Goal: Task Accomplishment & Management: Use online tool/utility

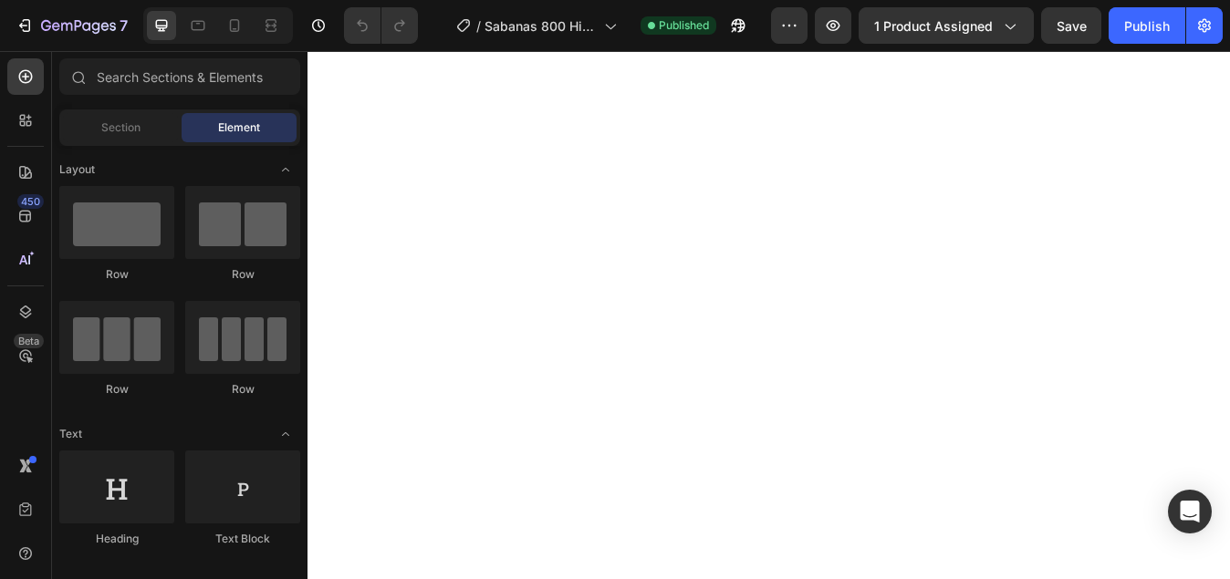
select select "[PERSON_NAME] NEGRA"
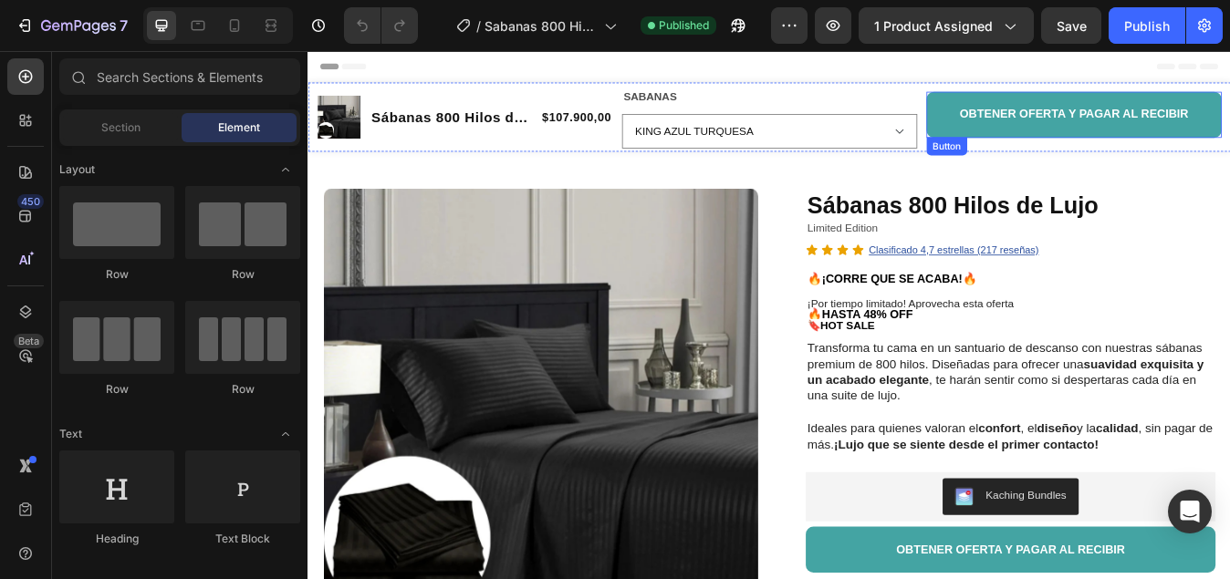
click at [1044, 134] on button "OBTENER OFERTA Y PAGAR AL RECIBIR" at bounding box center [1216, 126] width 350 height 55
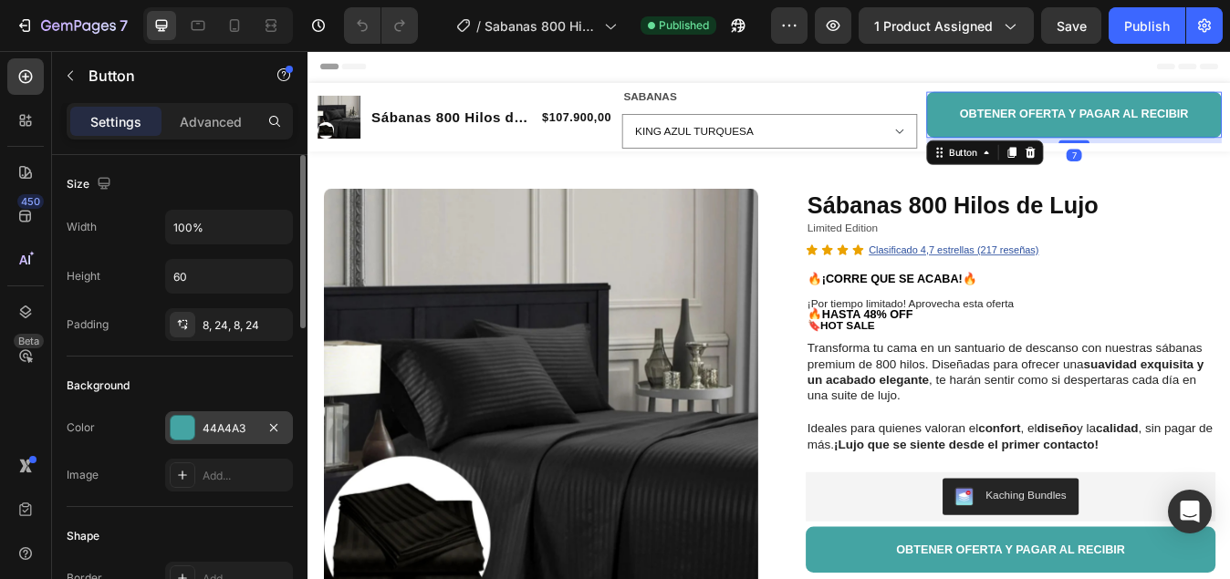
click at [182, 432] on div at bounding box center [183, 428] width 24 height 24
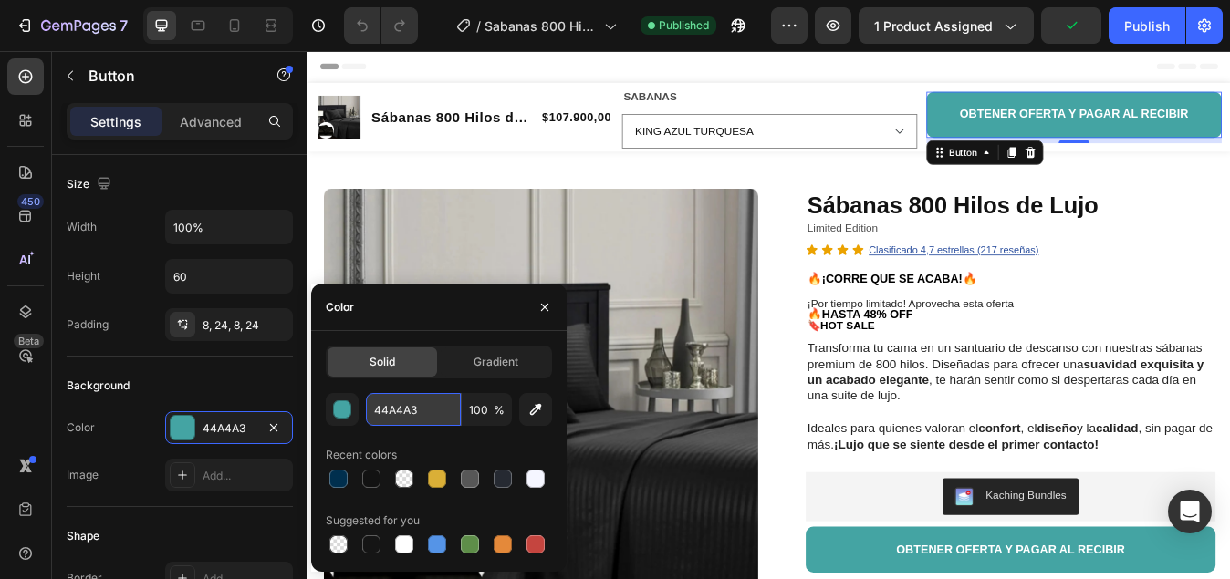
click at [420, 409] on input "44A4A3" at bounding box center [413, 409] width 95 height 33
paste input "#ff6600"
type input "#ff6600"
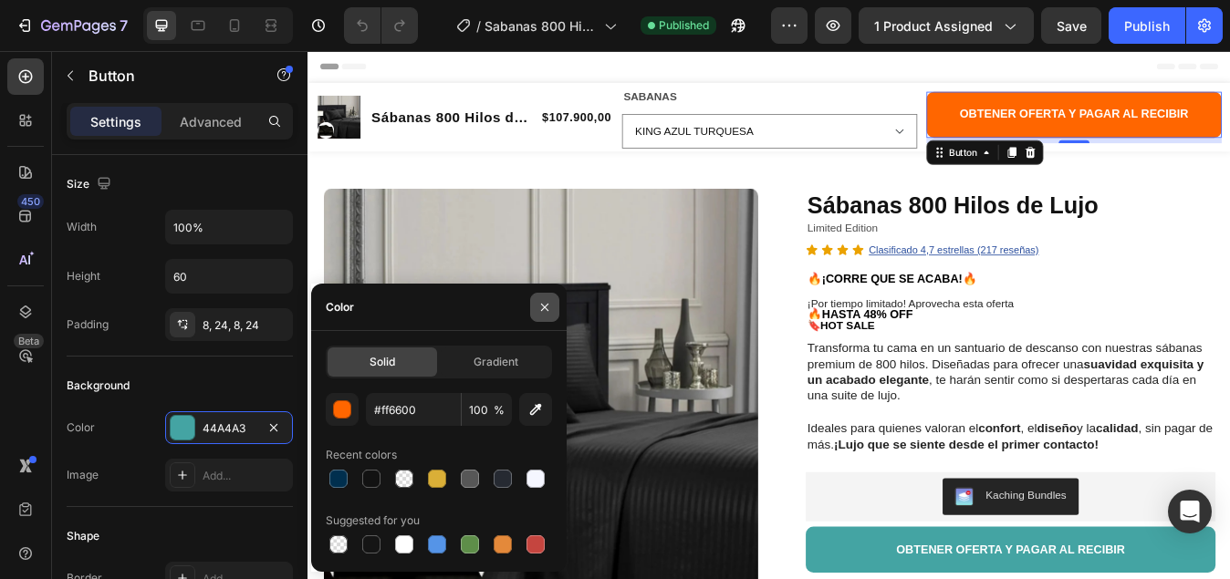
click at [543, 305] on icon "button" at bounding box center [544, 306] width 7 height 7
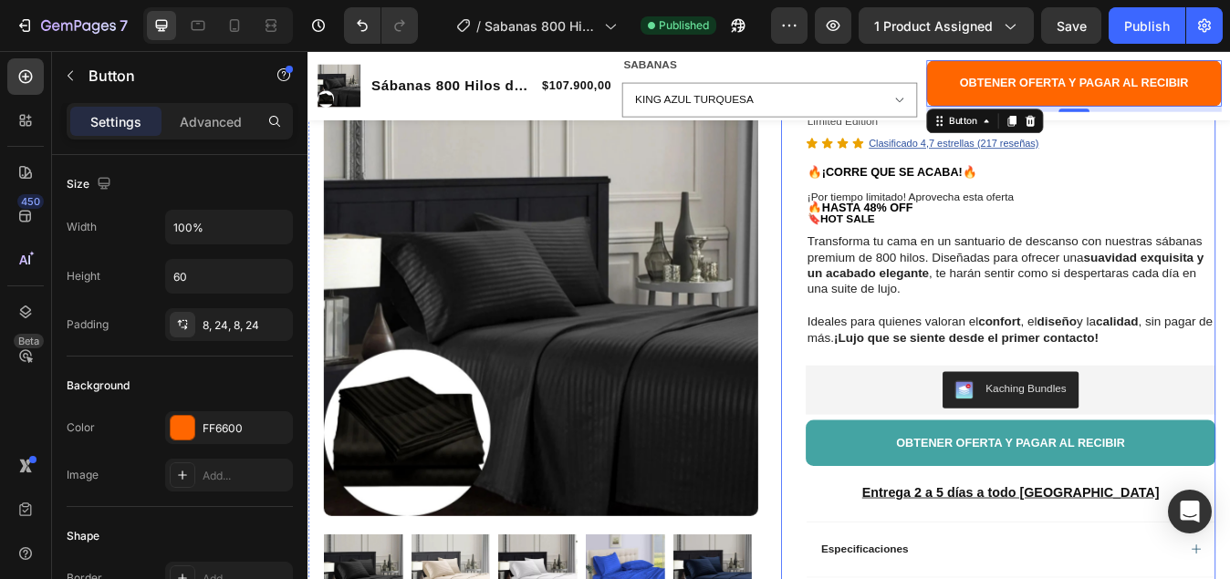
scroll to position [182, 0]
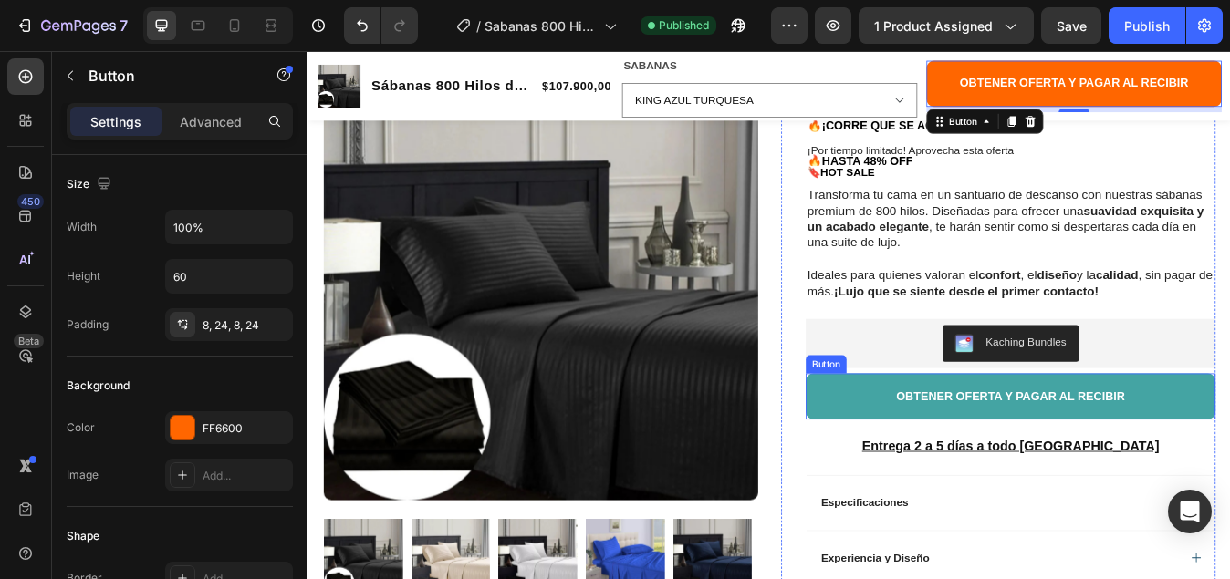
click at [913, 463] on button "OBTENER OFERTA Y PAGAR AL RECIBIR" at bounding box center [1140, 460] width 486 height 55
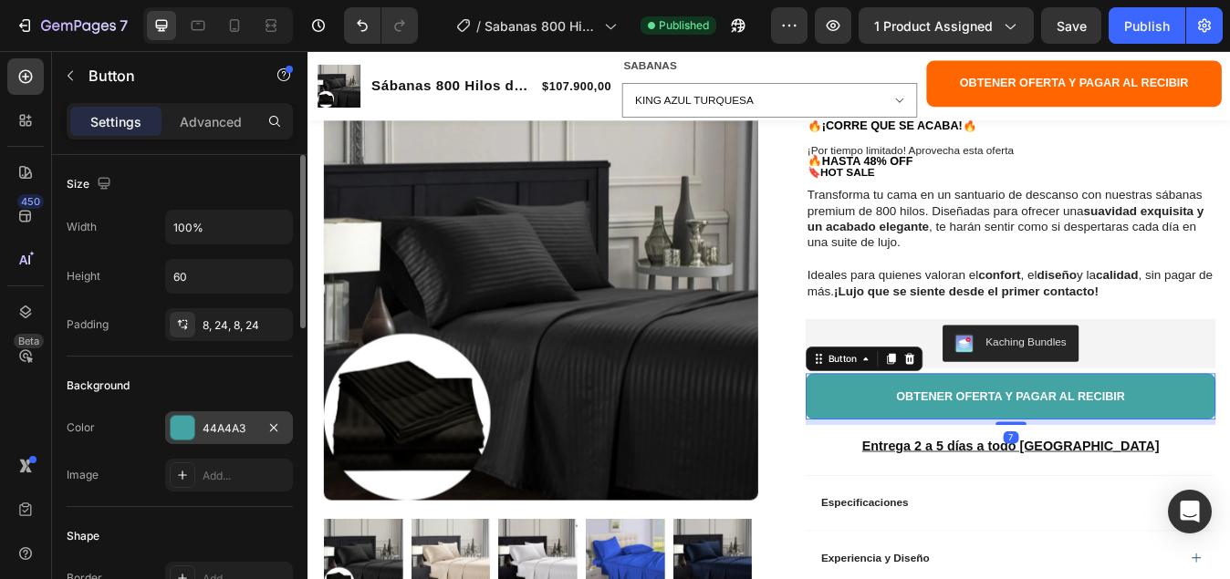
click at [175, 426] on div at bounding box center [183, 428] width 24 height 24
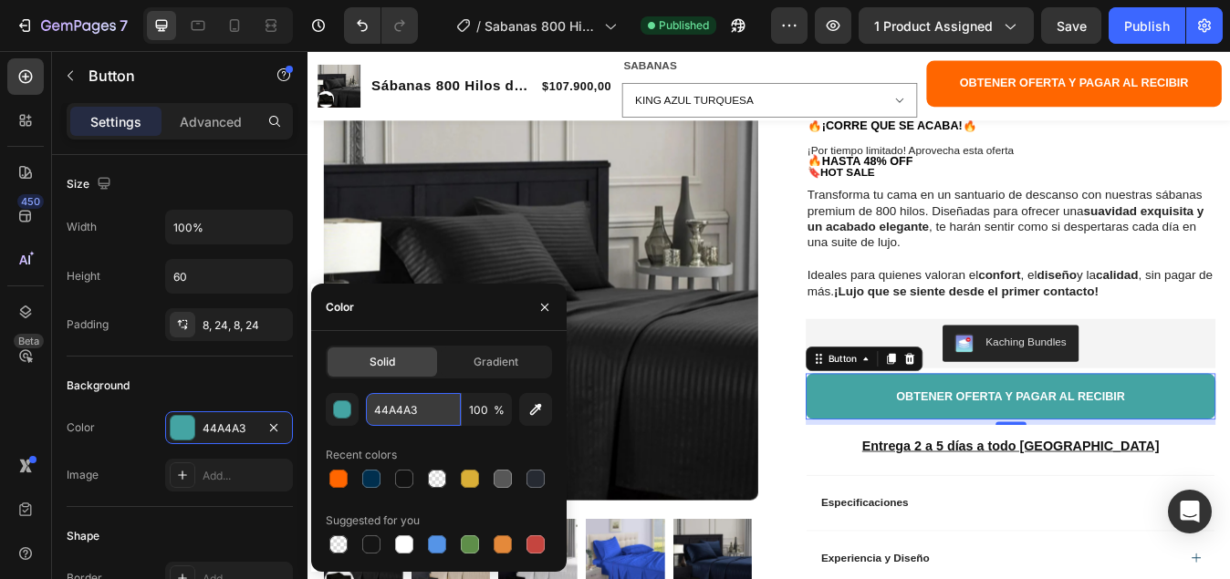
click at [416, 410] on input "44A4A3" at bounding box center [413, 409] width 95 height 33
paste input "#ff6600"
type input "#ff6600"
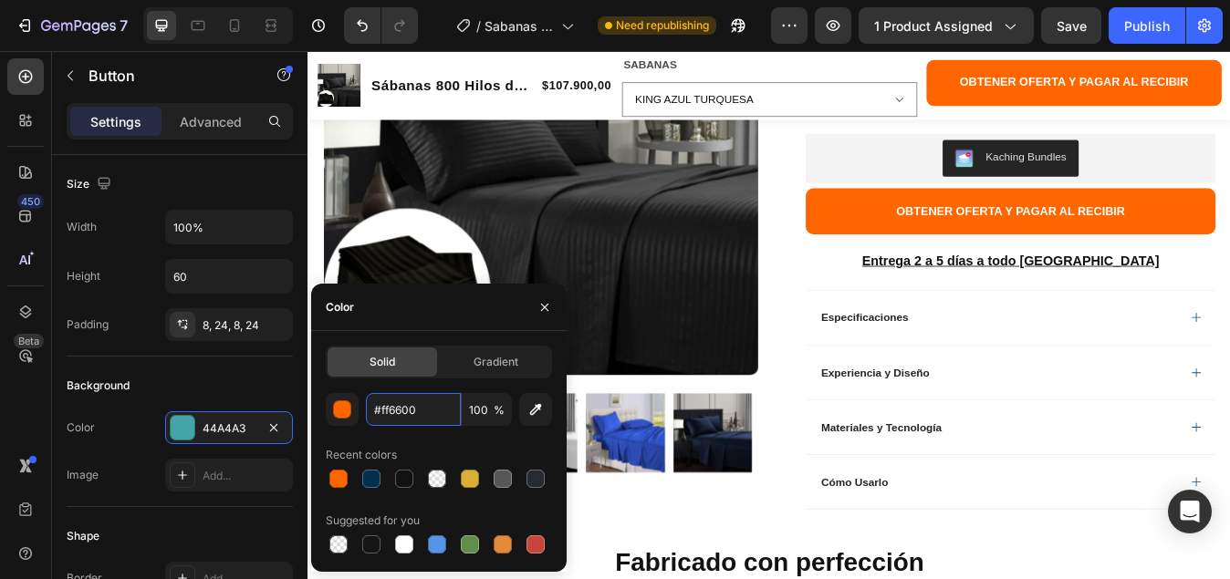
scroll to position [274, 0]
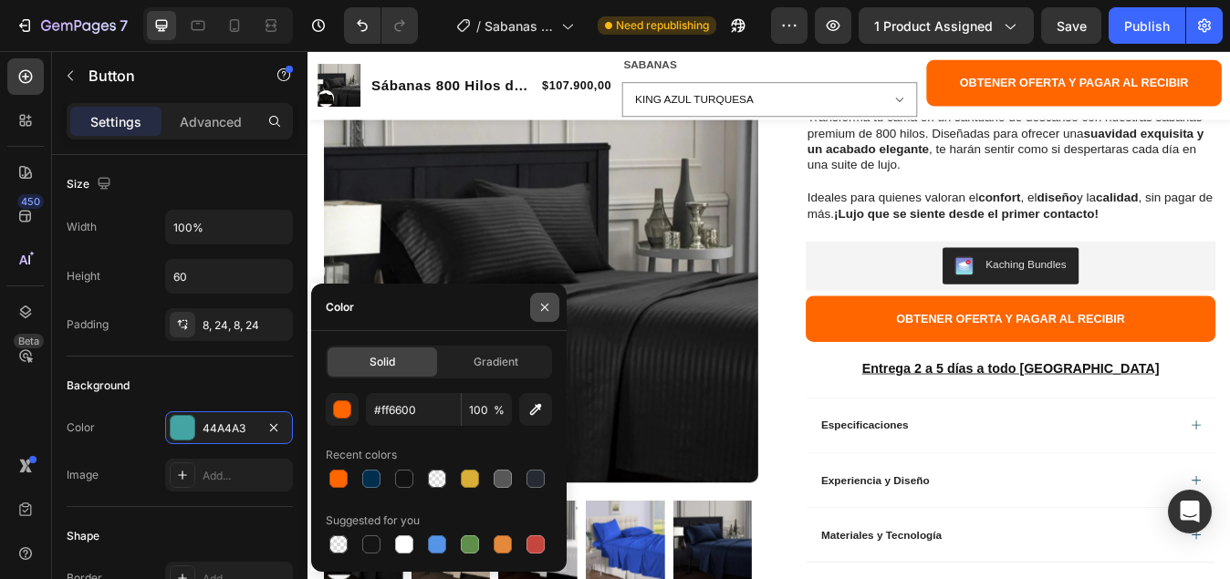
click at [540, 312] on icon "button" at bounding box center [544, 307] width 15 height 15
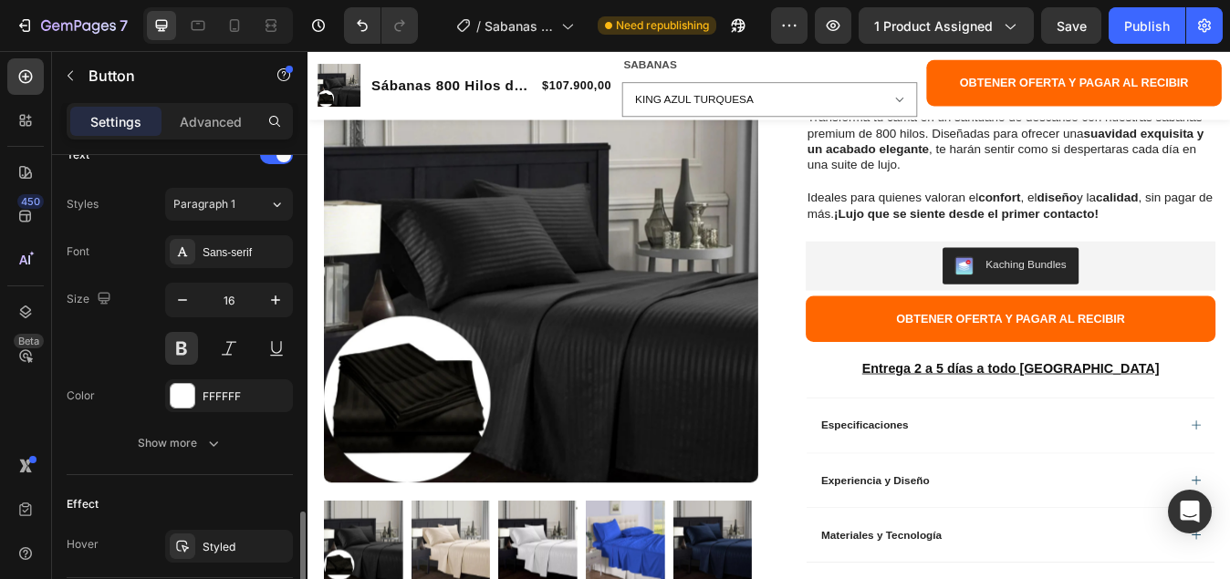
scroll to position [730, 0]
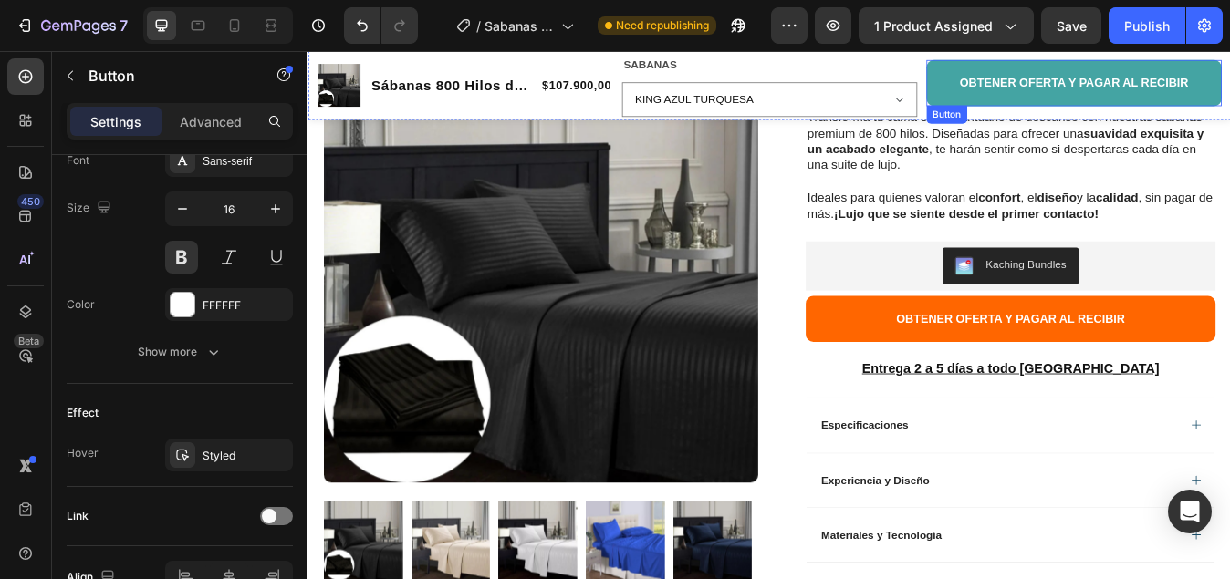
click at [1050, 83] on button "OBTENER OFERTA Y PAGAR AL RECIBIR" at bounding box center [1216, 89] width 350 height 55
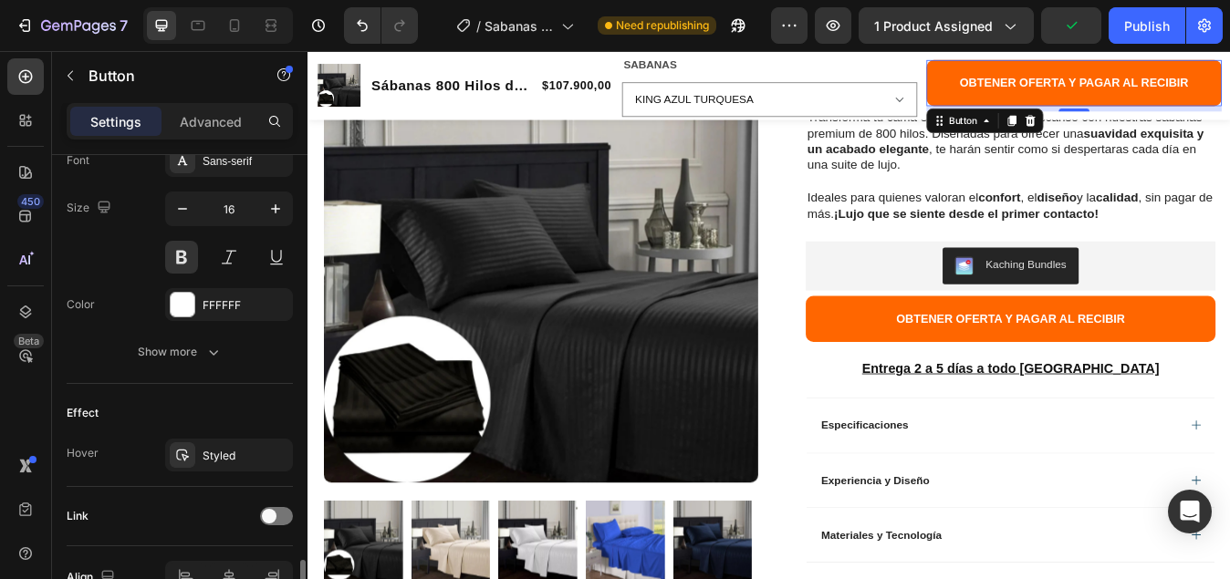
scroll to position [832, 0]
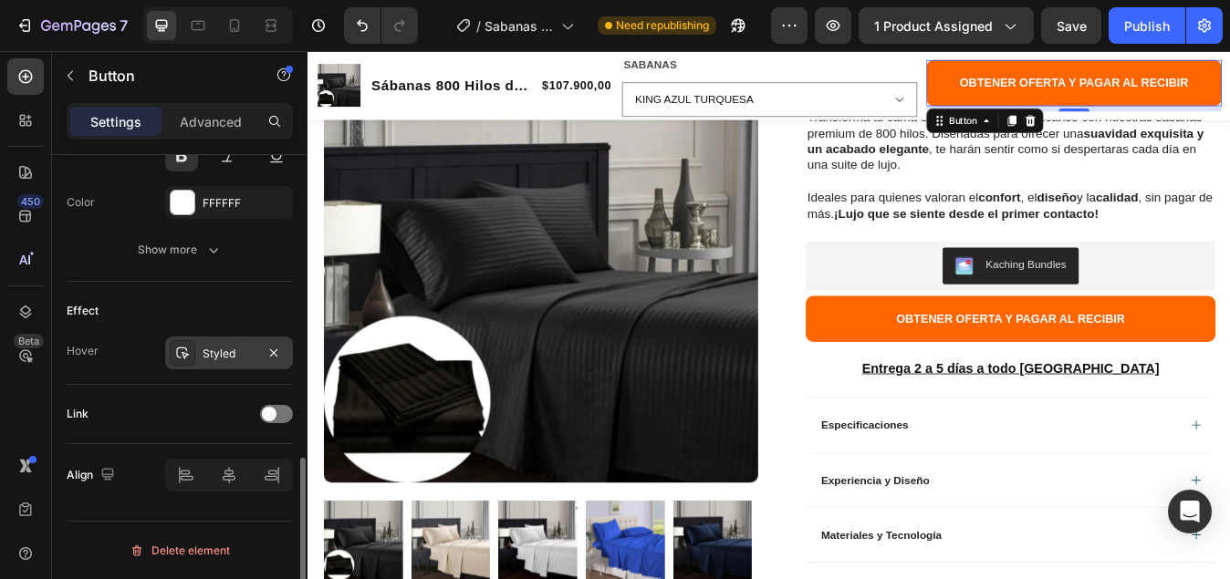
click at [222, 355] on div "Styled" at bounding box center [228, 354] width 53 height 16
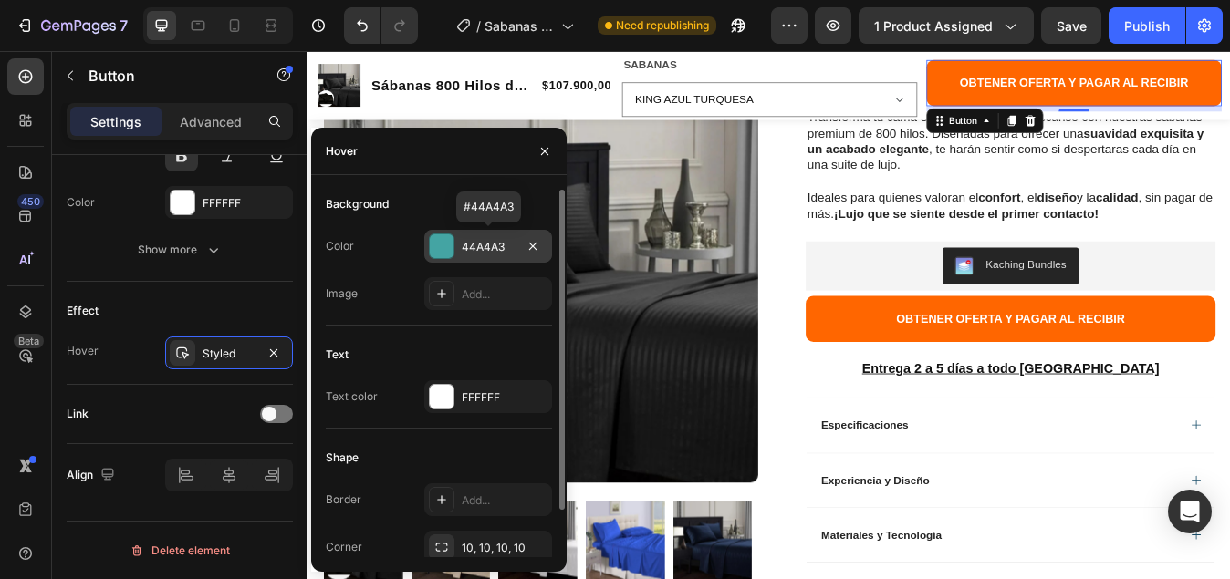
click at [441, 250] on div at bounding box center [442, 246] width 24 height 24
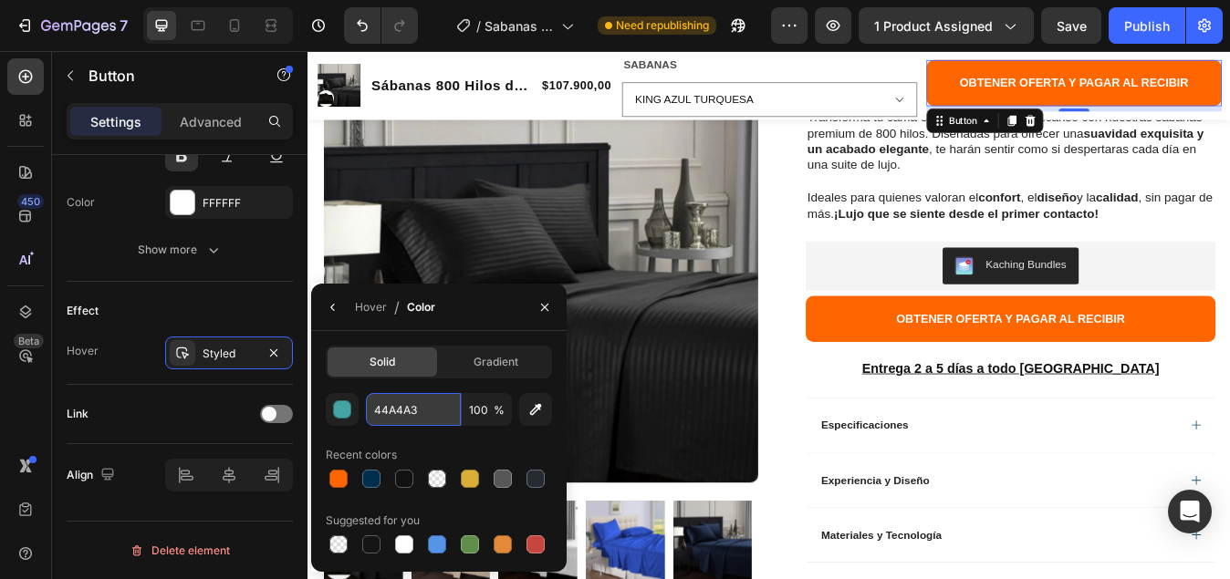
click at [423, 410] on input "44A4A3" at bounding box center [413, 409] width 95 height 33
paste input "#ff6600"
type input "#ff6600"
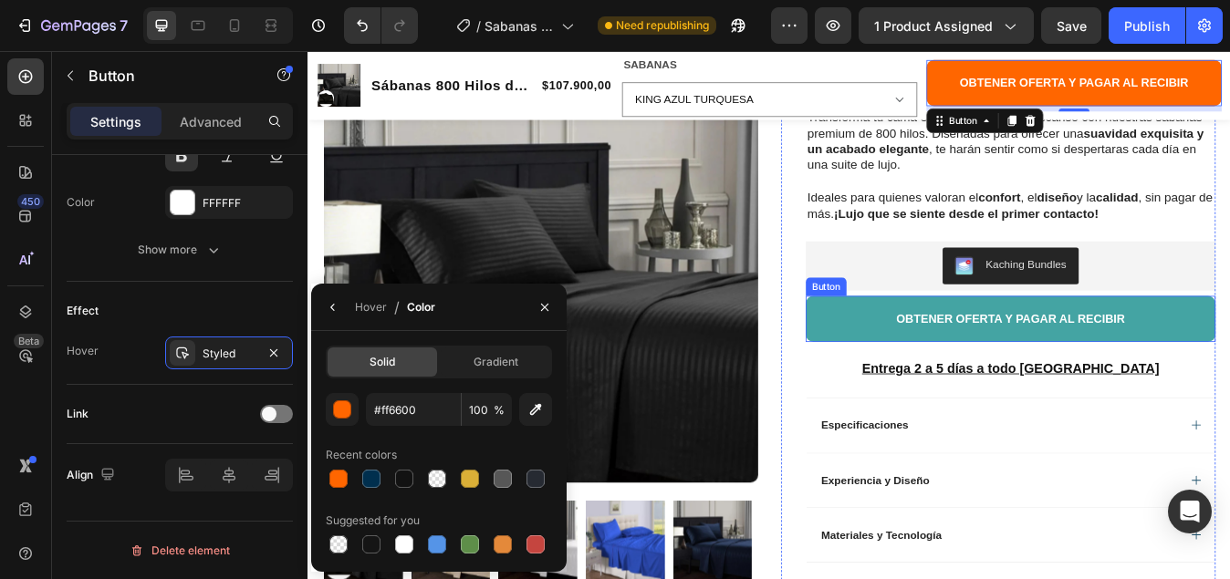
click at [924, 377] on button "OBTENER OFERTA Y PAGAR AL RECIBIR" at bounding box center [1140, 369] width 486 height 55
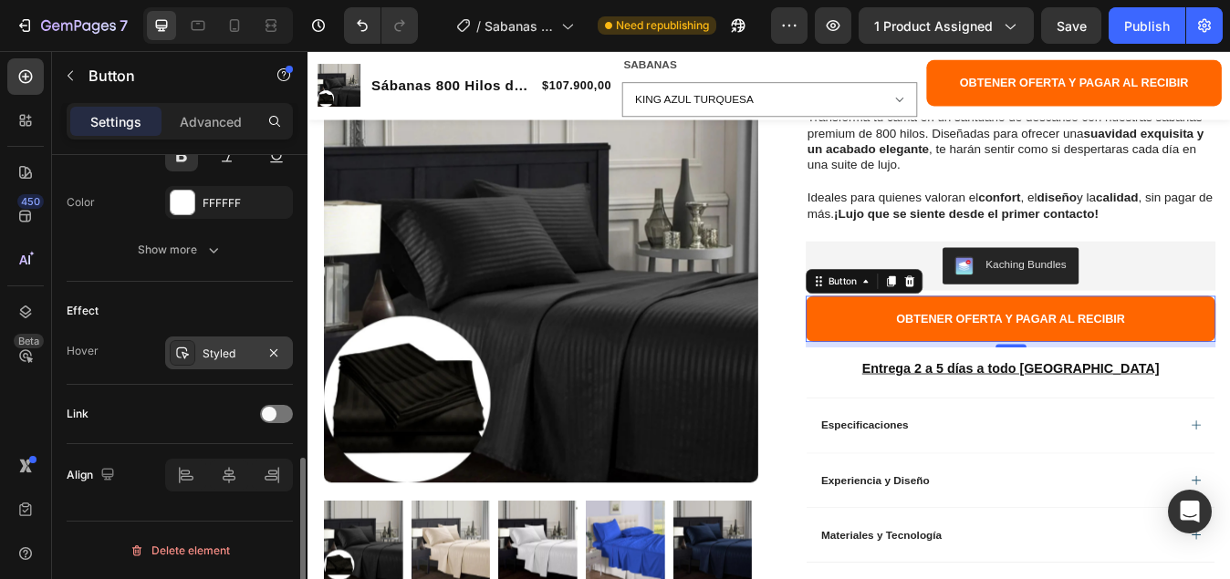
click at [234, 353] on div "Styled" at bounding box center [228, 354] width 53 height 16
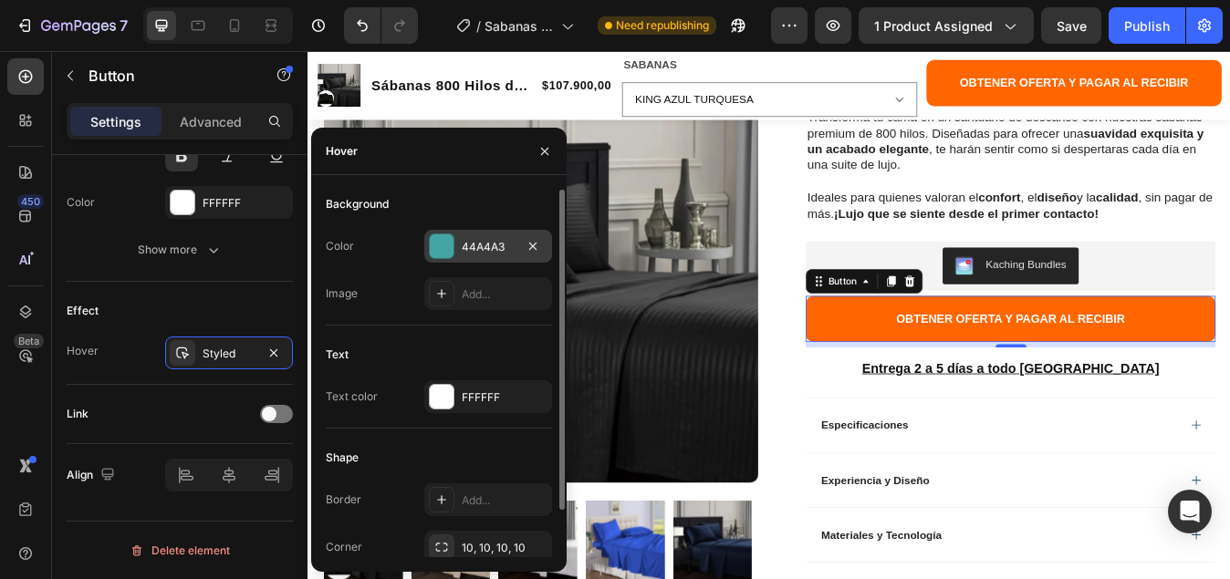
click at [444, 248] on div at bounding box center [442, 246] width 24 height 24
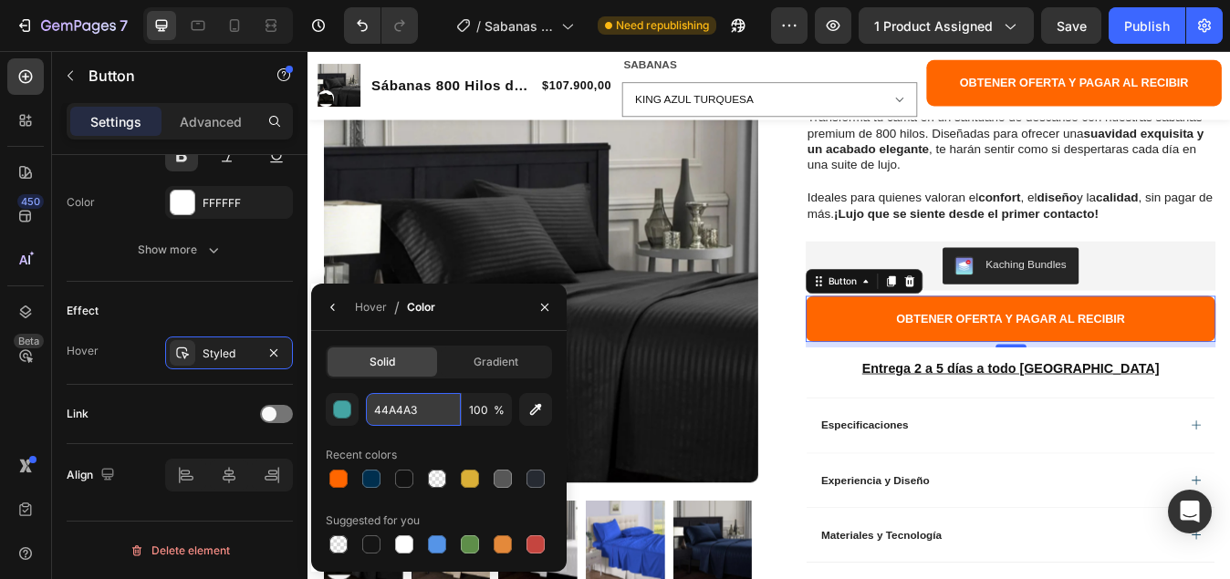
click at [424, 410] on input "44A4A3" at bounding box center [413, 409] width 95 height 33
paste input "#ff6600"
type input "#ff6600"
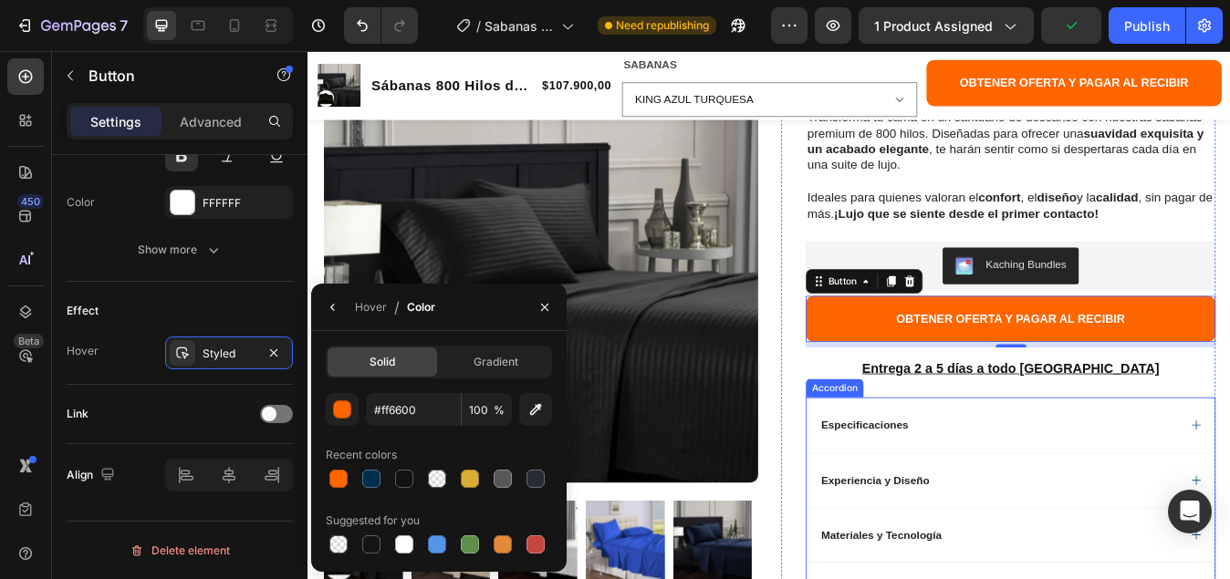
click at [901, 448] on div "Accordion" at bounding box center [931, 451] width 61 height 16
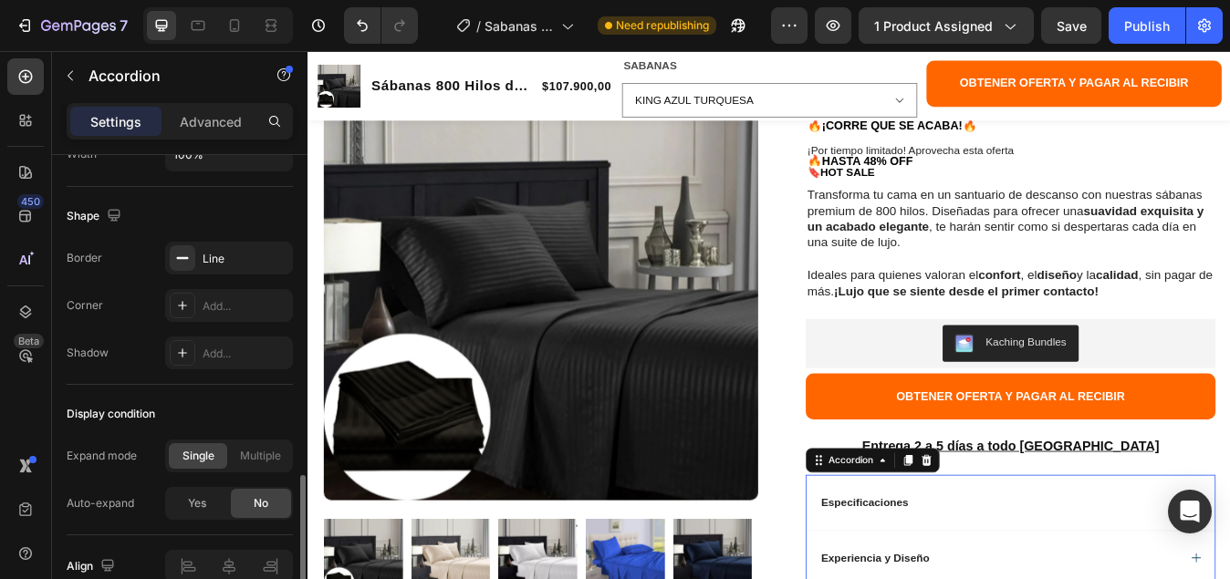
scroll to position [1078, 0]
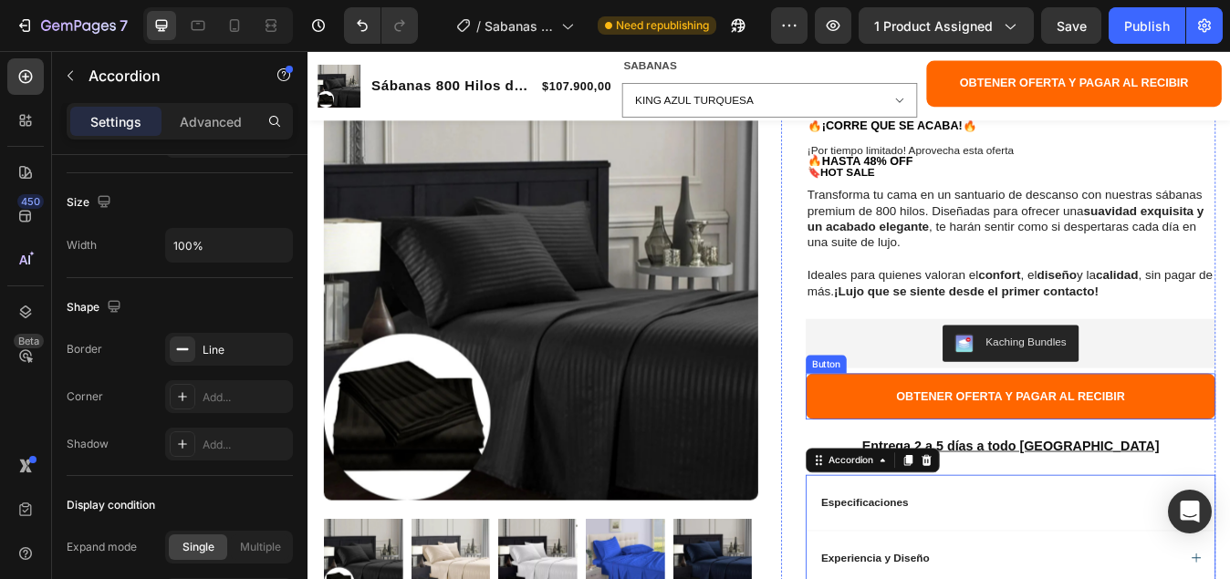
click at [929, 458] on button "OBTENER OFERTA Y PAGAR AL RECIBIR" at bounding box center [1140, 460] width 486 height 55
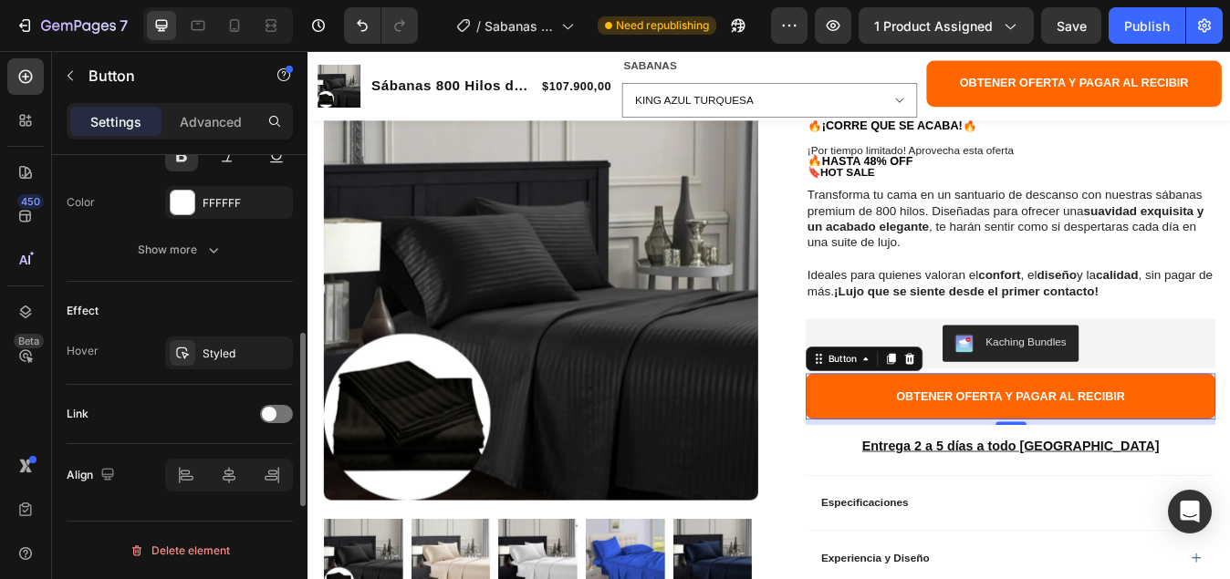
scroll to position [741, 0]
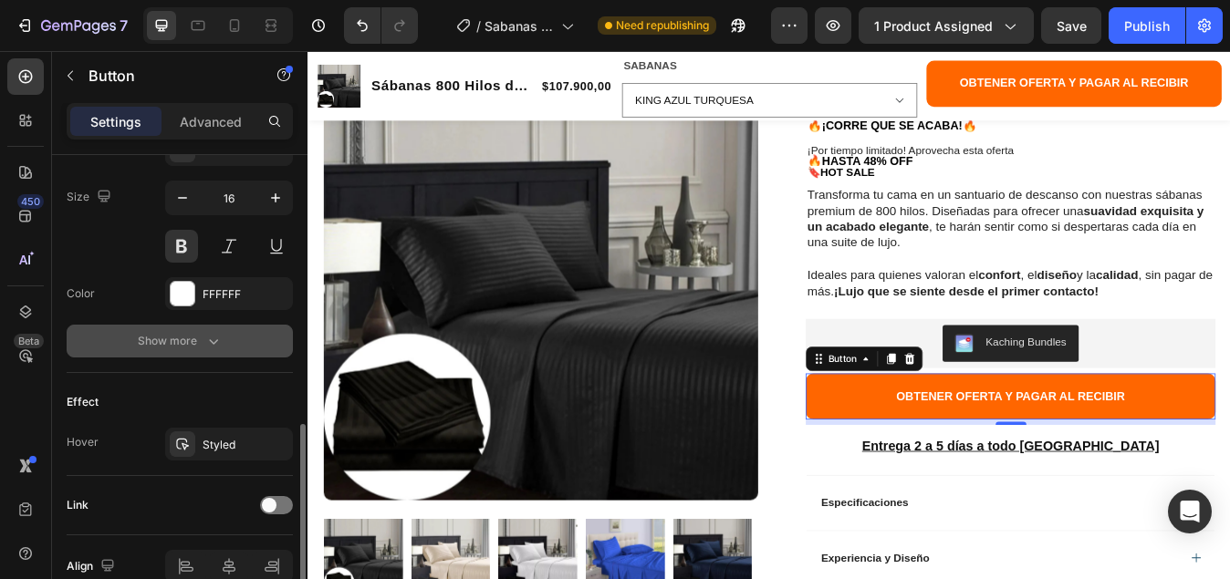
click at [213, 337] on icon "button" at bounding box center [213, 341] width 18 height 18
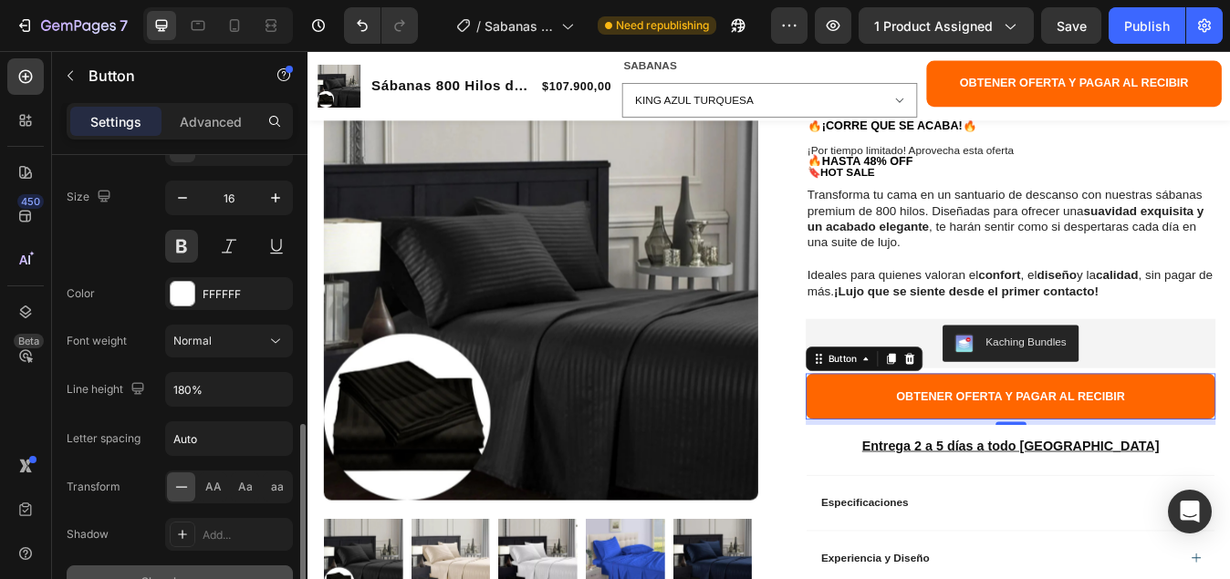
click at [930, 471] on button "OBTENER OFERTA Y PAGAR AL RECIBIR" at bounding box center [1140, 460] width 486 height 55
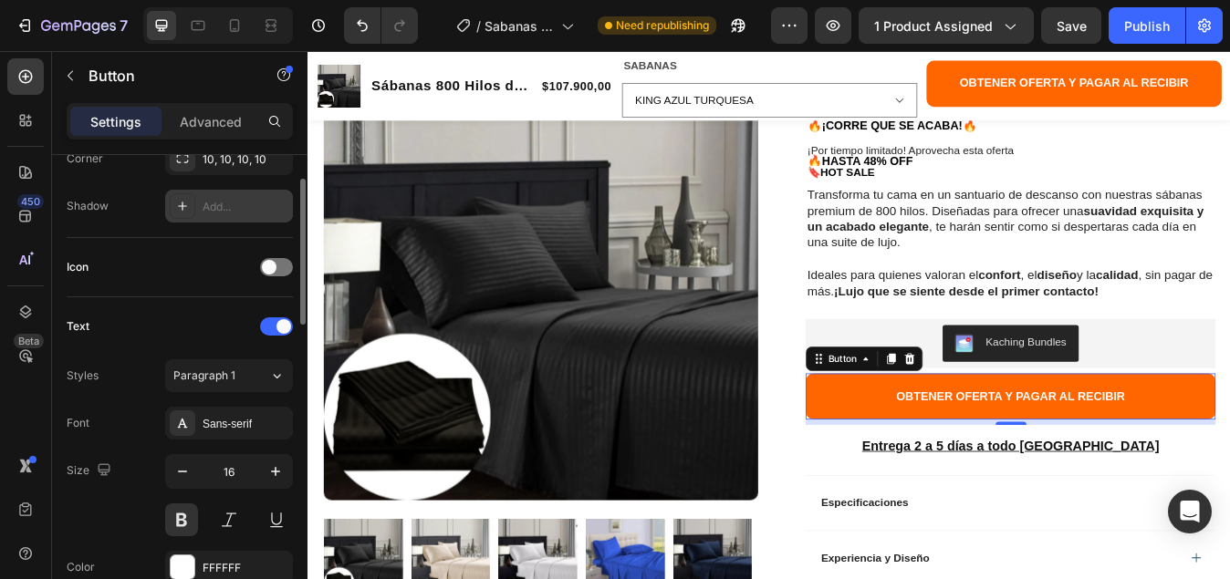
scroll to position [376, 0]
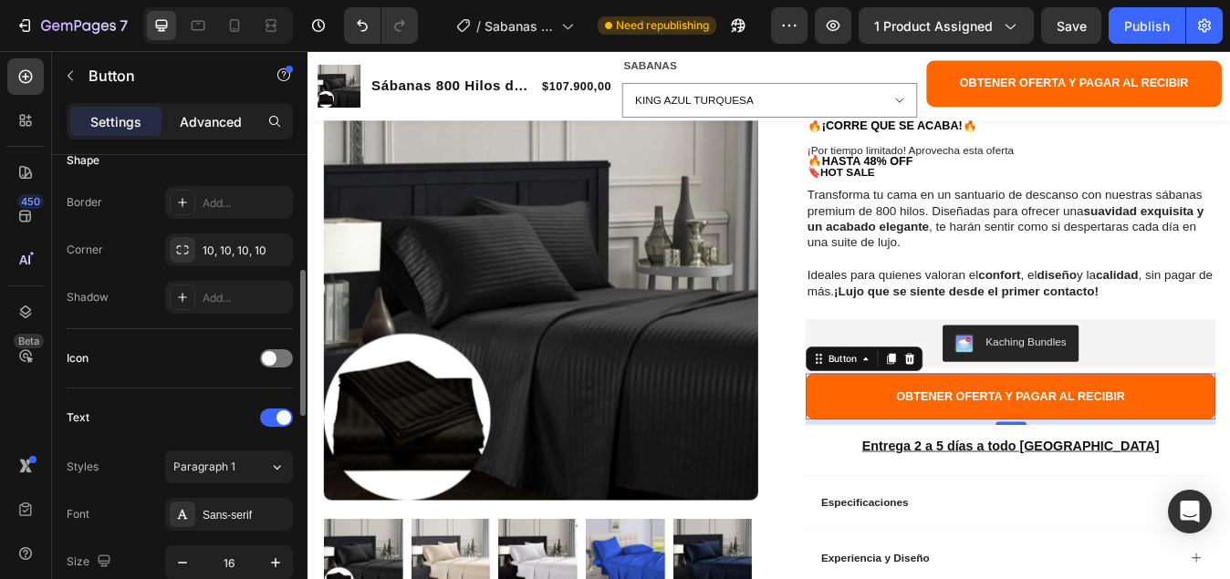
click at [210, 125] on p "Advanced" at bounding box center [211, 121] width 62 height 19
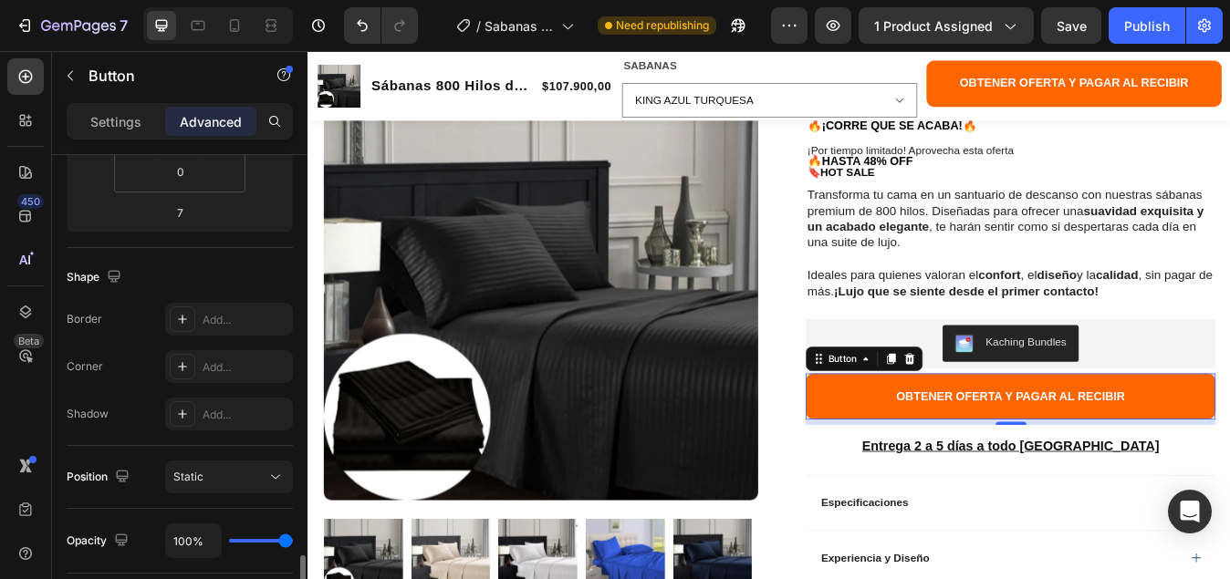
scroll to position [649, 0]
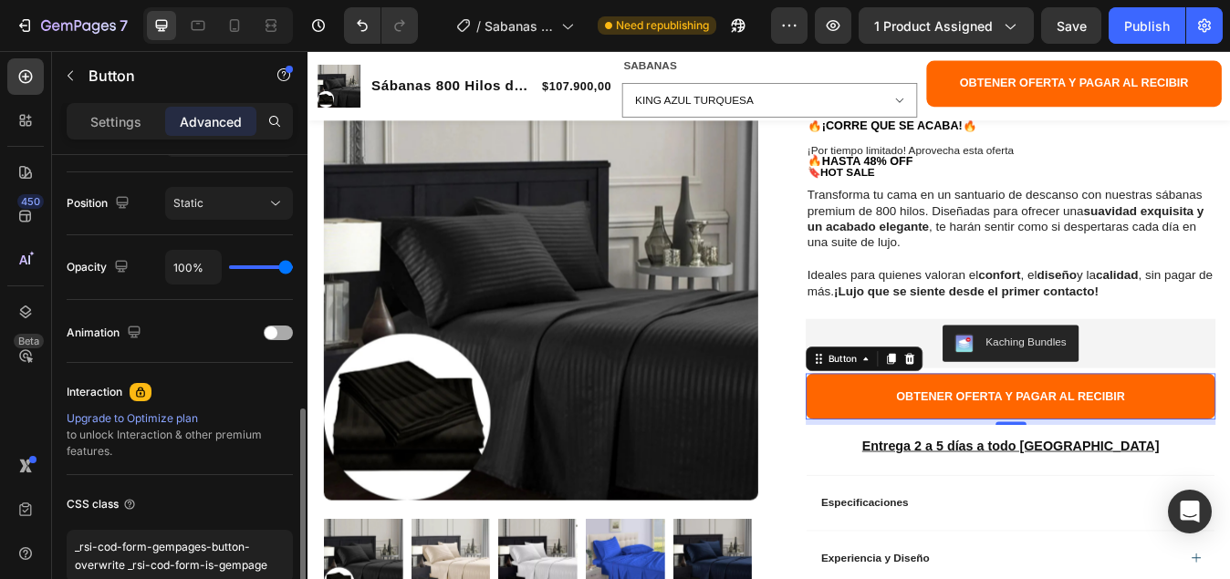
click at [268, 332] on span at bounding box center [271, 333] width 13 height 13
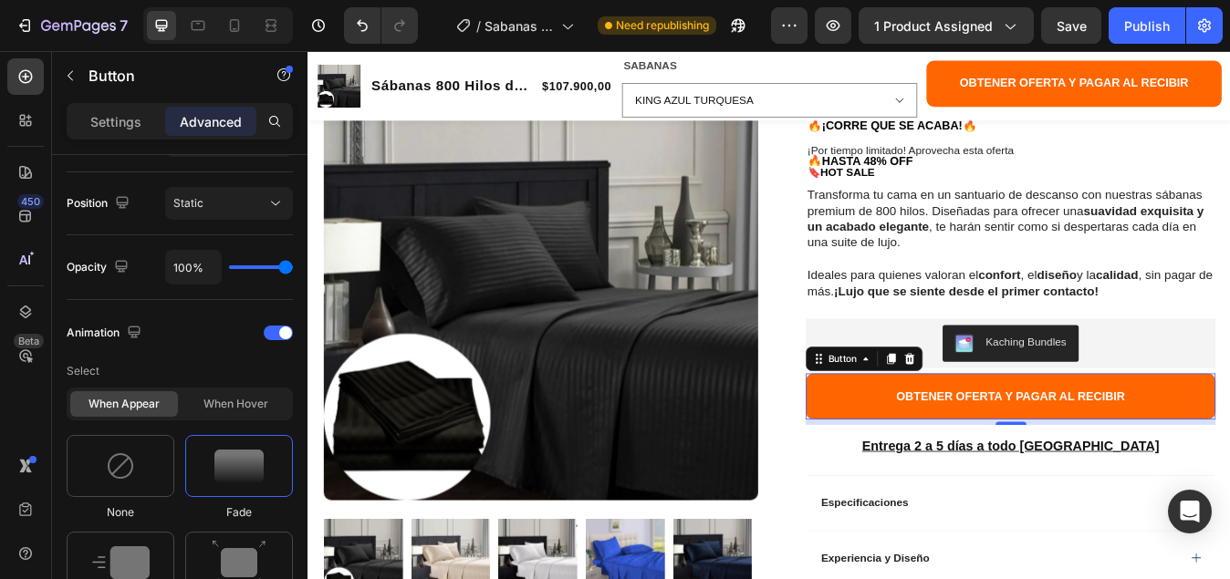
click at [930, 459] on button "OBTENER OFERTA Y PAGAR AL RECIBIR" at bounding box center [1140, 460] width 486 height 55
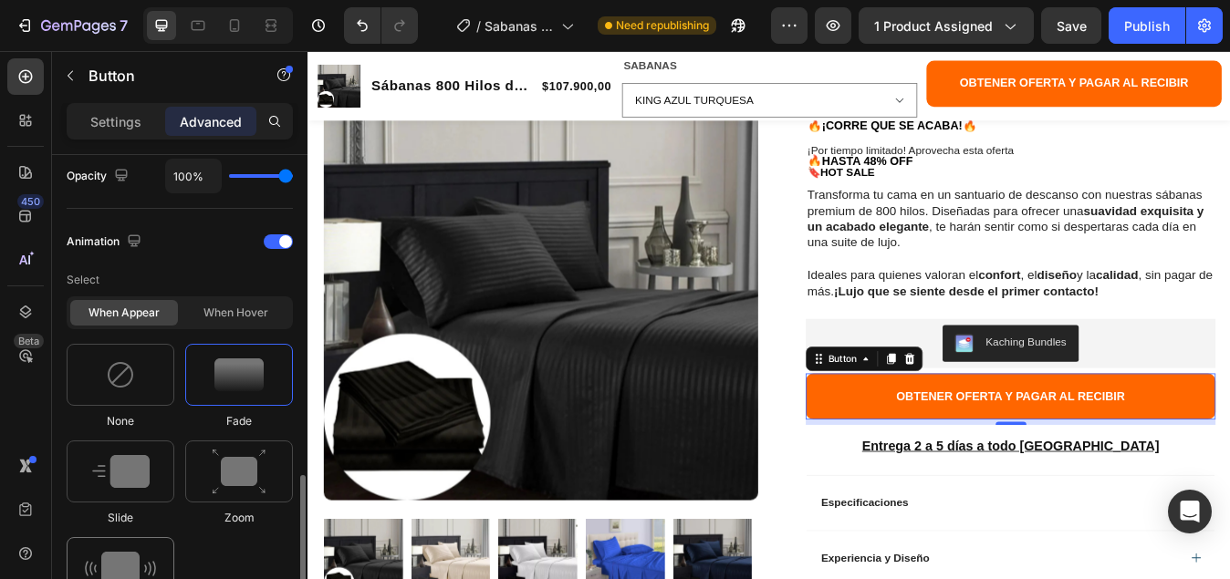
scroll to position [923, 0]
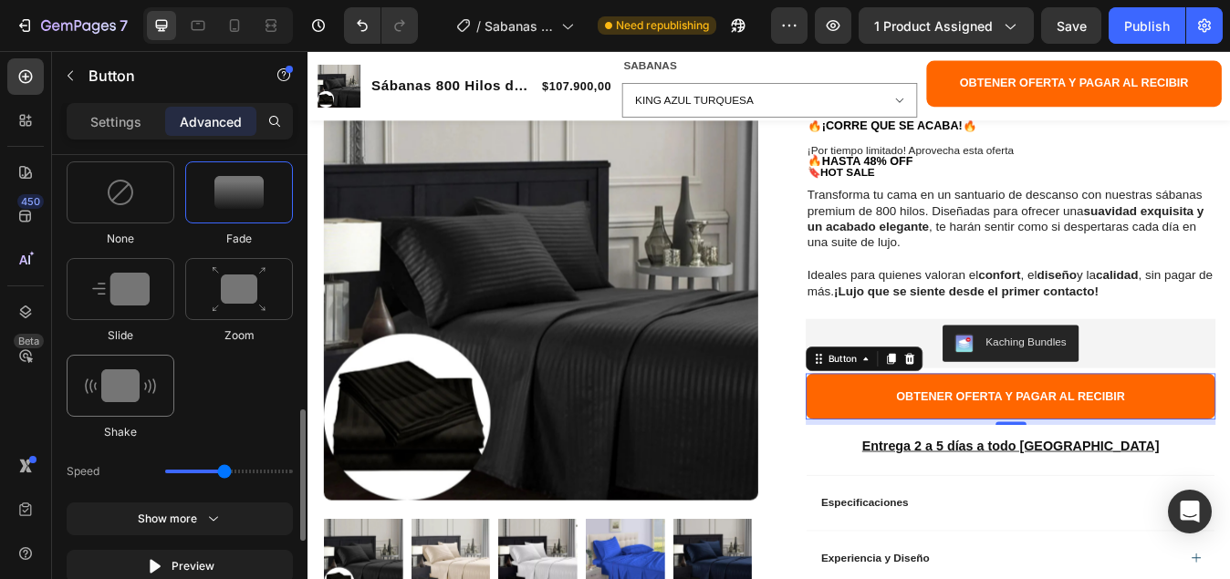
click at [130, 390] on img at bounding box center [120, 385] width 71 height 33
type input "0.7"
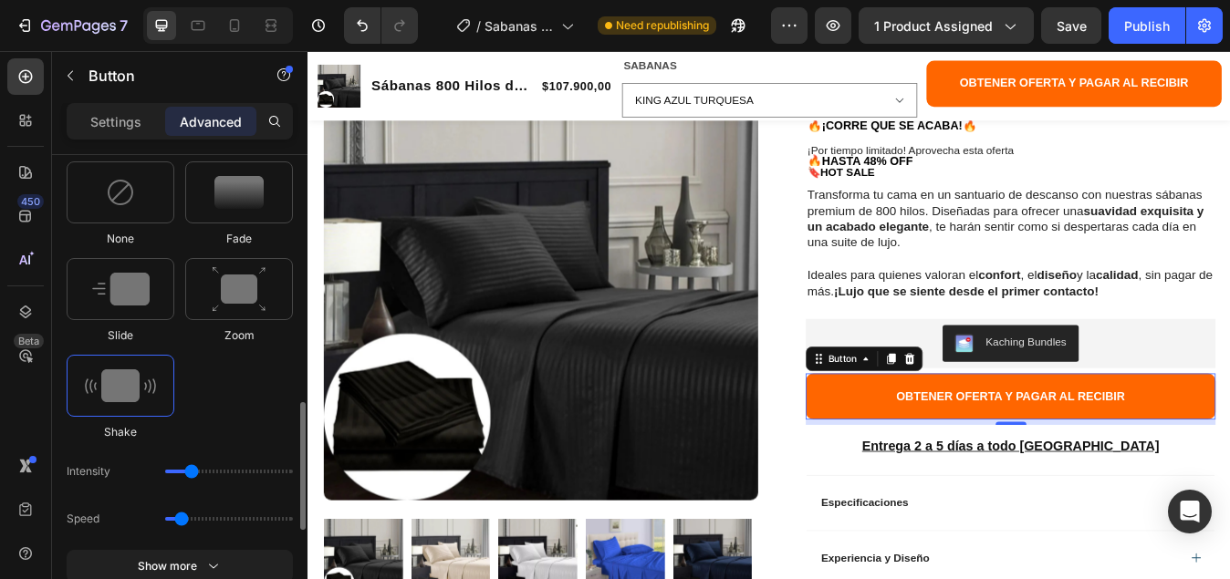
drag, startPoint x: 196, startPoint y: 470, endPoint x: 182, endPoint y: 469, distance: 13.7
click at [182, 470] on input "range" at bounding box center [229, 472] width 128 height 4
drag, startPoint x: 192, startPoint y: 472, endPoint x: 179, endPoint y: 476, distance: 14.2
type input "1"
click at [179, 473] on input "range" at bounding box center [229, 472] width 128 height 4
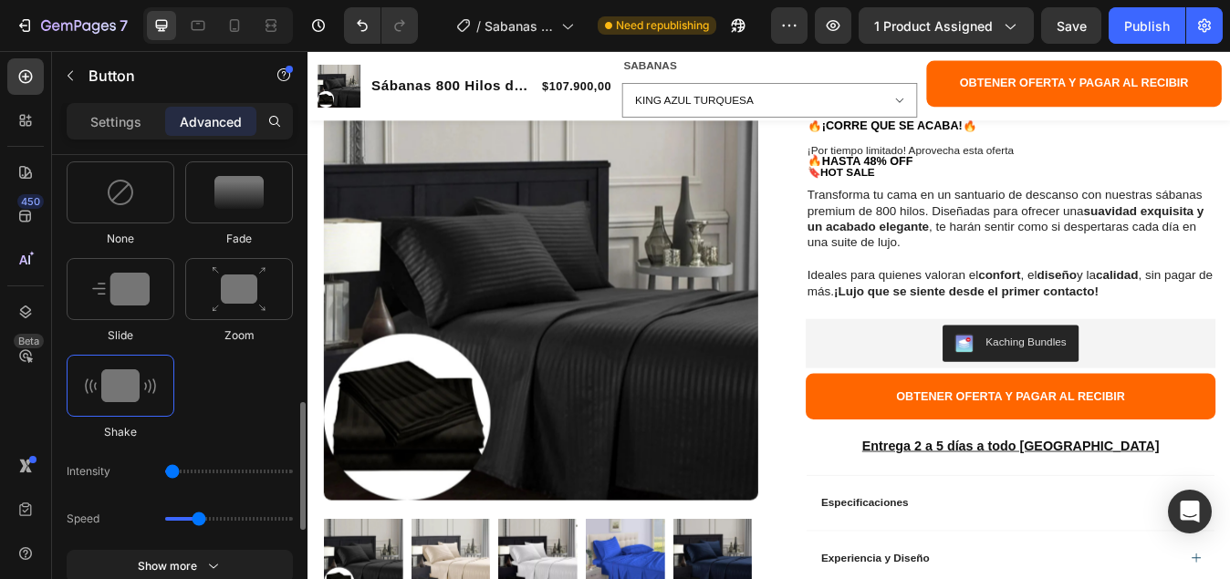
drag, startPoint x: 177, startPoint y: 521, endPoint x: 195, endPoint y: 521, distance: 18.2
type input "1.1"
click at [195, 521] on input "range" at bounding box center [229, 519] width 128 height 4
drag, startPoint x: 171, startPoint y: 471, endPoint x: 184, endPoint y: 472, distance: 12.8
click at [184, 472] on input "range" at bounding box center [229, 472] width 128 height 4
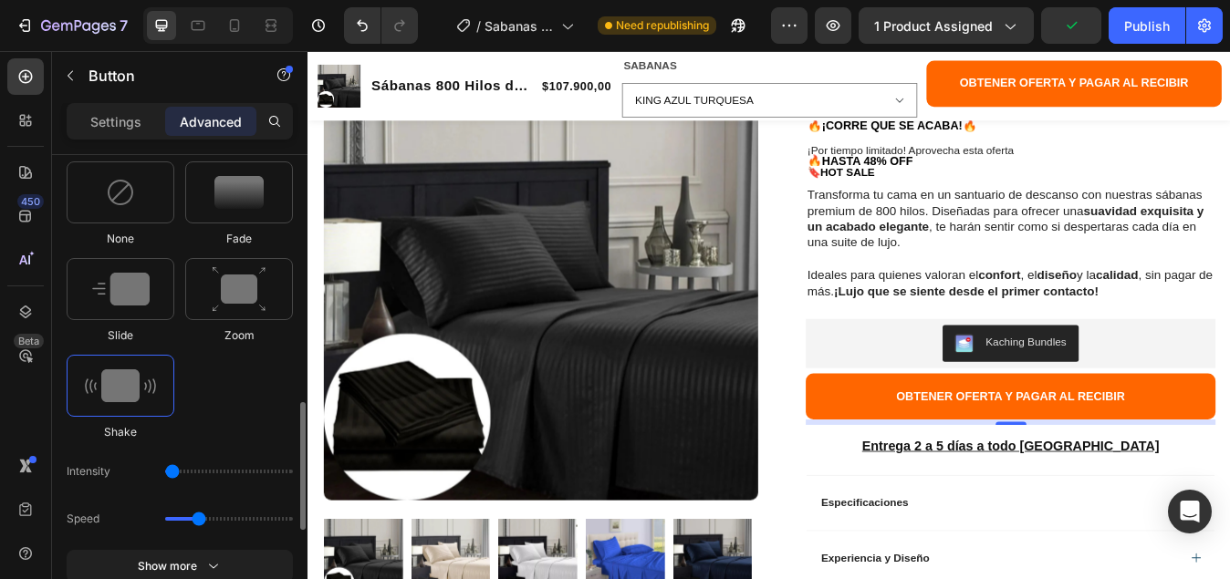
drag, startPoint x: 191, startPoint y: 475, endPoint x: 167, endPoint y: 473, distance: 23.8
type input "1"
click at [167, 473] on input "range" at bounding box center [229, 472] width 128 height 4
drag, startPoint x: 195, startPoint y: 524, endPoint x: 211, endPoint y: 523, distance: 15.5
type input "1.3"
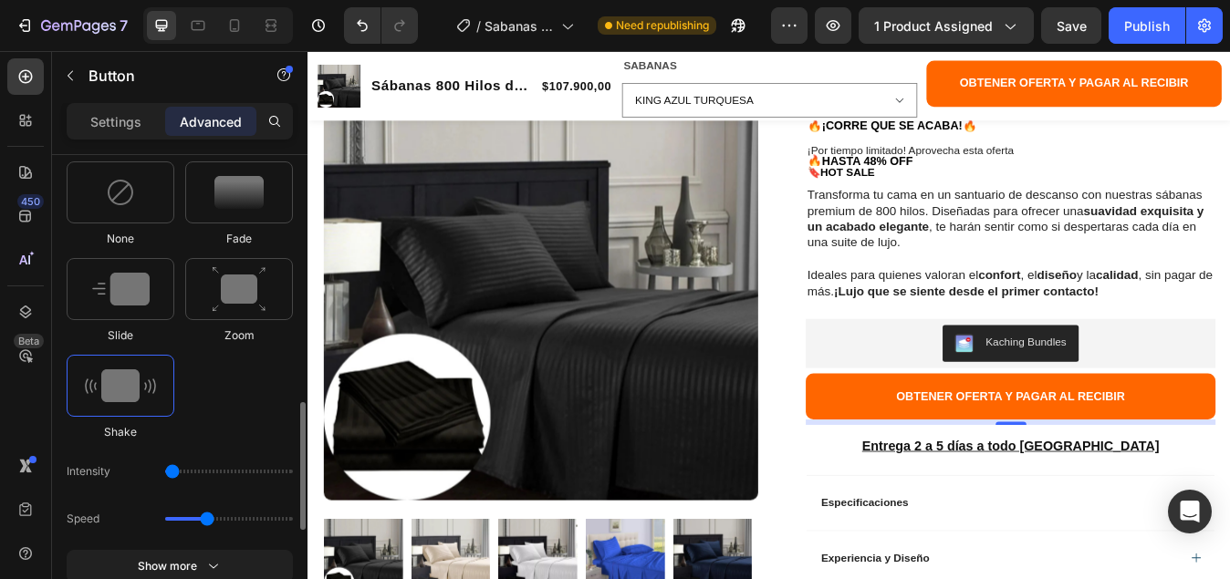
click at [211, 521] on input "range" at bounding box center [229, 519] width 128 height 4
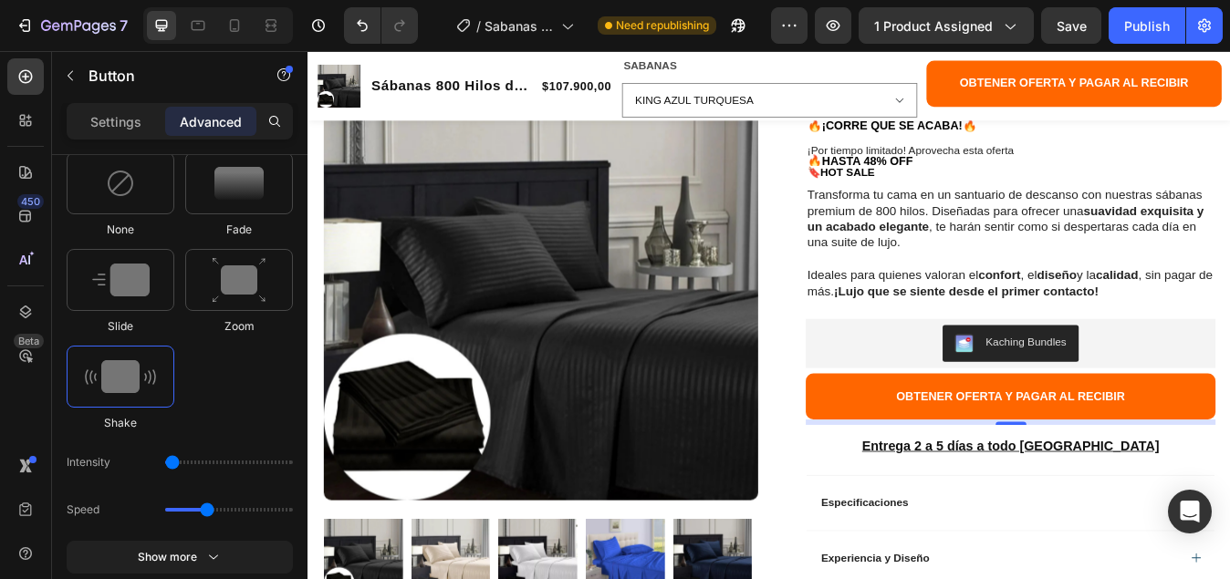
scroll to position [567, 0]
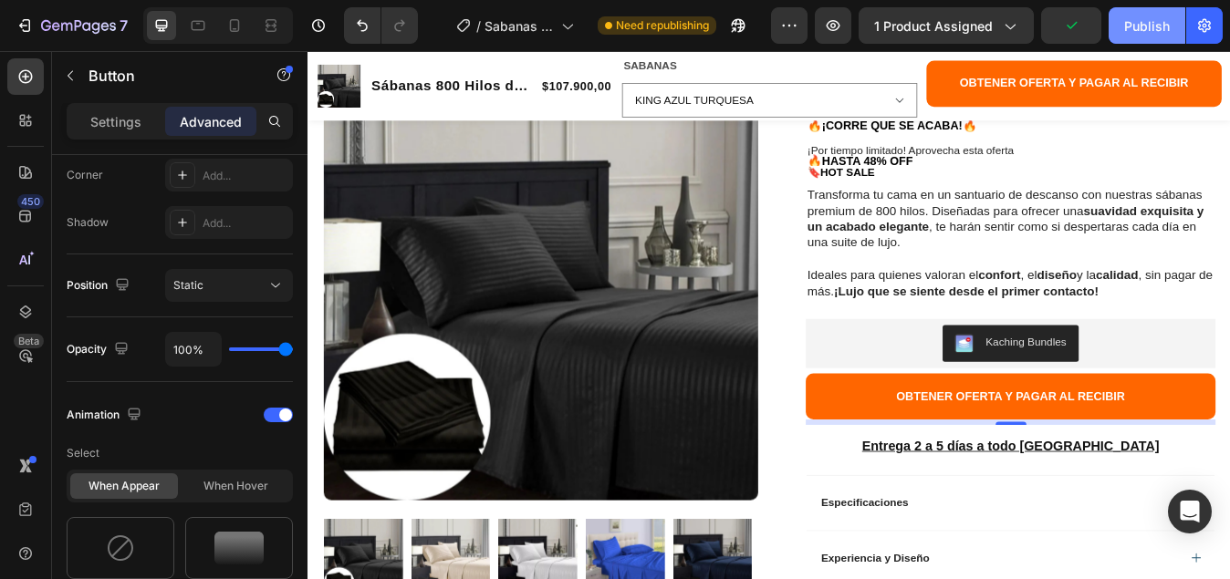
click at [1141, 18] on div "Publish" at bounding box center [1147, 25] width 46 height 19
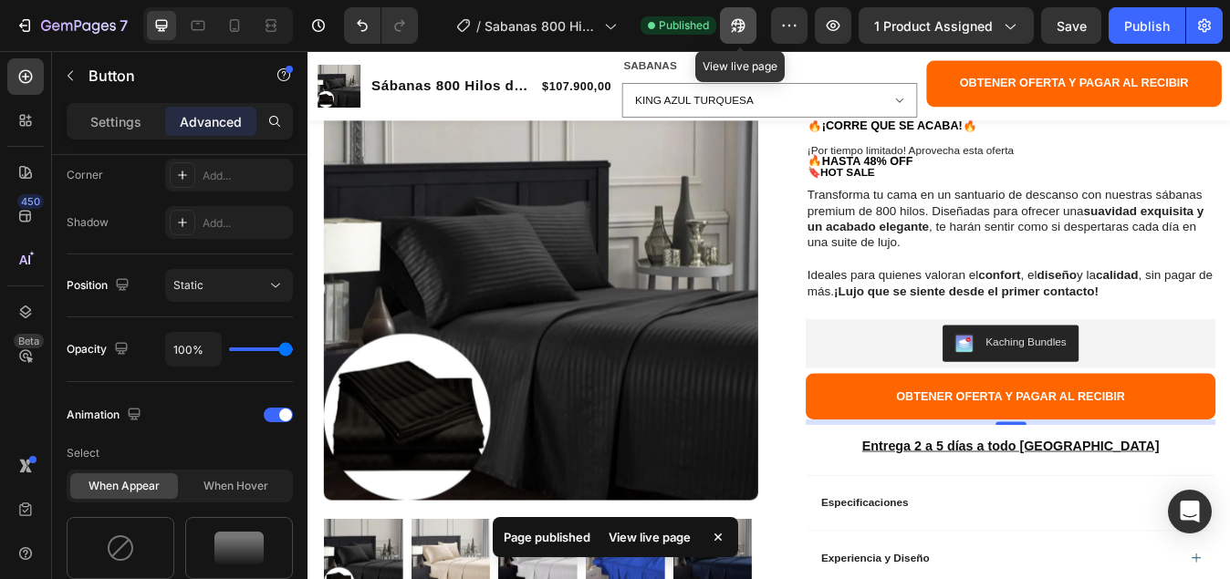
click at [742, 28] on icon "button" at bounding box center [738, 25] width 18 height 18
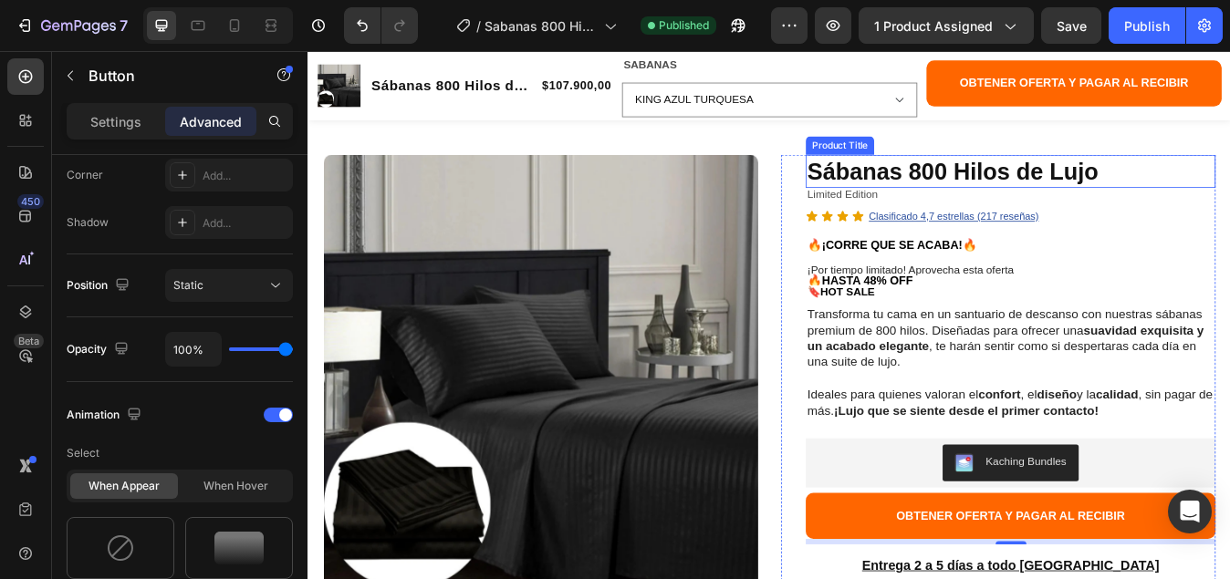
scroll to position [0, 0]
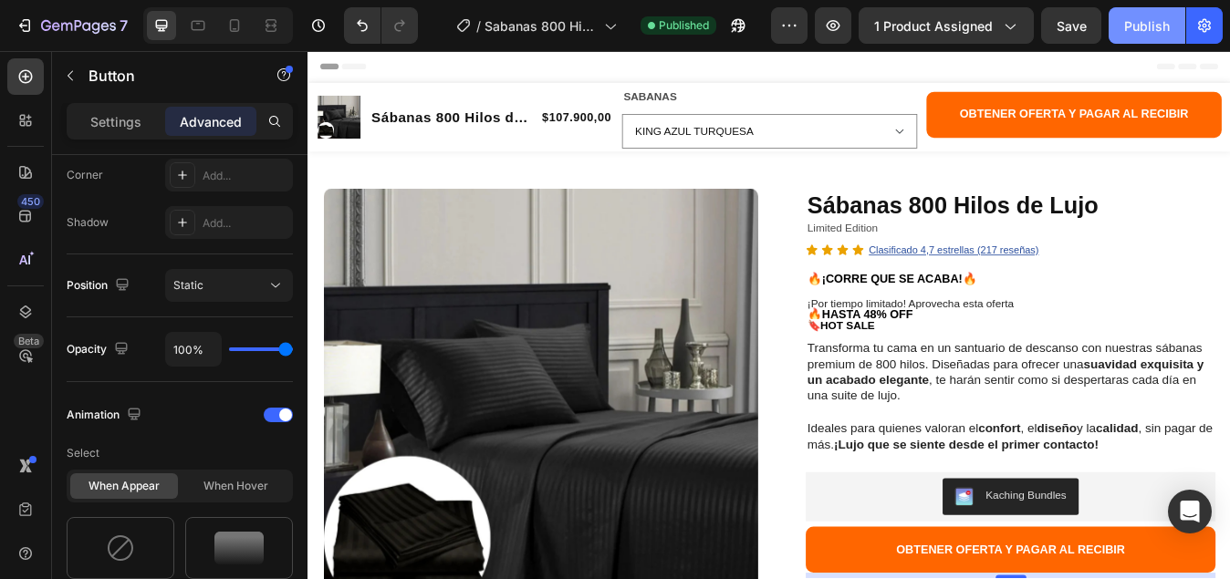
click at [1142, 26] on div "Publish" at bounding box center [1147, 25] width 46 height 19
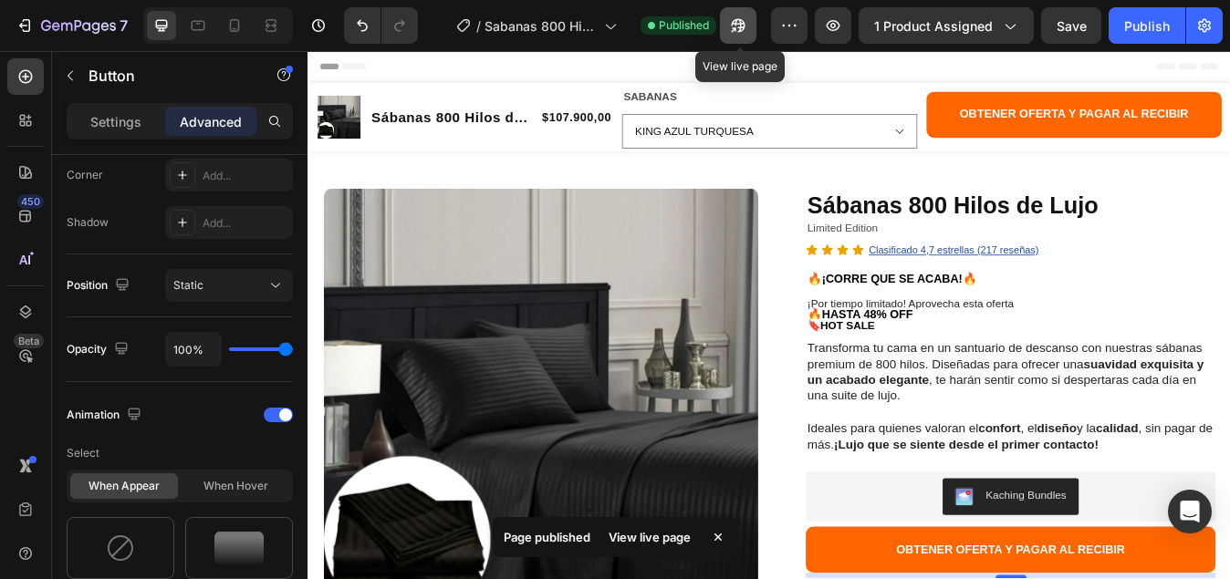
click at [738, 26] on icon "button" at bounding box center [738, 26] width 14 height 14
click at [731, 24] on icon "button" at bounding box center [738, 25] width 18 height 18
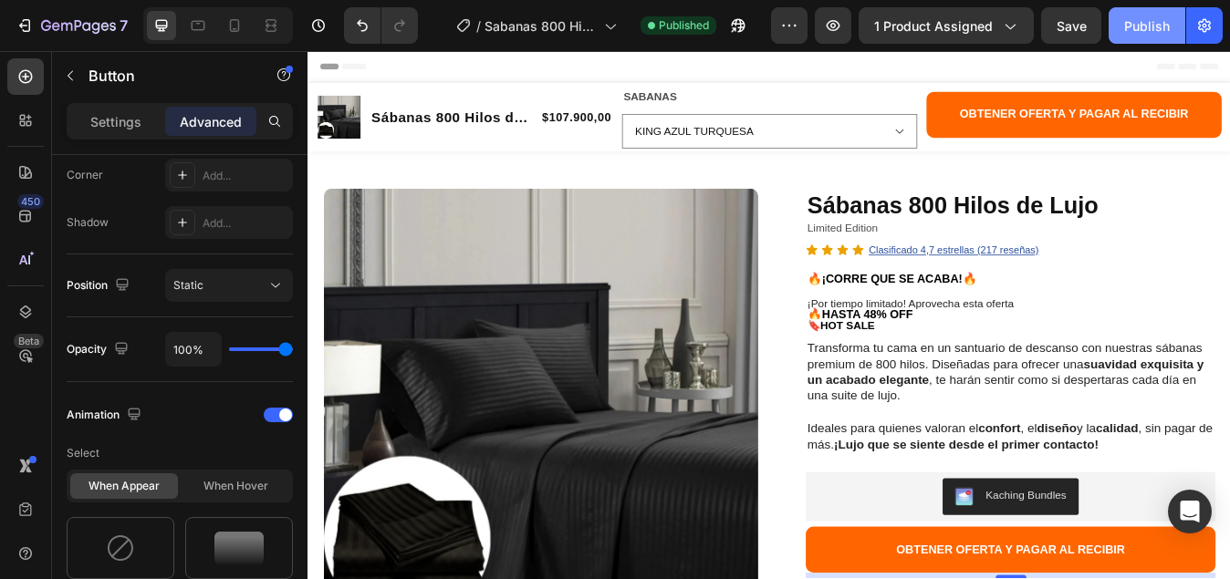
click at [1143, 25] on div "Publish" at bounding box center [1147, 25] width 46 height 19
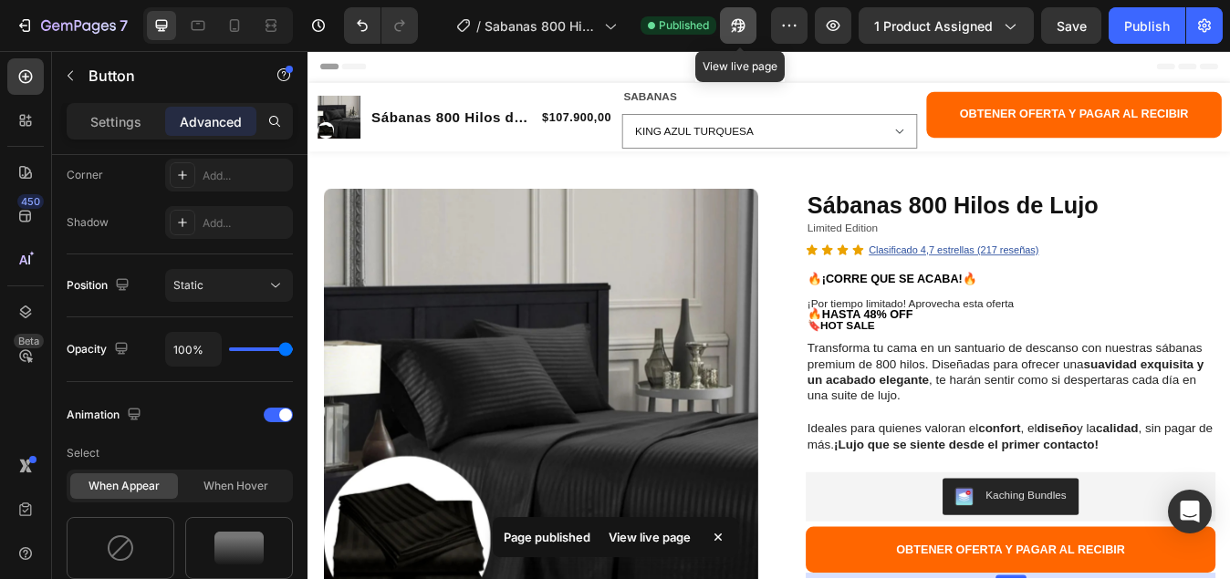
click at [737, 24] on icon "button" at bounding box center [738, 26] width 14 height 14
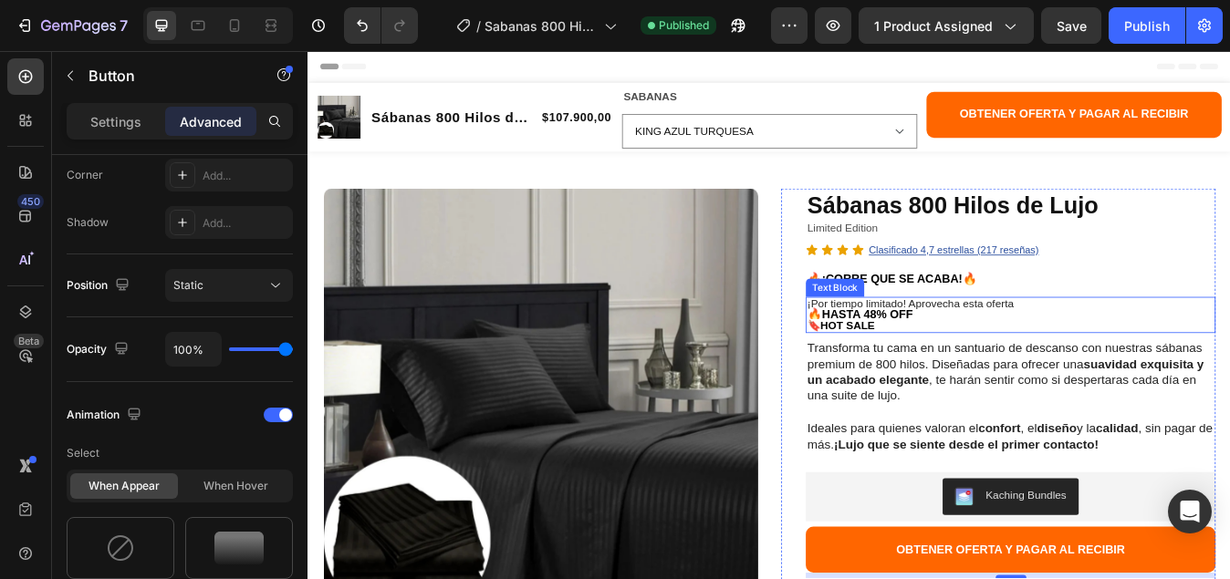
click at [1029, 345] on span "¡Por tiempo limitado! Aprovecha esta oferta" at bounding box center [1021, 350] width 244 height 15
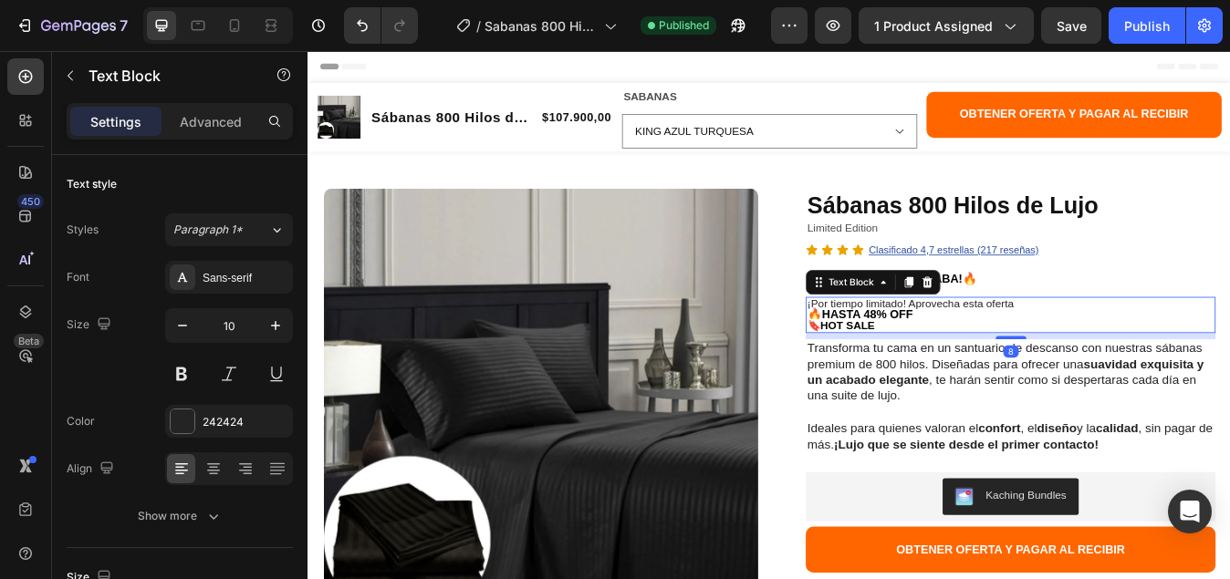
click at [1146, 350] on p "¡Por tiempo limitado! Aprovecha esta oferta" at bounding box center [1140, 351] width 482 height 13
click at [1016, 348] on span "¡Por tiempo limitado! Aprovecha esta oferta" at bounding box center [1021, 350] width 244 height 15
click at [1148, 347] on p "¡Por tiempo limitado! Aprovecha esta oferta" at bounding box center [1140, 351] width 482 height 13
click at [1015, 349] on span "¡Por tiempo limitado! Aprovecha esta oferta" at bounding box center [1021, 350] width 244 height 15
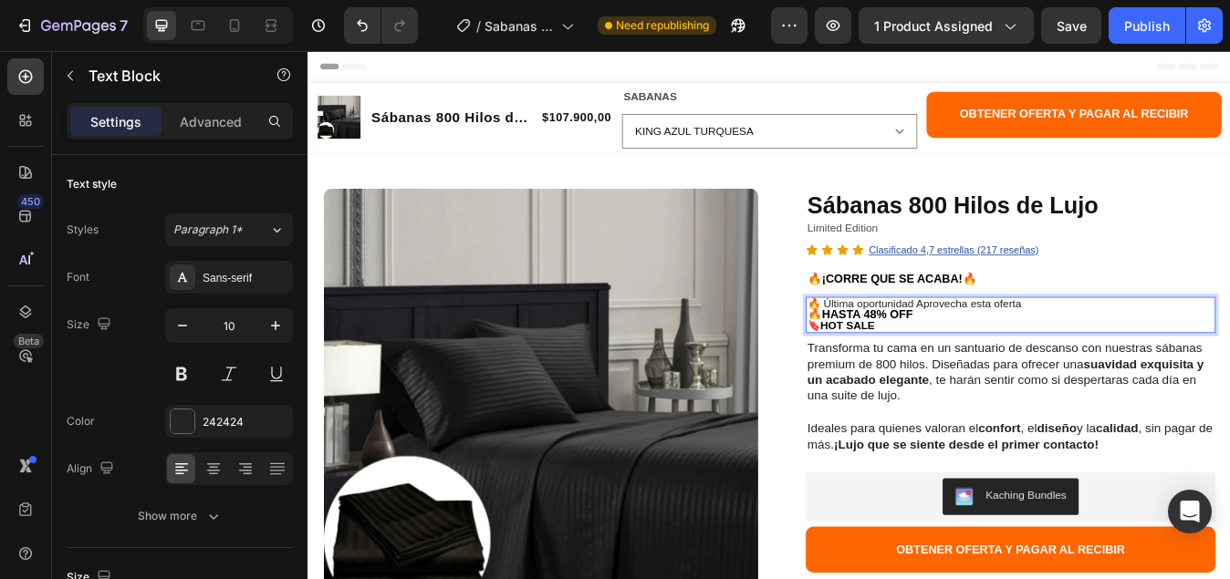
click at [1018, 364] on p "🔥HASTA 48% OFF" at bounding box center [1140, 365] width 482 height 14
click at [971, 362] on strong "🔥HASTA 48% OFF" at bounding box center [961, 364] width 125 height 16
click at [1028, 364] on p "🔥HASTA 48% OFF" at bounding box center [1140, 365] width 482 height 14
click at [1163, 345] on p "🔥 Última oportunidad Aprovecha esta oferta" at bounding box center [1140, 351] width 482 height 13
click at [281, 322] on icon "button" at bounding box center [275, 325] width 18 height 18
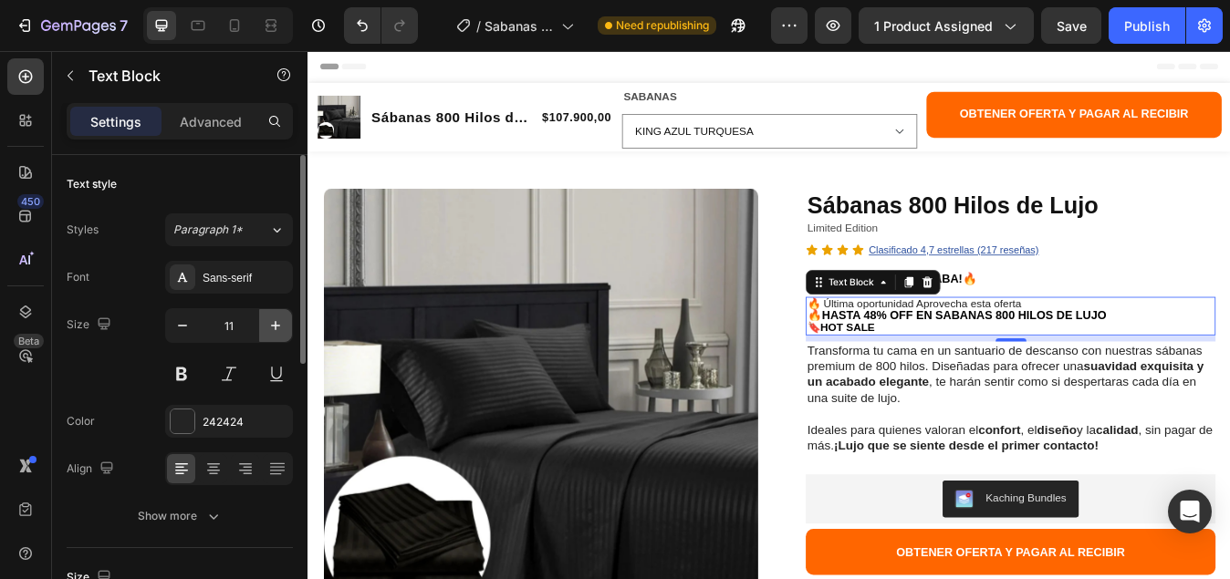
click at [278, 322] on icon "button" at bounding box center [275, 325] width 18 height 18
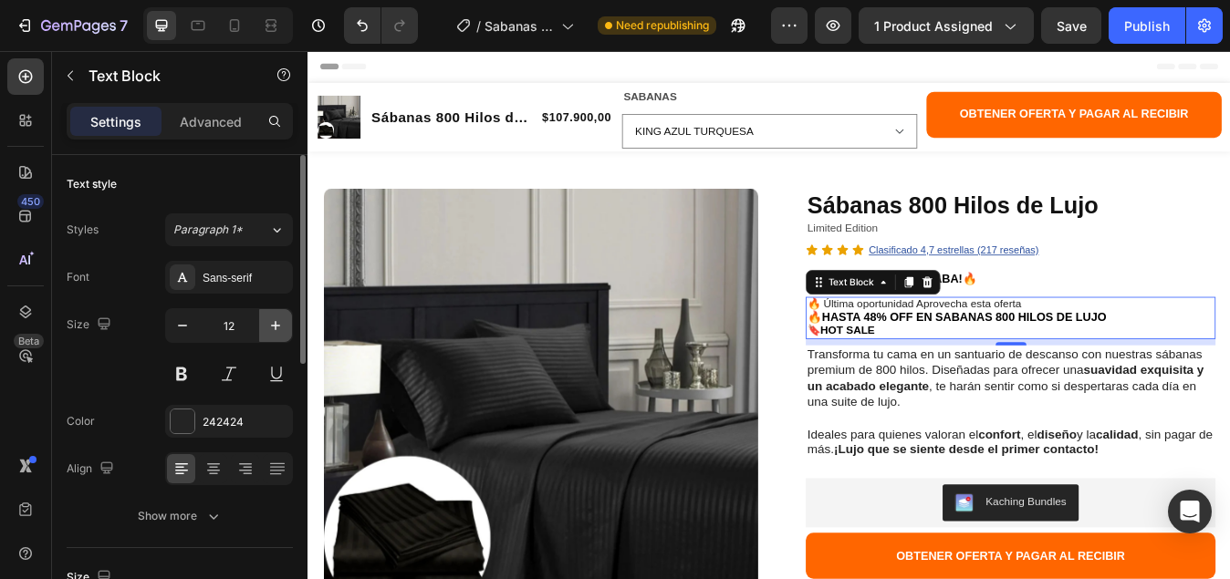
click at [278, 322] on icon "button" at bounding box center [275, 325] width 18 height 18
type input "13"
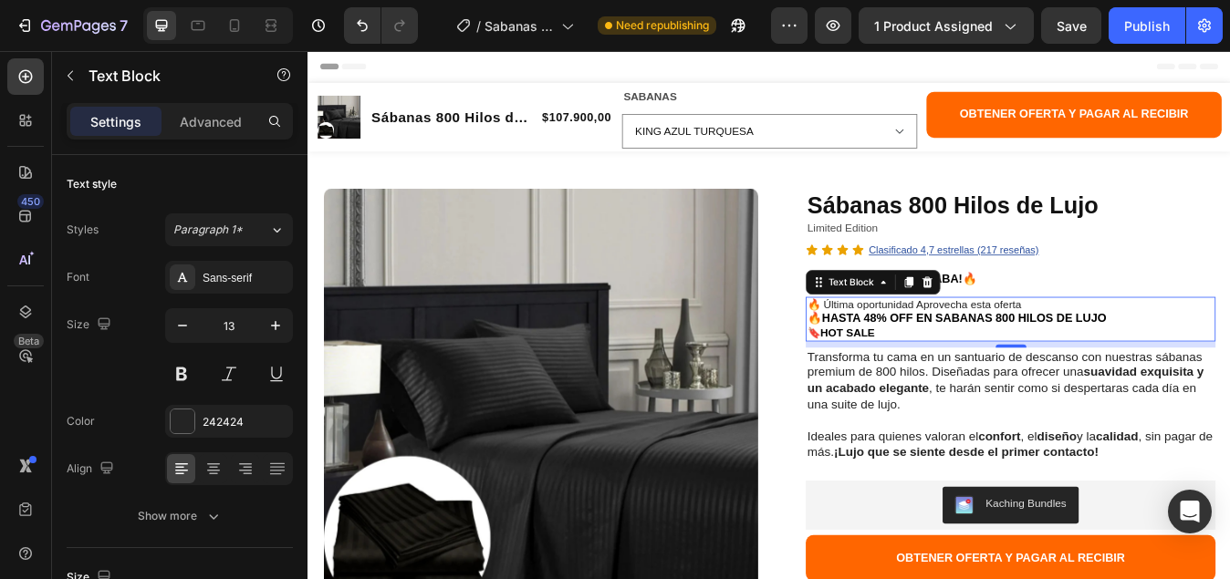
click at [918, 356] on span "🔥 Última oportunidad Aprovecha esta oferta" at bounding box center [1026, 352] width 254 height 15
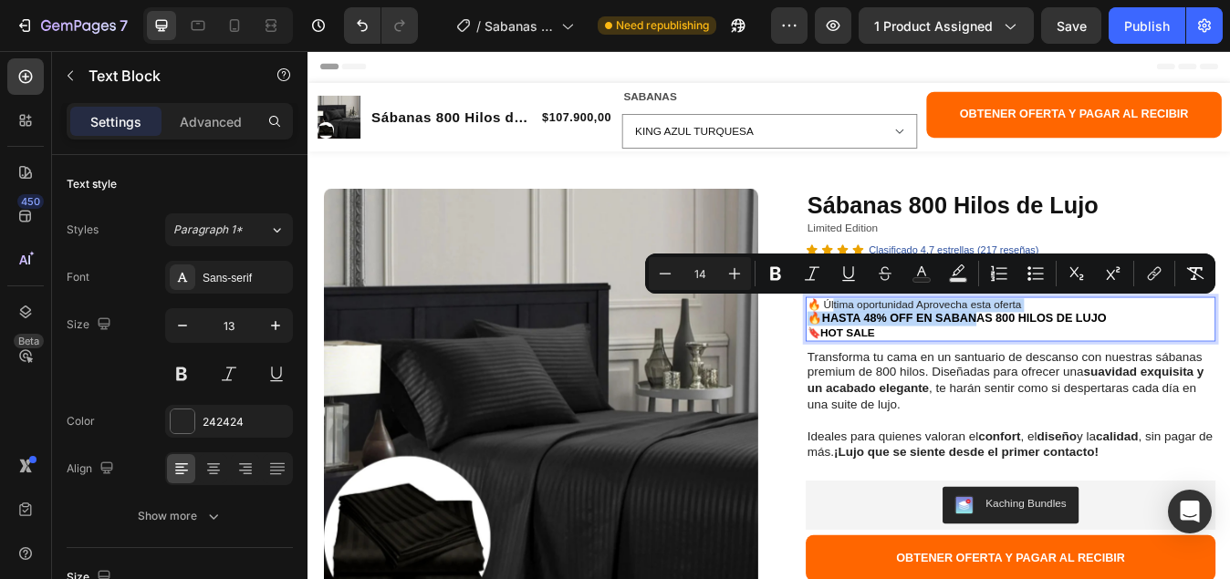
drag, startPoint x: 918, startPoint y: 355, endPoint x: 1091, endPoint y: 365, distance: 172.7
click at [1091, 365] on div "🔥 Última oportunidad Aprovecha esta oferta 🔥HASTA 48% OFF EN SABANAS 800 HILOS …" at bounding box center [1140, 369] width 486 height 53
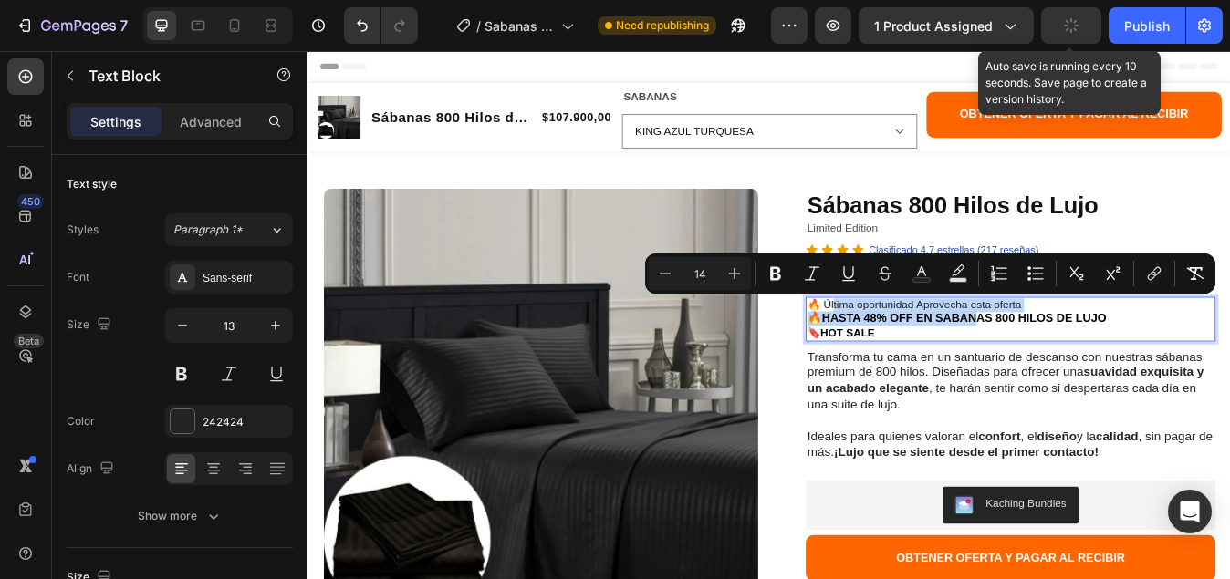
click at [477, 60] on div "Header" at bounding box center [854, 69] width 1065 height 36
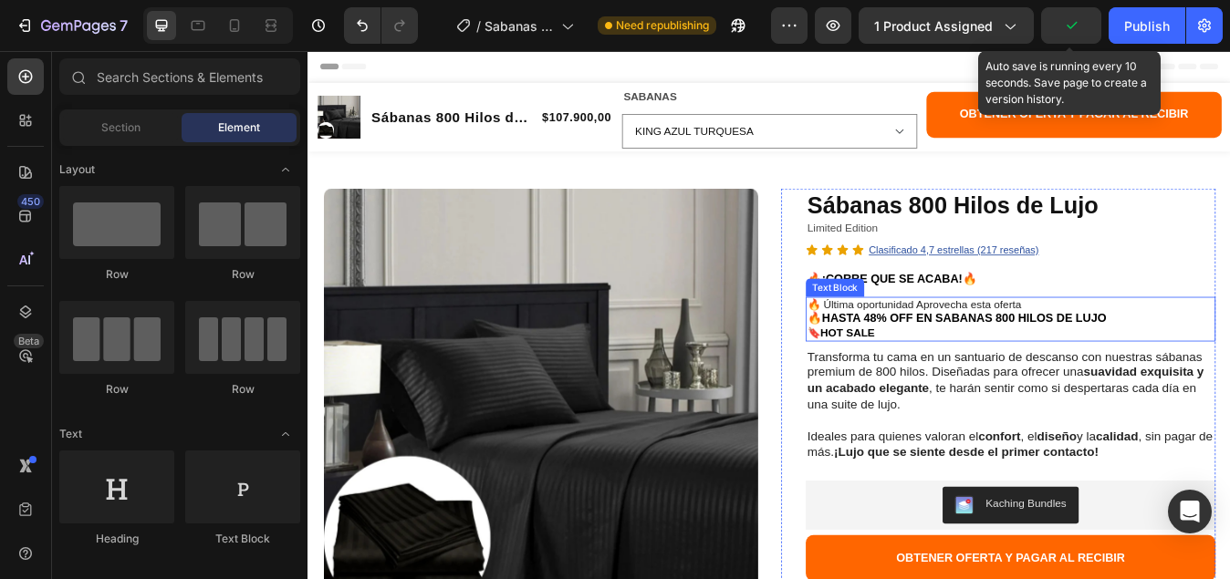
click at [993, 345] on span "🔥 Última oportunidad Aprovecha esta oferta" at bounding box center [1026, 352] width 254 height 15
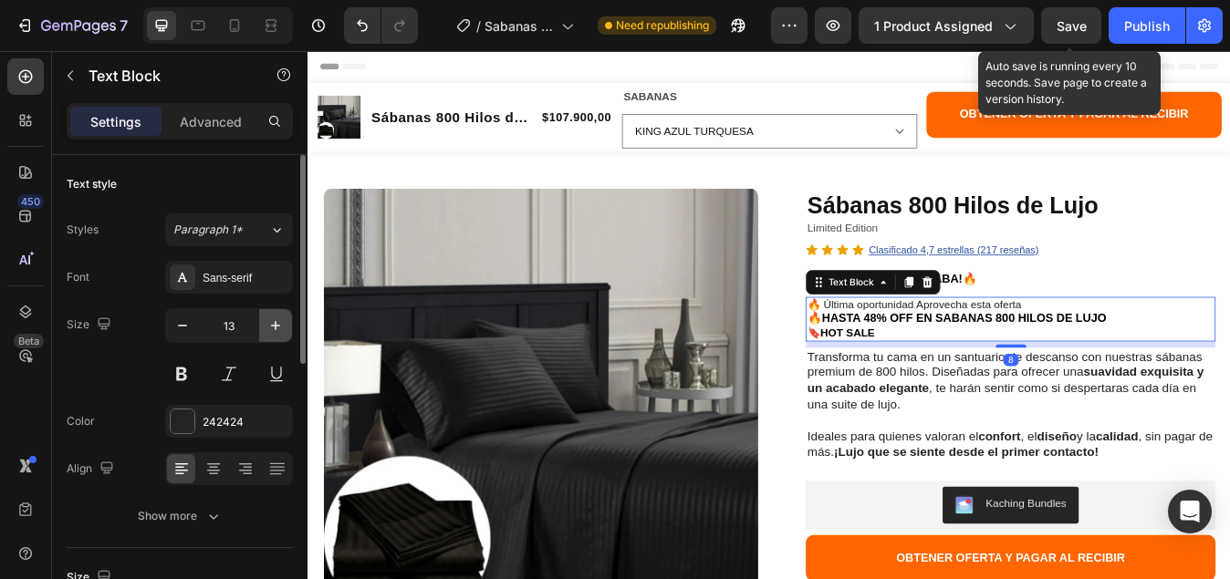
click at [280, 323] on icon "button" at bounding box center [275, 325] width 18 height 18
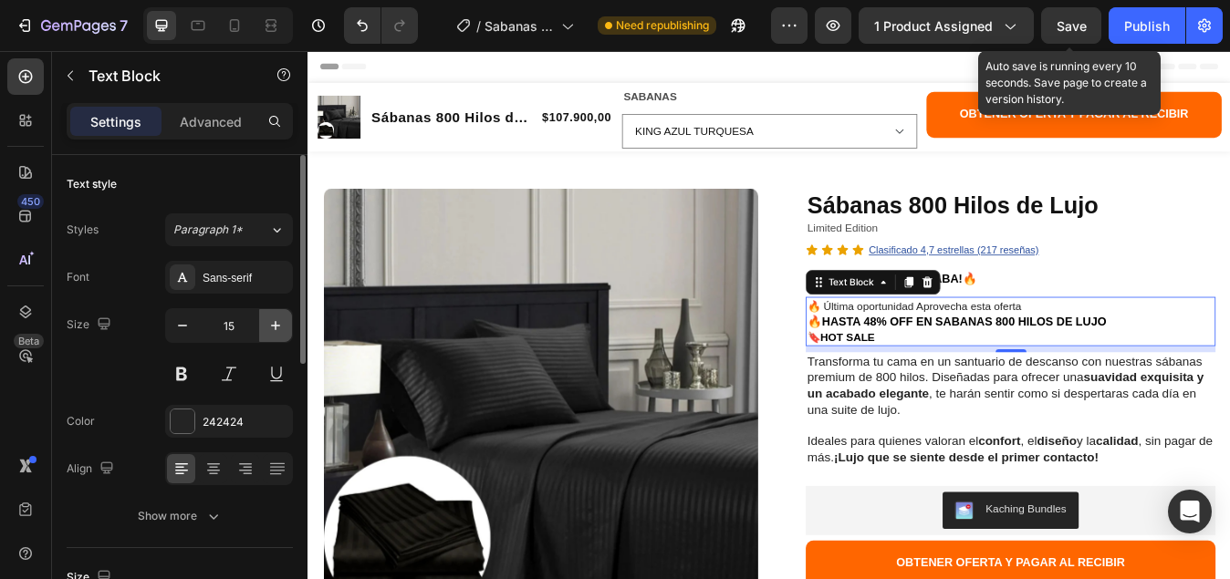
click at [280, 323] on icon "button" at bounding box center [275, 325] width 18 height 18
type input "16"
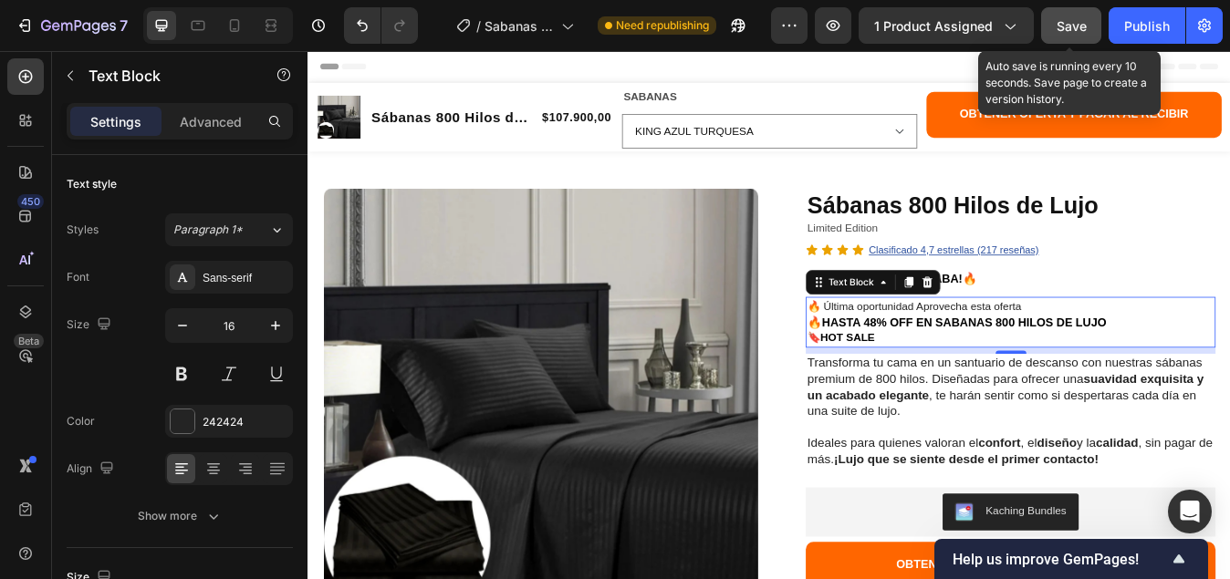
click at [1072, 24] on span "Save" at bounding box center [1071, 26] width 30 height 16
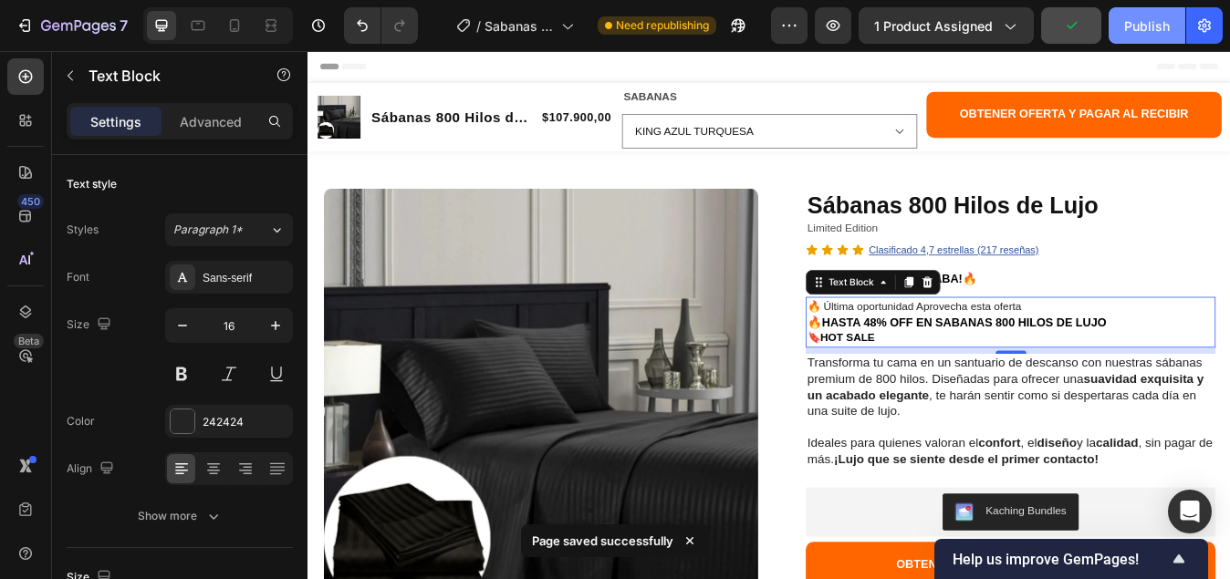
click at [1136, 31] on div "Publish" at bounding box center [1147, 25] width 46 height 19
click at [1138, 33] on div "Publish" at bounding box center [1147, 25] width 46 height 19
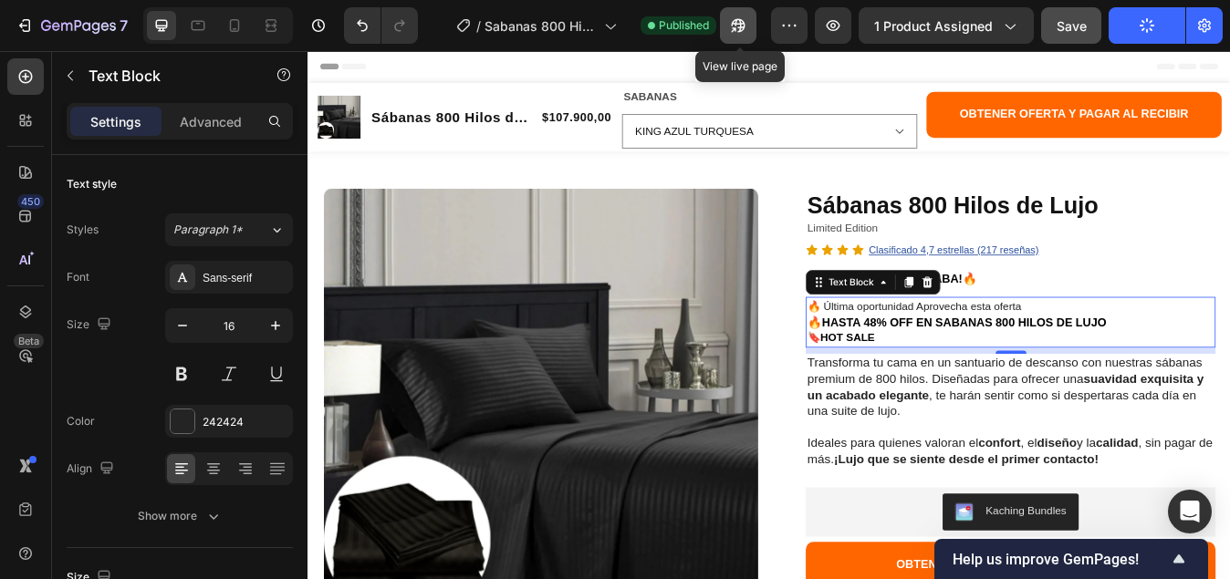
click at [735, 25] on icon "button" at bounding box center [738, 25] width 18 height 18
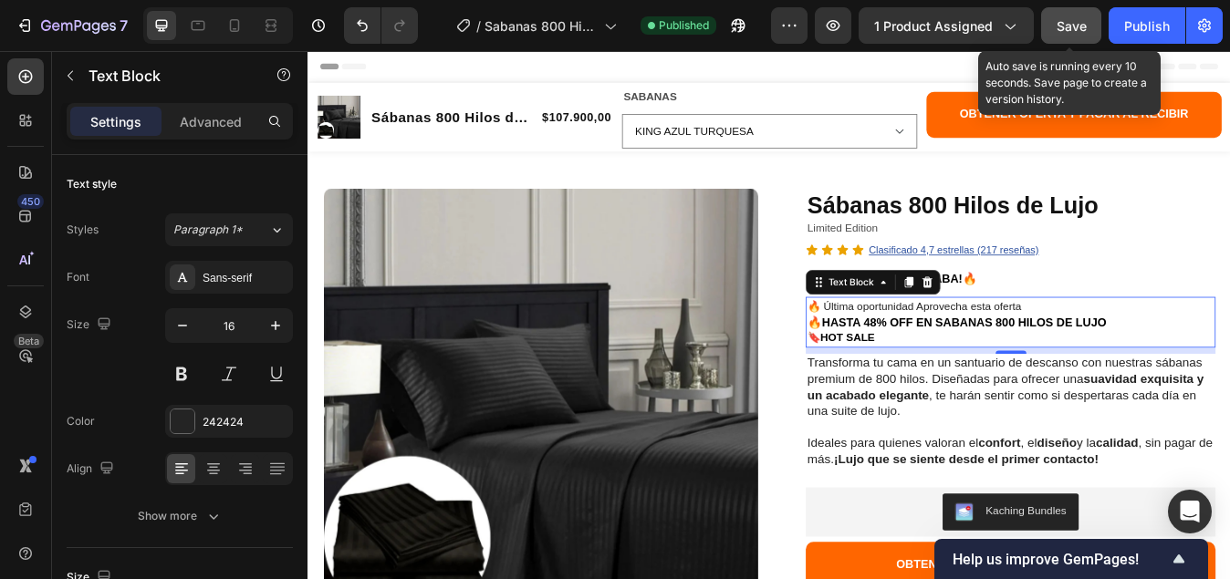
click at [1074, 26] on span "Save" at bounding box center [1071, 26] width 30 height 16
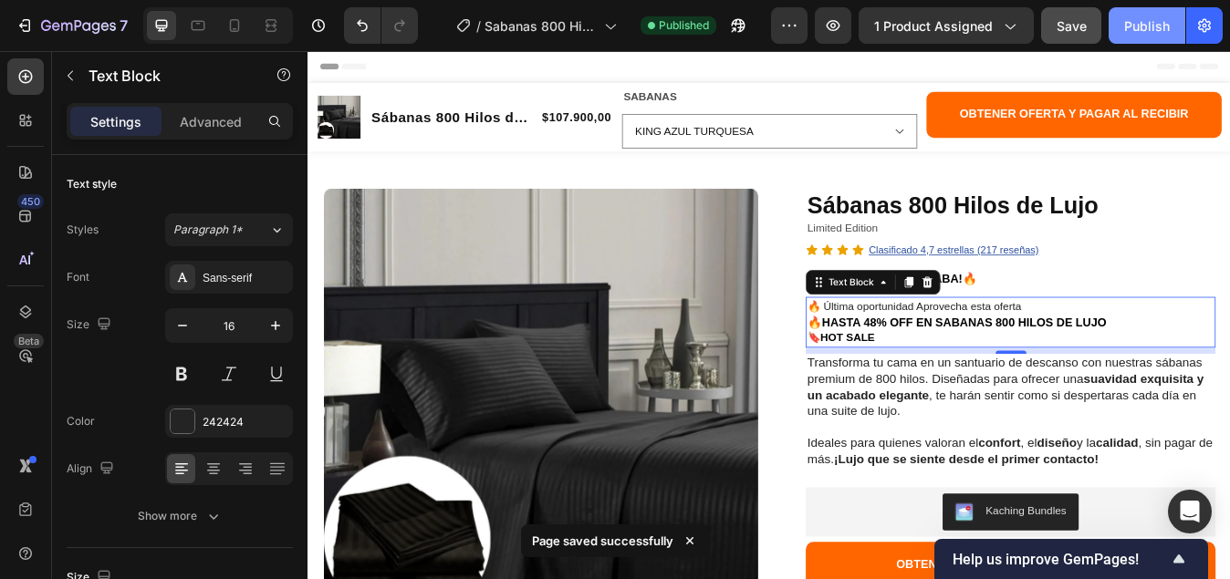
click at [1135, 25] on div "Publish" at bounding box center [1147, 25] width 46 height 19
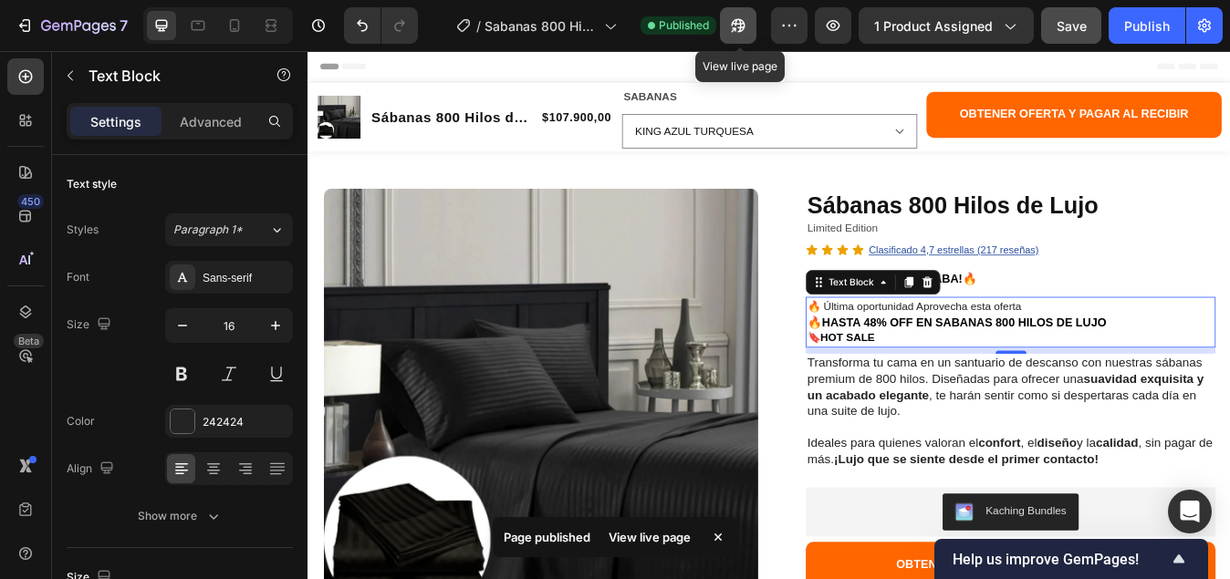
click at [747, 29] on icon "button" at bounding box center [738, 25] width 18 height 18
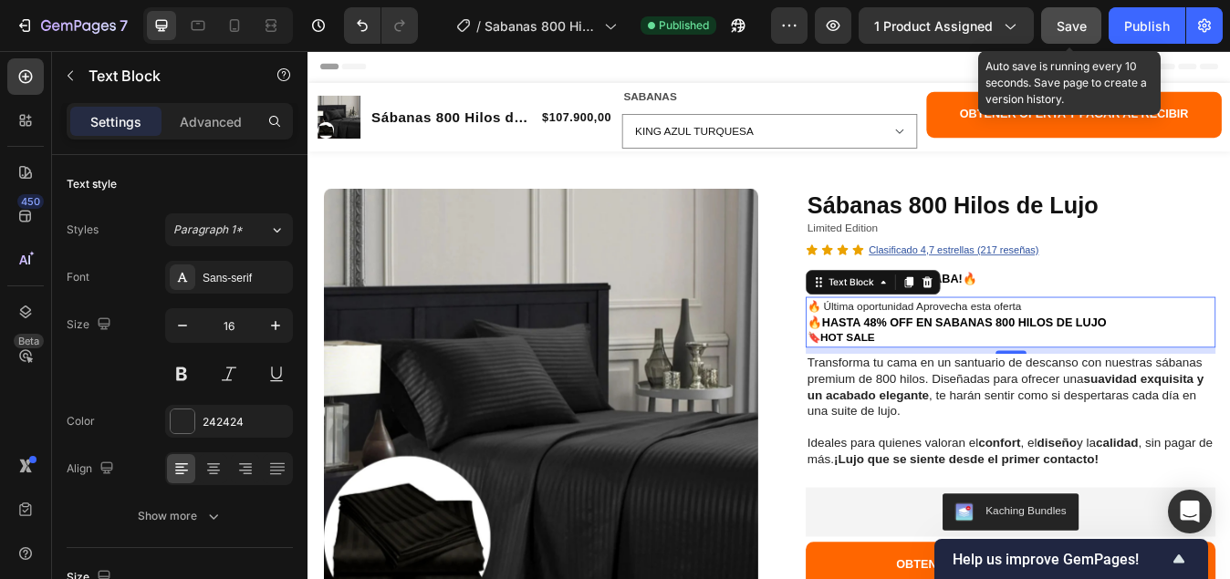
click at [1062, 27] on span "Save" at bounding box center [1071, 26] width 30 height 16
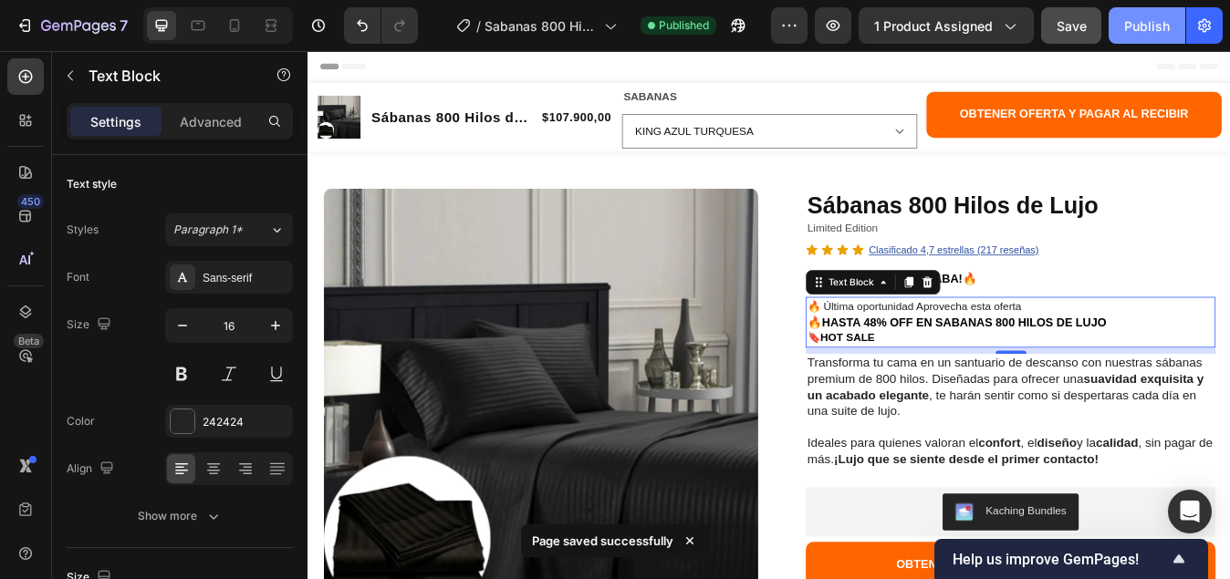
click at [1137, 30] on div "Publish" at bounding box center [1147, 25] width 46 height 19
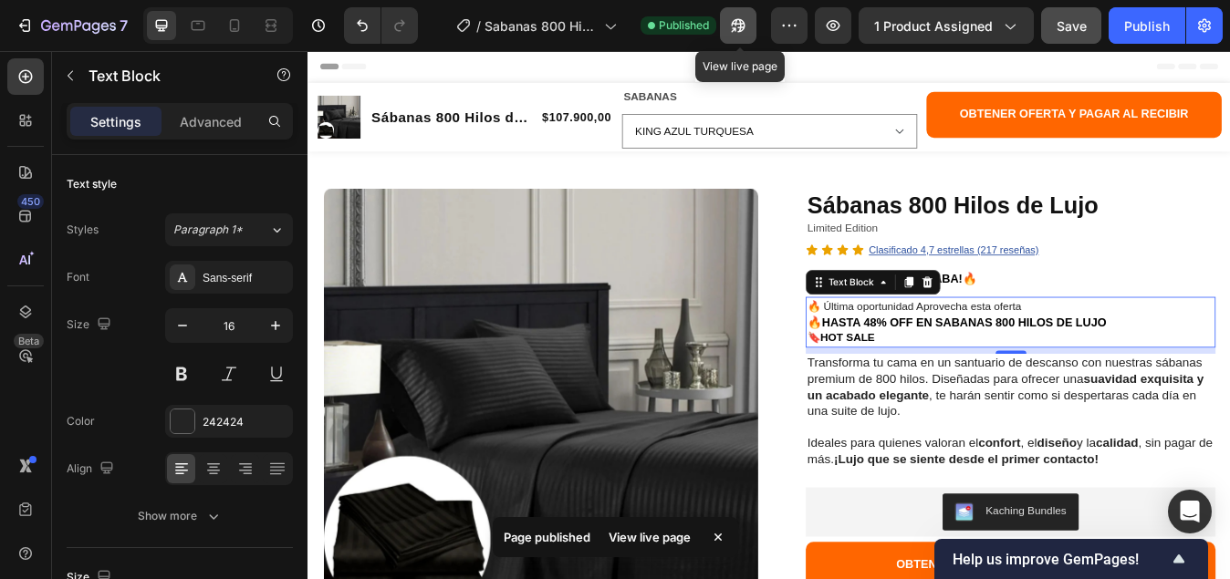
click at [740, 32] on icon "button" at bounding box center [738, 26] width 14 height 14
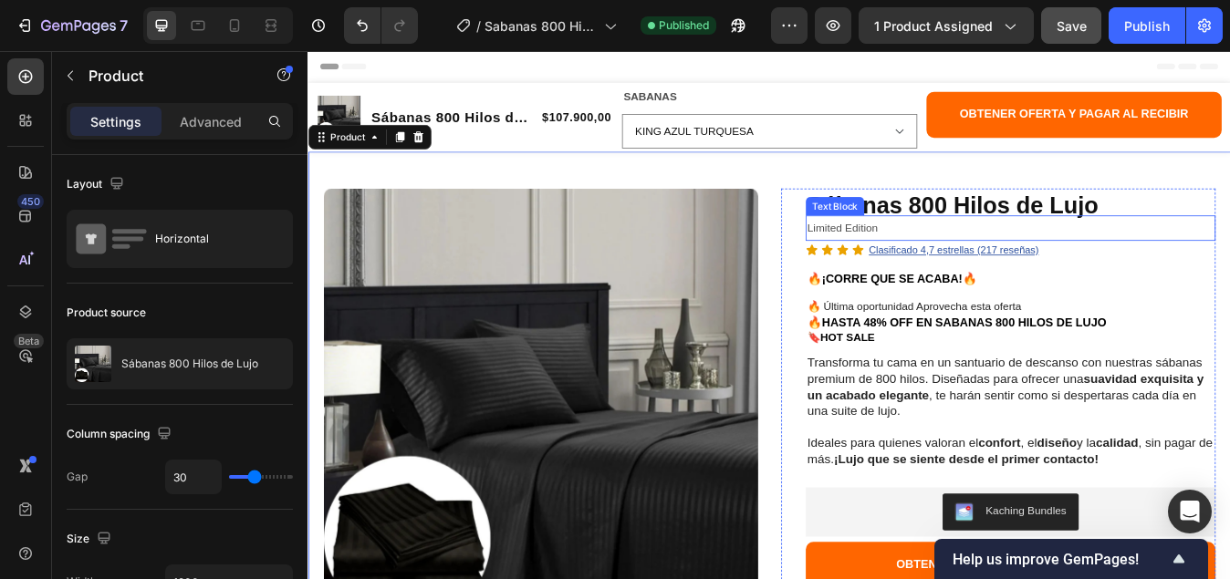
click at [982, 261] on p "Limited Edition" at bounding box center [1140, 261] width 482 height 26
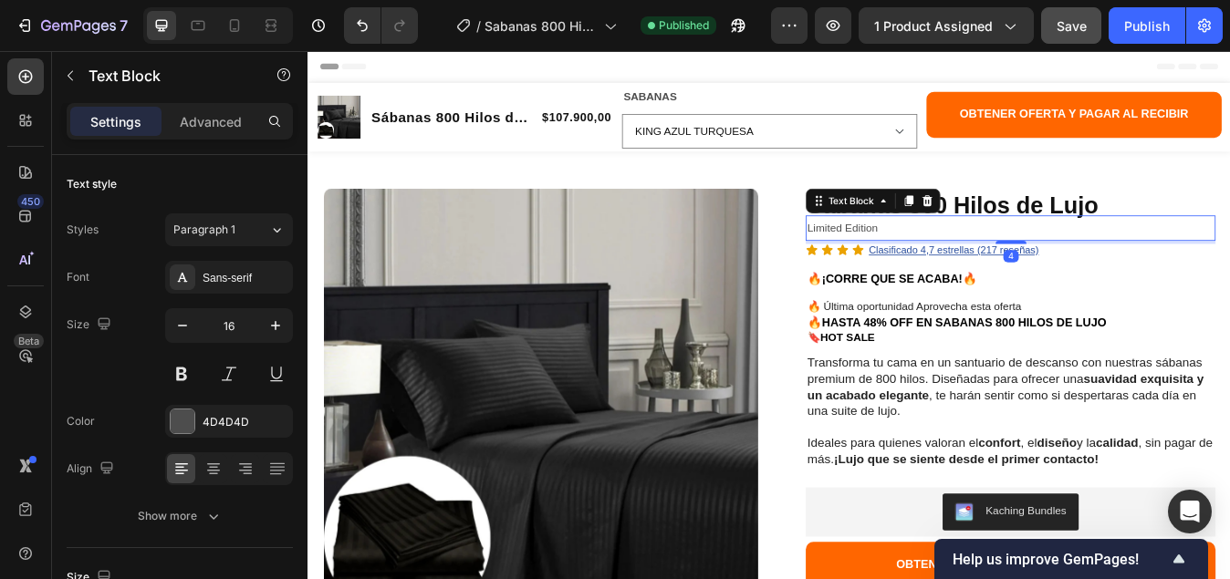
click at [986, 261] on p "Limited Edition" at bounding box center [1140, 261] width 482 height 26
click at [995, 260] on p "Limited Edition" at bounding box center [1140, 261] width 482 height 26
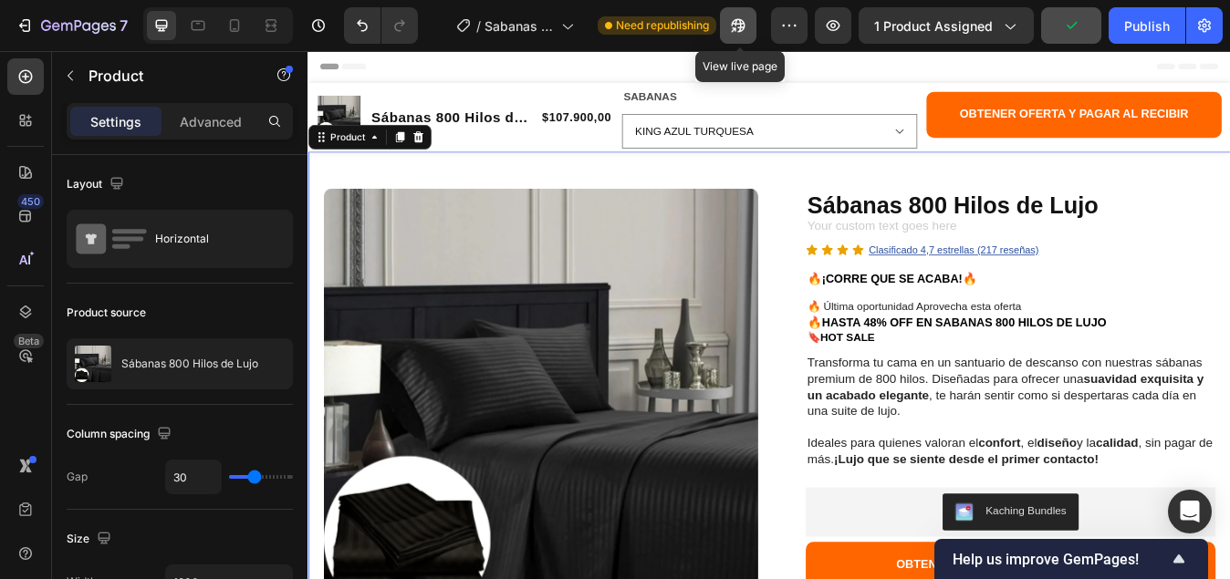
click at [745, 25] on icon "button" at bounding box center [738, 25] width 18 height 18
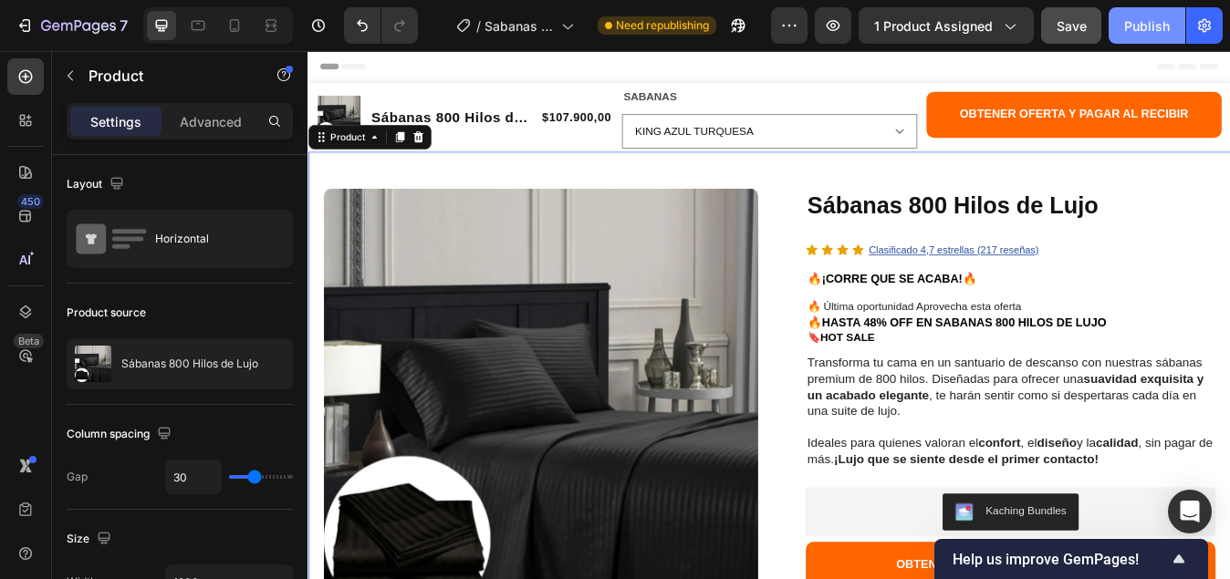
click at [1144, 22] on div "Publish" at bounding box center [1147, 25] width 46 height 19
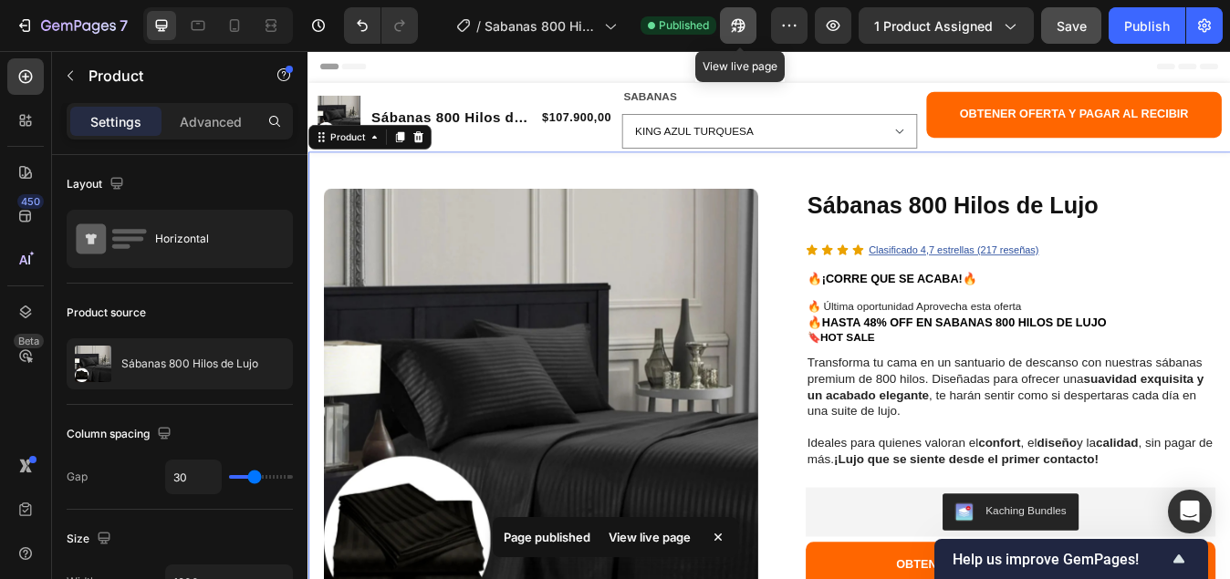
click at [735, 24] on icon "button" at bounding box center [738, 26] width 14 height 14
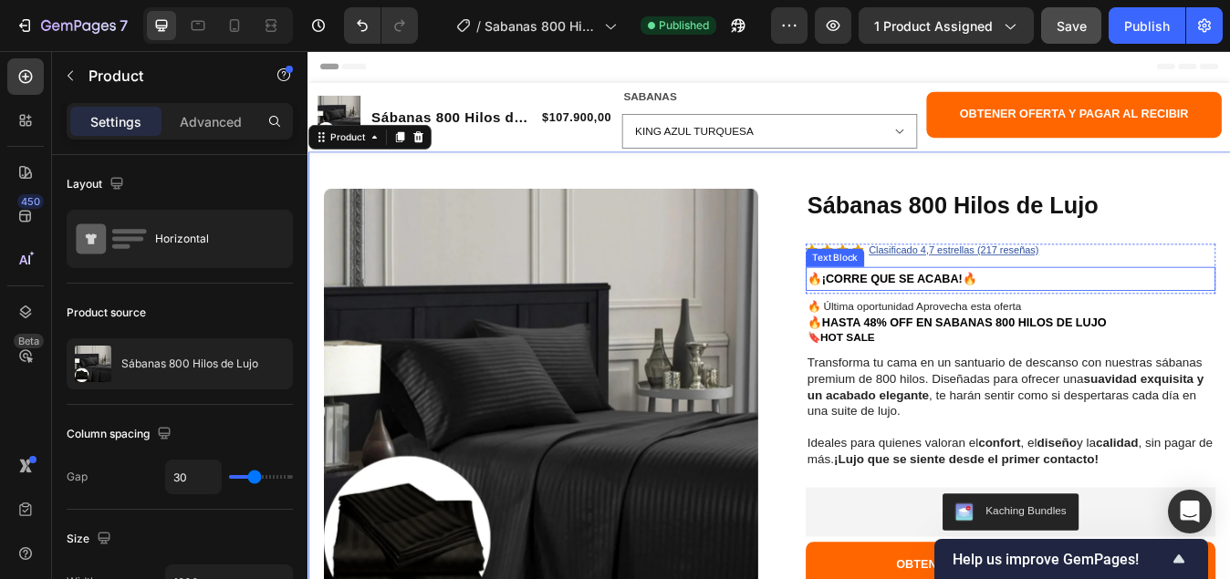
click at [1105, 315] on p "🔥¡CORRE QUE SE ACABA!🔥" at bounding box center [1140, 321] width 482 height 25
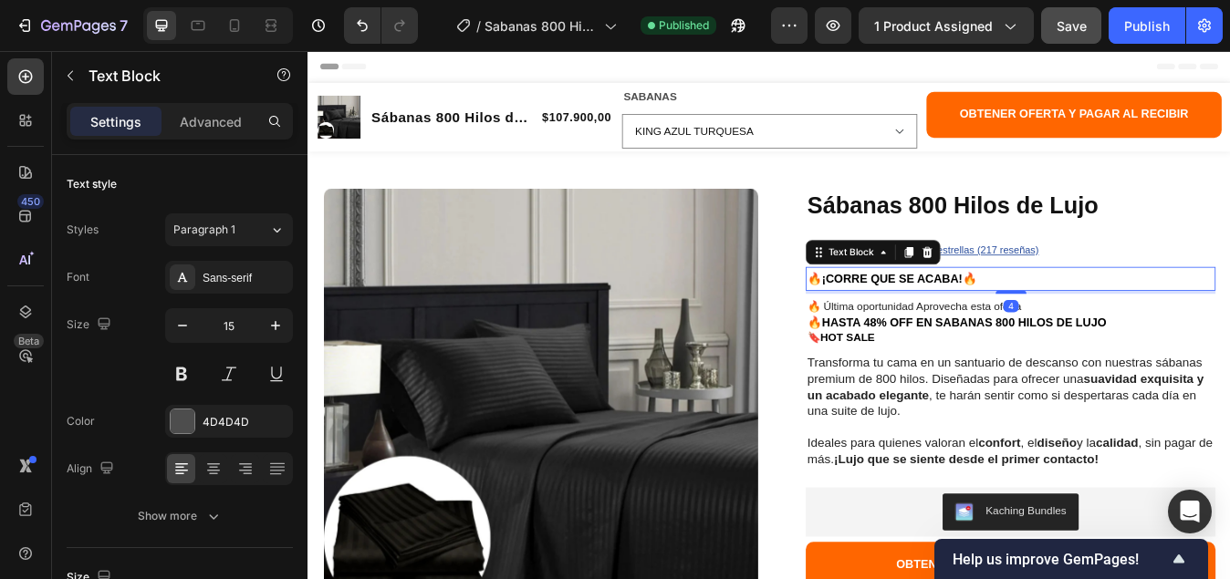
click at [1102, 316] on p "🔥¡CORRE QUE SE ACABA!🔥" at bounding box center [1140, 321] width 482 height 25
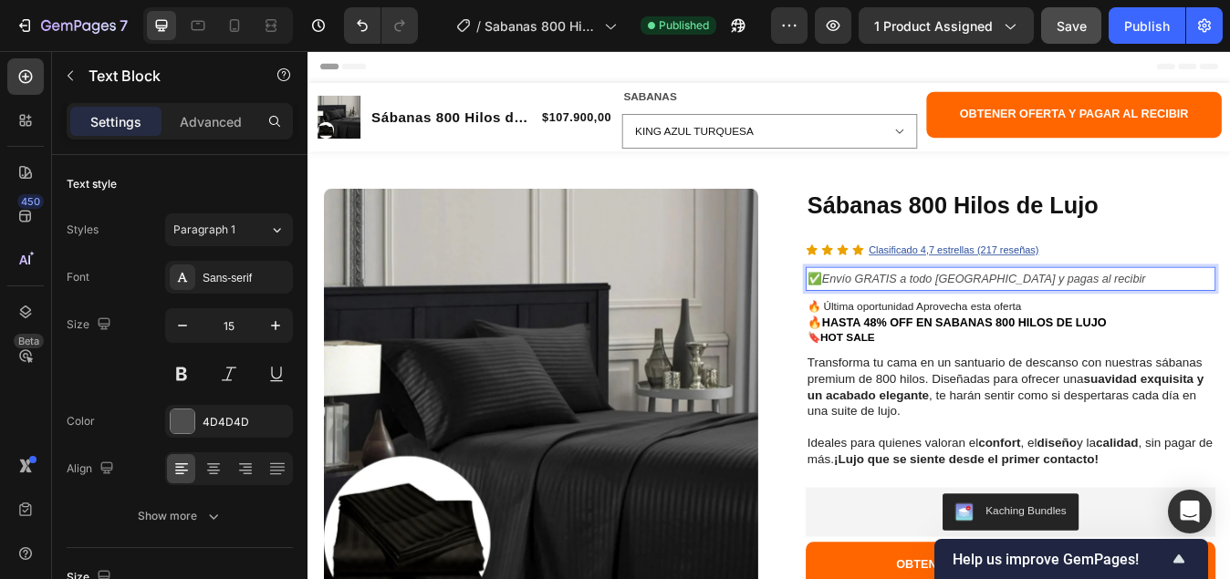
click at [1229, 318] on p "✅ Envío GRATIS a todo [GEOGRAPHIC_DATA] y pagas al recibir" at bounding box center [1140, 321] width 482 height 25
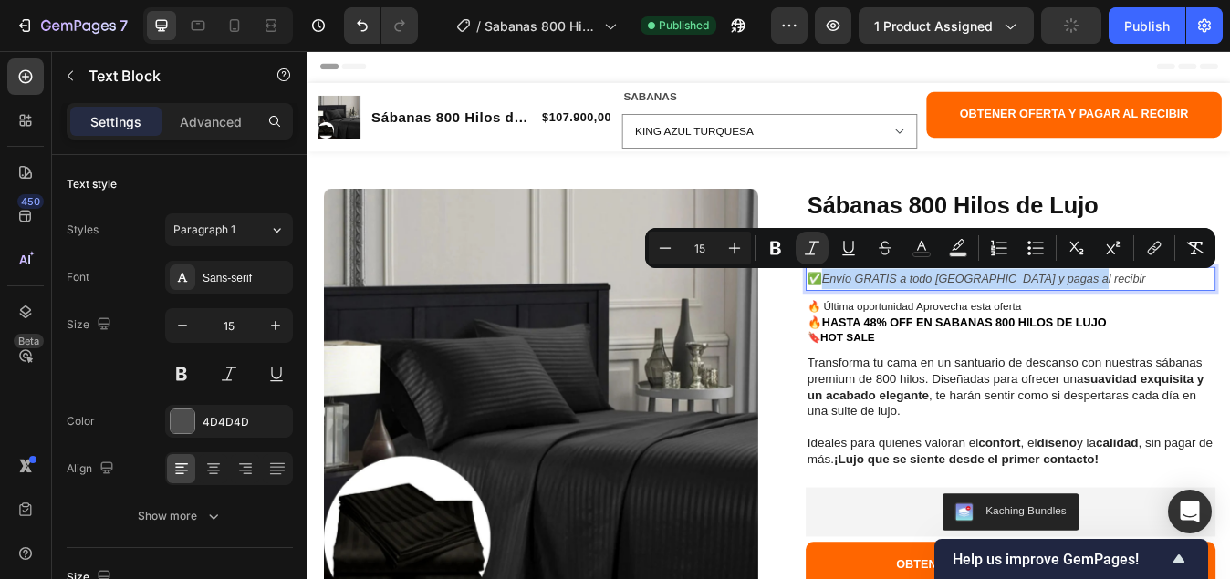
drag, startPoint x: 1231, startPoint y: 318, endPoint x: 917, endPoint y: 318, distance: 314.7
click at [917, 318] on p "✅ Envío GRATIS a todo [GEOGRAPHIC_DATA] y pagas al recibir" at bounding box center [1140, 321] width 482 height 25
click at [772, 244] on icon "Editor contextual toolbar" at bounding box center [775, 249] width 11 height 14
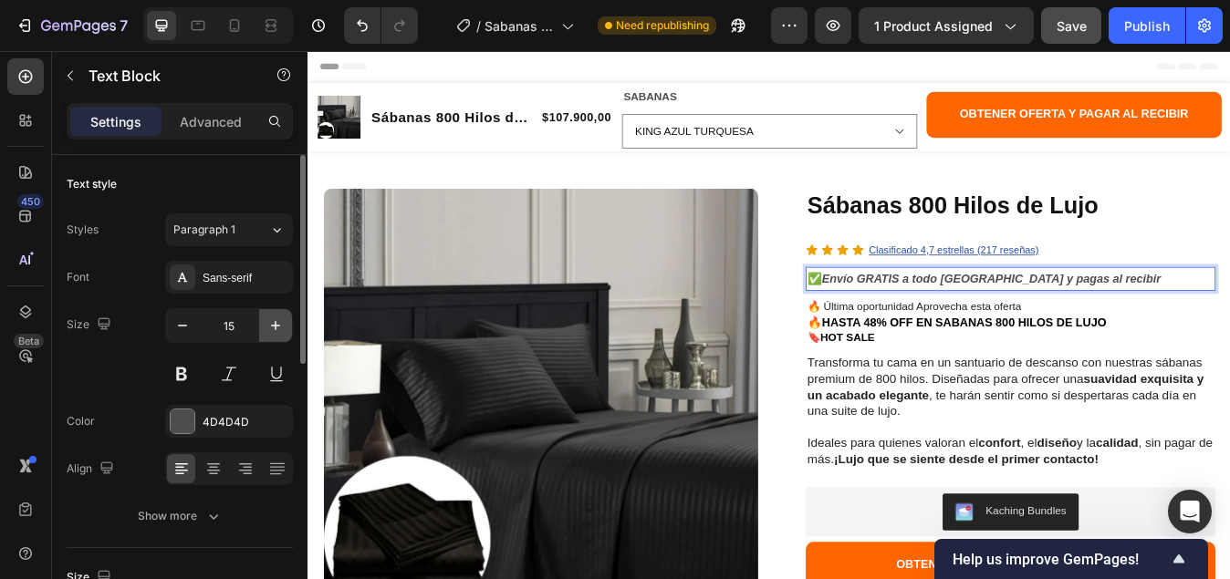
click at [272, 327] on icon "button" at bounding box center [275, 325] width 18 height 18
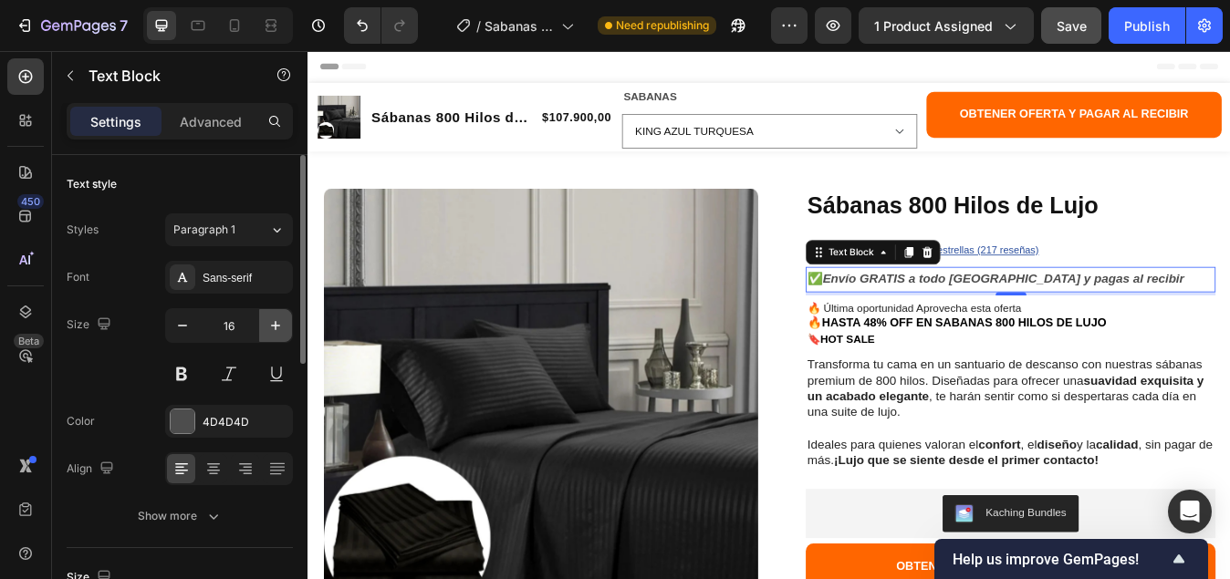
click at [272, 327] on icon "button" at bounding box center [275, 325] width 18 height 18
type input "17"
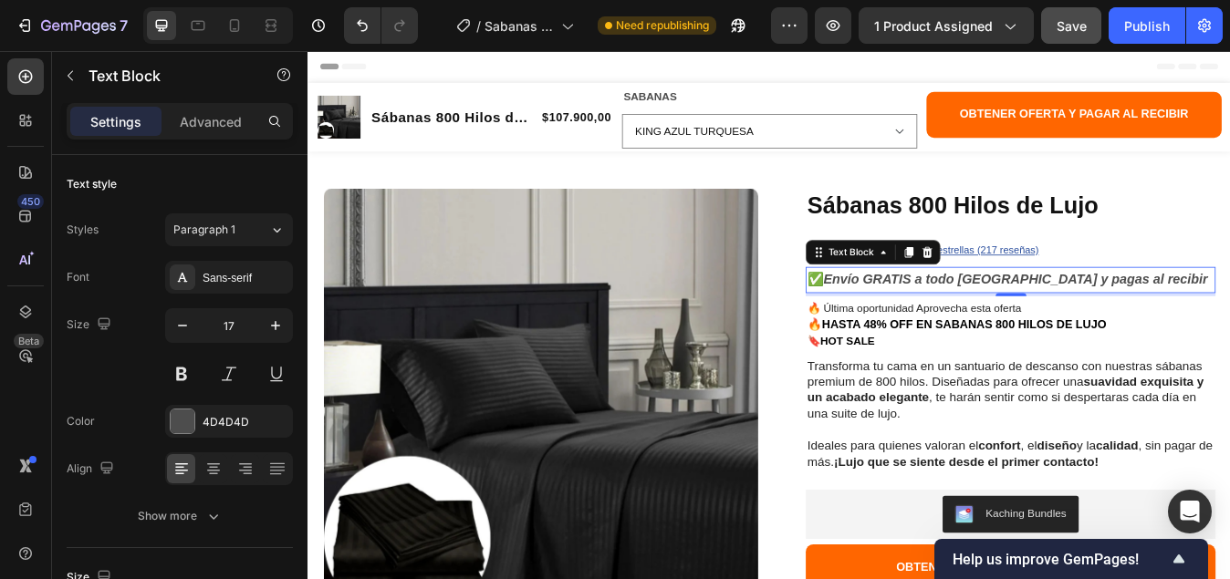
click at [1229, 319] on p "✅ Envío GRATIS a todo [GEOGRAPHIC_DATA] y pagas al recibir" at bounding box center [1140, 323] width 482 height 28
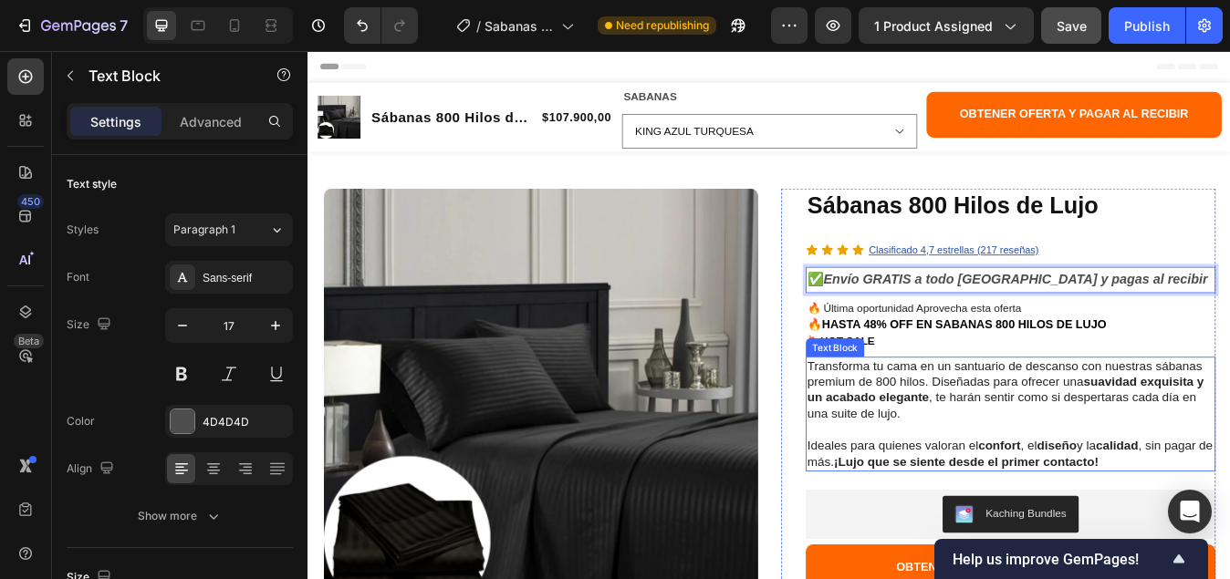
click at [994, 430] on p "Transforma tu cama en un santuario de descanso con nuestras sábanas premium de …" at bounding box center [1140, 454] width 482 height 76
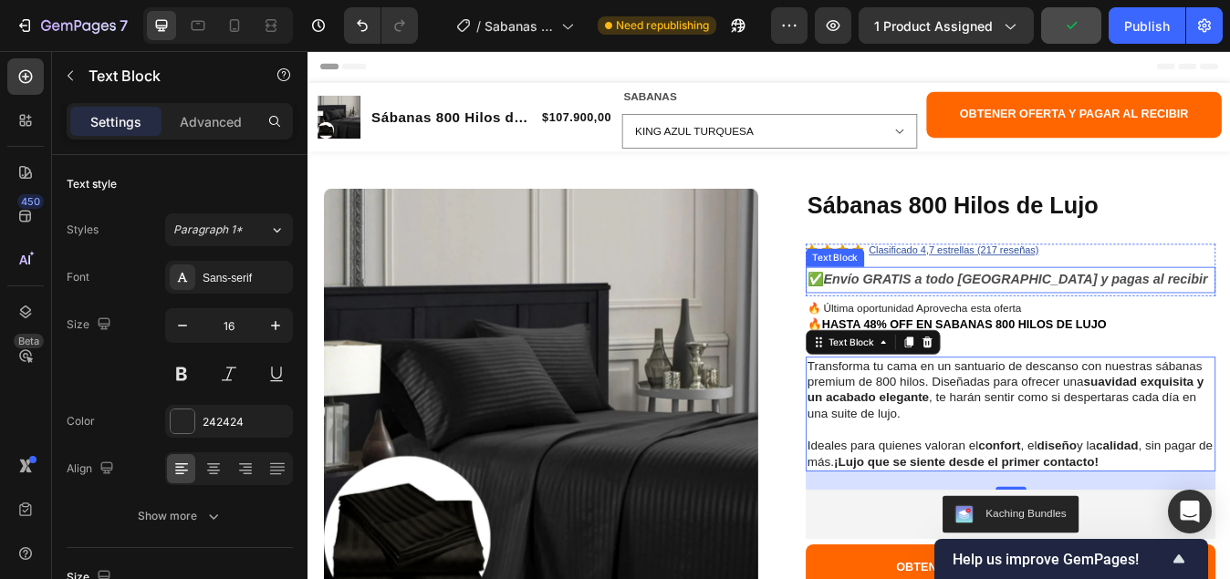
click at [1161, 322] on strong "Envío GRATIS a todo [GEOGRAPHIC_DATA] y pagas al recibir" at bounding box center [1146, 322] width 456 height 17
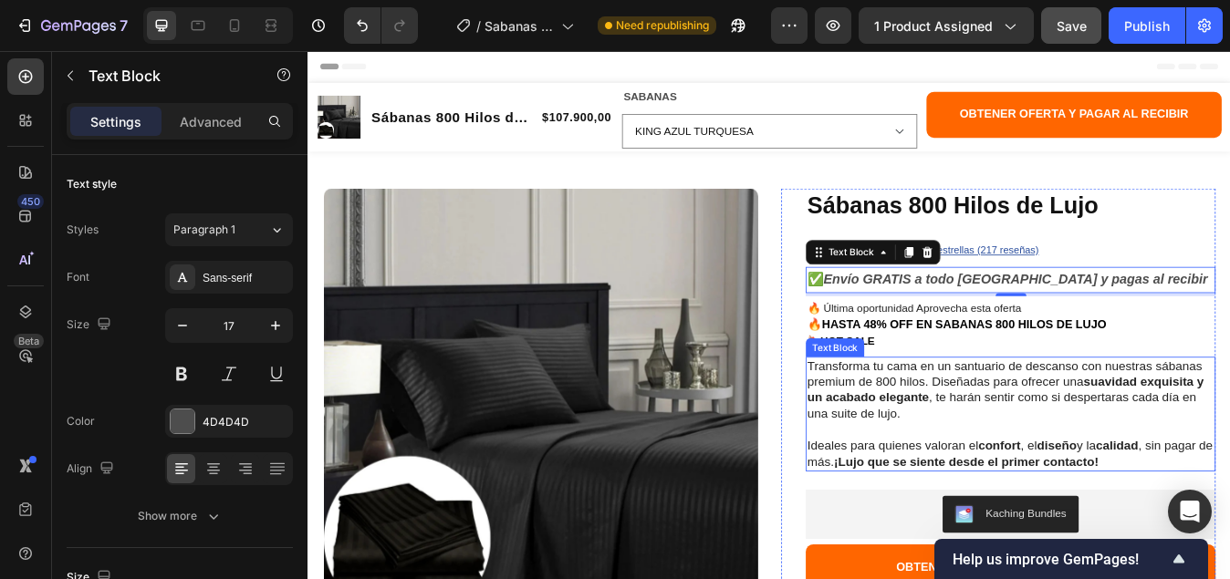
click at [1053, 445] on p "Transforma tu cama en un santuario de descanso con nuestras sábanas premium de …" at bounding box center [1140, 454] width 482 height 76
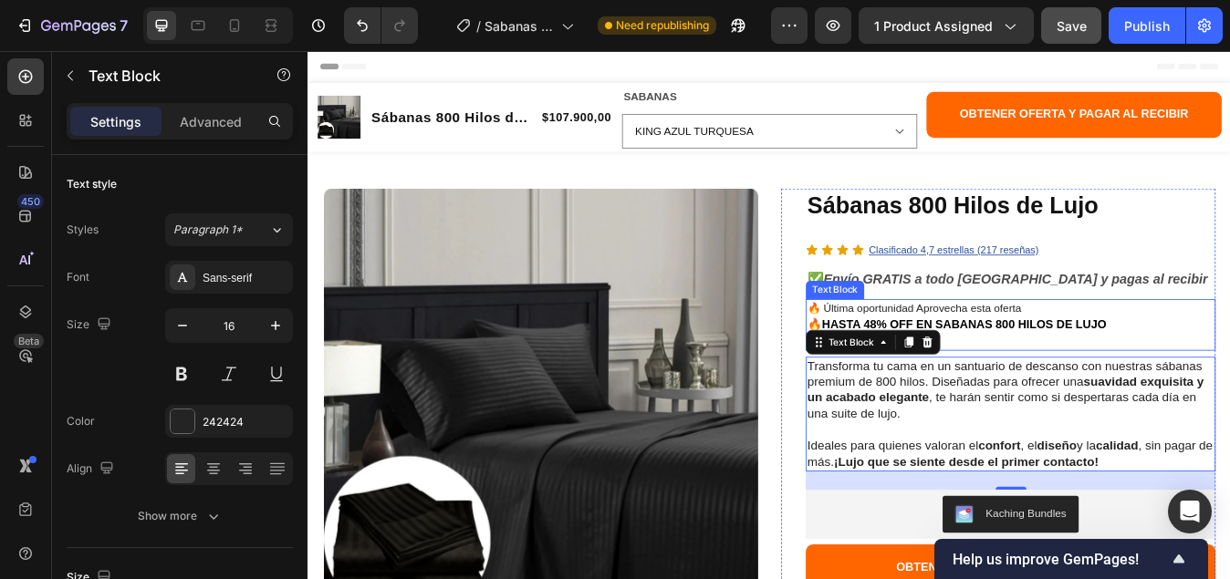
click at [1125, 390] on p "🔖 HOT SALE" at bounding box center [1140, 395] width 482 height 19
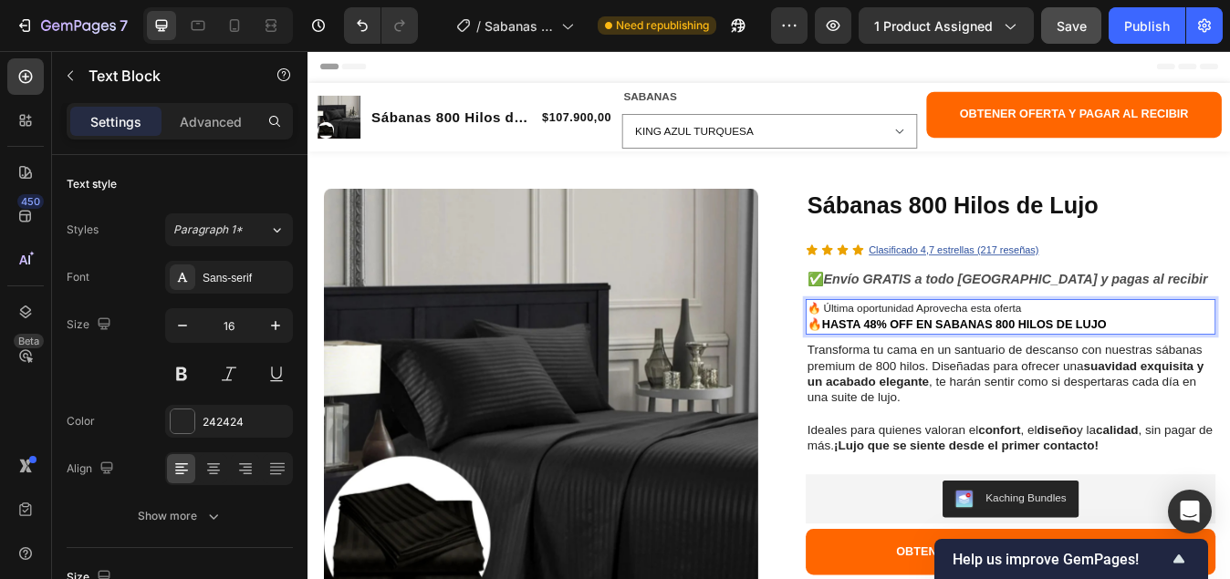
click at [1229, 372] on p "🔥HASTA 48% OFF EN SABANAS 800 HILOS DE LUJO" at bounding box center [1140, 376] width 482 height 19
click at [1167, 354] on p "🔥 Última oportunidad Aprovecha esta oferta" at bounding box center [1140, 357] width 482 height 19
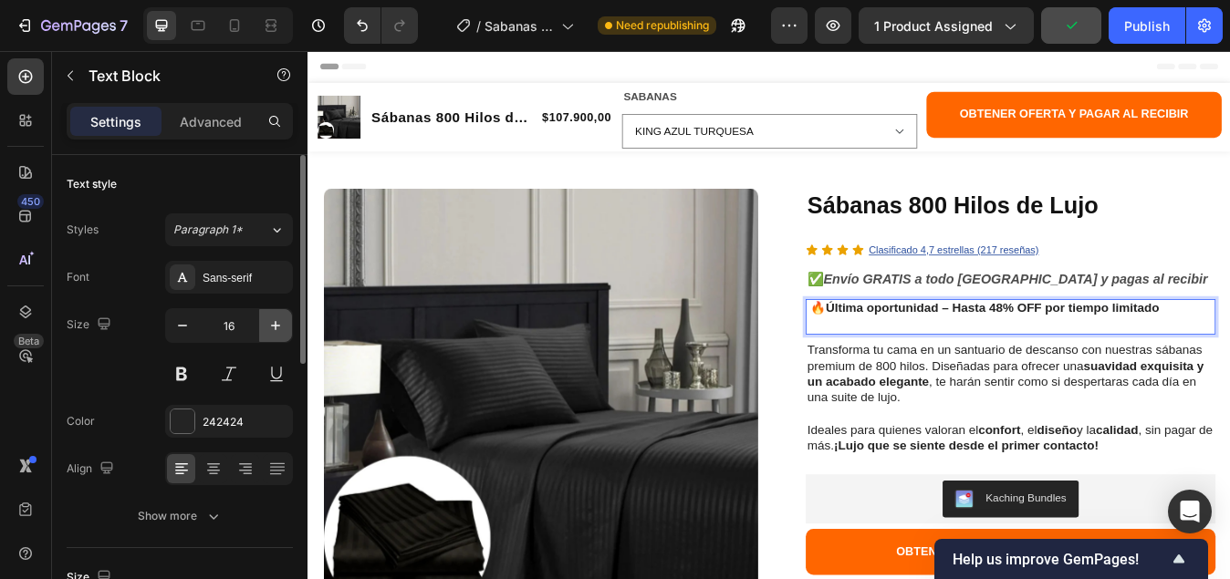
click at [280, 324] on icon "button" at bounding box center [275, 325] width 18 height 18
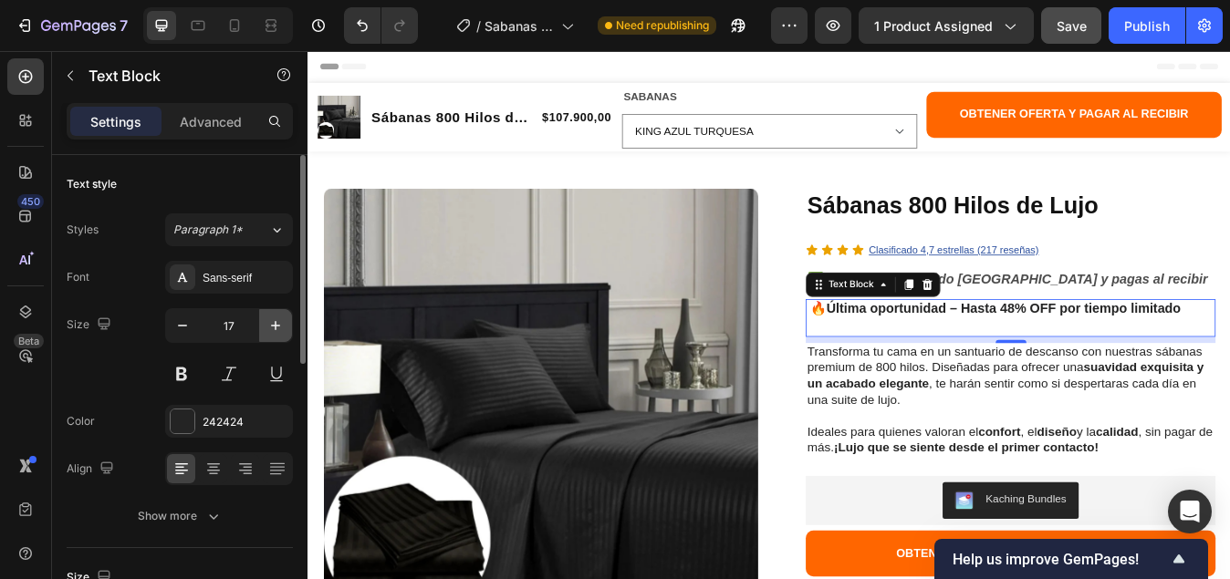
click at [279, 323] on icon "button" at bounding box center [275, 325] width 18 height 18
type input "18"
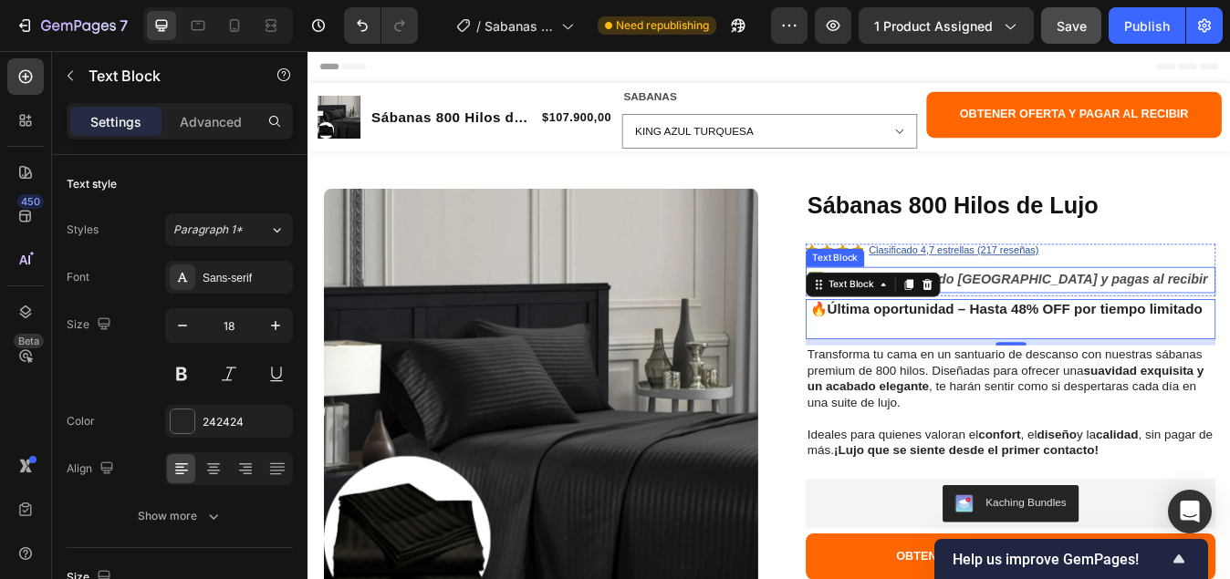
click at [1131, 318] on strong "Envío GRATIS a todo [GEOGRAPHIC_DATA] y pagas al recibir" at bounding box center [1146, 322] width 456 height 17
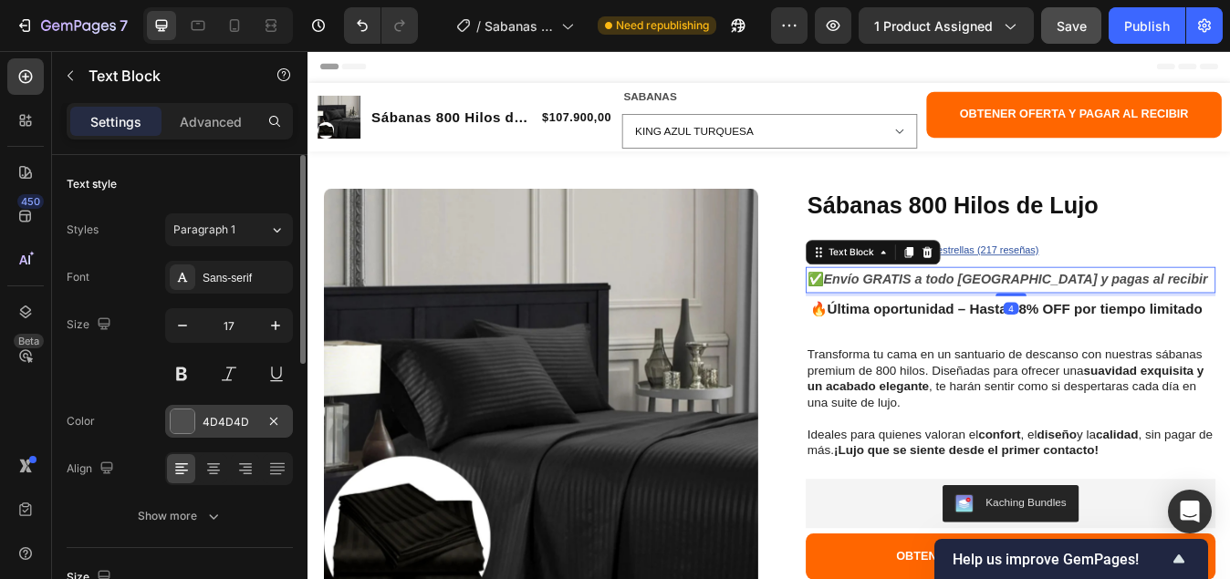
click at [182, 428] on div at bounding box center [183, 422] width 24 height 24
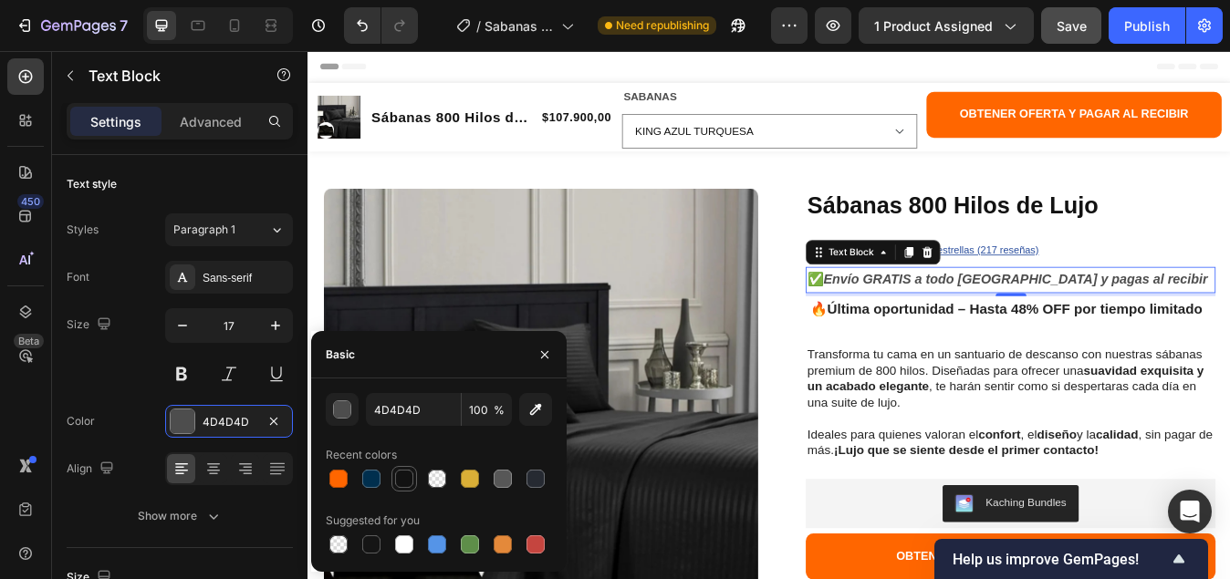
click at [400, 479] on div at bounding box center [404, 479] width 18 height 18
type input "121212"
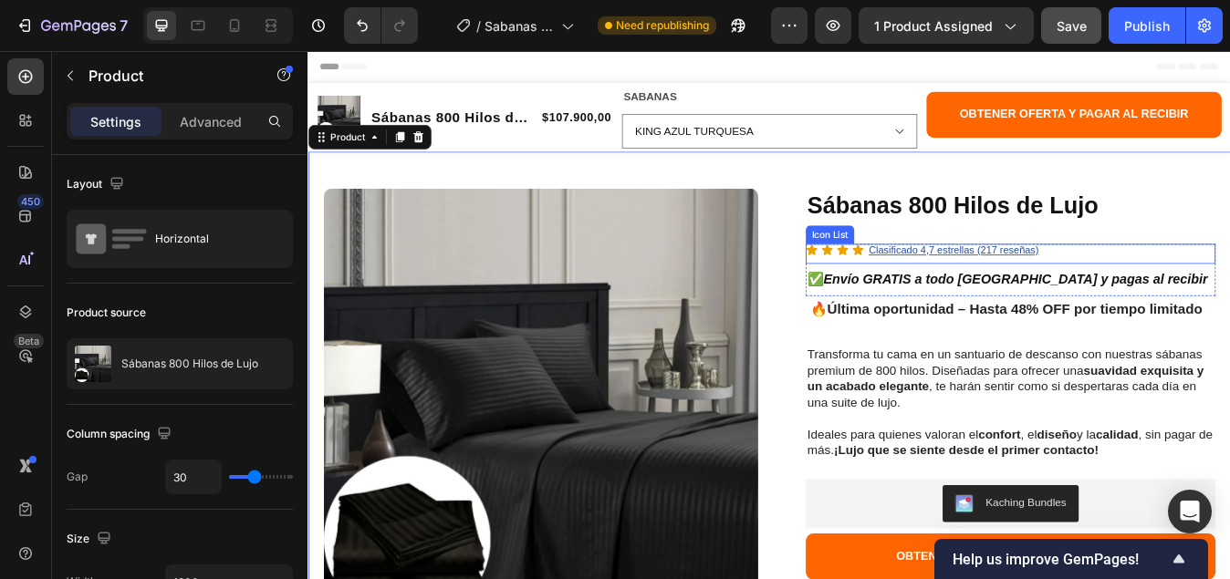
click at [1192, 285] on div "Icon Icon Icon Icon Clasificado 4,7 estrellas (217 reseñas) Text Block" at bounding box center [1140, 292] width 486 height 24
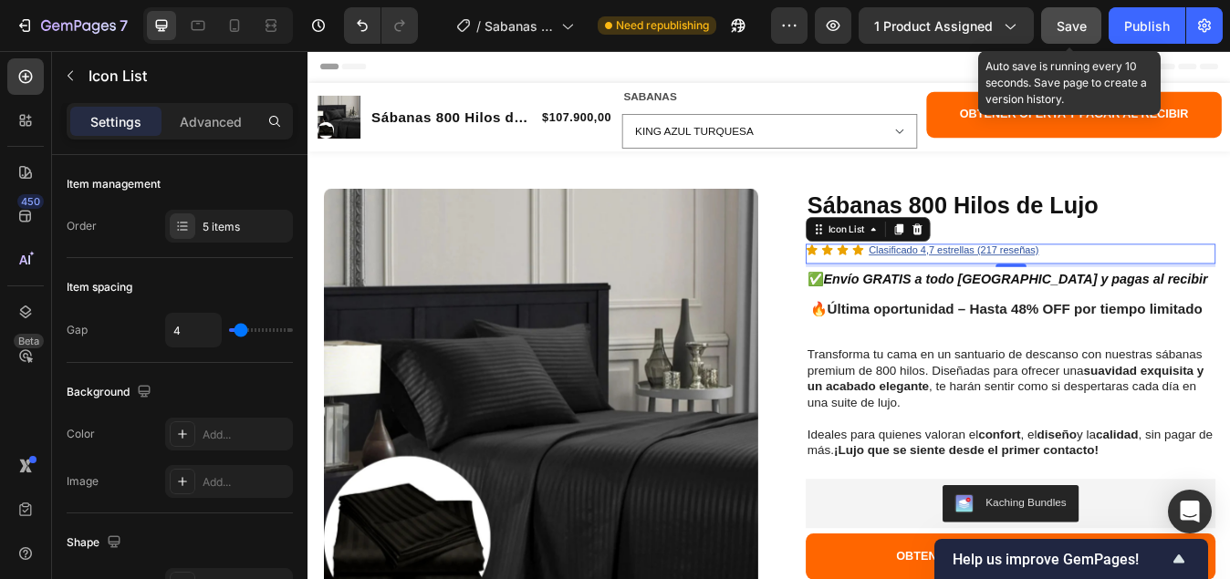
click at [1055, 23] on button "Save" at bounding box center [1071, 25] width 60 height 36
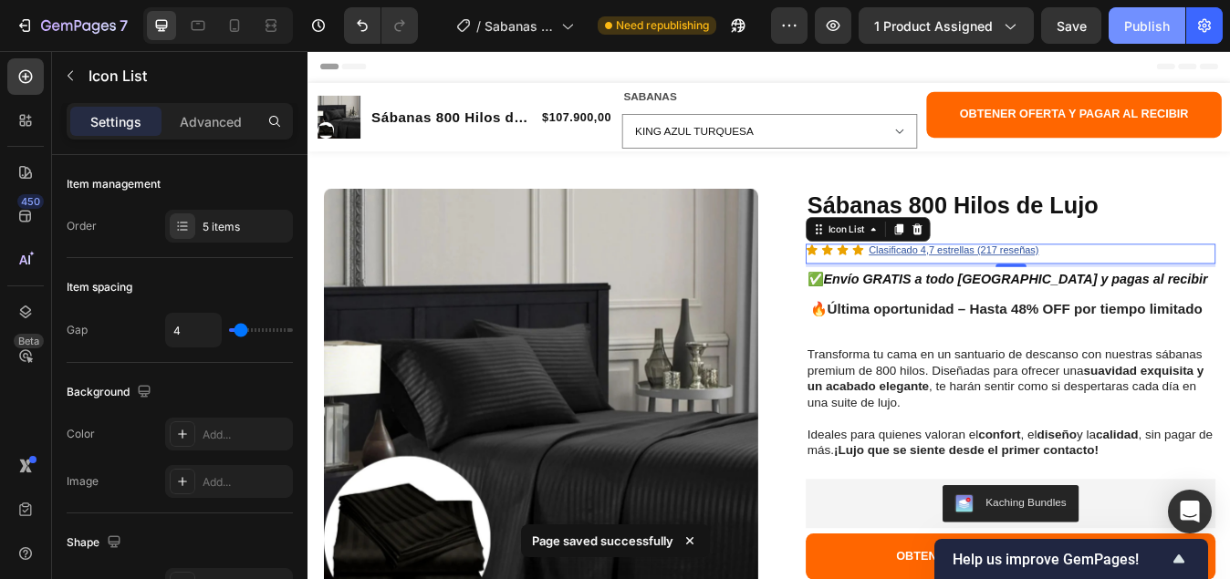
click at [1141, 26] on div "Publish" at bounding box center [1147, 25] width 46 height 19
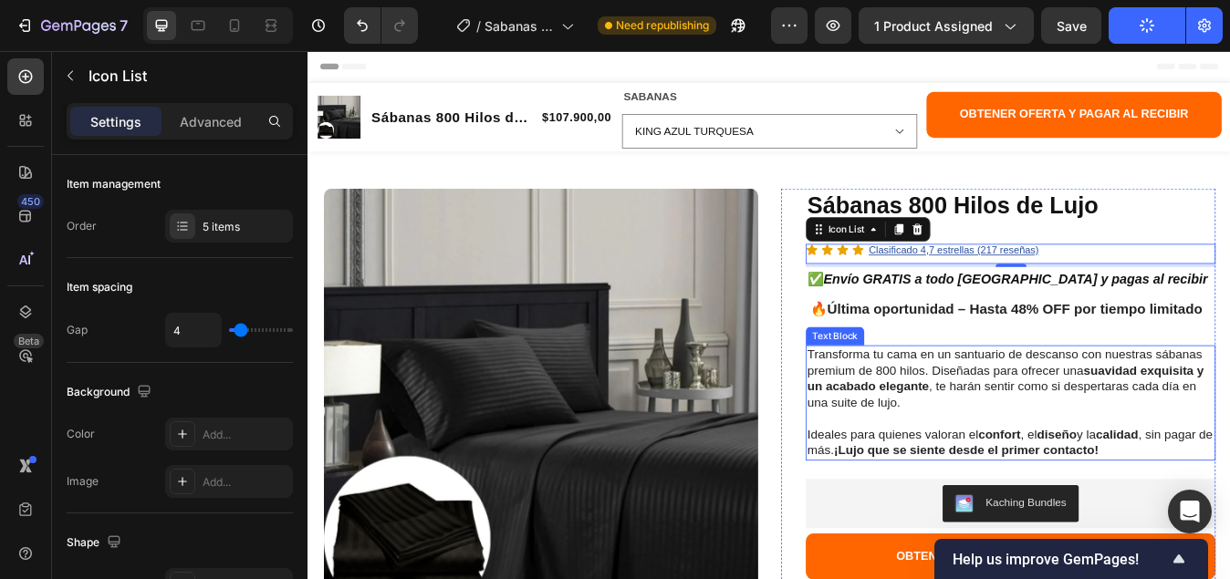
click at [916, 441] on strong "suavidad exquisita y un acabado elegante" at bounding box center [1134, 439] width 471 height 35
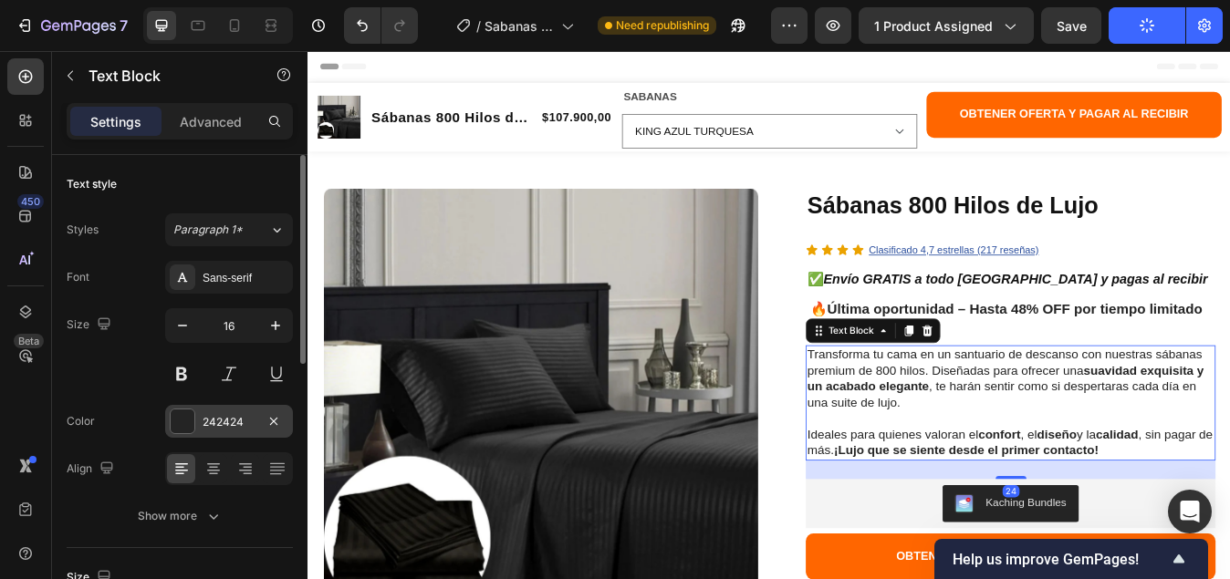
click at [179, 425] on div at bounding box center [183, 422] width 24 height 24
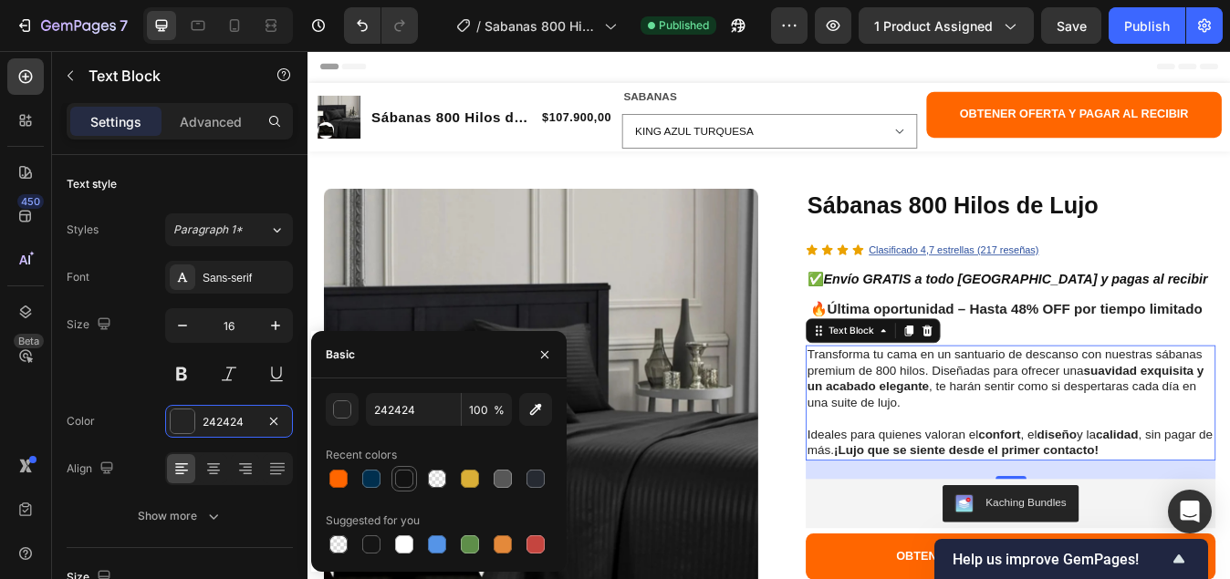
click at [399, 481] on div at bounding box center [404, 479] width 18 height 18
type input "121212"
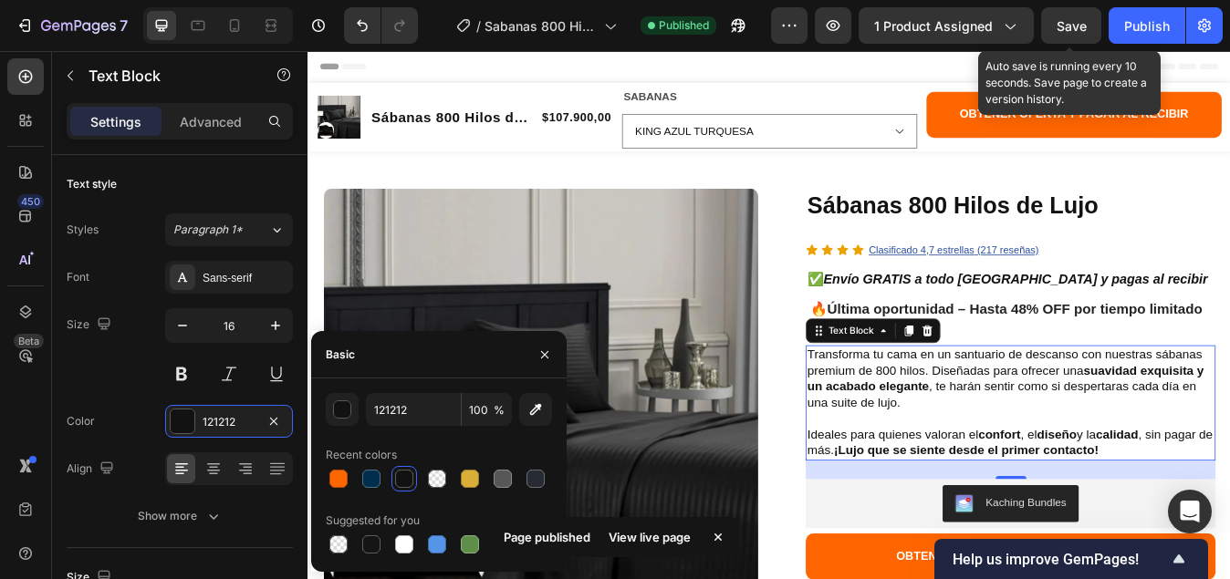
click at [1065, 26] on span "Save" at bounding box center [1071, 26] width 30 height 16
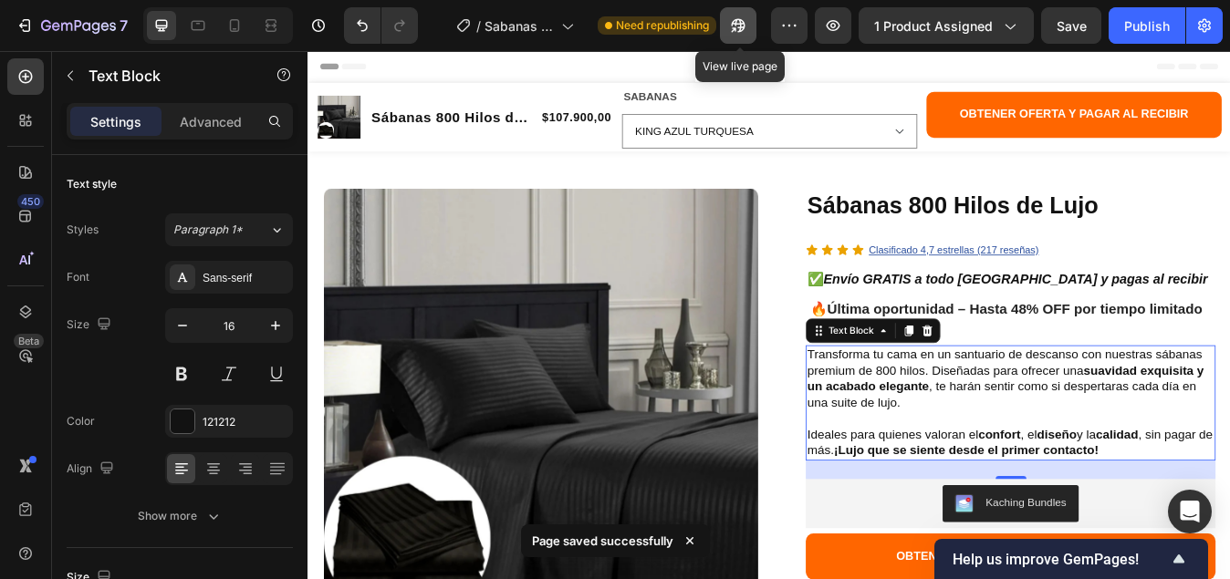
click at [737, 17] on icon "button" at bounding box center [738, 25] width 18 height 18
click at [742, 22] on icon "button" at bounding box center [738, 25] width 18 height 18
click at [1229, 526] on p "Ideales para quienes valoran el confort , el diseño y la calidad , sin pagar de…" at bounding box center [1140, 506] width 482 height 57
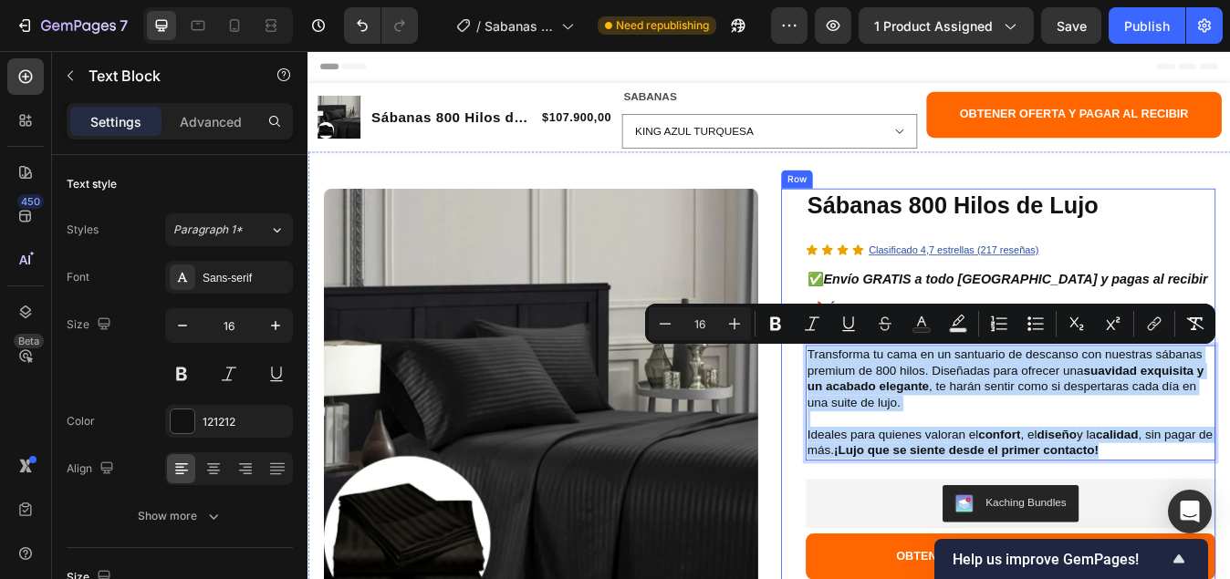
drag, startPoint x: 1316, startPoint y: 526, endPoint x: 883, endPoint y: 411, distance: 448.2
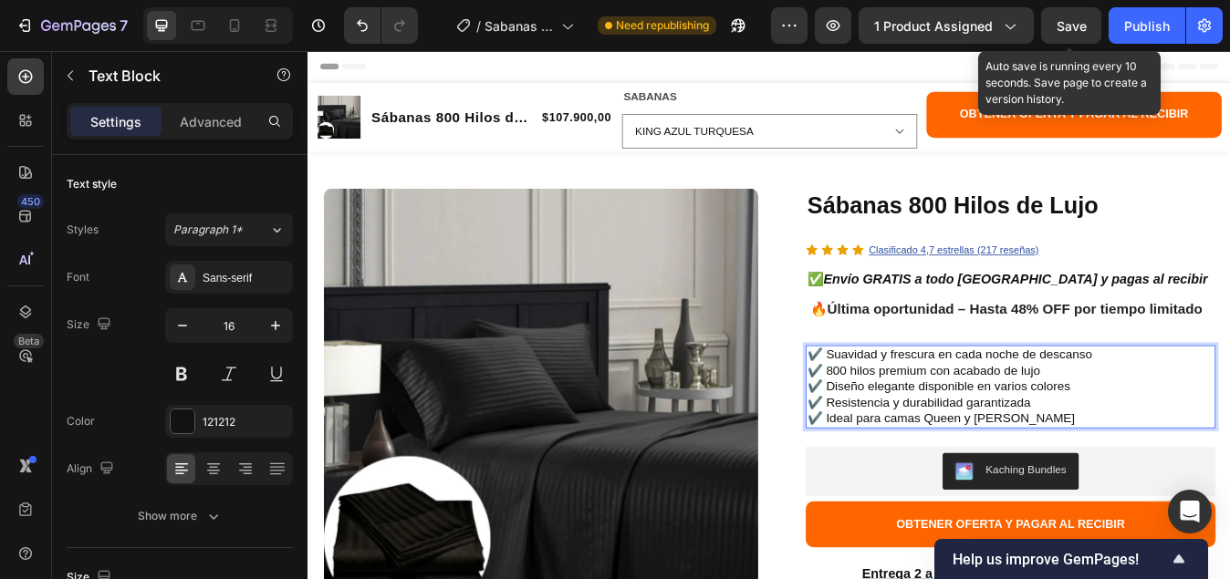
click at [1066, 27] on span "Save" at bounding box center [1071, 26] width 30 height 16
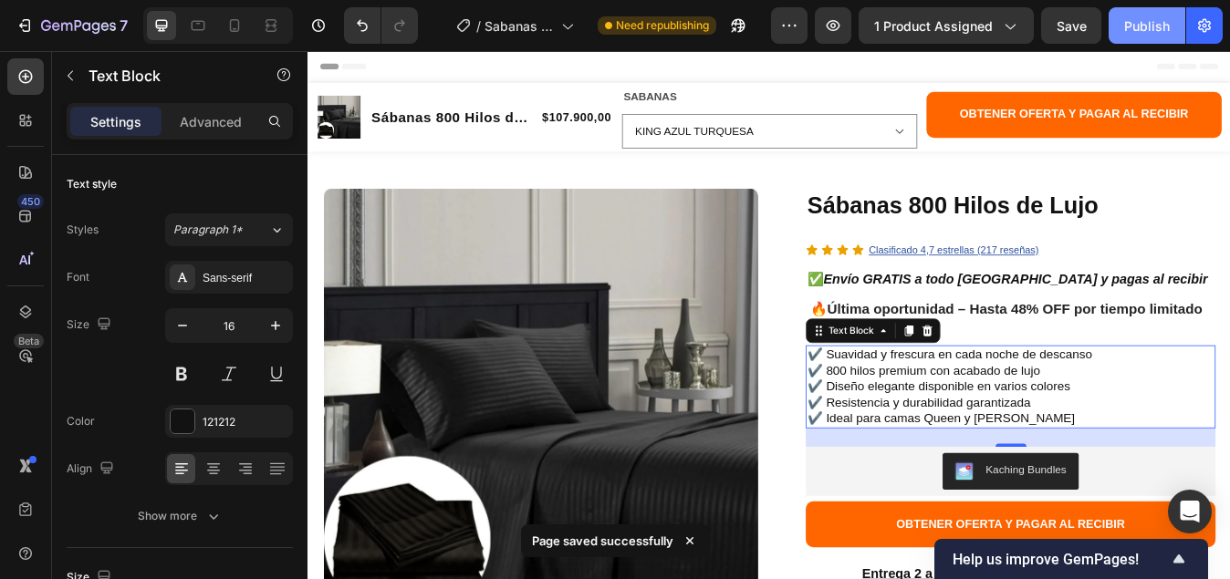
click at [1143, 26] on div "Publish" at bounding box center [1147, 25] width 46 height 19
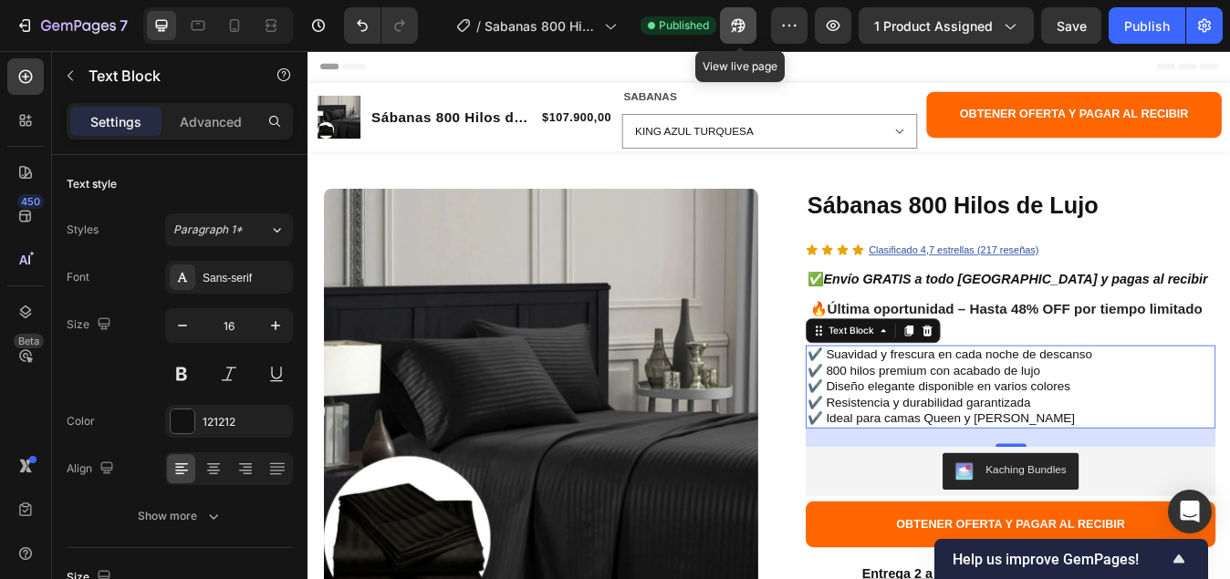
click at [741, 22] on icon "button" at bounding box center [738, 25] width 18 height 18
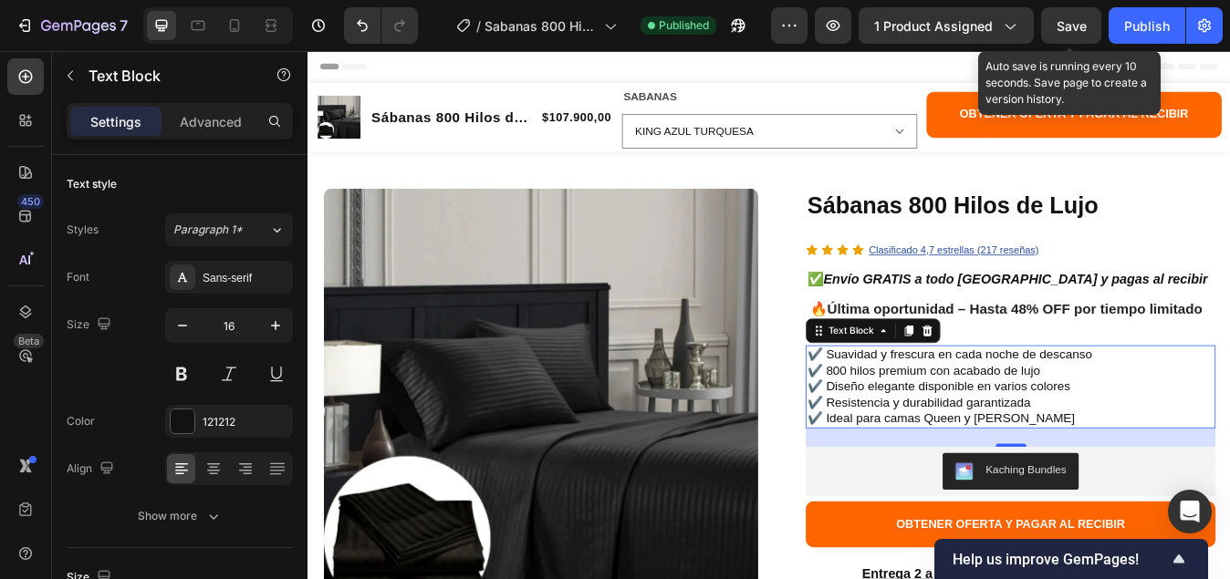
click at [1068, 33] on span "Save" at bounding box center [1071, 26] width 30 height 16
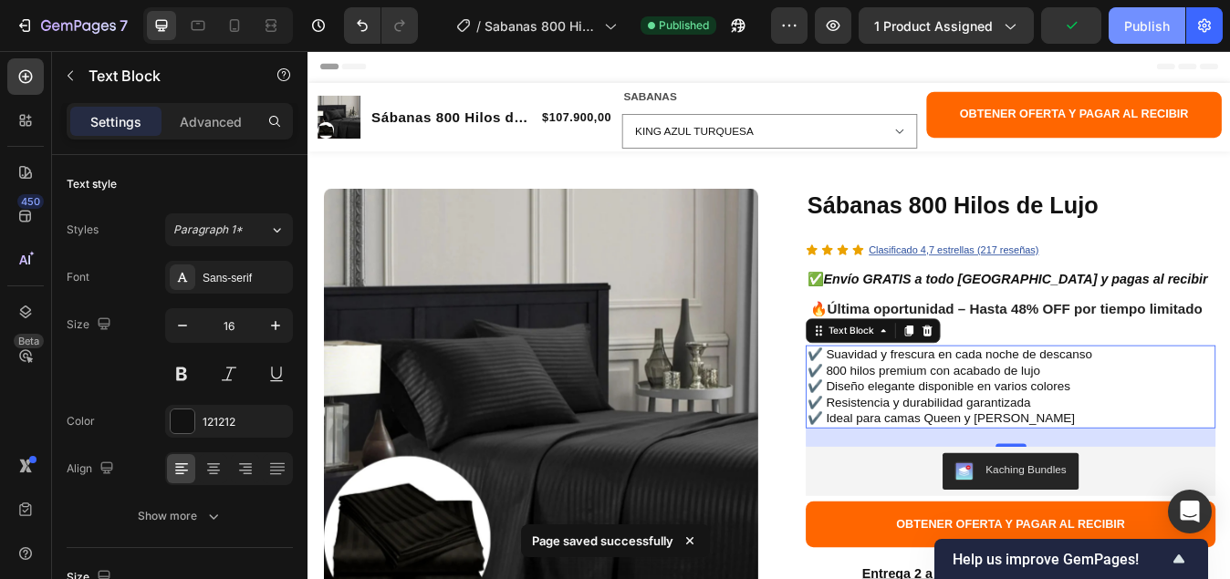
click at [1144, 25] on div "Publish" at bounding box center [1147, 25] width 46 height 19
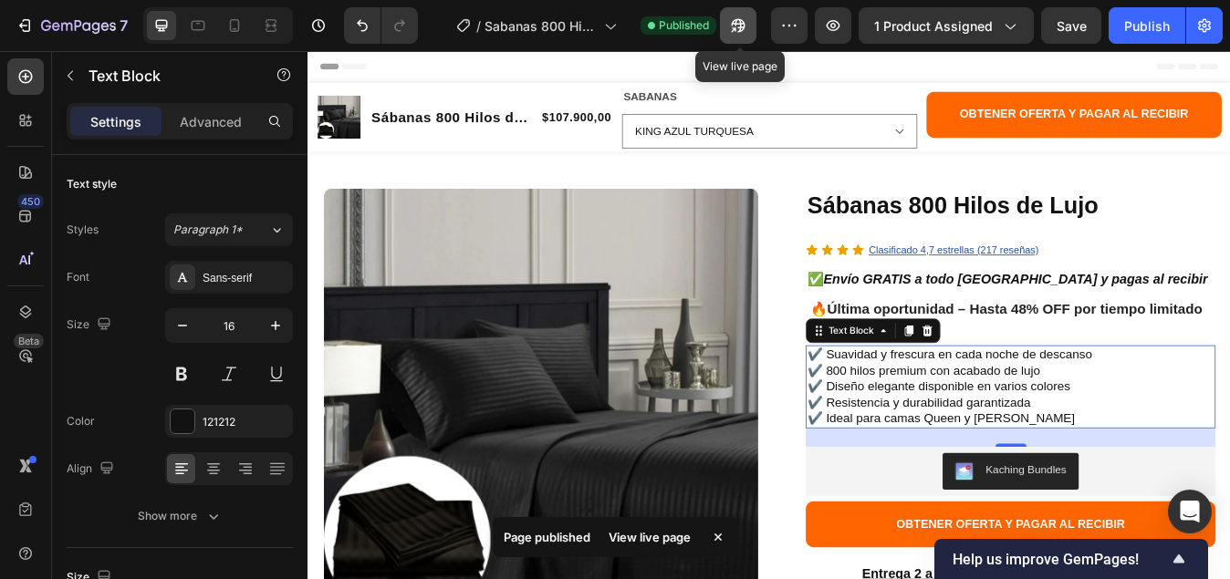
click at [738, 26] on icon "button" at bounding box center [738, 26] width 14 height 14
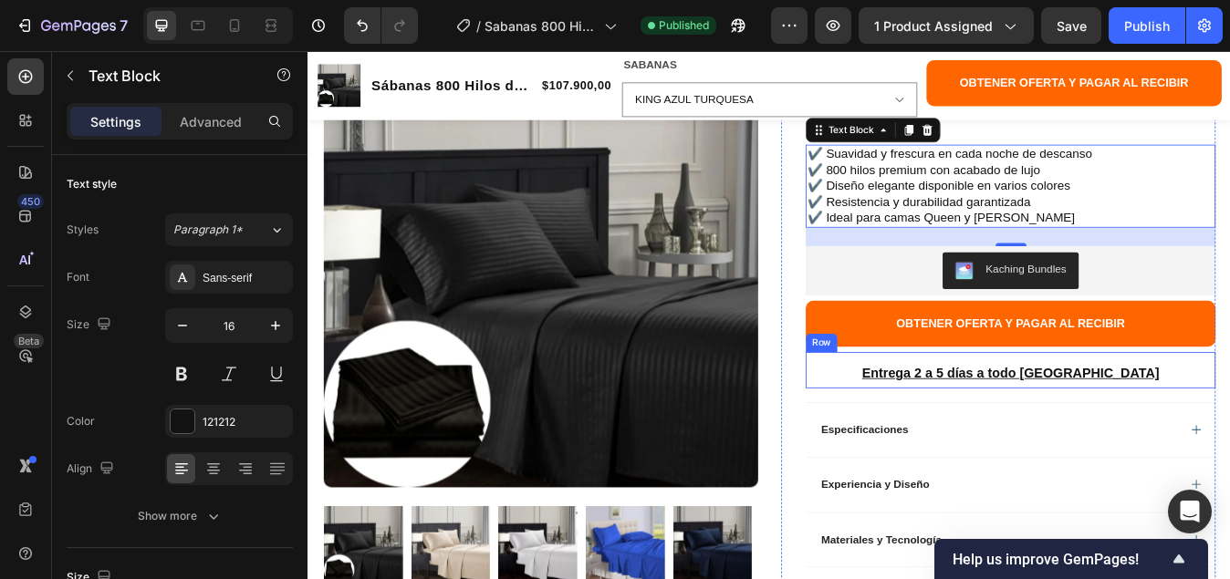
scroll to position [274, 0]
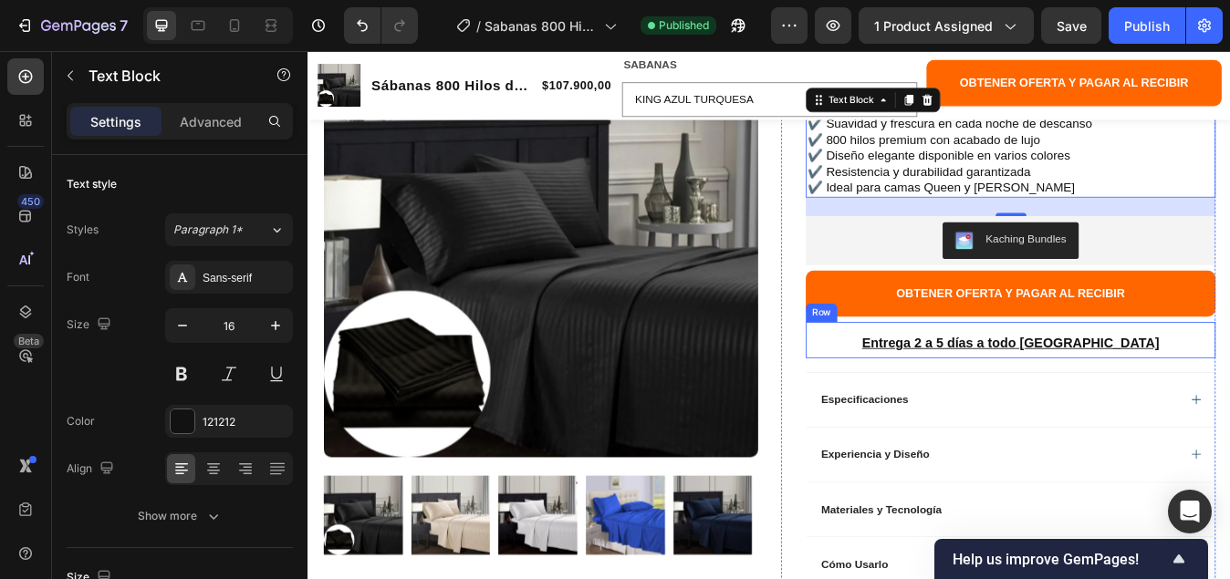
click at [963, 377] on div "Entrega 2 a 5 días a todo [GEOGRAPHIC_DATA] Text Block" at bounding box center [1140, 394] width 486 height 43
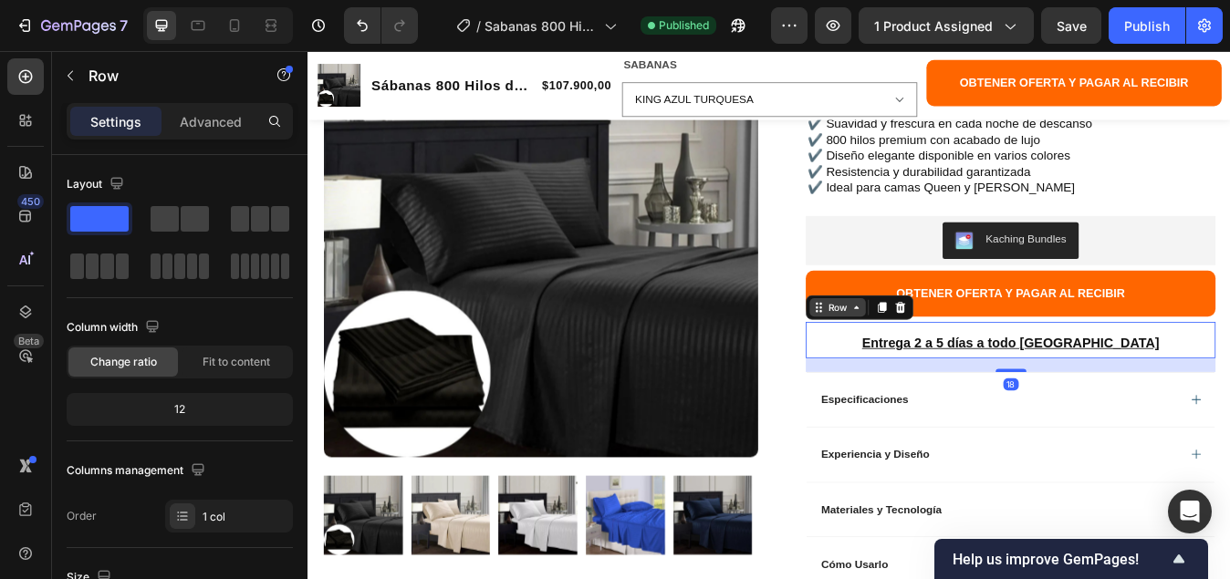
click at [955, 359] on icon at bounding box center [957, 355] width 15 height 15
click at [983, 354] on icon at bounding box center [988, 355] width 10 height 13
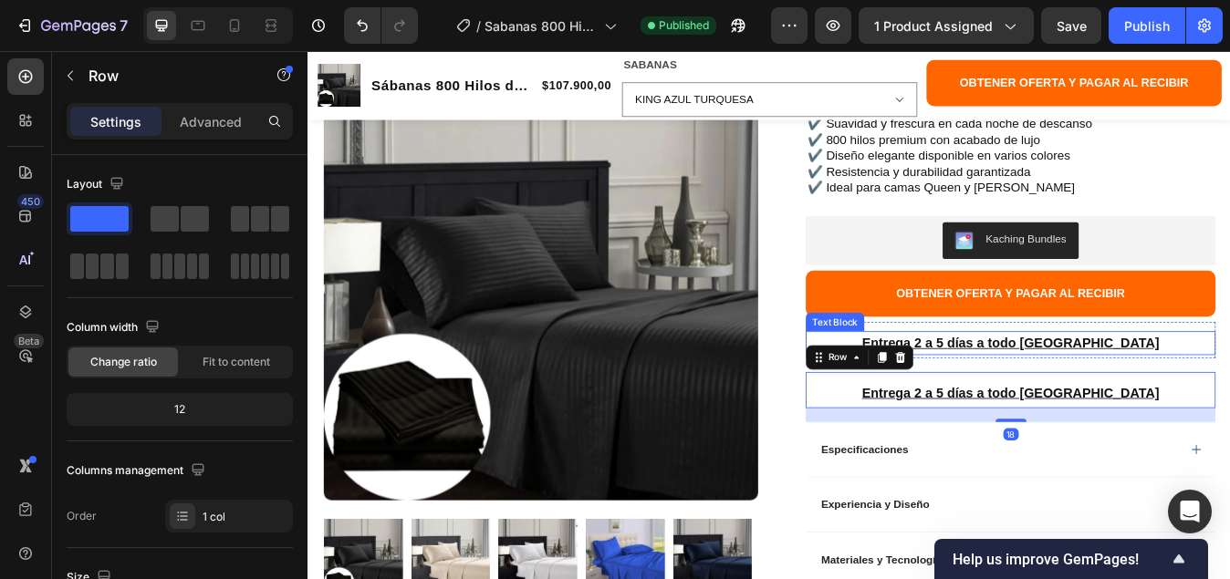
click at [1058, 395] on u "Entrega 2 a 5 días a todo [GEOGRAPHIC_DATA]" at bounding box center [1140, 397] width 353 height 17
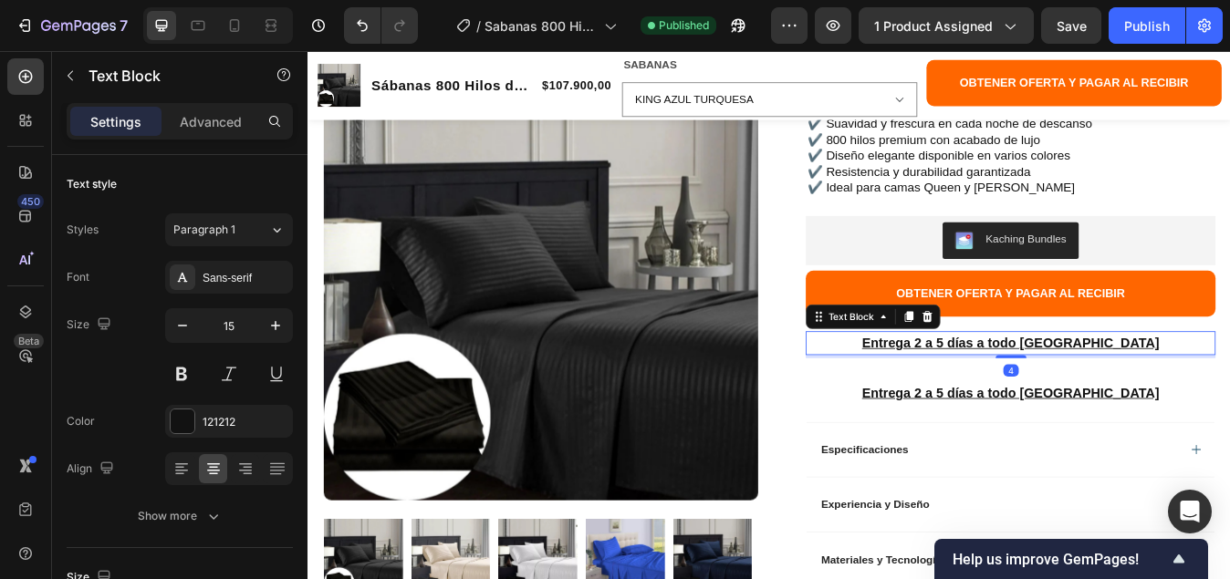
click at [1229, 393] on p "Entrega 2 a 5 días a todo [GEOGRAPHIC_DATA]" at bounding box center [1140, 398] width 482 height 25
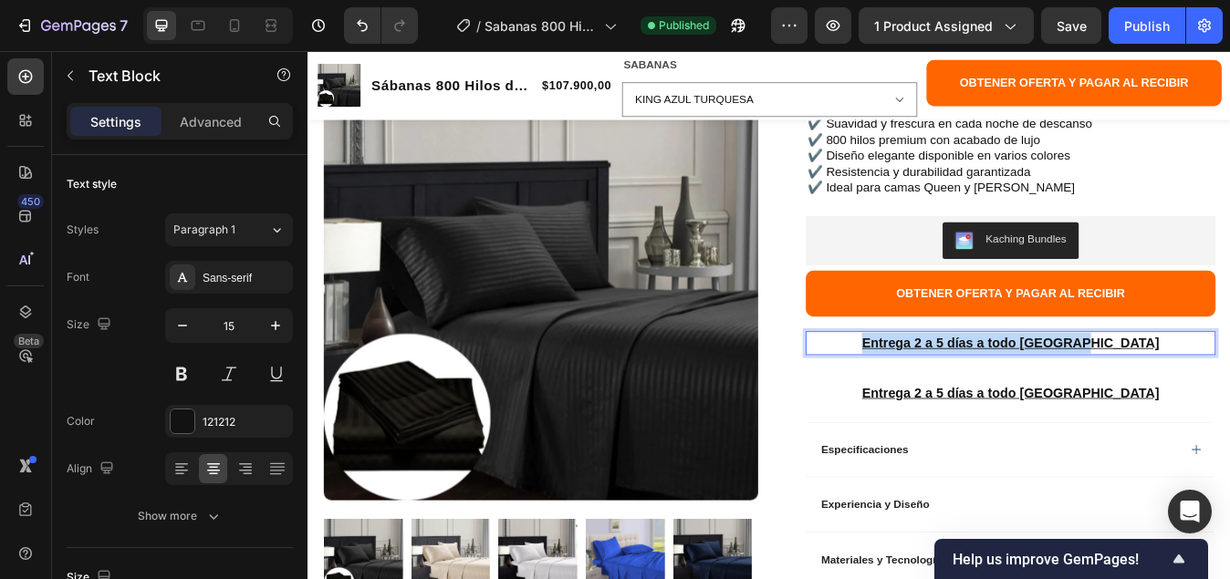
drag, startPoint x: 1271, startPoint y: 393, endPoint x: 959, endPoint y: 397, distance: 312.0
click at [986, 398] on p "Entrega 2 a 5 días a todo [GEOGRAPHIC_DATA]" at bounding box center [1140, 398] width 482 height 25
click at [1229, 398] on p "🔥 ¡Quedan pocas unidades disponibles en promoción!" at bounding box center [1140, 398] width 482 height 25
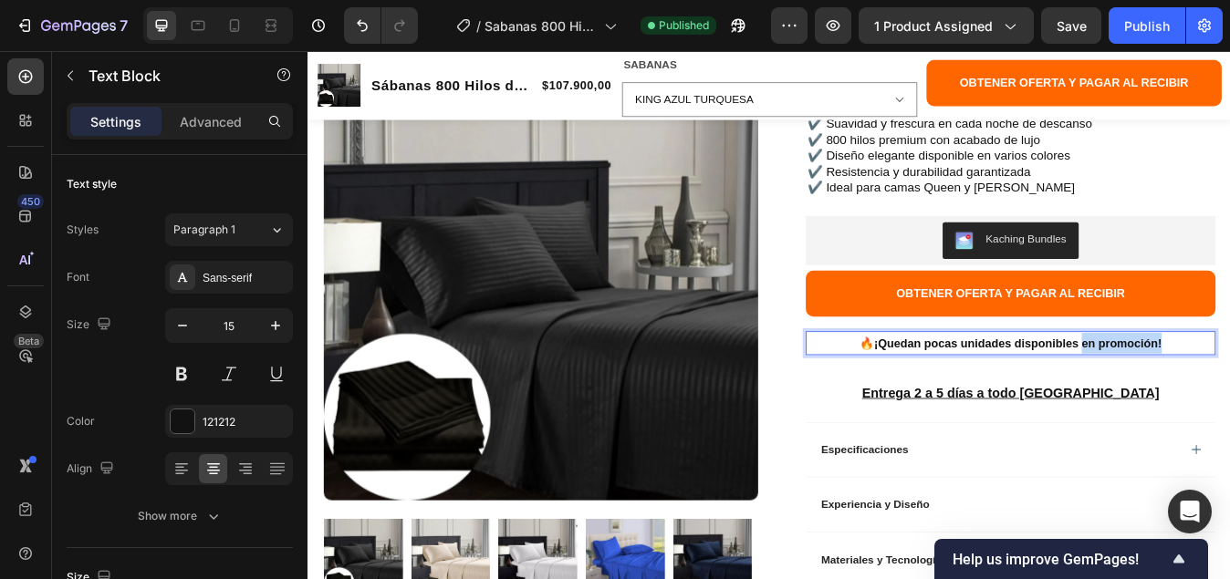
drag, startPoint x: 1325, startPoint y: 397, endPoint x: 1214, endPoint y: 397, distance: 111.3
click at [1214, 397] on p "🔥 ¡Quedan pocas unidades disponibles en promoción!" at bounding box center [1140, 398] width 482 height 25
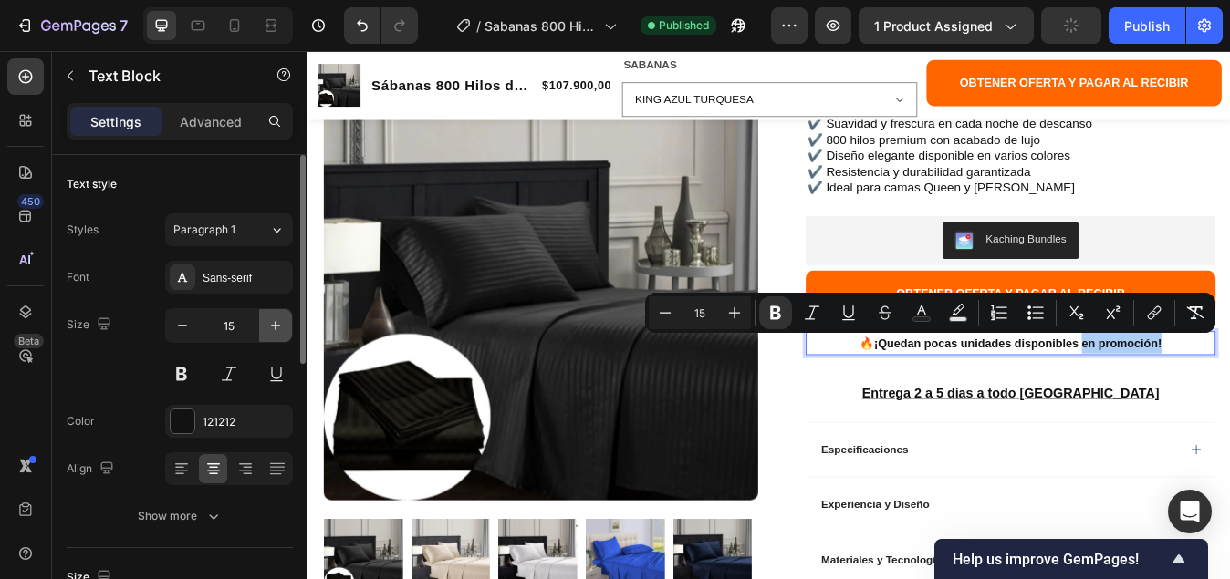
click at [285, 323] on button "button" at bounding box center [275, 325] width 33 height 33
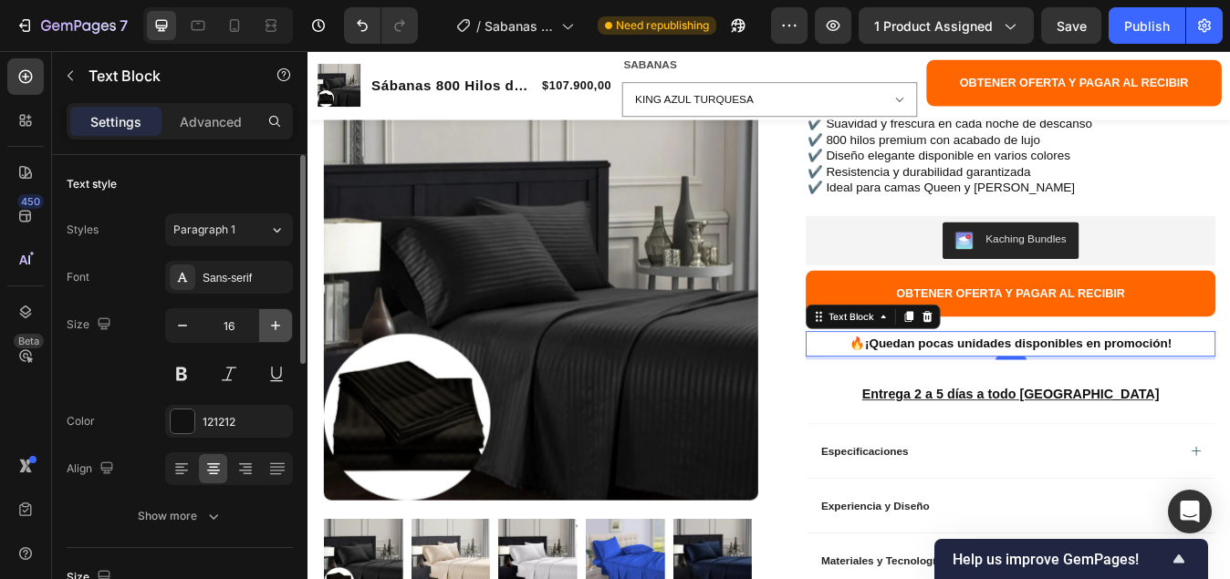
click at [285, 323] on button "button" at bounding box center [275, 325] width 33 height 33
type input "17"
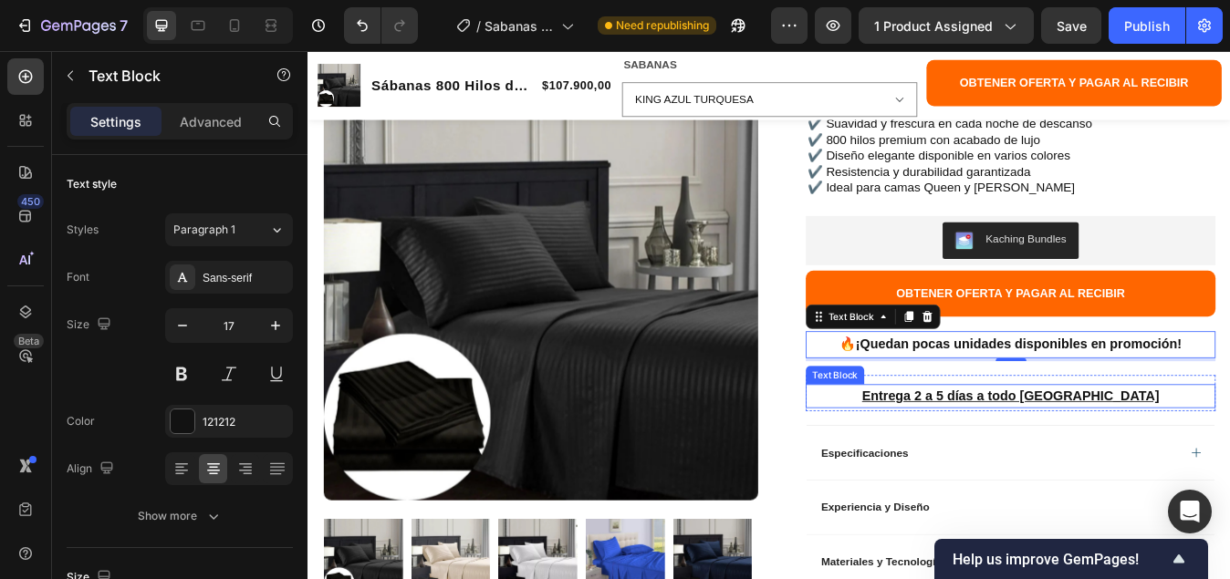
click at [1038, 461] on u "Entrega 2 a 5 días a todo [GEOGRAPHIC_DATA]" at bounding box center [1140, 460] width 353 height 17
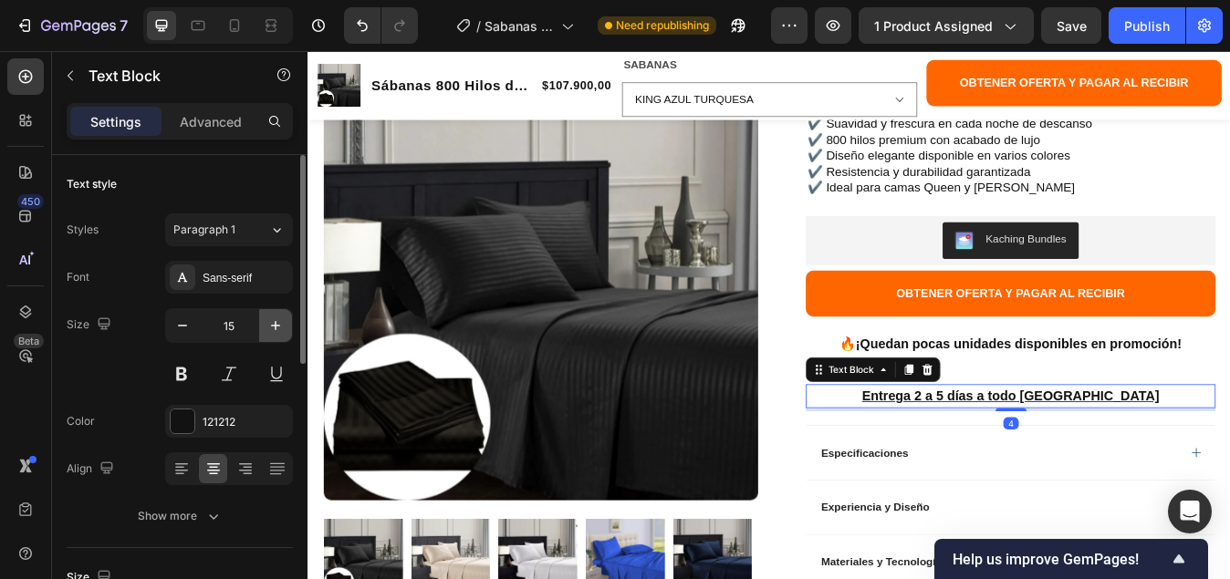
click at [282, 325] on icon "button" at bounding box center [275, 325] width 18 height 18
type input "17"
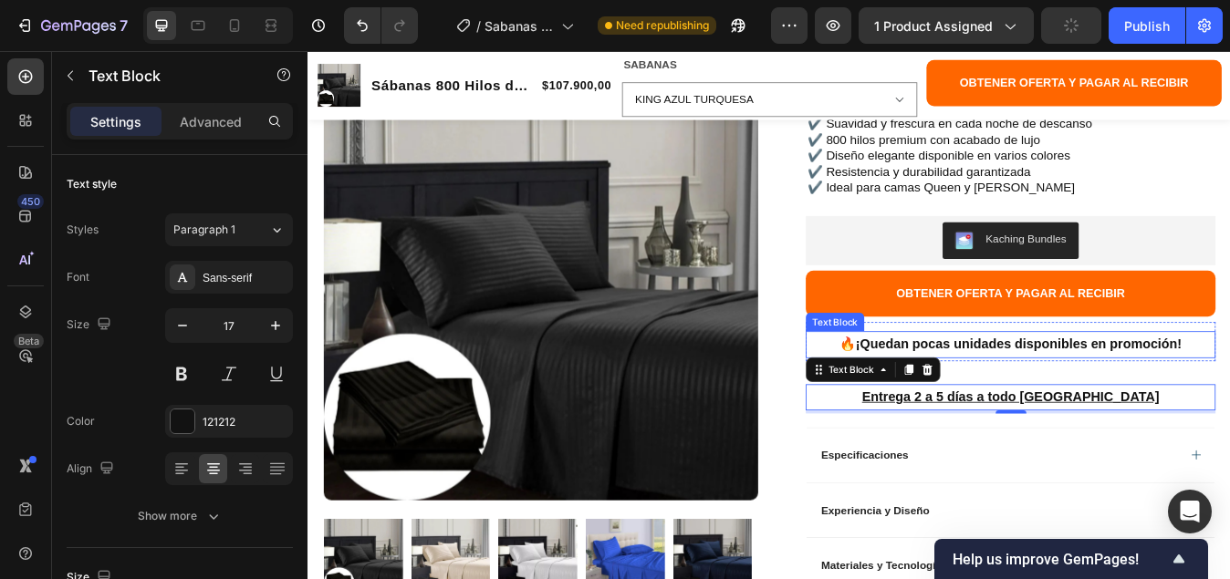
click at [1057, 400] on strong "¡Quedan pocas unidades disponibles en promoción!" at bounding box center [1150, 398] width 387 height 17
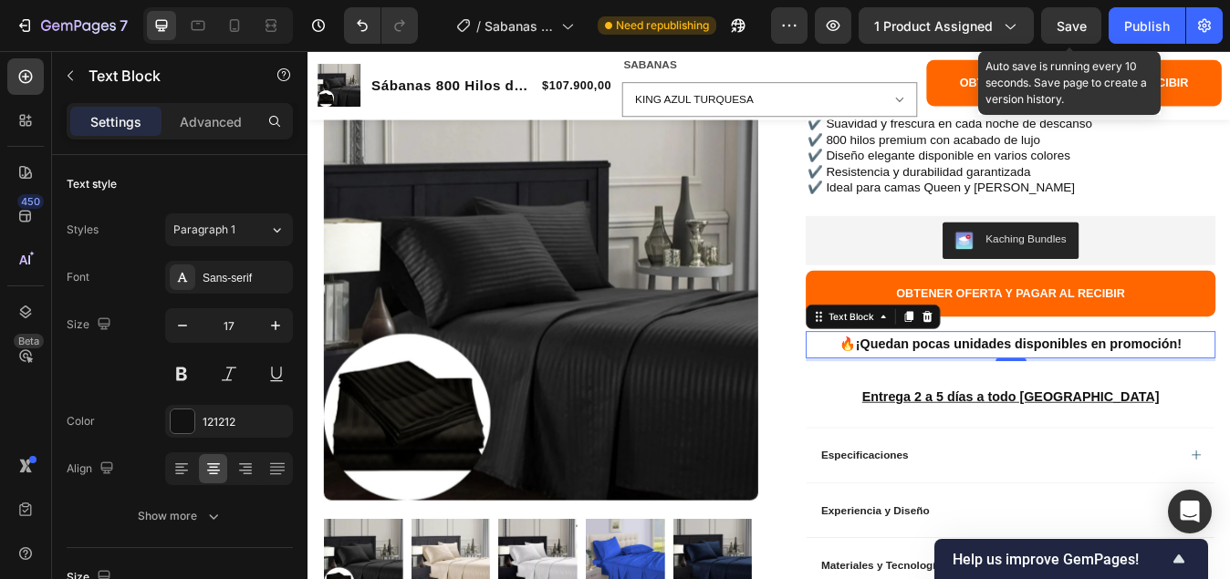
click at [1061, 19] on span "Save" at bounding box center [1071, 26] width 30 height 16
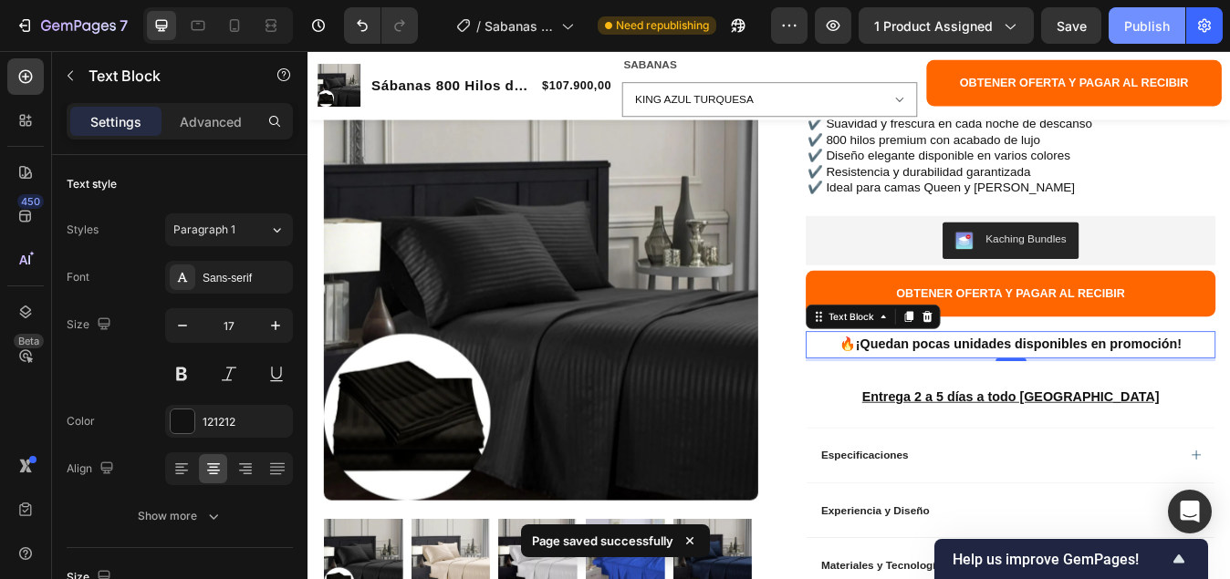
click at [1136, 24] on div "Publish" at bounding box center [1147, 25] width 46 height 19
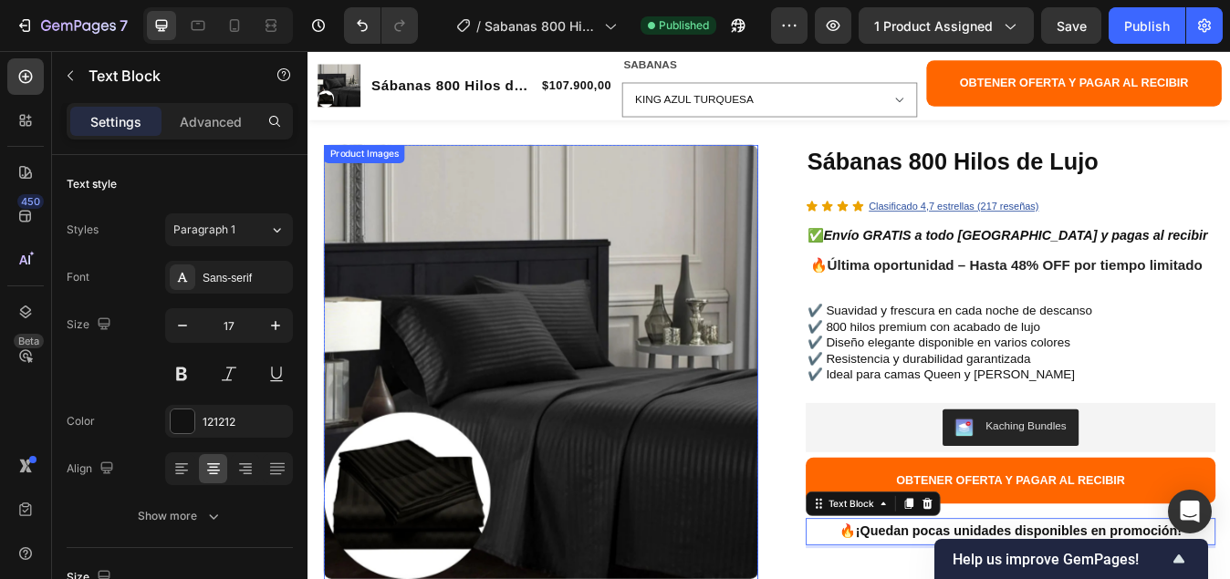
scroll to position [0, 0]
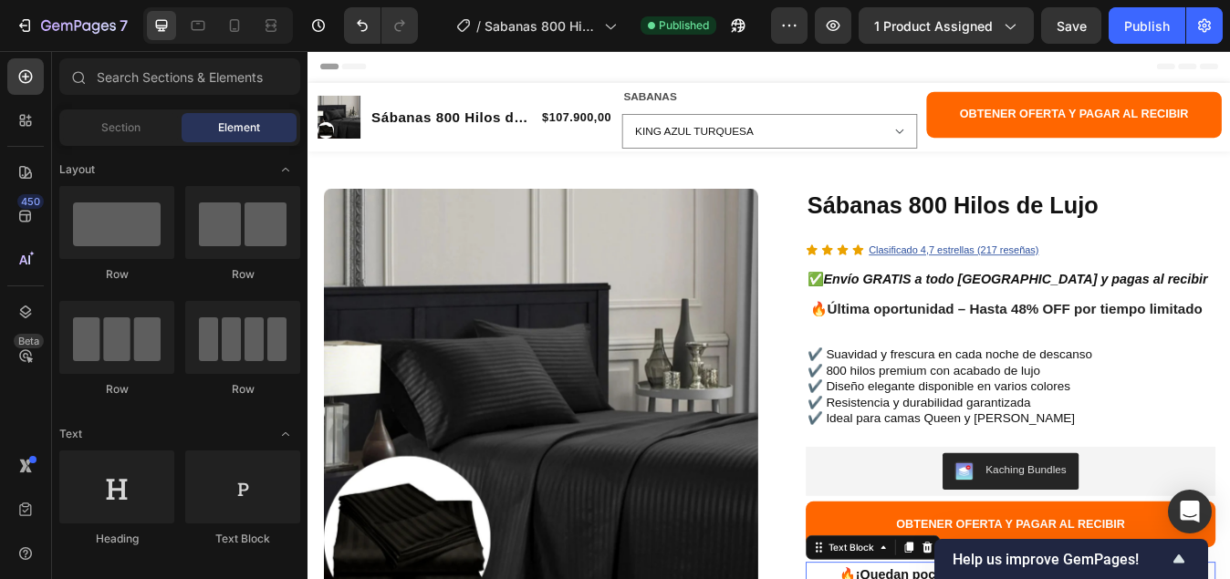
click at [1059, 77] on div "Header" at bounding box center [854, 69] width 1065 height 36
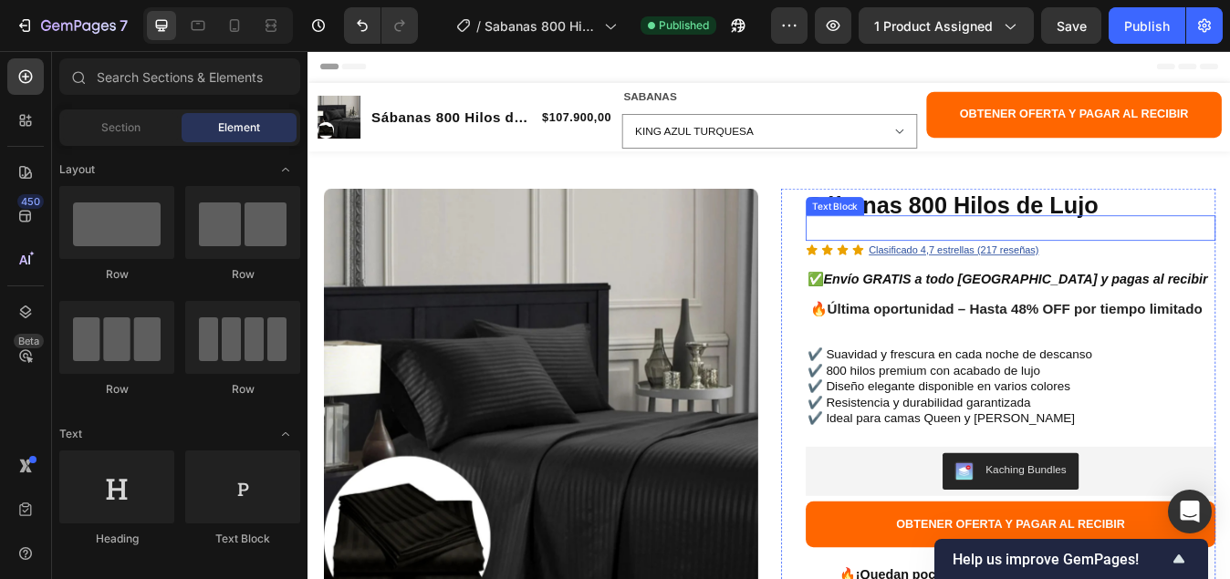
click at [1076, 258] on p "Rich Text Editor. Editing area: main" at bounding box center [1140, 261] width 482 height 26
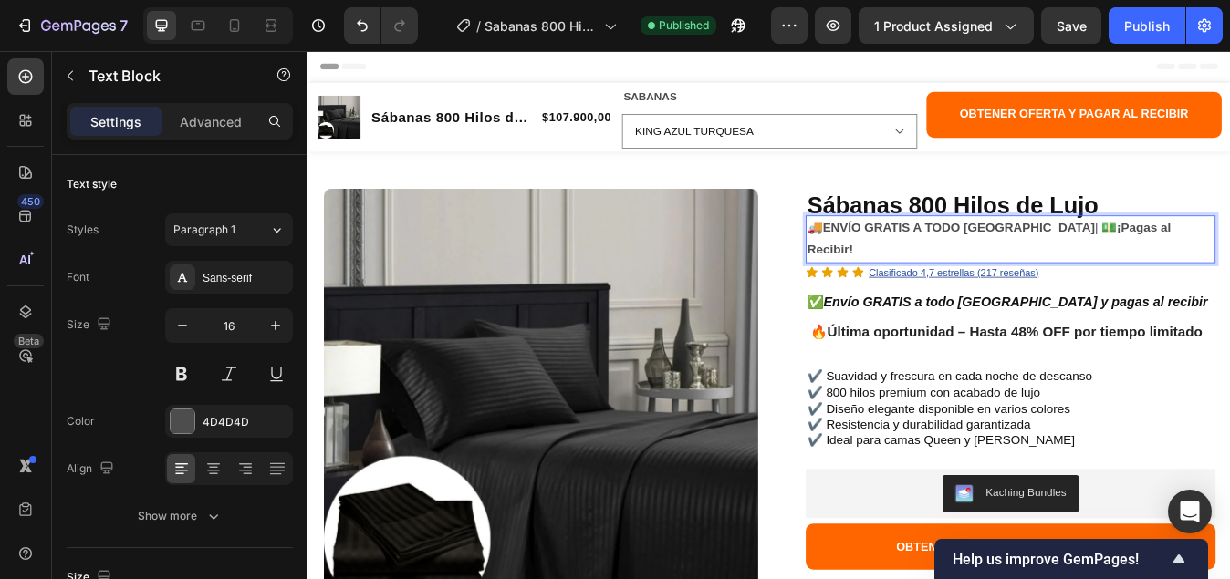
click at [1229, 258] on p "🚚 ENVÍO GRATIS A TODO [GEOGRAPHIC_DATA] | 💵 ¡Pagas al Recibir!" at bounding box center [1140, 274] width 482 height 53
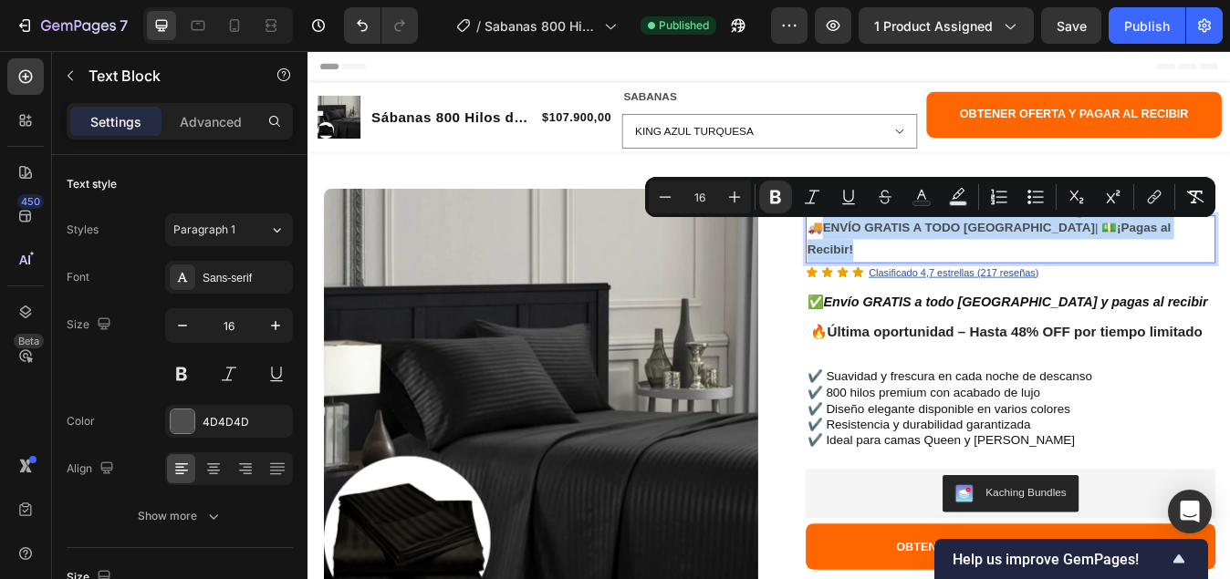
drag, startPoint x: 1335, startPoint y: 256, endPoint x: 914, endPoint y: 253, distance: 421.4
click at [914, 253] on p "🚚 ENVÍO GRATIS A TODO [GEOGRAPHIC_DATA] | 💵 ¡Pagas al Recibir!" at bounding box center [1140, 274] width 482 height 53
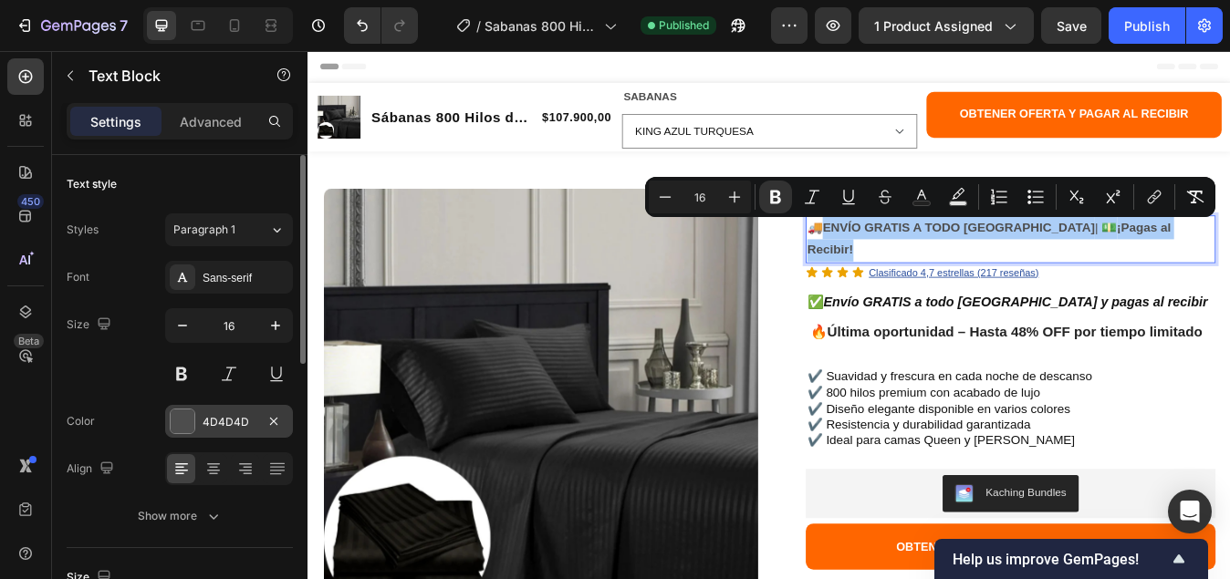
click at [175, 413] on div at bounding box center [183, 422] width 24 height 24
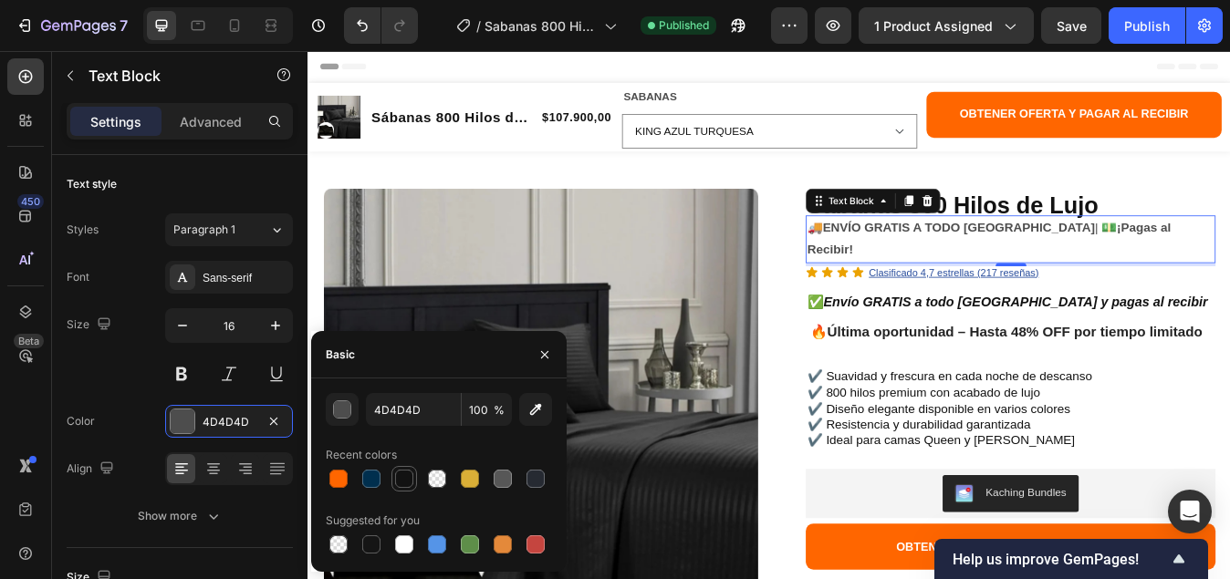
click at [405, 476] on div at bounding box center [404, 479] width 18 height 18
type input "121212"
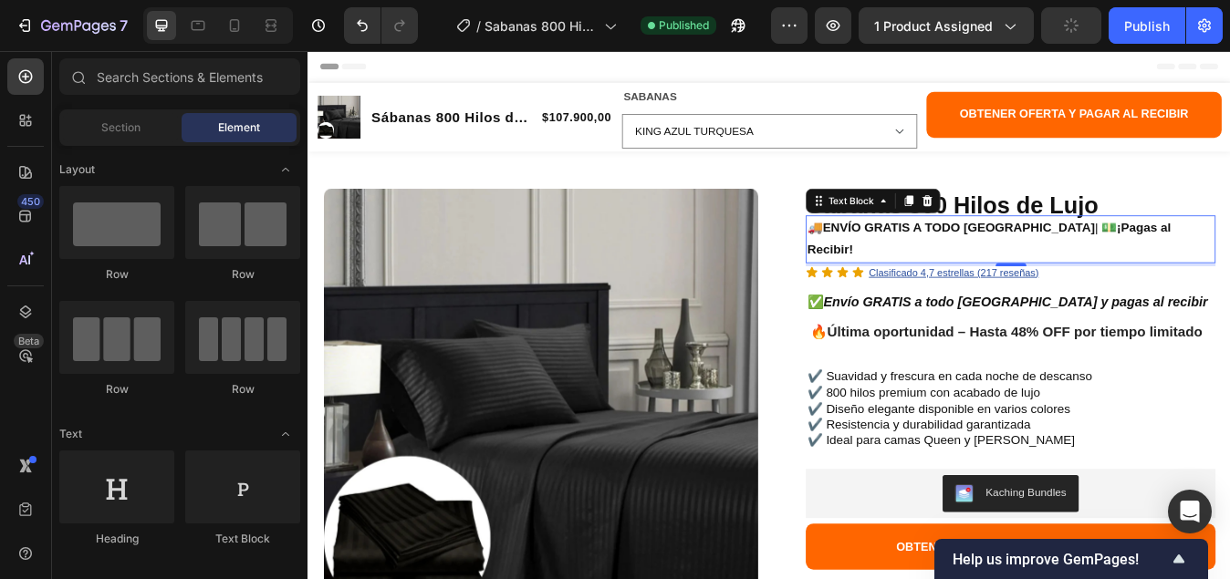
click at [902, 75] on div "Header" at bounding box center [854, 69] width 1065 height 36
click at [980, 255] on strong "ENVÍO GRATIS A TODO [GEOGRAPHIC_DATA]" at bounding box center [1079, 261] width 323 height 16
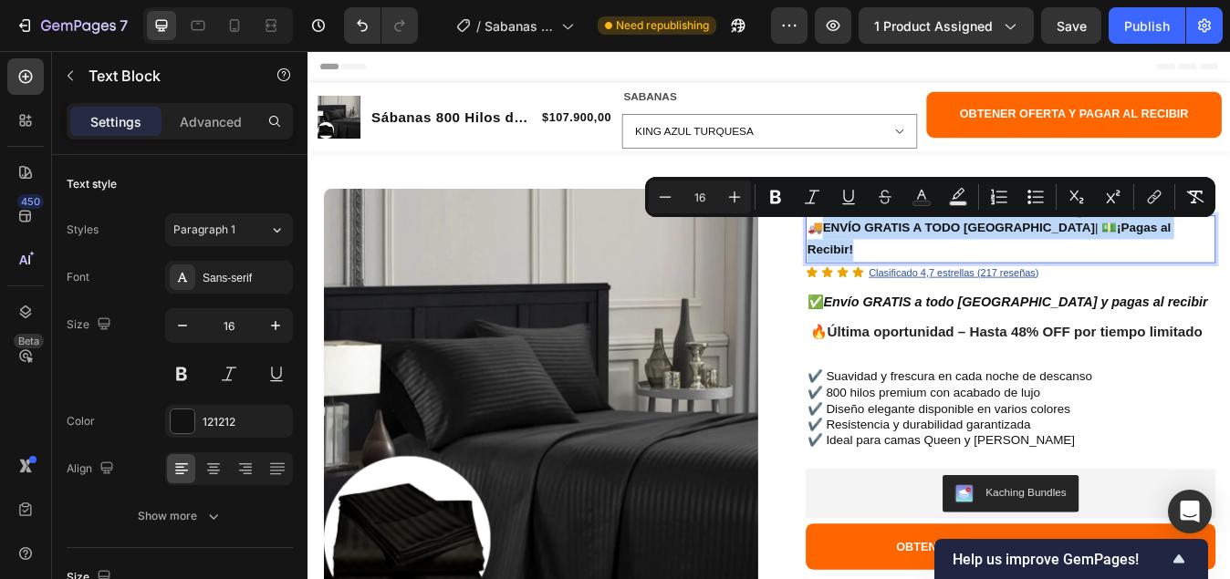
drag, startPoint x: 1334, startPoint y: 257, endPoint x: 904, endPoint y: 258, distance: 430.5
click at [904, 258] on p "🚚 ENVÍO GRATIS A TODO [GEOGRAPHIC_DATA] | 💵 ¡Pagas al Recibir!" at bounding box center [1140, 274] width 482 height 53
click at [771, 195] on icon "Editor contextual toolbar" at bounding box center [775, 198] width 11 height 14
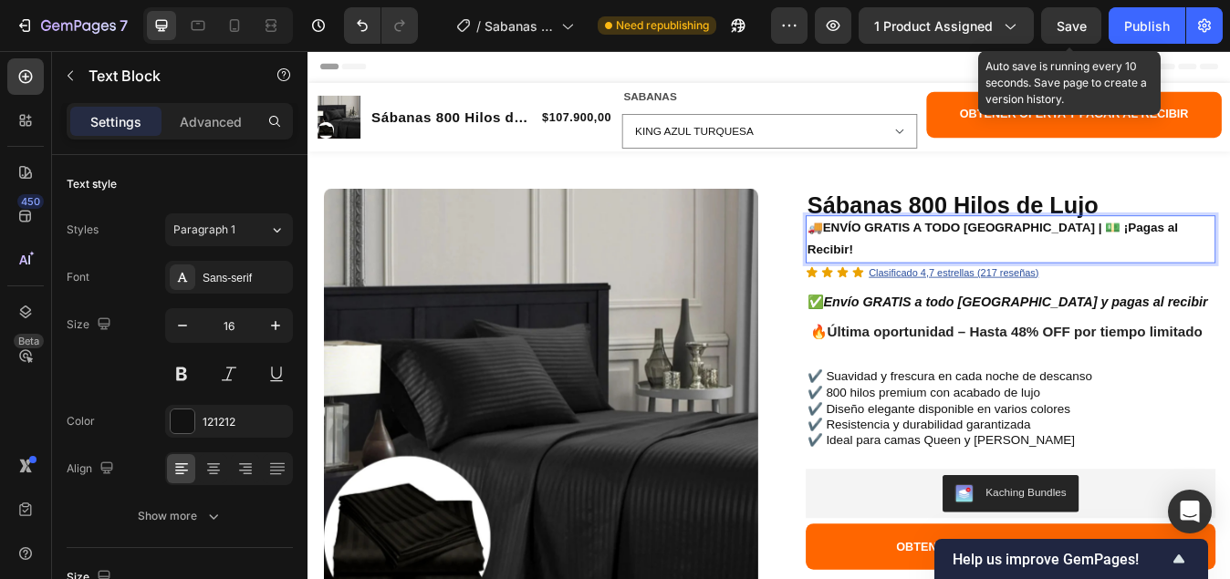
click at [1066, 18] on span "Save" at bounding box center [1071, 26] width 30 height 16
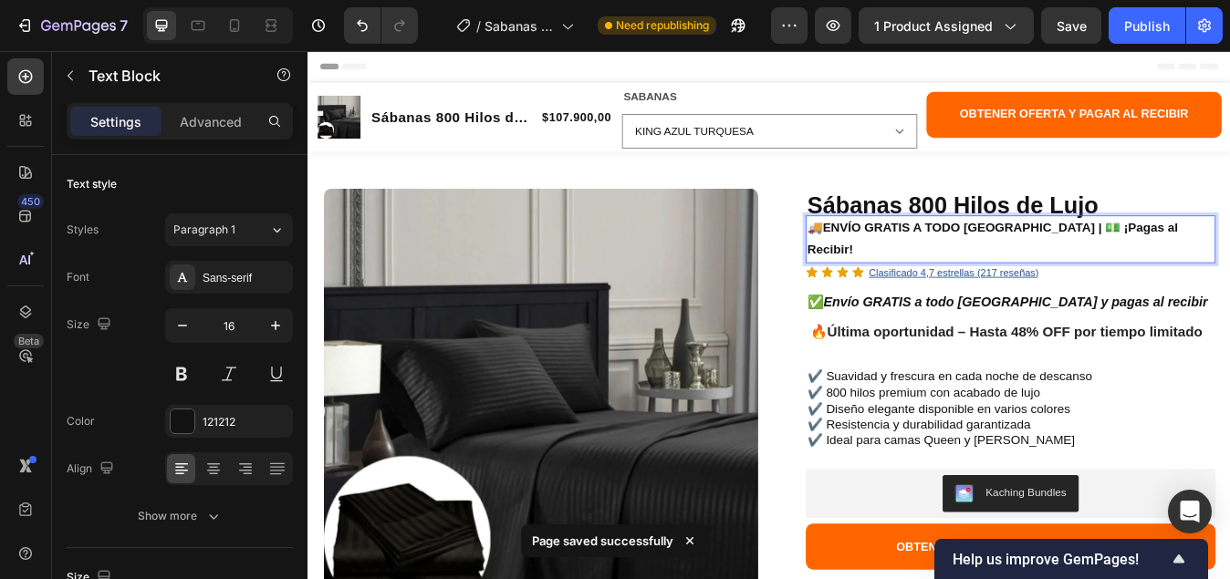
click at [1229, 256] on p "🚚 ENVÍO GRATIS A TODO [GEOGRAPHIC_DATA] | 💵 ¡Pagas al Recibir!" at bounding box center [1140, 274] width 482 height 53
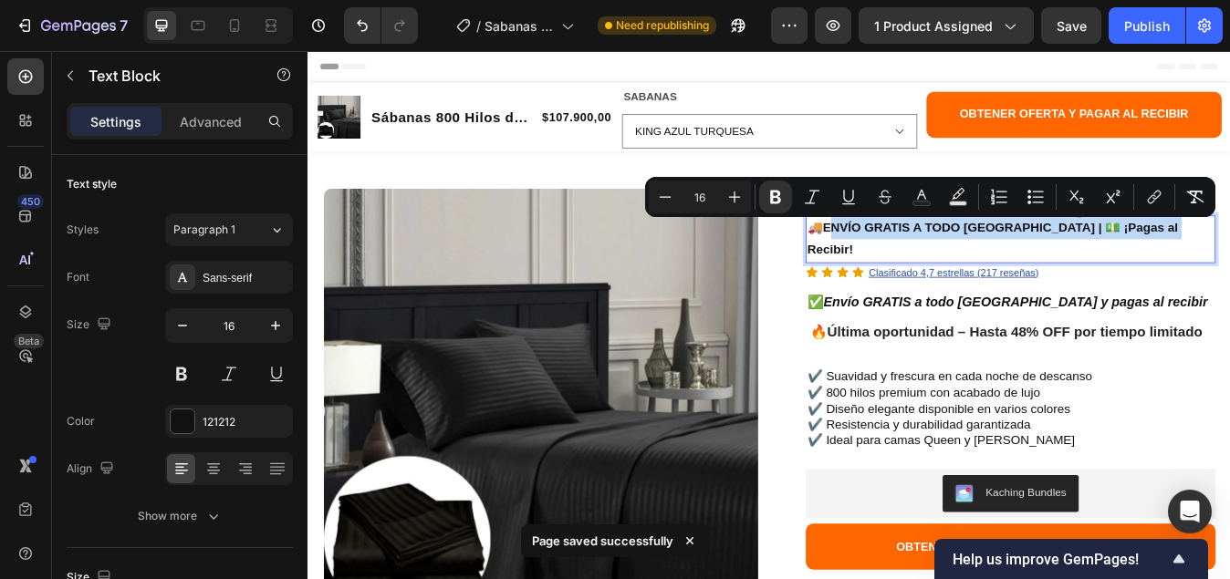
drag, startPoint x: 1333, startPoint y: 256, endPoint x: 917, endPoint y: 249, distance: 416.9
click at [917, 249] on p "🚚 ENVÍO GRATIS A TODO [GEOGRAPHIC_DATA] | 💵 ¡Pagas al Recibir!" at bounding box center [1140, 274] width 482 height 53
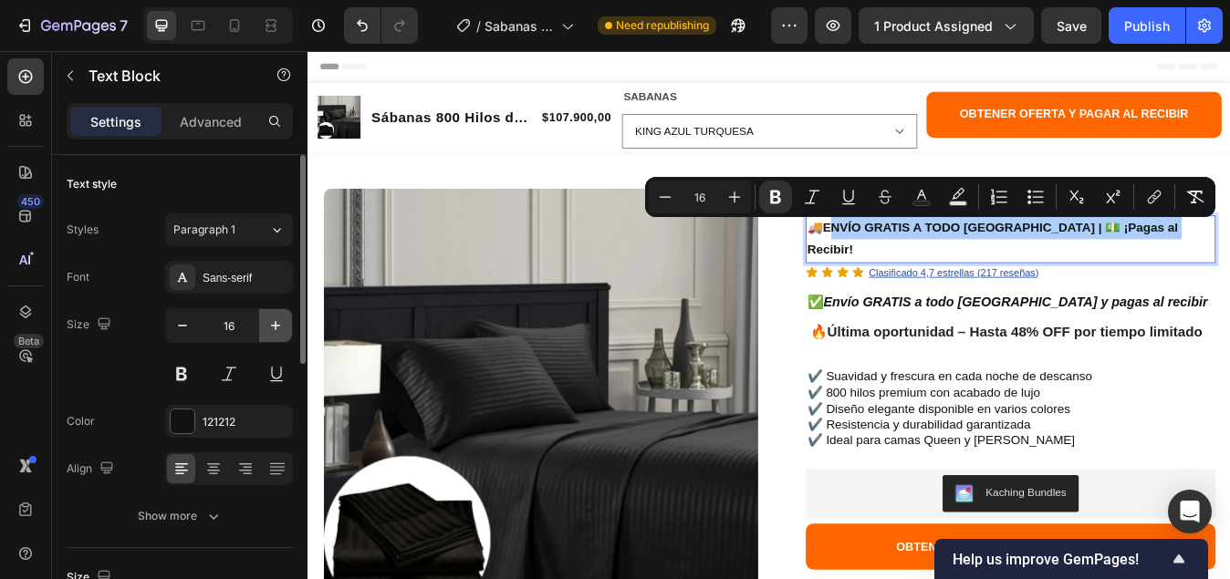
click at [276, 321] on icon "button" at bounding box center [275, 325] width 18 height 18
type input "17"
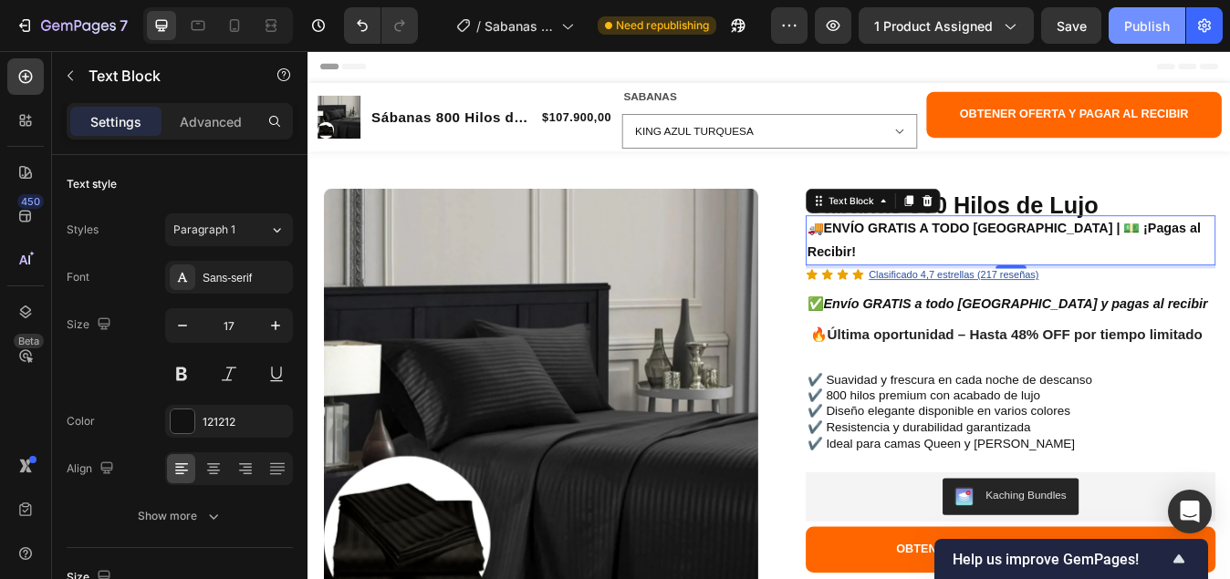
click at [1137, 28] on div "Publish" at bounding box center [1147, 25] width 46 height 19
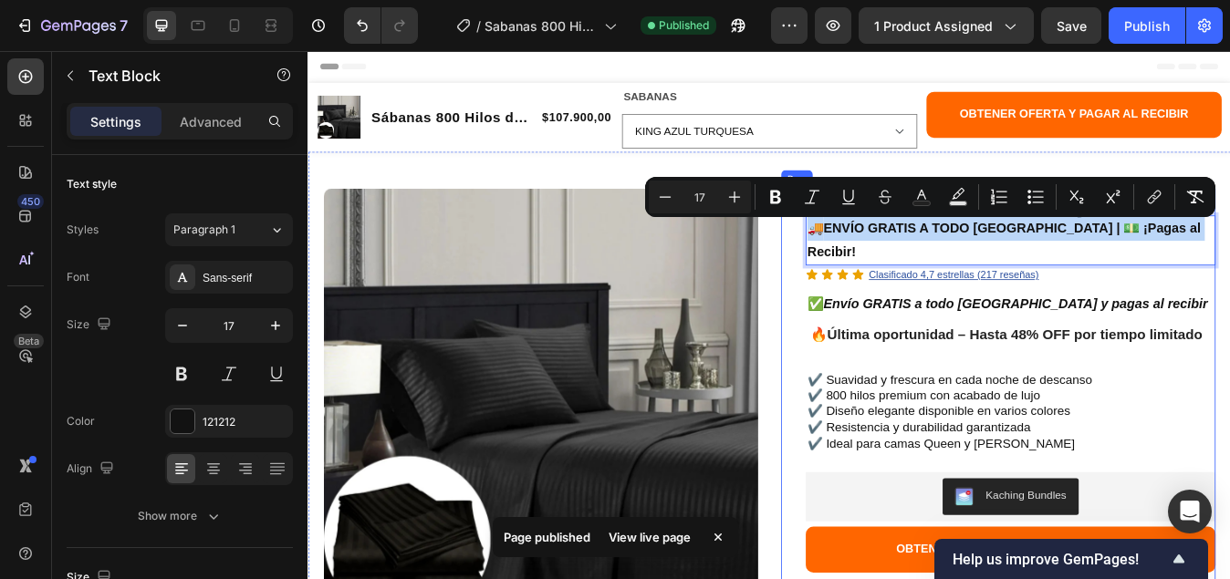
drag, startPoint x: 1350, startPoint y: 264, endPoint x: 884, endPoint y: 267, distance: 466.1
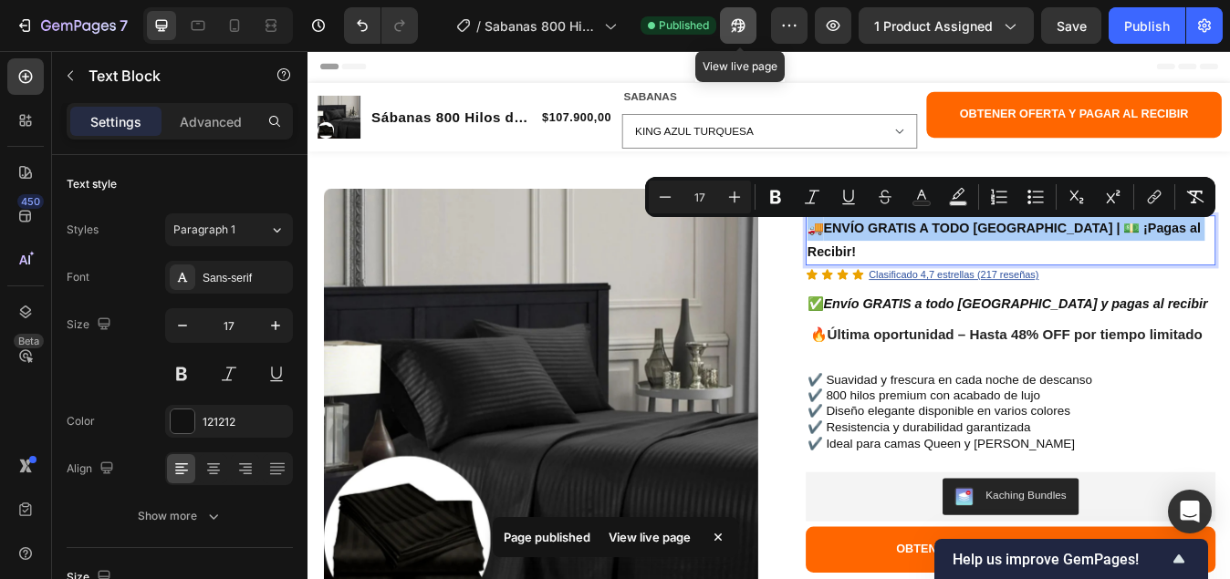
click at [736, 30] on icon "button" at bounding box center [733, 29] width 5 height 5
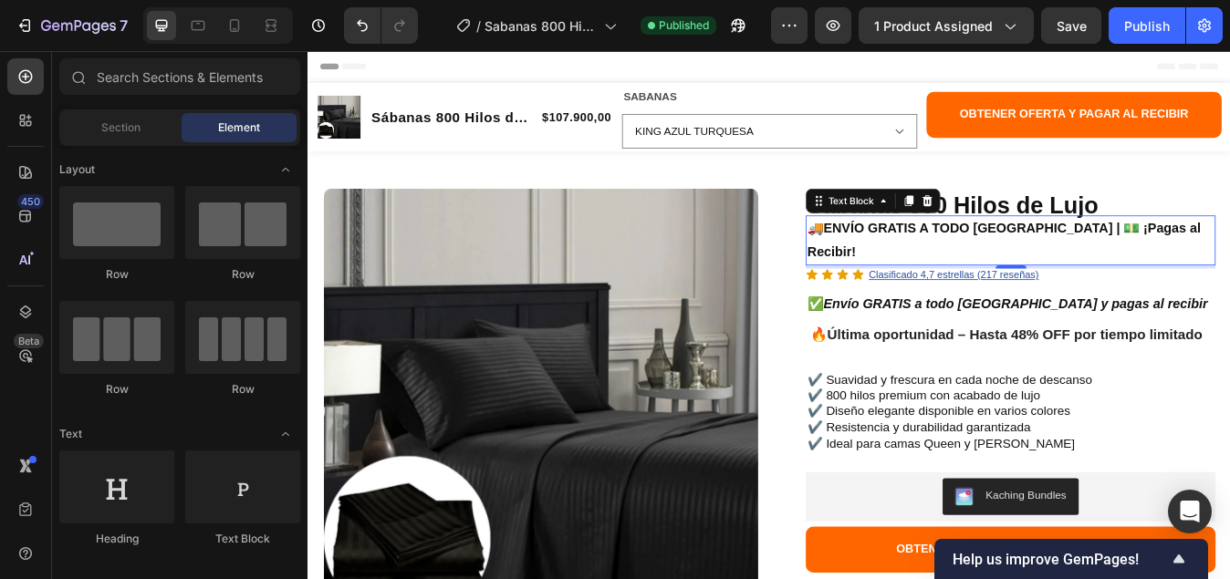
click at [593, 67] on div "Header" at bounding box center [854, 69] width 1065 height 36
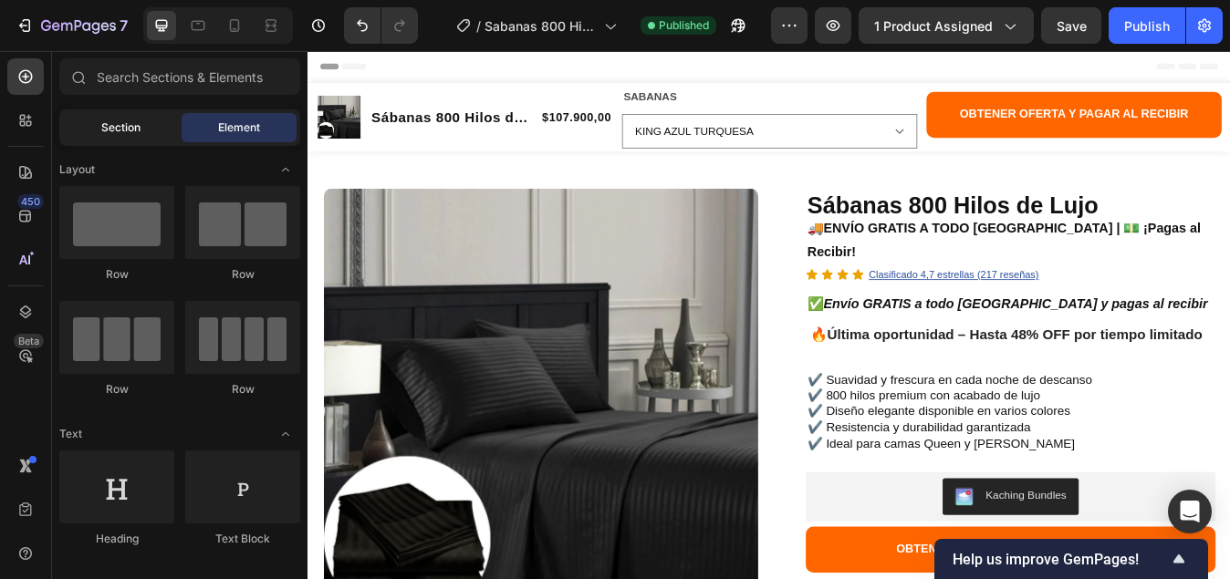
click at [113, 133] on span "Section" at bounding box center [120, 127] width 39 height 16
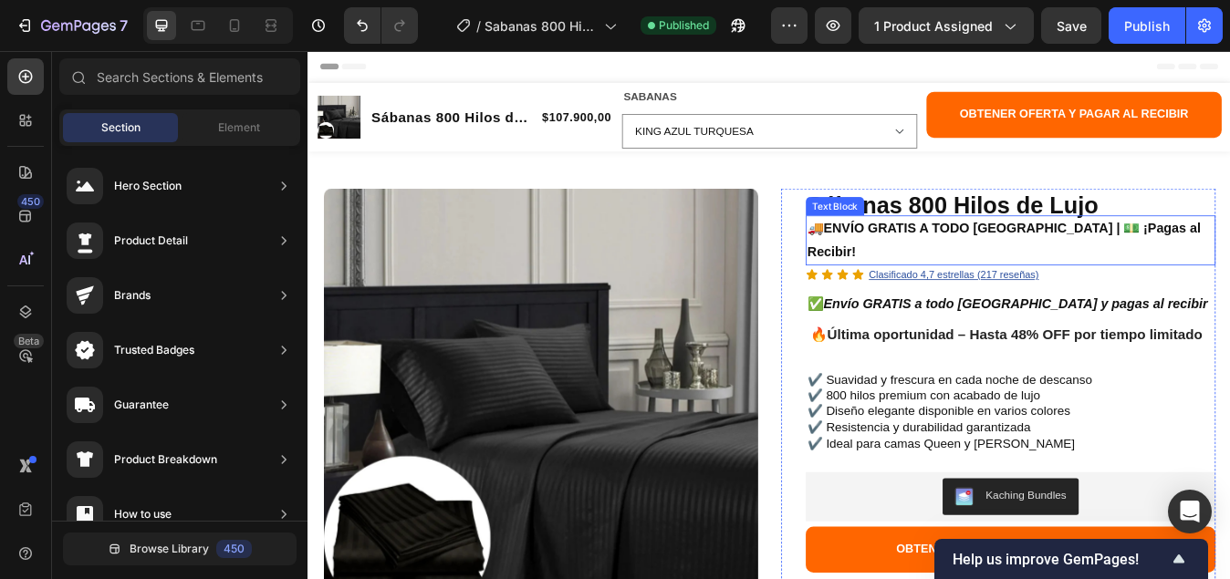
click at [1197, 258] on strong "ENVÍO GRATIS A TODO [GEOGRAPHIC_DATA] | 💵 ¡Pagas al Recibir!" at bounding box center [1132, 276] width 467 height 46
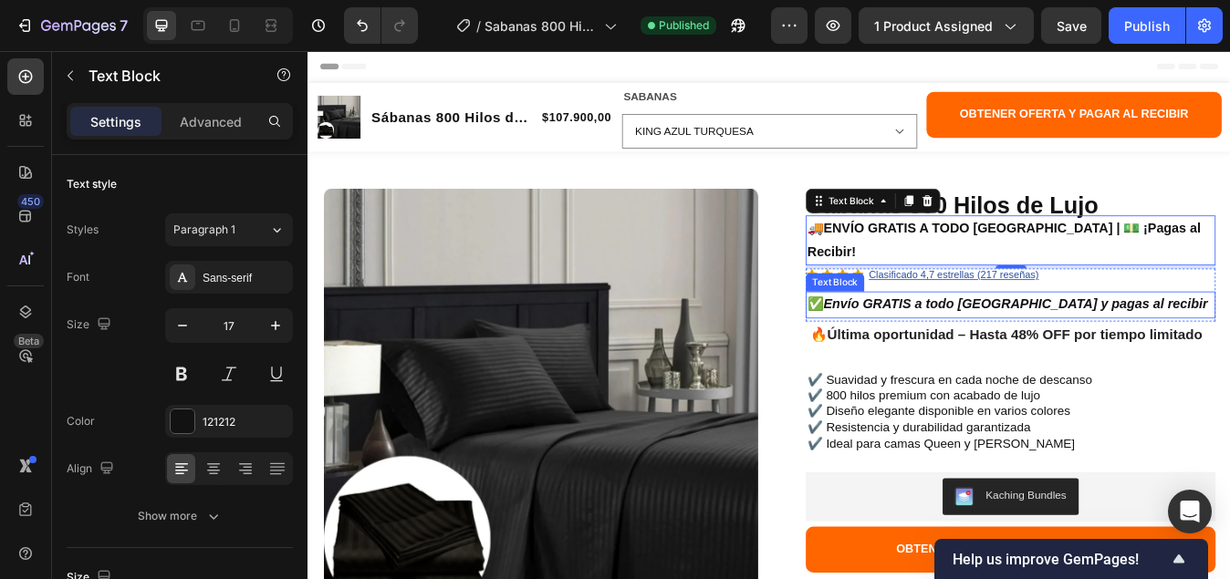
click at [1229, 343] on strong "Envío GRATIS a todo [GEOGRAPHIC_DATA] y pagas al recibir" at bounding box center [1146, 351] width 456 height 17
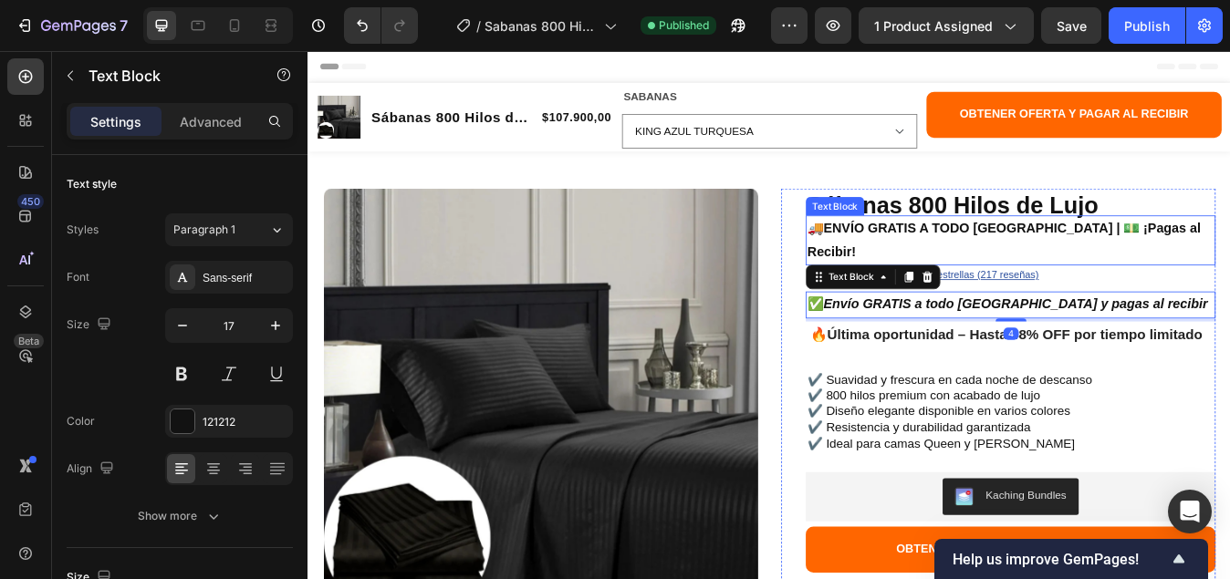
click at [1229, 265] on strong "ENVÍO GRATIS A TODO [GEOGRAPHIC_DATA] | 💵 ¡Pagas al Recibir!" at bounding box center [1132, 276] width 467 height 46
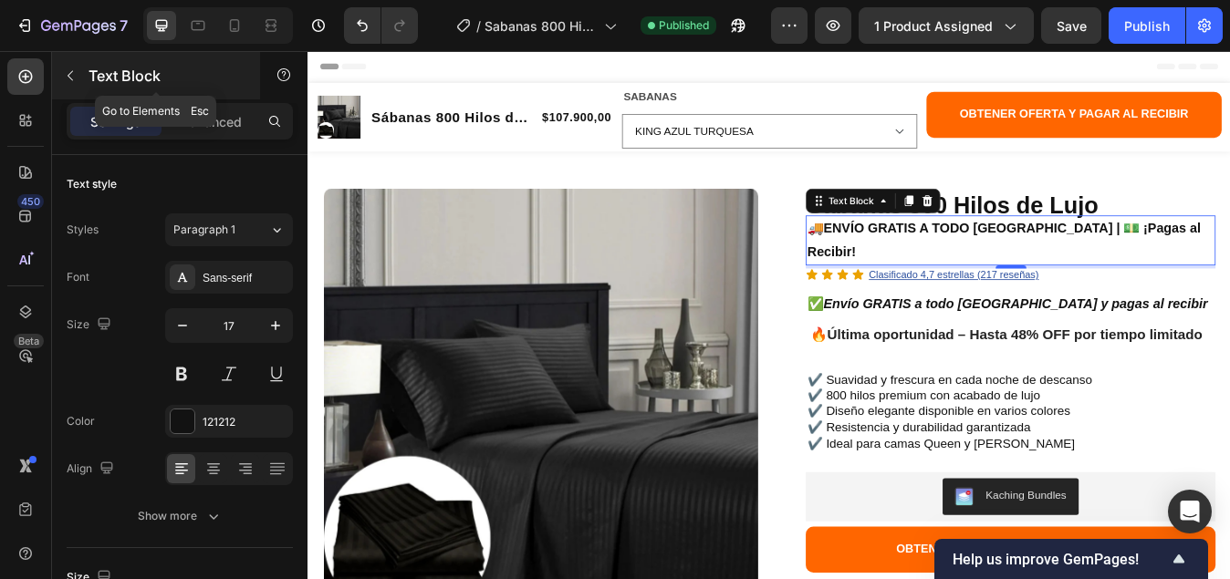
click at [109, 77] on p "Text Block" at bounding box center [165, 76] width 155 height 22
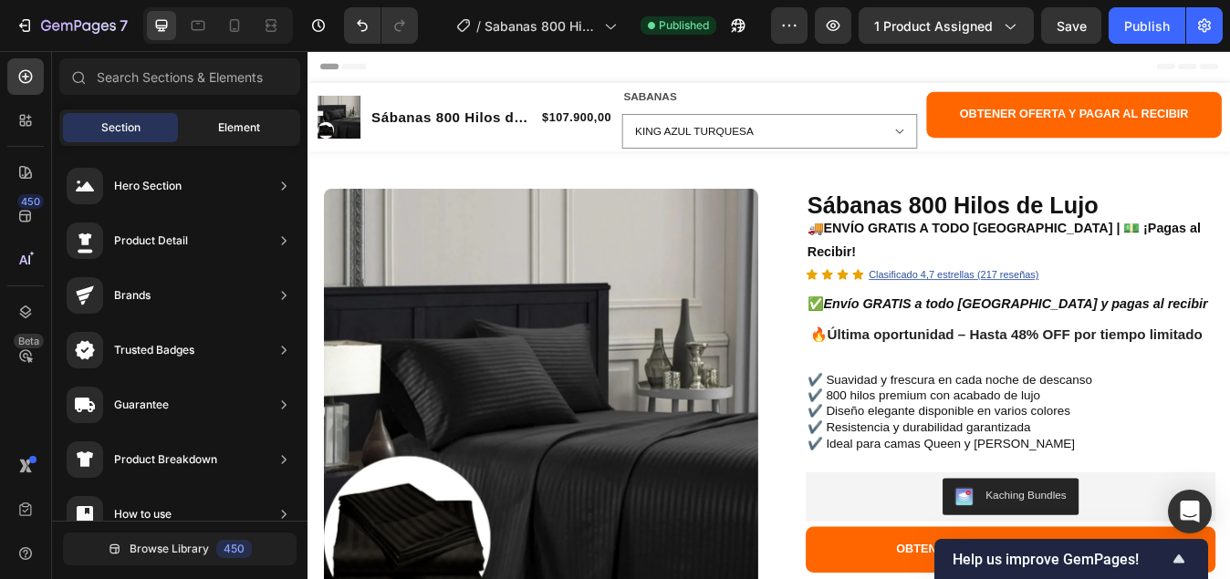
click at [223, 130] on span "Element" at bounding box center [239, 127] width 42 height 16
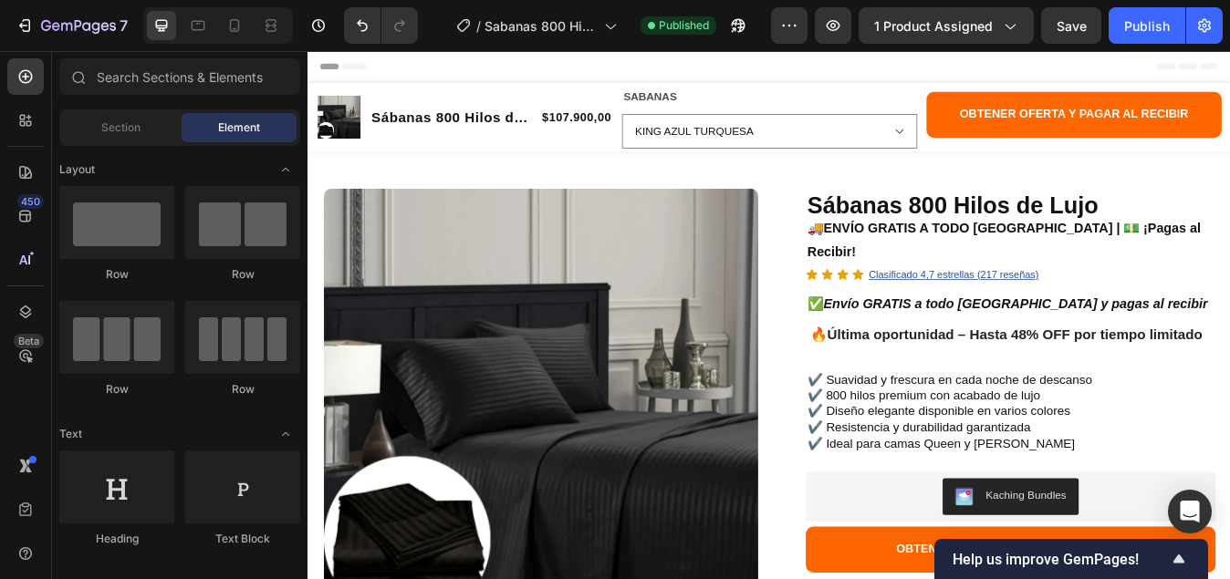
click at [572, 71] on div "Header" at bounding box center [854, 69] width 1065 height 36
click at [522, 72] on div "Header" at bounding box center [854, 69] width 1065 height 36
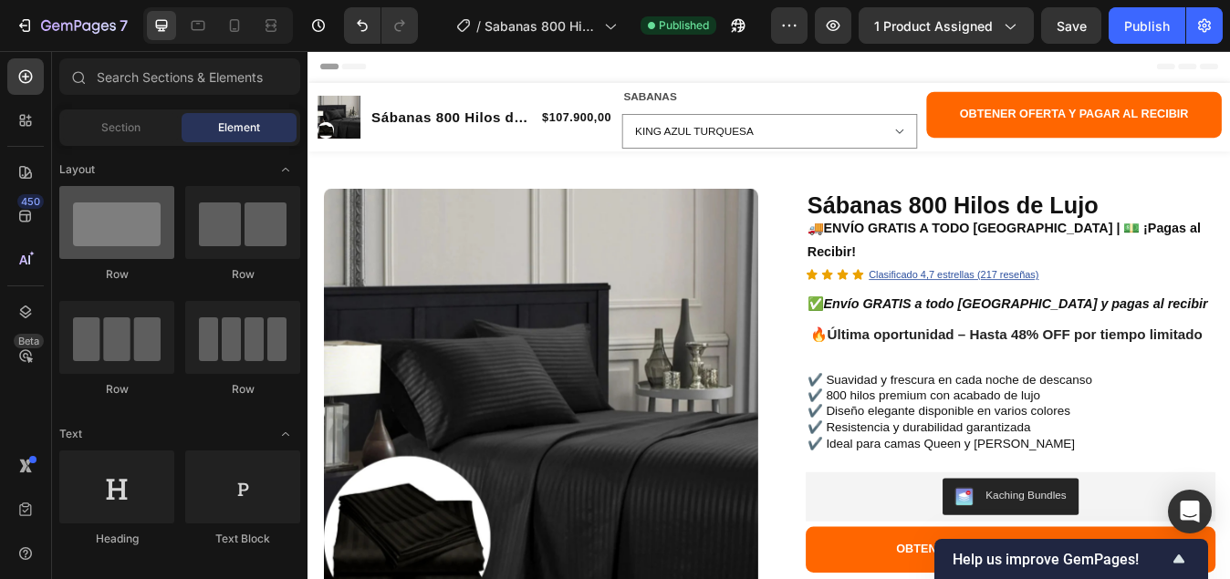
click at [104, 237] on div at bounding box center [116, 222] width 115 height 73
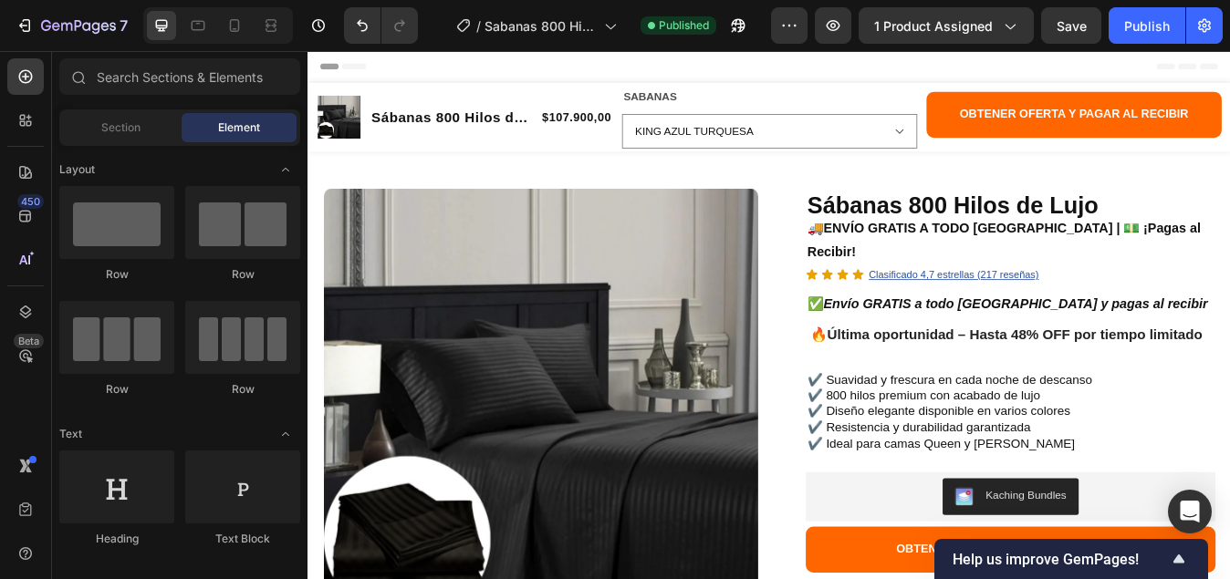
click at [590, 75] on div "Header" at bounding box center [854, 69] width 1065 height 36
click at [116, 121] on span "Section" at bounding box center [120, 127] width 39 height 16
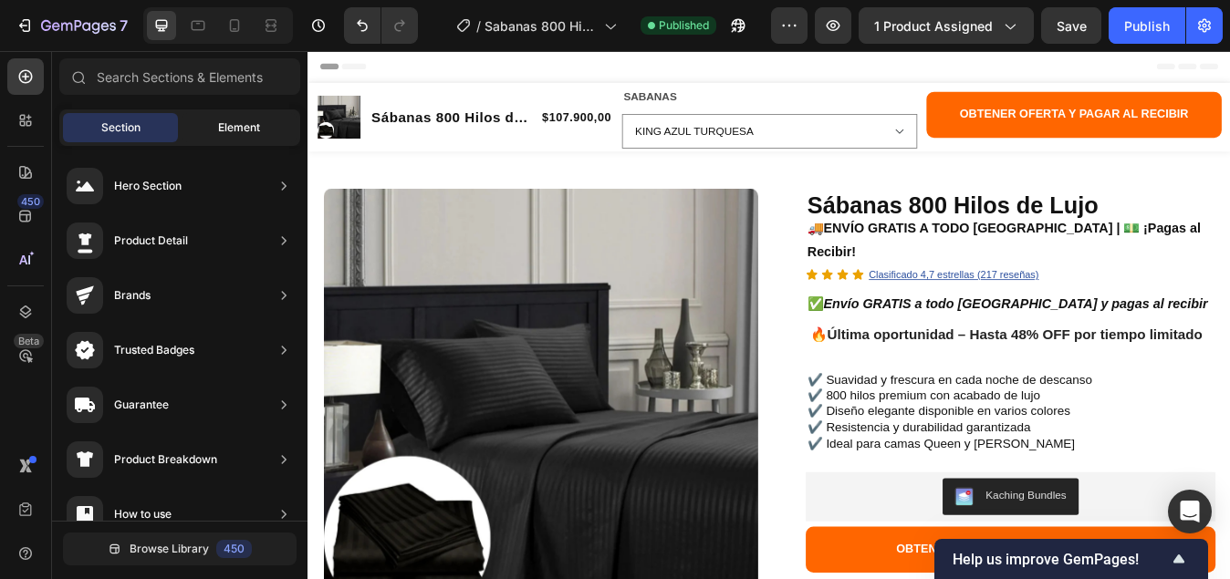
click at [236, 125] on span "Element" at bounding box center [239, 127] width 42 height 16
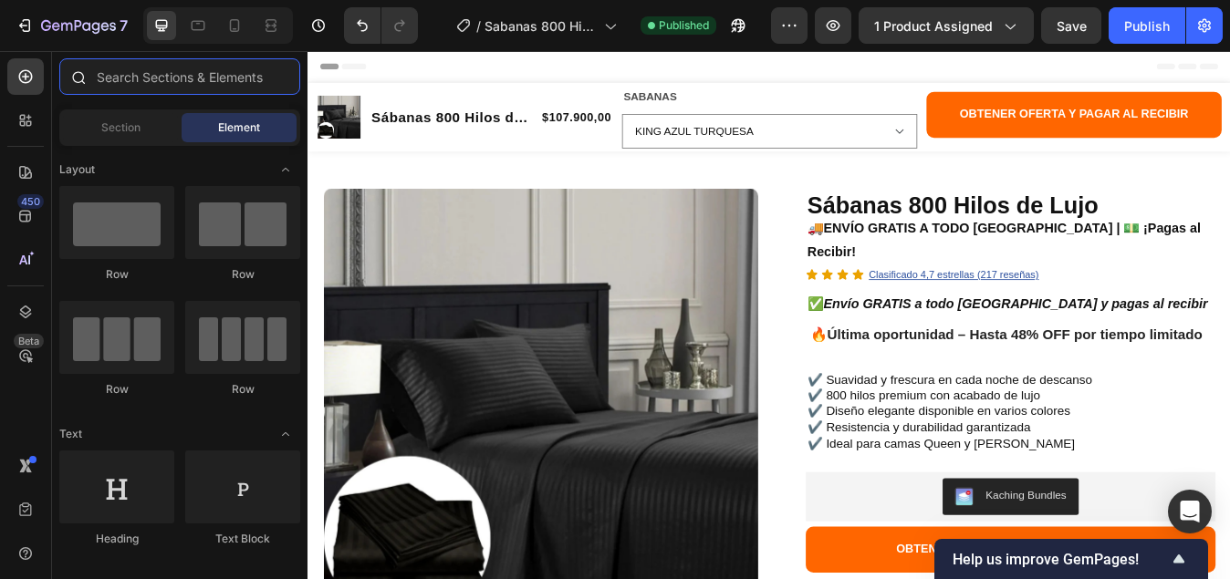
click at [128, 79] on input "text" at bounding box center [179, 76] width 241 height 36
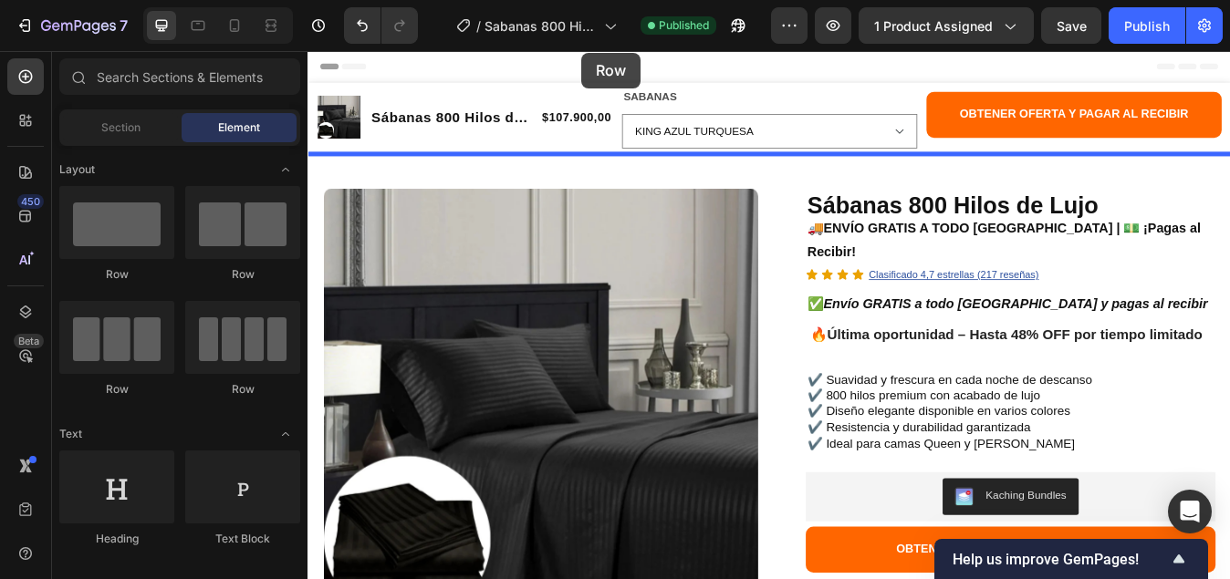
drag, startPoint x: 410, startPoint y: 279, endPoint x: 888, endPoint y: 101, distance: 510.0
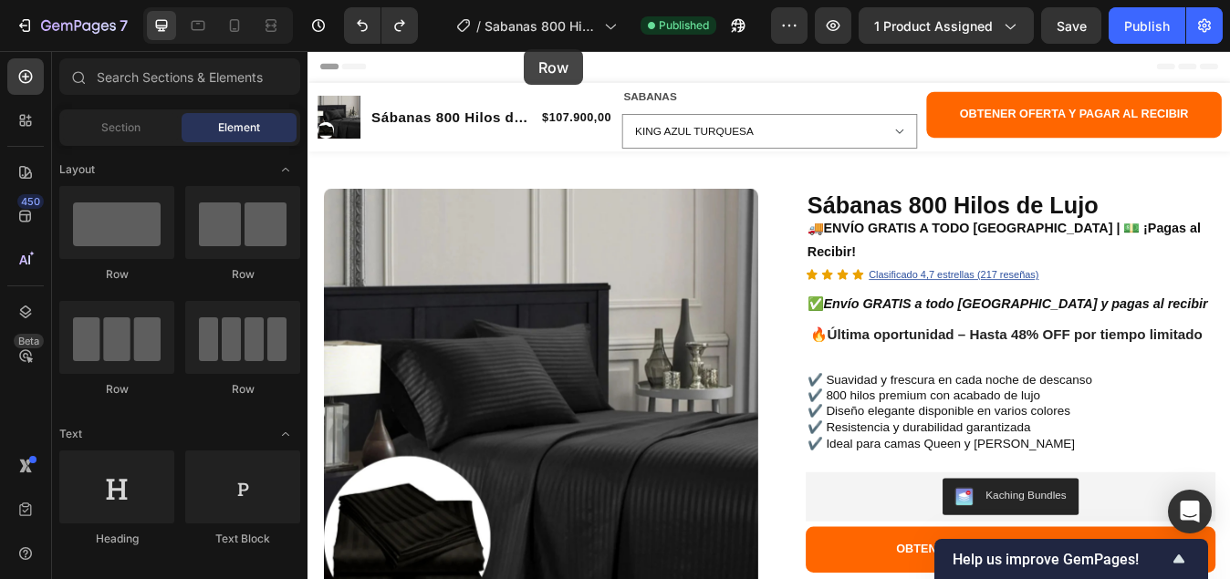
drag, startPoint x: 127, startPoint y: 216, endPoint x: 524, endPoint y: 49, distance: 430.4
click at [524, 0] on div "7 Version history / Sabanas 800 Hilos Published Preview 1 product assigned Save…" at bounding box center [615, 0] width 1230 height 0
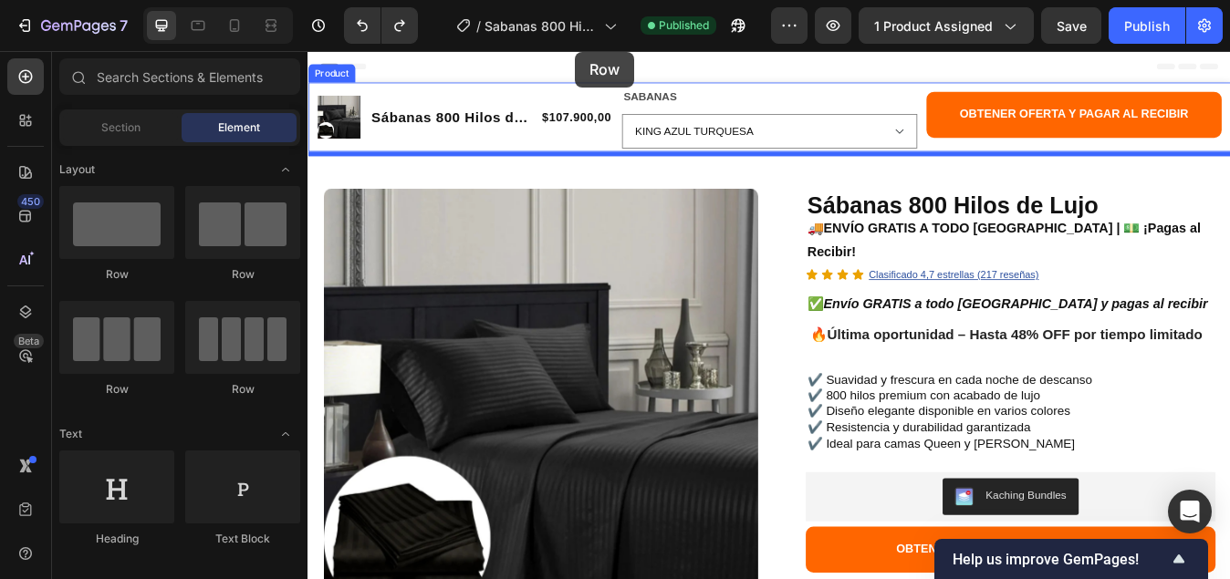
drag, startPoint x: 415, startPoint y: 283, endPoint x: 625, endPoint y: 52, distance: 311.9
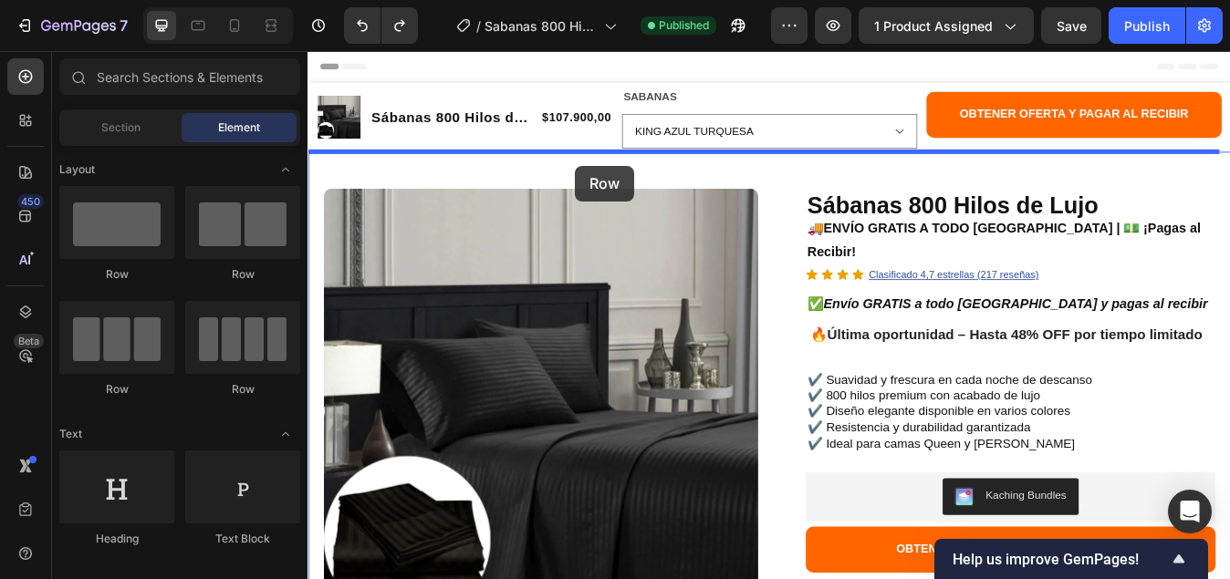
drag, startPoint x: 454, startPoint y: 266, endPoint x: 625, endPoint y: 187, distance: 188.1
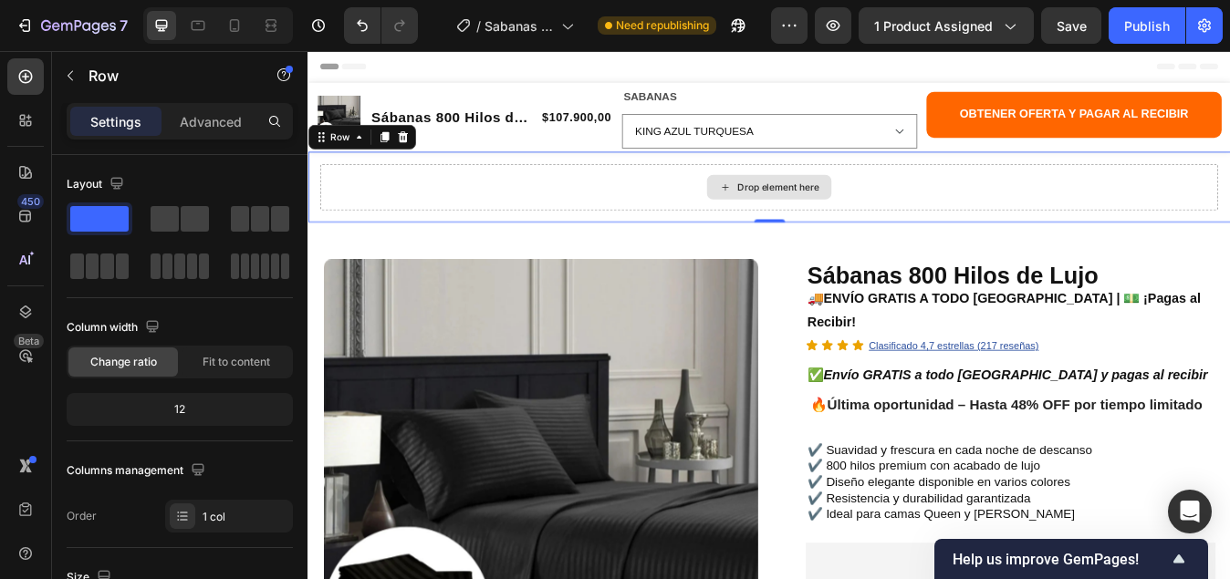
click at [653, 208] on div "Drop element here" at bounding box center [854, 212] width 1065 height 55
click at [368, 154] on icon at bounding box center [367, 153] width 5 height 4
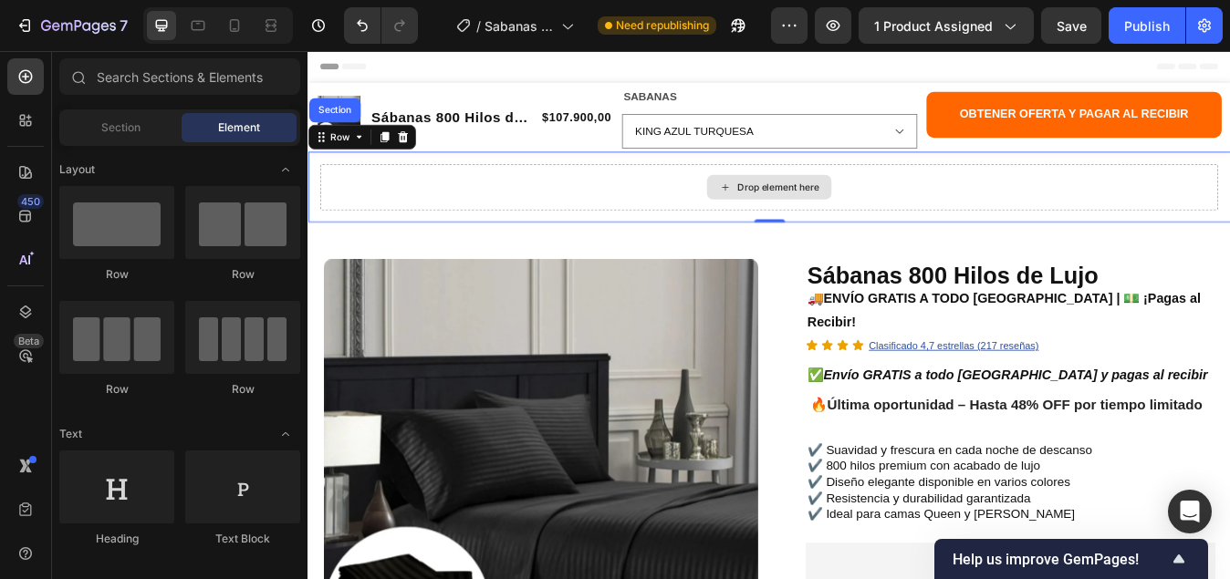
click at [795, 211] on icon at bounding box center [802, 213] width 15 height 16
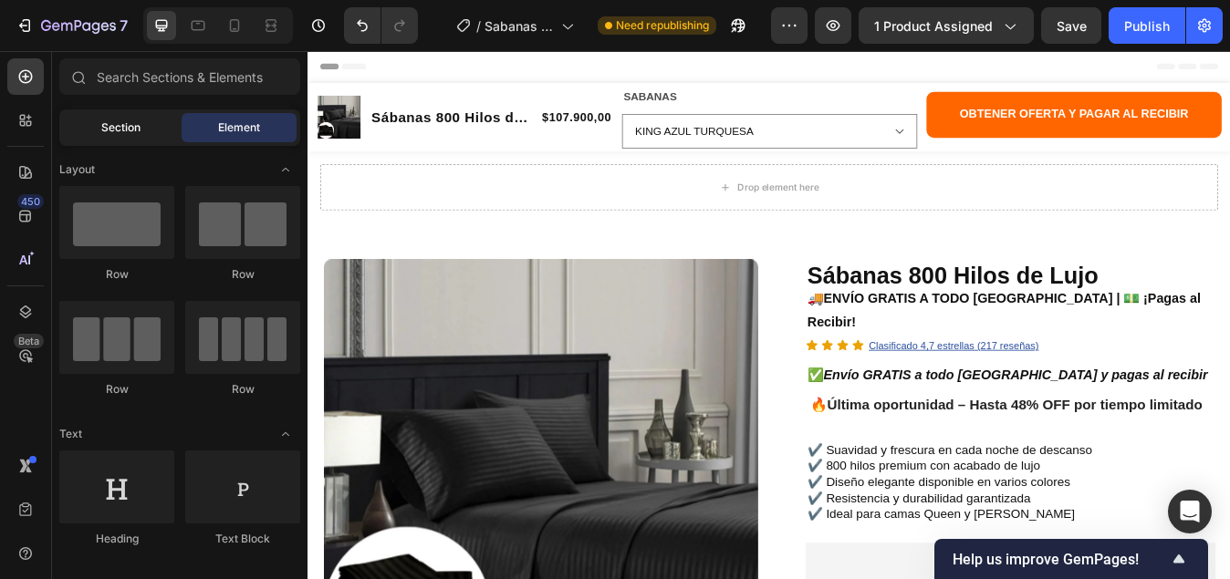
click at [141, 121] on div "Section" at bounding box center [120, 127] width 115 height 29
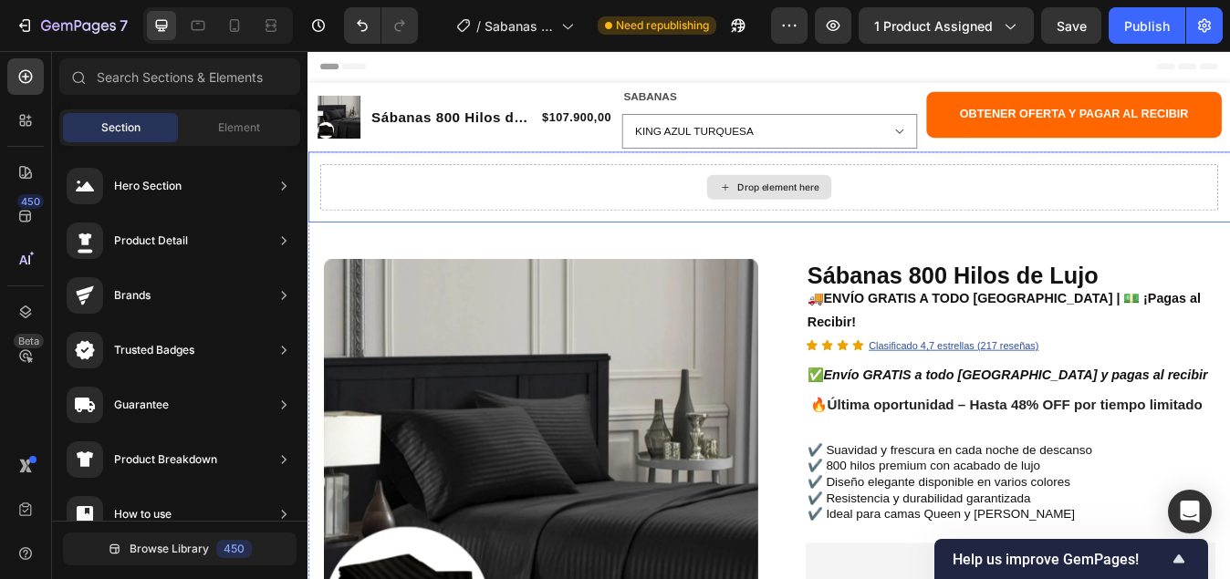
click at [460, 185] on div "Drop element here" at bounding box center [854, 212] width 1065 height 55
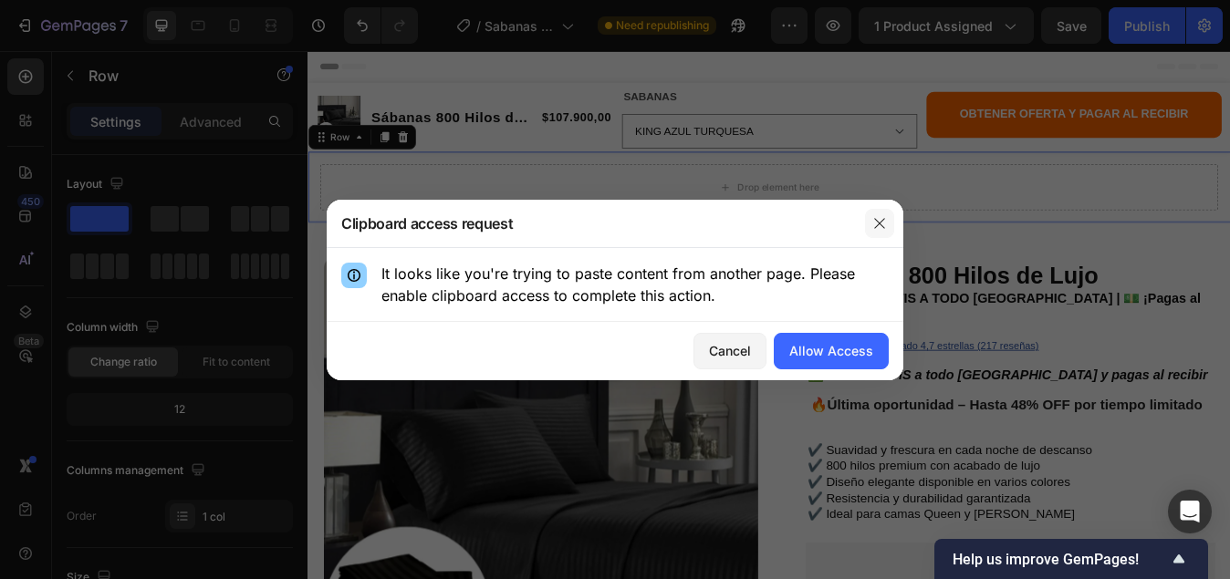
click at [877, 222] on icon "button" at bounding box center [879, 223] width 15 height 15
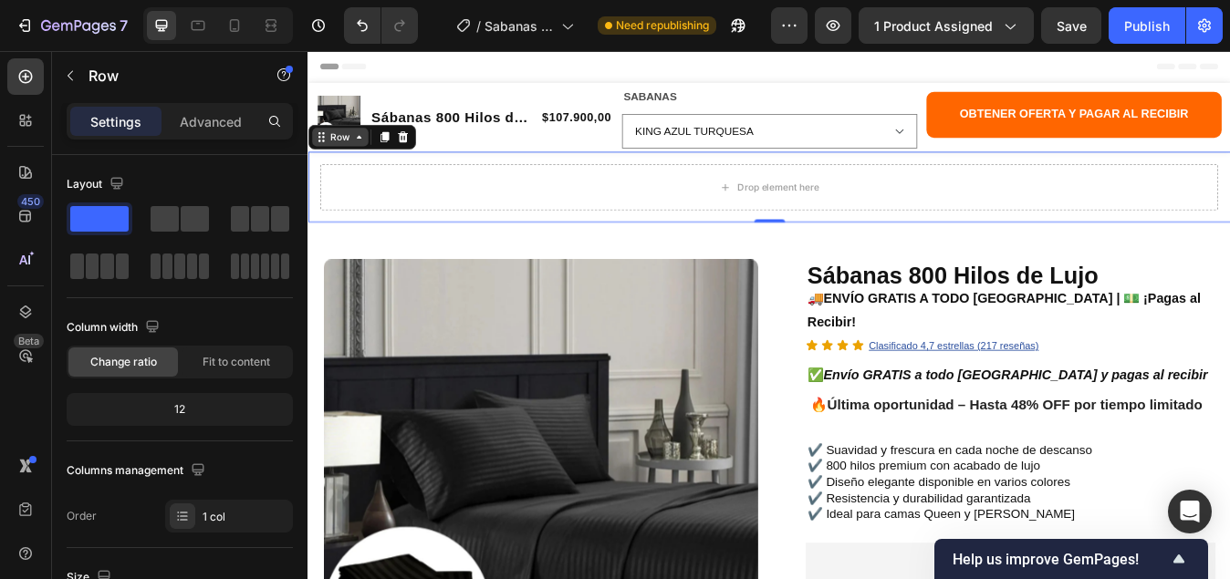
click at [371, 154] on icon at bounding box center [367, 153] width 15 height 15
click at [369, 162] on div "Row" at bounding box center [345, 153] width 67 height 22
click at [472, 206] on div "Drop element here" at bounding box center [854, 212] width 1065 height 55
click at [210, 132] on div "Advanced" at bounding box center [210, 121] width 91 height 29
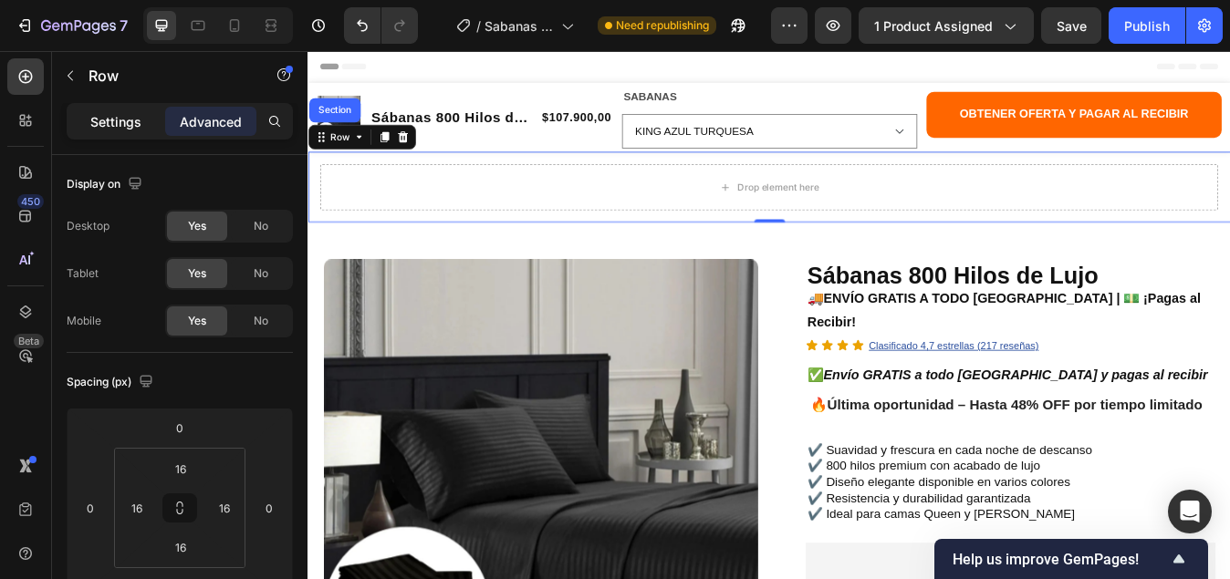
click at [124, 125] on p "Settings" at bounding box center [115, 121] width 51 height 19
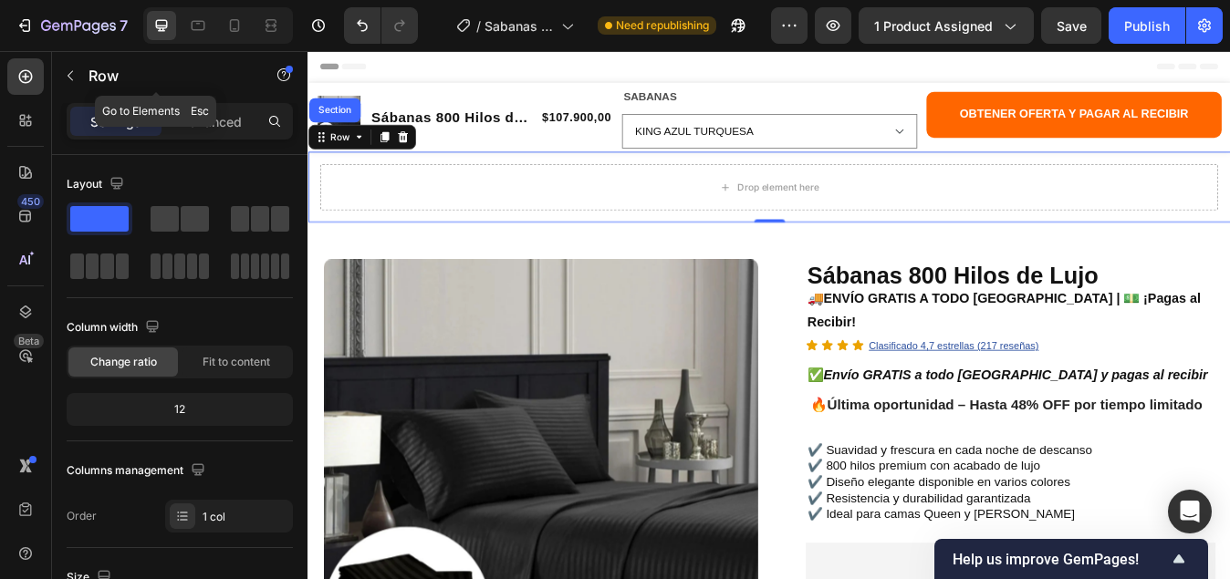
click at [138, 75] on p "Row" at bounding box center [165, 76] width 155 height 22
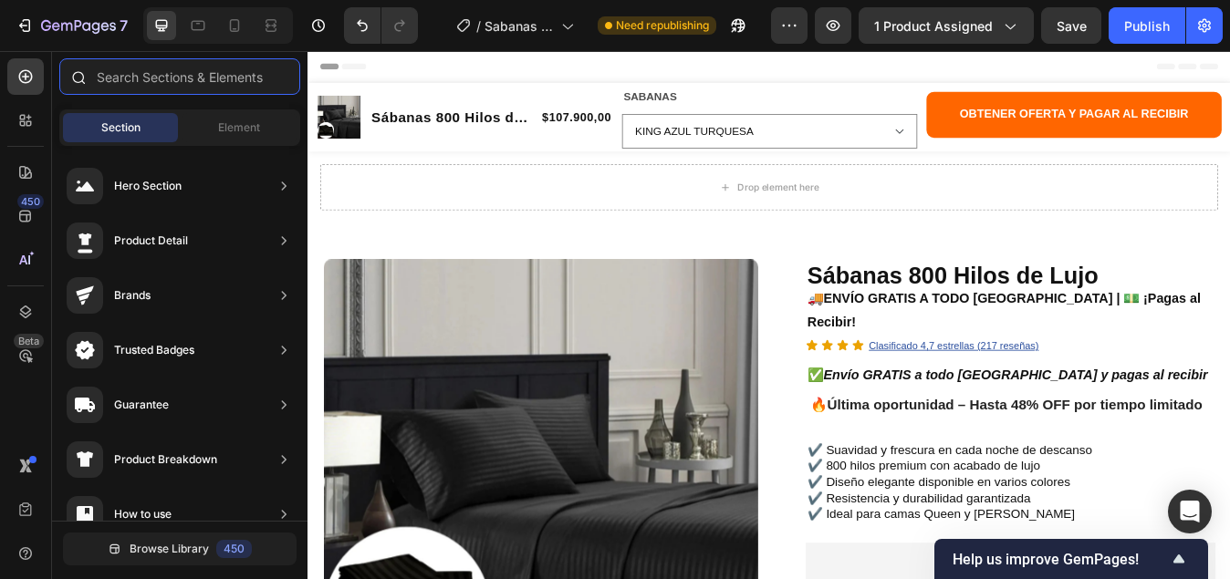
click at [140, 75] on input "text" at bounding box center [179, 76] width 241 height 36
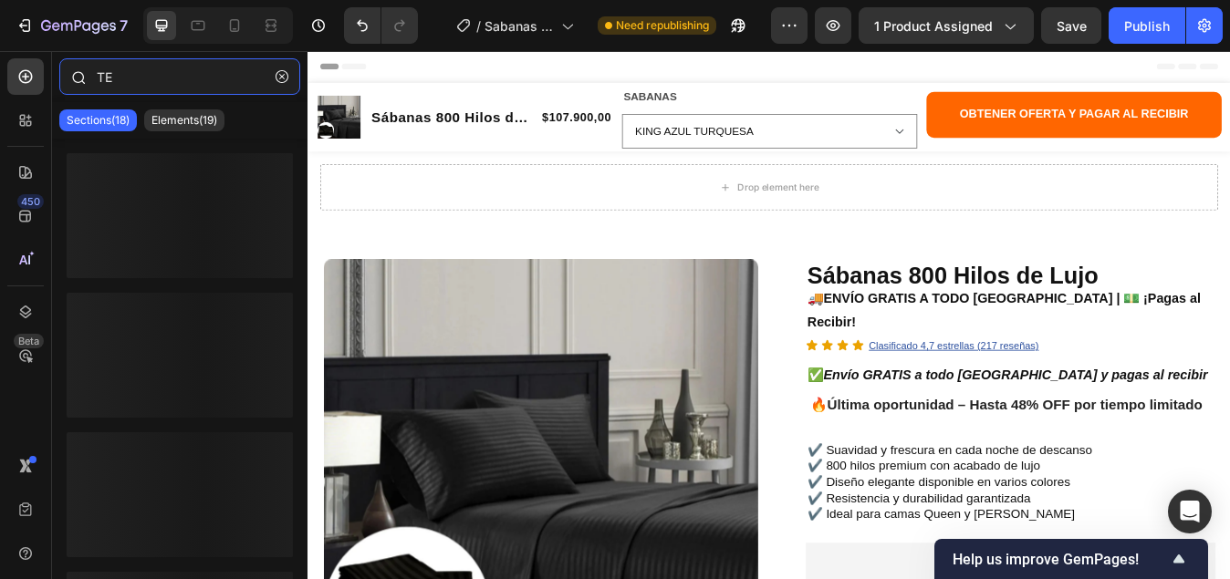
type input "TEX"
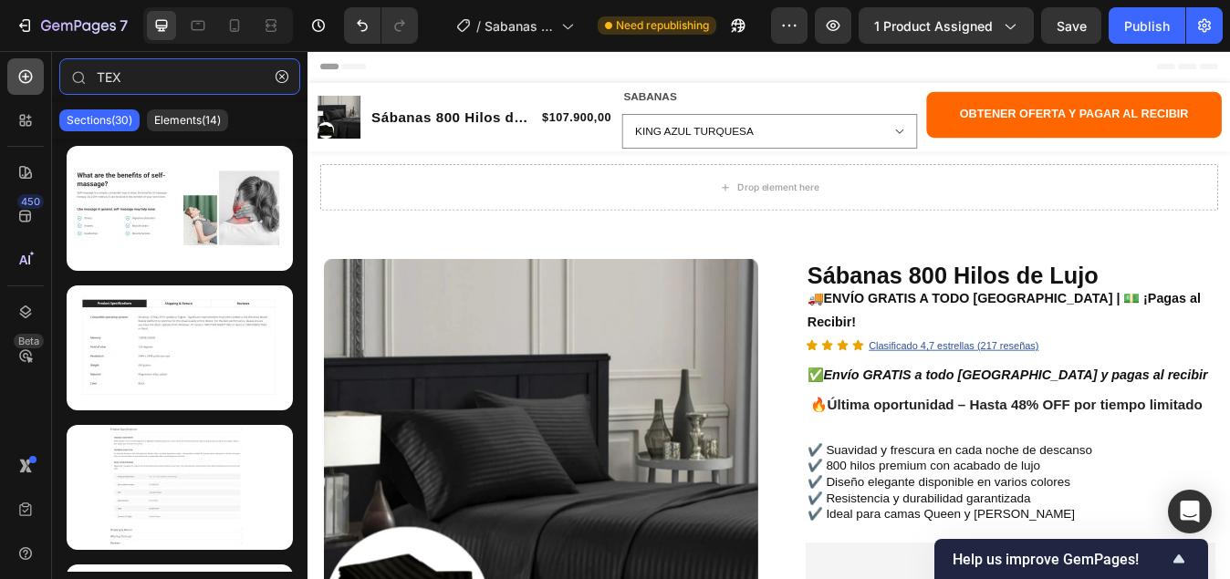
drag, startPoint x: 148, startPoint y: 74, endPoint x: 22, endPoint y: 74, distance: 125.9
click at [22, 74] on div "450 Beta TEX Sections(30) Elements(14) Text Text Block Heading Form Newsletter …" at bounding box center [153, 315] width 307 height 528
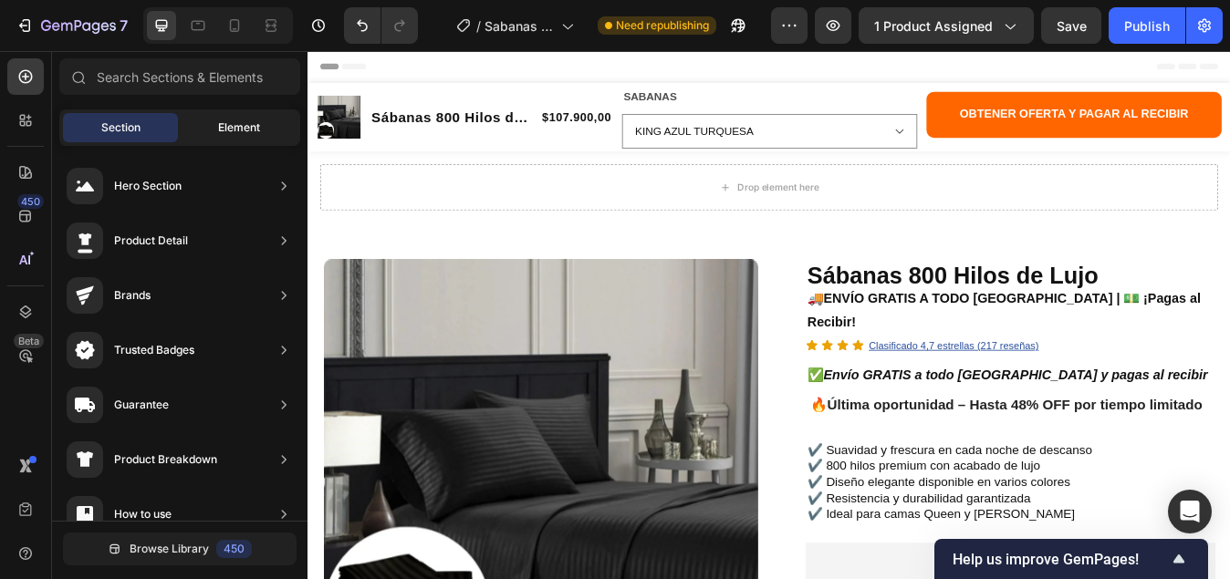
click at [215, 134] on div "Element" at bounding box center [239, 127] width 115 height 29
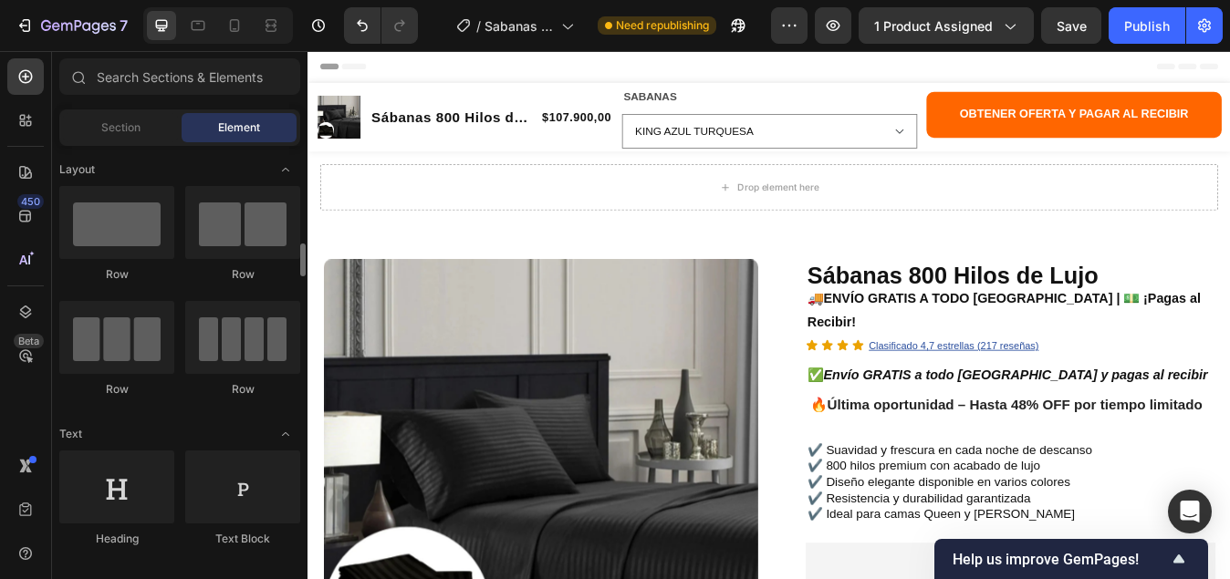
scroll to position [91, 0]
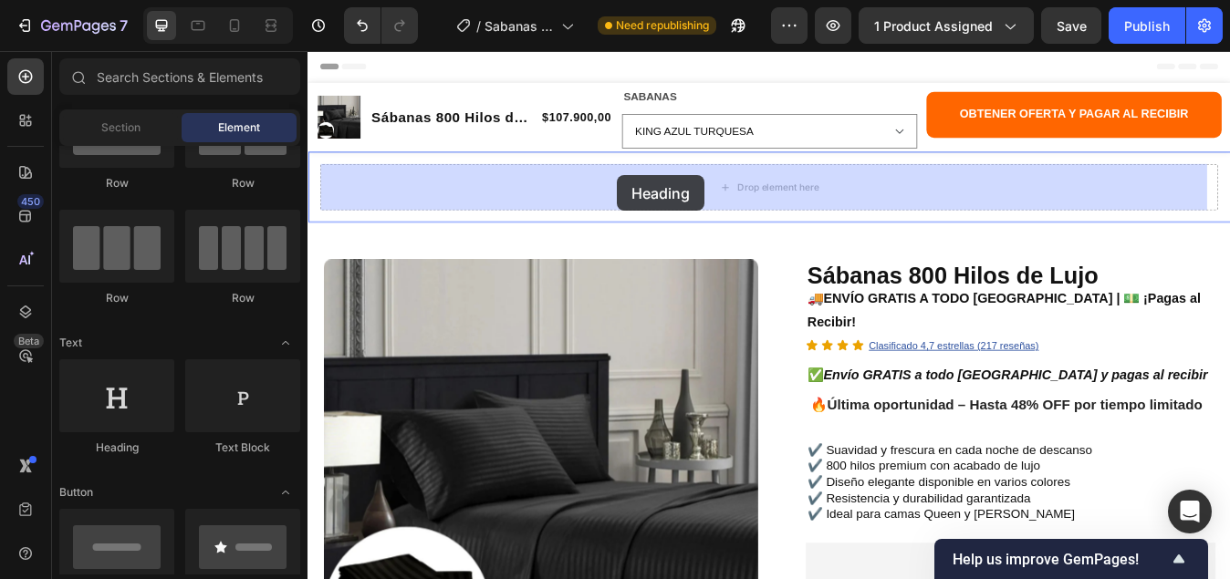
drag, startPoint x: 424, startPoint y: 460, endPoint x: 674, endPoint y: 199, distance: 361.3
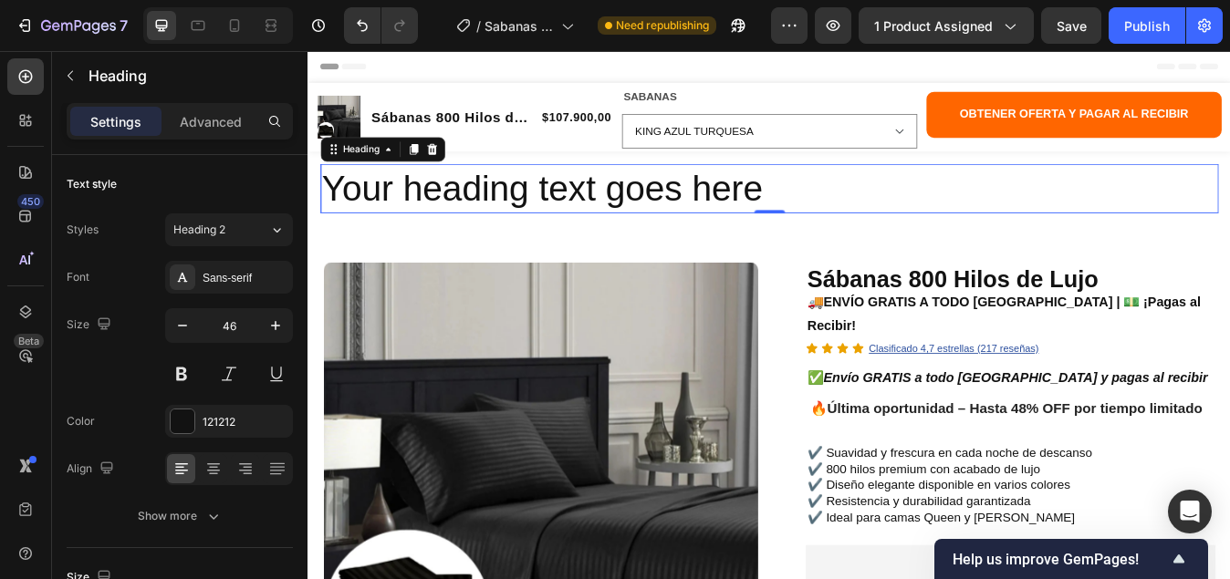
click at [866, 215] on h2 "Your heading text goes here" at bounding box center [854, 214] width 1065 height 58
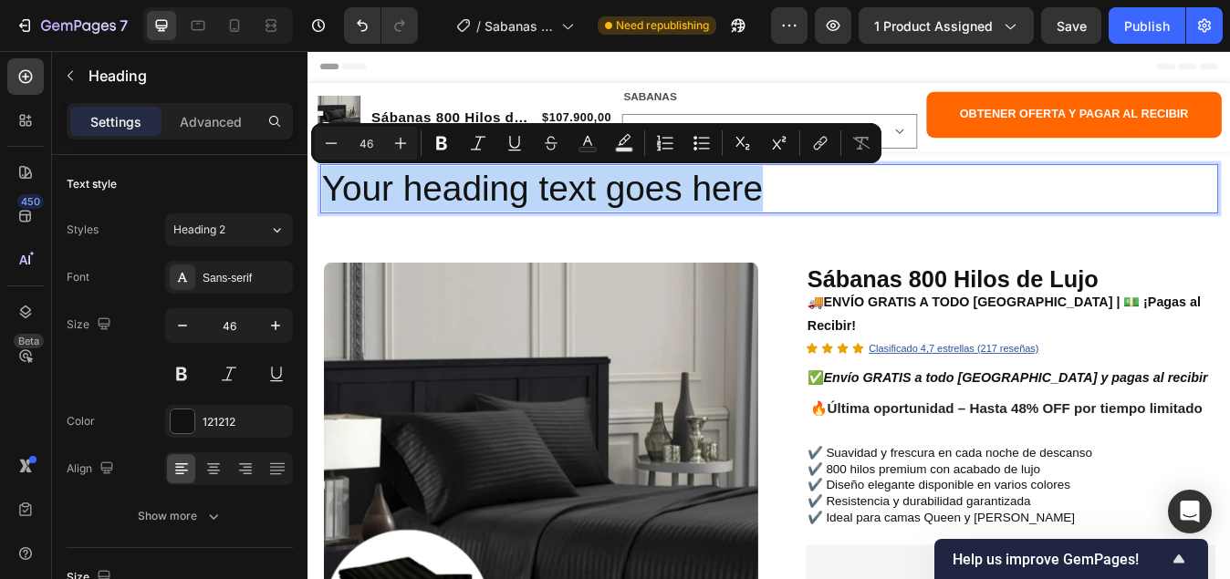
drag, startPoint x: 898, startPoint y: 205, endPoint x: 322, endPoint y: 228, distance: 576.9
click at [322, 228] on h2 "Your heading text goes here" at bounding box center [854, 214] width 1065 height 58
click at [916, 209] on p "Your heading text goes here" at bounding box center [855, 214] width 1062 height 55
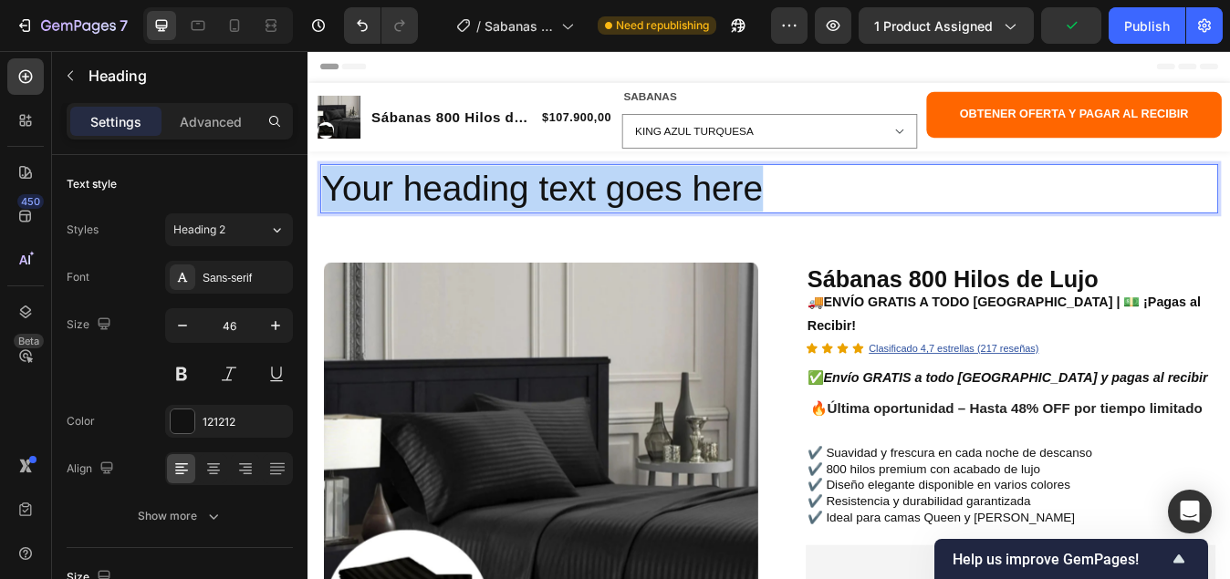
drag, startPoint x: 755, startPoint y: 216, endPoint x: 321, endPoint y: 216, distance: 434.2
click at [322, 216] on h2 "Your heading text goes here" at bounding box center [854, 214] width 1065 height 58
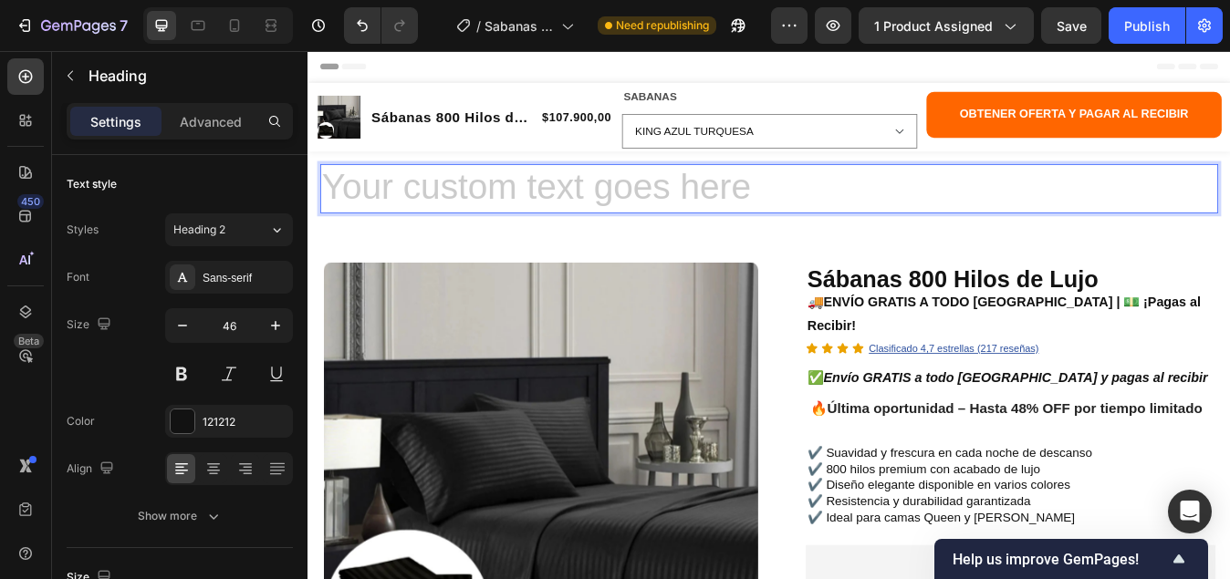
click at [565, 204] on h2 "Rich Text Editor. Editing area: main" at bounding box center [854, 214] width 1065 height 58
click at [788, 208] on h2 "Rich Text Editor. Editing area: main" at bounding box center [854, 214] width 1065 height 58
click at [209, 459] on div at bounding box center [213, 468] width 28 height 29
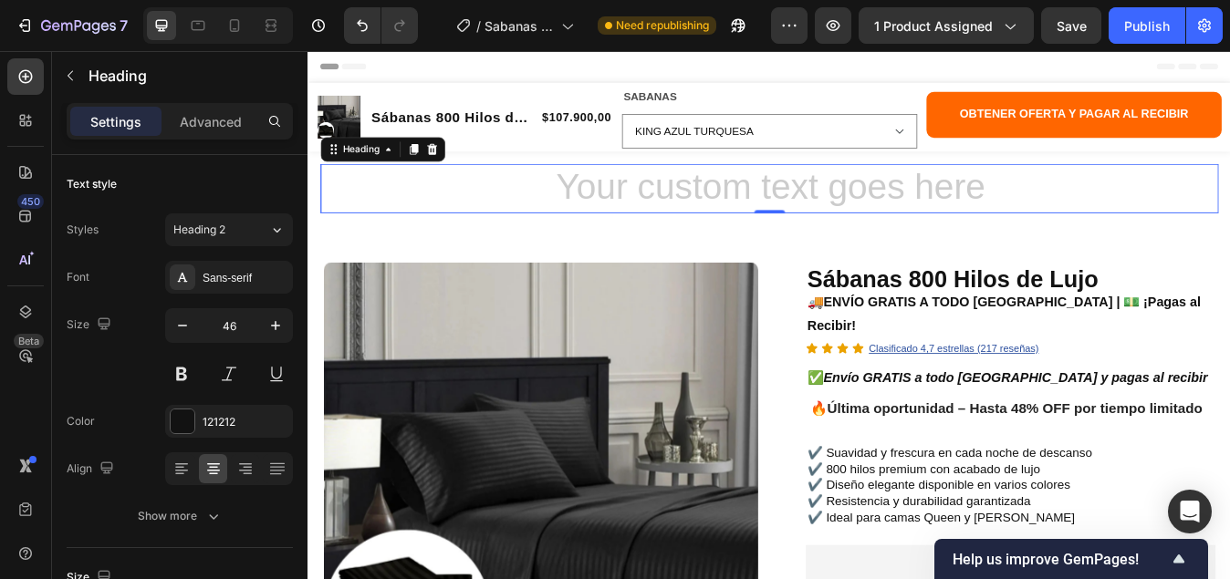
click at [1064, 215] on h2 "Rich Text Editor. Editing area: main" at bounding box center [854, 214] width 1065 height 58
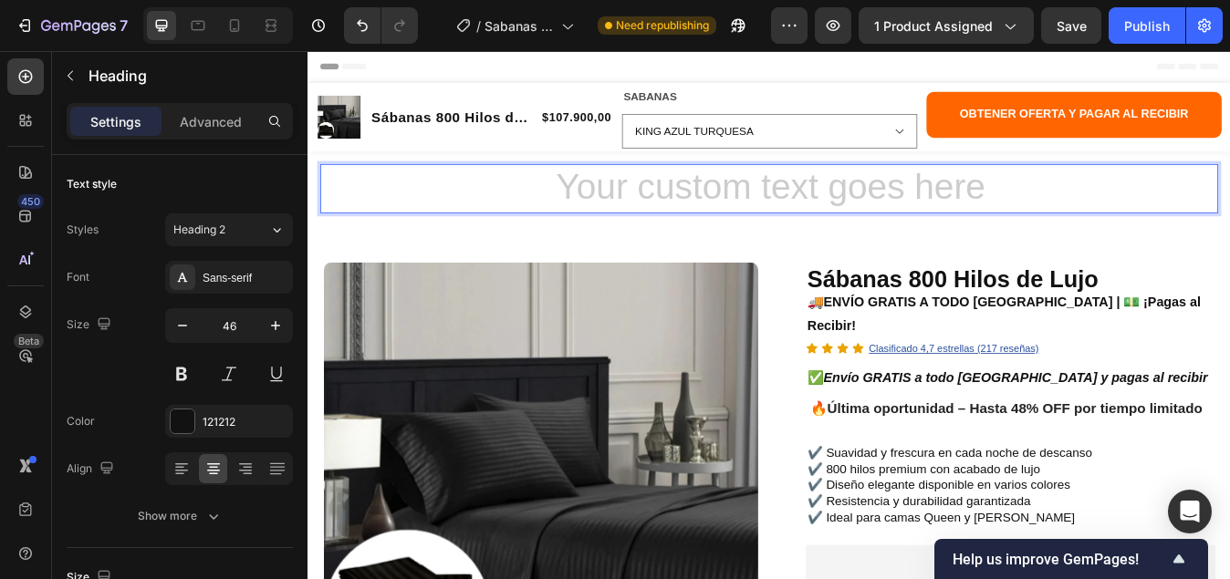
click at [711, 196] on h2 "Rich Text Editor. Editing area: main" at bounding box center [854, 214] width 1065 height 58
click at [704, 214] on h2 "Rich Text Editor. Editing area: main" at bounding box center [854, 214] width 1065 height 58
click at [622, 217] on h2 "Rich Text Editor. Editing area: main" at bounding box center [854, 214] width 1065 height 58
click at [1001, 208] on h2 "Rich Text Editor. Editing area: main" at bounding box center [854, 214] width 1065 height 58
click at [213, 237] on span "Heading 2" at bounding box center [199, 230] width 52 height 16
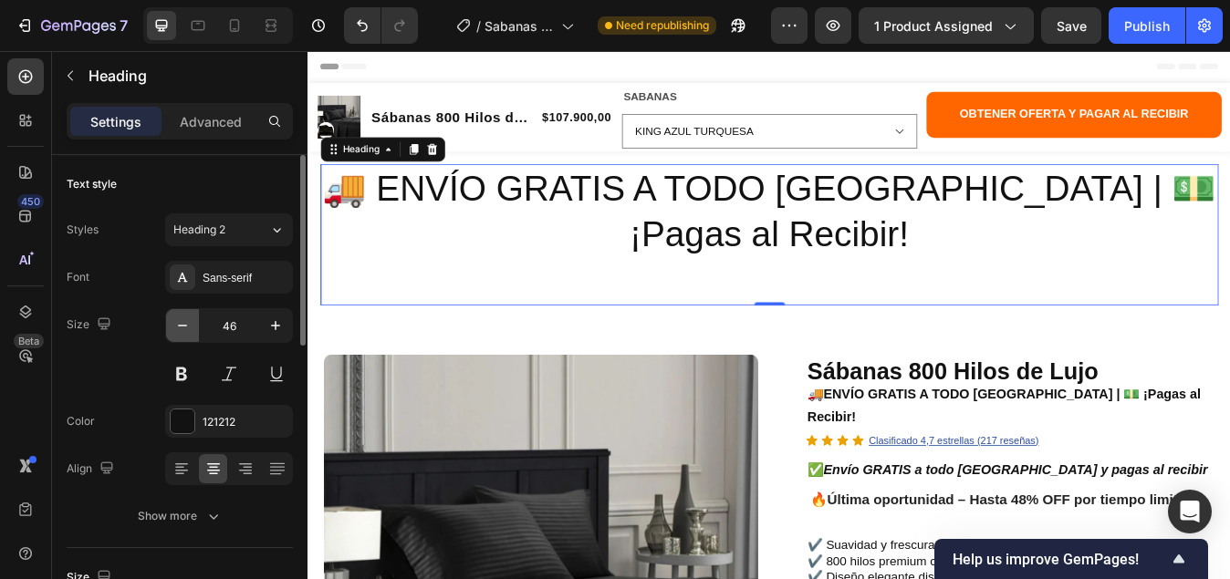
click at [182, 325] on icon "button" at bounding box center [182, 325] width 18 height 18
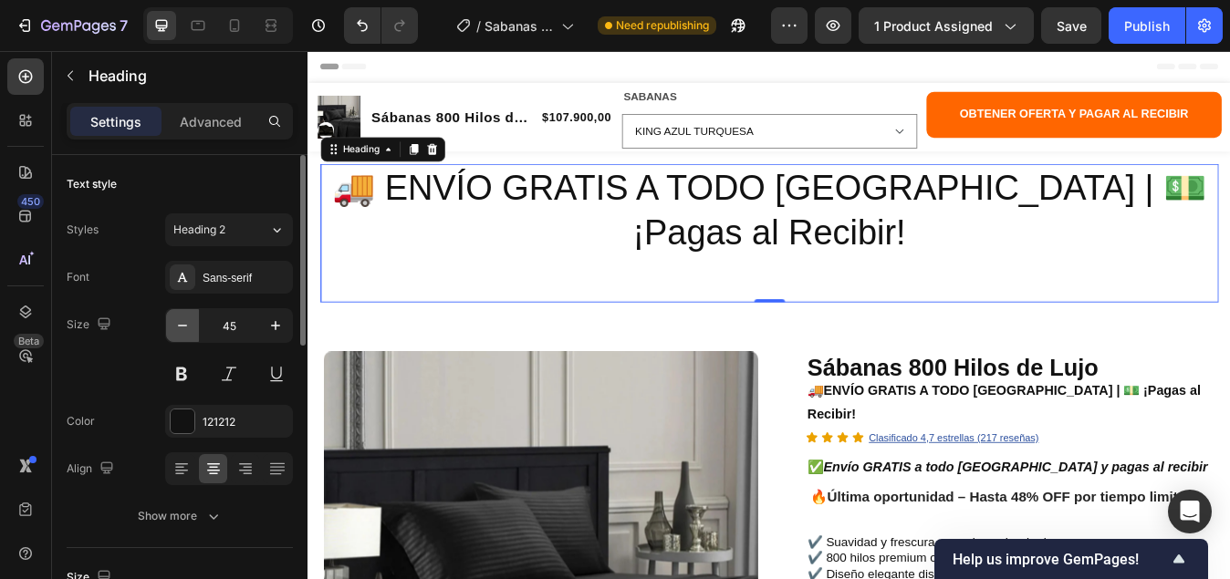
click at [182, 326] on icon "button" at bounding box center [182, 325] width 18 height 18
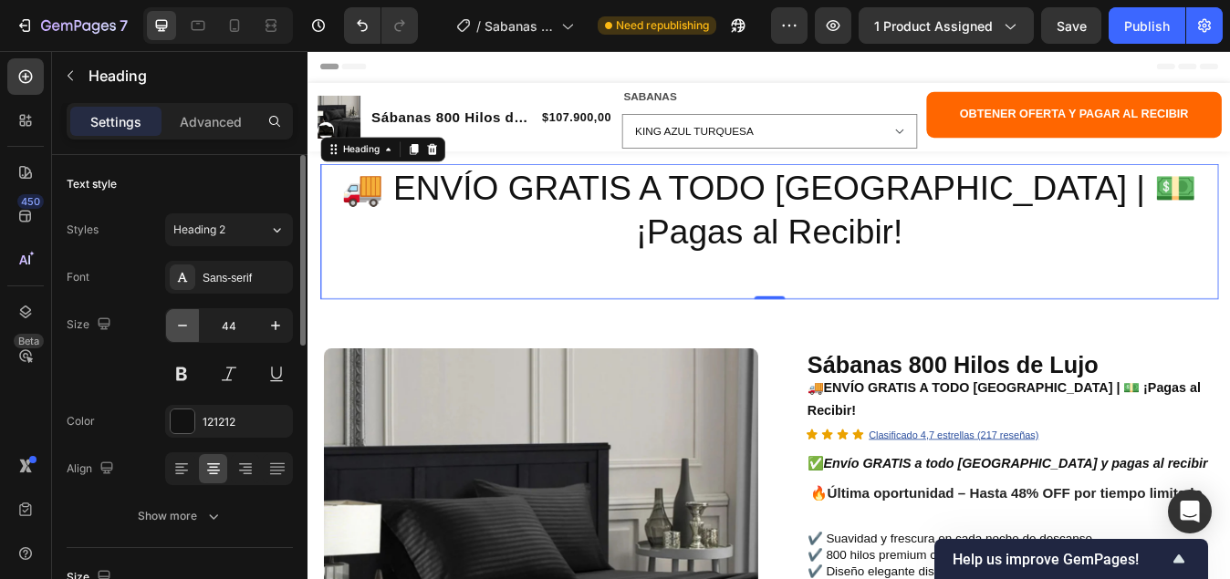
click at [182, 326] on icon "button" at bounding box center [182, 326] width 9 height 2
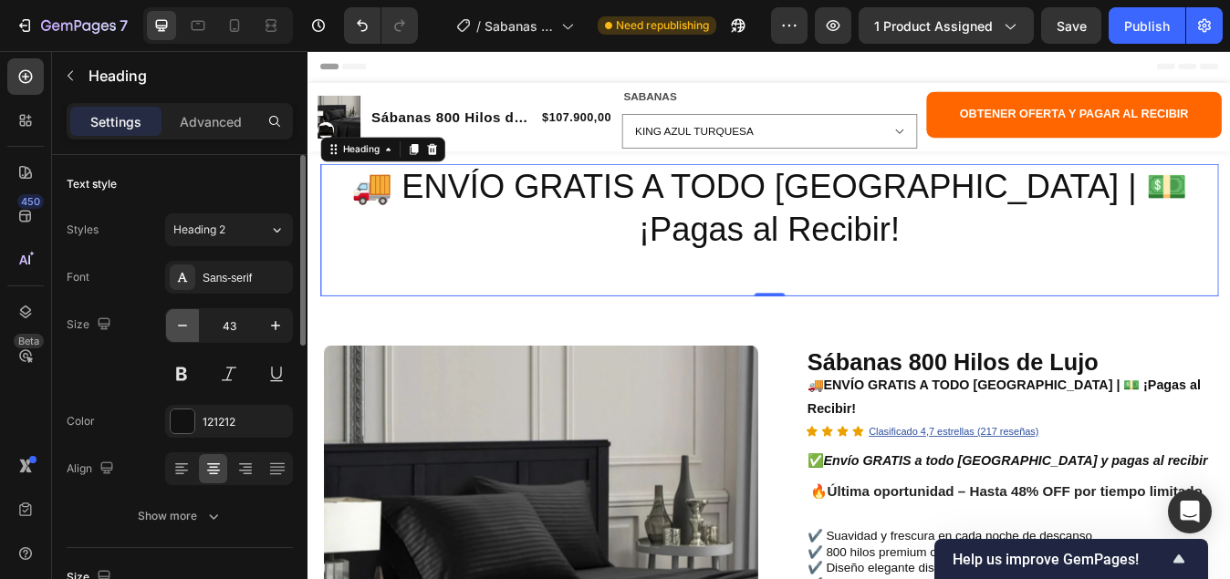
click at [182, 326] on icon "button" at bounding box center [182, 326] width 9 height 2
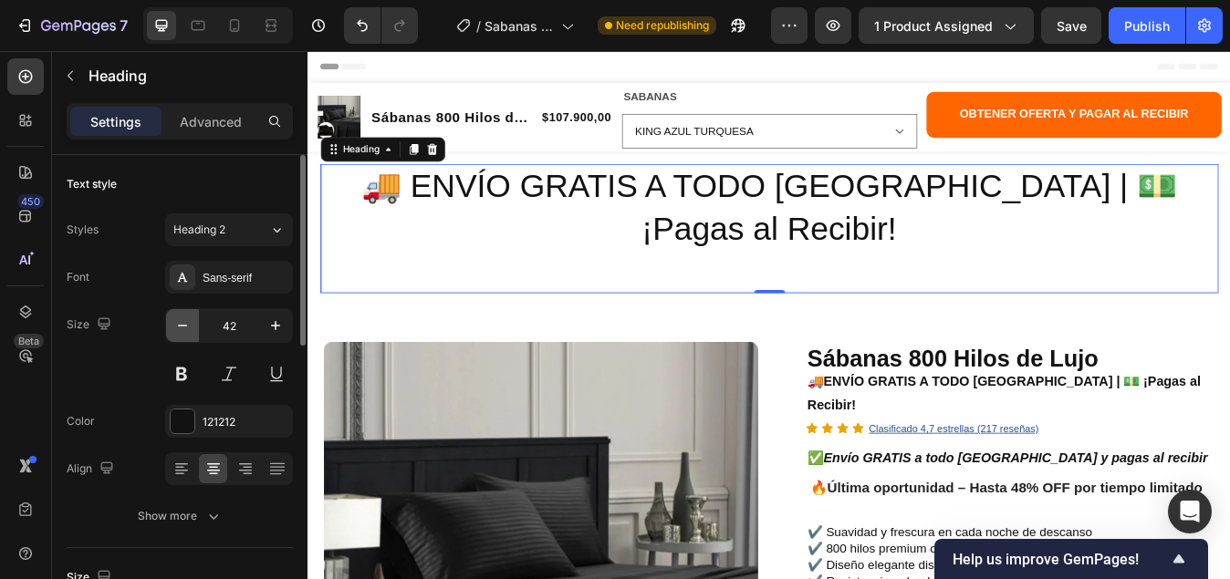
click at [182, 326] on icon "button" at bounding box center [182, 326] width 9 height 2
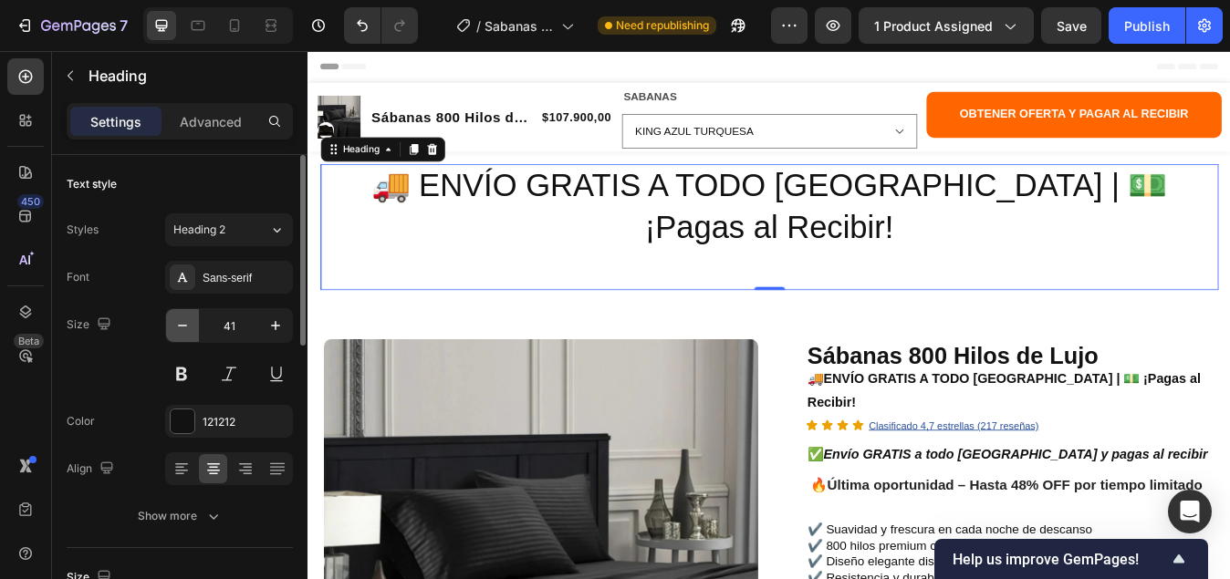
click at [182, 326] on icon "button" at bounding box center [182, 326] width 9 height 2
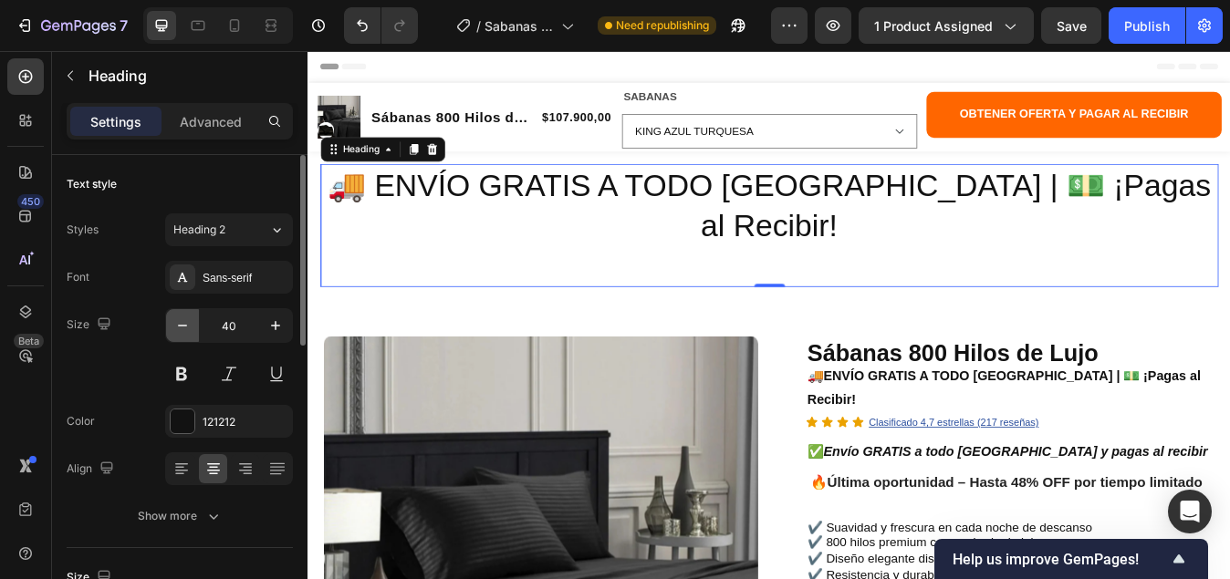
click at [182, 326] on icon "button" at bounding box center [182, 326] width 9 height 2
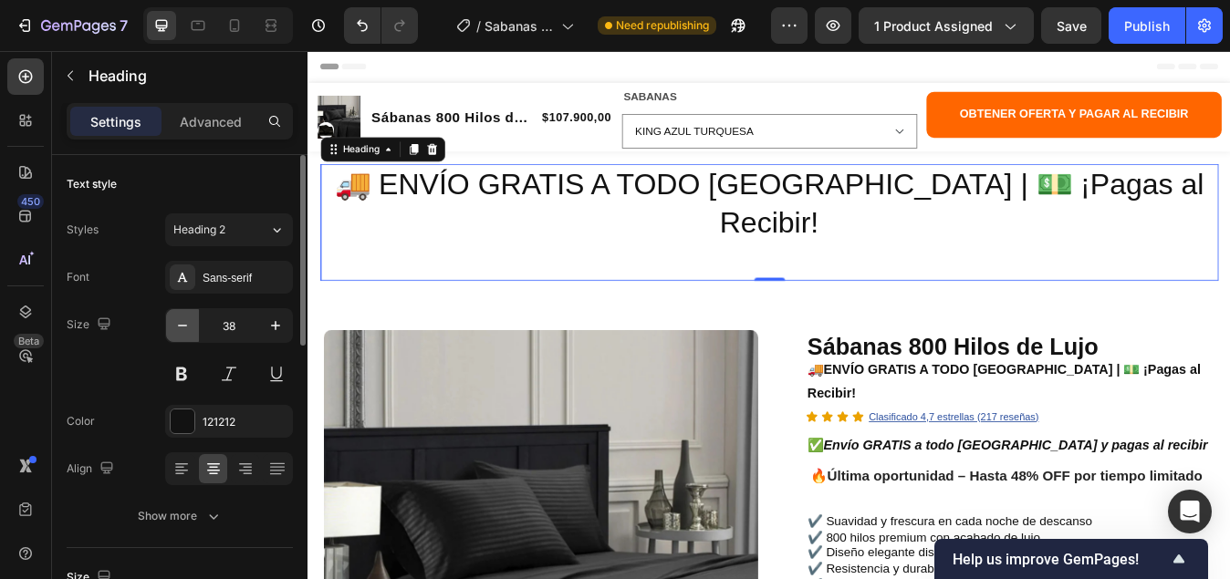
click at [182, 326] on icon "button" at bounding box center [182, 326] width 9 height 2
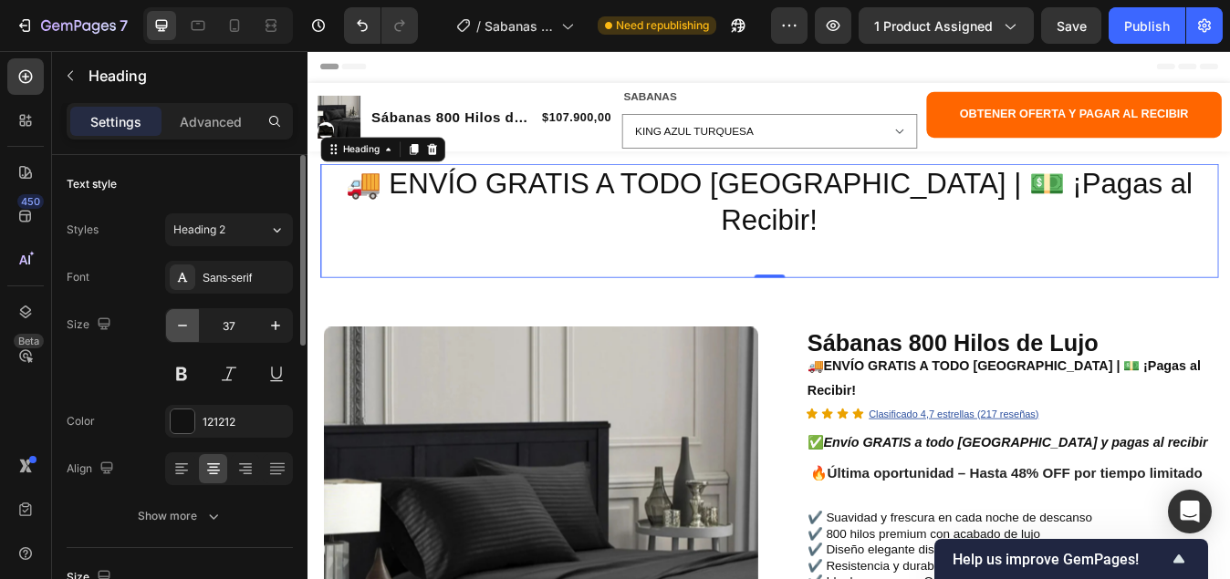
click at [182, 326] on icon "button" at bounding box center [182, 326] width 9 height 2
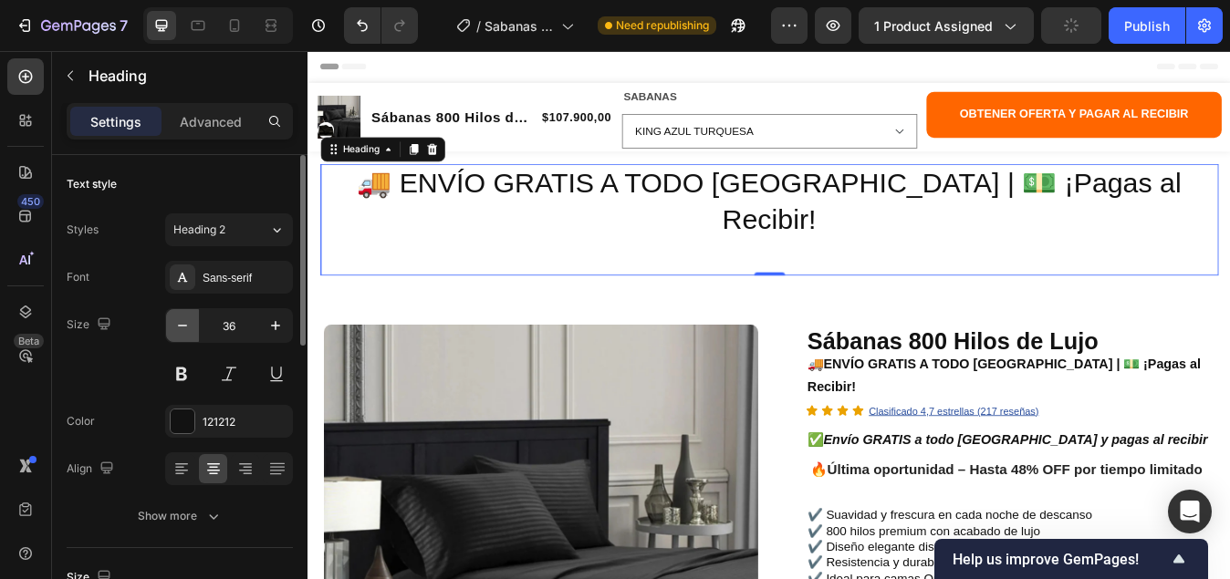
click at [182, 326] on icon "button" at bounding box center [182, 326] width 9 height 2
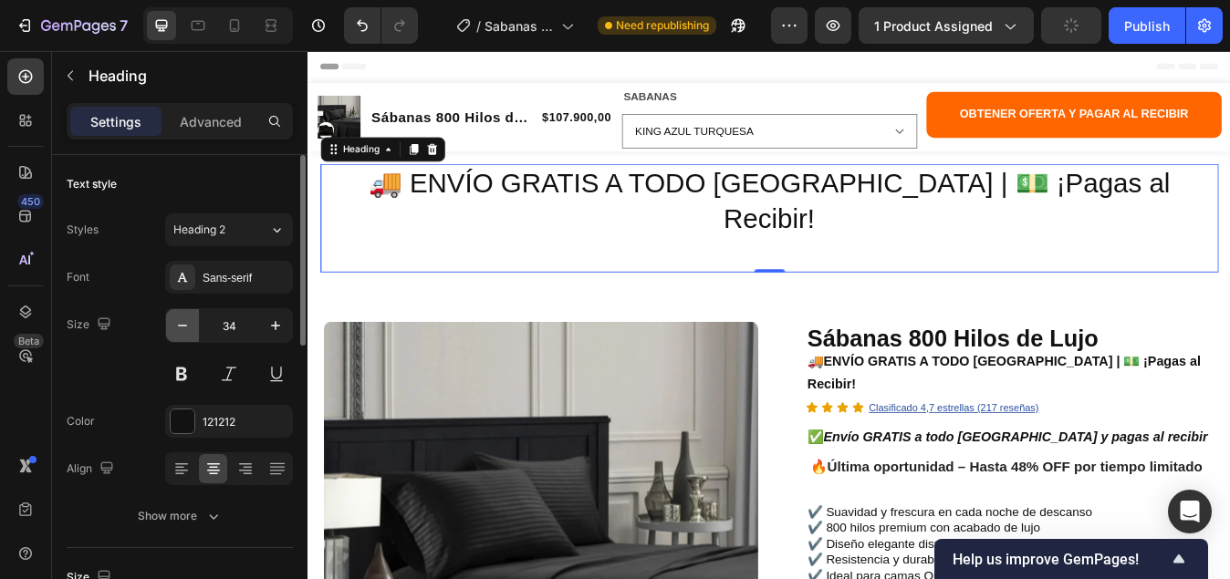
click at [182, 326] on icon "button" at bounding box center [182, 326] width 9 height 2
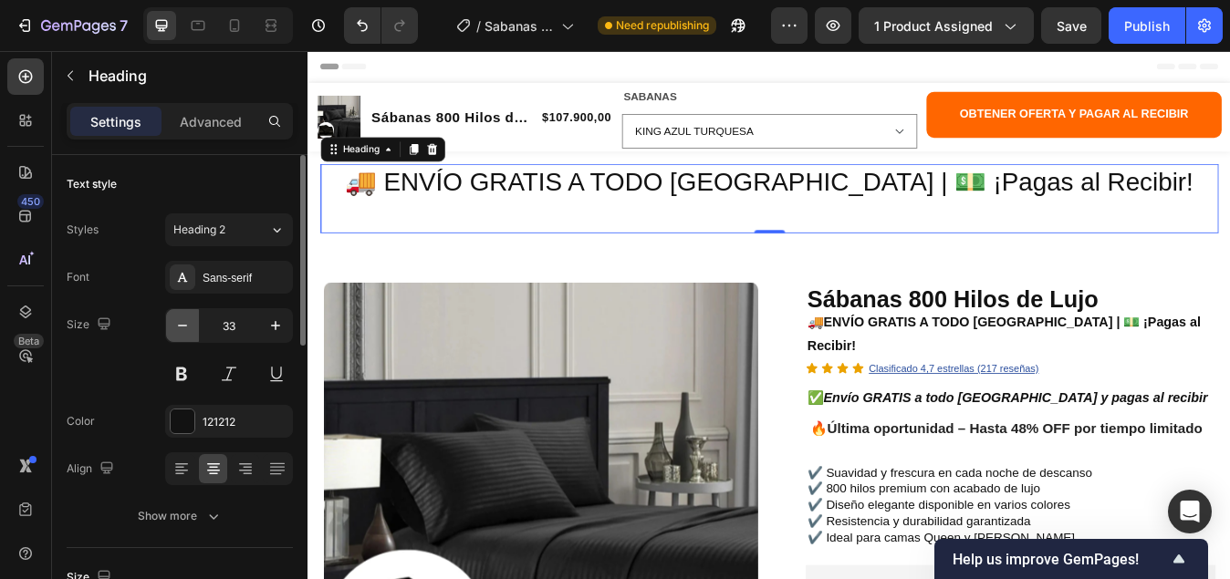
click at [177, 324] on icon "button" at bounding box center [182, 325] width 18 height 18
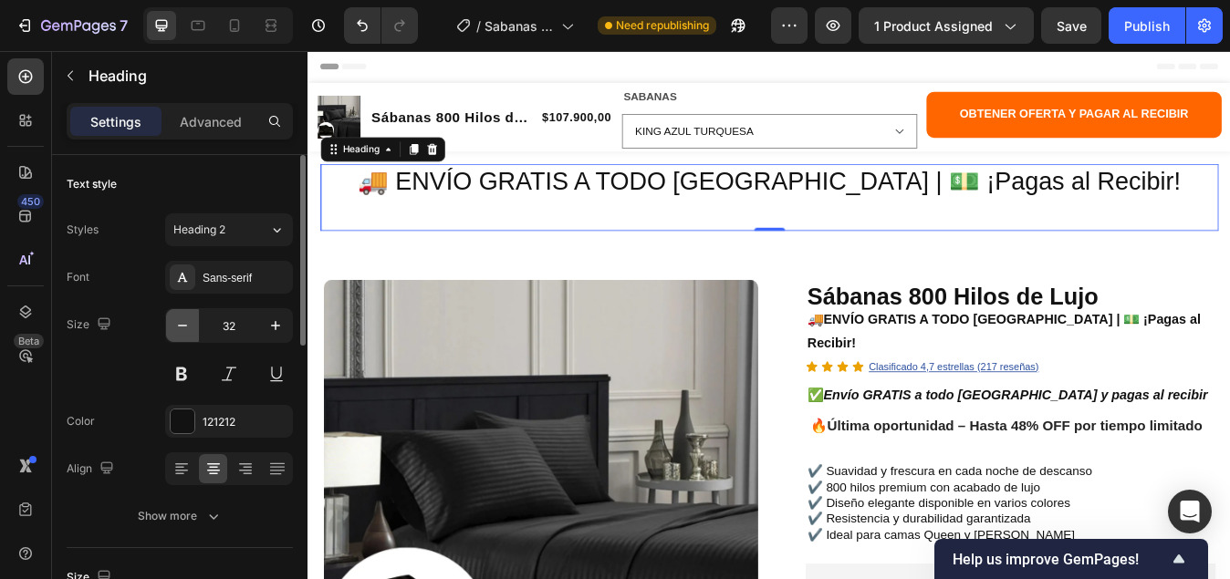
click at [177, 324] on icon "button" at bounding box center [182, 325] width 18 height 18
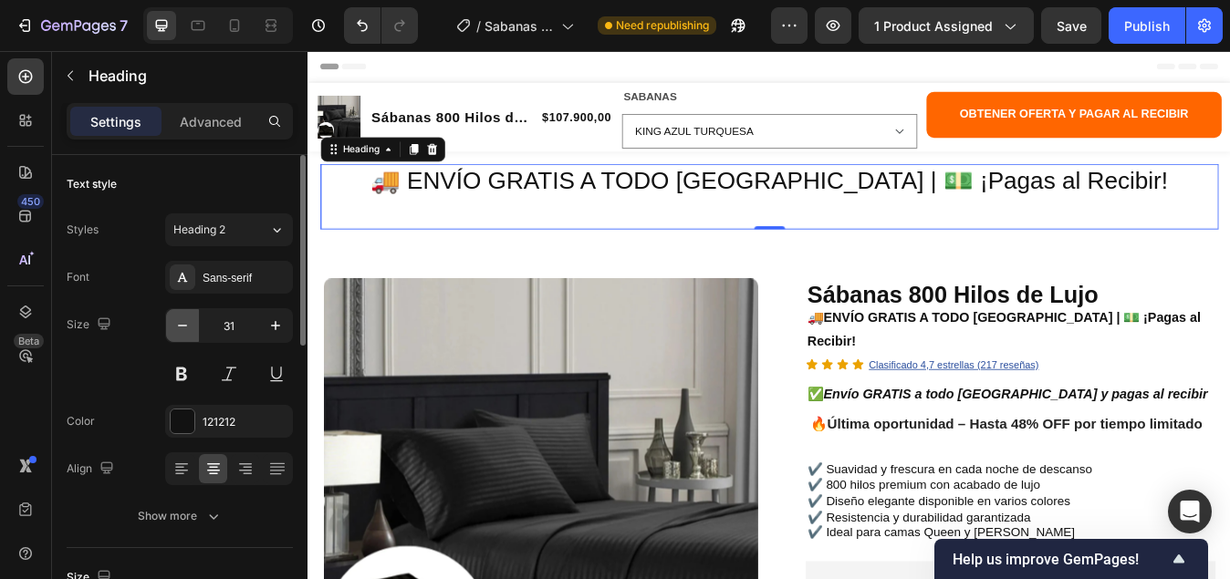
click at [177, 324] on icon "button" at bounding box center [182, 325] width 18 height 18
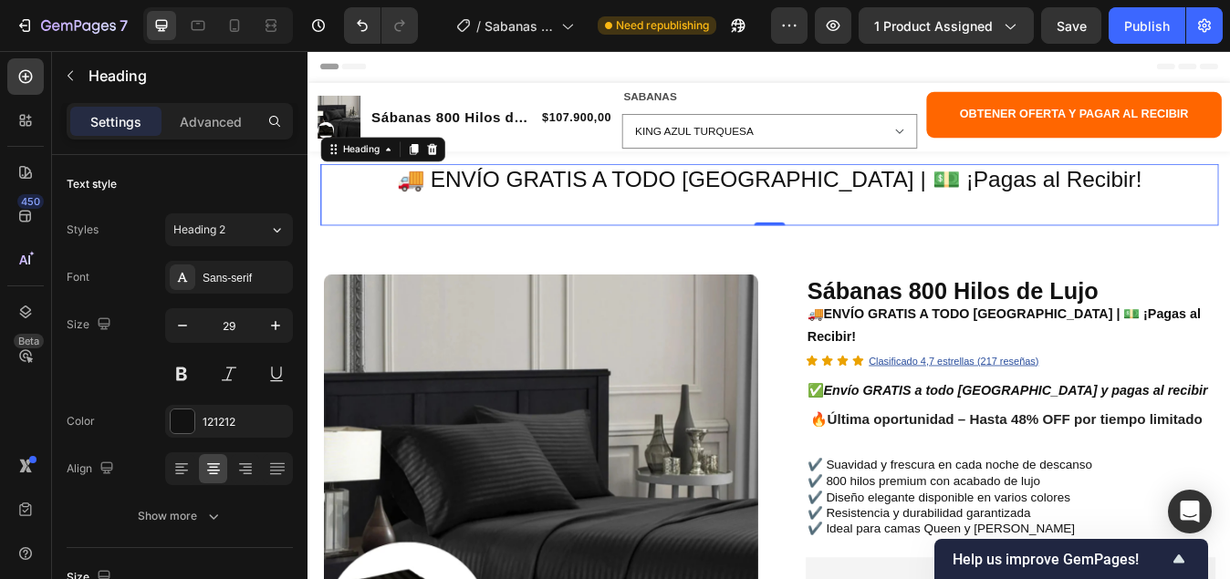
click at [1229, 201] on p "🚚 ENVÍO GRATIS A TODO [GEOGRAPHIC_DATA] | 💵 ¡Pagas al Recibir!" at bounding box center [855, 221] width 1062 height 68
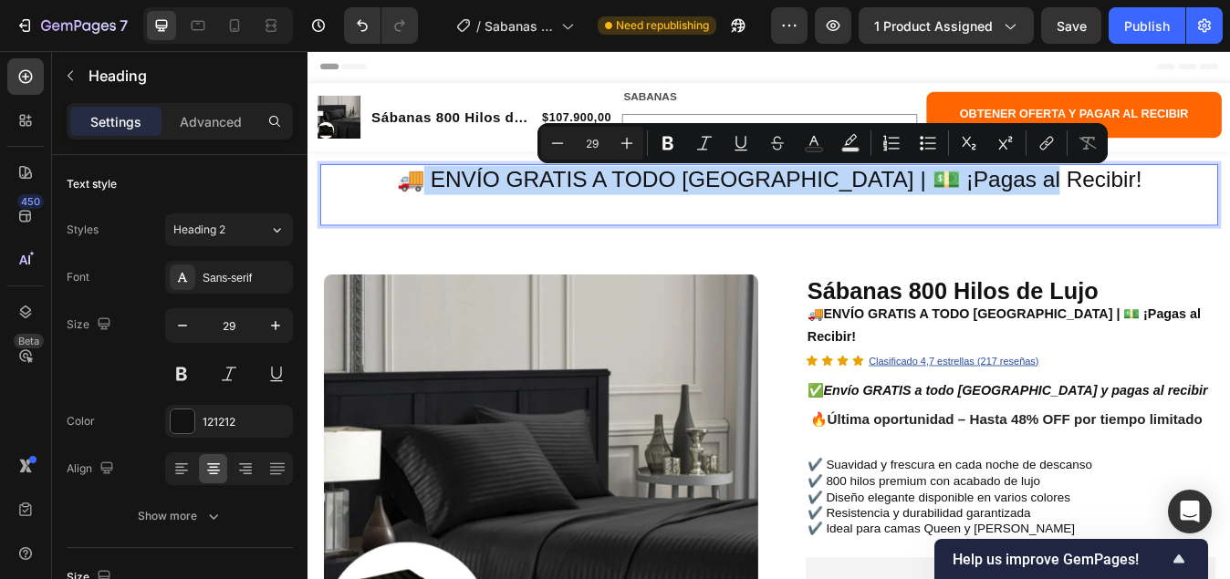
drag, startPoint x: 1251, startPoint y: 199, endPoint x: 507, endPoint y: 201, distance: 744.3
click at [507, 201] on p "🚚 ENVÍO GRATIS A TODO [GEOGRAPHIC_DATA] | 💵 ¡Pagas al Recibir!" at bounding box center [855, 221] width 1062 height 68
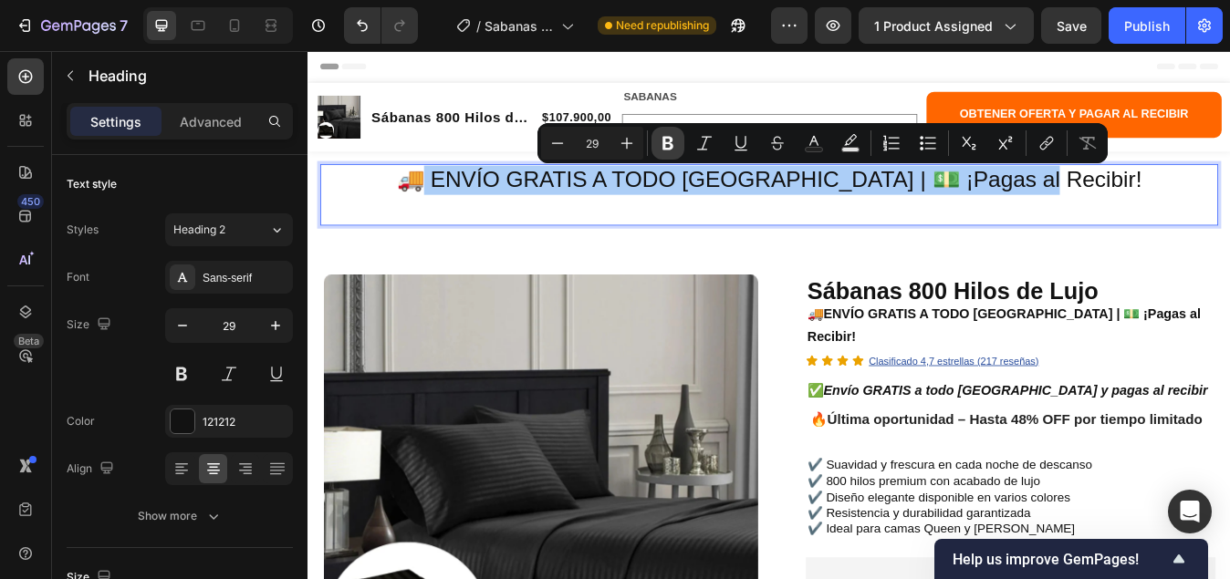
click at [670, 139] on icon "Editor contextual toolbar" at bounding box center [667, 144] width 11 height 14
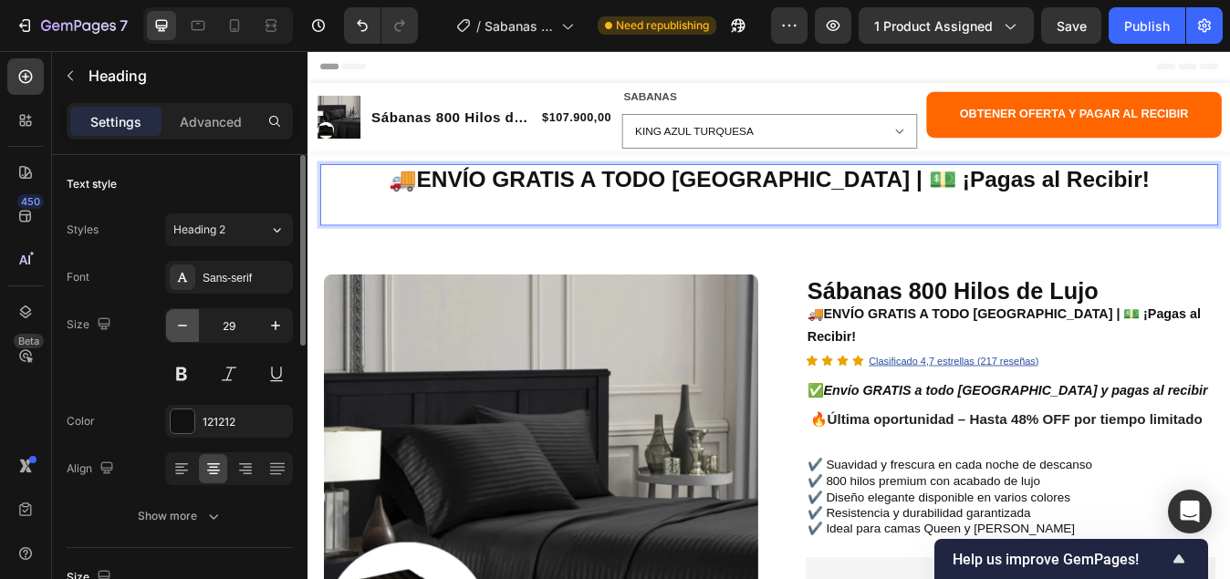
click at [181, 327] on icon "button" at bounding box center [182, 325] width 18 height 18
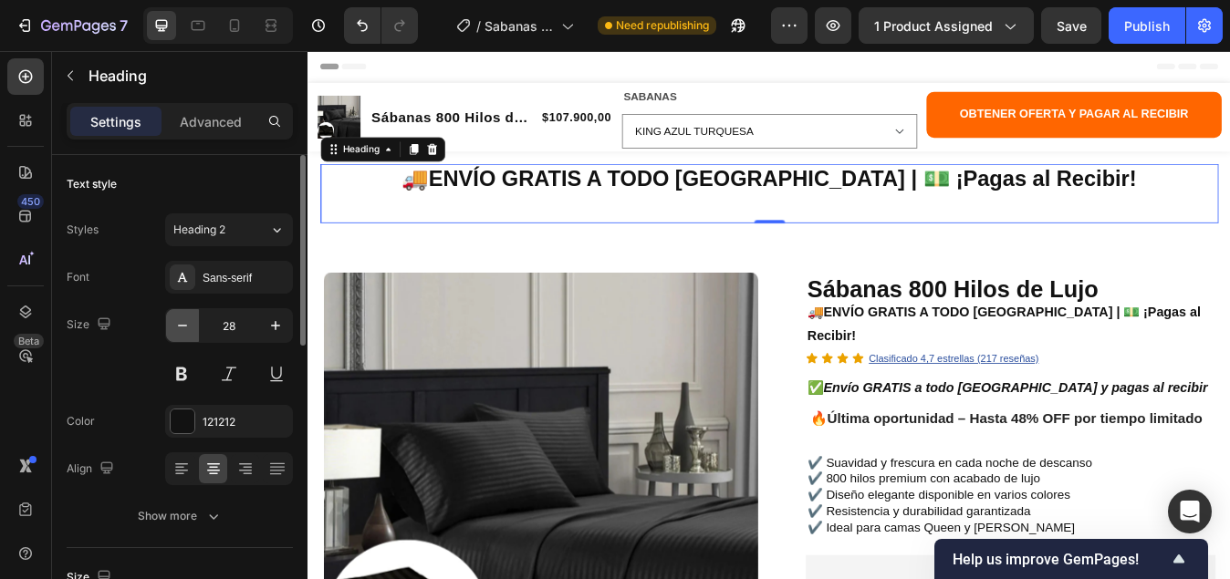
click at [182, 323] on icon "button" at bounding box center [182, 325] width 18 height 18
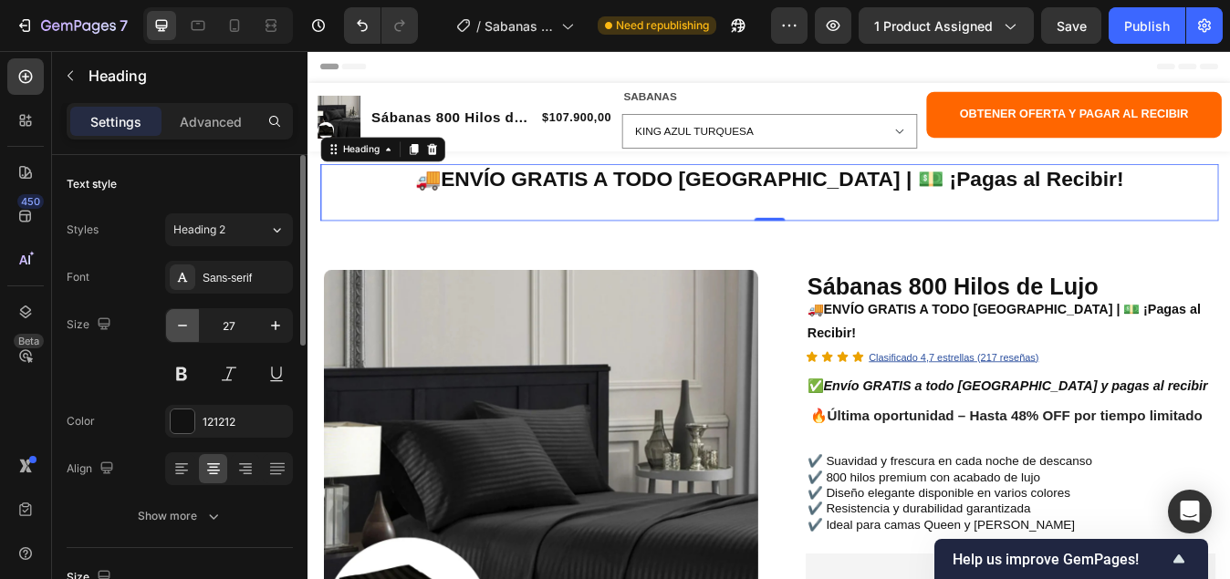
click at [180, 329] on icon "button" at bounding box center [182, 325] width 18 height 18
type input "26"
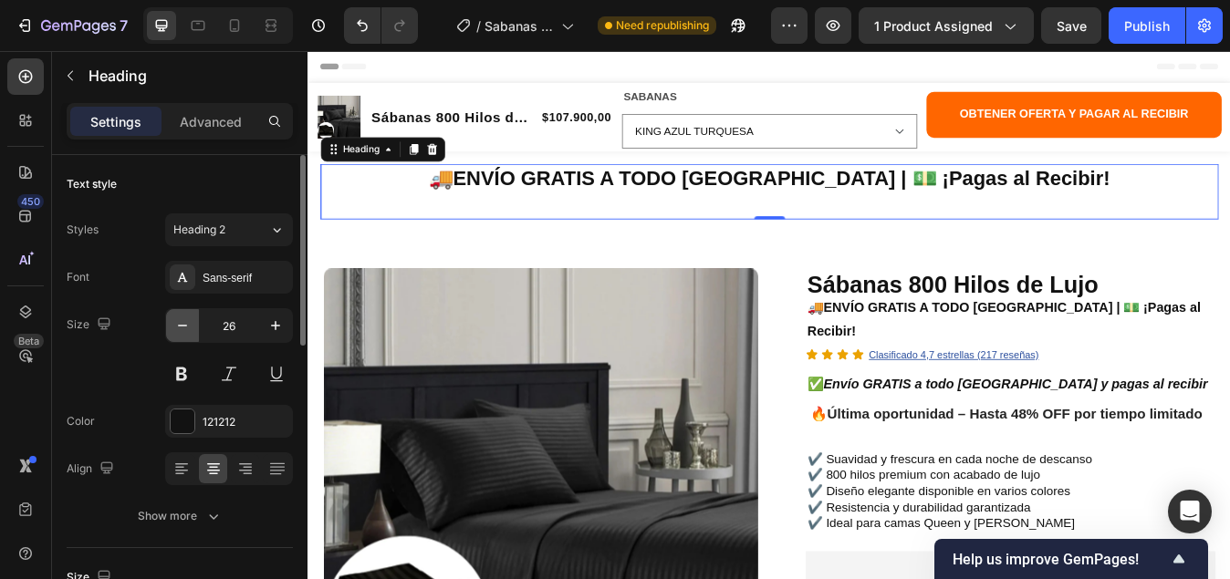
click at [188, 327] on icon "button" at bounding box center [182, 325] width 18 height 18
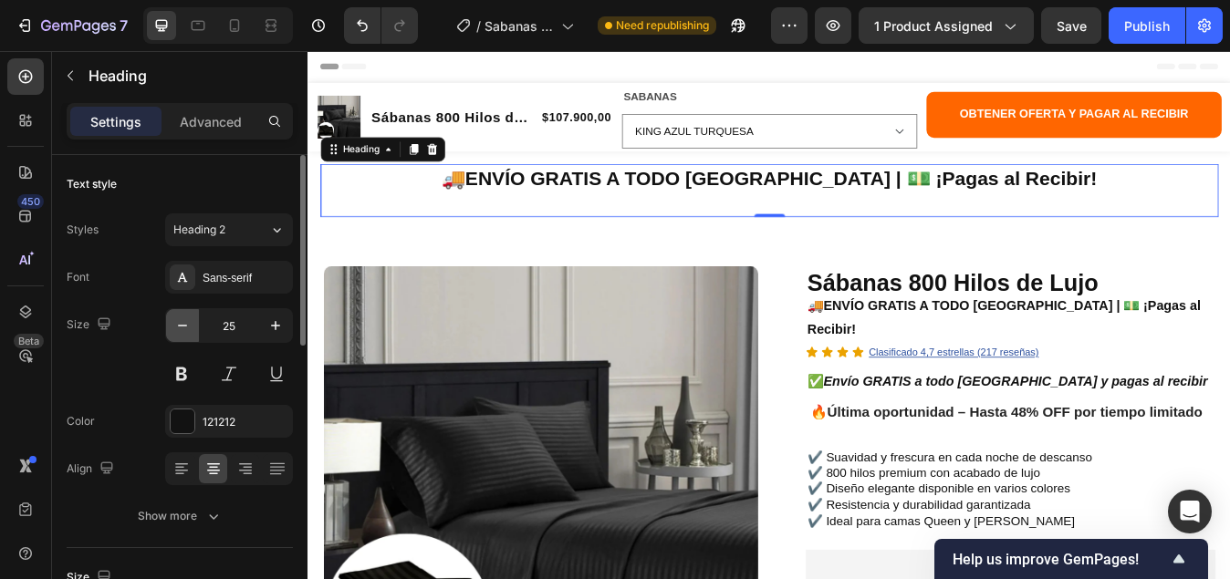
click at [188, 327] on icon "button" at bounding box center [182, 325] width 18 height 18
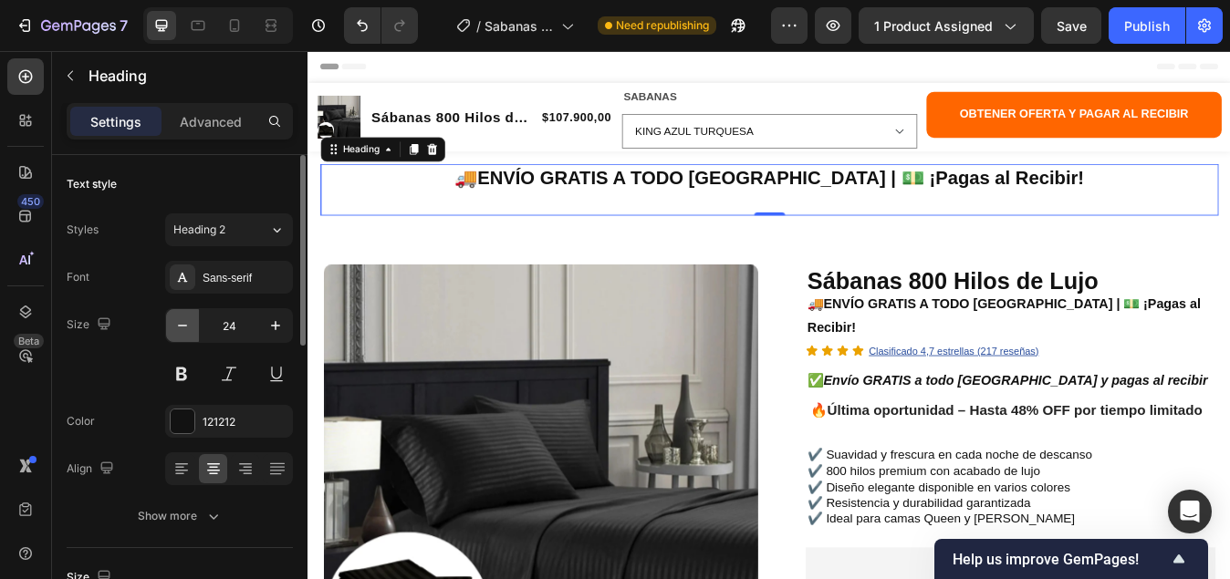
click at [188, 327] on icon "button" at bounding box center [182, 325] width 18 height 18
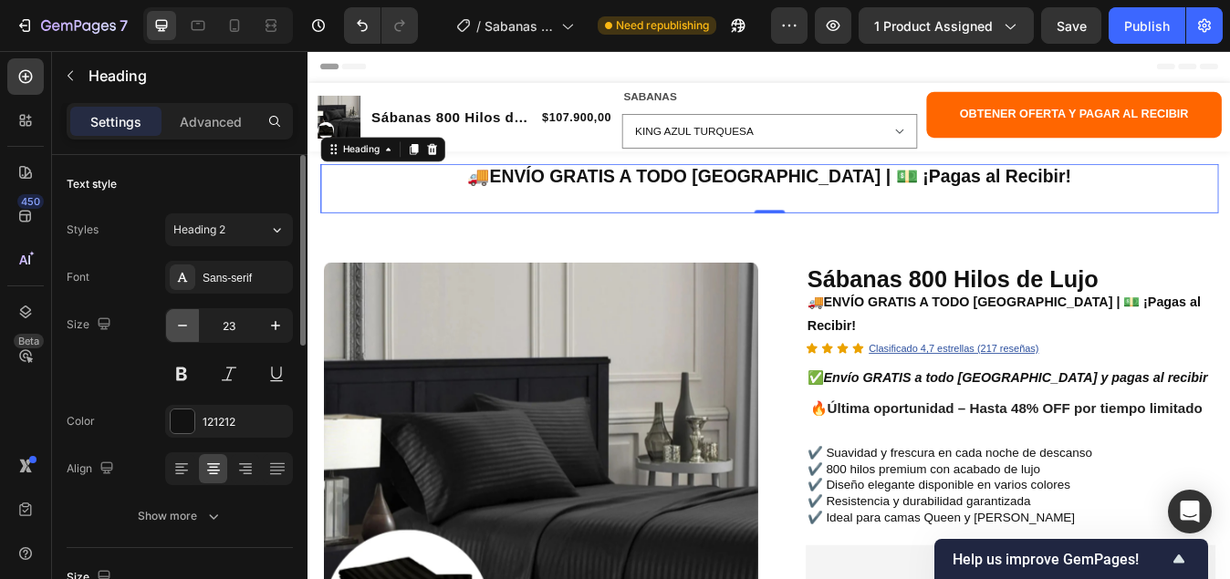
click at [187, 327] on icon "button" at bounding box center [182, 325] width 18 height 18
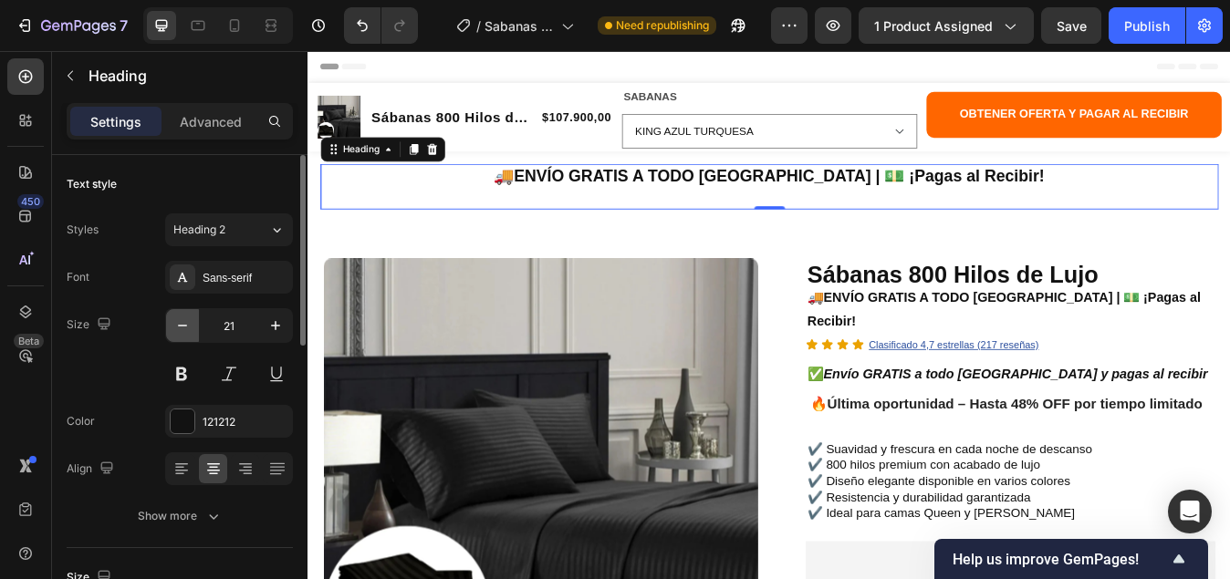
click at [185, 329] on icon "button" at bounding box center [182, 325] width 18 height 18
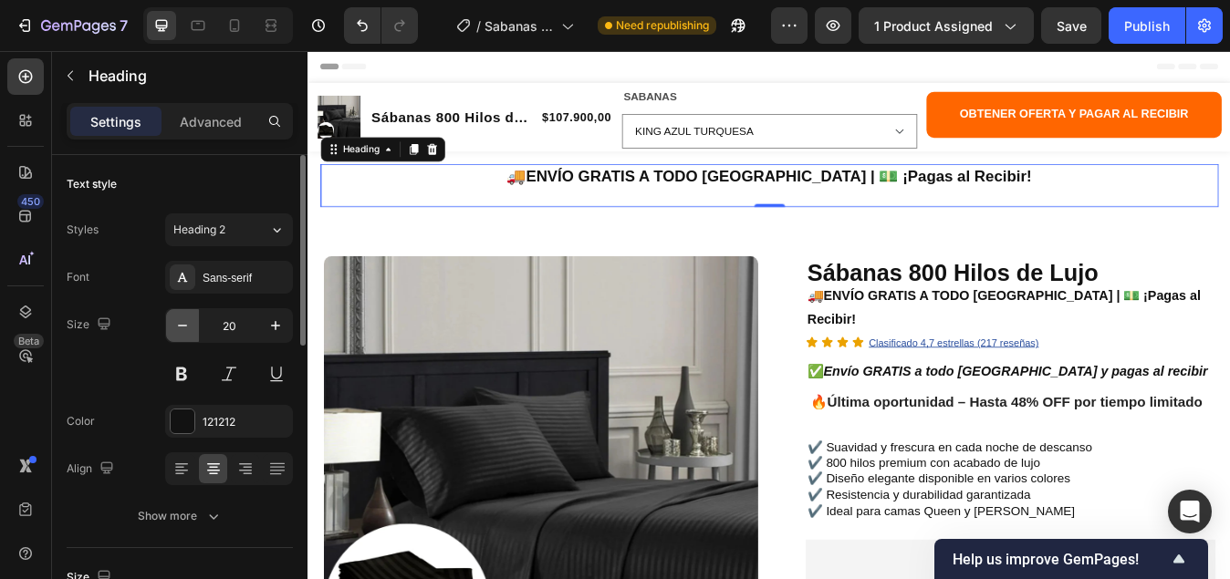
click at [184, 330] on icon "button" at bounding box center [182, 325] width 18 height 18
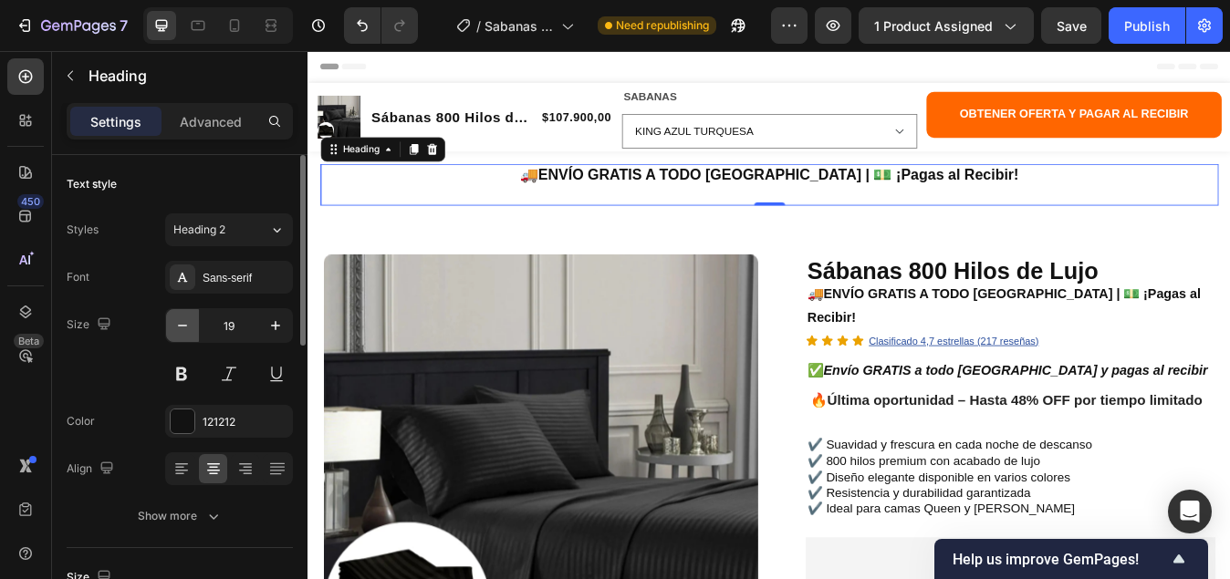
click at [179, 335] on button "button" at bounding box center [182, 325] width 33 height 33
type input "18"
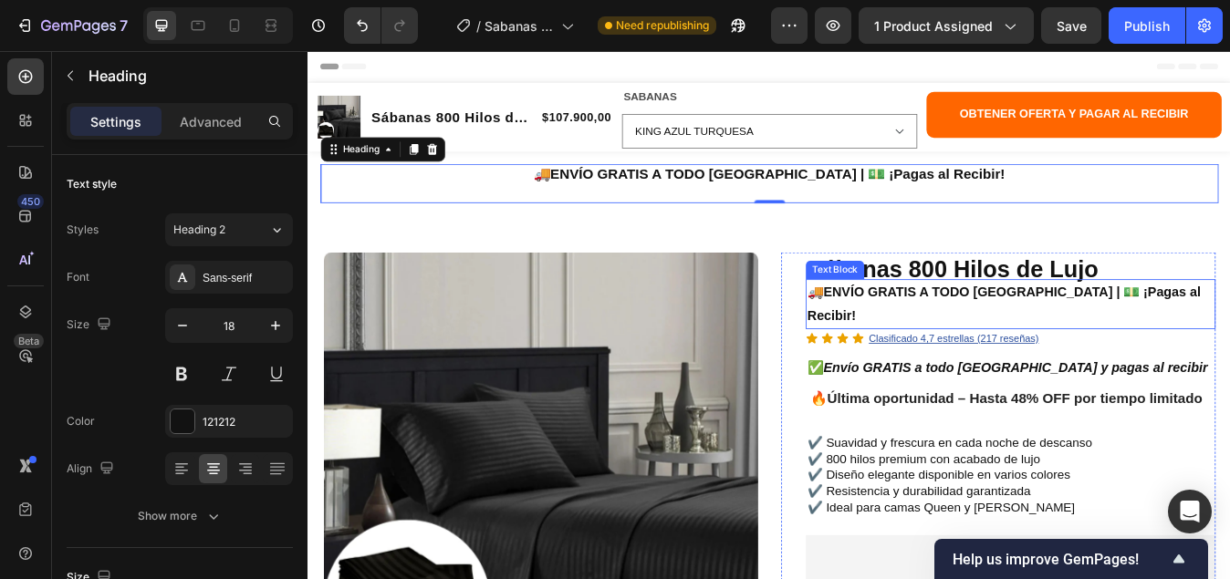
click at [1074, 341] on strong "ENVÍO GRATIS A TODO [GEOGRAPHIC_DATA] | 💵 ¡Pagas al Recibir!" at bounding box center [1132, 351] width 467 height 46
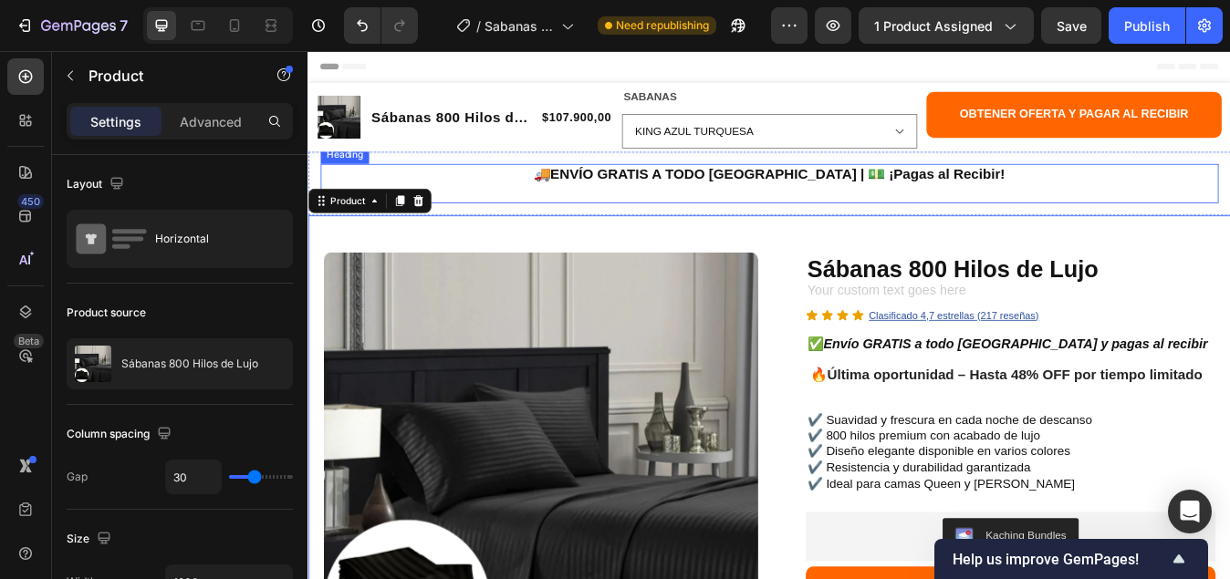
click at [698, 196] on strong "ENVÍO GRATIS A TODO [GEOGRAPHIC_DATA] | 💵 ¡Pagas al Recibir!" at bounding box center [864, 197] width 539 height 18
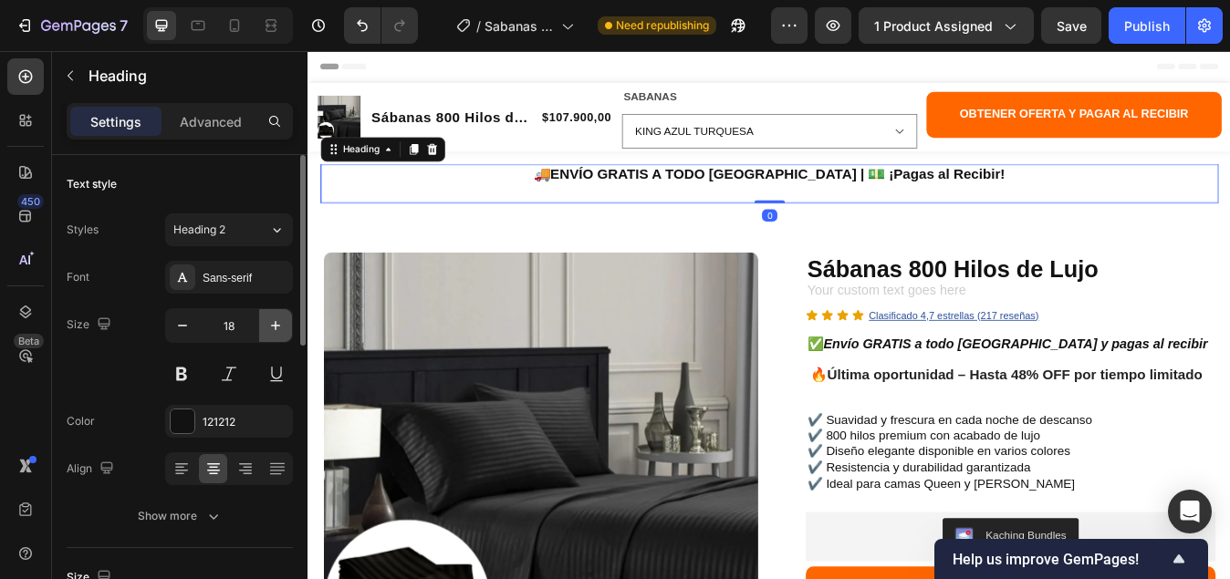
click at [267, 317] on icon "button" at bounding box center [275, 325] width 18 height 18
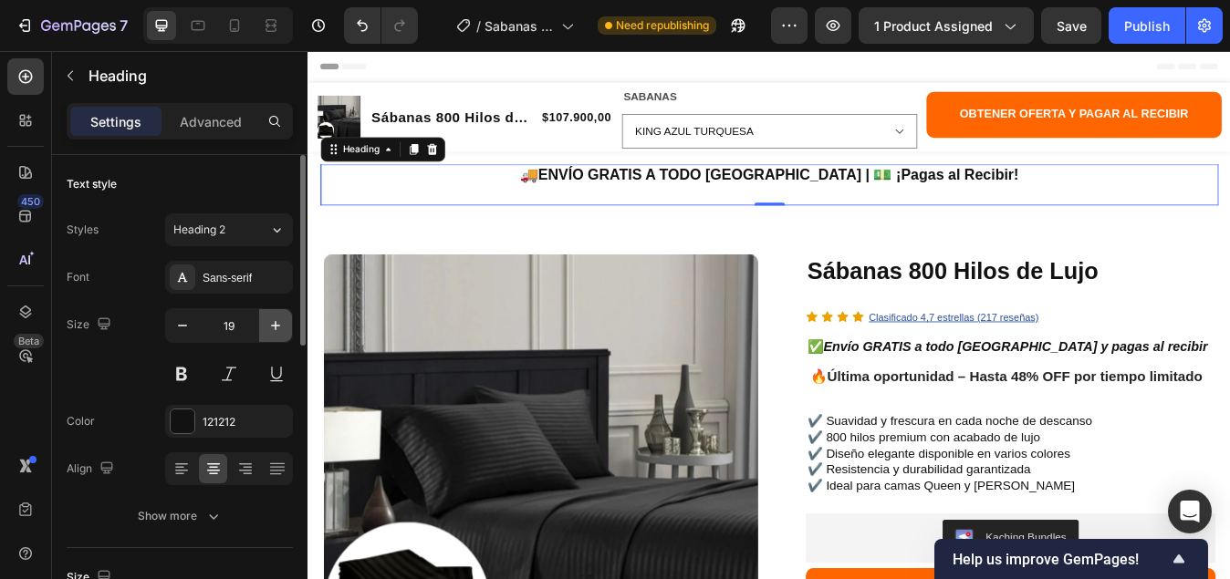
click at [270, 317] on icon "button" at bounding box center [275, 325] width 18 height 18
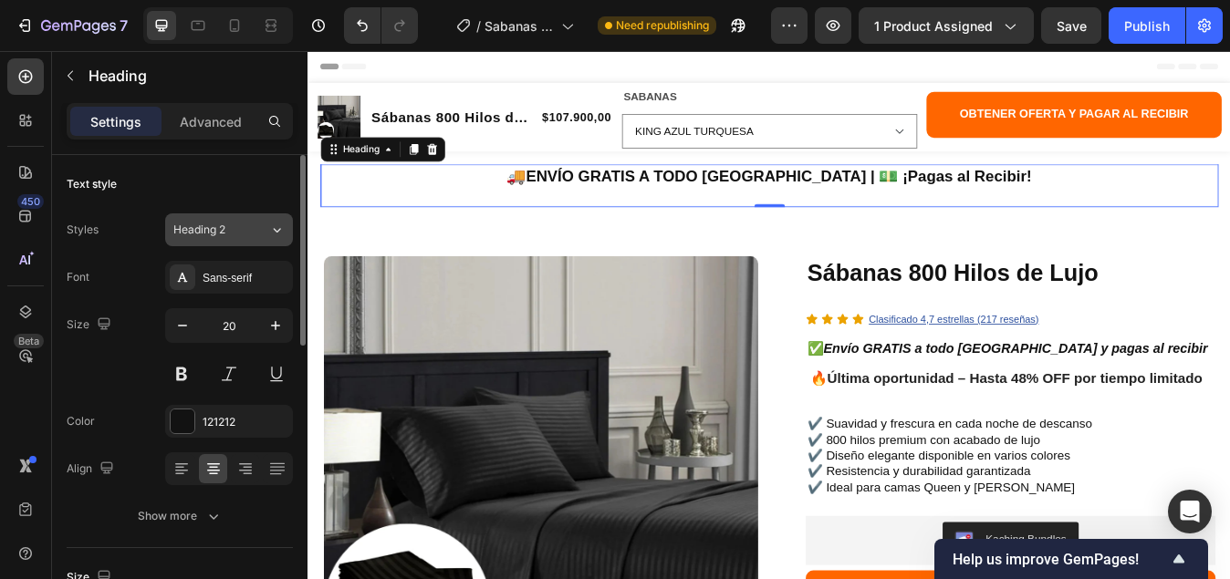
click at [275, 232] on icon at bounding box center [277, 230] width 16 height 18
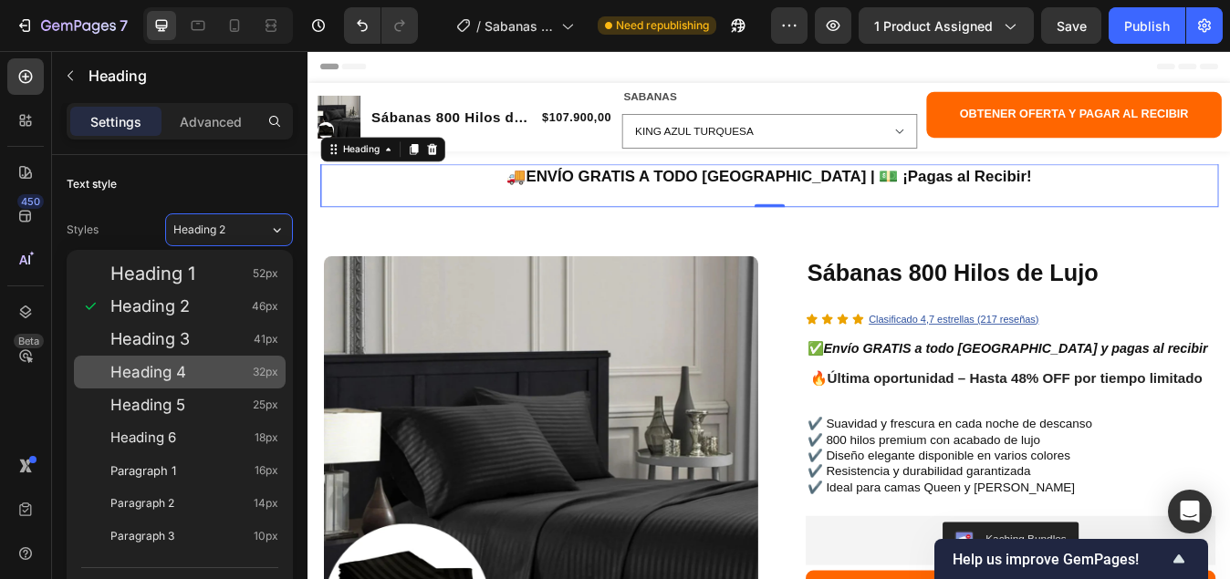
click at [181, 372] on span "Heading 4" at bounding box center [148, 372] width 76 height 18
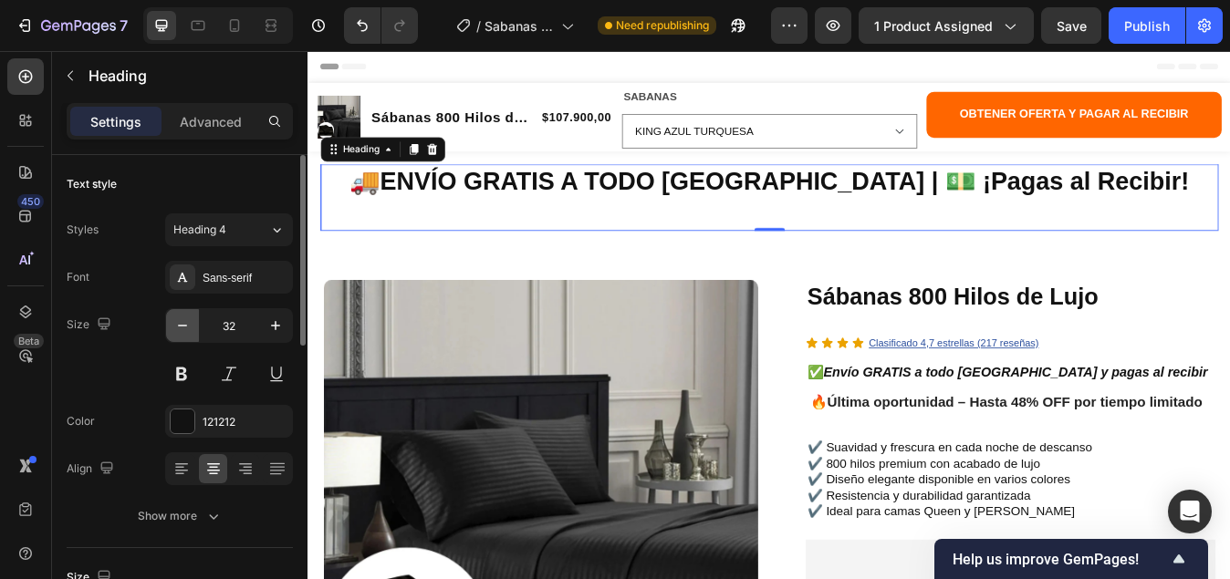
click at [175, 325] on icon "button" at bounding box center [182, 325] width 18 height 18
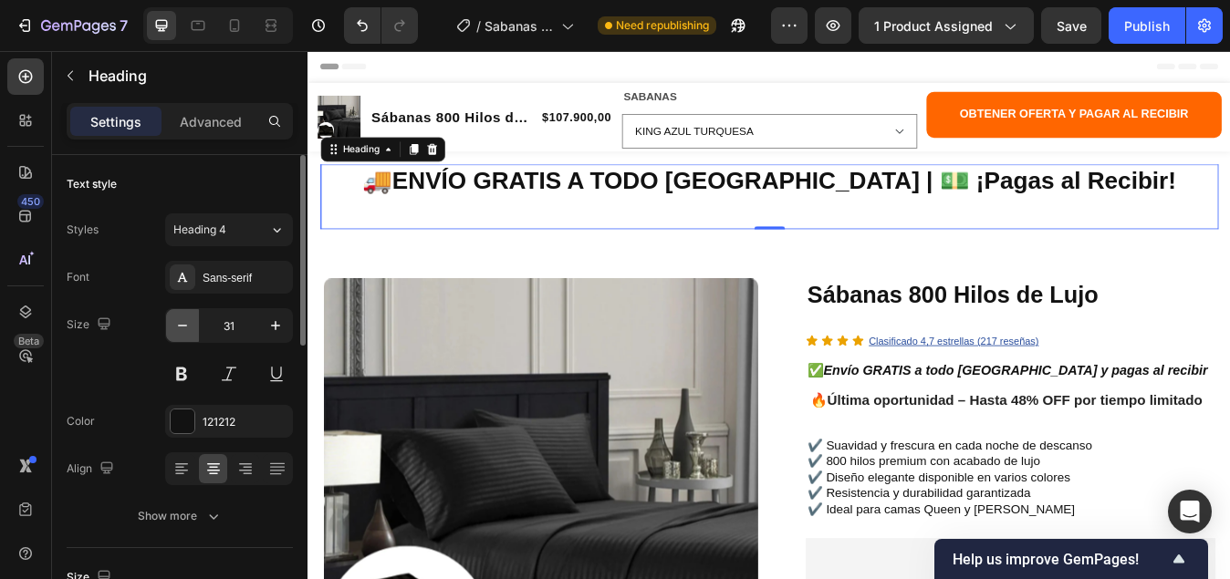
click at [175, 325] on icon "button" at bounding box center [182, 325] width 18 height 18
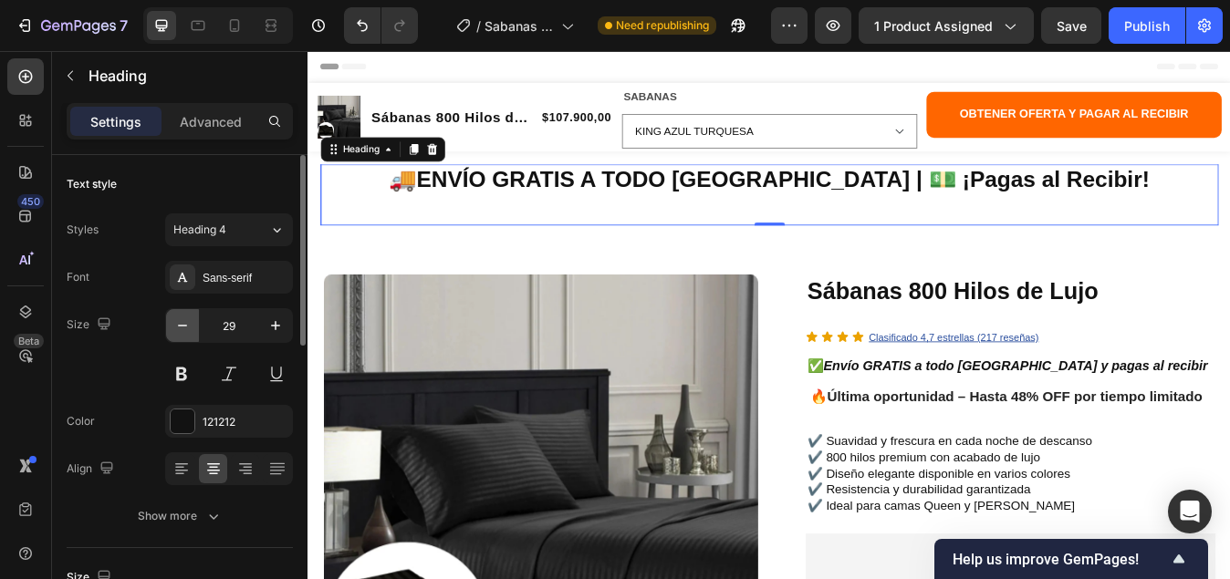
click at [175, 325] on icon "button" at bounding box center [182, 325] width 18 height 18
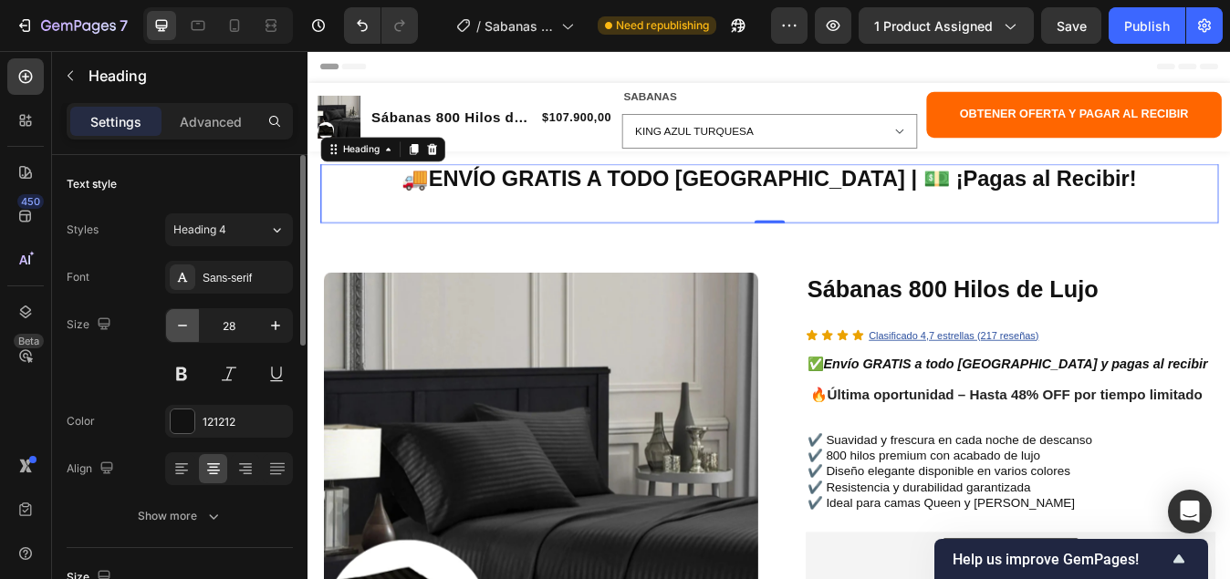
click at [175, 325] on icon "button" at bounding box center [182, 325] width 18 height 18
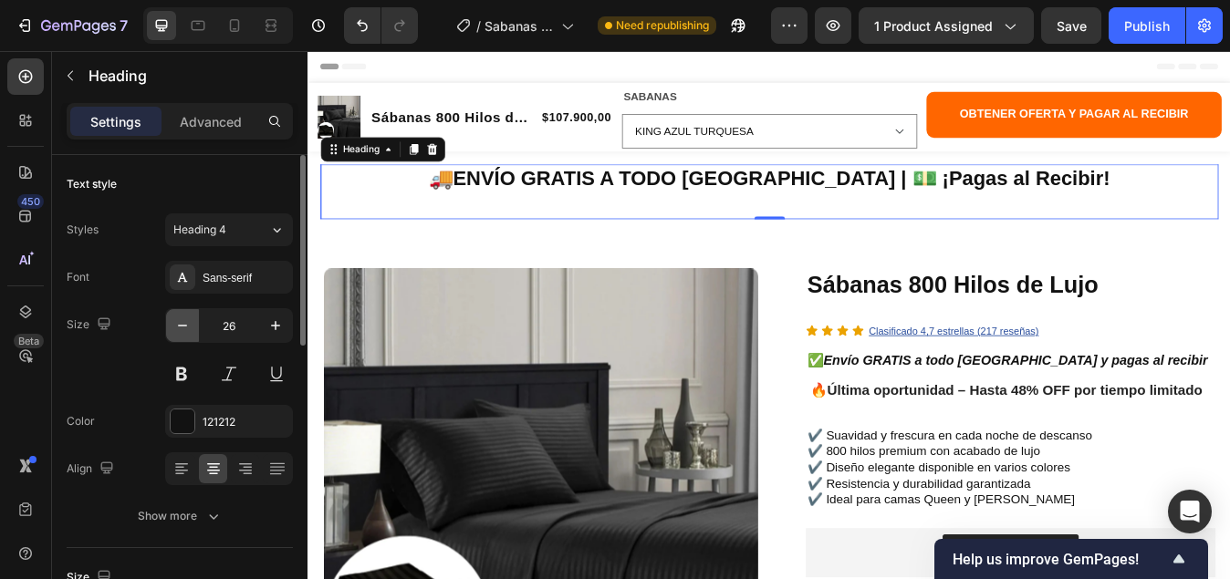
click at [175, 325] on icon "button" at bounding box center [182, 325] width 18 height 18
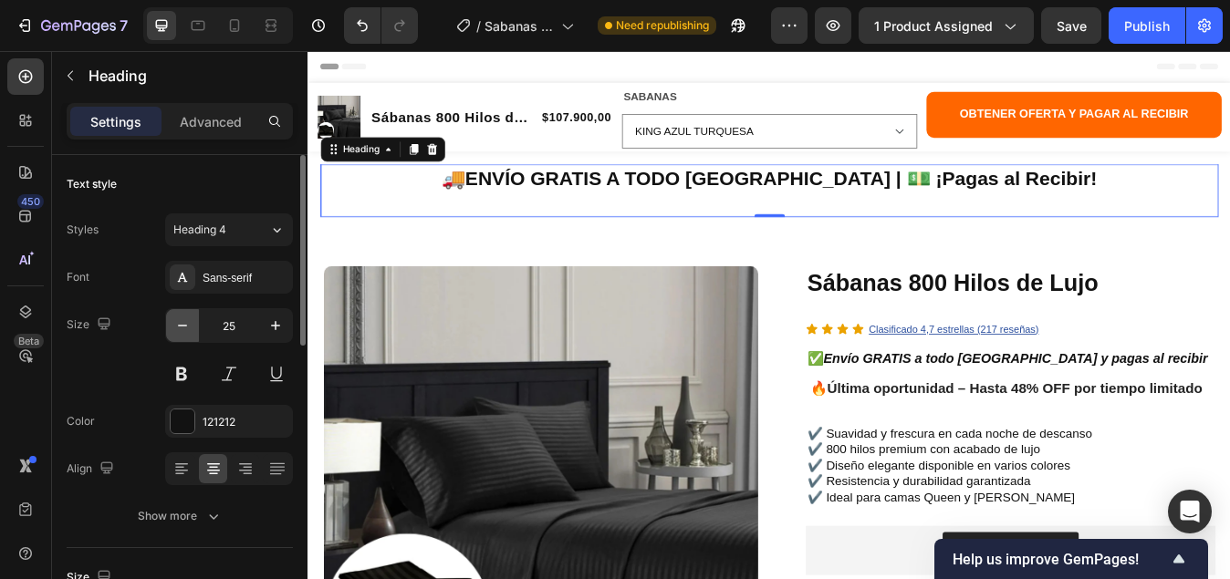
click at [175, 325] on icon "button" at bounding box center [182, 325] width 18 height 18
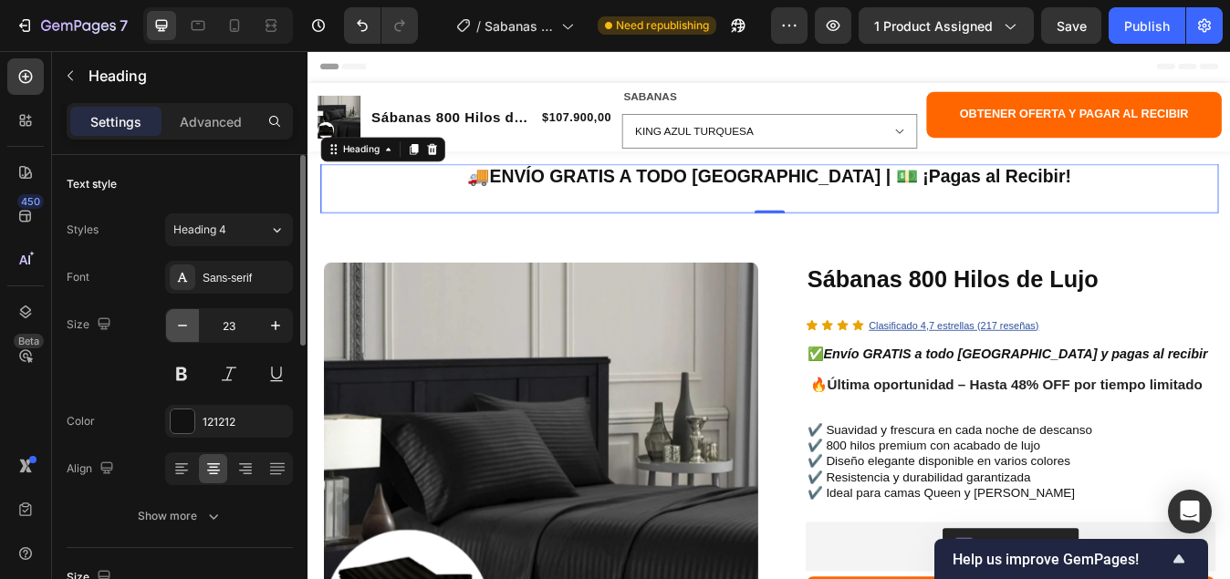
click at [174, 324] on icon "button" at bounding box center [182, 325] width 18 height 18
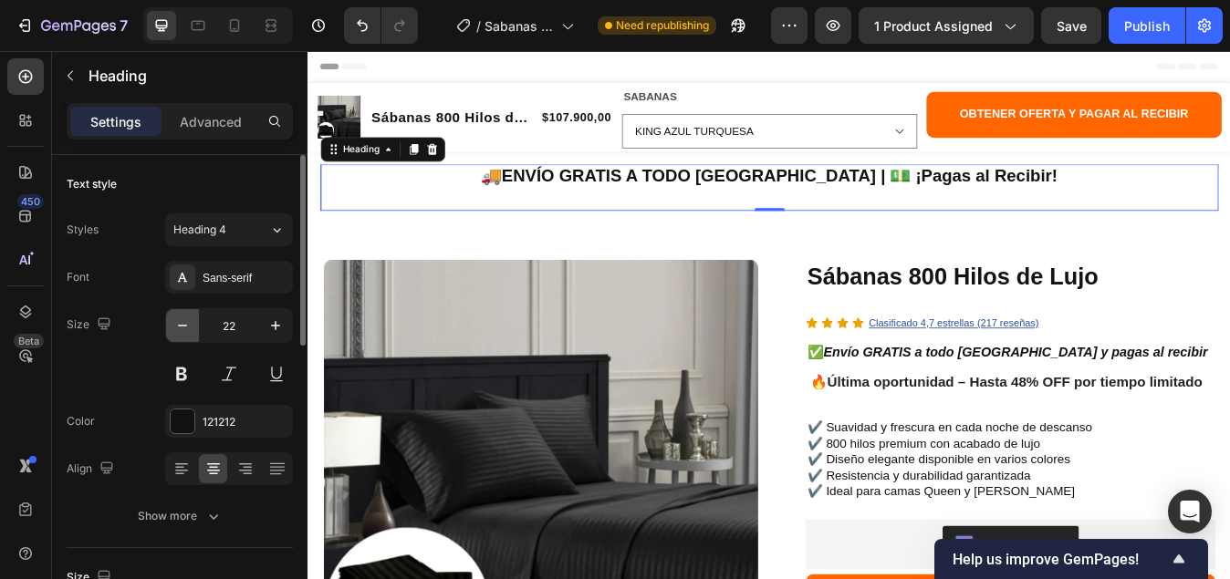
click at [174, 324] on icon "button" at bounding box center [182, 325] width 18 height 18
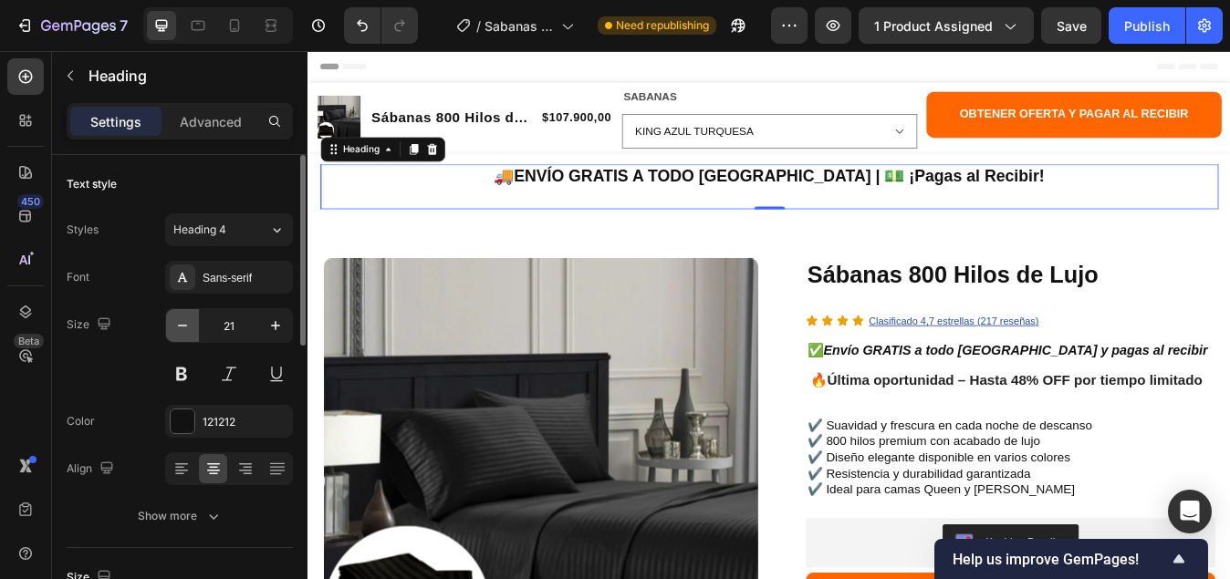
click at [174, 324] on icon "button" at bounding box center [182, 325] width 18 height 18
type input "20"
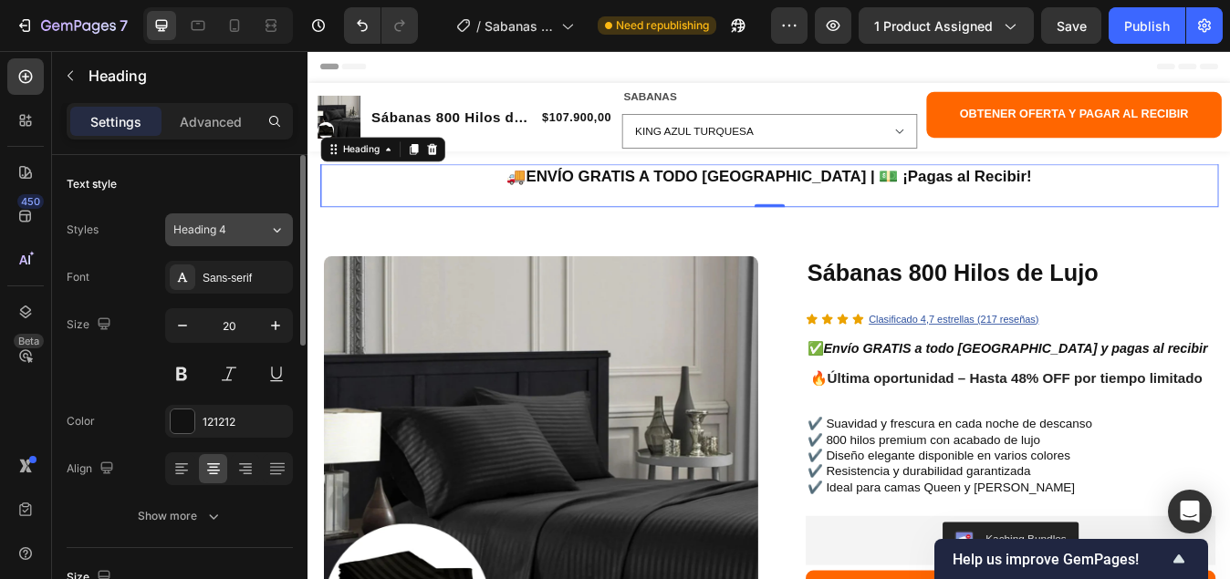
click at [286, 225] on button "Heading 4" at bounding box center [229, 229] width 128 height 33
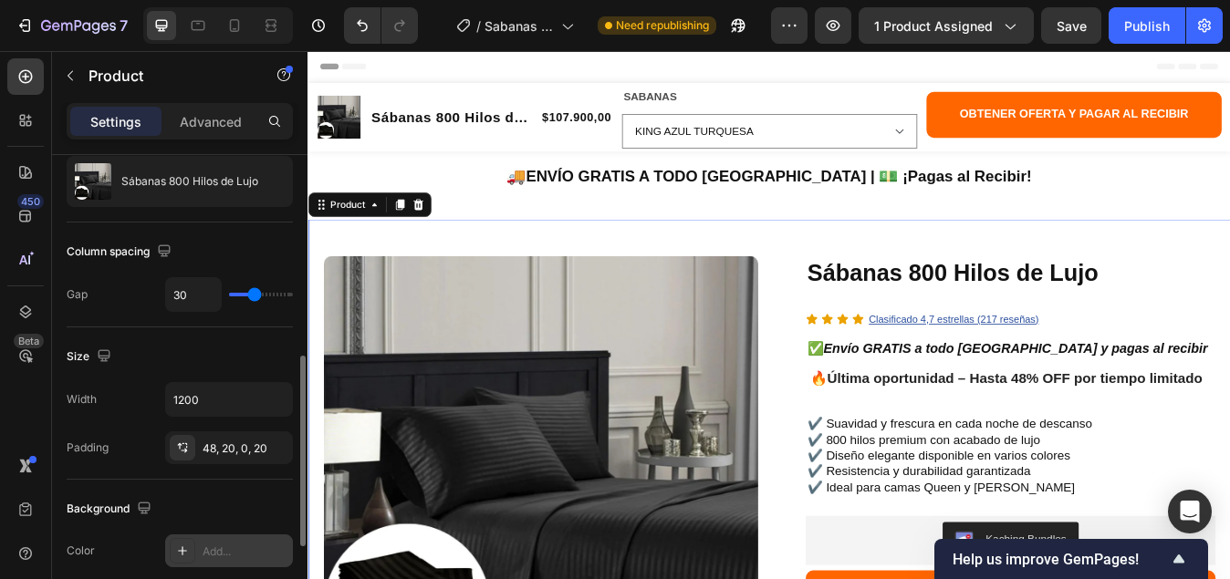
scroll to position [274, 0]
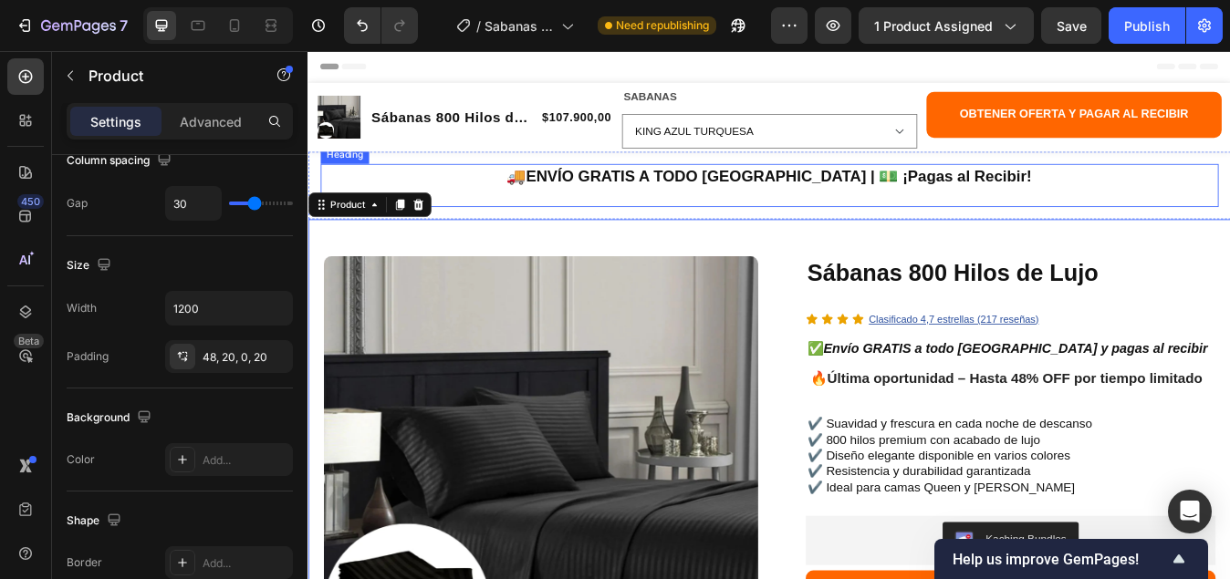
click at [635, 200] on strong "ENVÍO GRATIS A TODO [GEOGRAPHIC_DATA] | 💵 ¡Pagas al Recibir!" at bounding box center [866, 199] width 600 height 20
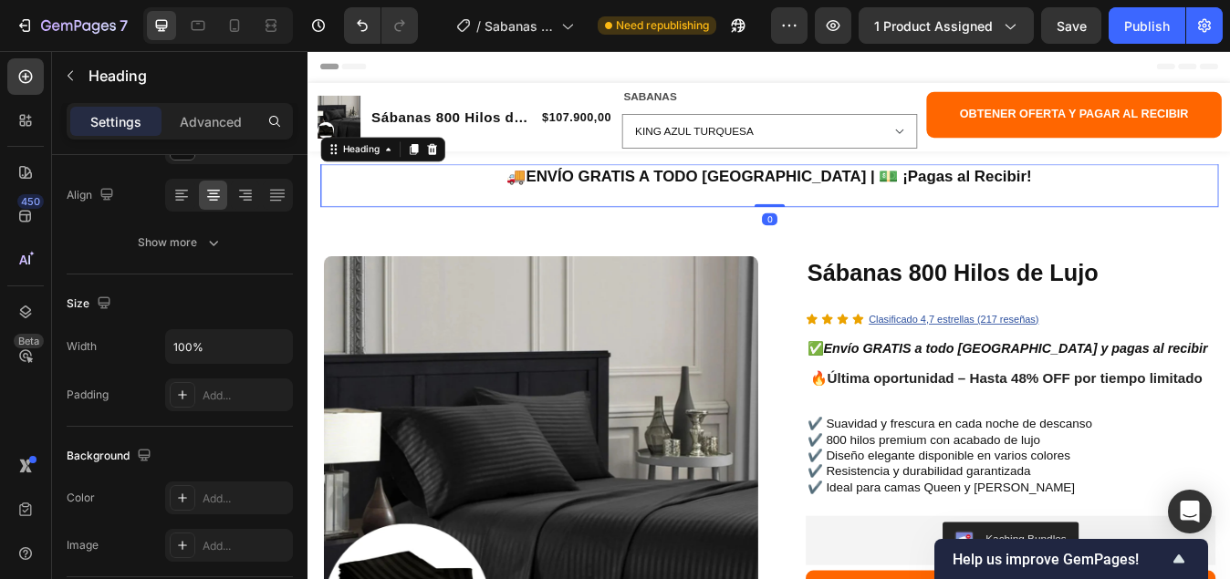
scroll to position [0, 0]
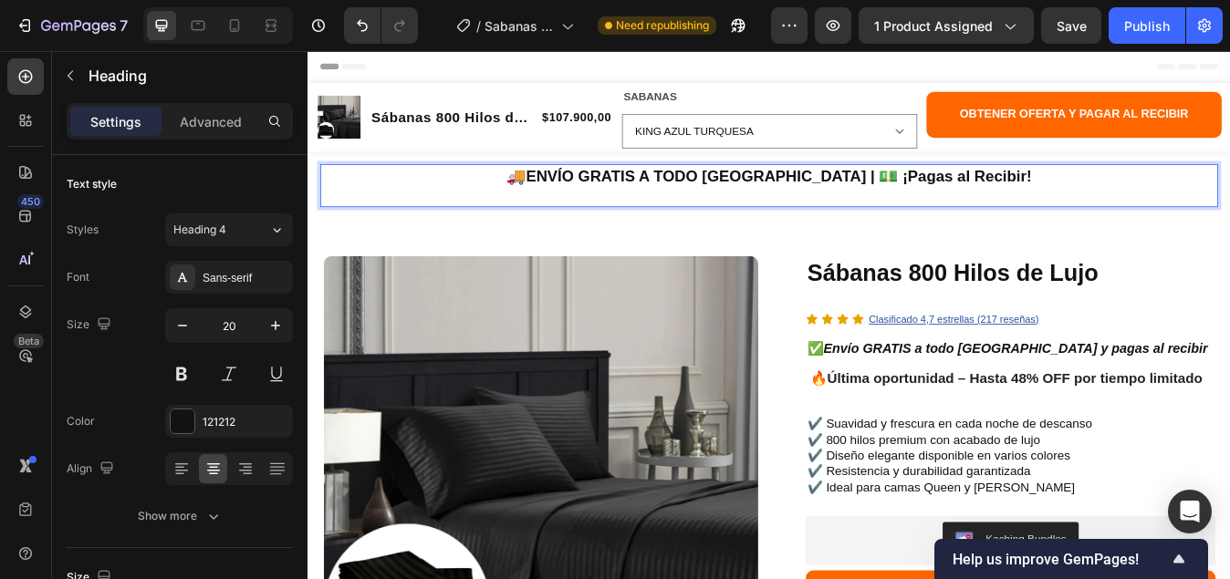
click at [615, 198] on strong "ENVÍO GRATIS A TODO [GEOGRAPHIC_DATA] | 💵 ¡Pagas al Recibir!" at bounding box center [866, 199] width 600 height 20
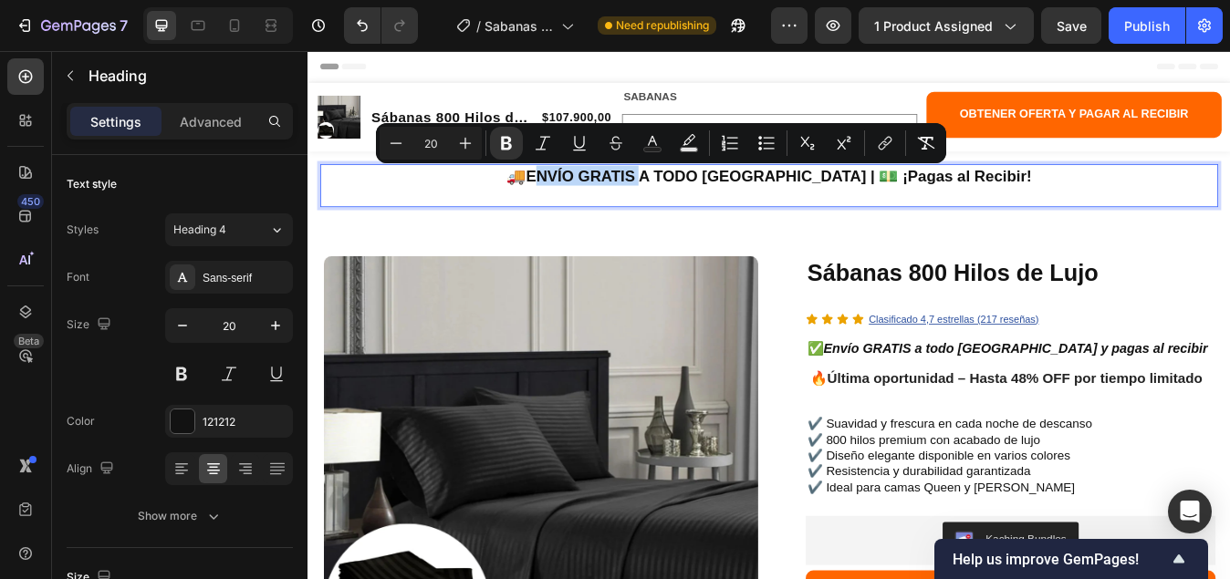
drag, startPoint x: 615, startPoint y: 197, endPoint x: 738, endPoint y: 205, distance: 123.4
click at [738, 205] on strong "ENVÍO GRATIS A TODO [GEOGRAPHIC_DATA] | 💵 ¡Pagas al Recibir!" at bounding box center [866, 199] width 600 height 20
click at [231, 420] on div "121212" at bounding box center [228, 422] width 53 height 16
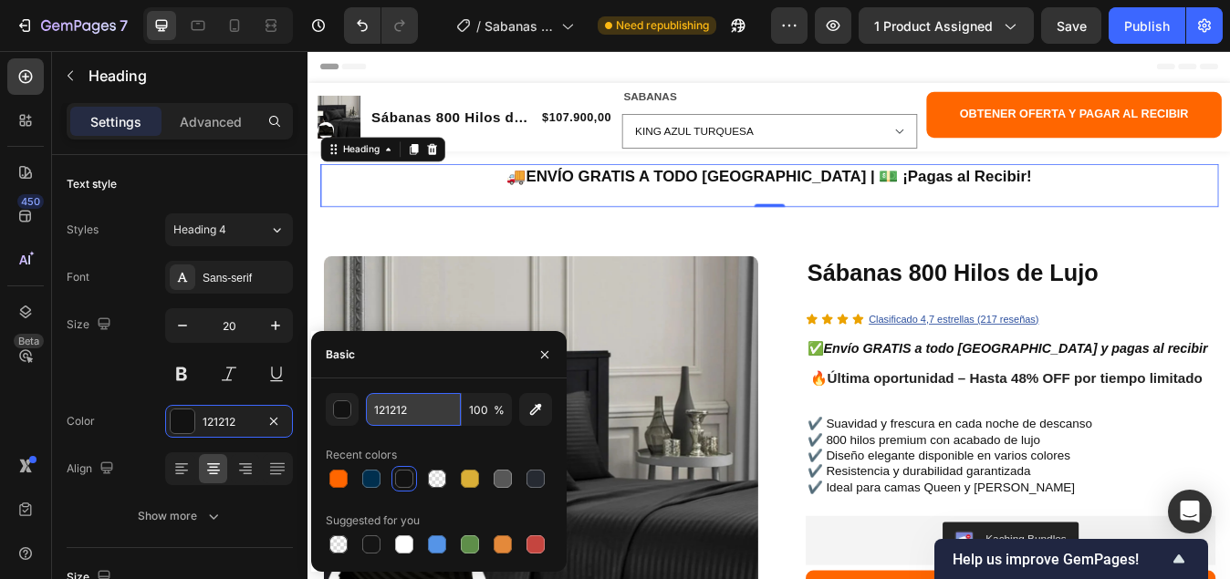
paste input "#0A7728"
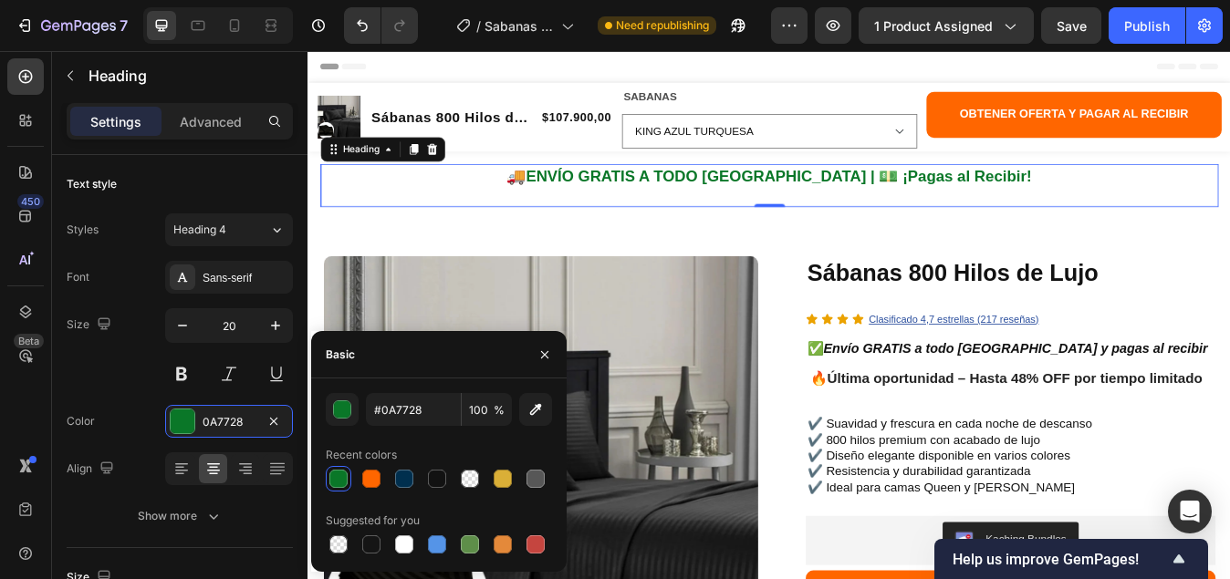
type input "0A7728"
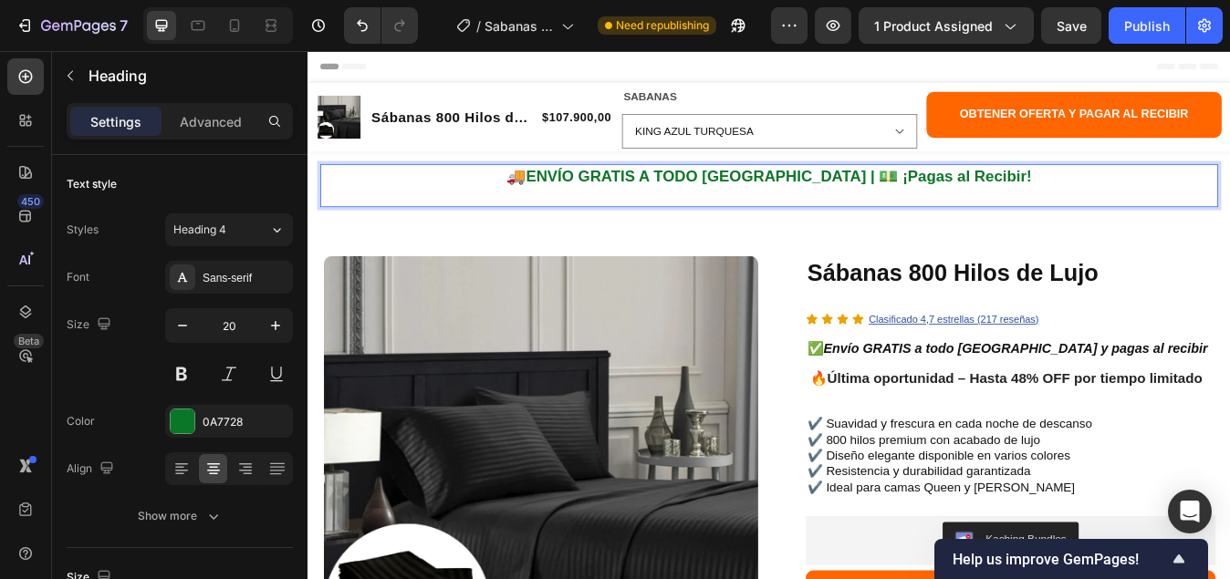
click at [716, 197] on strong "ENVÍO GRATIS A TODO [GEOGRAPHIC_DATA] | 💵 ¡Pagas al Recibir!" at bounding box center [866, 199] width 600 height 20
click at [733, 197] on strong "ENVÍO GRATIS A TODO [GEOGRAPHIC_DATA] | 💵 ¡Pagas al Recibir!" at bounding box center [866, 199] width 600 height 20
click at [703, 202] on strong "ENVÍO GRATIS A TODO [GEOGRAPHIC_DATA] | 💵 ¡Pagas al Recibir!" at bounding box center [866, 199] width 600 height 20
click at [740, 201] on strong "ENVÍO GRATIS A TODO [GEOGRAPHIC_DATA] | 💵 ¡Pagas al Recibir!" at bounding box center [866, 199] width 600 height 20
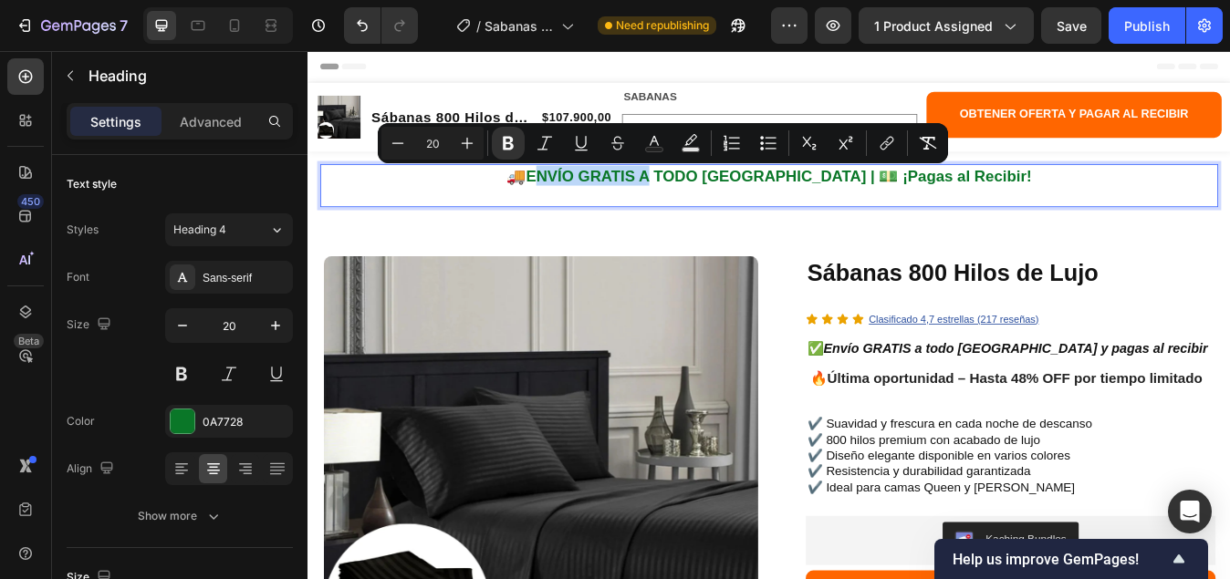
drag, startPoint x: 740, startPoint y: 201, endPoint x: 623, endPoint y: 194, distance: 116.9
click at [623, 194] on strong "ENVÍO GRATIS A TODO [GEOGRAPHIC_DATA] | 💵 ¡Pagas al Recibir!" at bounding box center [866, 199] width 600 height 20
click at [629, 217] on p "🚚 ENVÍO GRATIS A TODO [GEOGRAPHIC_DATA] | 💵 ¡Pagas al Recibir!" at bounding box center [855, 210] width 1062 height 47
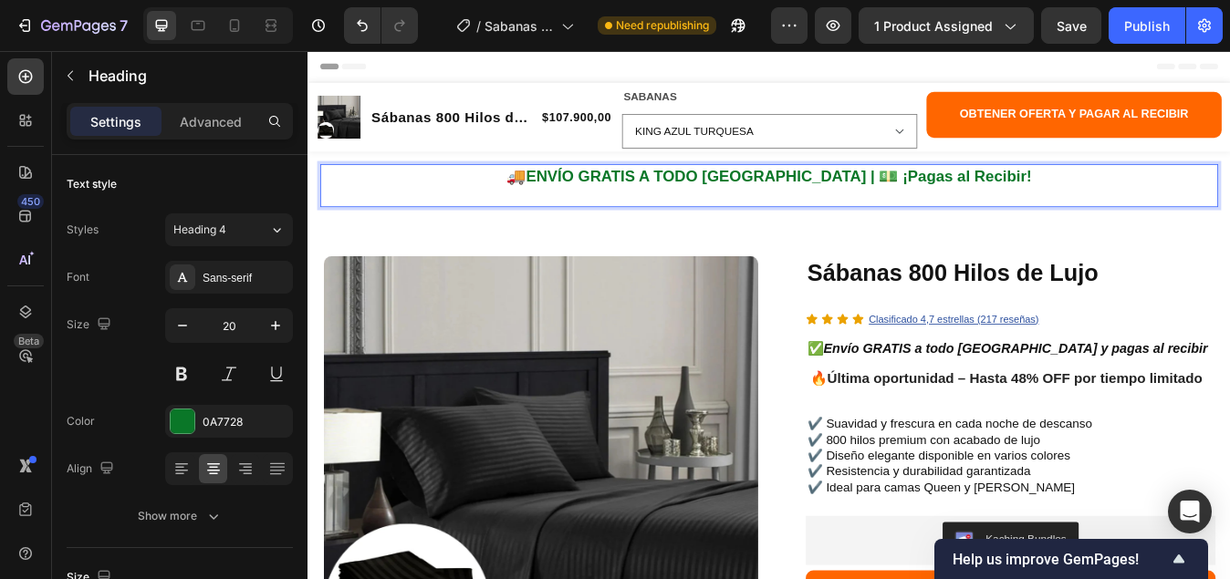
click at [609, 200] on strong "ENVÍO GRATIS A TODO [GEOGRAPHIC_DATA] | 💵 ¡Pagas al Recibir!" at bounding box center [866, 199] width 600 height 20
click at [681, 206] on strong "ENVÍO GRATIS A TODO [GEOGRAPHIC_DATA] | 💵 ¡Pagas al Recibir!" at bounding box center [866, 199] width 600 height 20
click at [610, 199] on strong "ENVÍO GRATIS A TODO [GEOGRAPHIC_DATA] | 💵 ¡Pagas al Recibir!" at bounding box center [866, 199] width 600 height 20
click at [610, 198] on strong "ENVÍO GRATIS A TODO [GEOGRAPHIC_DATA] | 💵 ¡Pagas al Recibir!" at bounding box center [866, 199] width 600 height 20
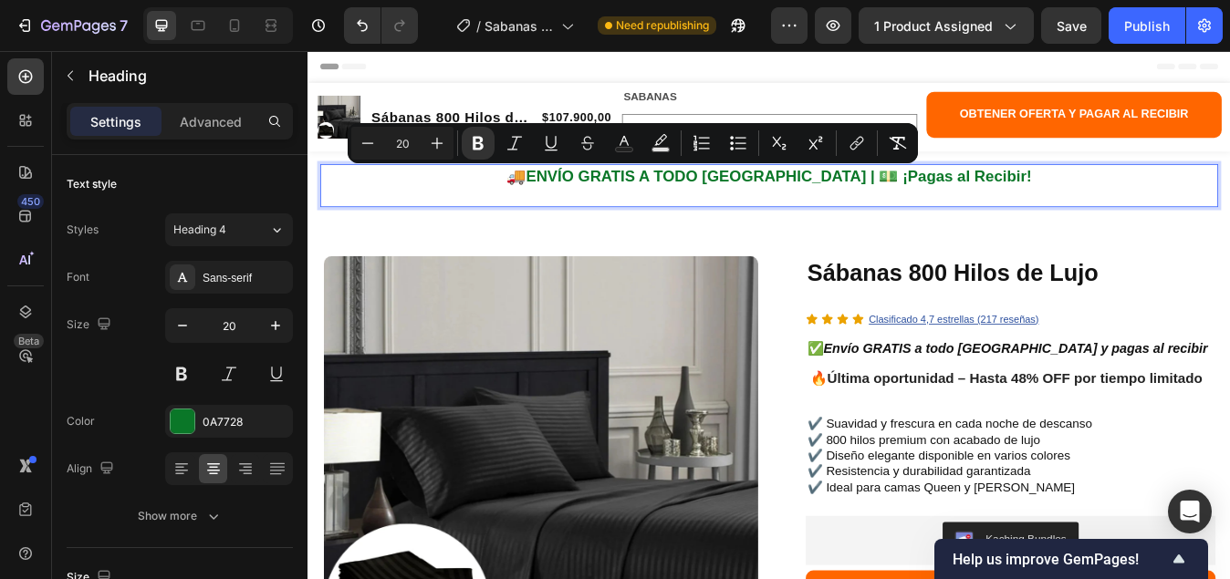
click at [727, 185] on h2 "🚚 ENVÍO GRATIS A TODO [GEOGRAPHIC_DATA] | 💵 ¡Pagas al Recibir!" at bounding box center [854, 210] width 1065 height 51
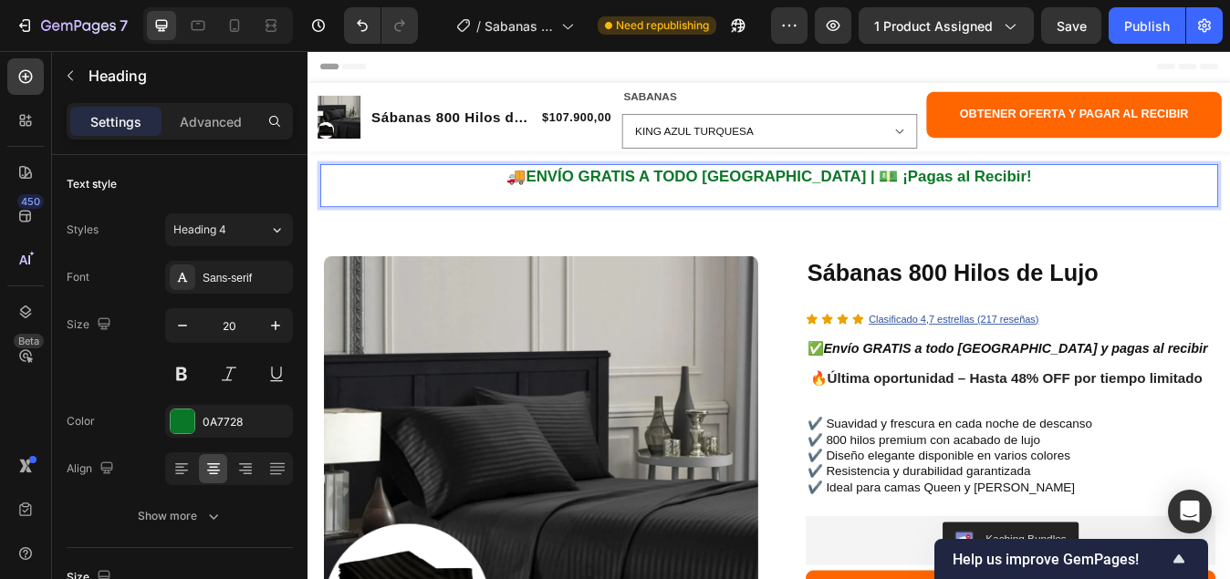
click at [623, 194] on strong "ENVÍO GRATIS A TODO [GEOGRAPHIC_DATA] | 💵 ¡Pagas al Recibir!" at bounding box center [866, 199] width 600 height 20
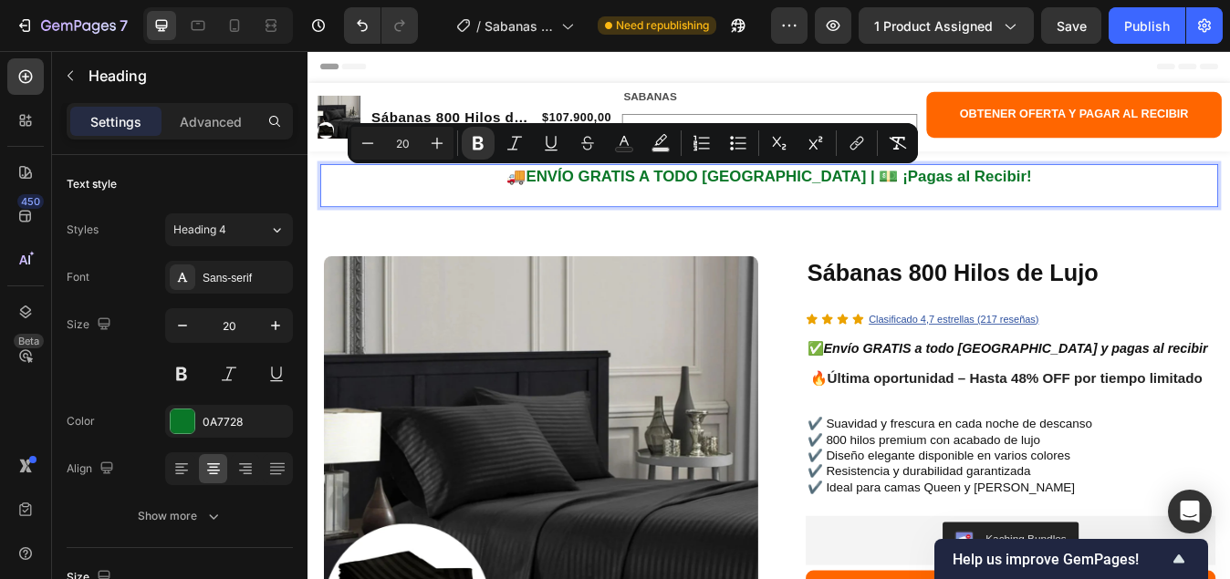
click at [738, 203] on strong "ENVÍO GRATIS A TODO [GEOGRAPHIC_DATA] | 💵 ¡Pagas al Recibir!" at bounding box center [866, 199] width 600 height 20
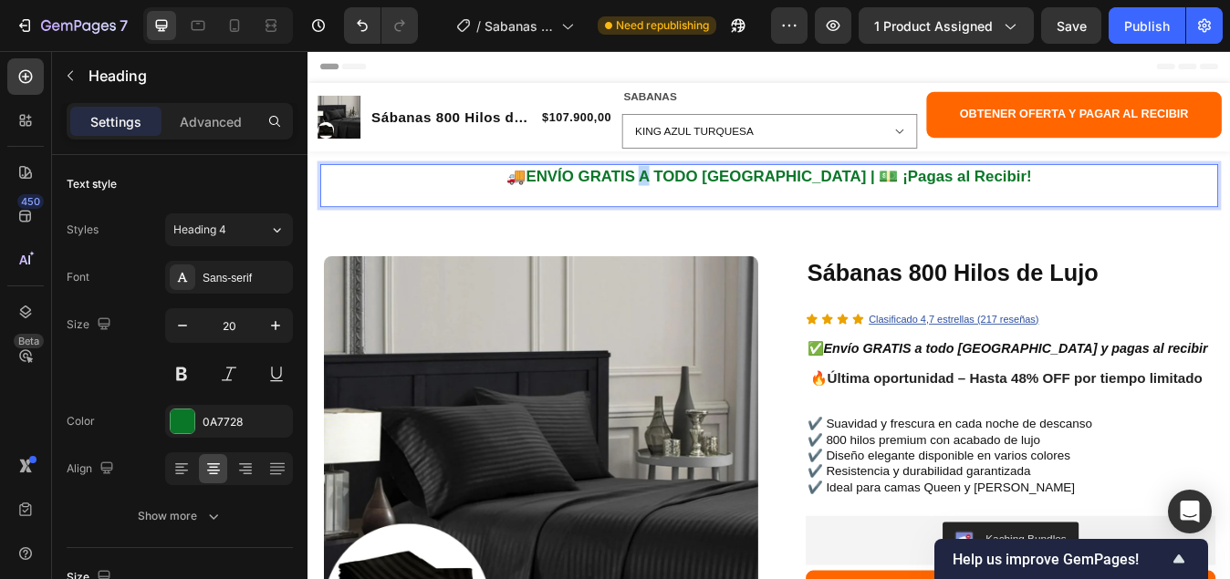
click at [738, 203] on strong "ENVÍO GRATIS A TODO [GEOGRAPHIC_DATA] | 💵 ¡Pagas al Recibir!" at bounding box center [866, 199] width 600 height 20
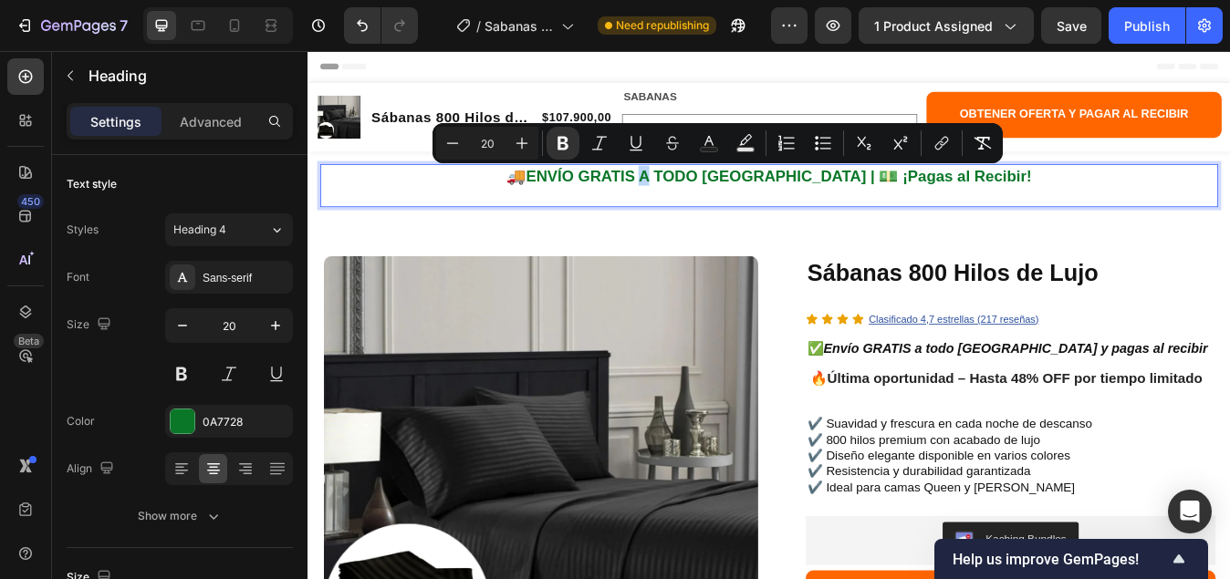
click at [744, 201] on strong "ENVÍO GRATIS A TODO [GEOGRAPHIC_DATA] | 💵 ¡Pagas al Recibir!" at bounding box center [866, 199] width 600 height 20
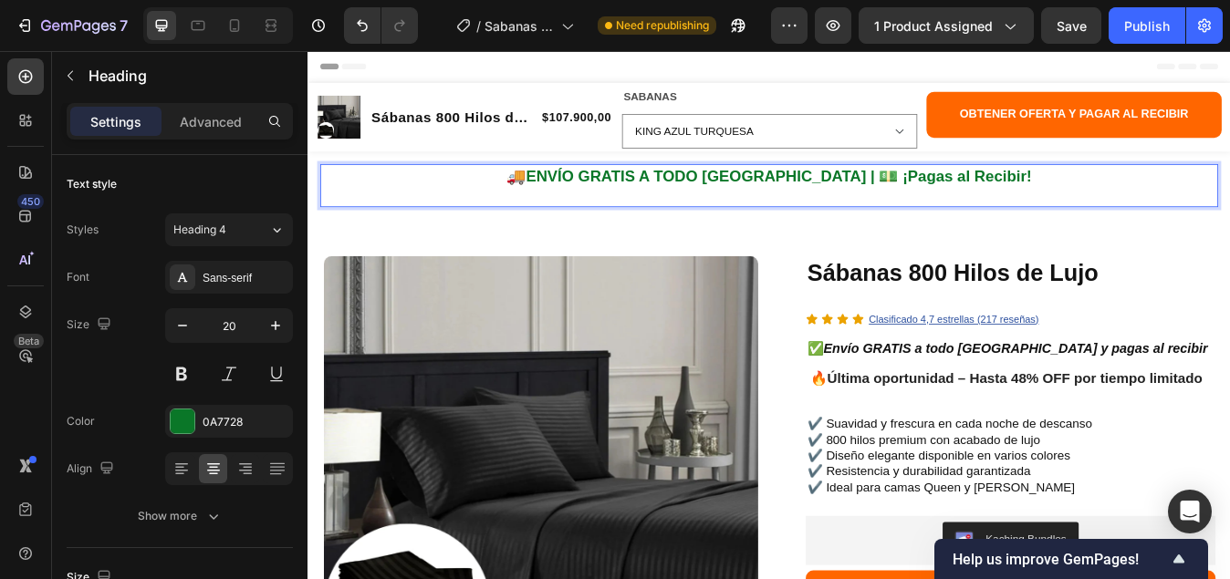
click at [668, 198] on strong "ENVÍO GRATIS A TODO [GEOGRAPHIC_DATA] | 💵 ¡Pagas al Recibir!" at bounding box center [866, 199] width 600 height 20
click at [530, 211] on p "🚚 ENVÍO GRATIS A TODO [GEOGRAPHIC_DATA] | 💵 ¡Pagas al Recibir!" at bounding box center [855, 210] width 1062 height 47
click at [401, 191] on p "🚚 ENVÍO GRATIS A TODO [GEOGRAPHIC_DATA] | 💵 ¡Pagas al Recibir!" at bounding box center [855, 210] width 1062 height 47
click at [334, 192] on p "🚚 ENVÍO GRATIS A TODO [GEOGRAPHIC_DATA] | 💵 ¡Pagas al Recibir!" at bounding box center [855, 210] width 1062 height 47
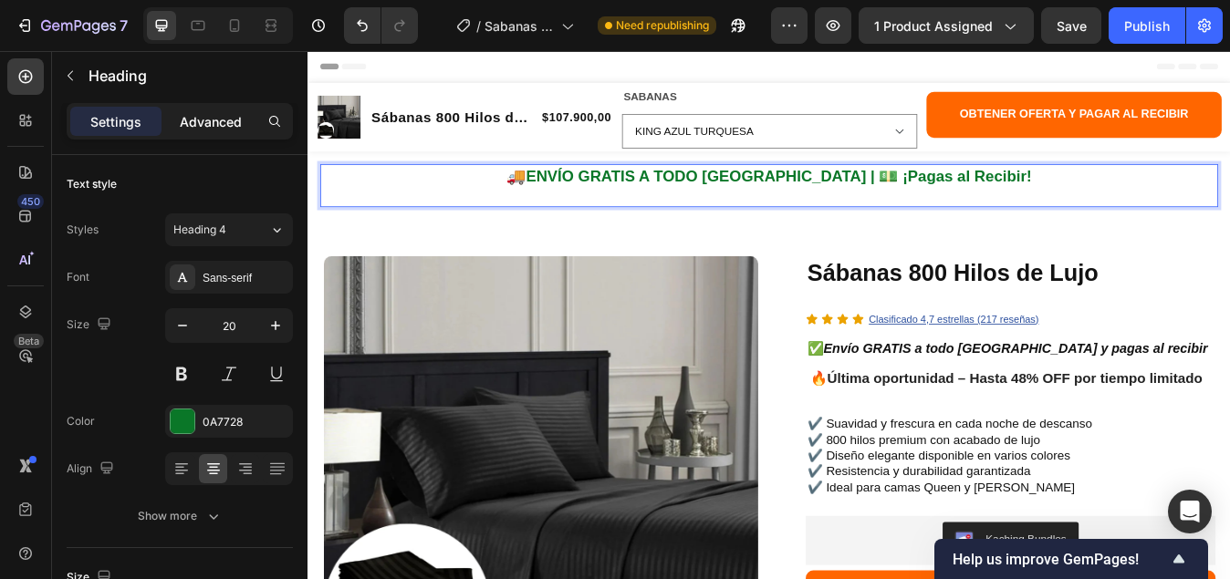
click at [226, 112] on p "Advanced" at bounding box center [211, 121] width 62 height 19
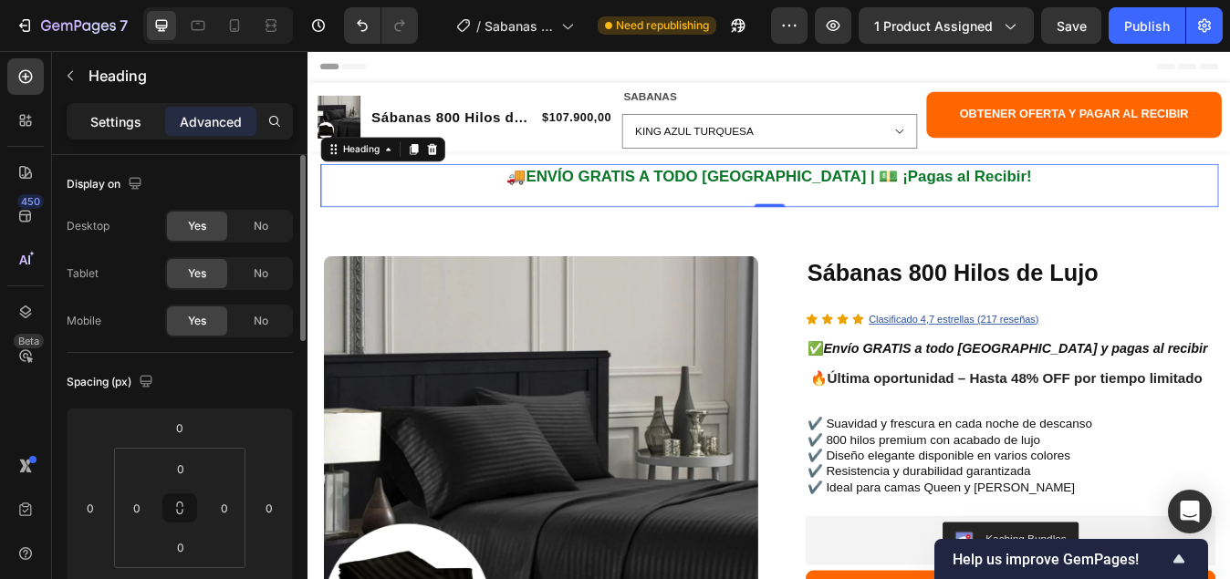
click at [94, 119] on p "Settings" at bounding box center [115, 121] width 51 height 19
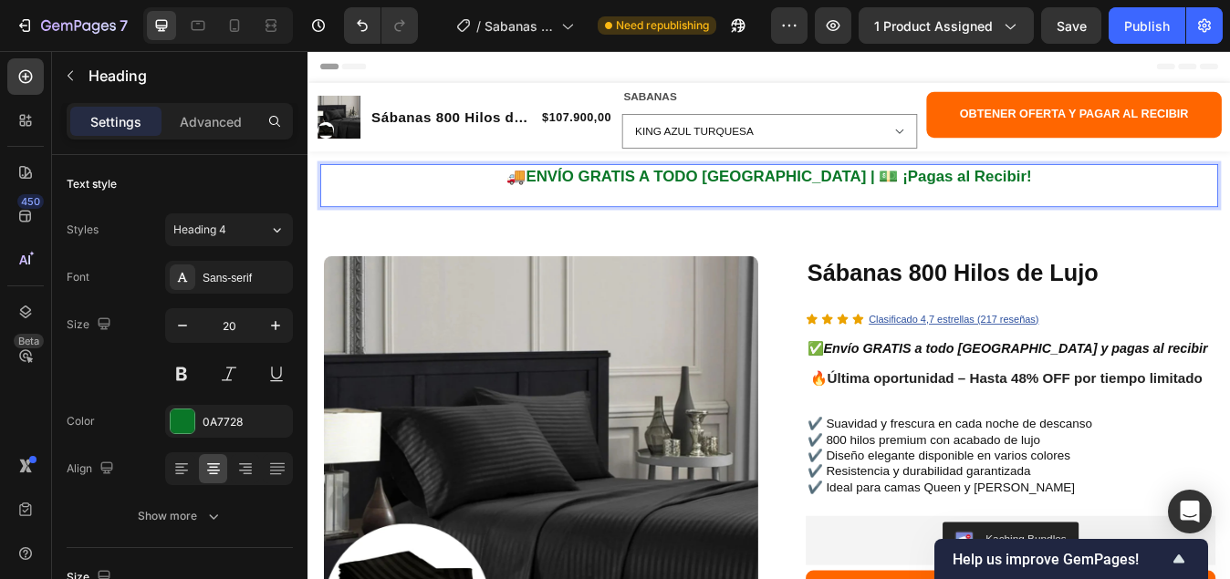
click at [1125, 199] on p "🚚 ENVÍO GRATIS A TODO [GEOGRAPHIC_DATA] | 💵 ¡Pagas al Recibir!" at bounding box center [855, 210] width 1062 height 47
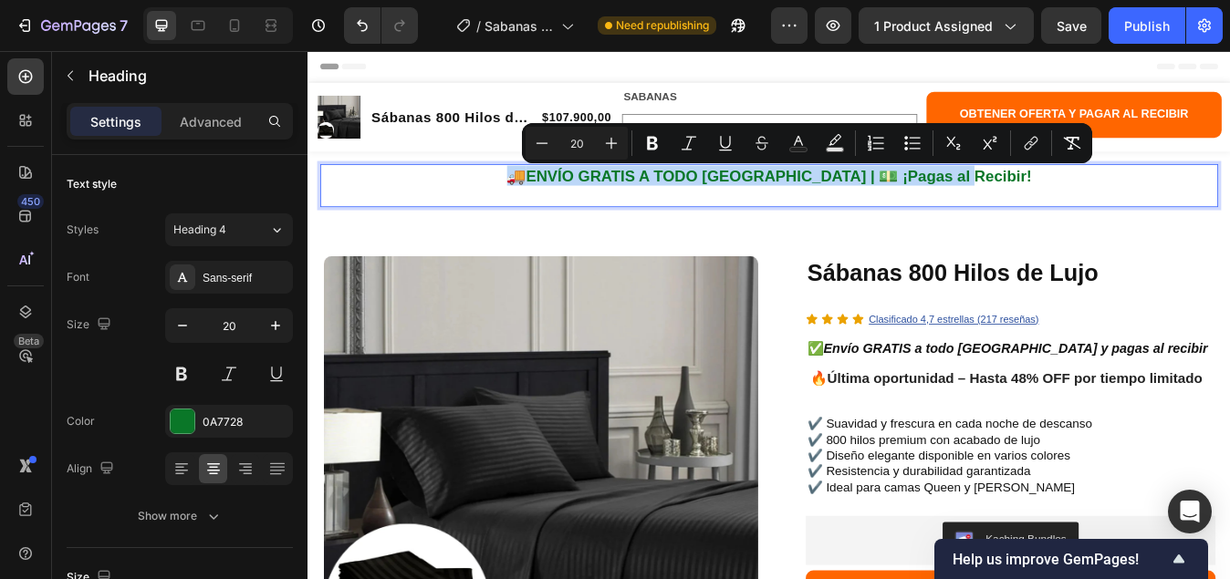
drag, startPoint x: 1127, startPoint y: 197, endPoint x: 571, endPoint y: 197, distance: 556.4
click at [571, 197] on p "🚚 ENVÍO GRATIS A TODO [GEOGRAPHIC_DATA] | 💵 ¡Pagas al Recibir!" at bounding box center [855, 210] width 1062 height 47
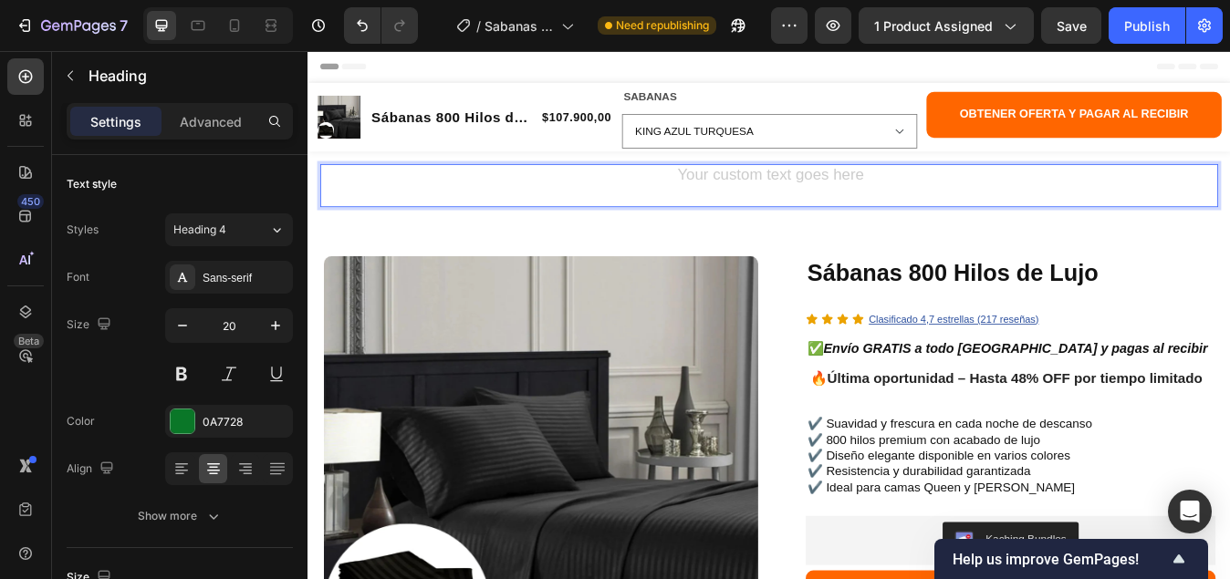
click at [781, 202] on h2 "⁠⁠⁠⁠⁠⁠⁠" at bounding box center [854, 210] width 1065 height 51
click at [872, 200] on h2 "Rich Text Editor. Editing area: main" at bounding box center [854, 210] width 1065 height 51
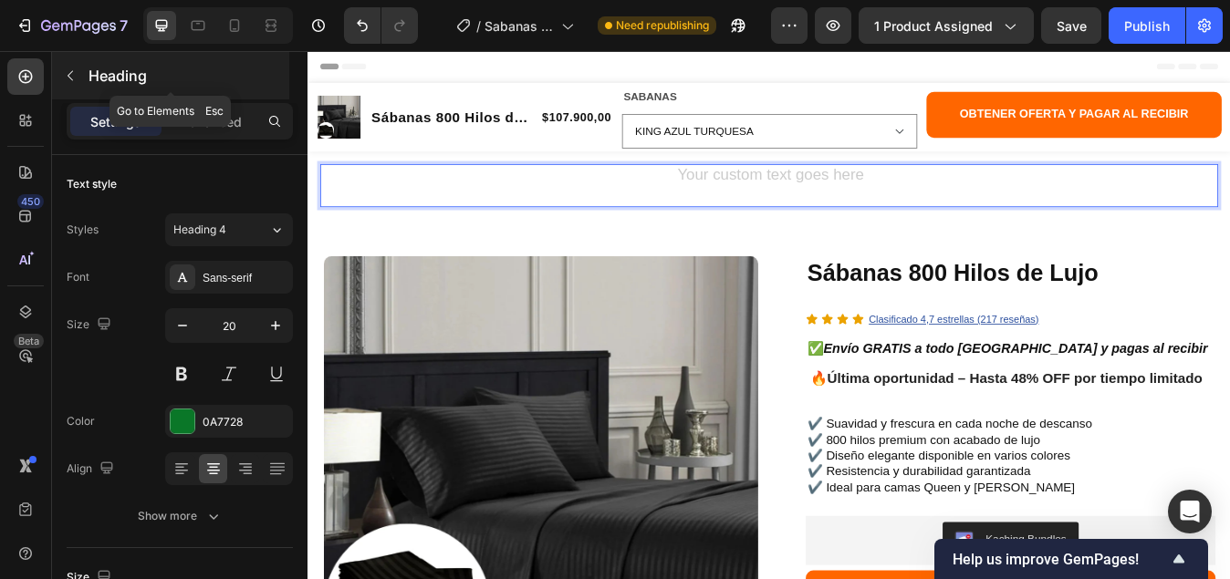
click at [67, 78] on icon "button" at bounding box center [70, 75] width 15 height 15
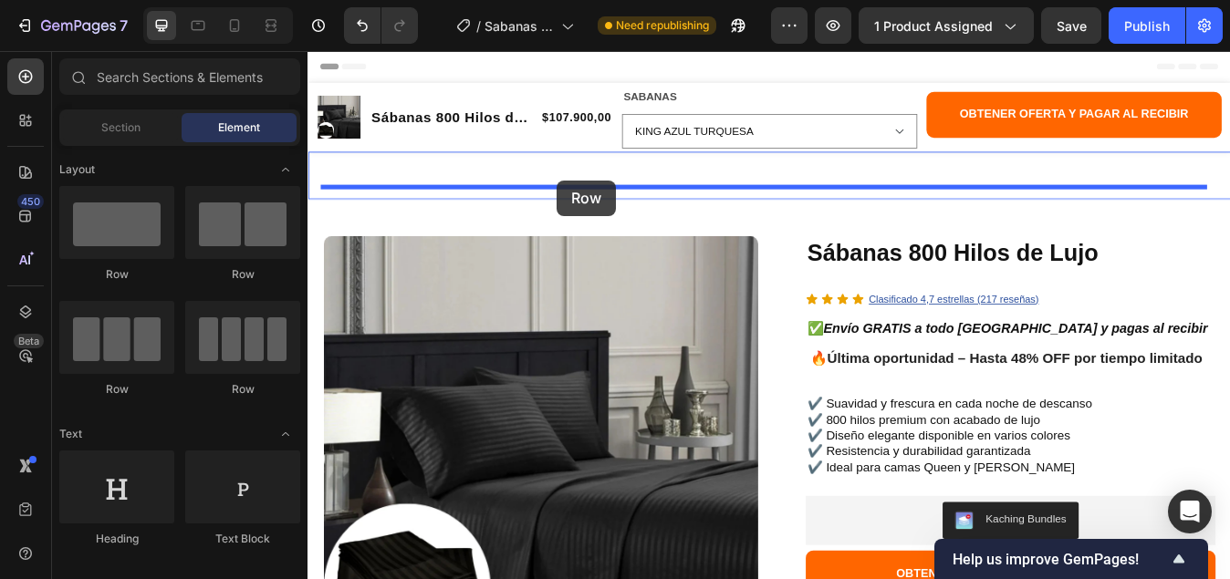
drag, startPoint x: 559, startPoint y: 283, endPoint x: 603, endPoint y: 204, distance: 89.8
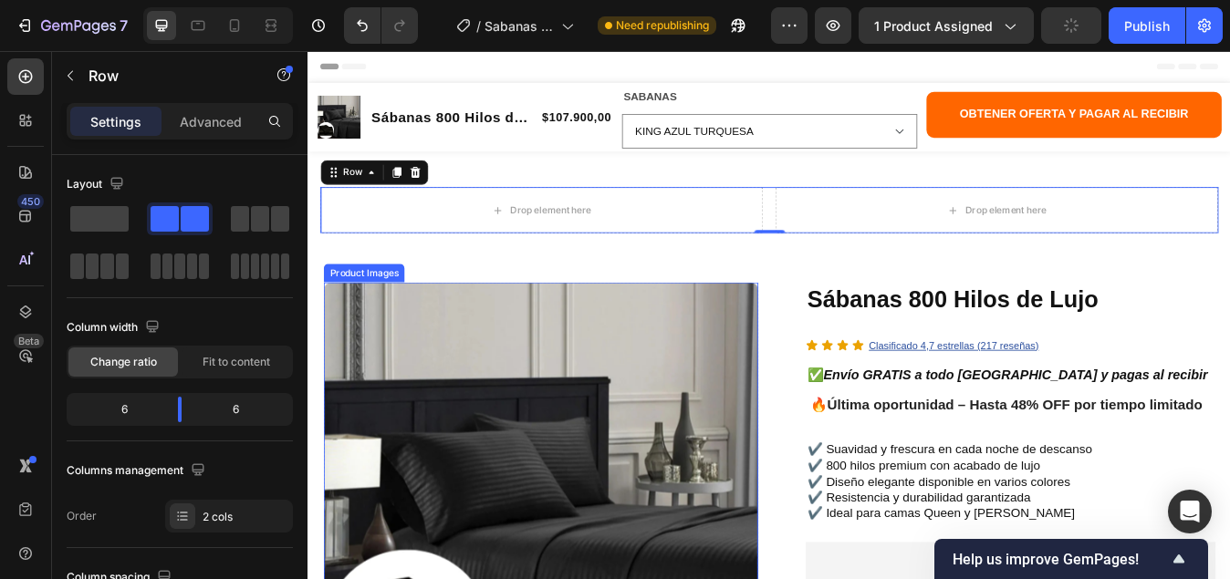
click at [570, 379] on img at bounding box center [583, 583] width 515 height 515
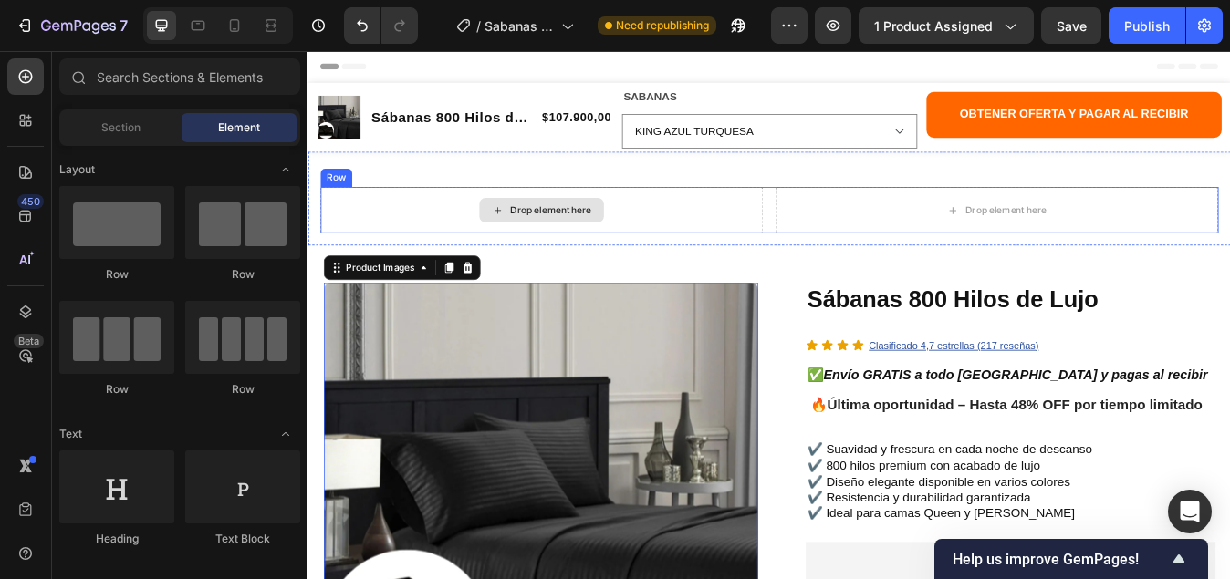
click at [565, 241] on div "Drop element here" at bounding box center [595, 240] width 97 height 15
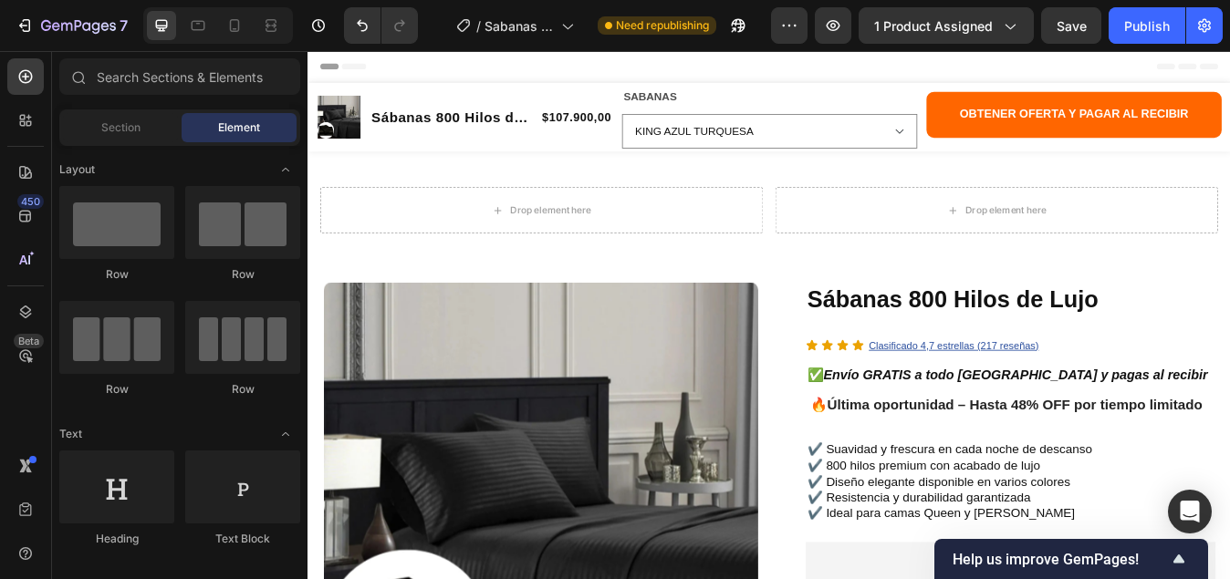
scroll to position [91, 0]
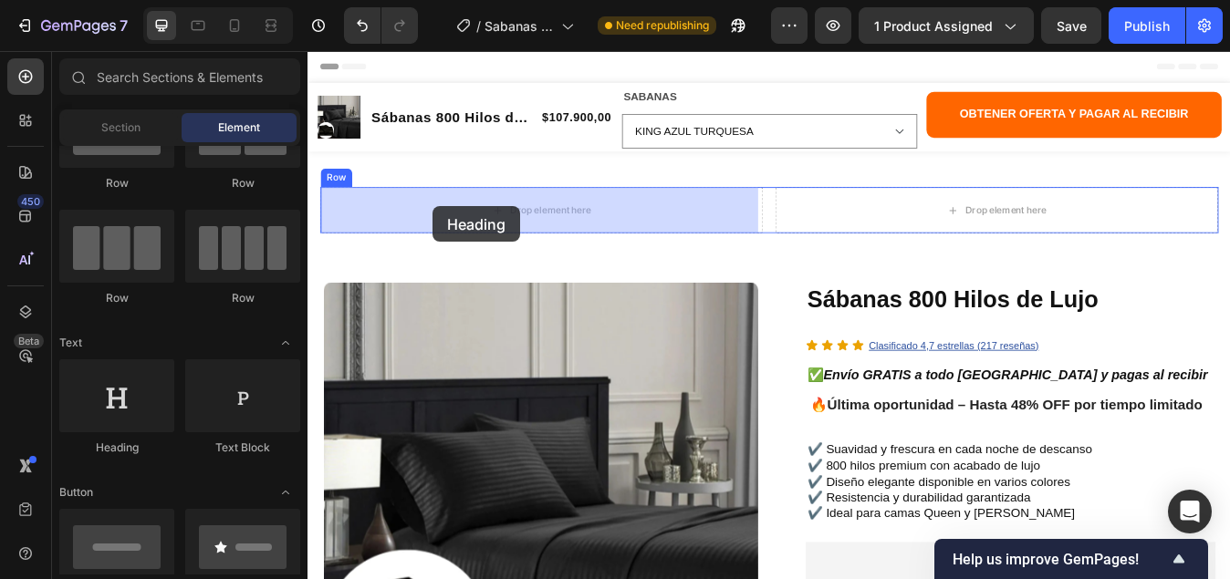
drag, startPoint x: 412, startPoint y: 458, endPoint x: 456, endPoint y: 235, distance: 226.8
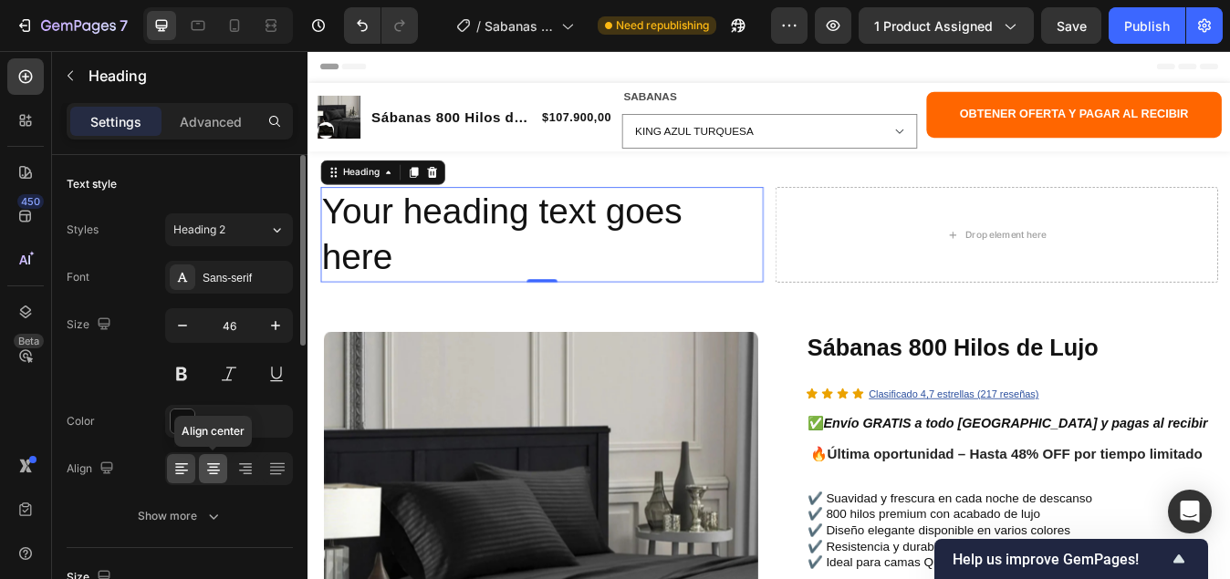
click at [212, 470] on icon at bounding box center [213, 471] width 13 height 2
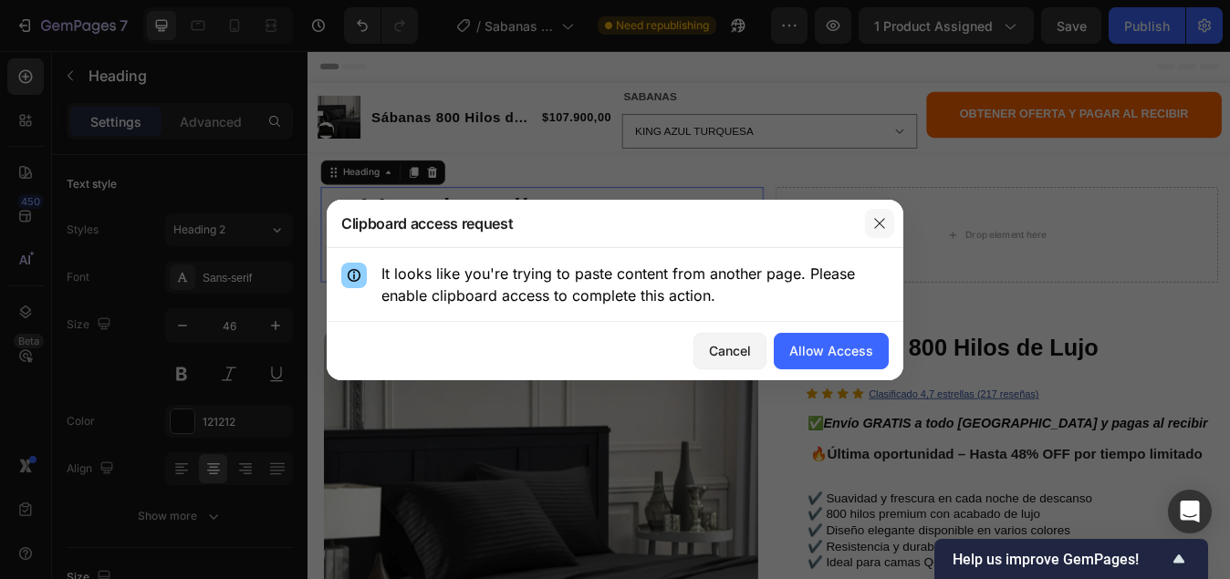
click at [876, 223] on icon "button" at bounding box center [879, 223] width 15 height 15
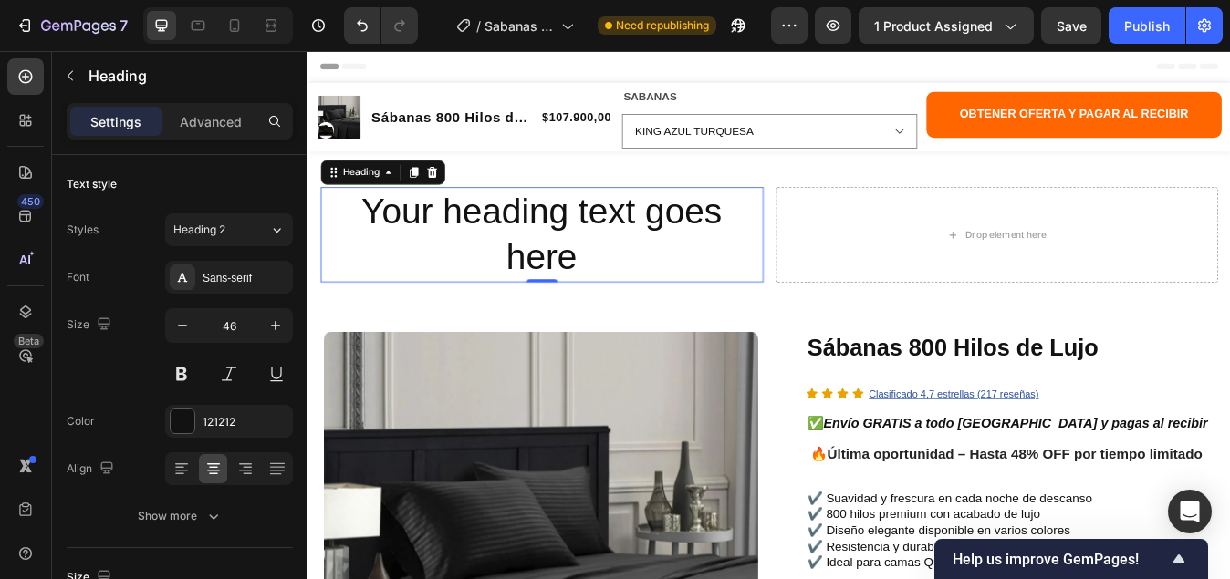
click at [588, 306] on h2 "Your heading text goes here" at bounding box center [584, 269] width 525 height 113
click at [646, 298] on p "Your heading text goes here" at bounding box center [585, 268] width 522 height 109
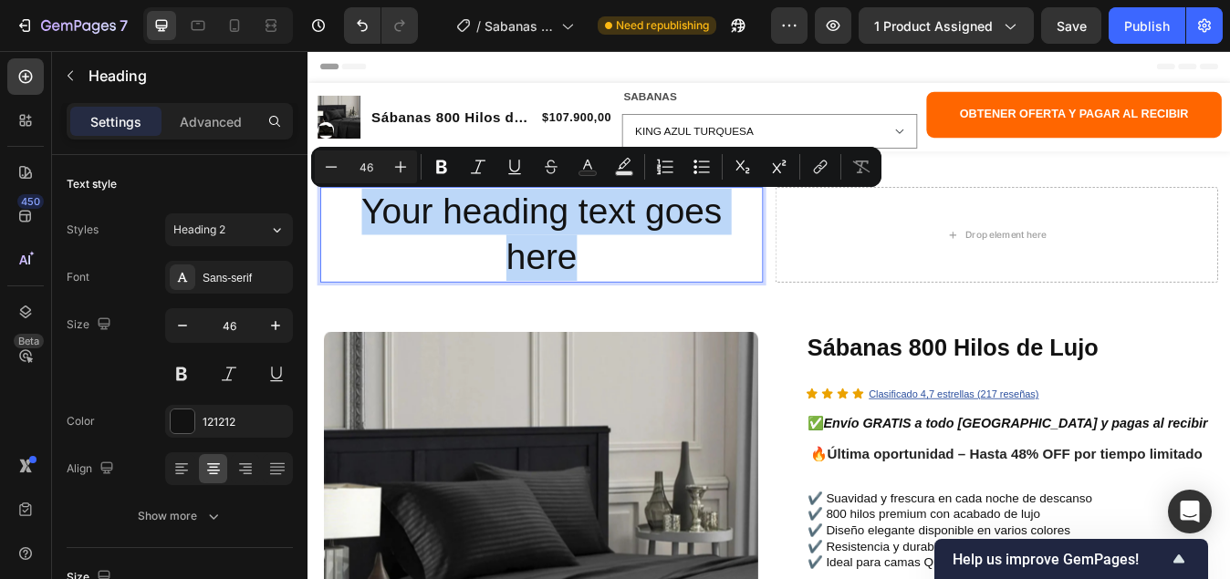
drag, startPoint x: 511, startPoint y: 297, endPoint x: 368, endPoint y: 240, distance: 154.3
click at [368, 240] on p "Your heading text goes here" at bounding box center [585, 268] width 522 height 109
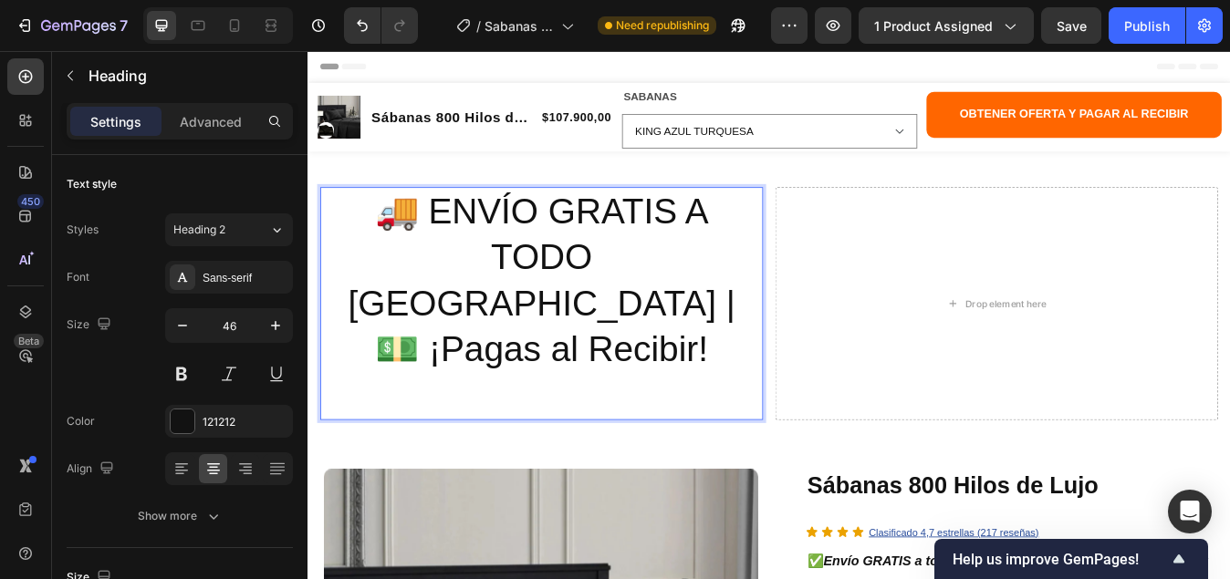
click at [723, 301] on p "🚚 ENVÍO GRATIS A TODO [GEOGRAPHIC_DATA] | 💵 ¡Pagas al Recibir!" at bounding box center [585, 350] width 522 height 273
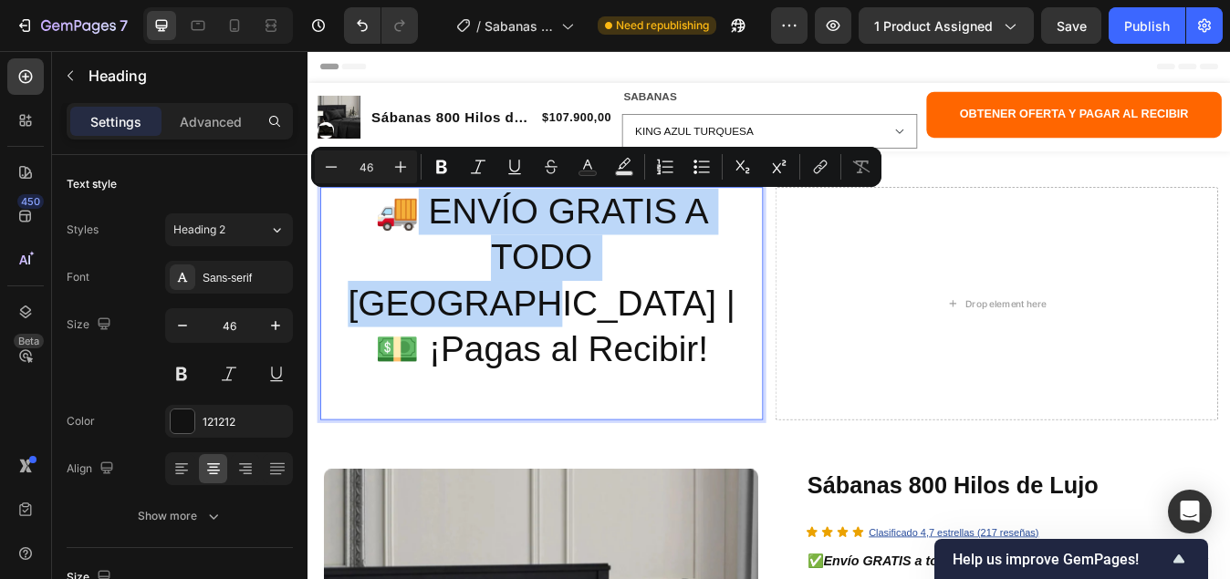
drag, startPoint x: 719, startPoint y: 296, endPoint x: 431, endPoint y: 264, distance: 289.2
click at [431, 264] on p "🚚 ENVÍO GRATIS A TODO [GEOGRAPHIC_DATA] | 💵 ¡Pagas al Recibir!" at bounding box center [585, 350] width 522 height 273
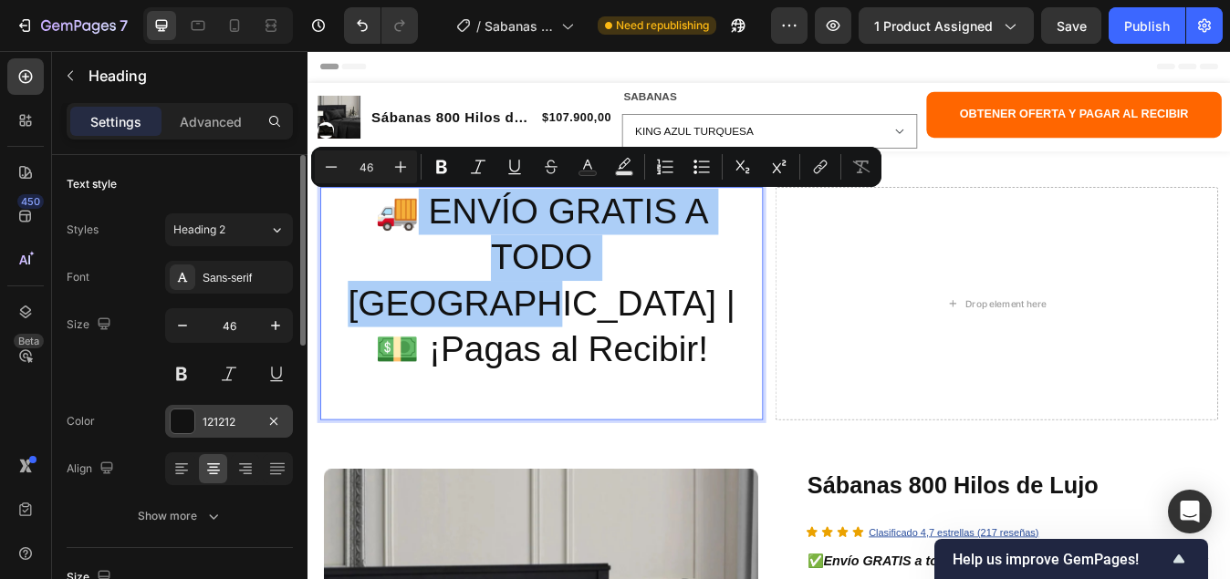
click at [176, 413] on div at bounding box center [183, 422] width 24 height 24
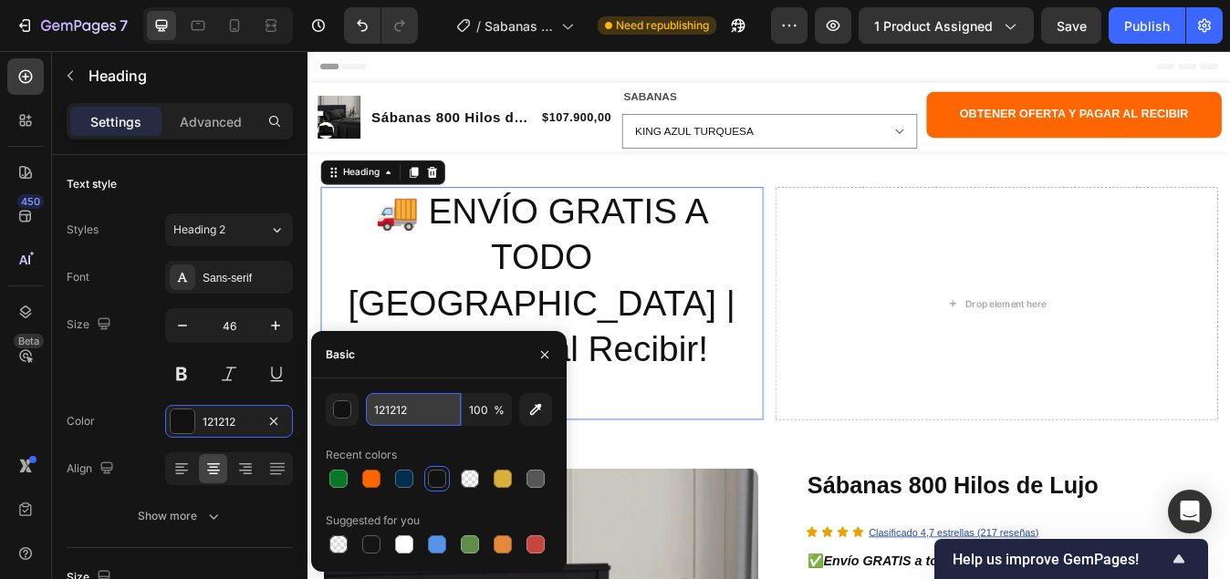
paste input "#0A7728."
type input "#0A7728"
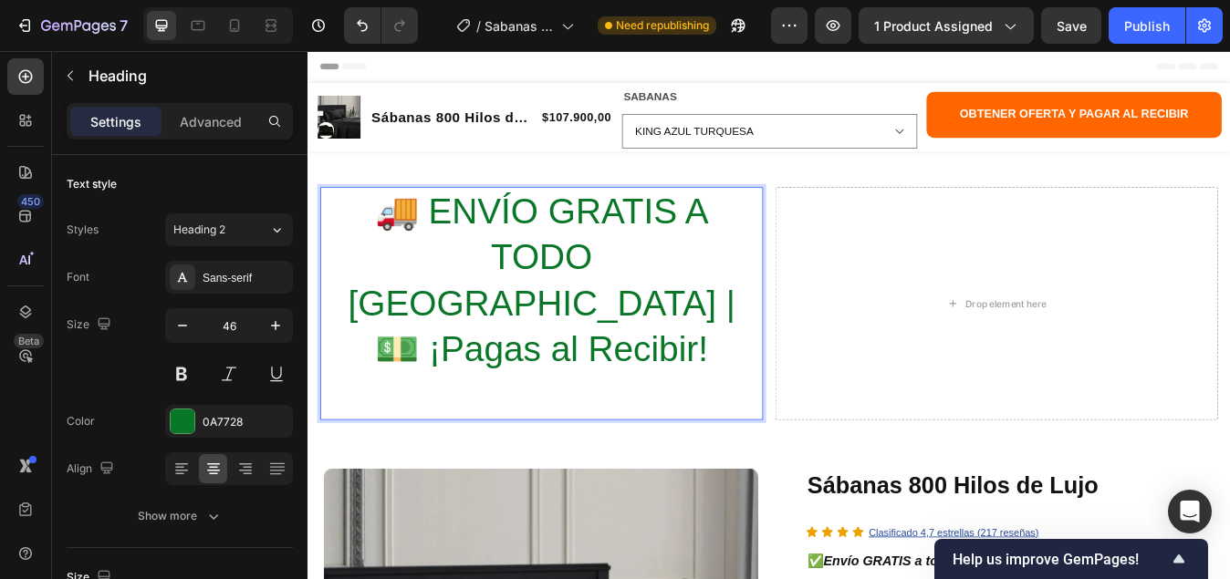
click at [755, 348] on p "🚚 ENVÍO GRATIS A TODO [GEOGRAPHIC_DATA] | 💵 ¡Pagas al Recibir!" at bounding box center [585, 350] width 522 height 273
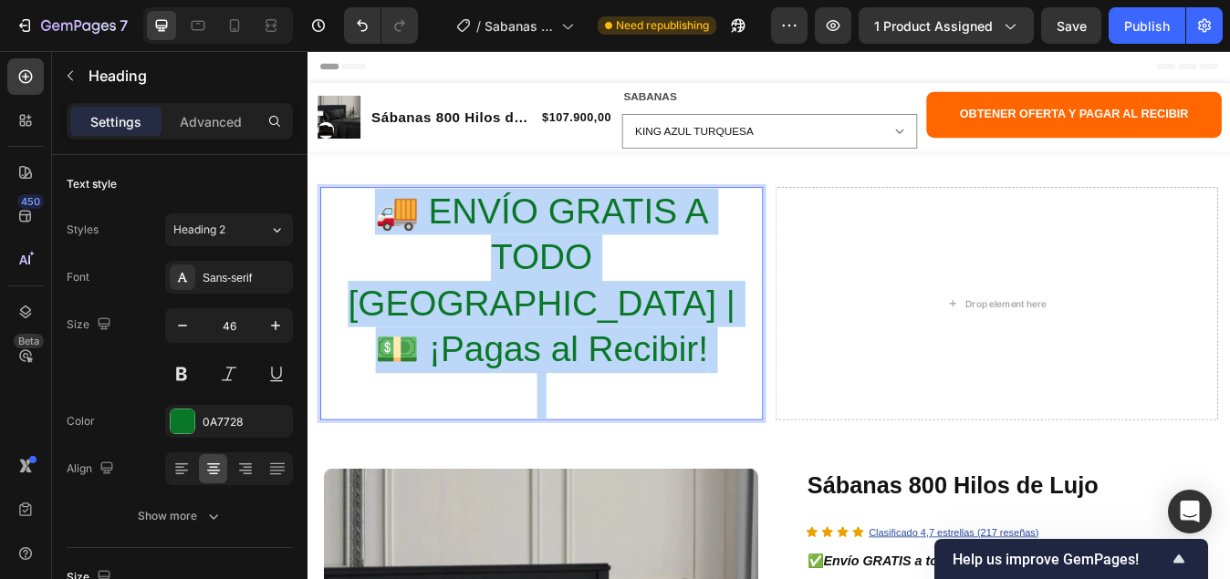
click at [756, 348] on p "🚚 ENVÍO GRATIS A TODO [GEOGRAPHIC_DATA] | 💵 ¡Pagas al Recibir!" at bounding box center [585, 350] width 522 height 273
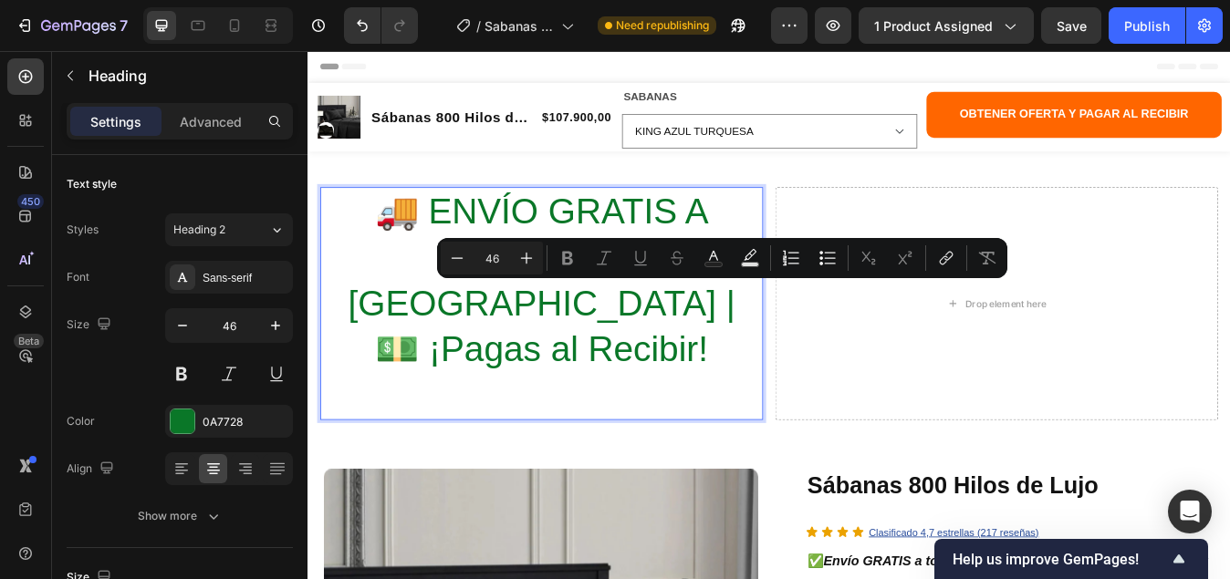
click at [357, 222] on p "🚚 ENVÍO GRATIS A TODO [GEOGRAPHIC_DATA] | 💵 ¡Pagas al Recibir!" at bounding box center [585, 350] width 522 height 273
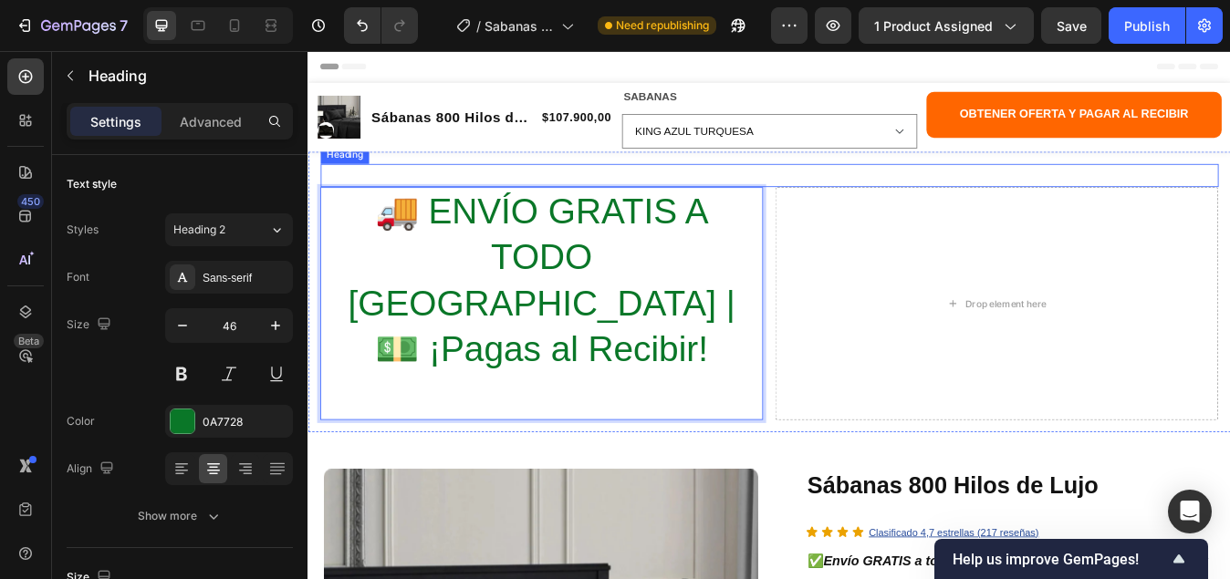
click at [357, 210] on p "Rich Text Editor. Editing area: main" at bounding box center [855, 199] width 1062 height 24
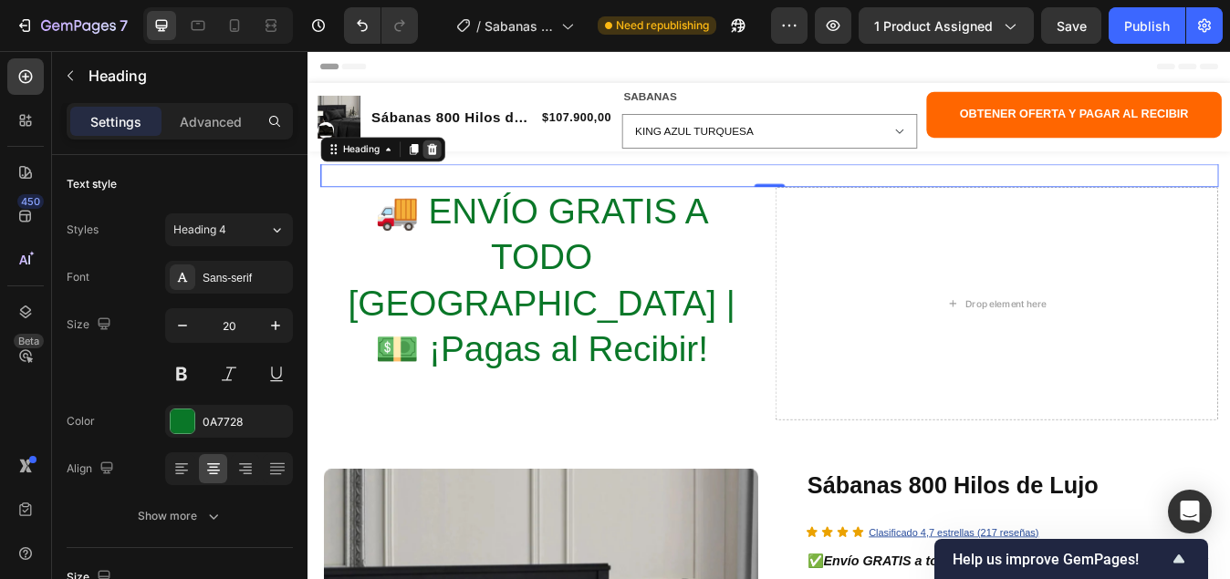
click at [459, 171] on icon at bounding box center [455, 167] width 12 height 13
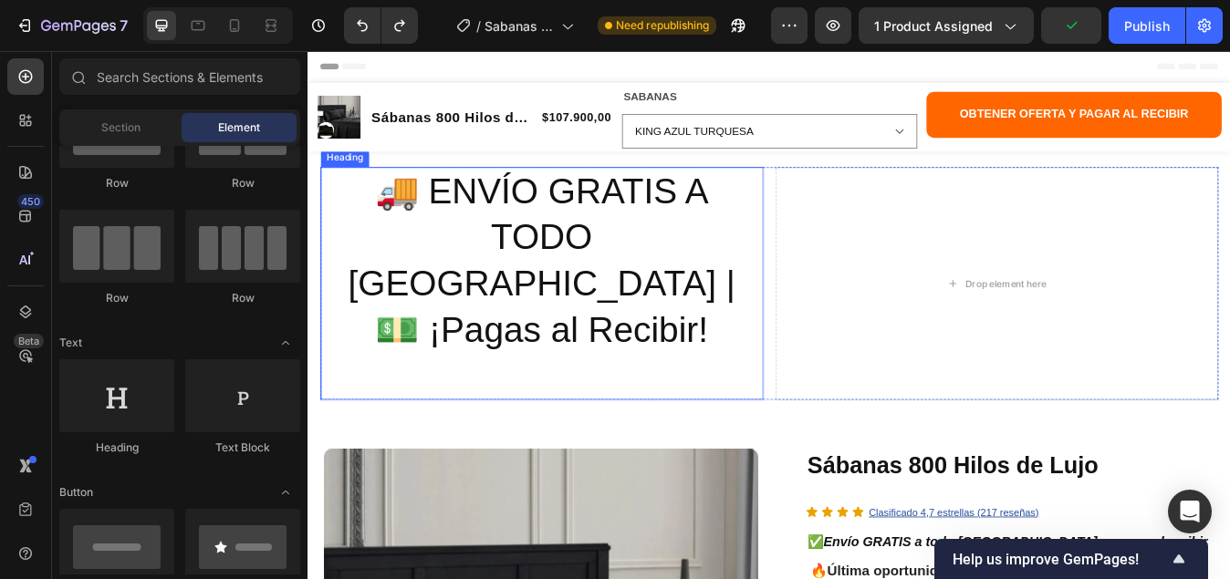
click at [373, 185] on div "Heading" at bounding box center [350, 178] width 57 height 22
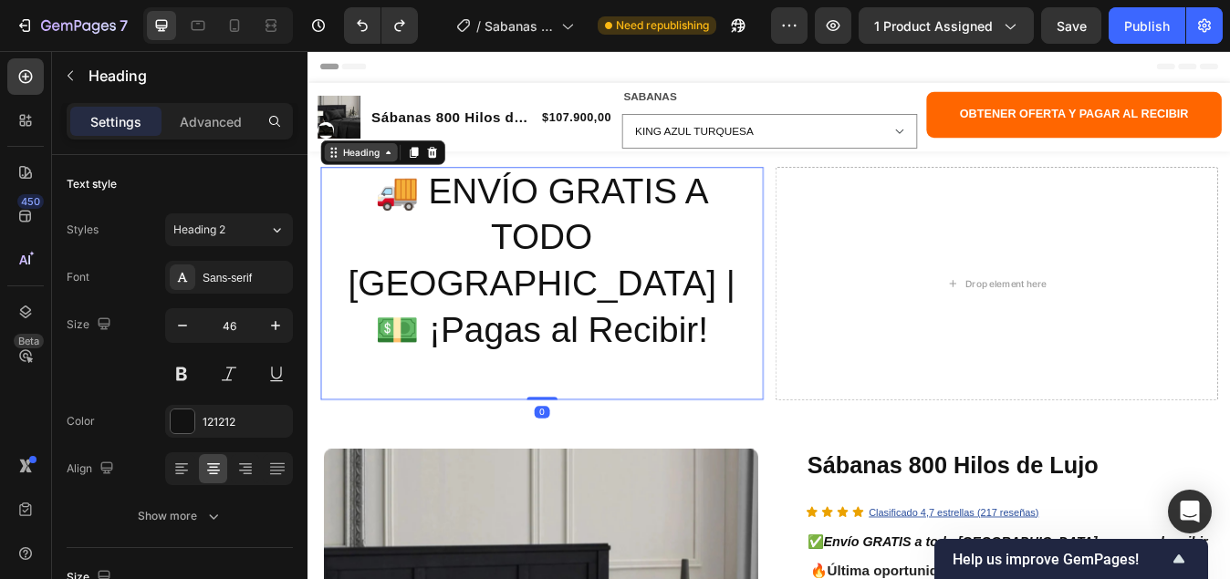
click at [400, 182] on div "Heading" at bounding box center [370, 172] width 87 height 22
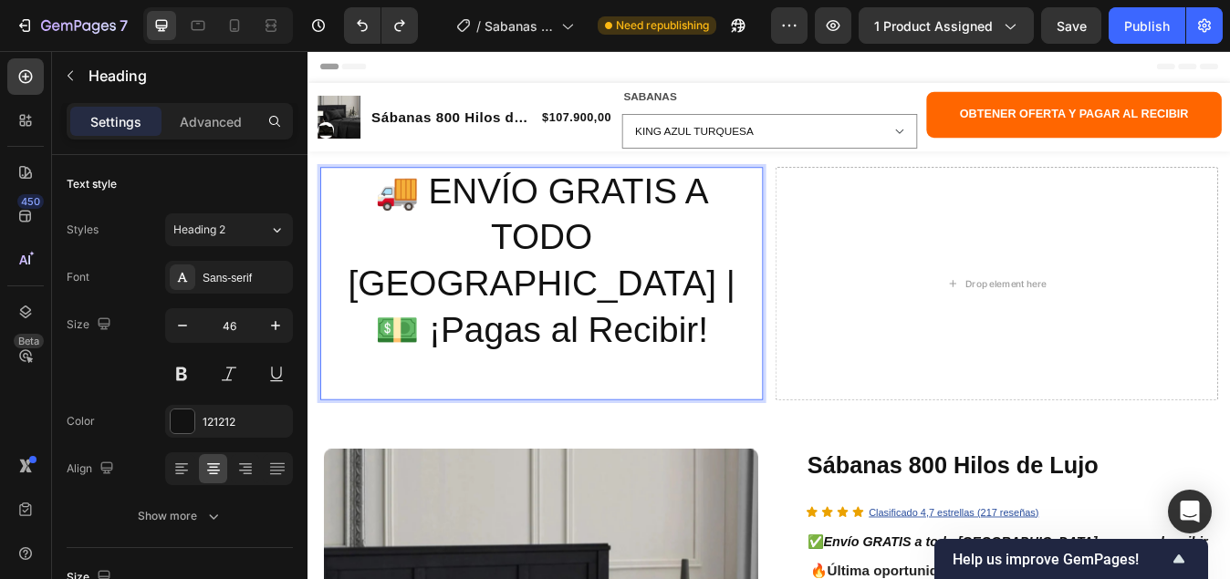
click at [607, 306] on p "🚚 ENVÍO GRATIS A TODO [GEOGRAPHIC_DATA] | 💵 ¡Pagas al Recibir!" at bounding box center [585, 327] width 522 height 273
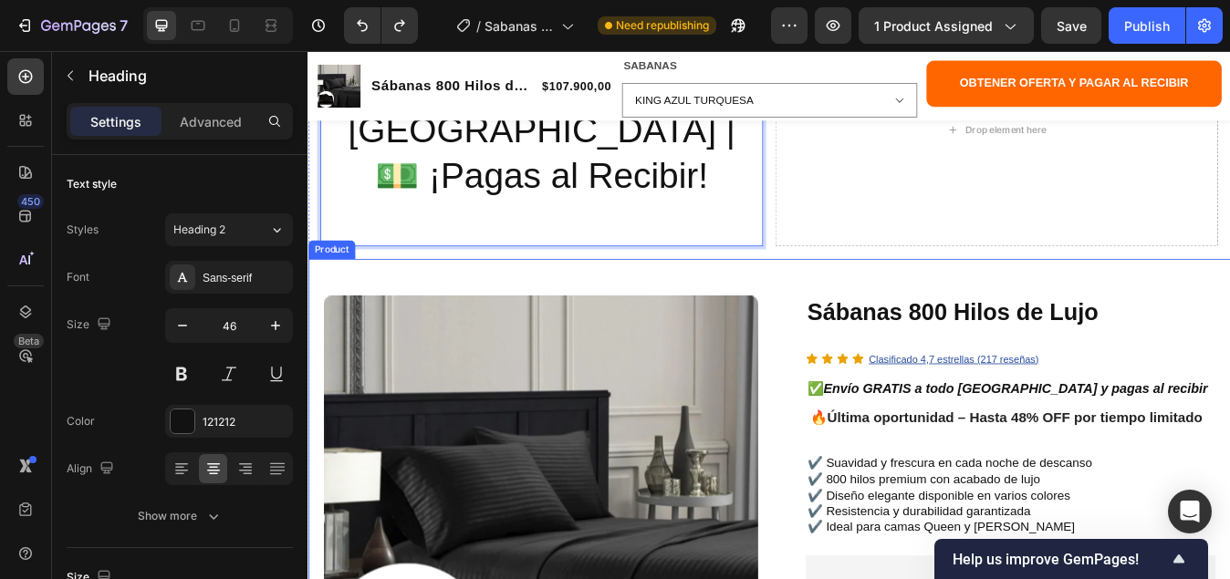
scroll to position [0, 0]
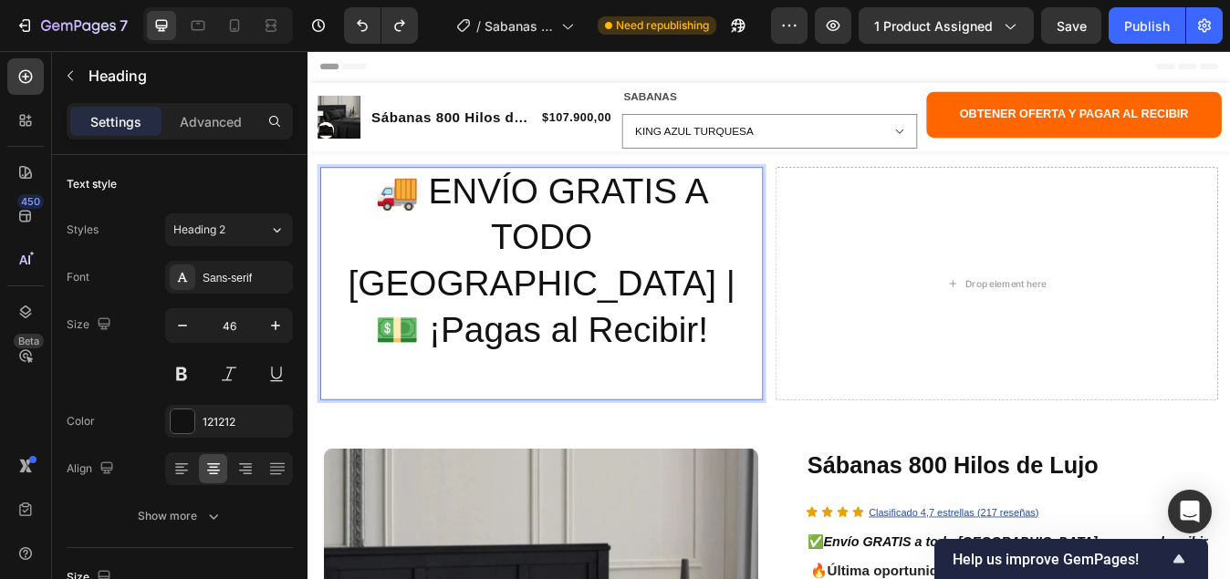
click at [760, 319] on p "🚚 ENVÍO GRATIS A TODO [GEOGRAPHIC_DATA] | 💵 ¡Pagas al Recibir!" at bounding box center [585, 327] width 522 height 273
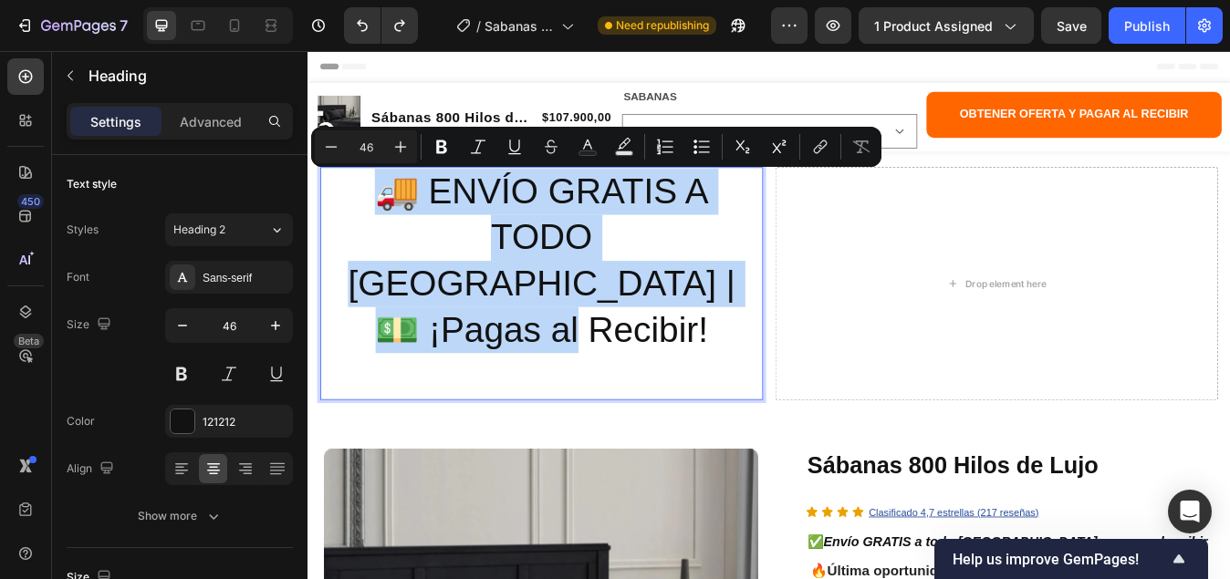
drag, startPoint x: 777, startPoint y: 322, endPoint x: 339, endPoint y: 234, distance: 446.5
click at [339, 234] on p "🚚 ENVÍO GRATIS A TODO [GEOGRAPHIC_DATA] | 💵 ¡Pagas al Recibir!" at bounding box center [585, 327] width 522 height 273
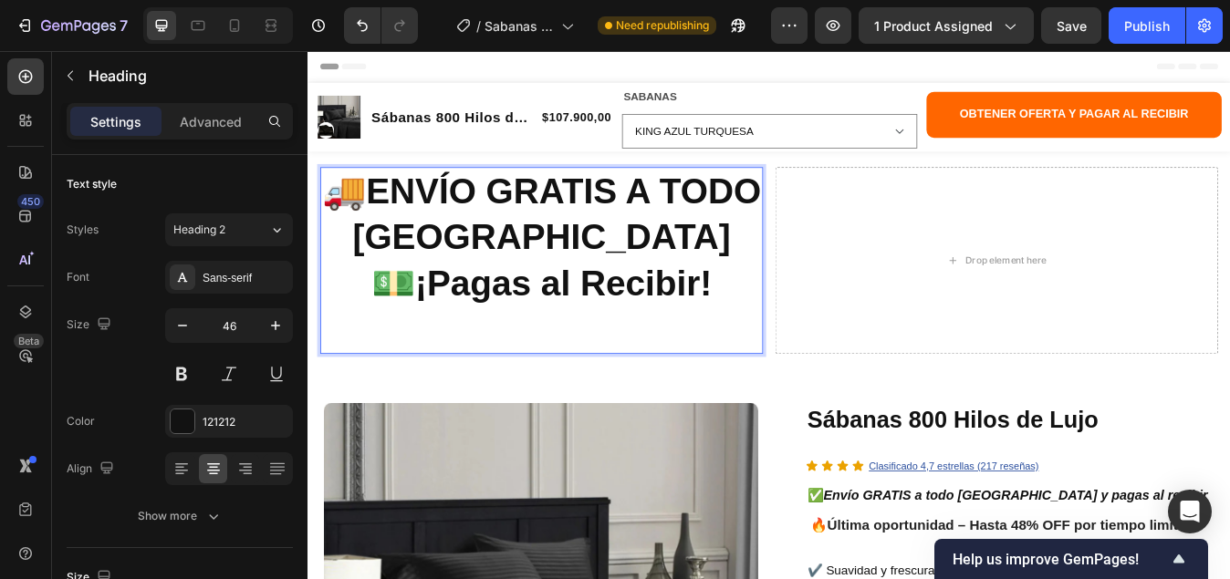
click at [781, 274] on p "🚚 ENVÍO GRATIS A TODO [GEOGRAPHIC_DATA] 💵 ¡Pagas al Recibir!" at bounding box center [585, 300] width 522 height 218
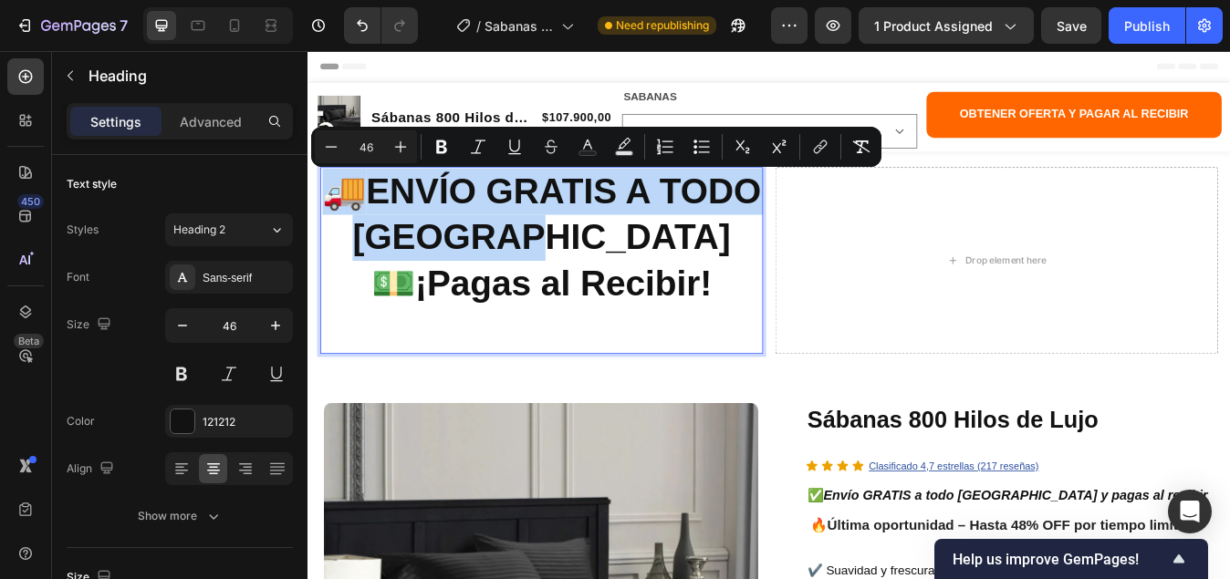
drag, startPoint x: 777, startPoint y: 269, endPoint x: 378, endPoint y: 225, distance: 401.9
click at [378, 225] on p "🚚 ENVÍO GRATIS A TODO [GEOGRAPHIC_DATA] 💵 ¡Pagas al Recibir!" at bounding box center [585, 300] width 522 height 218
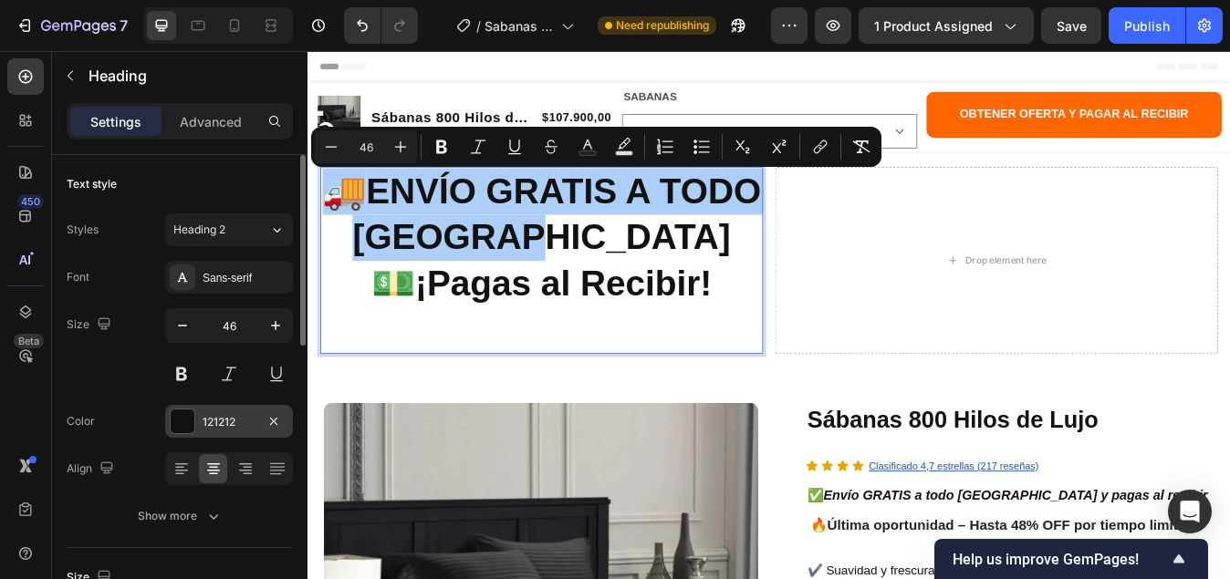
click at [184, 413] on div at bounding box center [183, 422] width 24 height 24
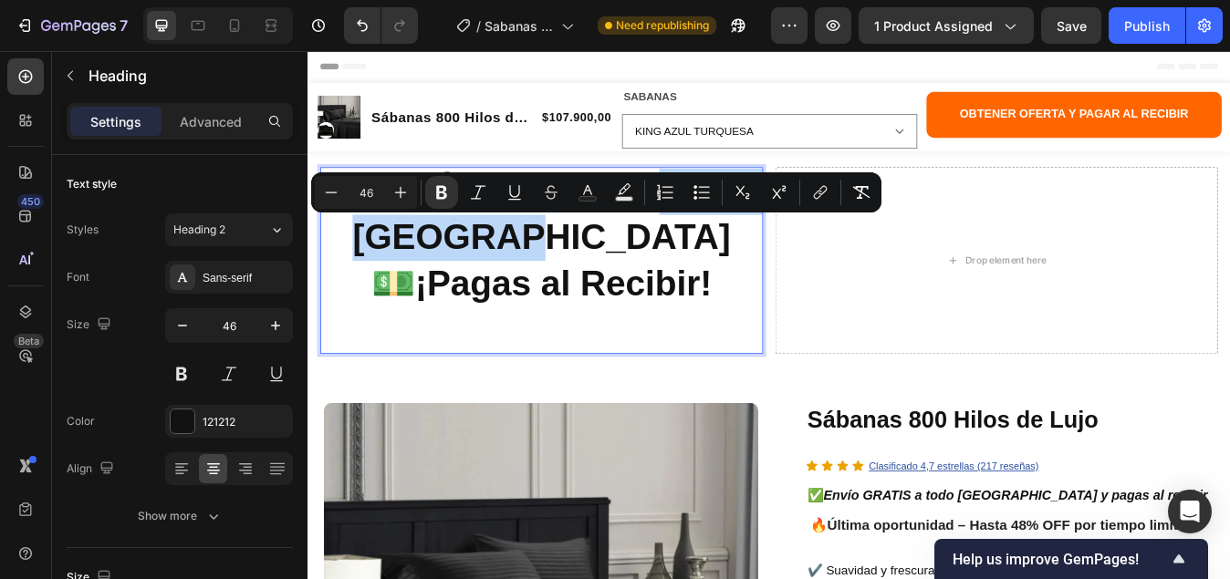
drag, startPoint x: 769, startPoint y: 255, endPoint x: 362, endPoint y: 245, distance: 406.9
click at [362, 245] on p "🚚 ENVÍO GRATIS A TODO [GEOGRAPHIC_DATA] 💵 ¡Pagas al Recibir!" at bounding box center [585, 300] width 522 height 218
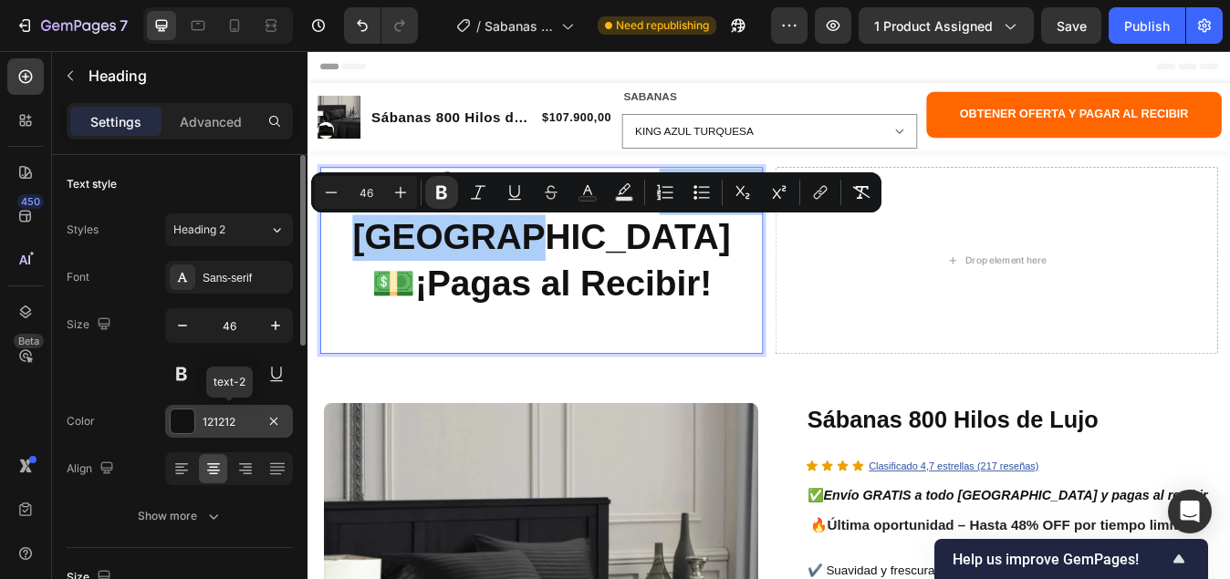
click at [179, 422] on div at bounding box center [183, 422] width 24 height 24
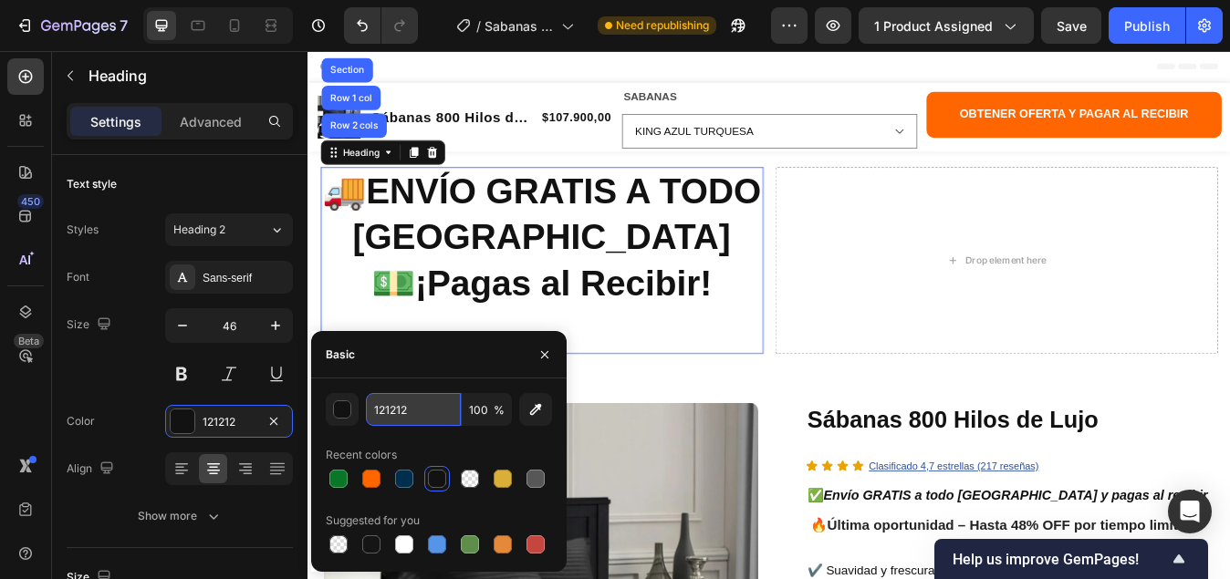
click at [411, 410] on input "121212" at bounding box center [413, 409] width 95 height 33
paste input "#0A7728"
type input "#0A7728"
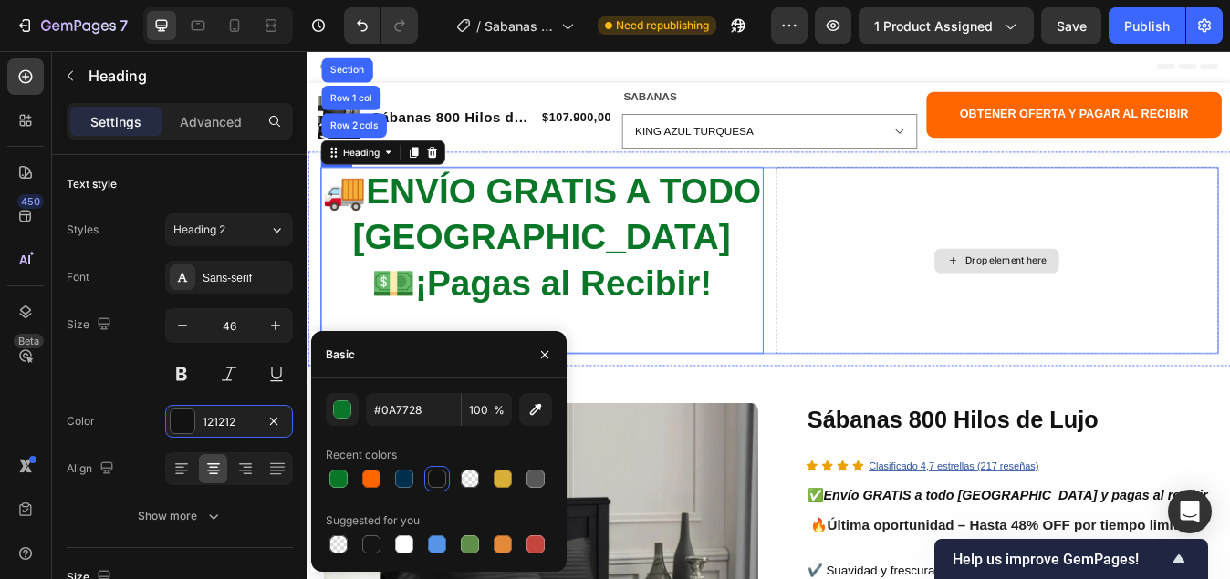
click at [947, 372] on div "Drop element here" at bounding box center [1124, 300] width 525 height 222
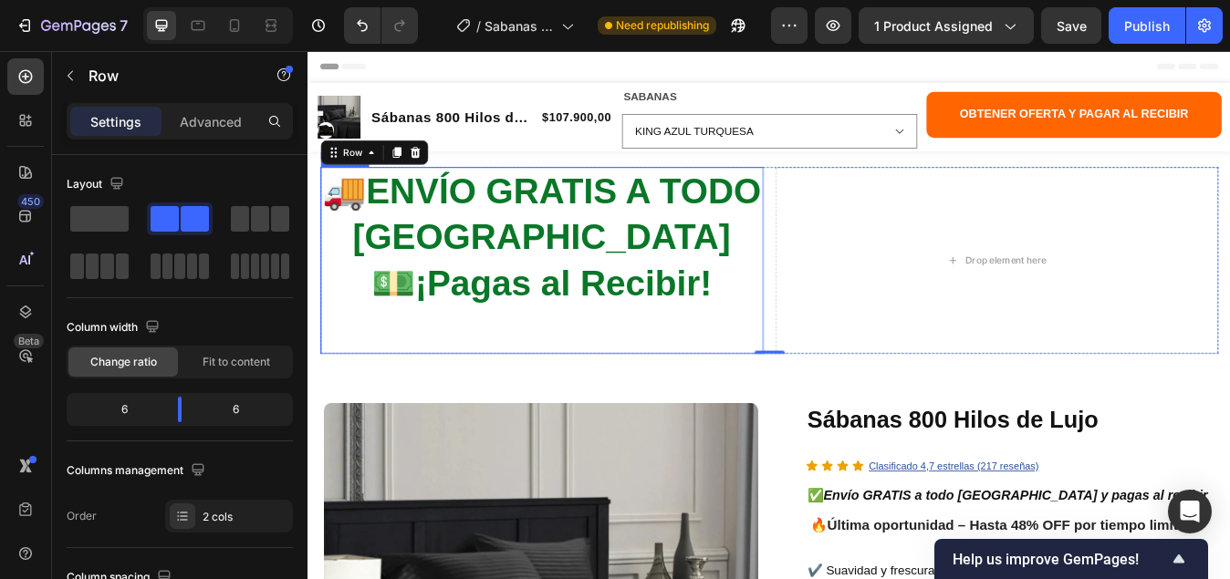
click at [778, 337] on strong "¡Pagas al Recibir!" at bounding box center [610, 326] width 352 height 47
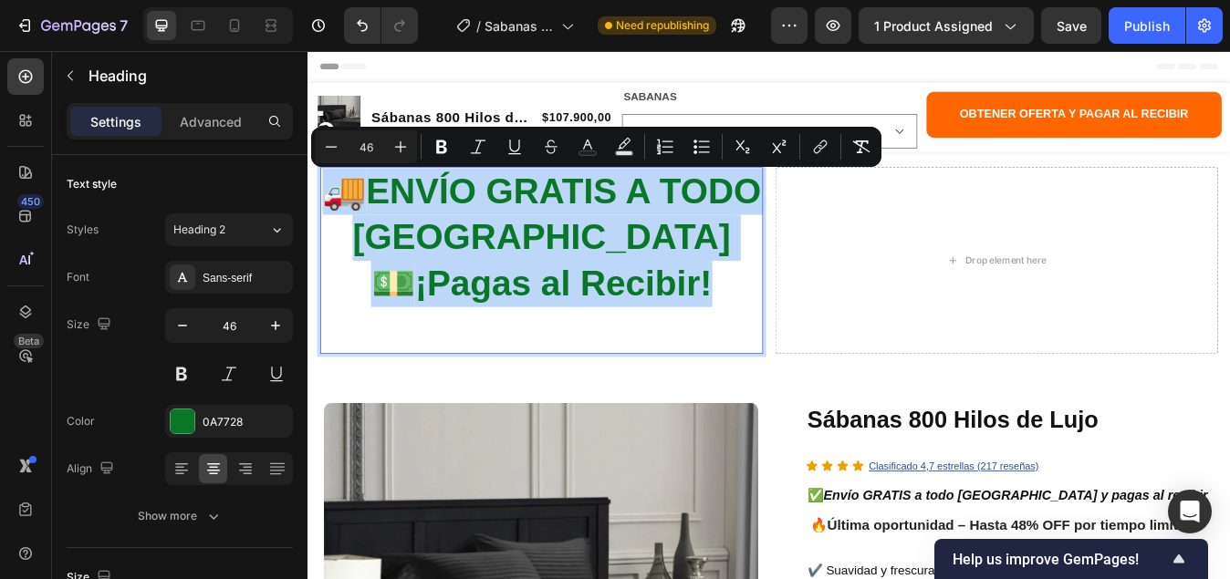
drag, startPoint x: 801, startPoint y: 331, endPoint x: 368, endPoint y: 222, distance: 446.0
click at [368, 222] on p "🚚 ENVÍO GRATIS A TODO [GEOGRAPHIC_DATA] 💵 ¡Pagas al Recibir!" at bounding box center [585, 300] width 522 height 218
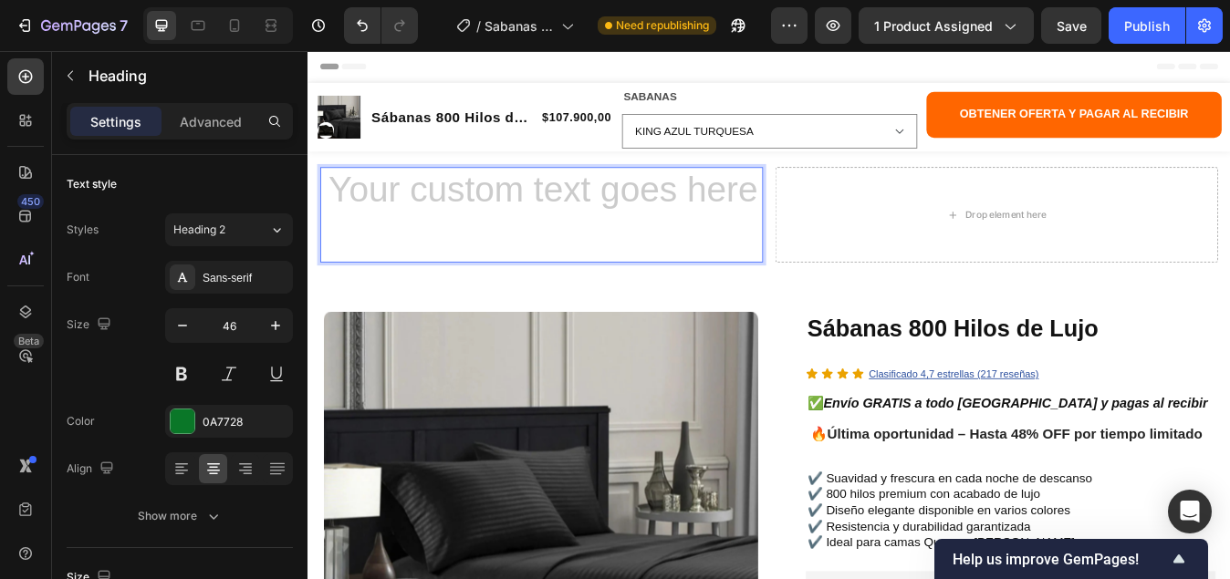
click at [492, 267] on p "⁠⁠⁠⁠⁠⁠⁠" at bounding box center [585, 245] width 522 height 109
click at [431, 221] on h2 "Rich Text Editor. Editing area: main" at bounding box center [584, 245] width 525 height 113
click at [525, 221] on h2 "Rich Text Editor. Editing area: main" at bounding box center [584, 245] width 525 height 113
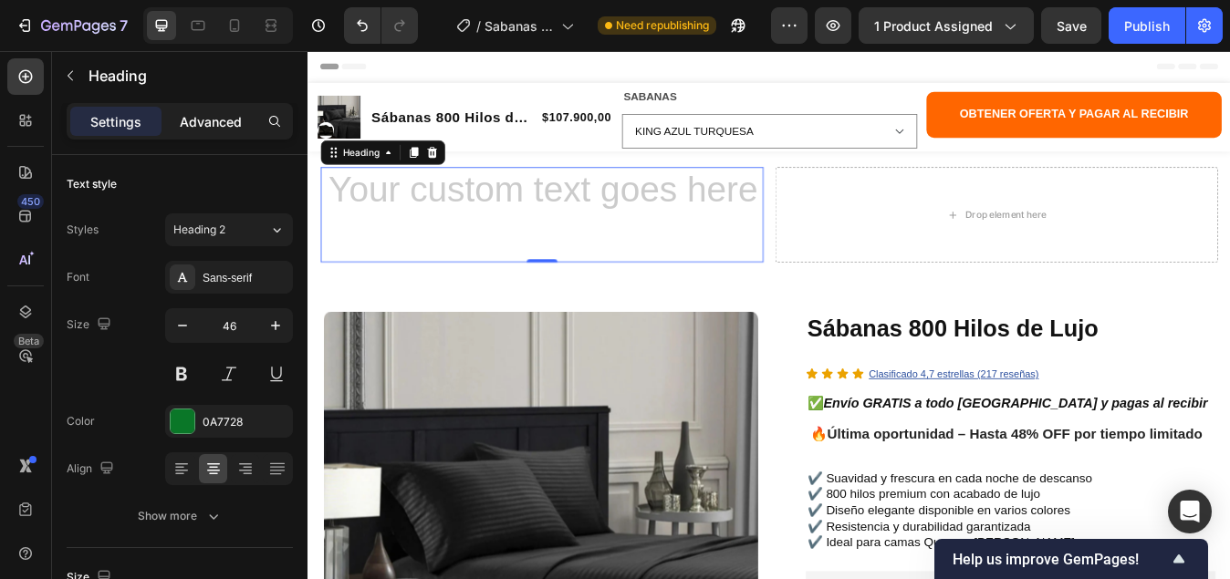
click at [191, 121] on p "Advanced" at bounding box center [211, 121] width 62 height 19
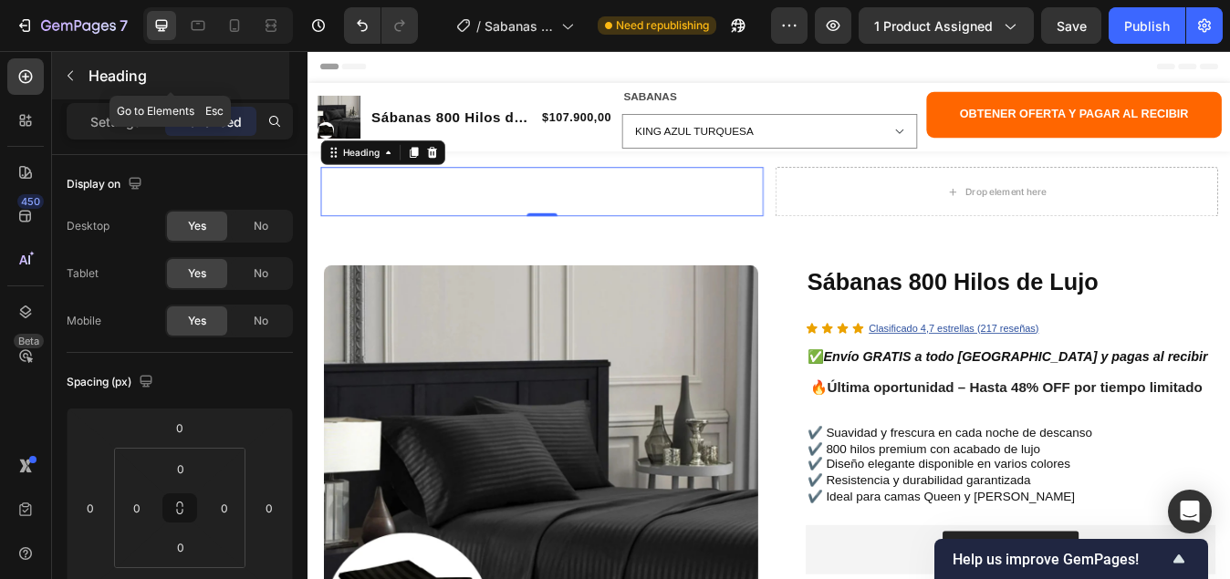
click at [62, 71] on button "button" at bounding box center [70, 75] width 29 height 29
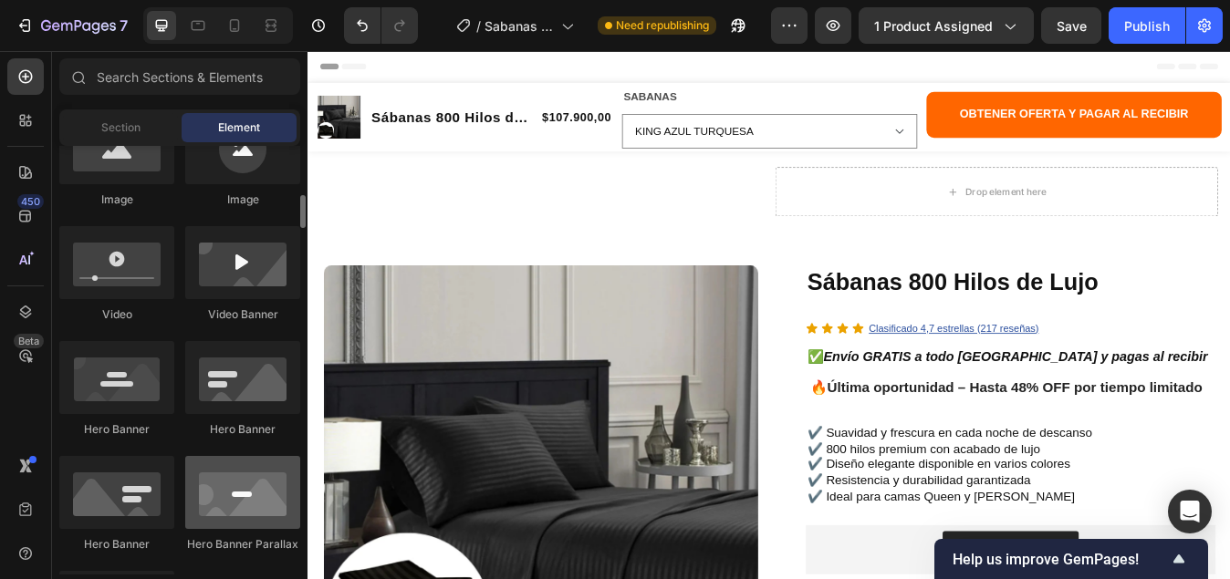
scroll to position [730, 0]
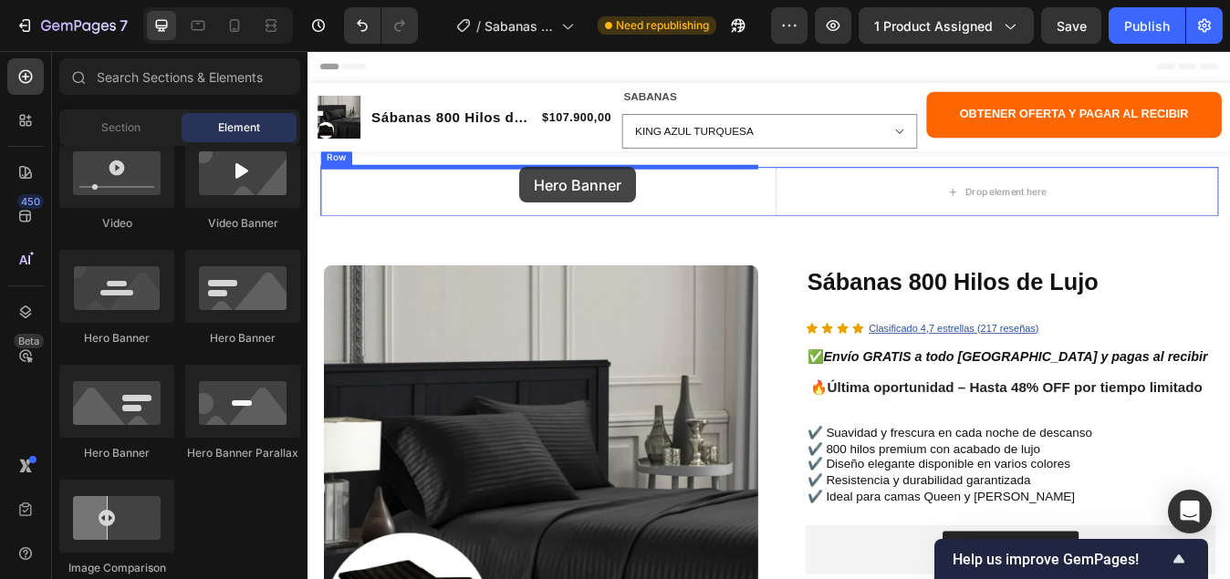
drag, startPoint x: 426, startPoint y: 351, endPoint x: 558, endPoint y: 189, distance: 209.4
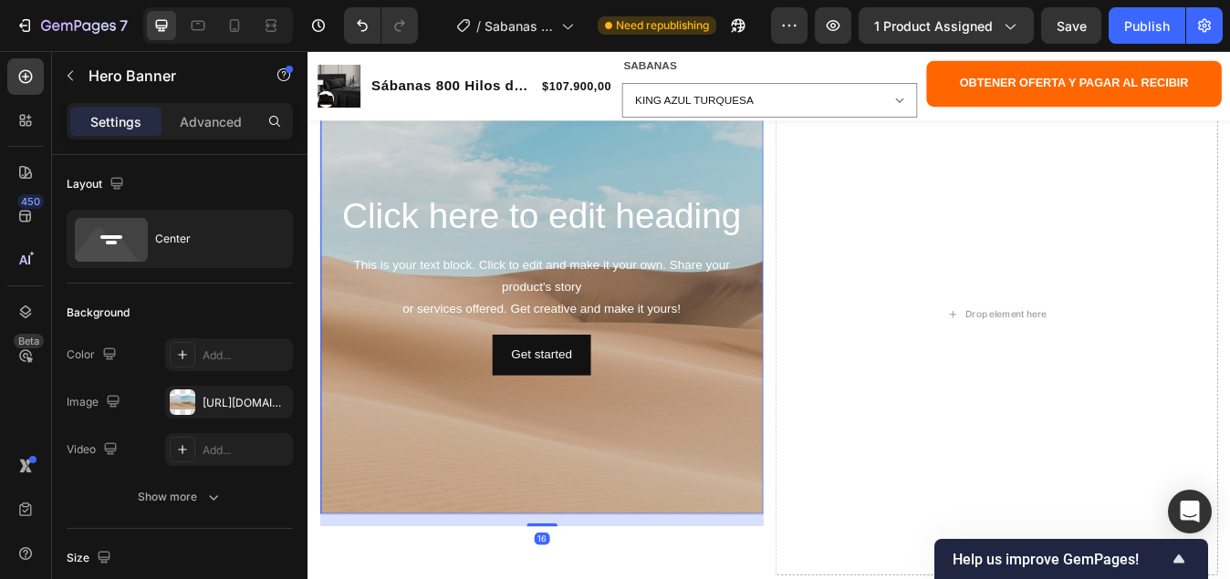
scroll to position [182, 0]
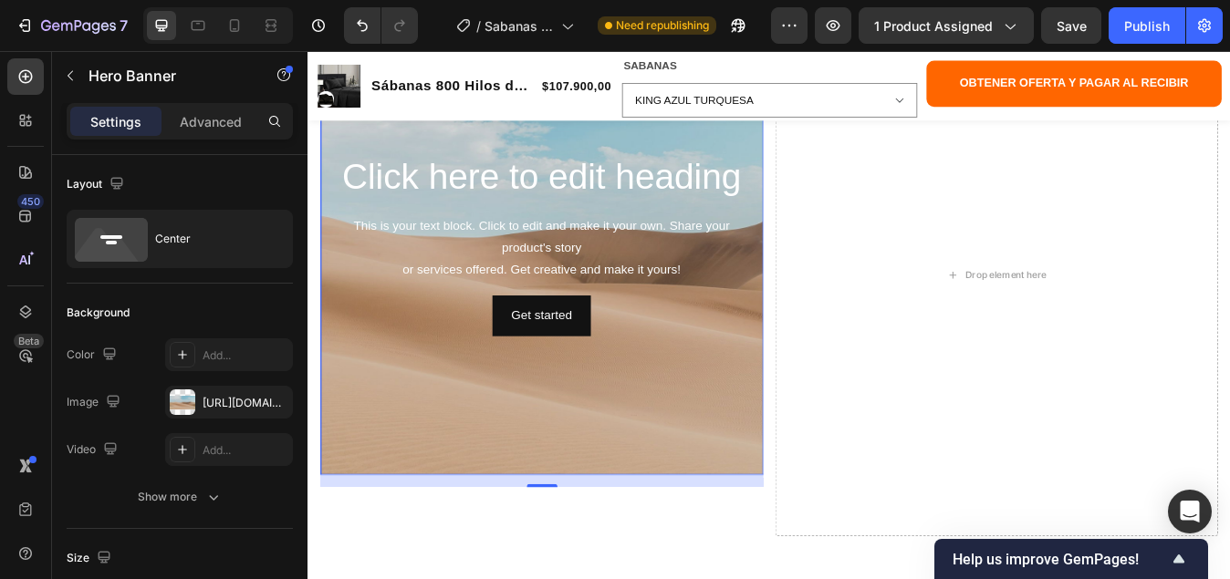
type input "TEX"
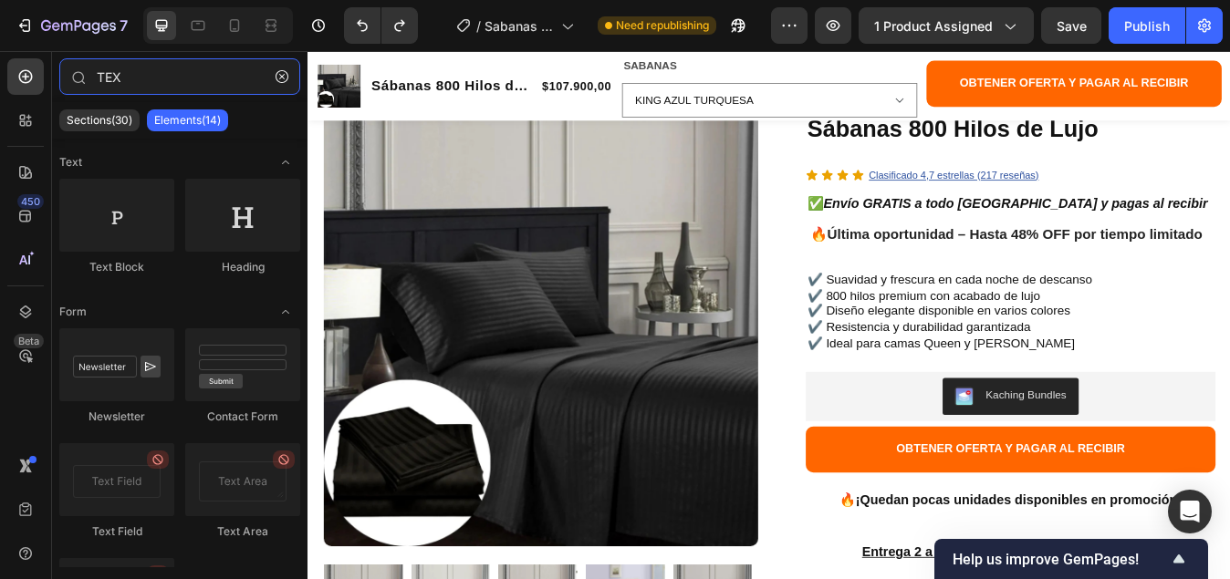
scroll to position [0, 0]
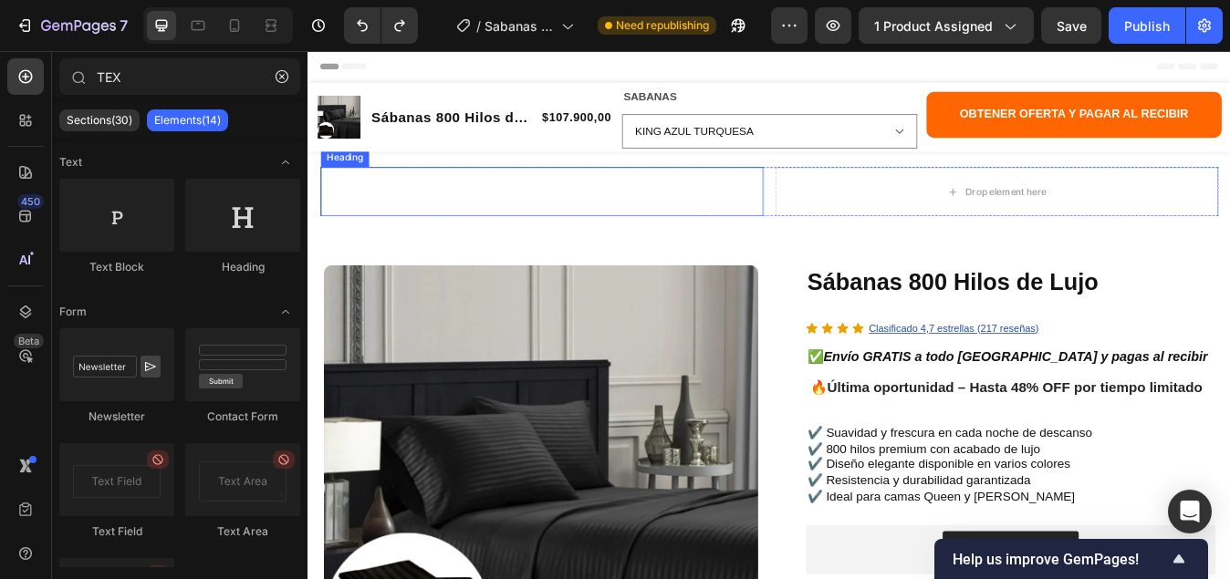
click at [657, 216] on p "Rich Text Editor. Editing area: main" at bounding box center [585, 218] width 522 height 55
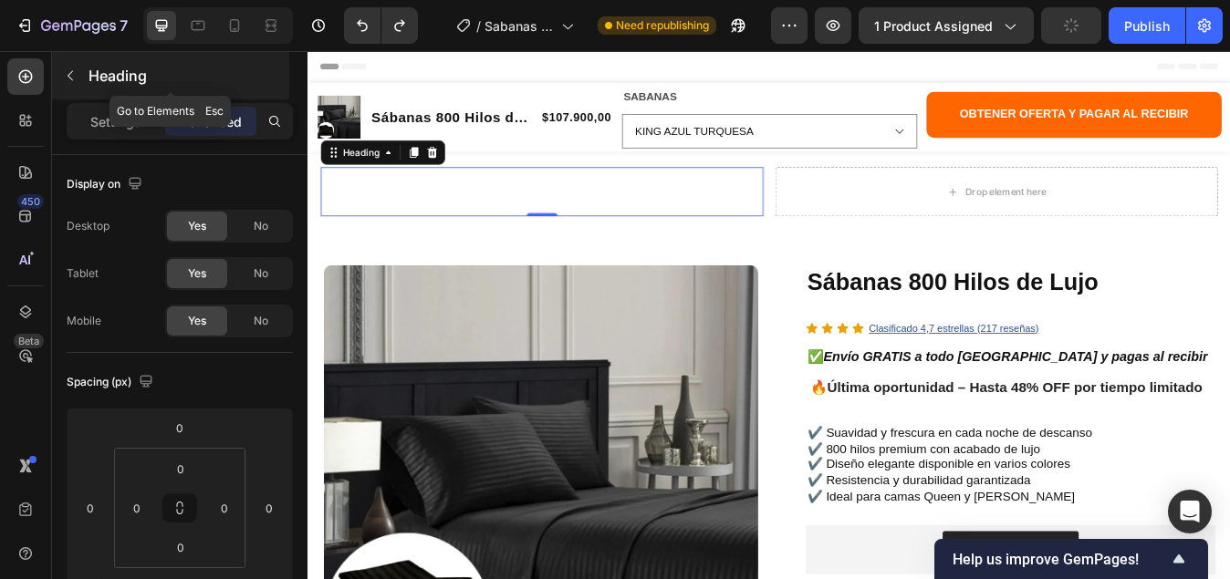
click at [77, 73] on icon "button" at bounding box center [70, 75] width 15 height 15
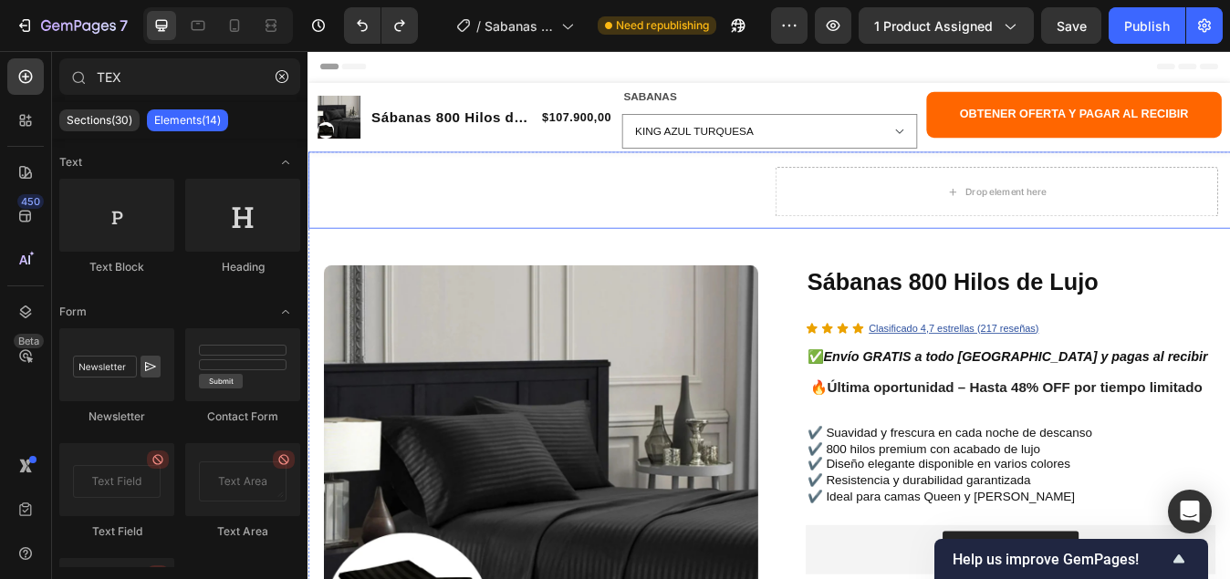
click at [442, 171] on div "Heading Heading Drop element here Row Row" at bounding box center [854, 216] width 1095 height 91
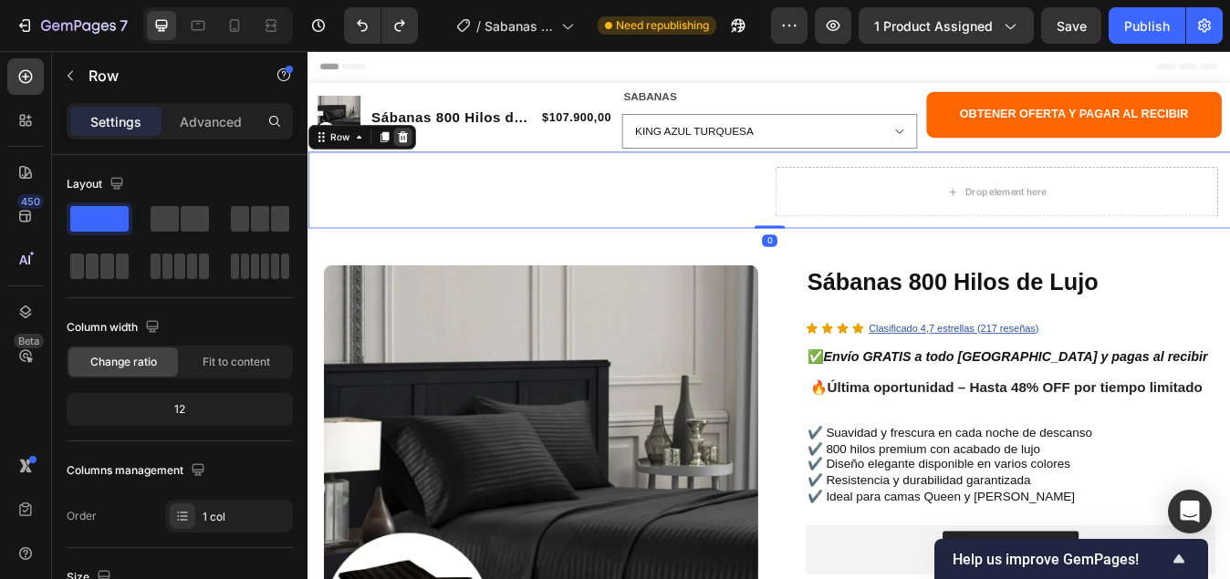
click at [426, 154] on icon at bounding box center [419, 153] width 15 height 15
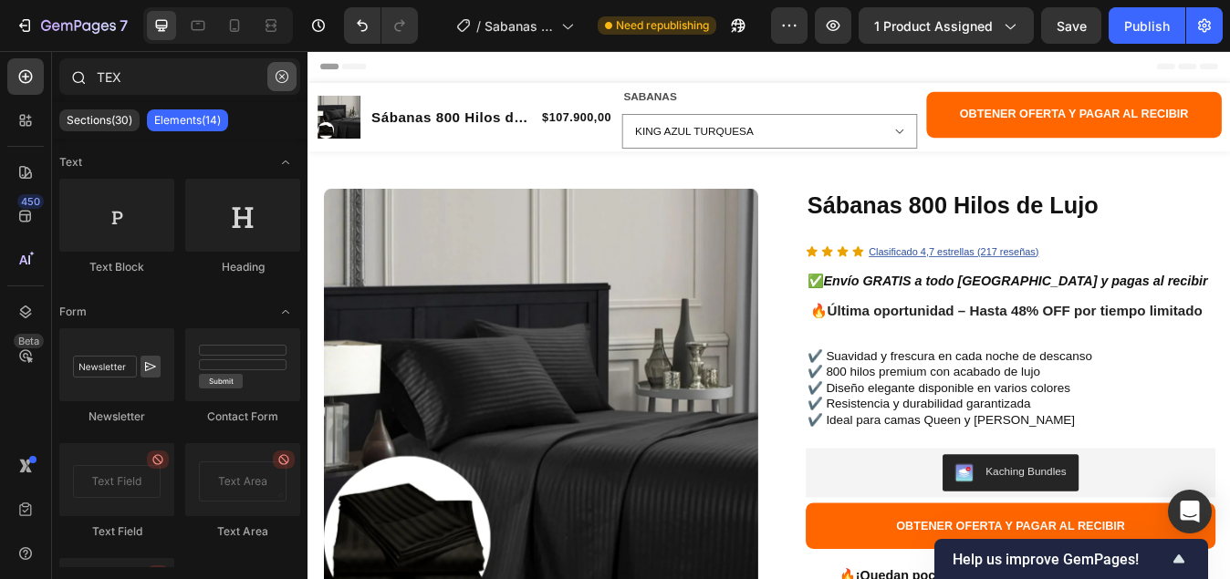
click at [281, 73] on icon "button" at bounding box center [281, 76] width 13 height 13
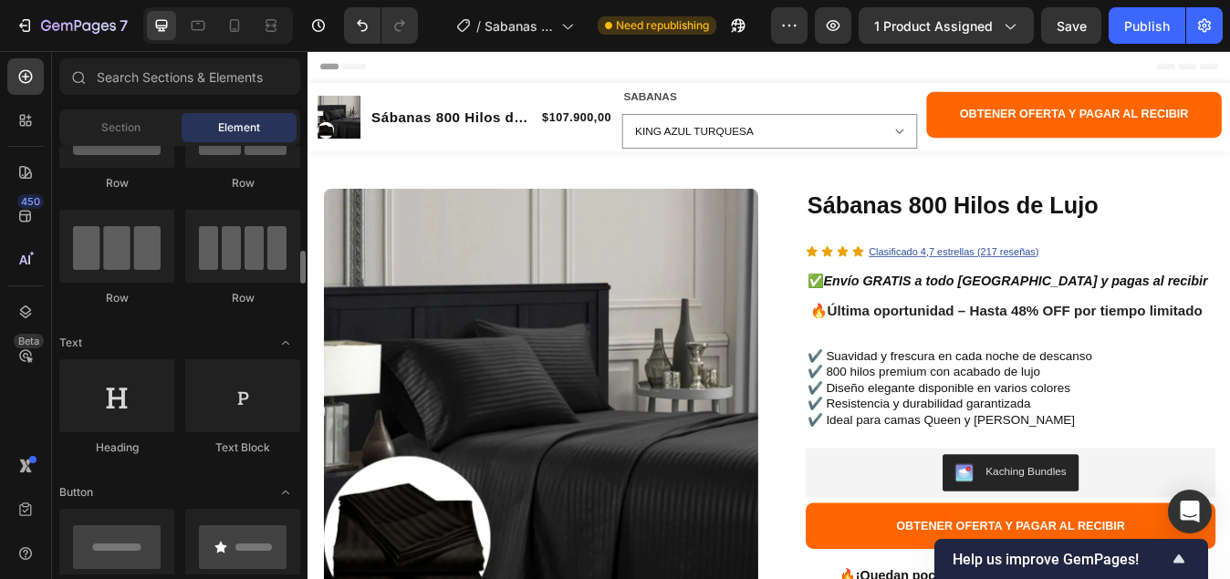
scroll to position [182, 0]
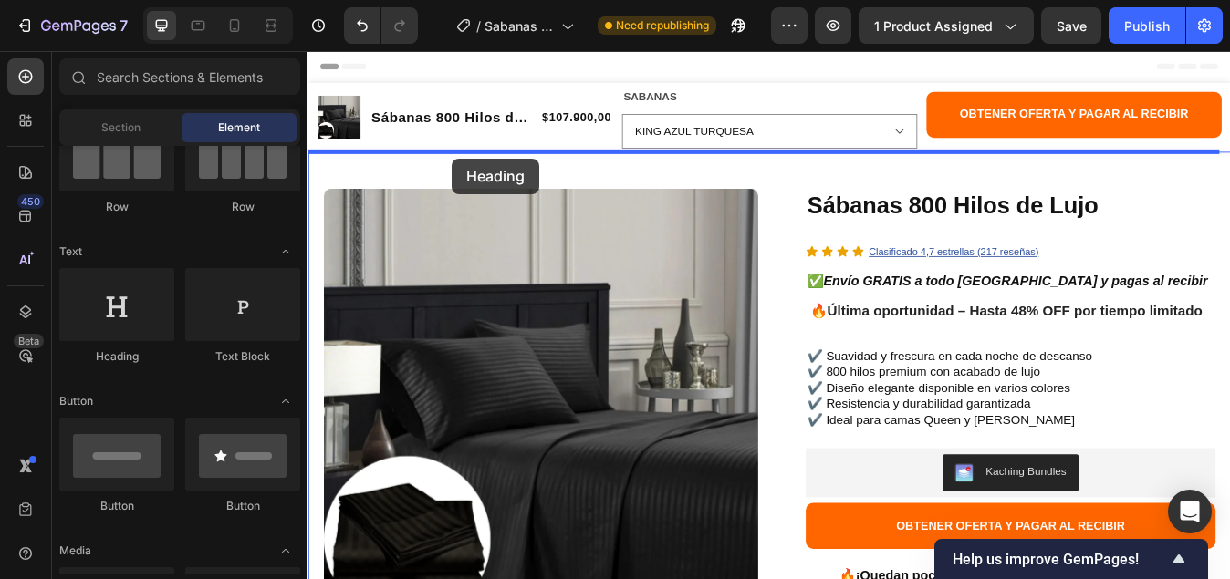
drag, startPoint x: 426, startPoint y: 368, endPoint x: 478, endPoint y: 179, distance: 196.7
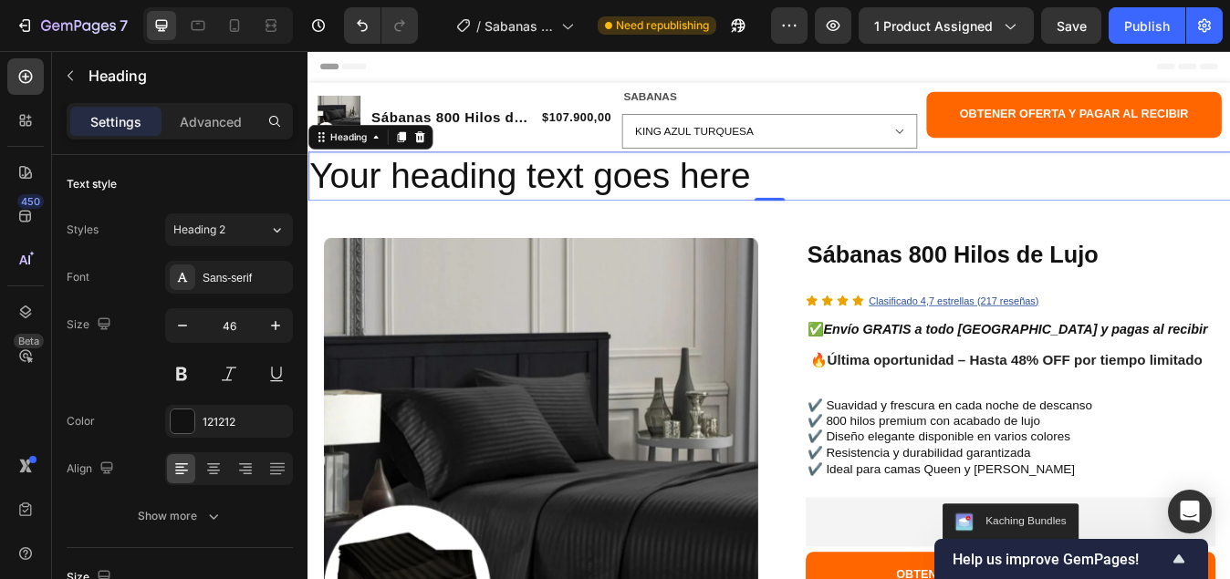
click at [835, 204] on h2 "Your heading text goes here" at bounding box center [854, 200] width 1095 height 58
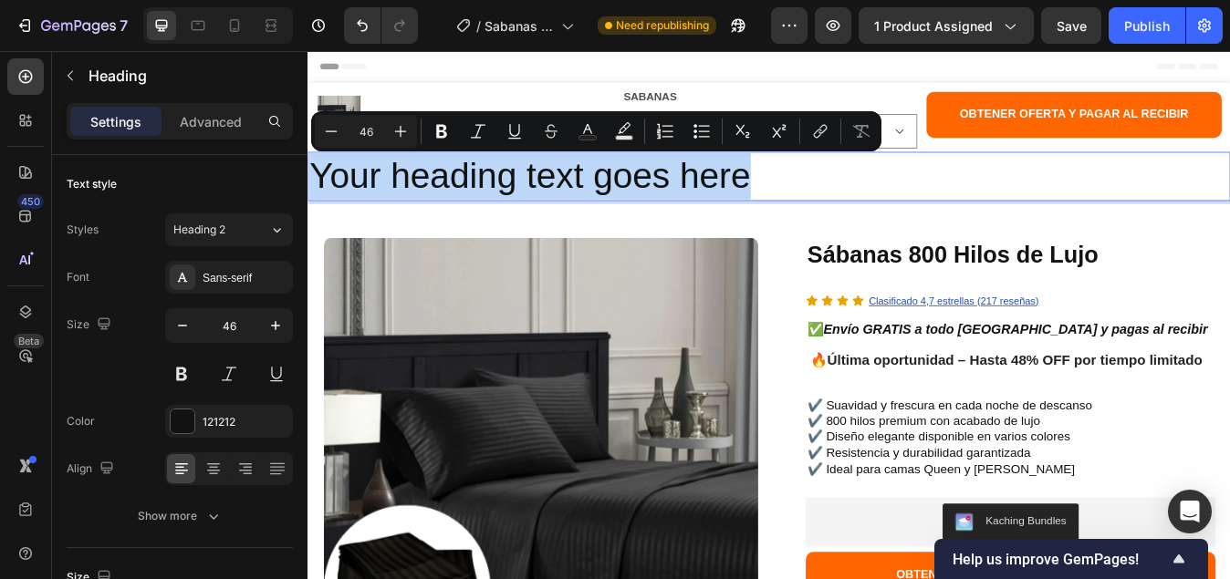
drag, startPoint x: 836, startPoint y: 204, endPoint x: 309, endPoint y: 206, distance: 527.2
click at [309, 206] on p "Your heading text goes here" at bounding box center [854, 199] width 1091 height 55
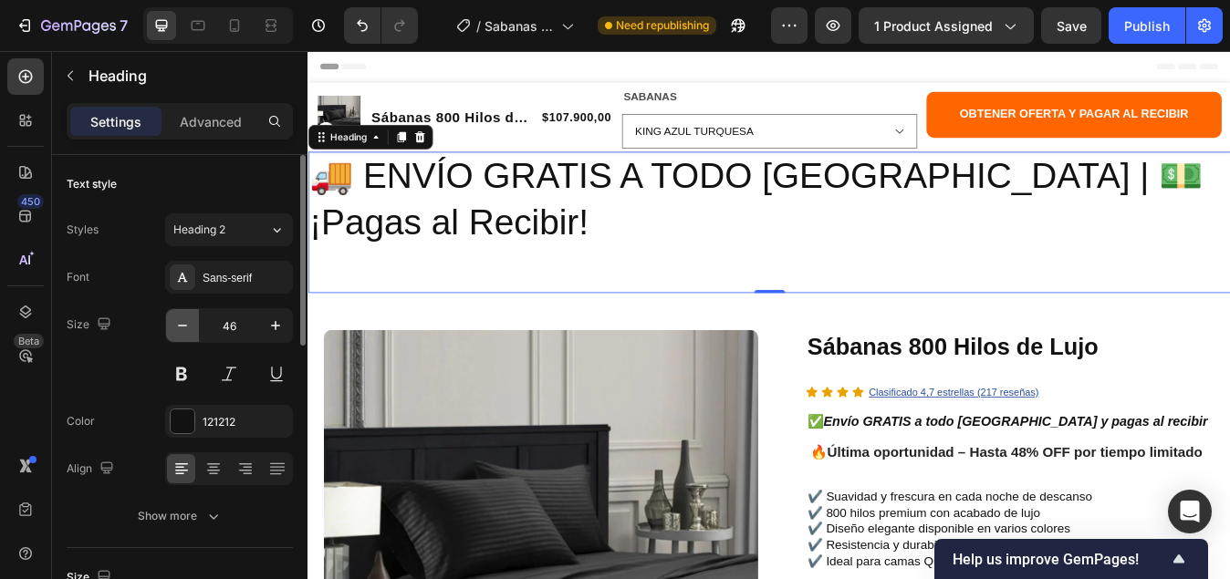
click at [181, 329] on icon "button" at bounding box center [182, 325] width 18 height 18
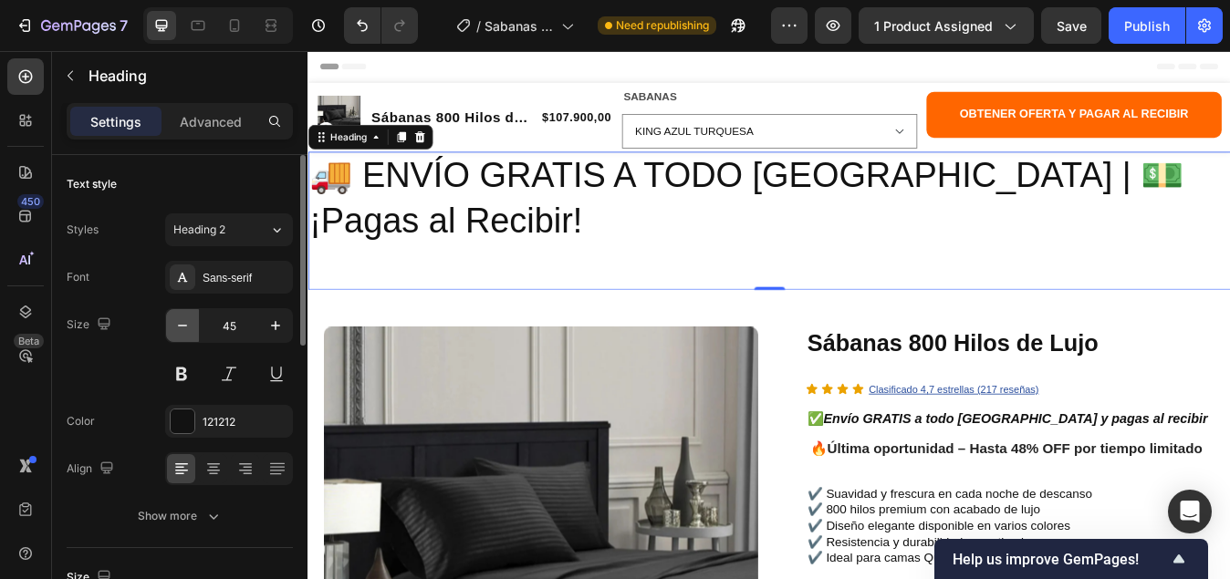
click at [182, 326] on icon "button" at bounding box center [182, 326] width 9 height 2
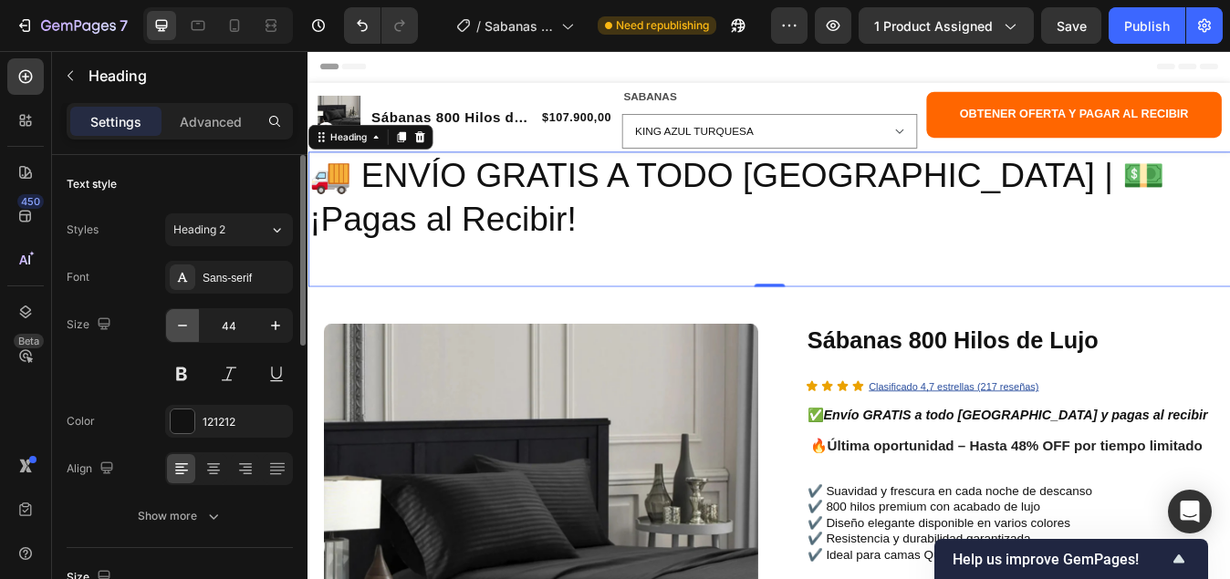
click at [182, 326] on icon "button" at bounding box center [182, 326] width 9 height 2
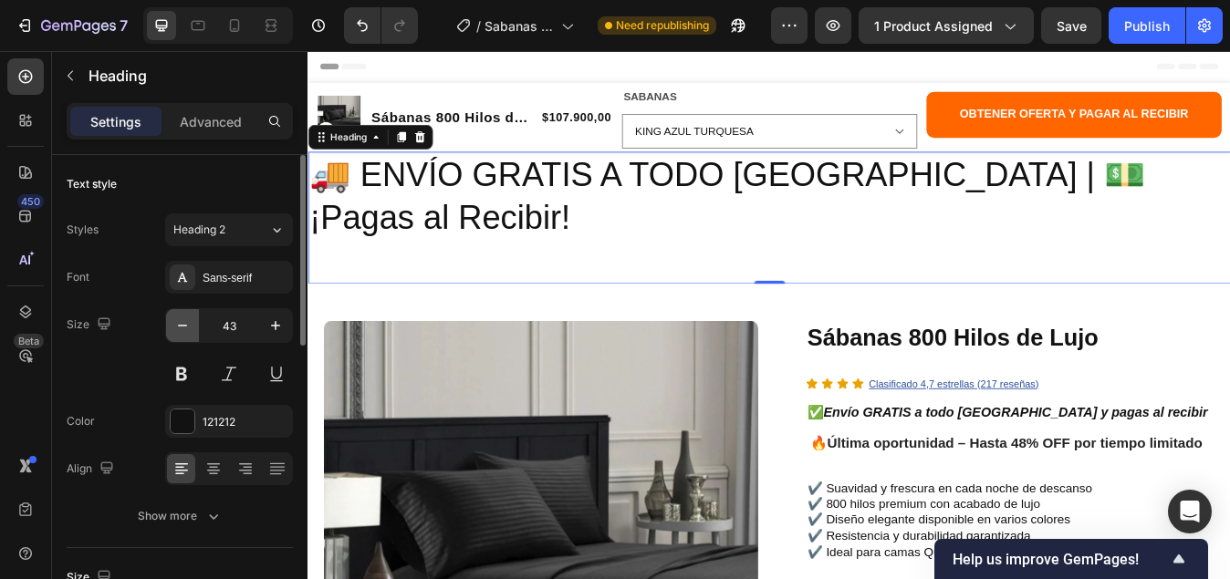
click at [182, 326] on icon "button" at bounding box center [182, 326] width 9 height 2
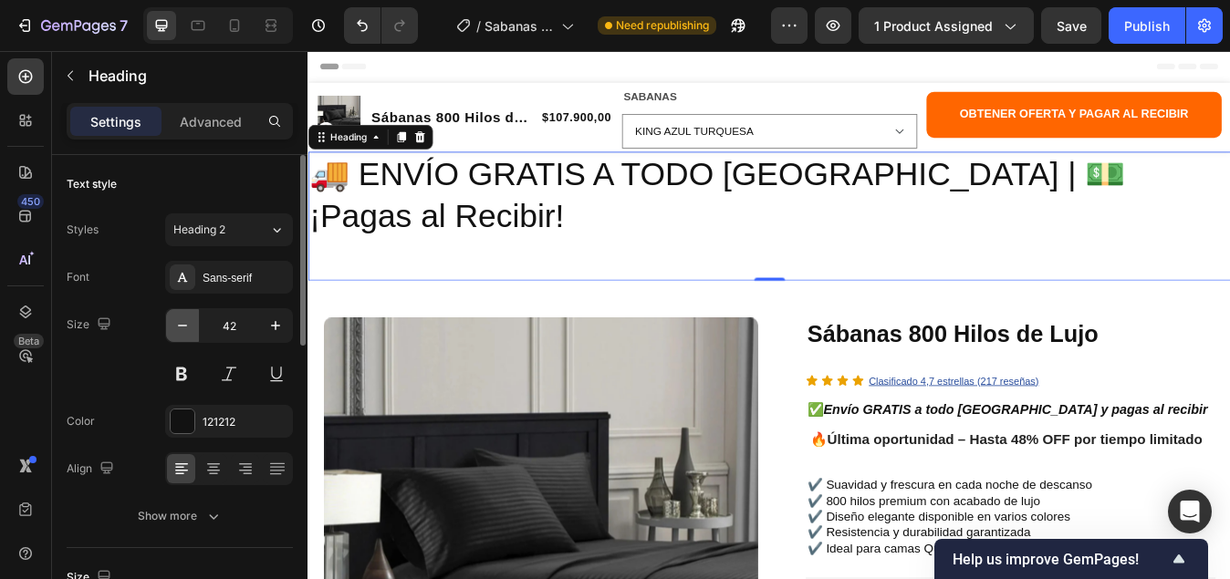
click at [182, 326] on icon "button" at bounding box center [182, 326] width 9 height 2
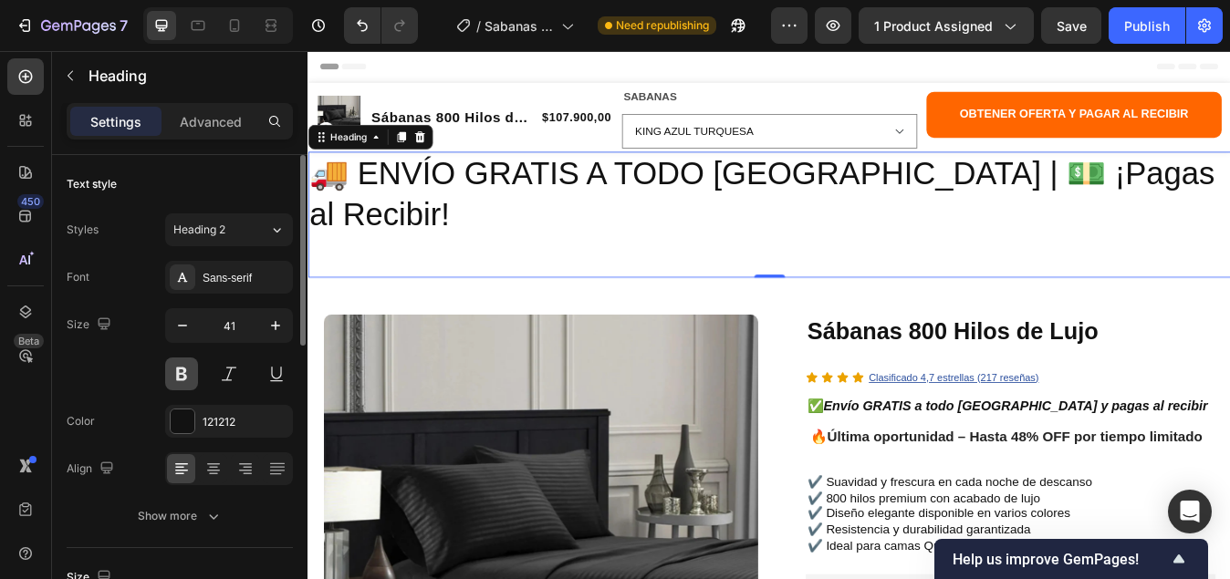
click at [183, 375] on button at bounding box center [181, 374] width 33 height 33
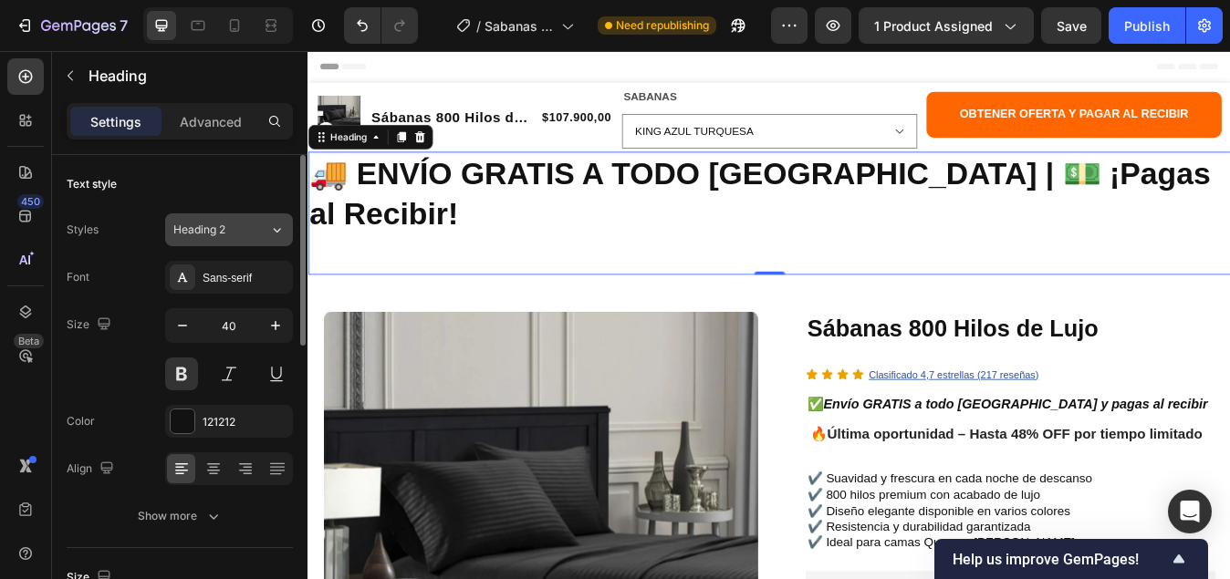
click at [270, 233] on icon at bounding box center [277, 230] width 16 height 18
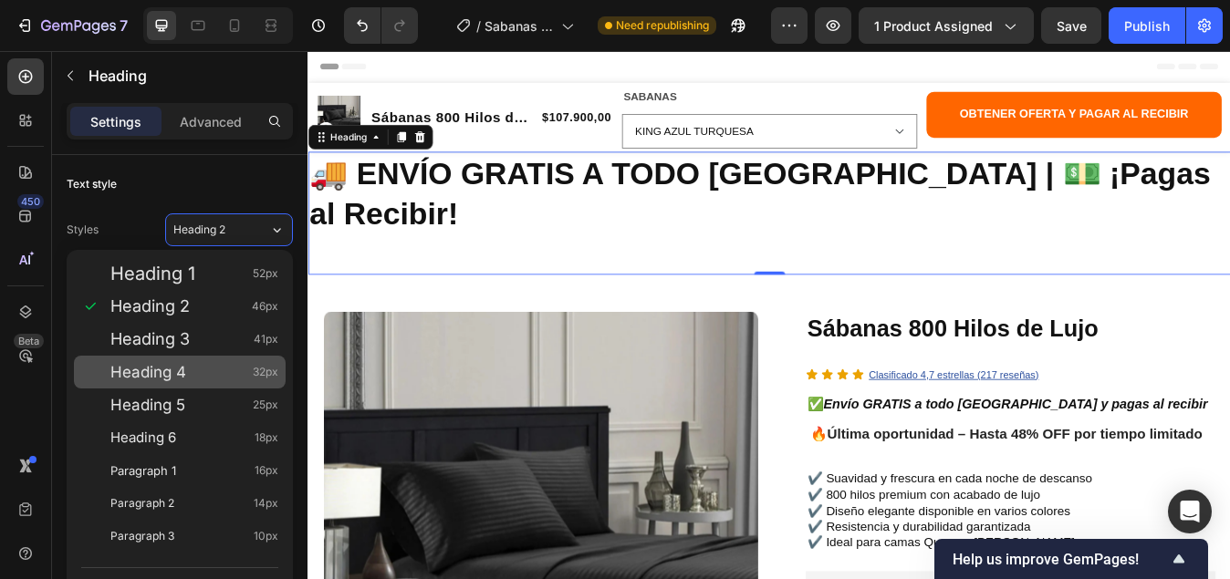
click at [189, 368] on div "Heading 4 32px" at bounding box center [194, 372] width 168 height 18
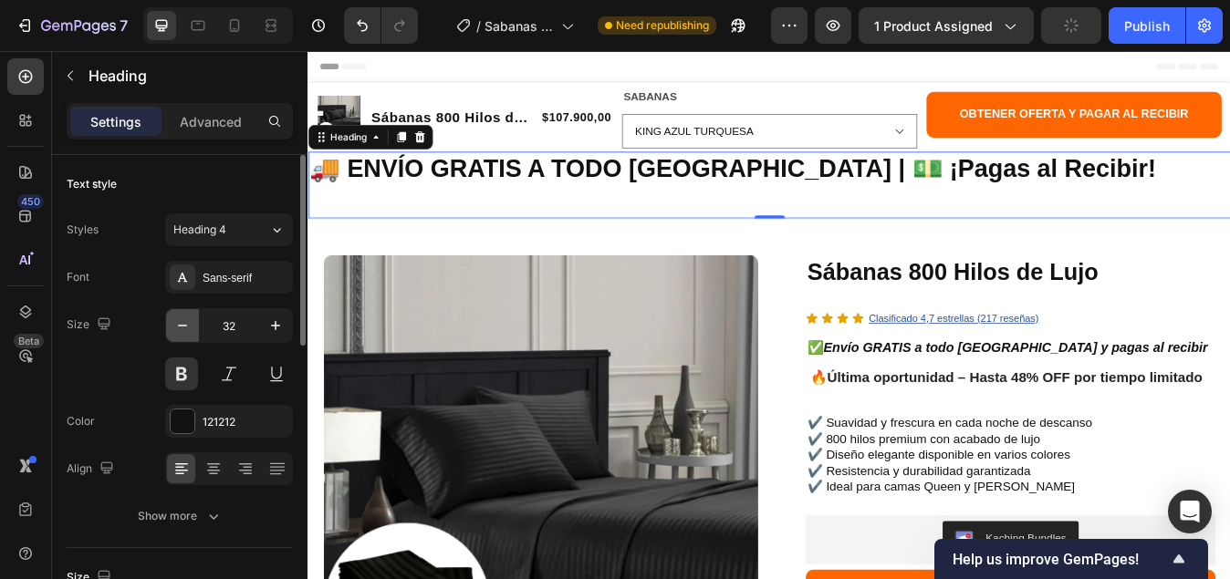
click at [177, 328] on icon "button" at bounding box center [182, 325] width 18 height 18
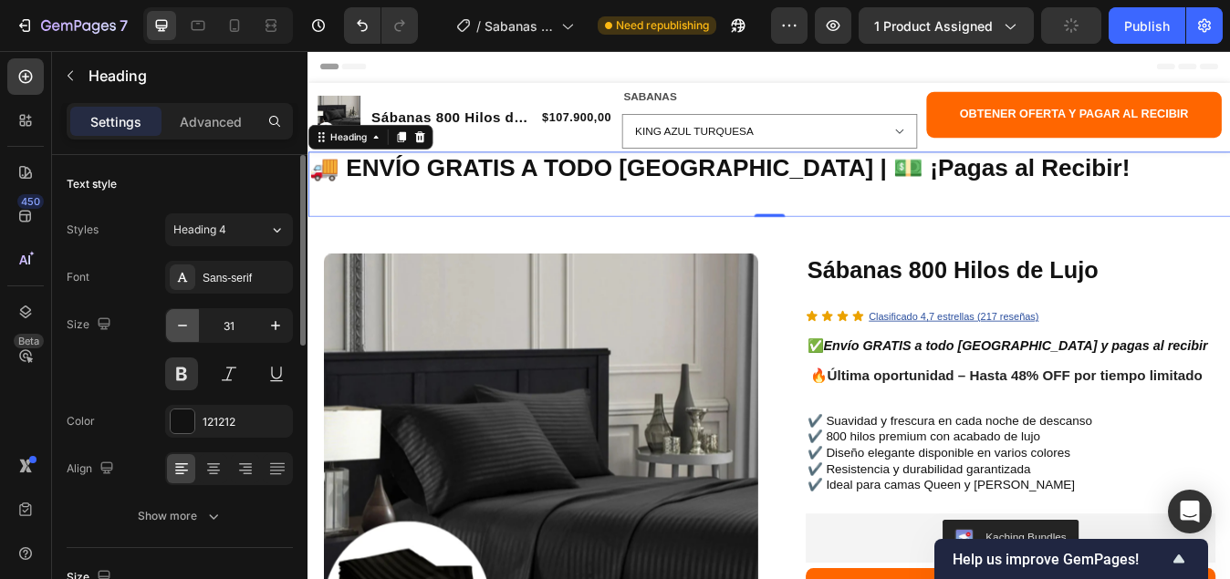
click at [177, 328] on icon "button" at bounding box center [182, 325] width 18 height 18
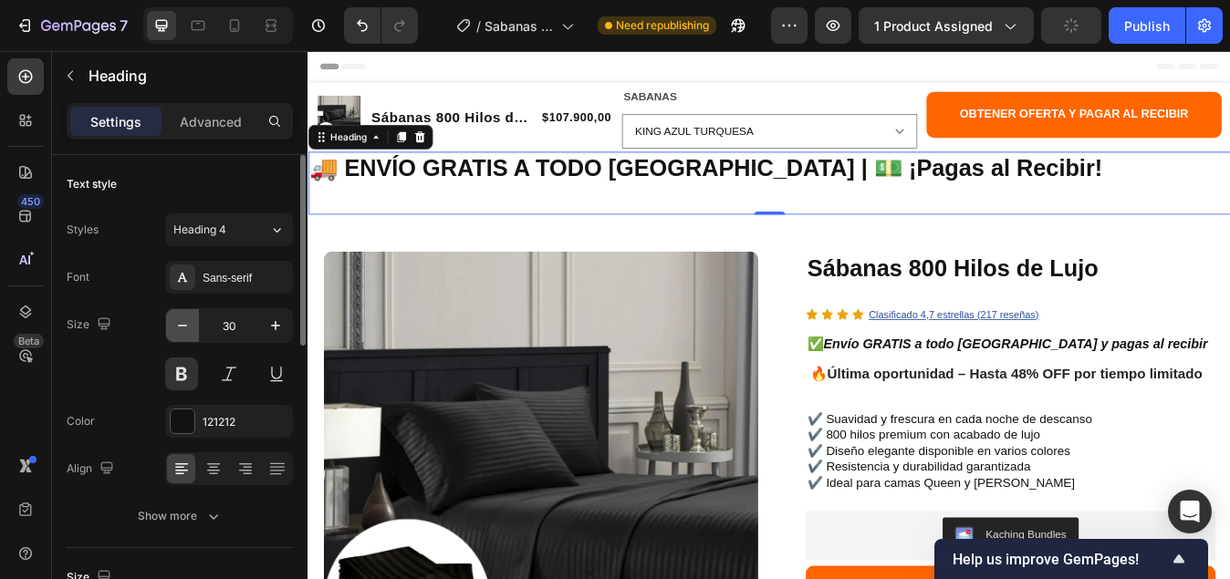
click at [177, 328] on icon "button" at bounding box center [182, 325] width 18 height 18
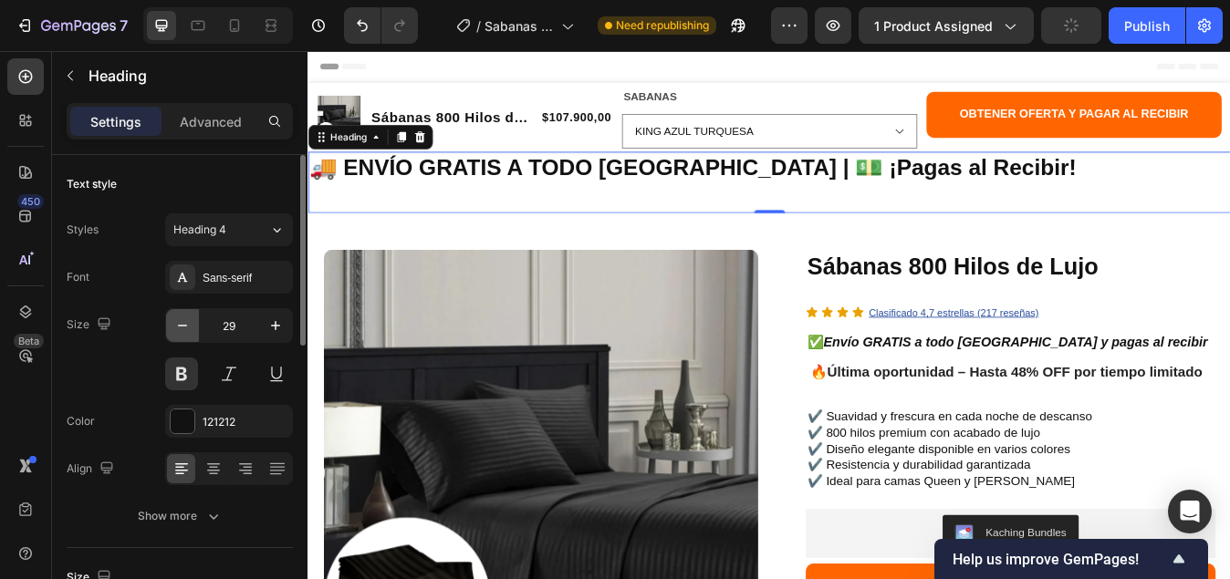
click at [177, 328] on icon "button" at bounding box center [182, 325] width 18 height 18
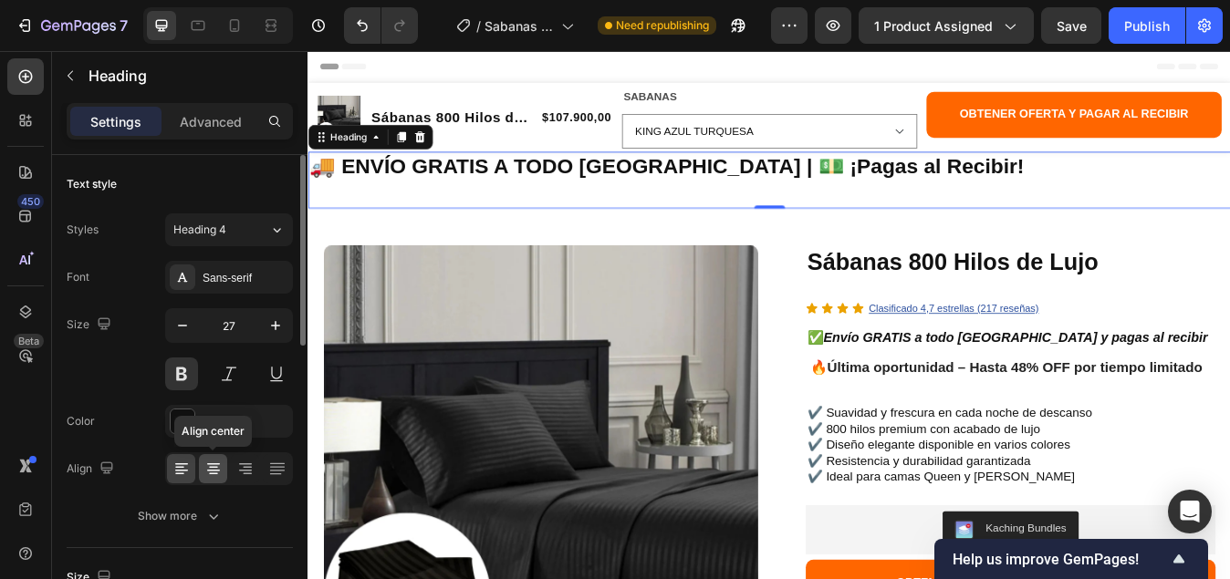
click at [213, 475] on icon at bounding box center [213, 469] width 18 height 18
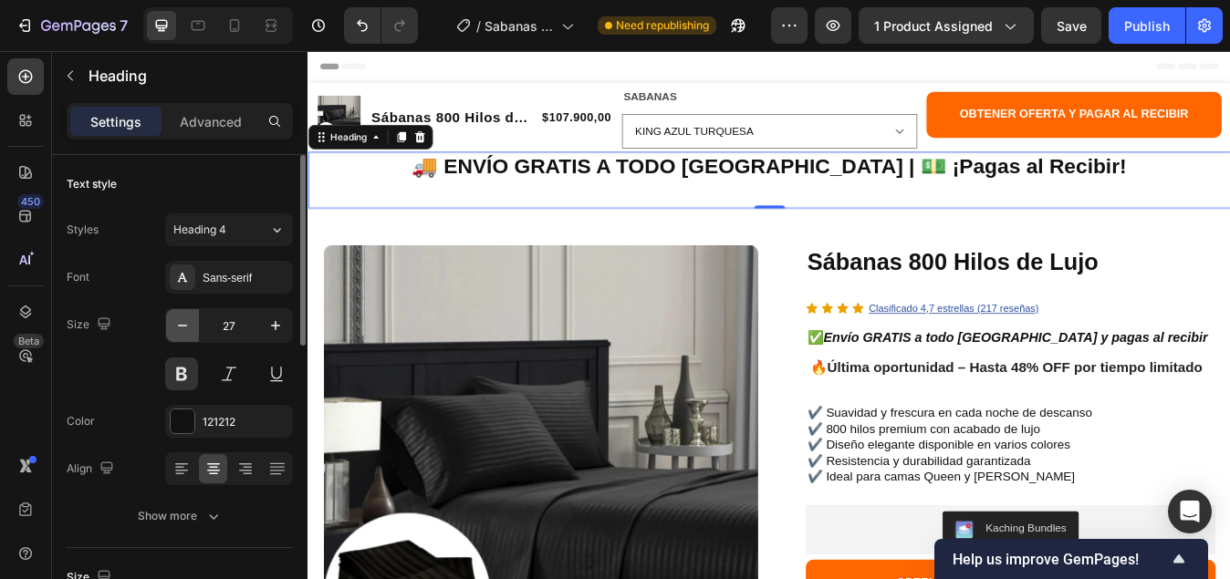
click at [175, 329] on icon "button" at bounding box center [182, 325] width 18 height 18
click at [175, 327] on icon "button" at bounding box center [182, 325] width 18 height 18
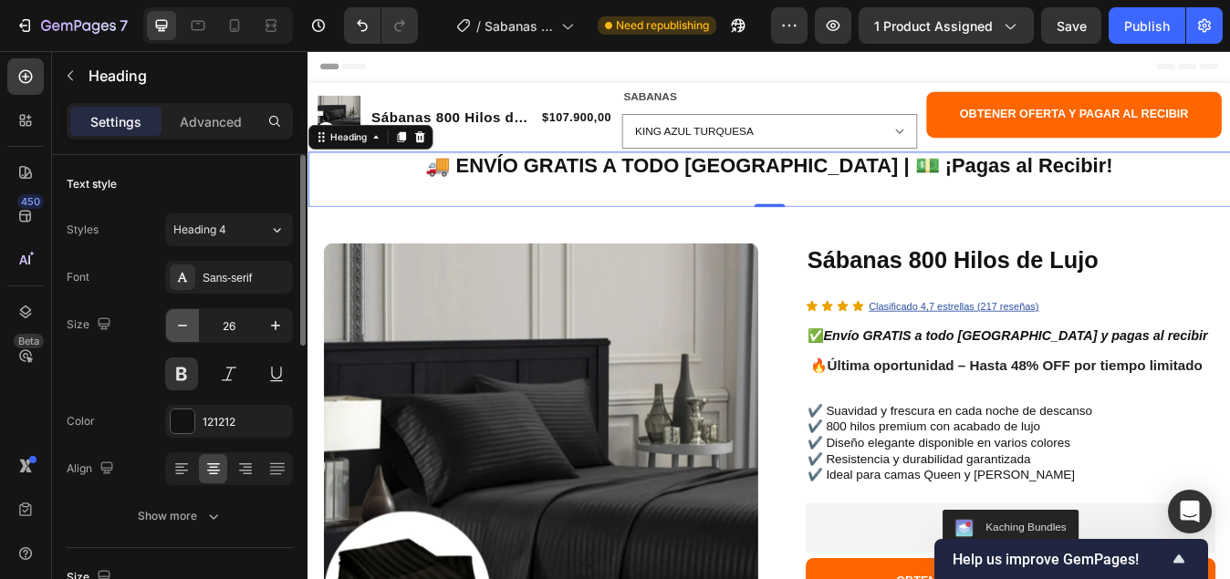
click at [174, 326] on icon "button" at bounding box center [182, 325] width 18 height 18
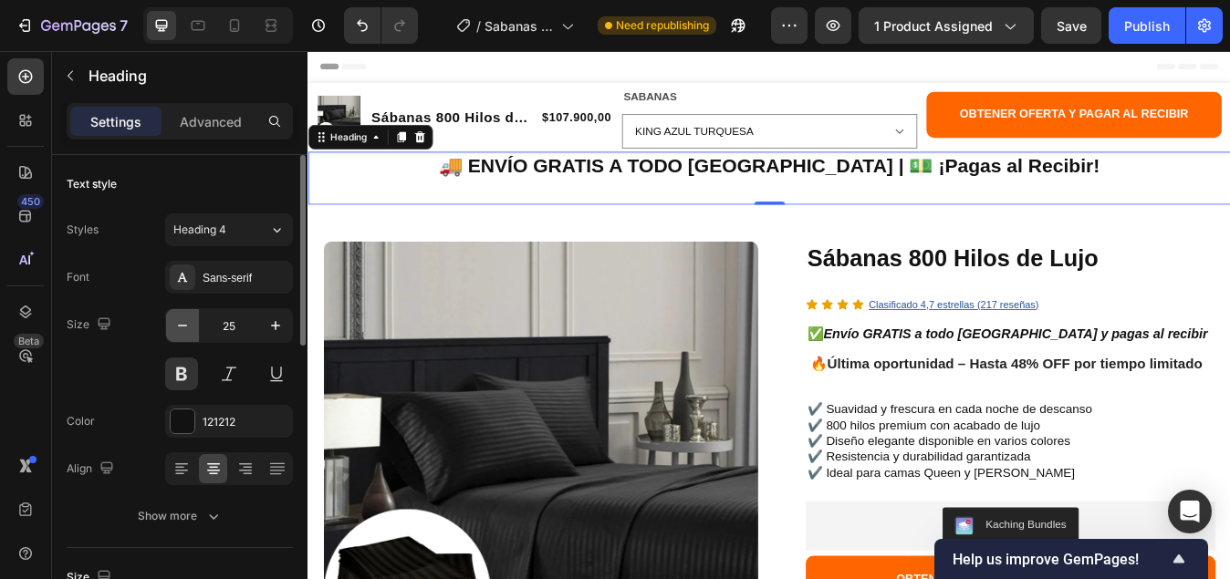
click at [171, 320] on button "button" at bounding box center [182, 325] width 33 height 33
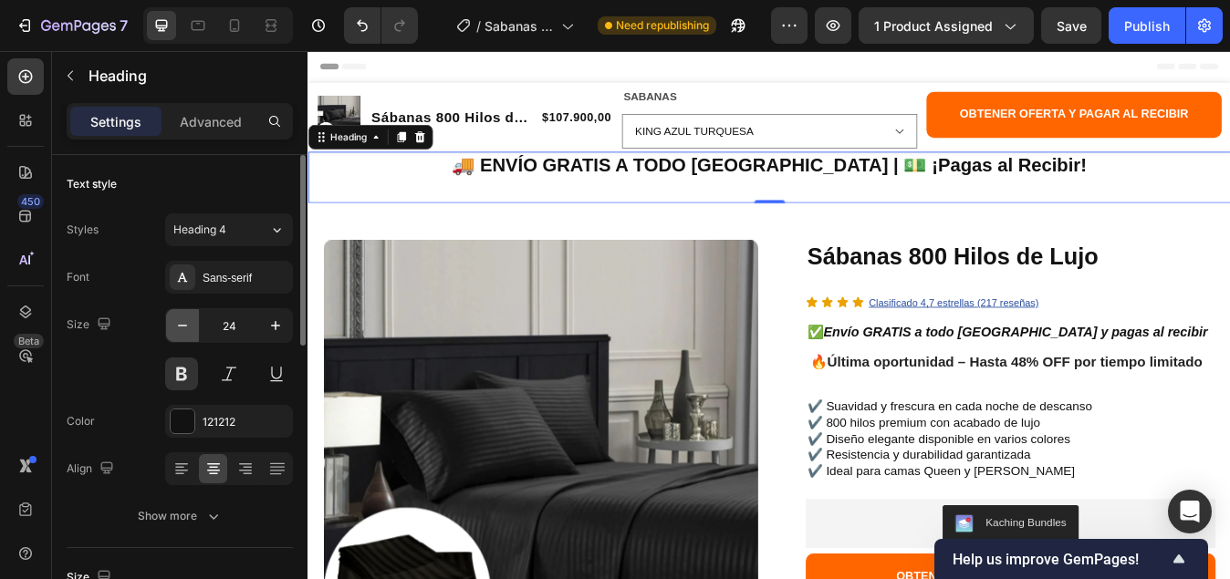
click at [167, 317] on button "button" at bounding box center [182, 325] width 33 height 33
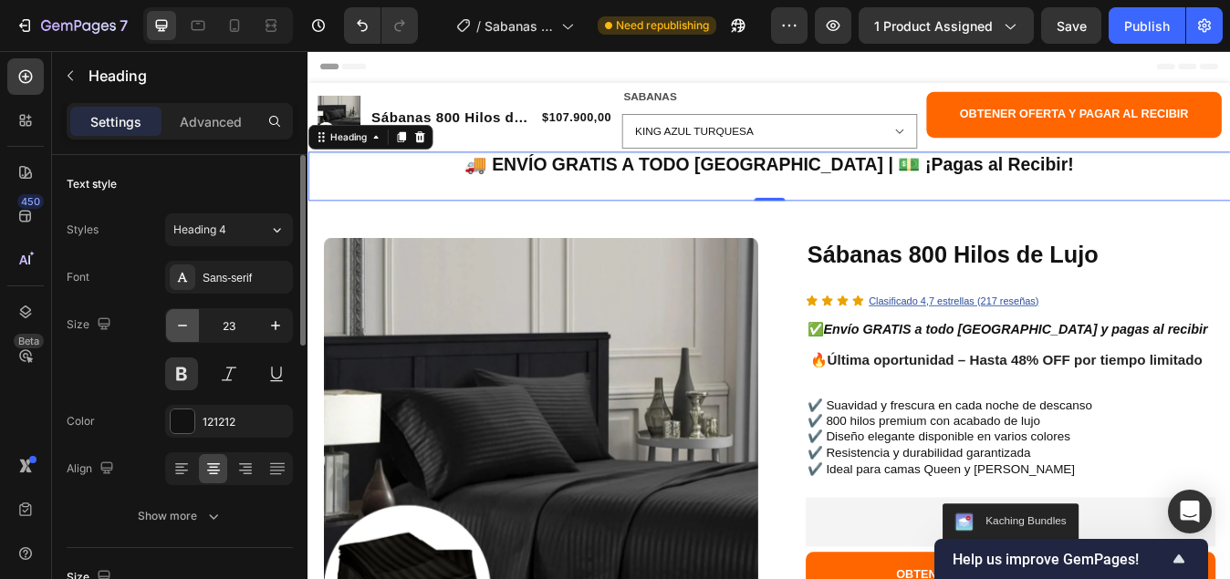
click at [167, 317] on button "button" at bounding box center [182, 325] width 33 height 33
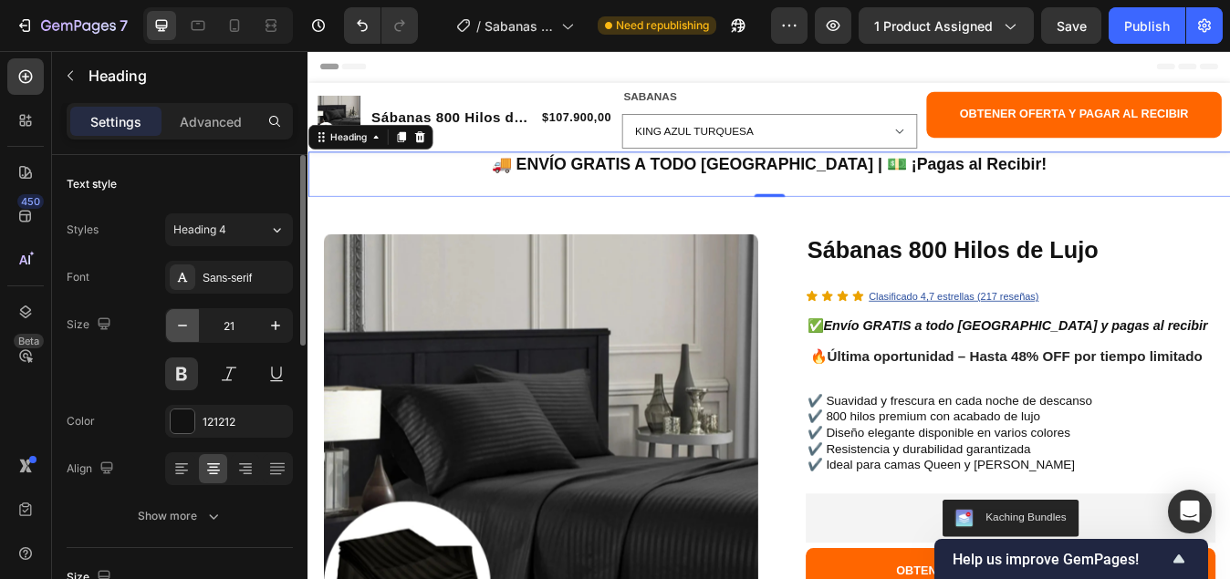
click at [171, 323] on button "button" at bounding box center [182, 325] width 33 height 33
type input "20"
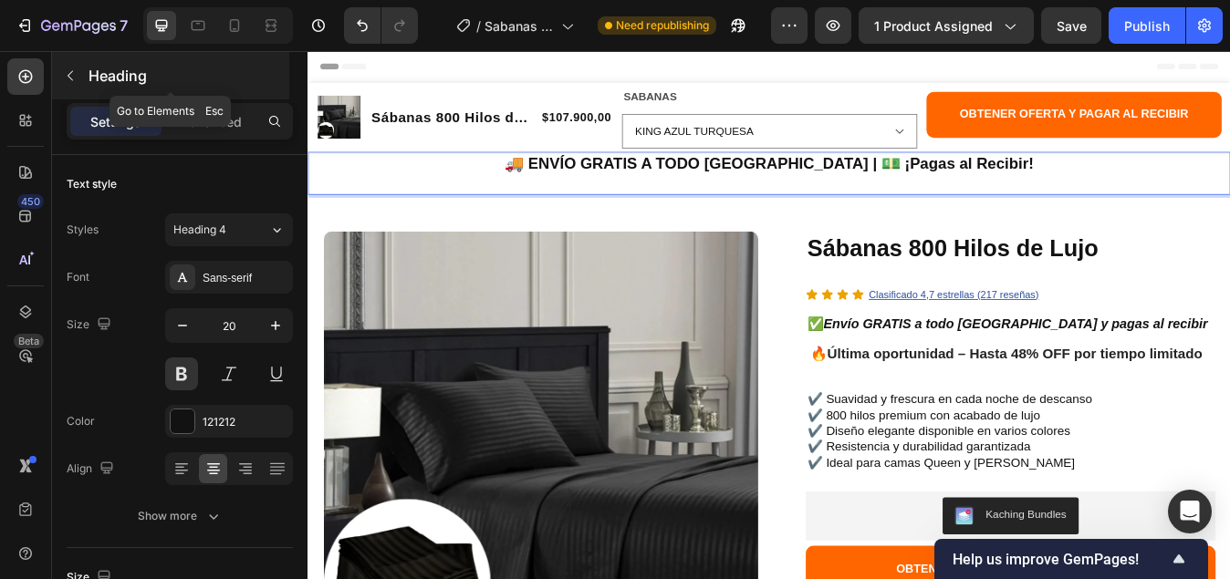
click at [65, 73] on icon "button" at bounding box center [70, 75] width 15 height 15
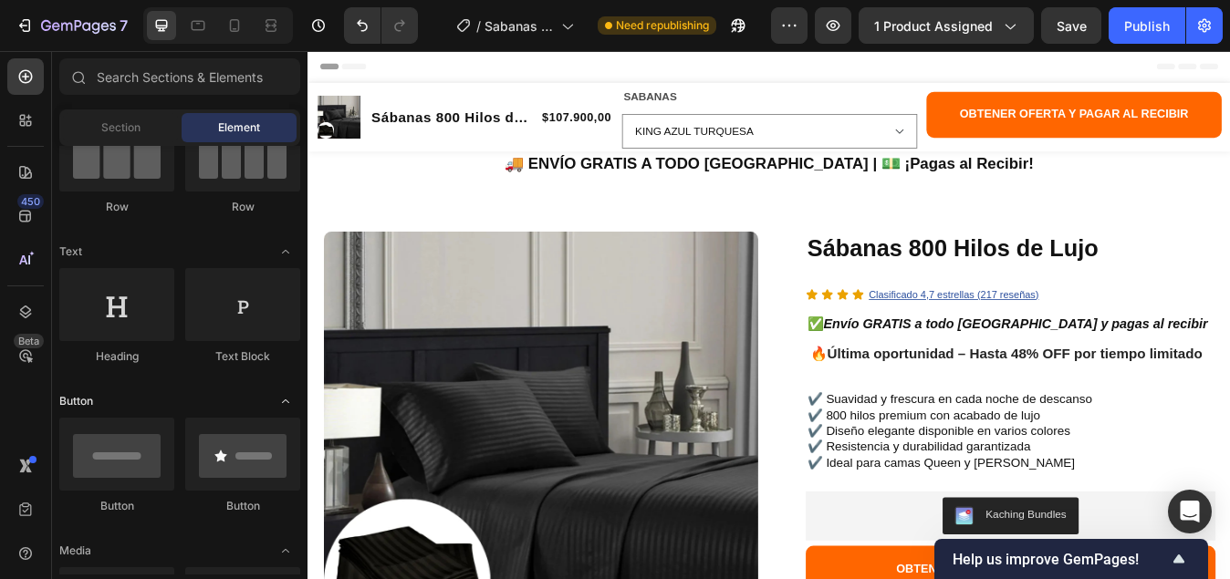
scroll to position [0, 0]
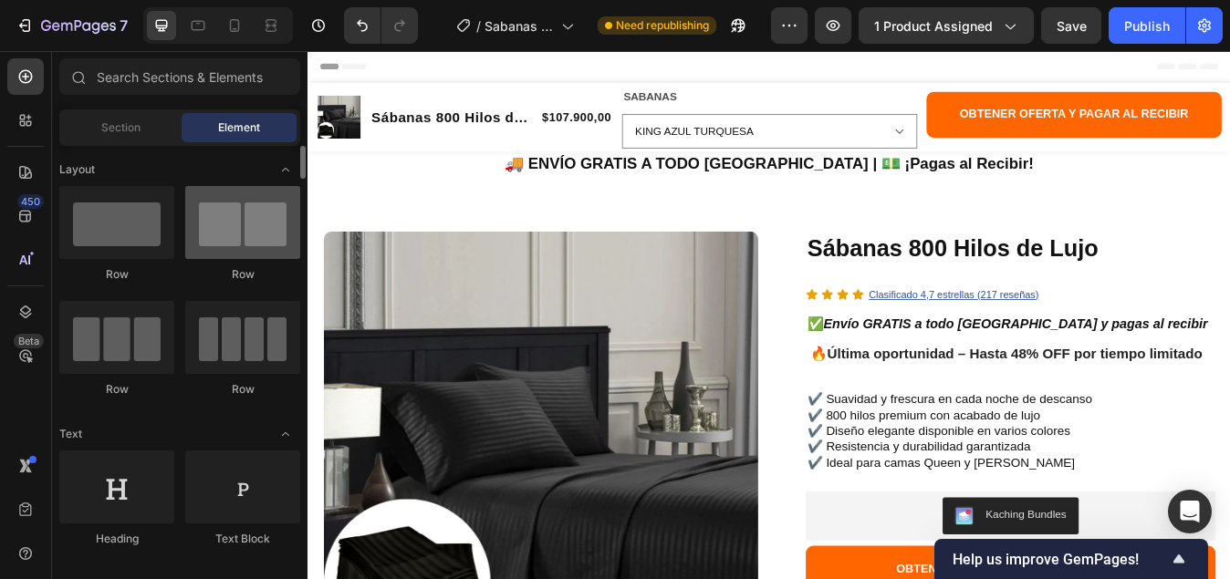
click at [244, 233] on div at bounding box center [242, 222] width 115 height 73
click at [233, 237] on div at bounding box center [242, 222] width 115 height 73
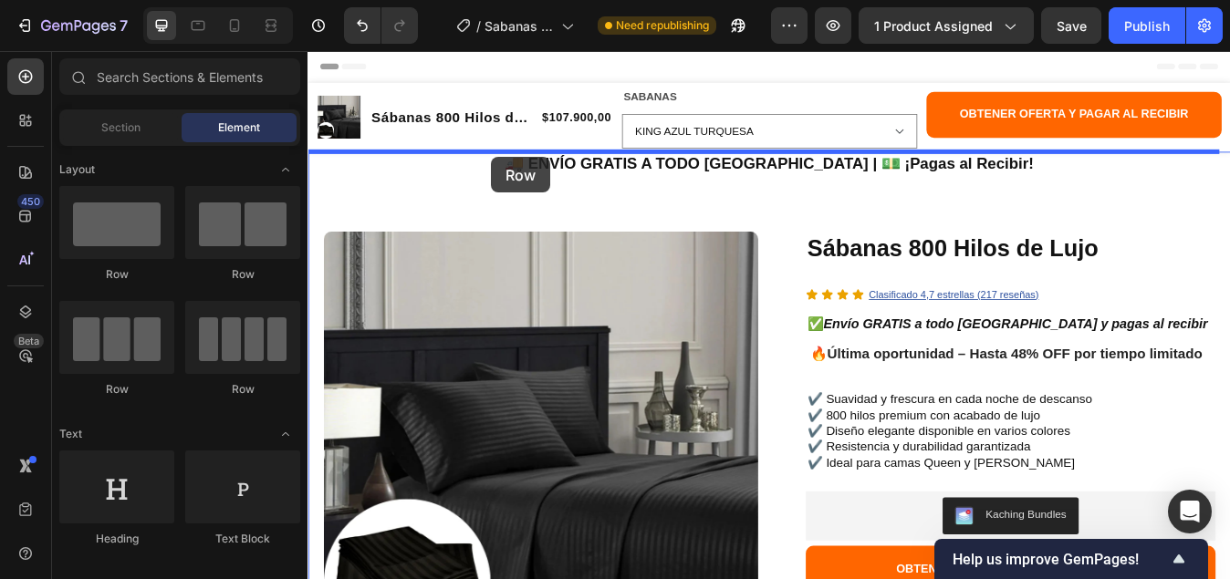
drag, startPoint x: 541, startPoint y: 288, endPoint x: 525, endPoint y: 177, distance: 112.4
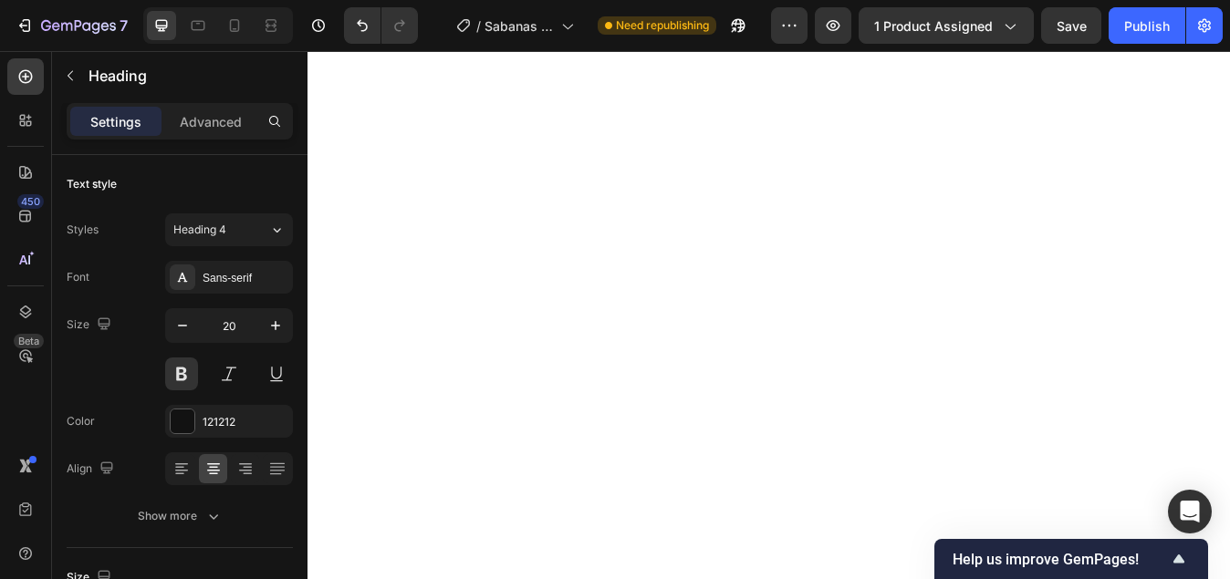
select select "[PERSON_NAME] NEGRA"
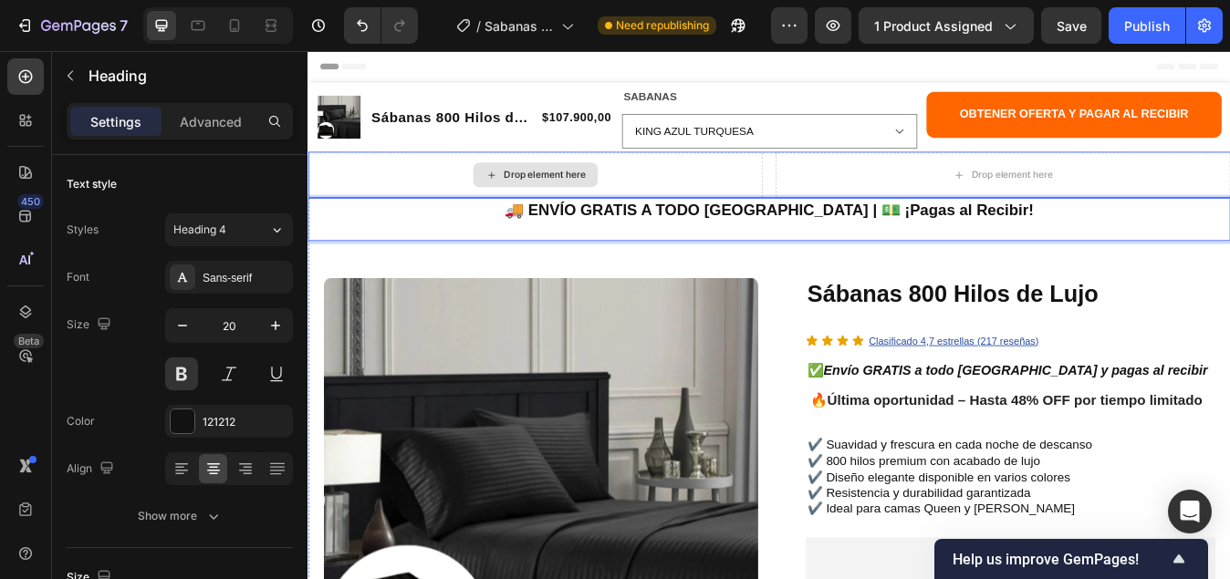
click at [599, 199] on div "Drop element here" at bounding box center [588, 198] width 97 height 15
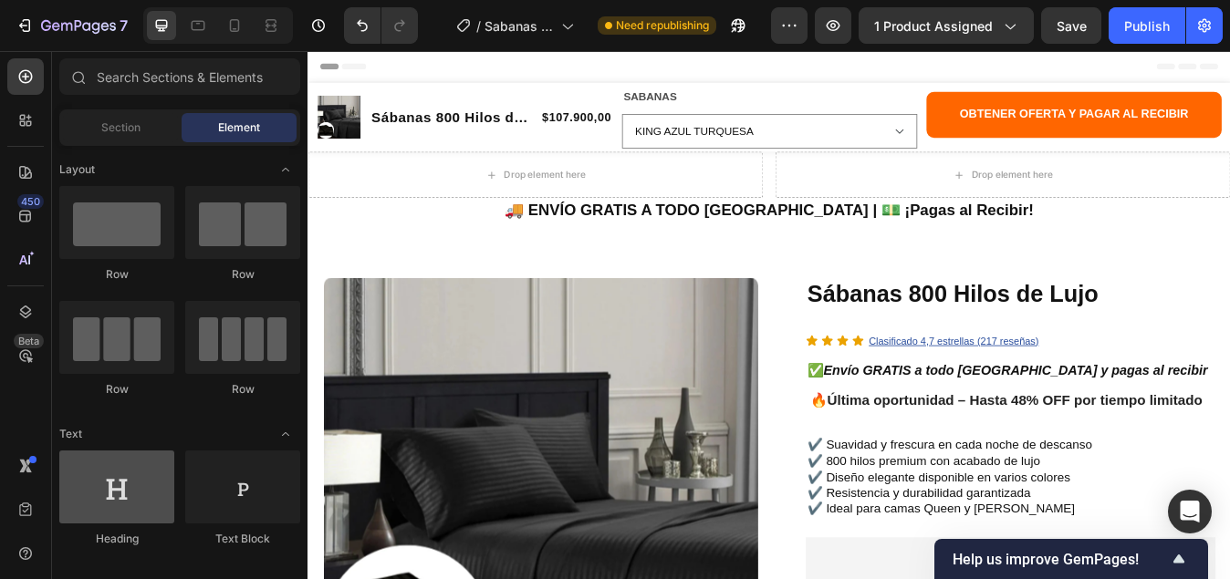
click at [96, 496] on div at bounding box center [116, 487] width 115 height 73
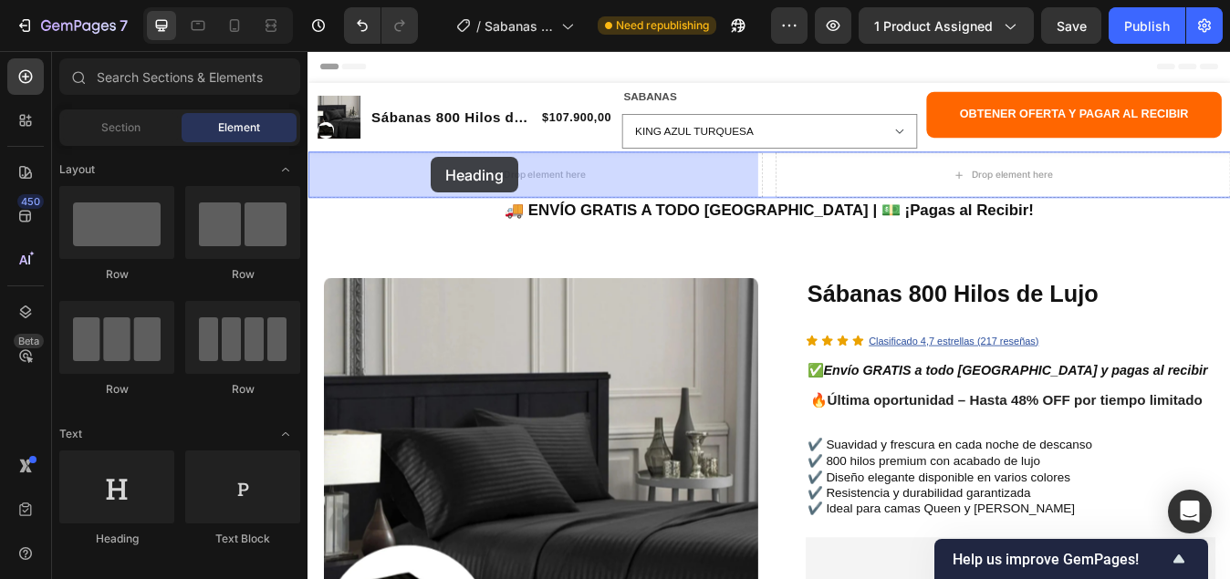
drag, startPoint x: 410, startPoint y: 541, endPoint x: 453, endPoint y: 177, distance: 366.5
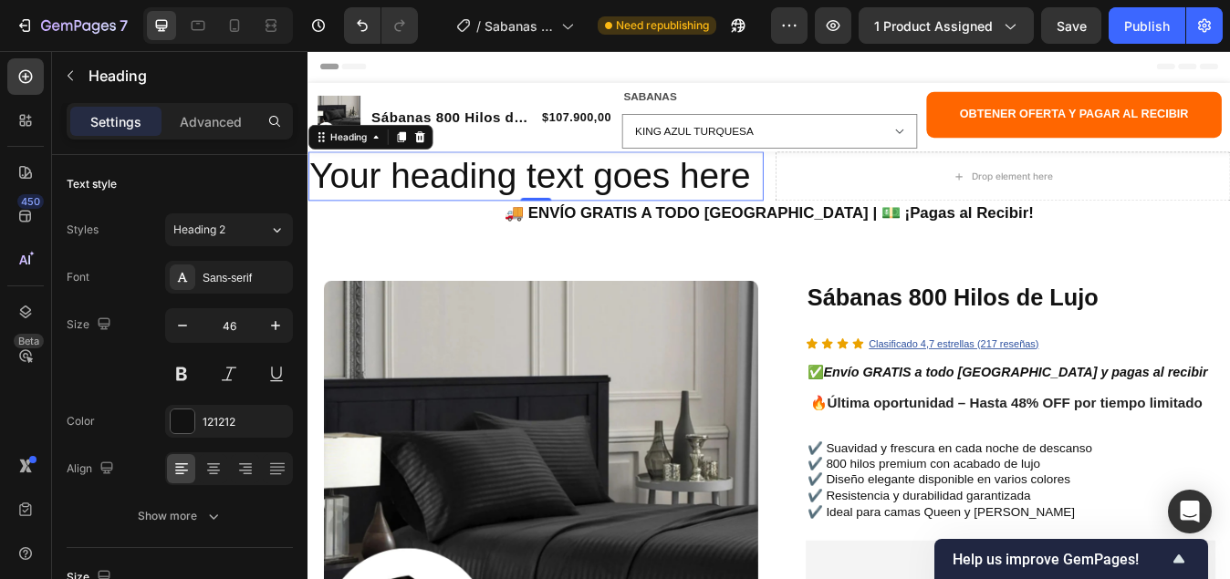
click at [826, 205] on h2 "Your heading text goes here" at bounding box center [577, 200] width 540 height 58
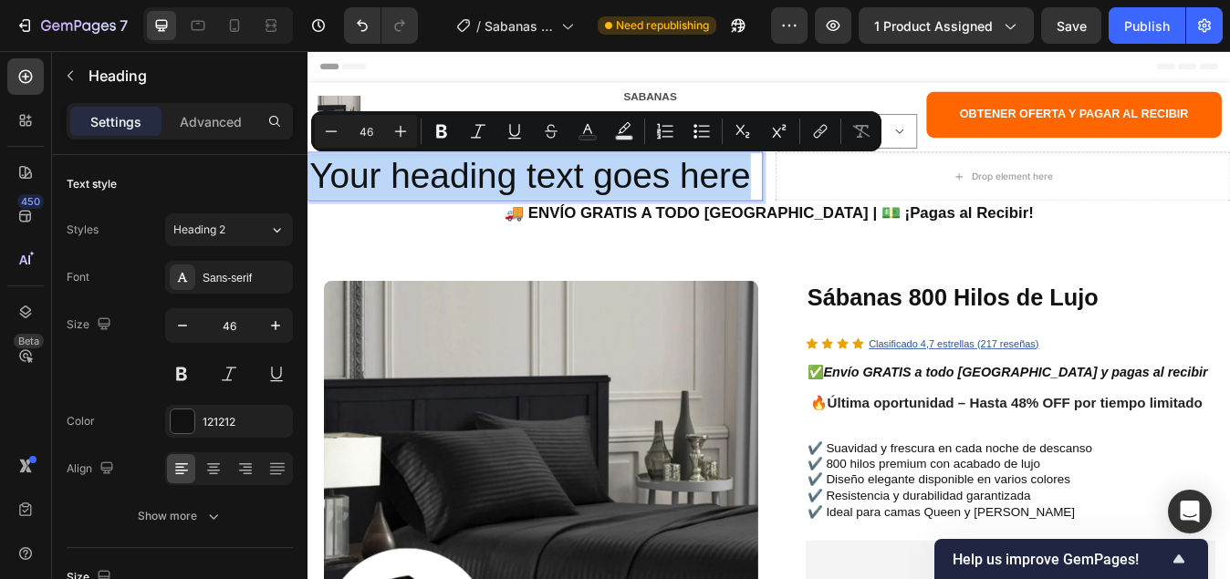
drag, startPoint x: 835, startPoint y: 204, endPoint x: 316, endPoint y: 210, distance: 519.0
click at [316, 210] on p "Your heading text goes here" at bounding box center [577, 199] width 536 height 55
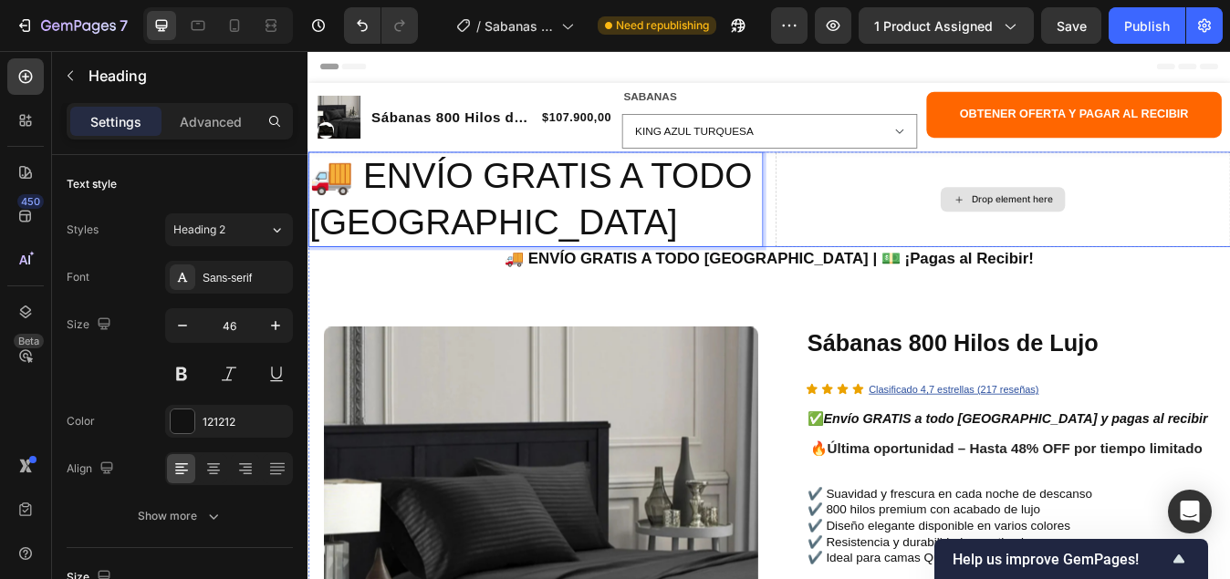
click at [993, 229] on div "Drop element here" at bounding box center [1132, 227] width 540 height 113
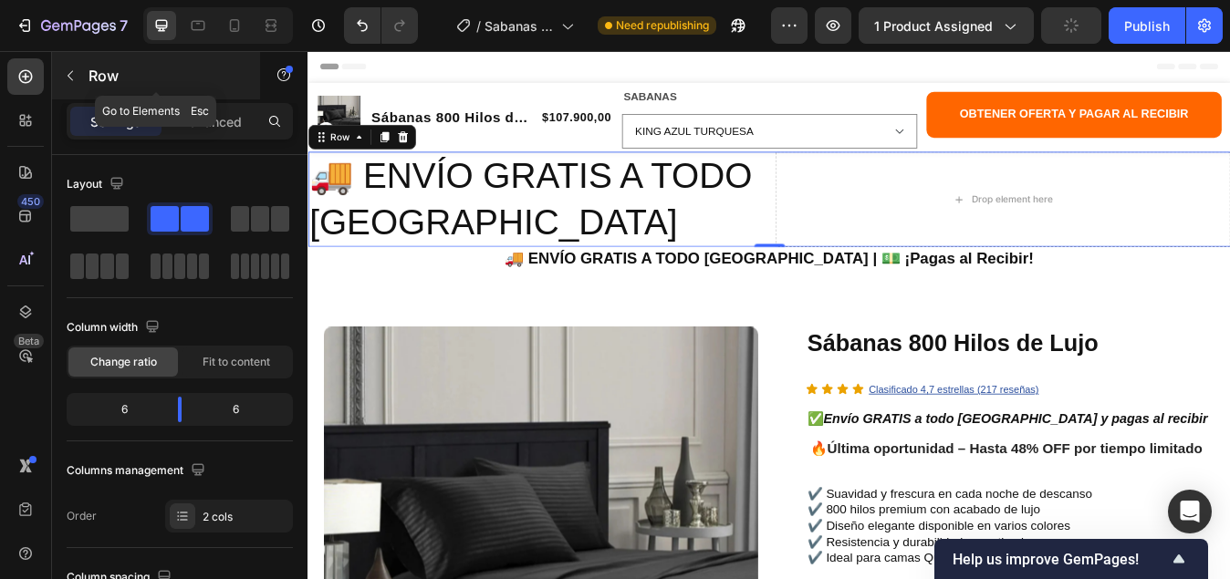
click at [70, 75] on icon "button" at bounding box center [70, 75] width 15 height 15
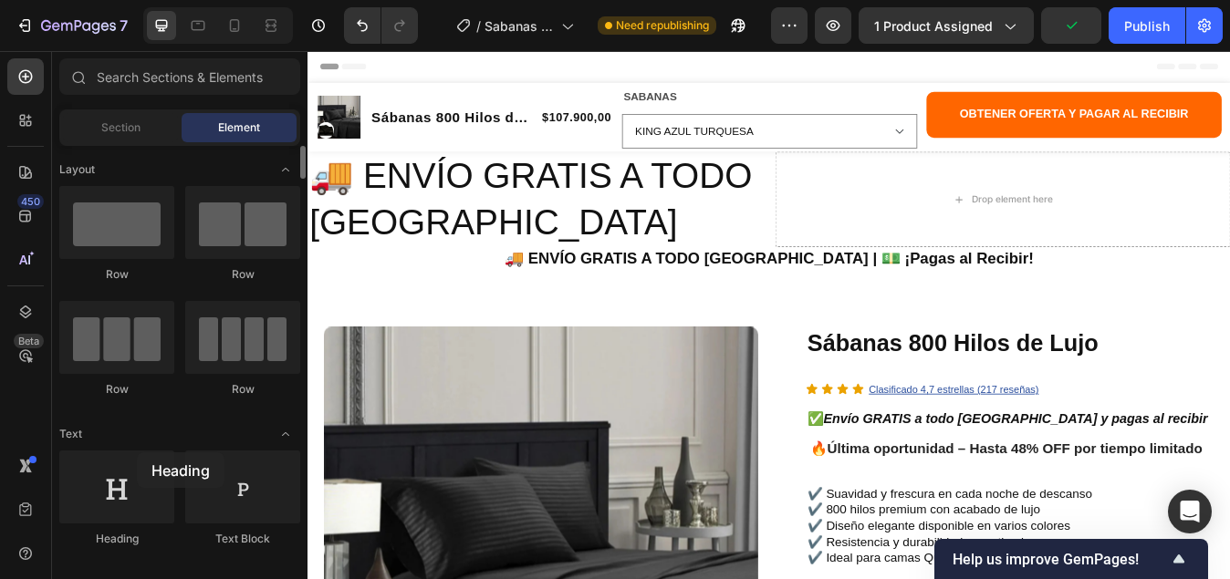
scroll to position [4, 0]
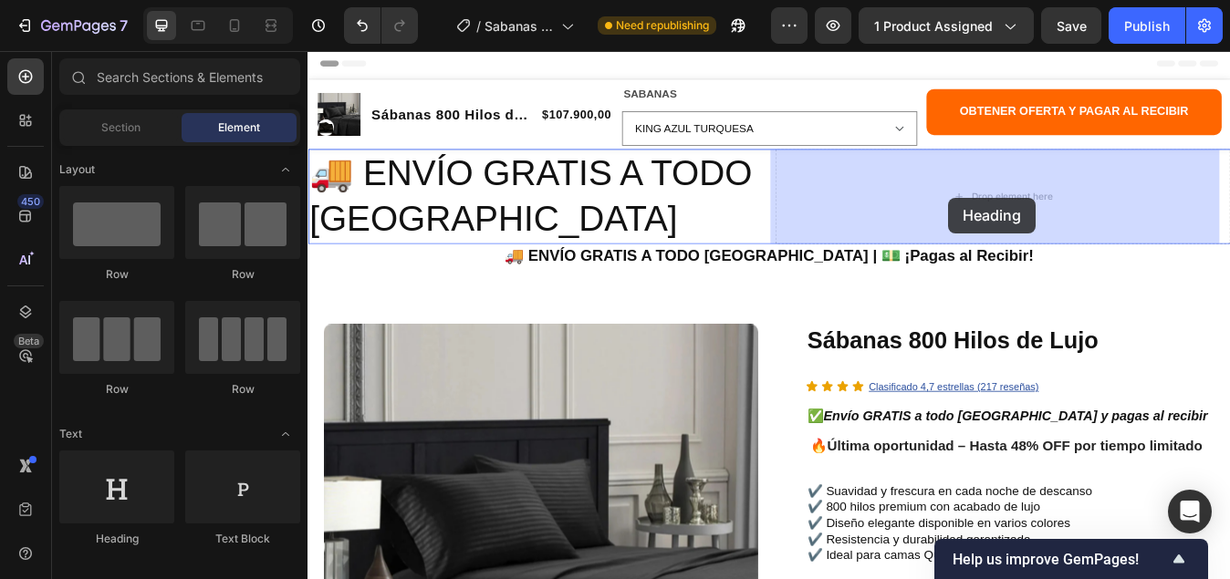
drag, startPoint x: 424, startPoint y: 549, endPoint x: 1067, endPoint y: 225, distance: 719.9
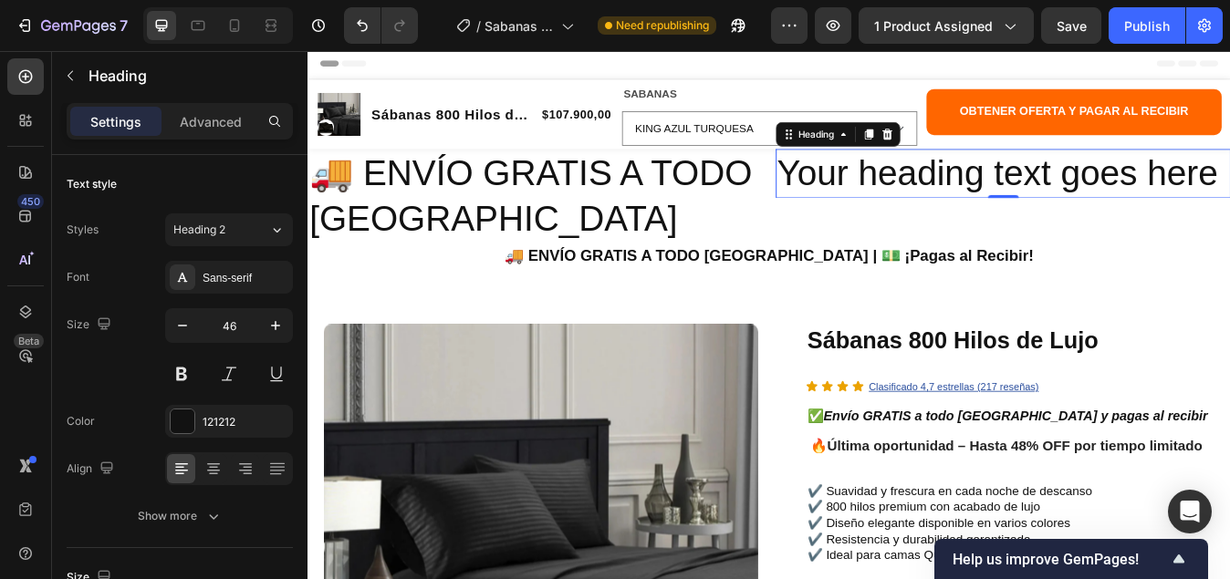
click at [1229, 206] on h2 "Your heading text goes here" at bounding box center [1132, 196] width 540 height 58
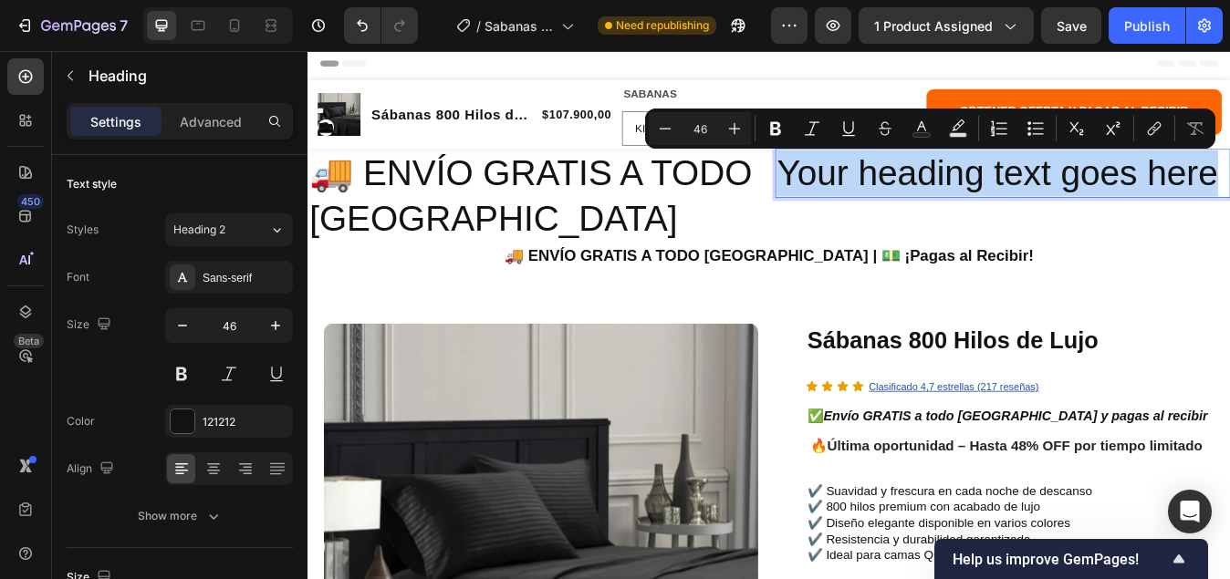
drag, startPoint x: 1376, startPoint y: 201, endPoint x: 866, endPoint y: 211, distance: 510.9
click at [866, 211] on p "Your heading text goes here" at bounding box center [1132, 196] width 536 height 55
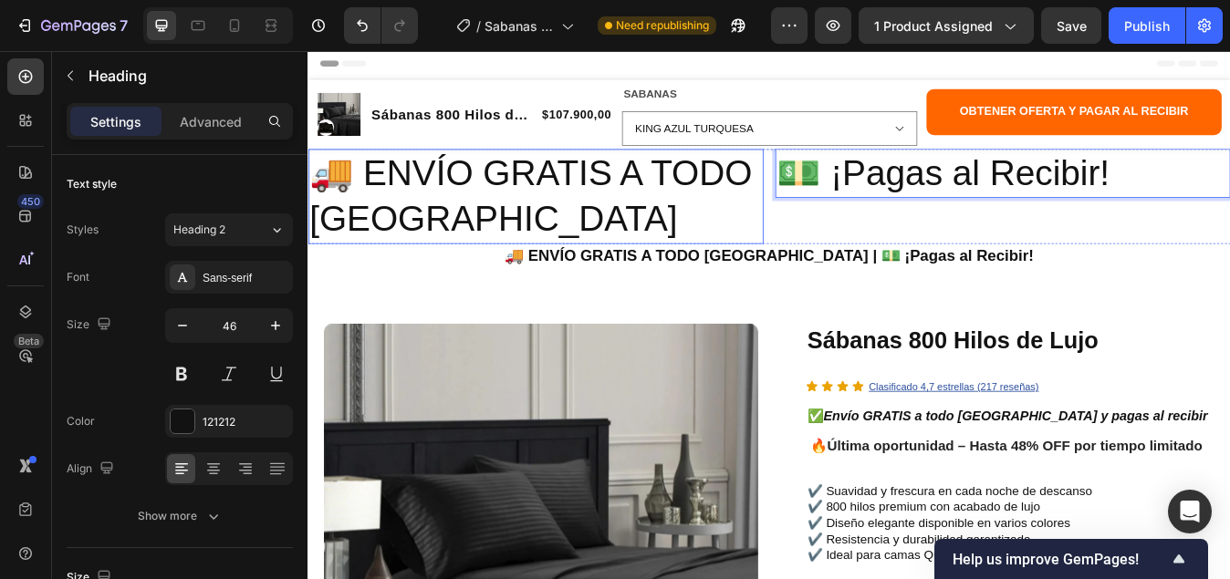
click at [525, 229] on p "🚚 ENVÍO GRATIS A TODO COLOMBIA" at bounding box center [577, 223] width 536 height 109
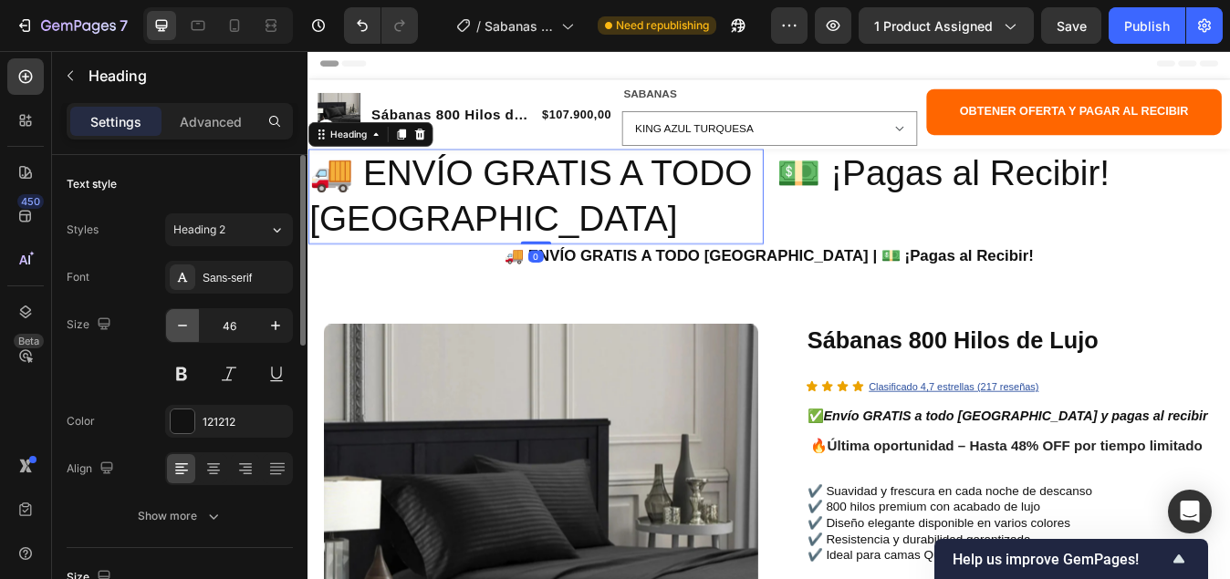
click at [182, 319] on icon "button" at bounding box center [182, 325] width 18 height 18
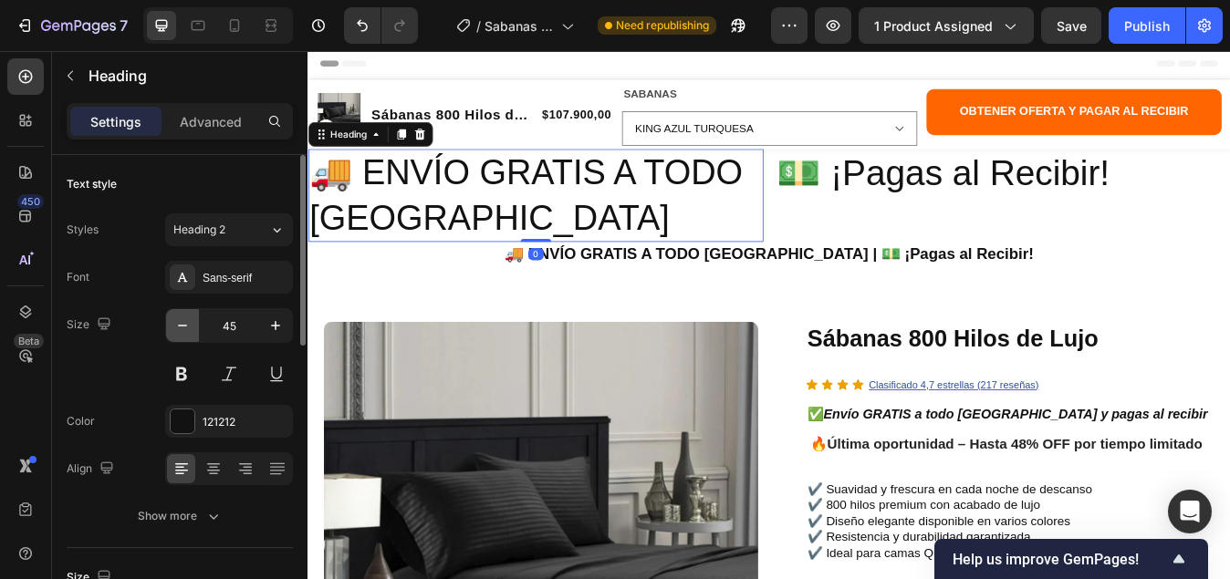
click at [182, 319] on icon "button" at bounding box center [182, 325] width 18 height 18
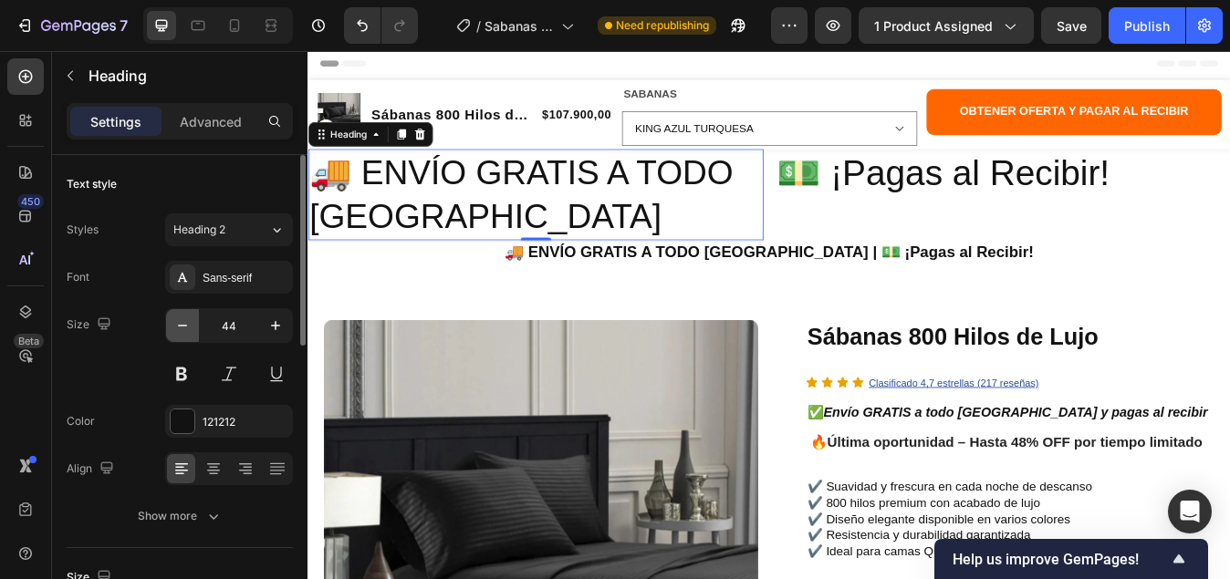
click at [182, 319] on icon "button" at bounding box center [182, 325] width 18 height 18
click at [180, 318] on icon "button" at bounding box center [182, 325] width 18 height 18
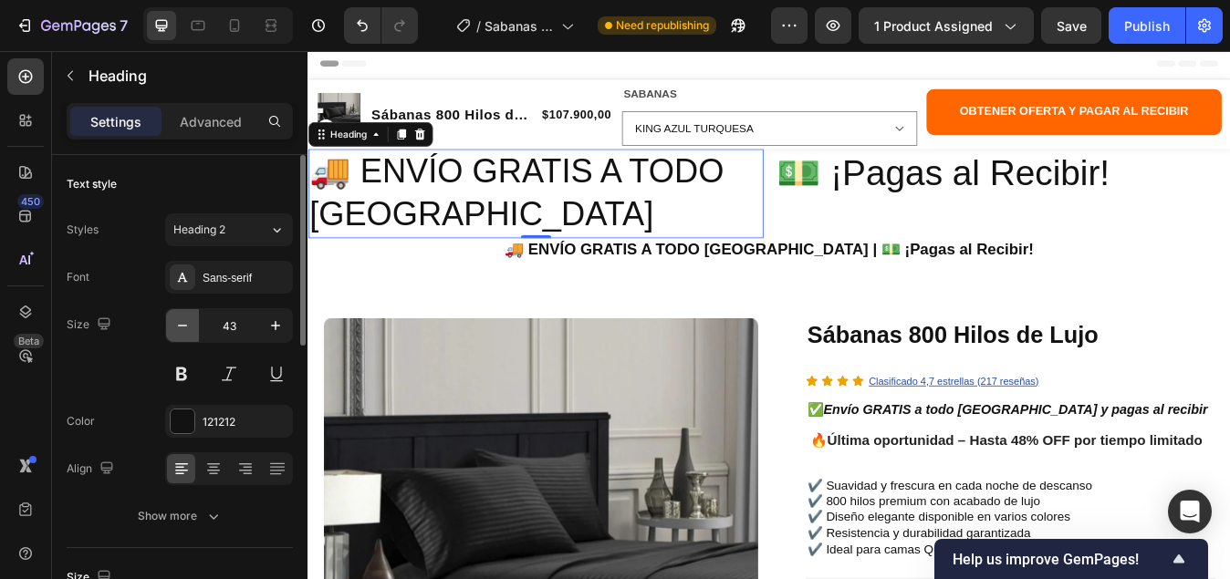
click at [179, 318] on icon "button" at bounding box center [182, 325] width 18 height 18
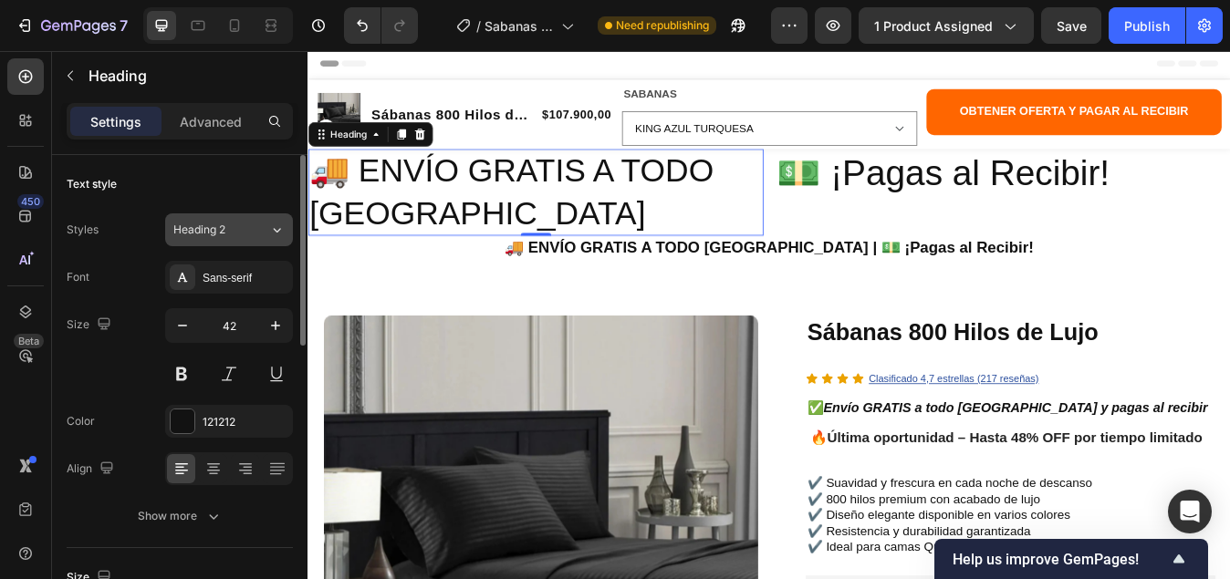
click at [276, 229] on icon at bounding box center [277, 230] width 16 height 18
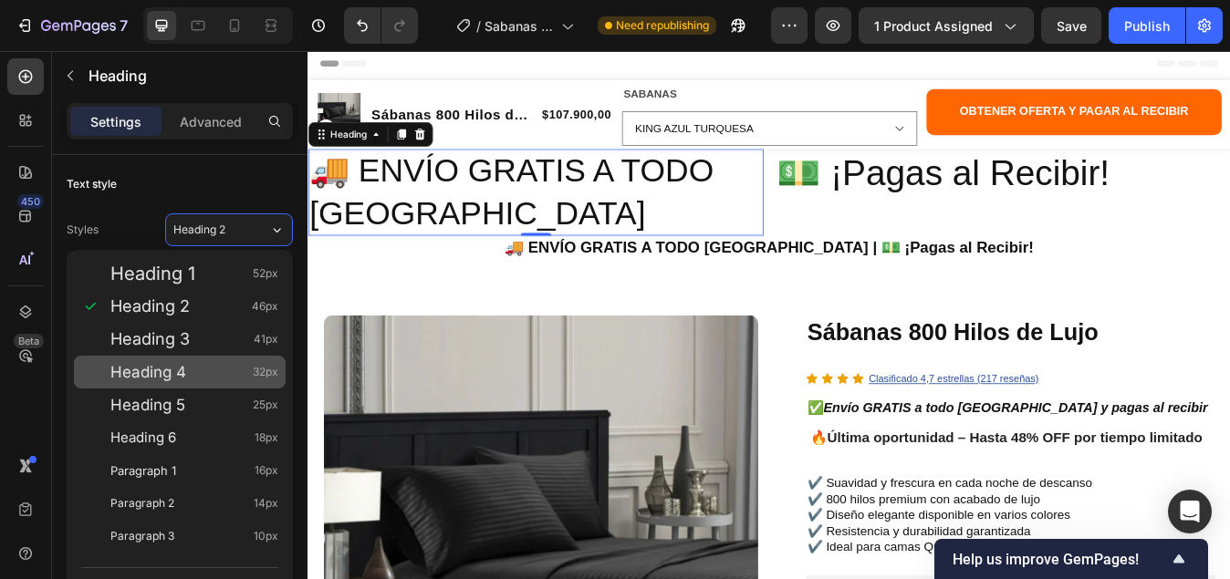
click at [180, 366] on span "Heading 4" at bounding box center [148, 372] width 76 height 18
type input "32"
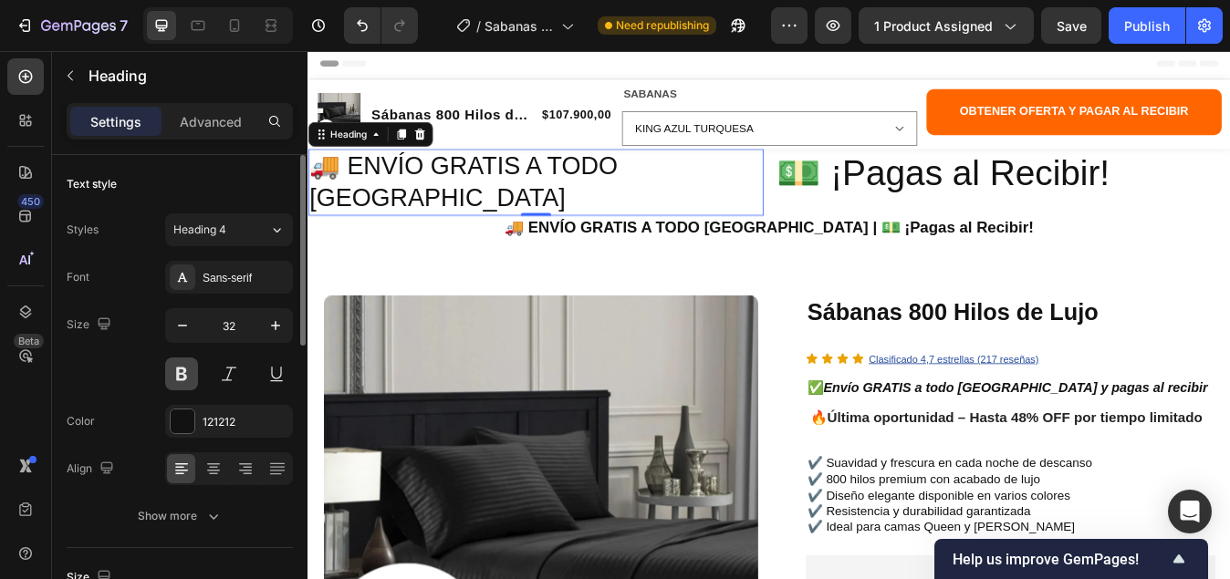
click at [170, 375] on button at bounding box center [181, 374] width 33 height 33
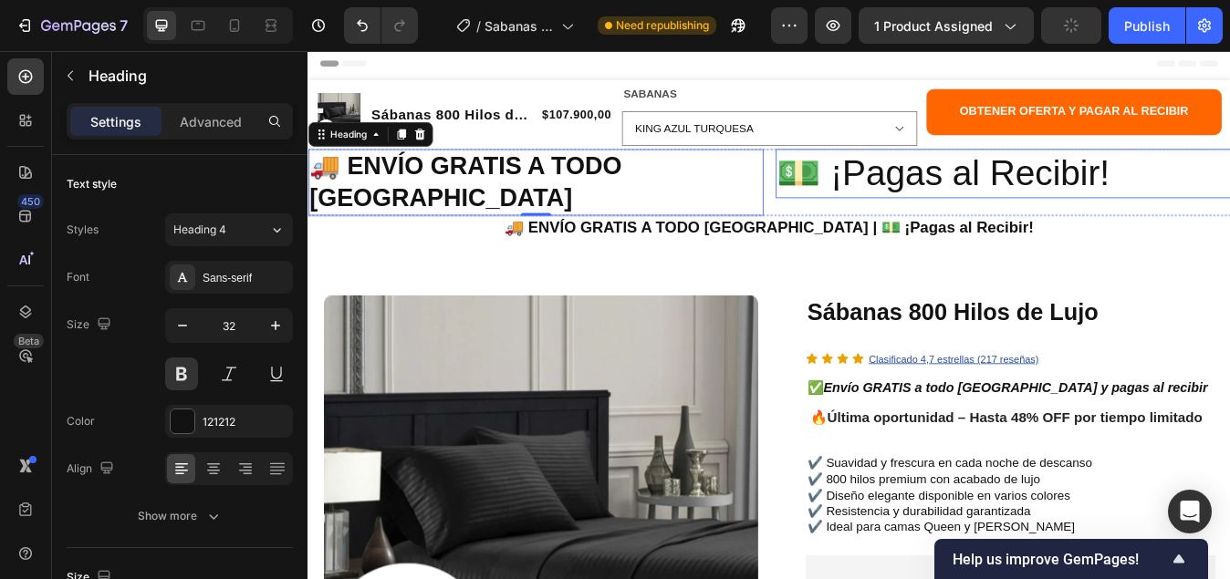
click at [993, 211] on p "💵 ¡Pagas al Recibir!" at bounding box center [1132, 196] width 536 height 55
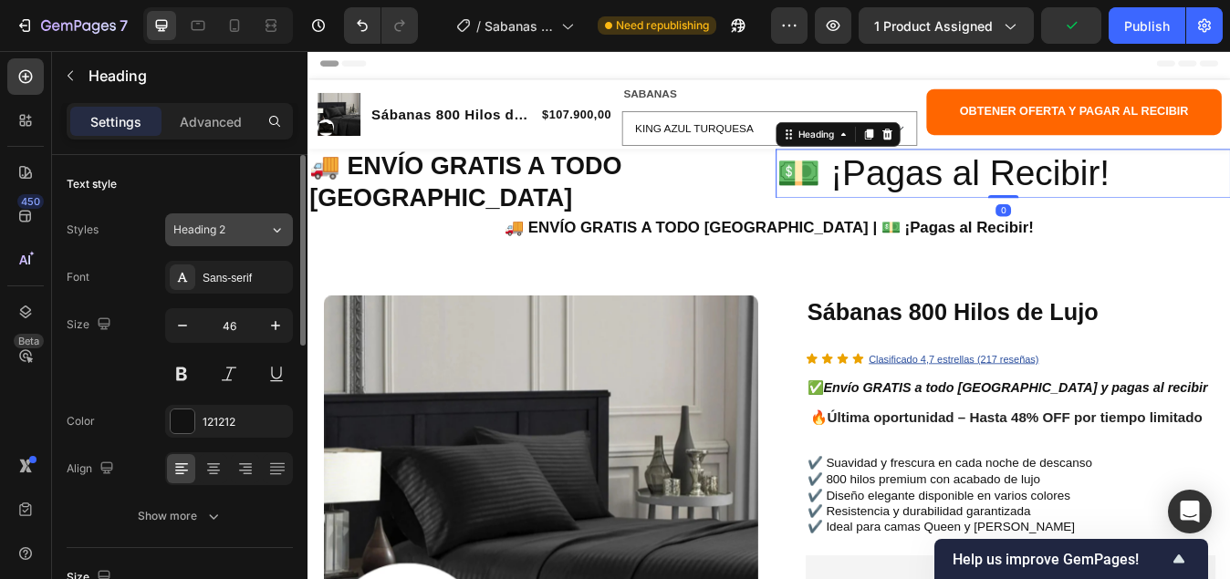
click at [282, 228] on icon at bounding box center [277, 230] width 16 height 18
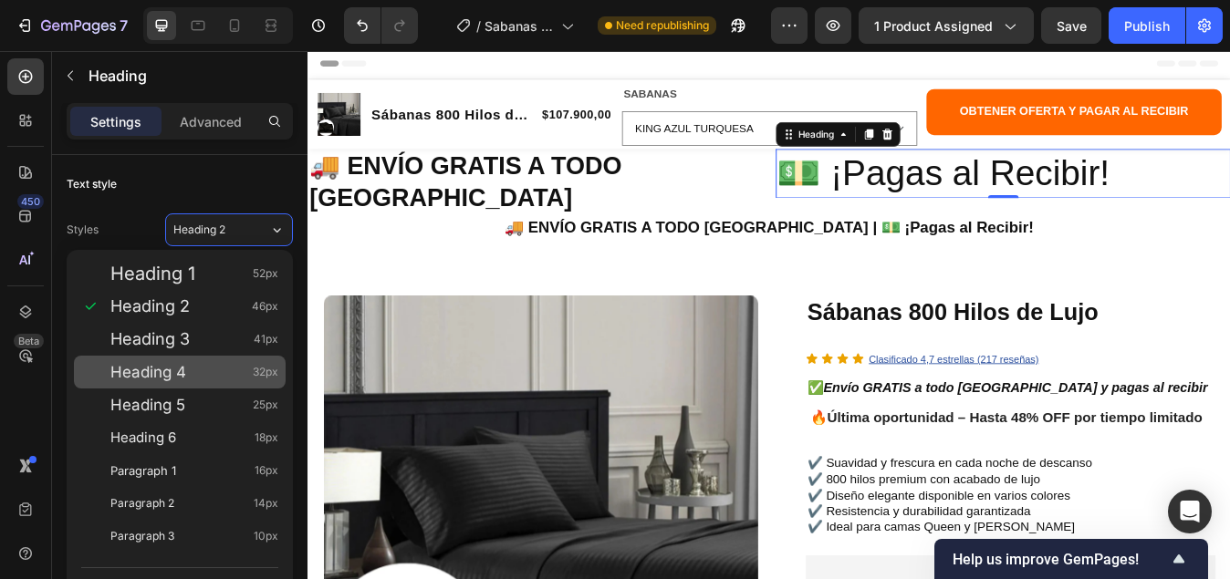
click at [192, 367] on div "Heading 4 32px" at bounding box center [194, 372] width 168 height 18
type input "32"
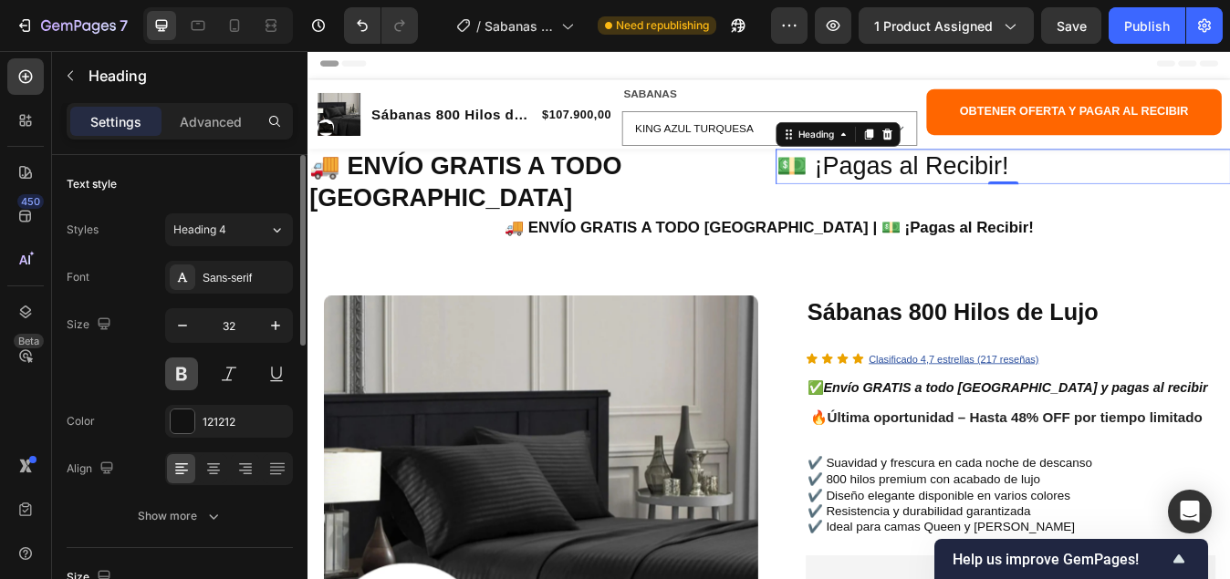
click at [184, 375] on button at bounding box center [181, 374] width 33 height 33
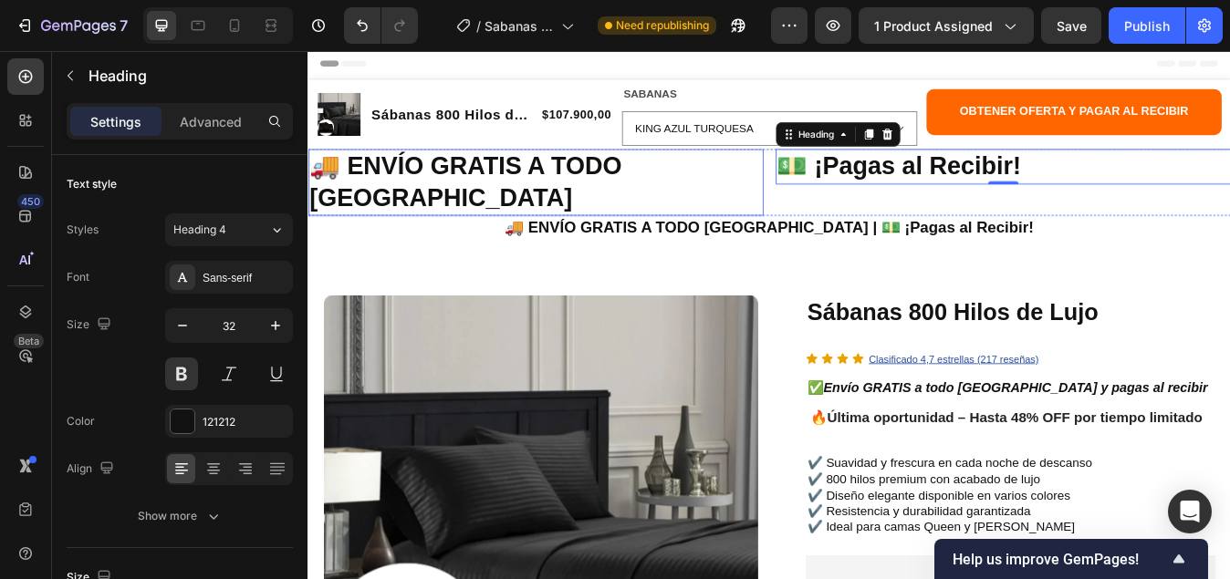
click at [555, 183] on p "🚚 ENVÍO GRATIS A TODO COLOMBIA" at bounding box center [577, 207] width 536 height 76
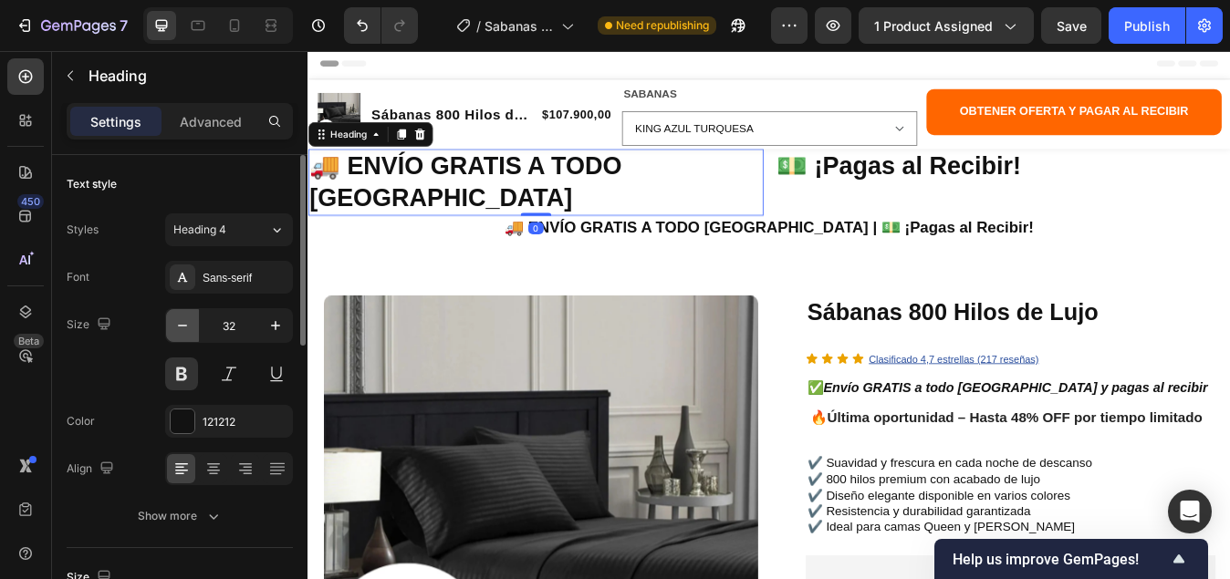
click at [188, 329] on icon "button" at bounding box center [182, 325] width 18 height 18
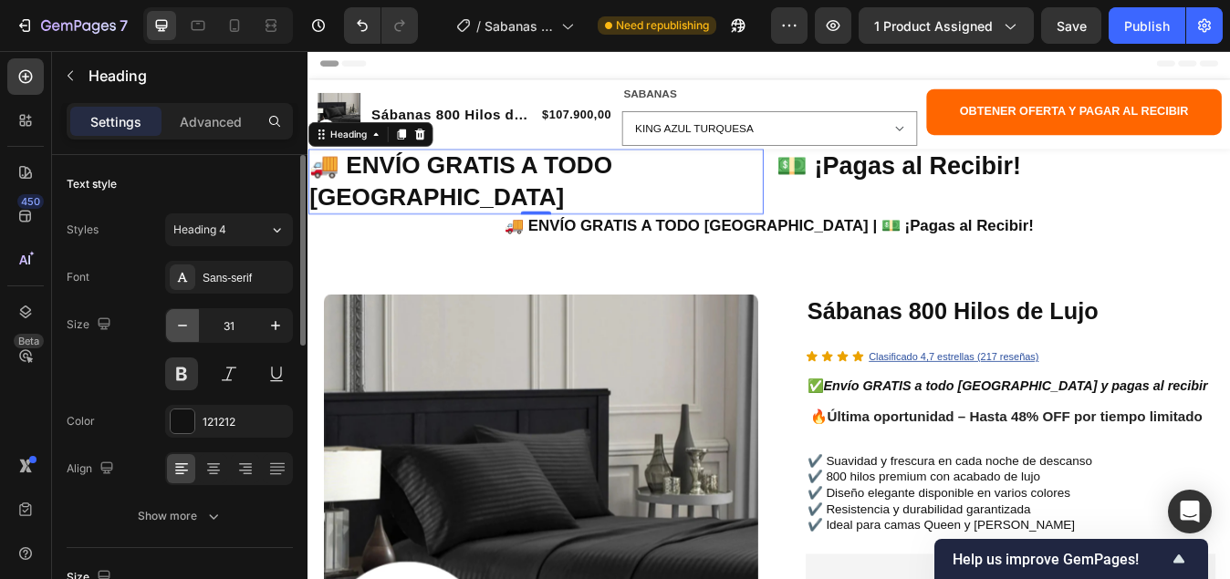
click at [187, 327] on icon "button" at bounding box center [182, 325] width 18 height 18
click at [187, 330] on icon "button" at bounding box center [182, 325] width 18 height 18
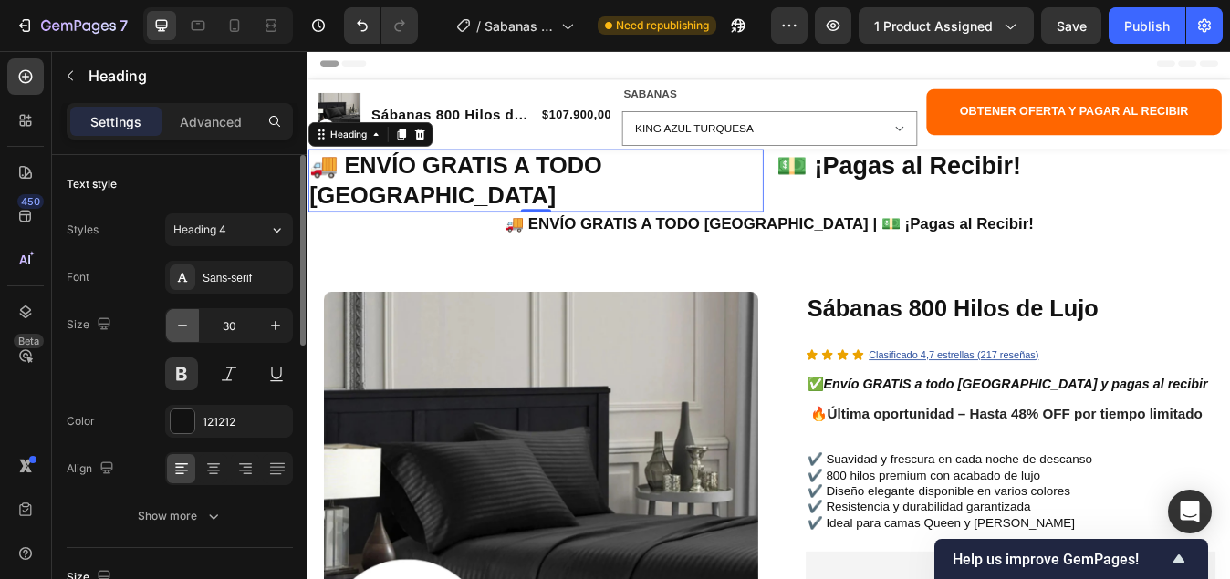
click at [187, 330] on icon "button" at bounding box center [182, 325] width 18 height 18
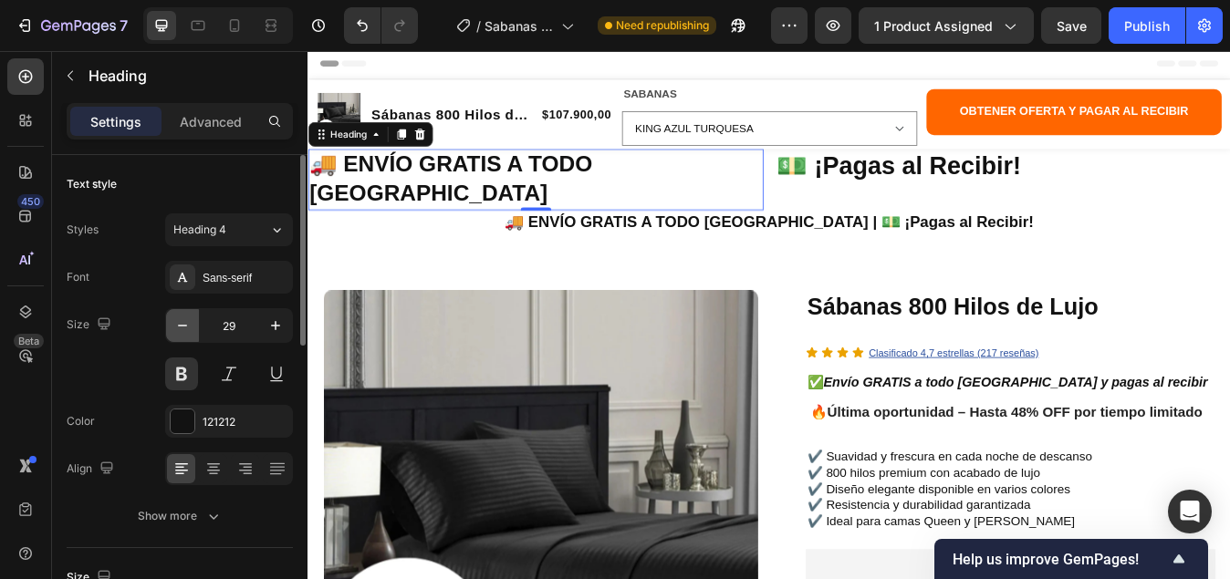
click at [187, 331] on icon "button" at bounding box center [182, 325] width 18 height 18
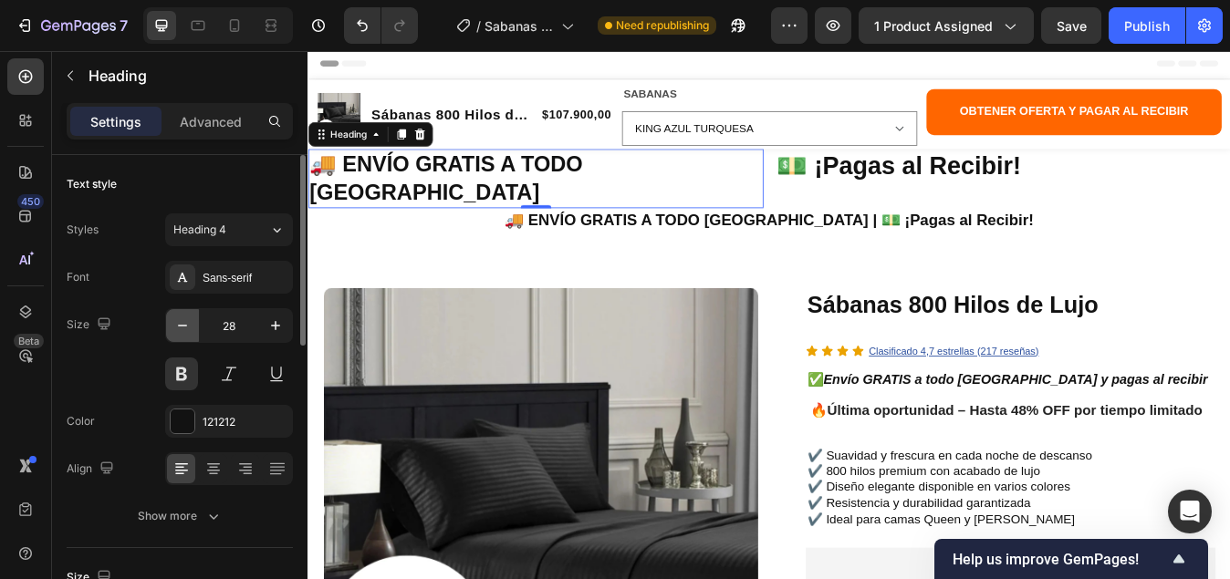
click at [187, 331] on icon "button" at bounding box center [182, 325] width 18 height 18
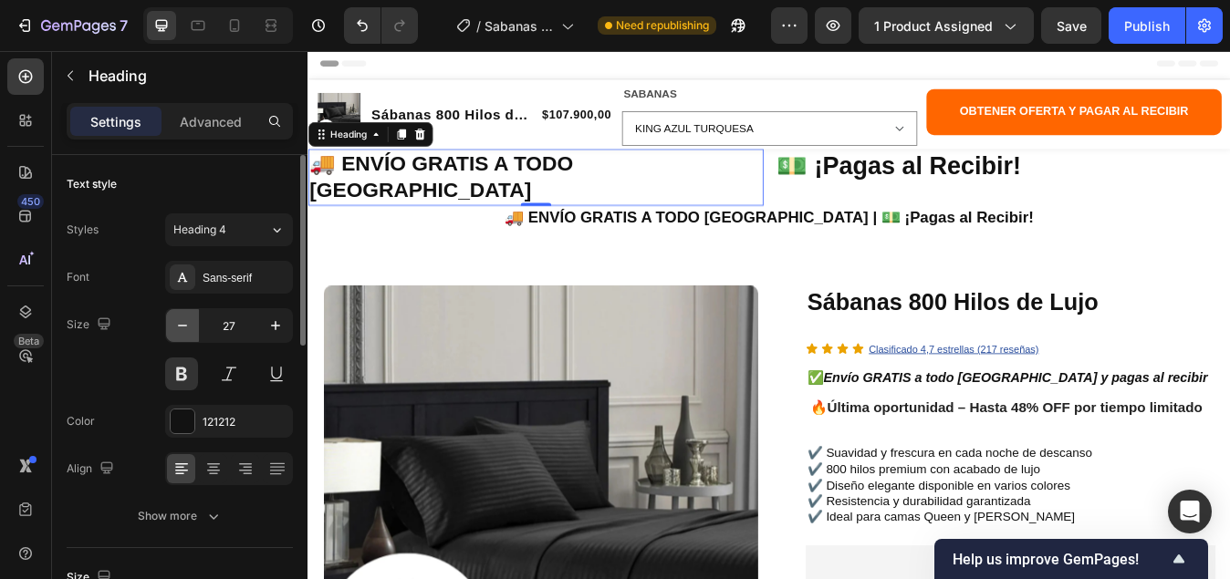
click at [187, 331] on icon "button" at bounding box center [182, 325] width 18 height 18
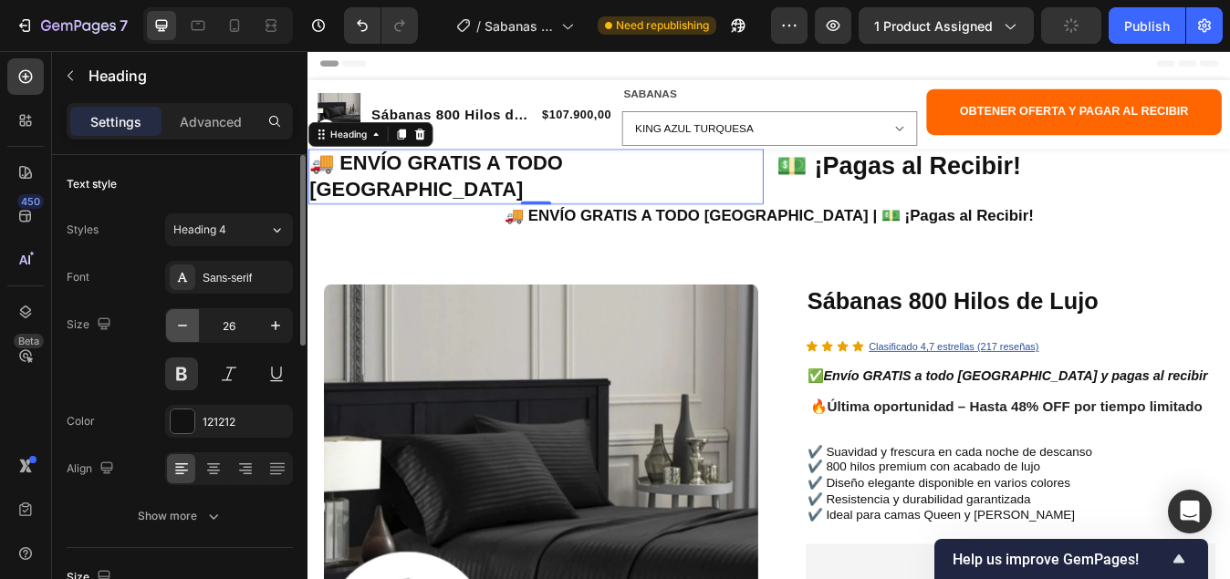
click at [187, 331] on icon "button" at bounding box center [182, 325] width 18 height 18
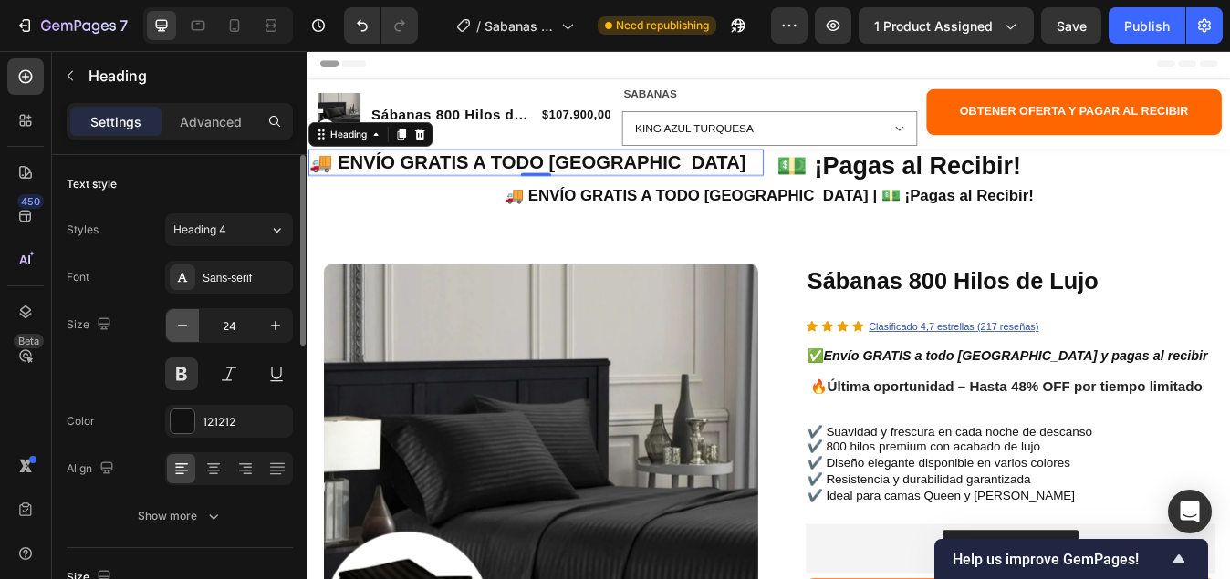
click at [186, 332] on icon "button" at bounding box center [182, 325] width 18 height 18
type input "23"
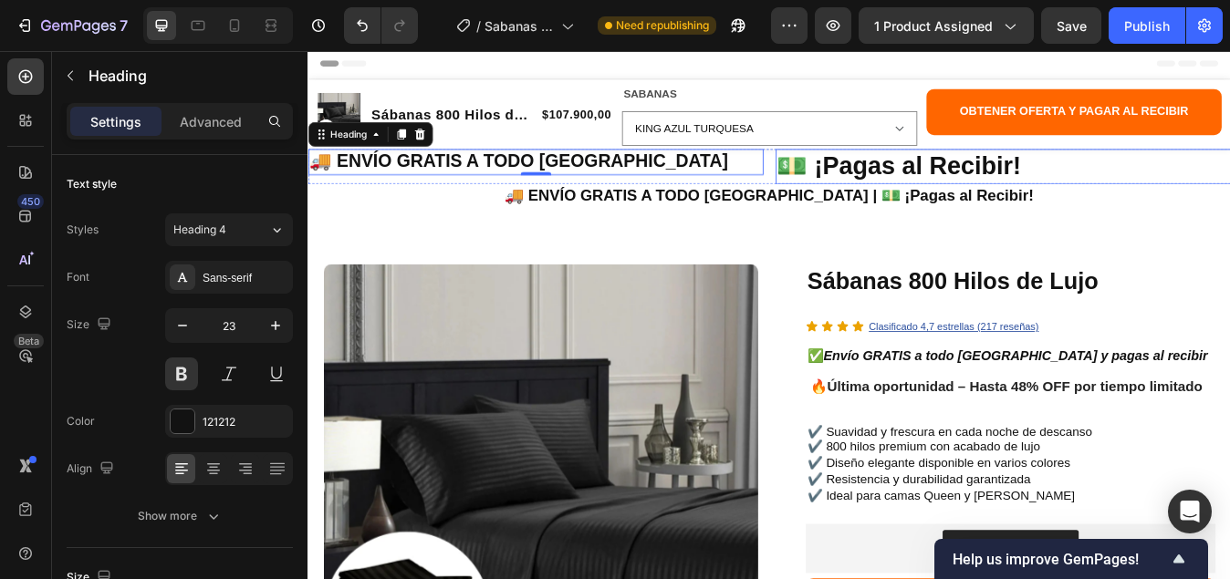
click at [957, 185] on p "💵 ¡Pagas al Recibir!" at bounding box center [1132, 188] width 536 height 38
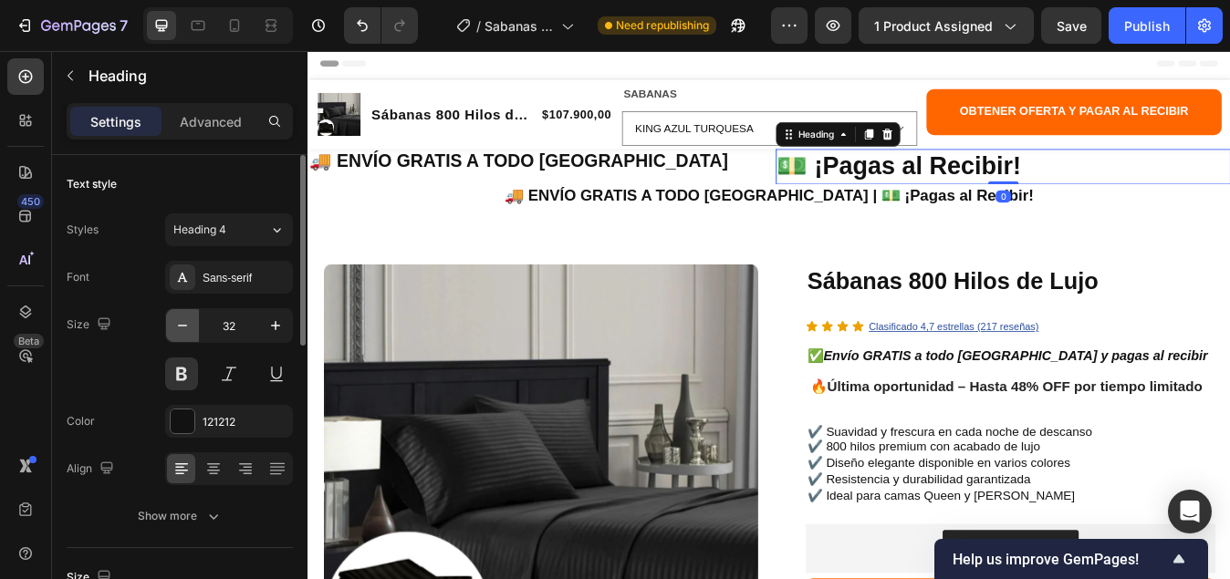
click at [186, 326] on icon "button" at bounding box center [182, 326] width 9 height 2
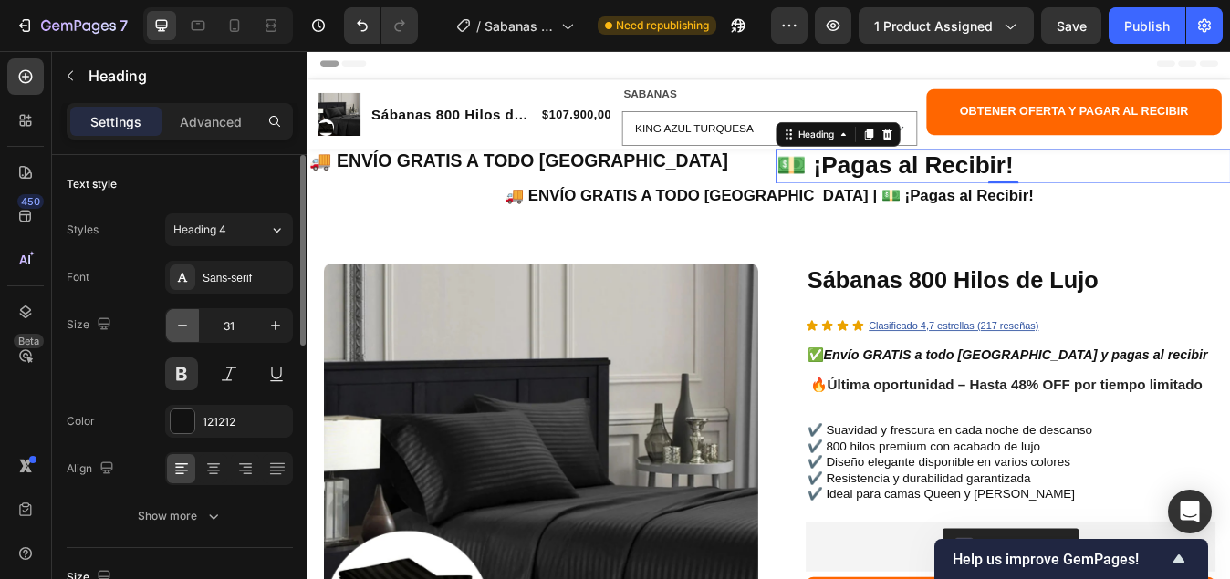
click at [186, 324] on icon "button" at bounding box center [182, 325] width 18 height 18
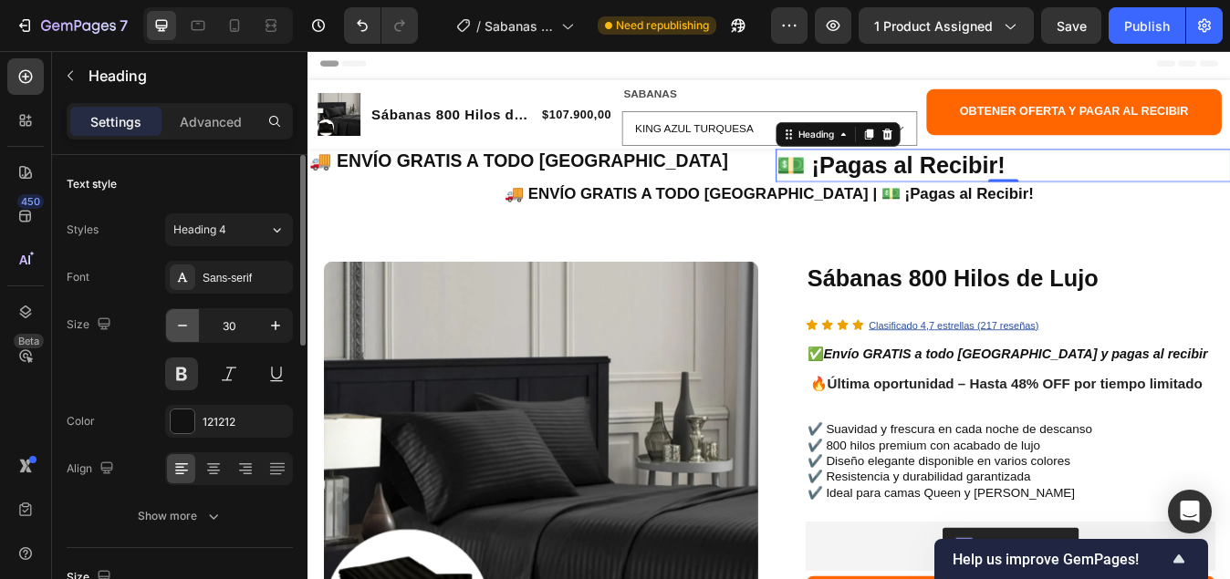
click at [186, 324] on icon "button" at bounding box center [182, 325] width 18 height 18
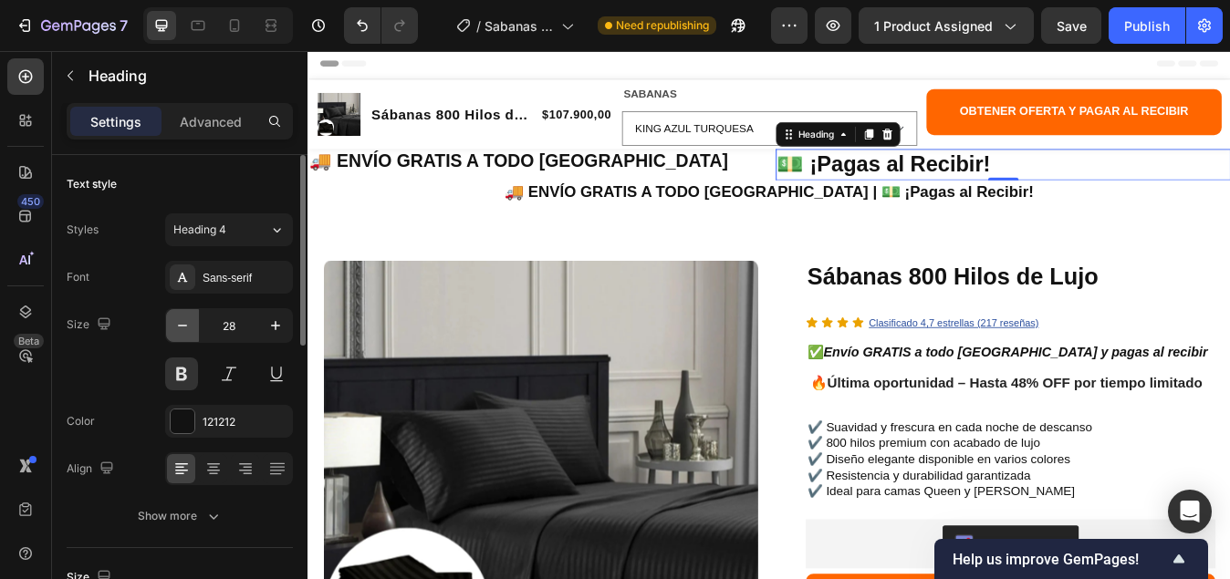
click at [186, 324] on icon "button" at bounding box center [182, 325] width 18 height 18
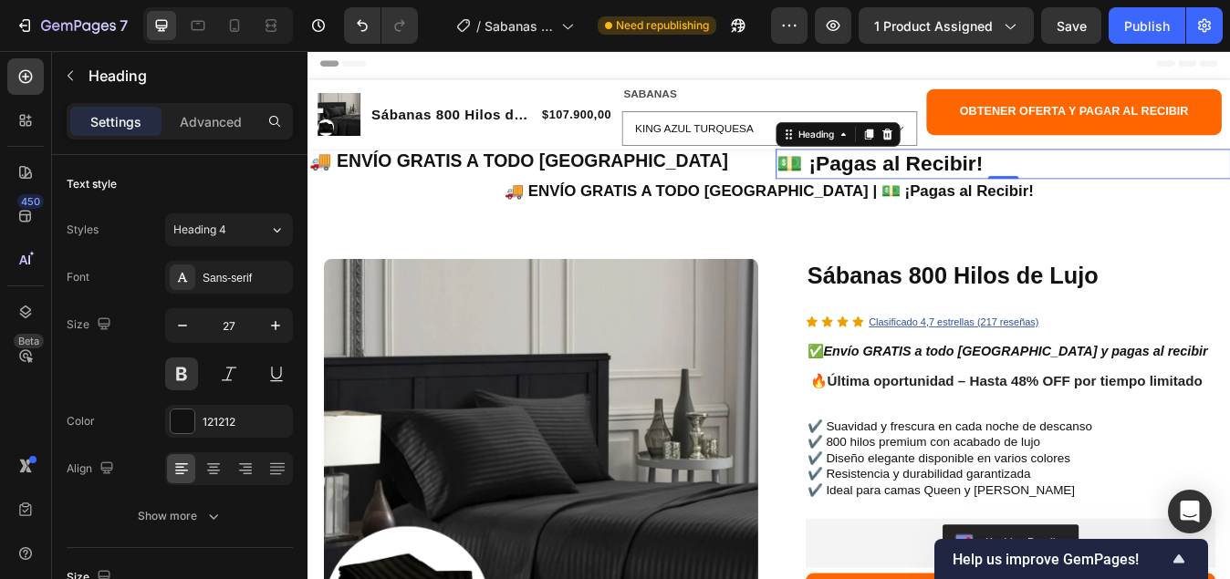
type input "26"
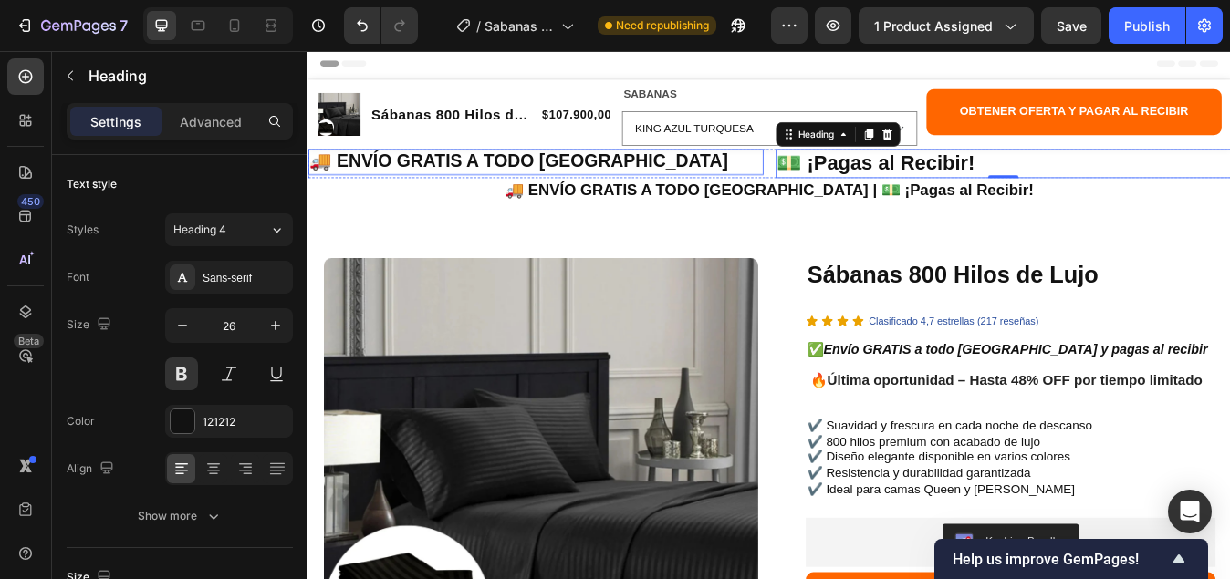
click at [514, 182] on p "🚚 ENVÍO GRATIS A TODO COLOMBIA" at bounding box center [577, 182] width 536 height 27
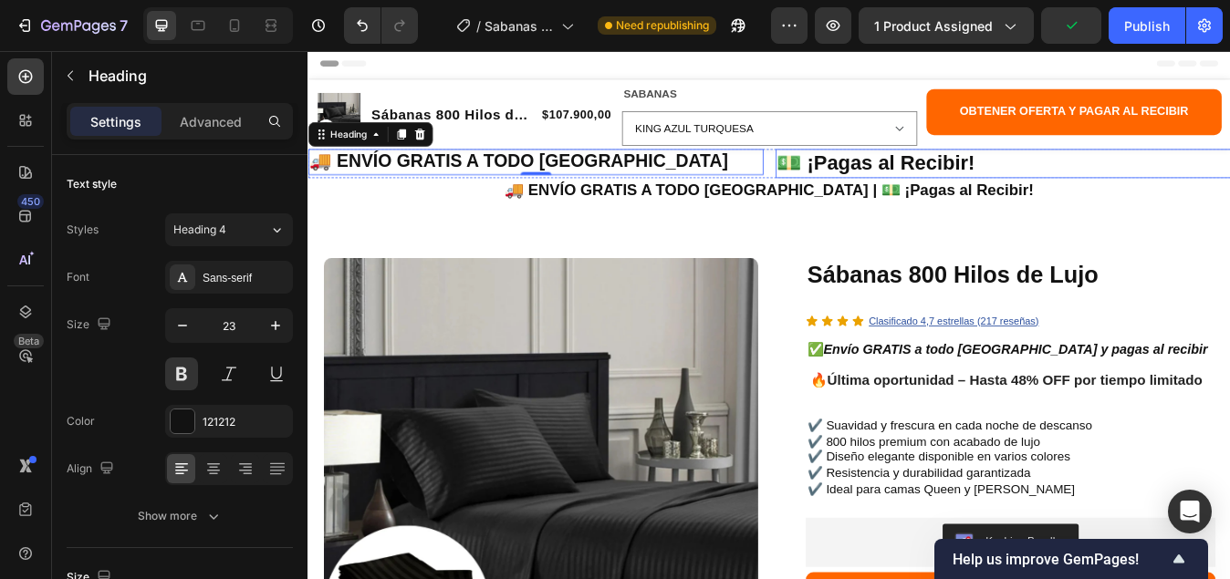
click at [952, 193] on p "💵 ¡Pagas al Recibir!" at bounding box center [1132, 184] width 536 height 31
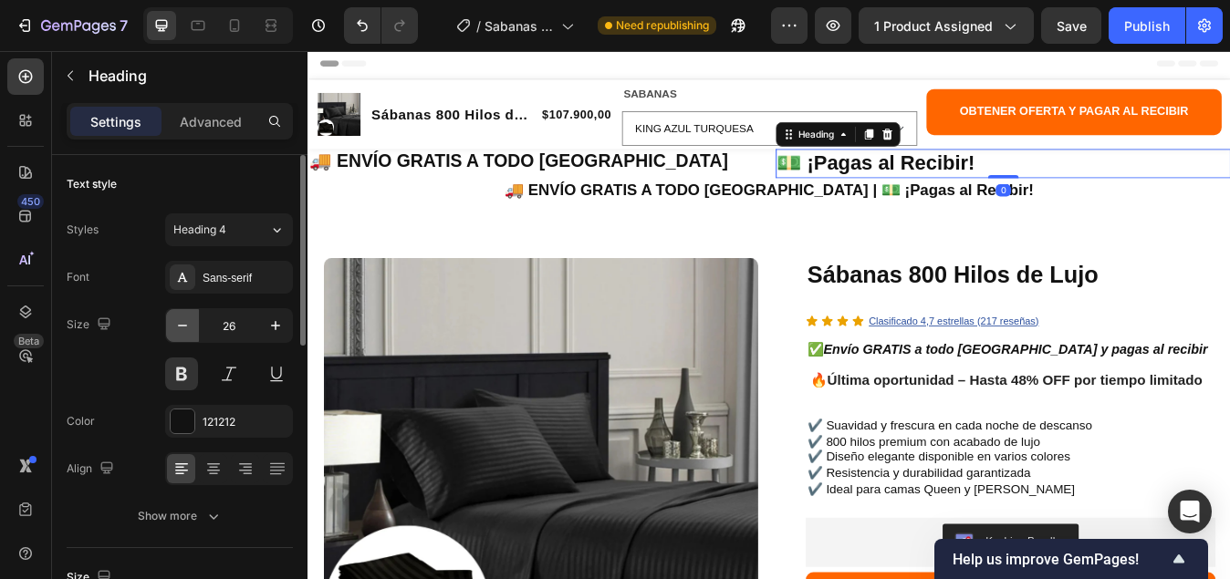
click at [182, 323] on icon "button" at bounding box center [182, 325] width 18 height 18
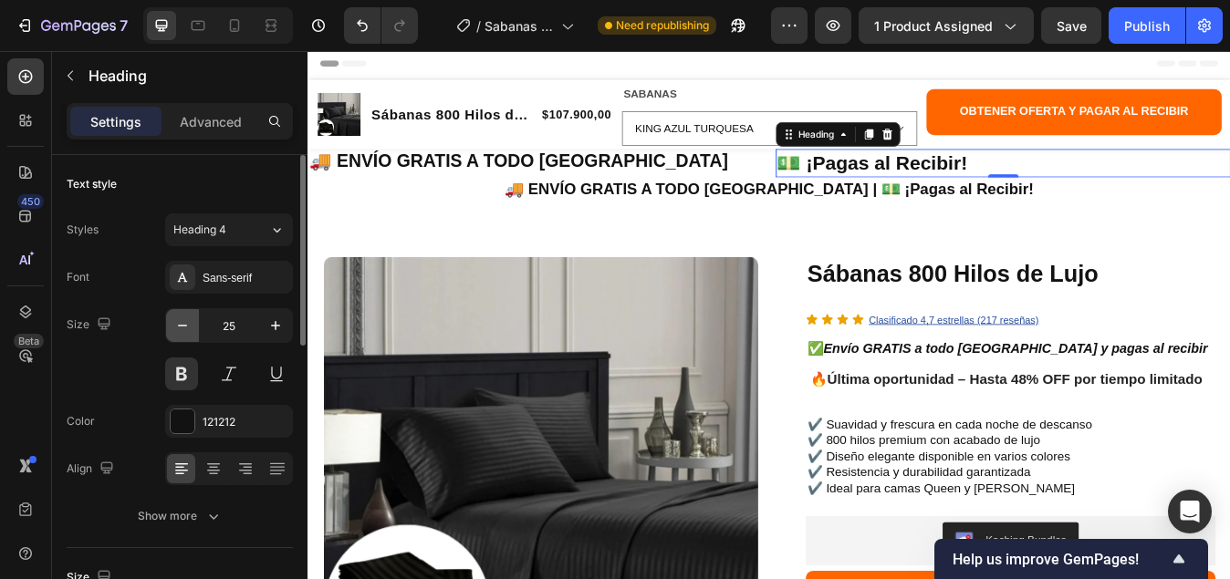
click at [182, 323] on icon "button" at bounding box center [182, 325] width 18 height 18
type input "24"
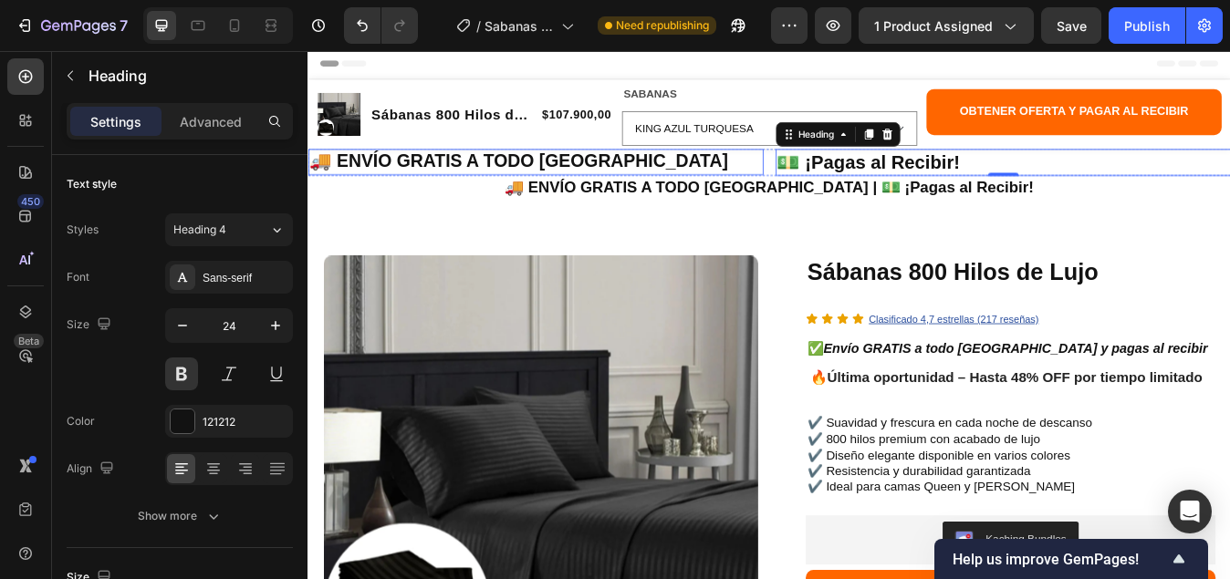
click at [509, 189] on p "🚚 ENVÍO GRATIS A TODO COLOMBIA" at bounding box center [577, 182] width 536 height 27
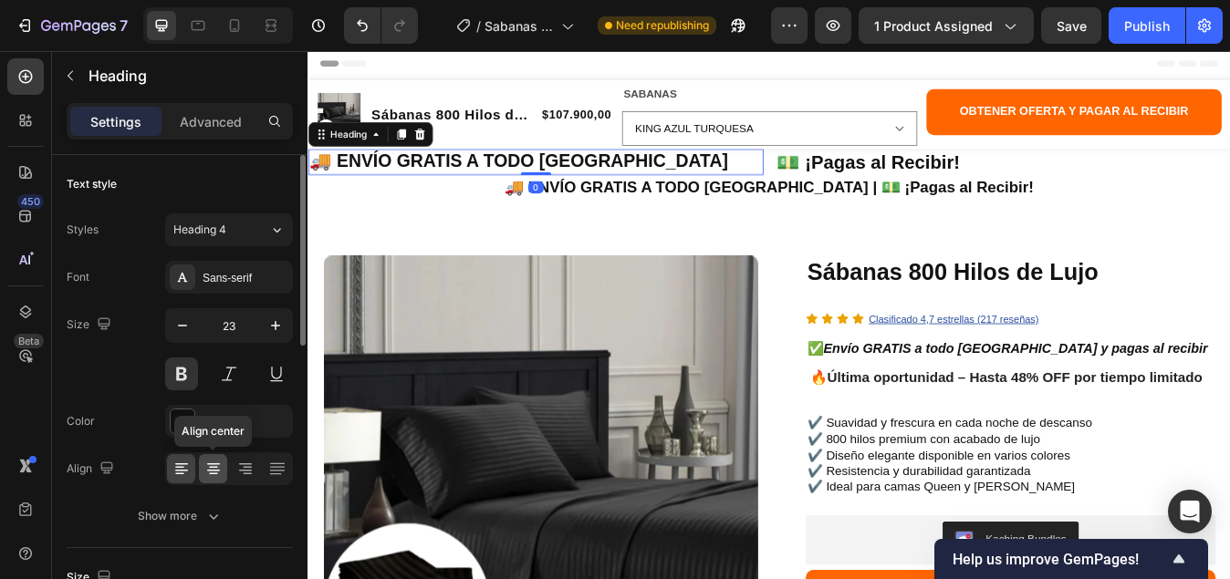
click at [213, 477] on icon at bounding box center [213, 469] width 18 height 18
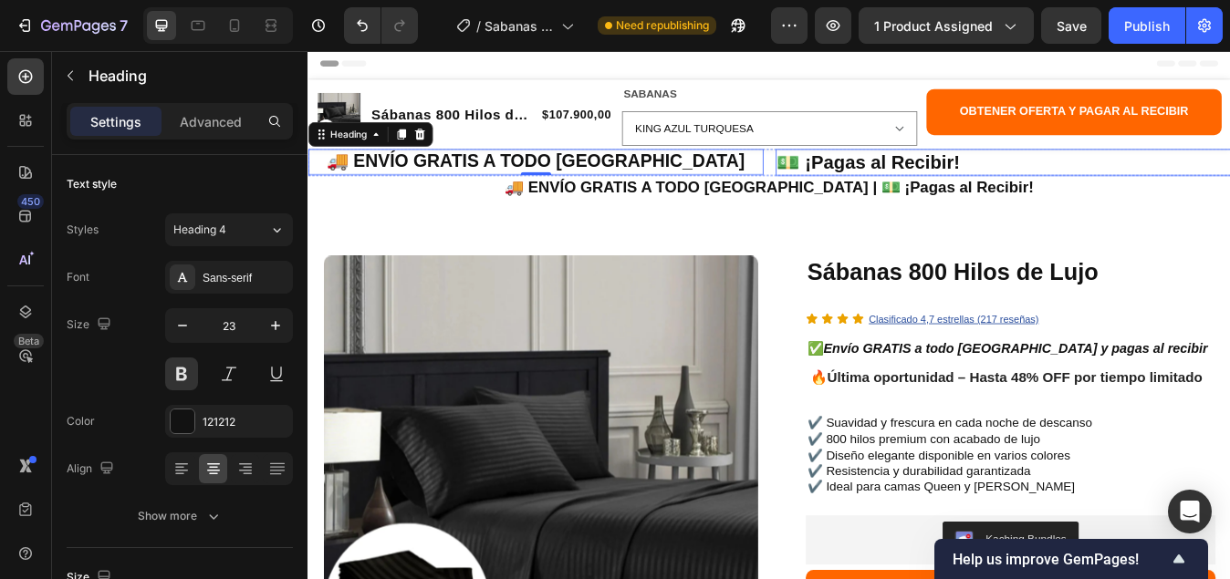
click at [937, 187] on p "💵 ¡Pagas al Recibir!" at bounding box center [1132, 183] width 536 height 28
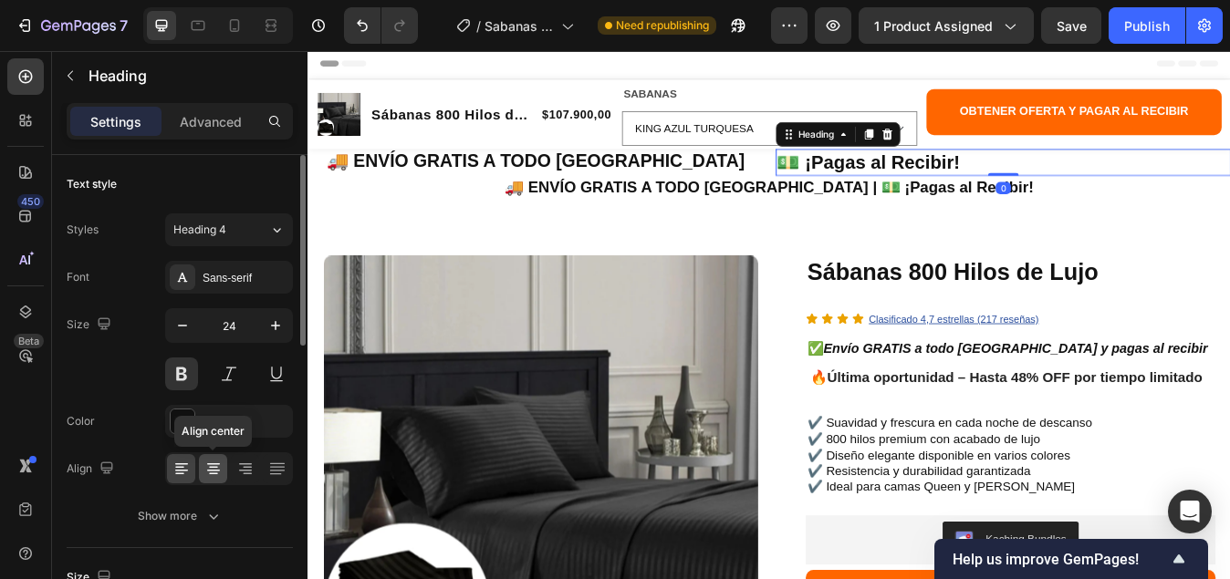
click at [213, 470] on icon at bounding box center [213, 471] width 13 height 2
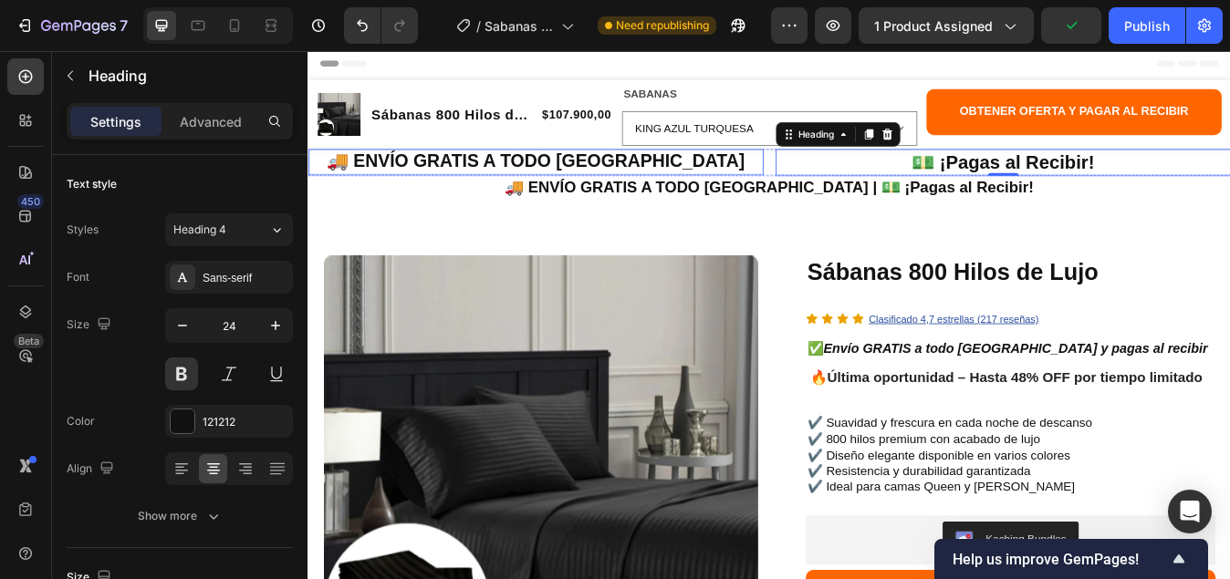
click at [627, 186] on p "🚚 ENVÍO GRATIS A TODO COLOMBIA" at bounding box center [577, 182] width 536 height 27
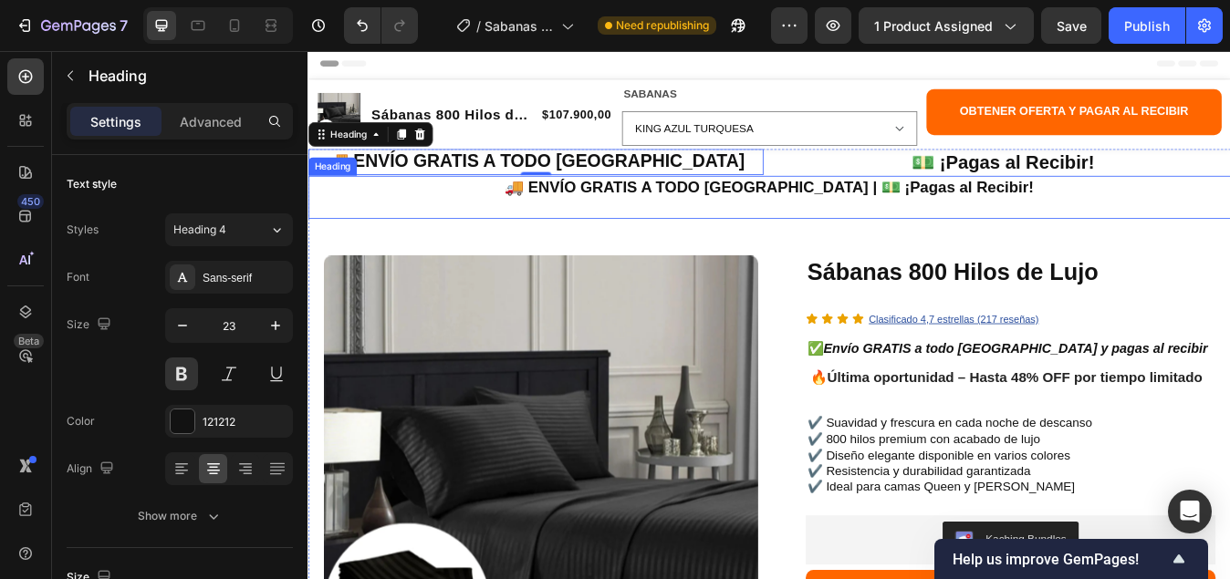
click at [844, 213] on p "🚚 ENVÍO GRATIS A TODO [GEOGRAPHIC_DATA] | 💵 ¡Pagas al Recibir!" at bounding box center [854, 224] width 1091 height 47
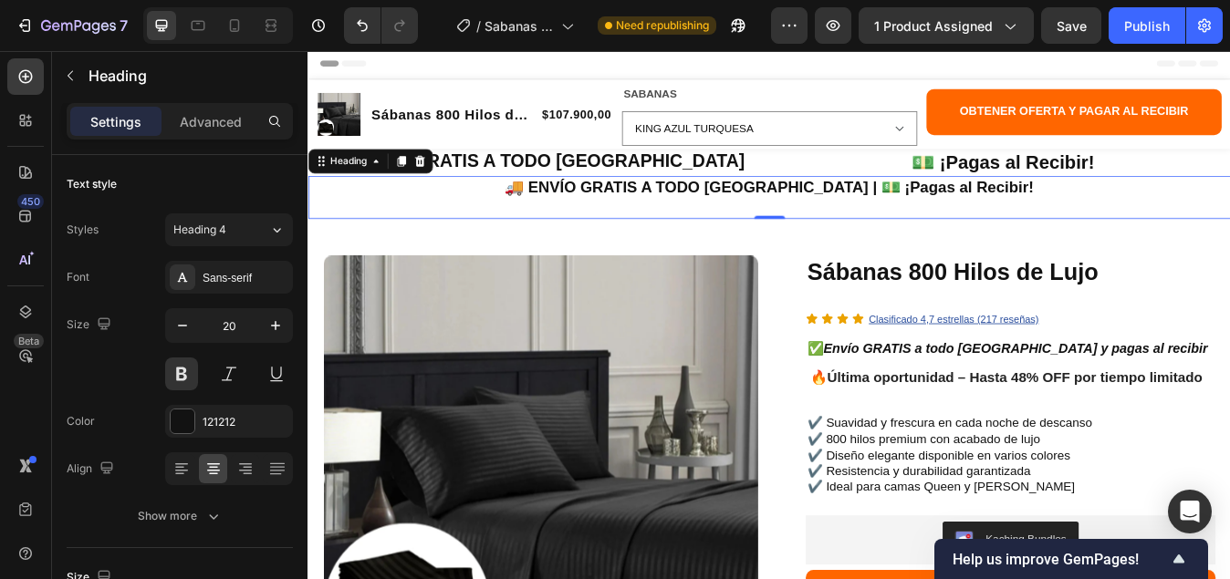
click at [580, 58] on div "Header" at bounding box center [854, 65] width 1065 height 36
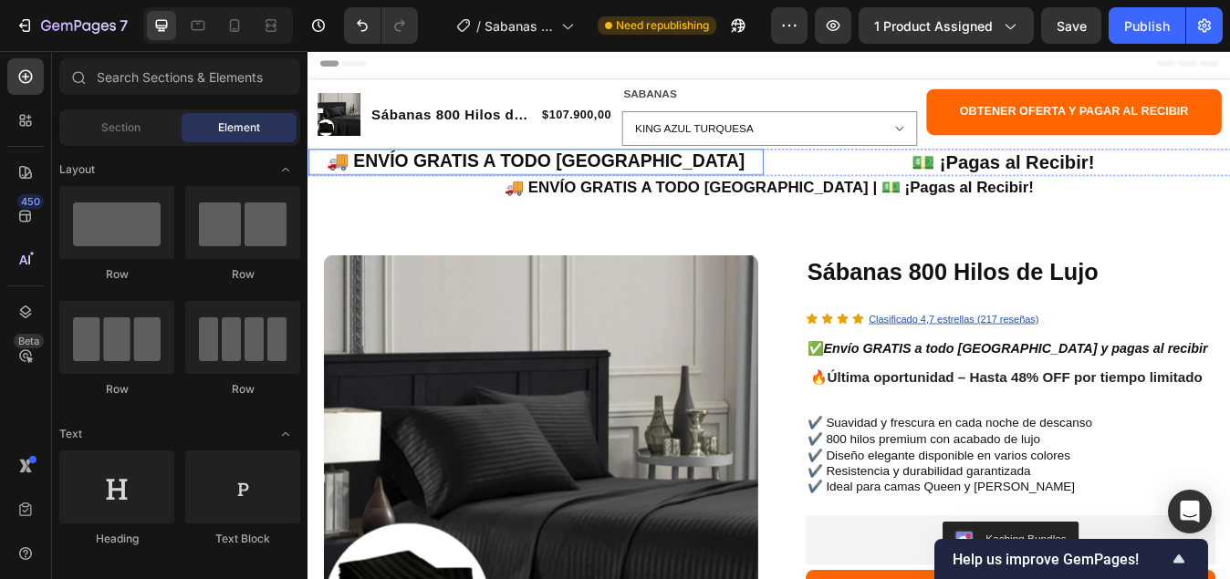
click at [670, 185] on p "🚚 ENVÍO GRATIS A TODO COLOMBIA" at bounding box center [577, 182] width 536 height 27
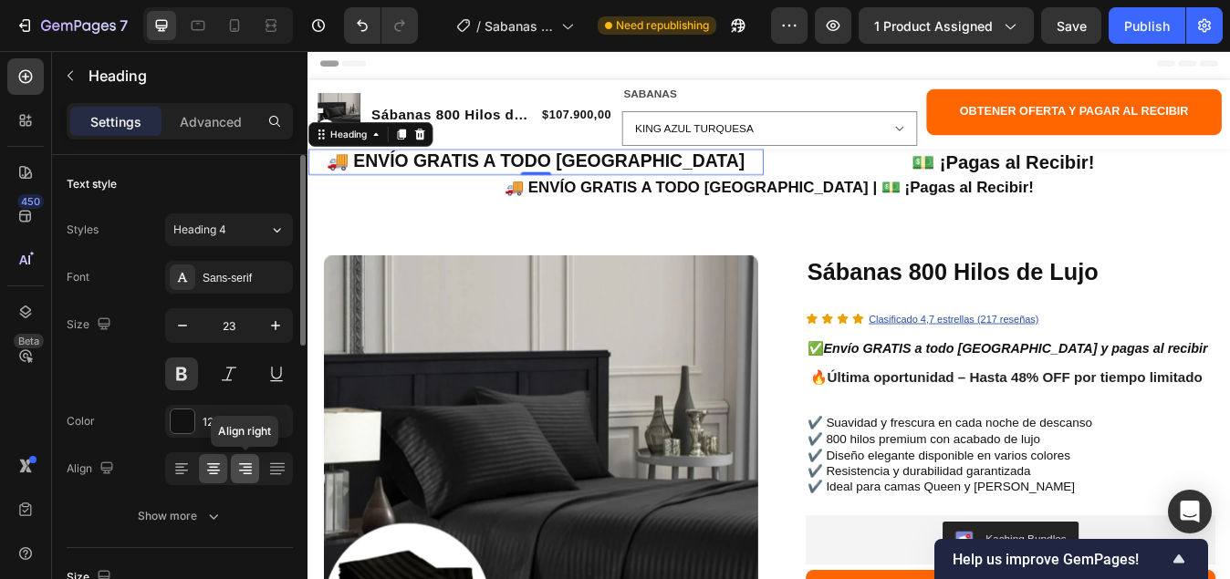
click at [244, 468] on icon at bounding box center [247, 468] width 9 height 2
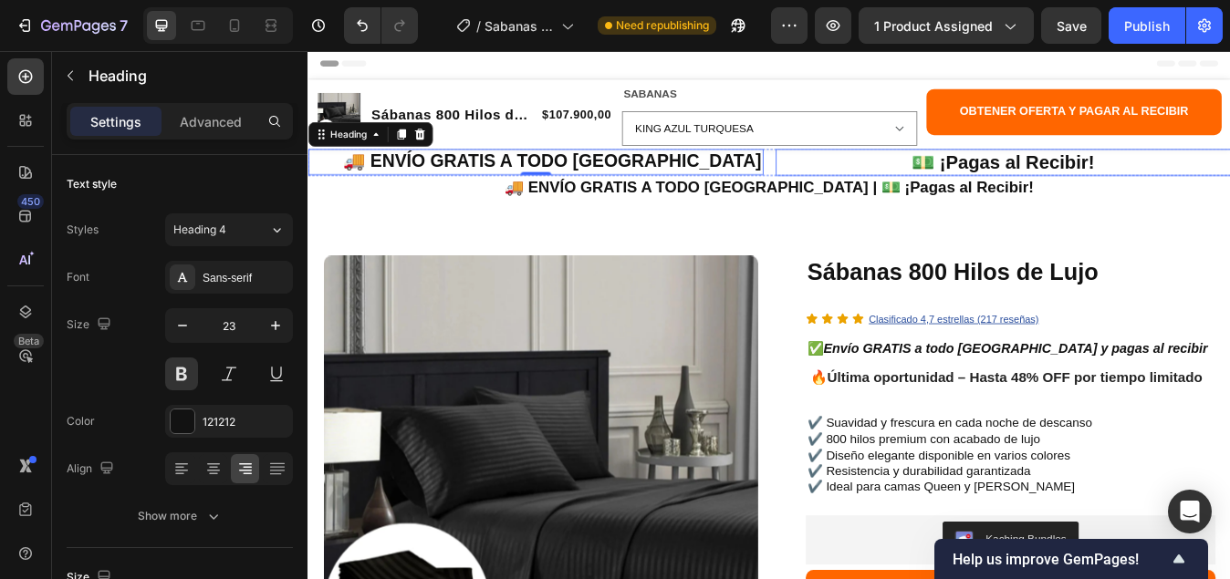
click at [1076, 176] on p "💵 ¡Pagas al Recibir!" at bounding box center [1132, 183] width 536 height 28
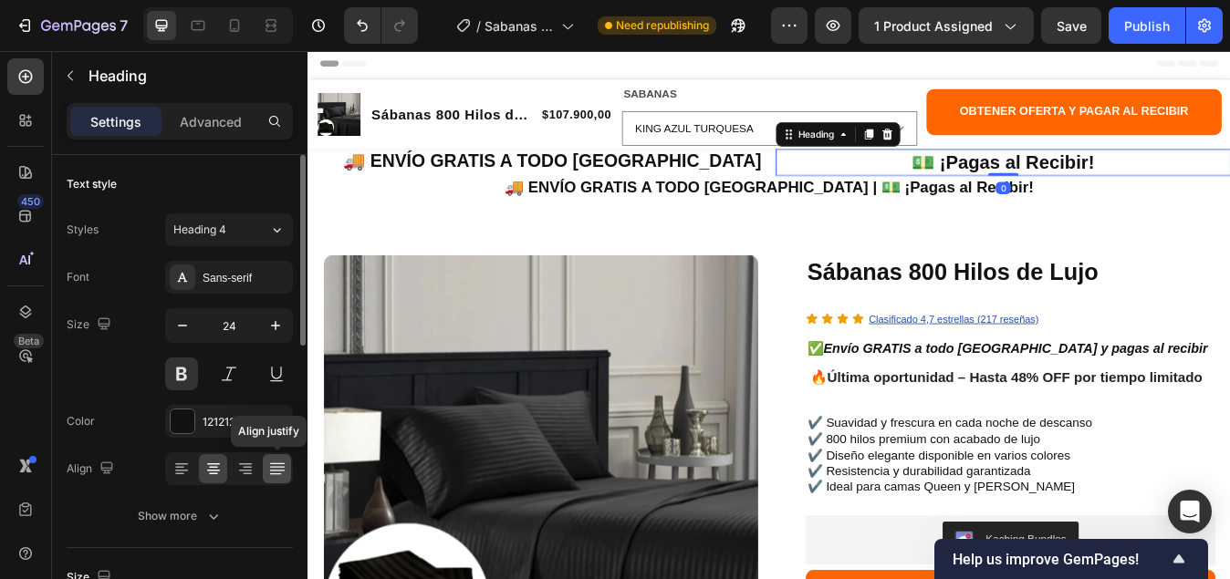
click at [269, 465] on icon at bounding box center [277, 469] width 18 height 18
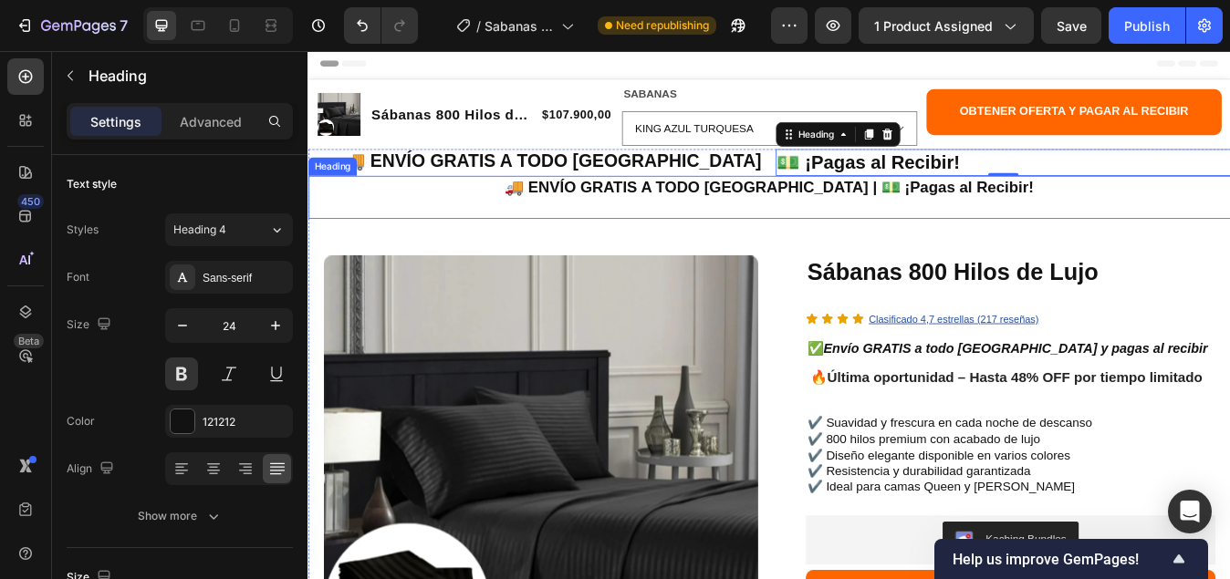
click at [649, 240] on p "🚚 ENVÍO GRATIS A TODO [GEOGRAPHIC_DATA] | 💵 ¡Pagas al Recibir!" at bounding box center [854, 224] width 1091 height 47
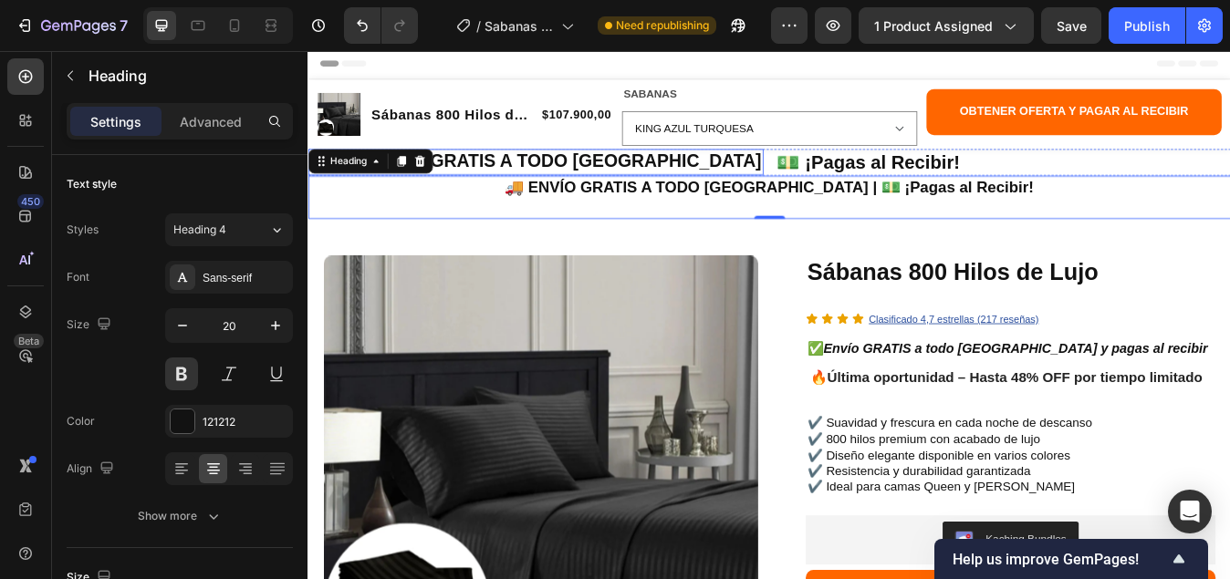
drag, startPoint x: 513, startPoint y: 188, endPoint x: 514, endPoint y: 198, distance: 10.1
click at [513, 197] on h2 "🚚 ENVÍO GRATIS A TODO COLOMBIA" at bounding box center [577, 182] width 540 height 31
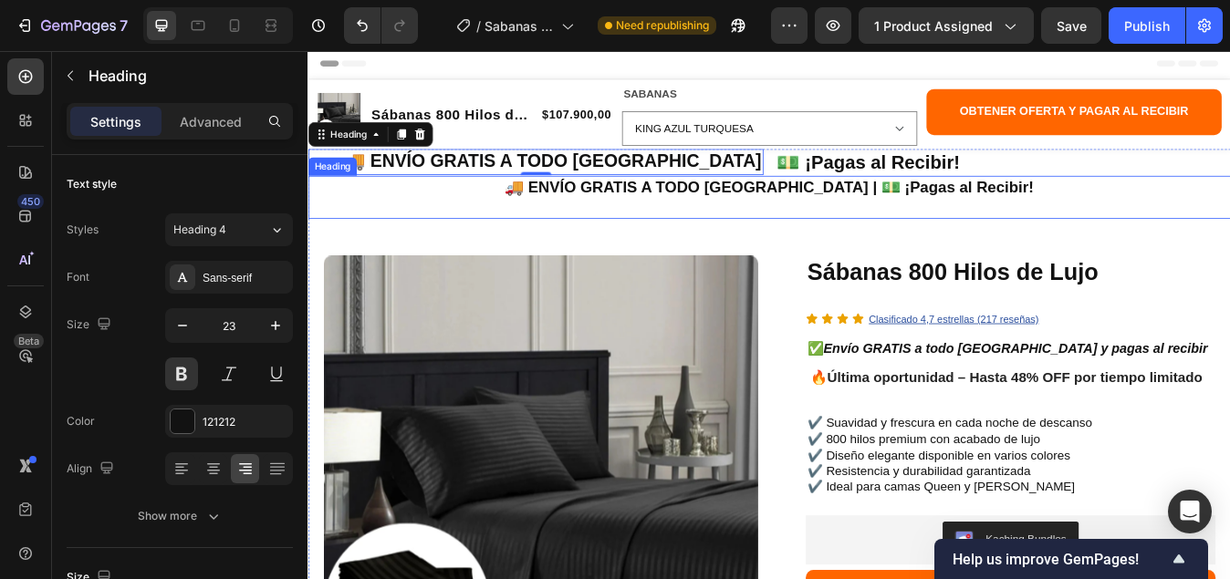
click at [754, 215] on p "🚚 ENVÍO GRATIS A TODO [GEOGRAPHIC_DATA] | 💵 ¡Pagas al Recibir!" at bounding box center [854, 224] width 1091 height 47
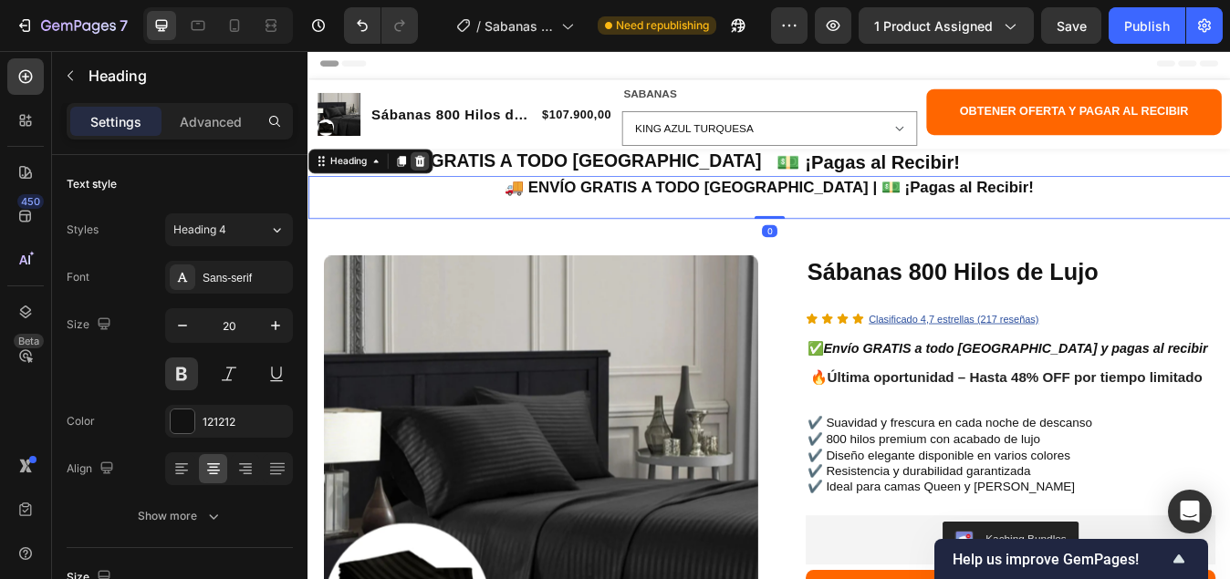
click at [443, 185] on icon at bounding box center [440, 181] width 12 height 13
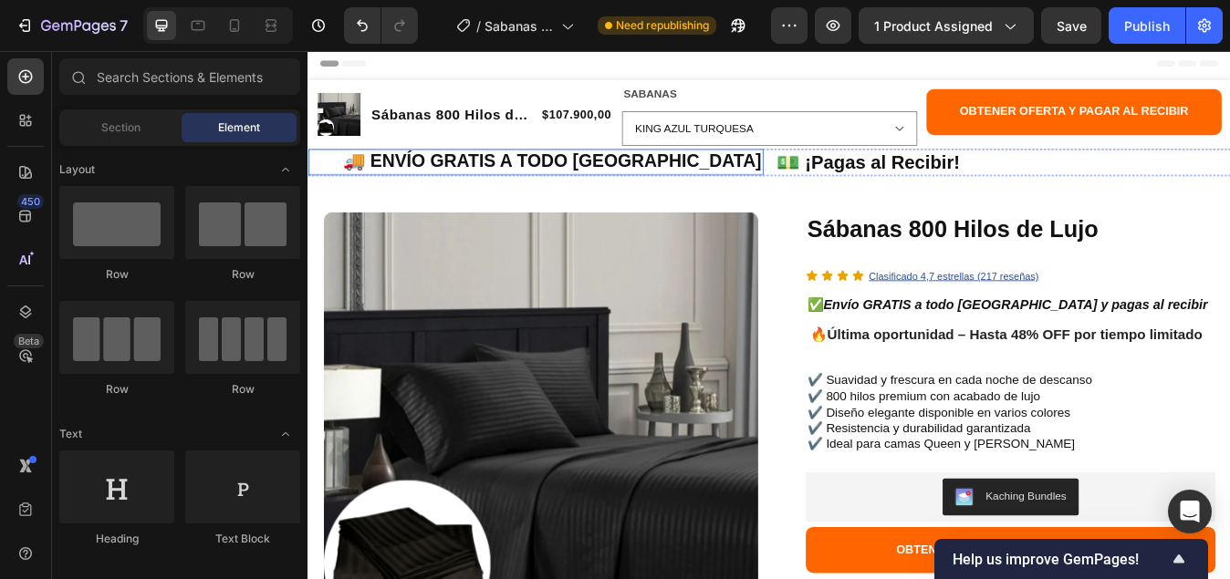
click at [836, 182] on p "🚚 ENVÍO GRATIS A TODO COLOMBIA" at bounding box center [577, 182] width 536 height 27
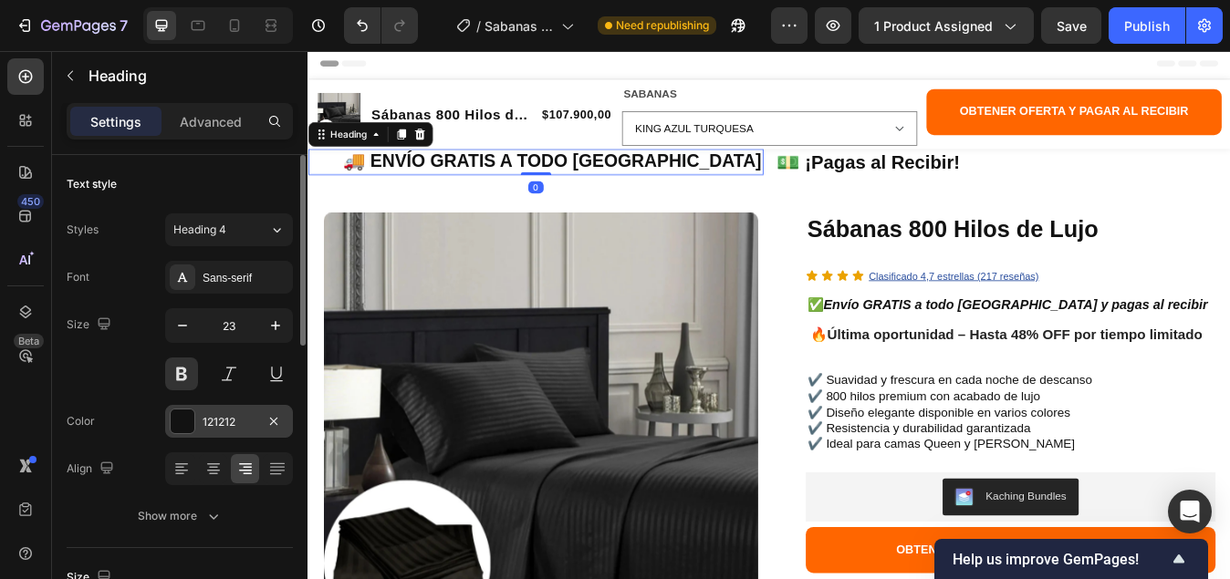
click at [179, 423] on div at bounding box center [183, 422] width 24 height 24
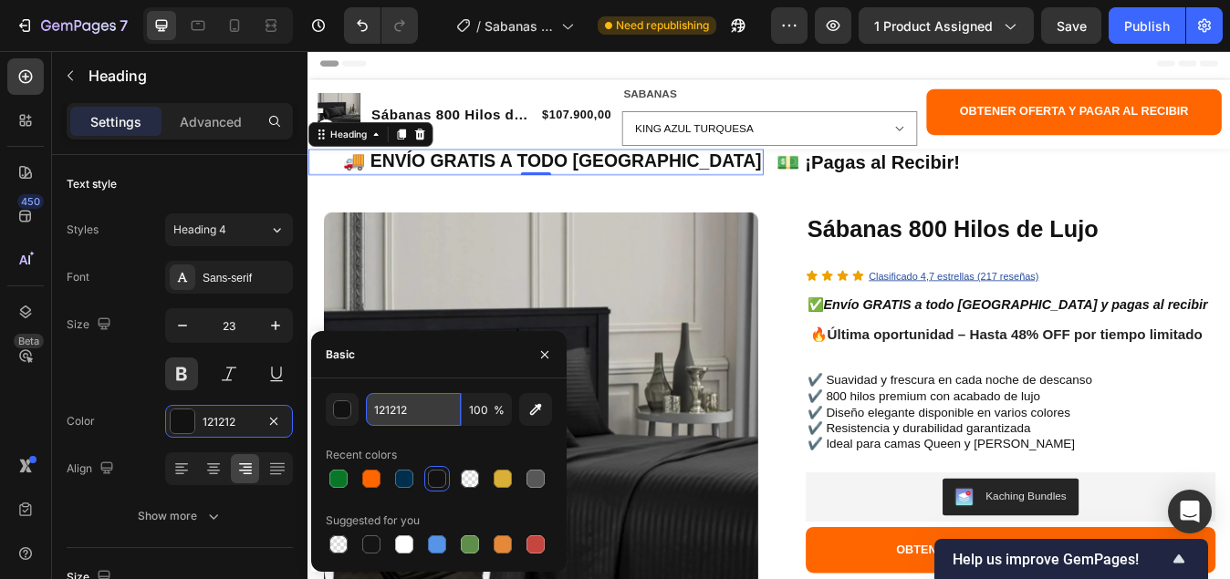
click at [418, 415] on input "121212" at bounding box center [413, 409] width 95 height 33
paste input "#0A7728"
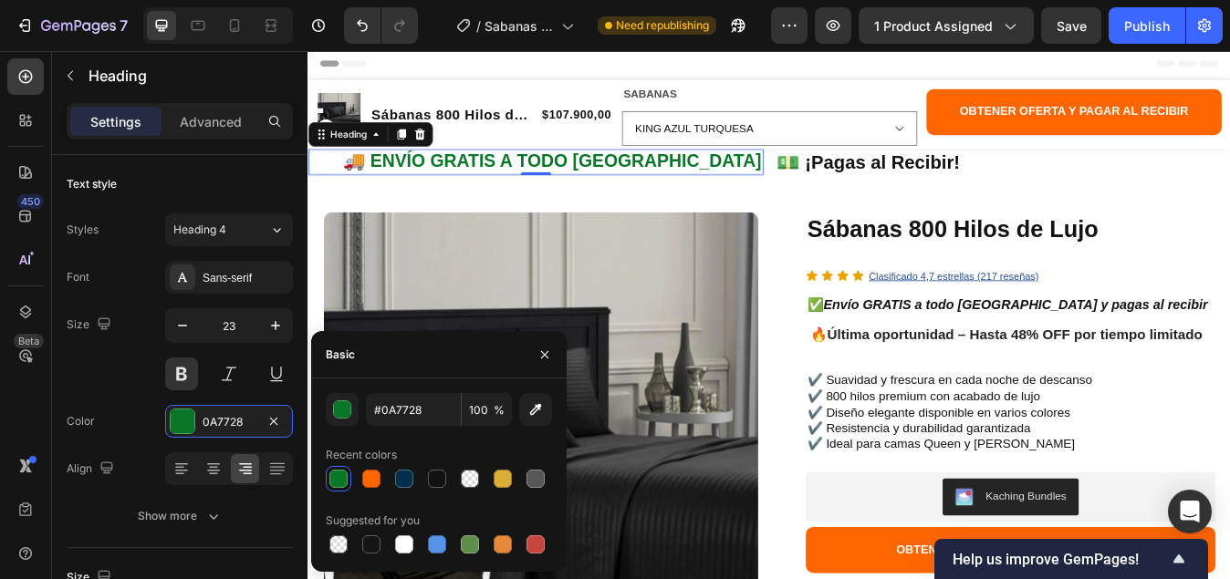
type input "0A7728"
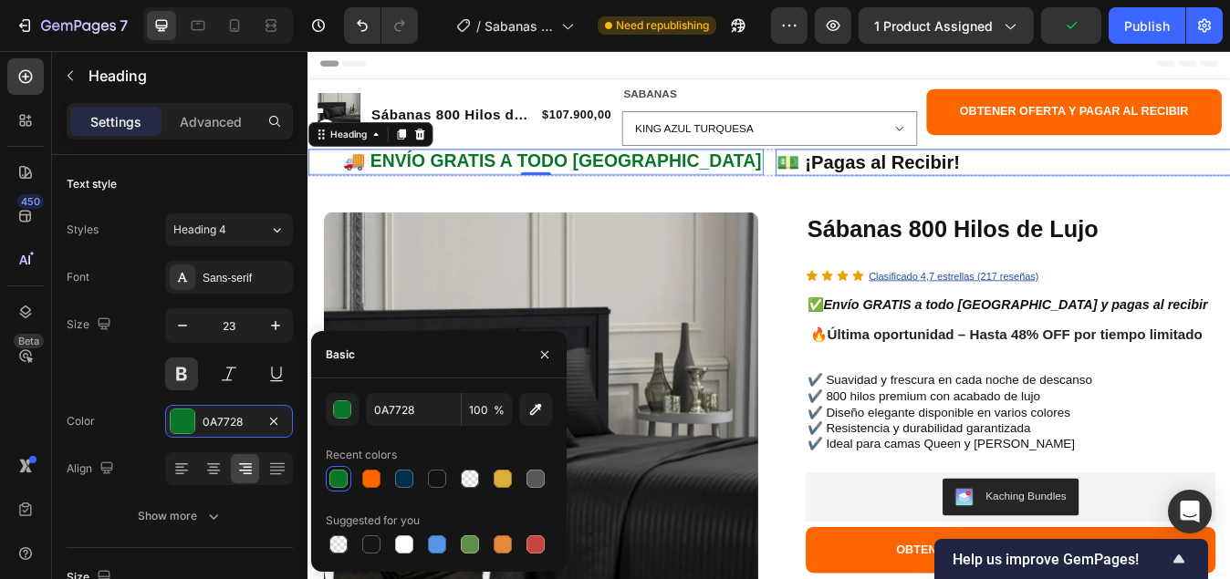
click at [1001, 181] on p "💵 ¡Pagas al Recibir!" at bounding box center [1132, 183] width 536 height 28
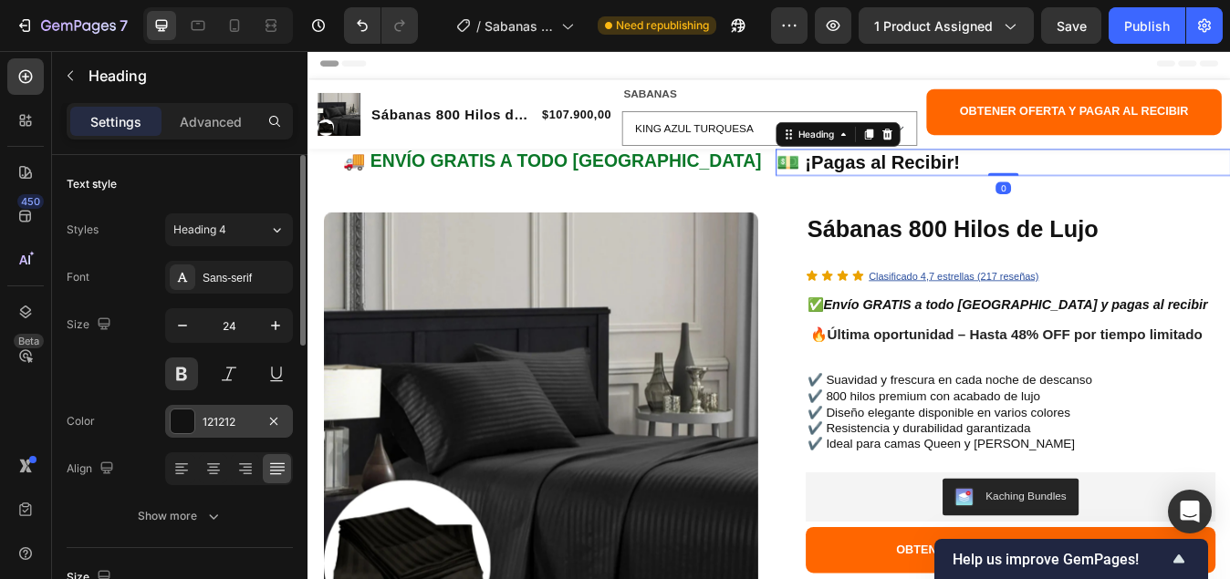
click at [193, 418] on div at bounding box center [183, 422] width 24 height 24
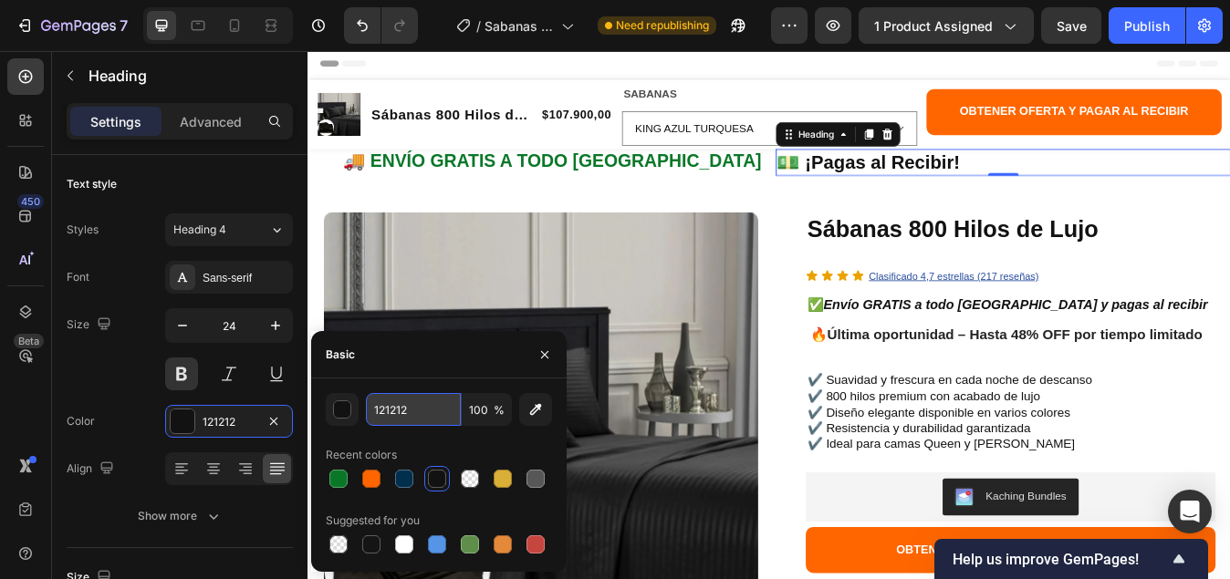
click at [420, 409] on input "121212" at bounding box center [413, 409] width 95 height 33
paste input "#FF6F00)"
type input "#FF6F00"
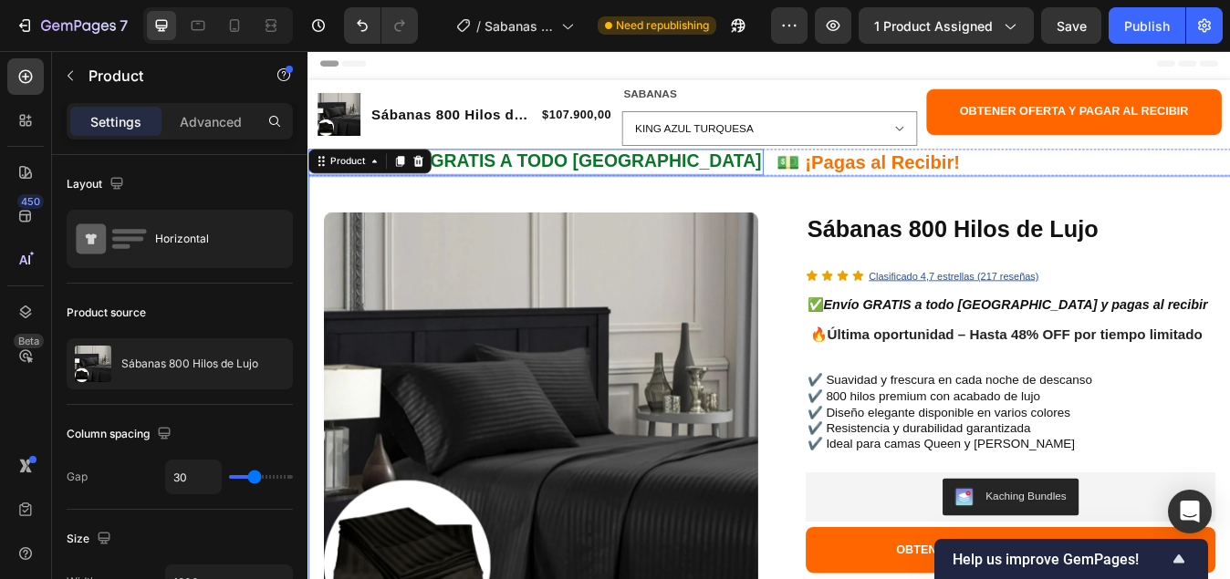
click at [561, 175] on p "🚚 ENVÍO GRATIS A TODO COLOMBIA" at bounding box center [577, 182] width 536 height 27
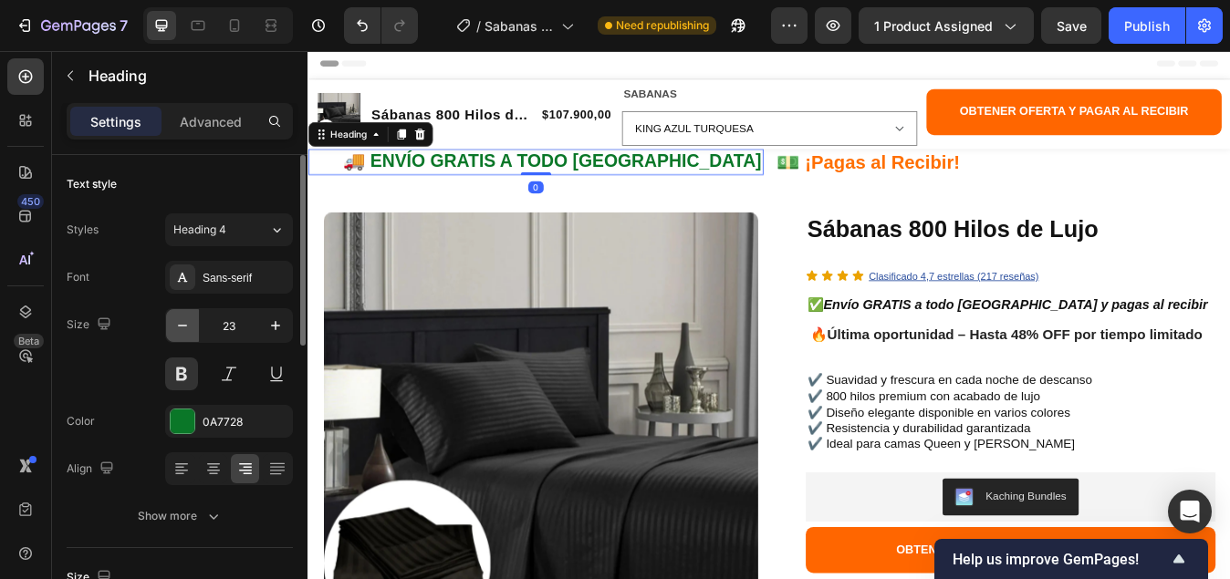
click at [186, 322] on icon "button" at bounding box center [182, 325] width 18 height 18
type input "22"
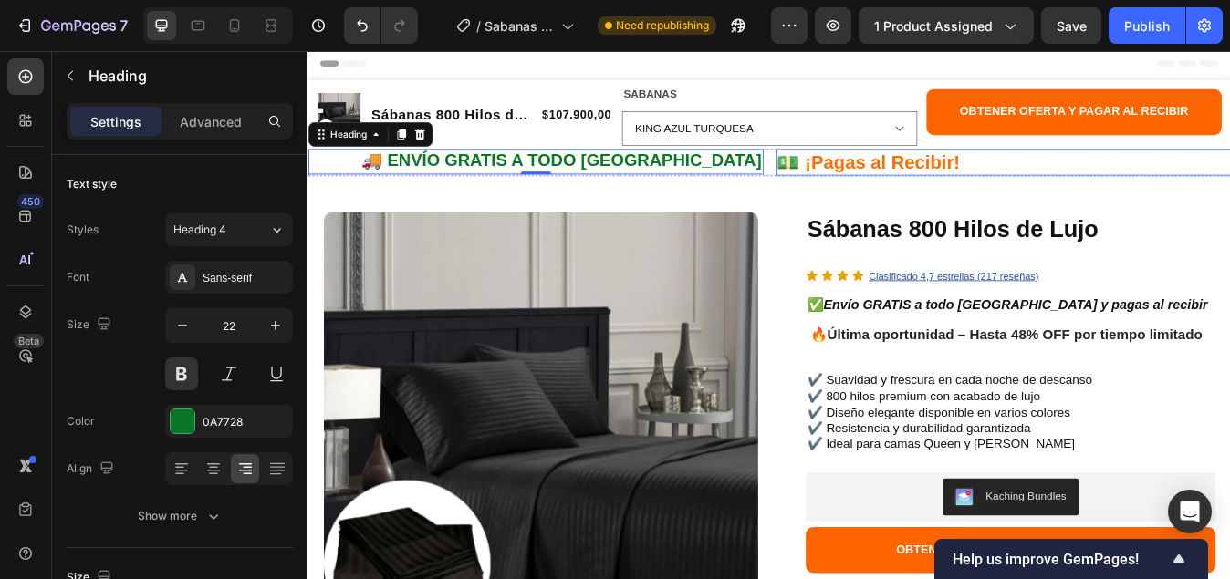
click at [945, 186] on p "💵 ¡Pagas al Recibir!" at bounding box center [1132, 183] width 536 height 28
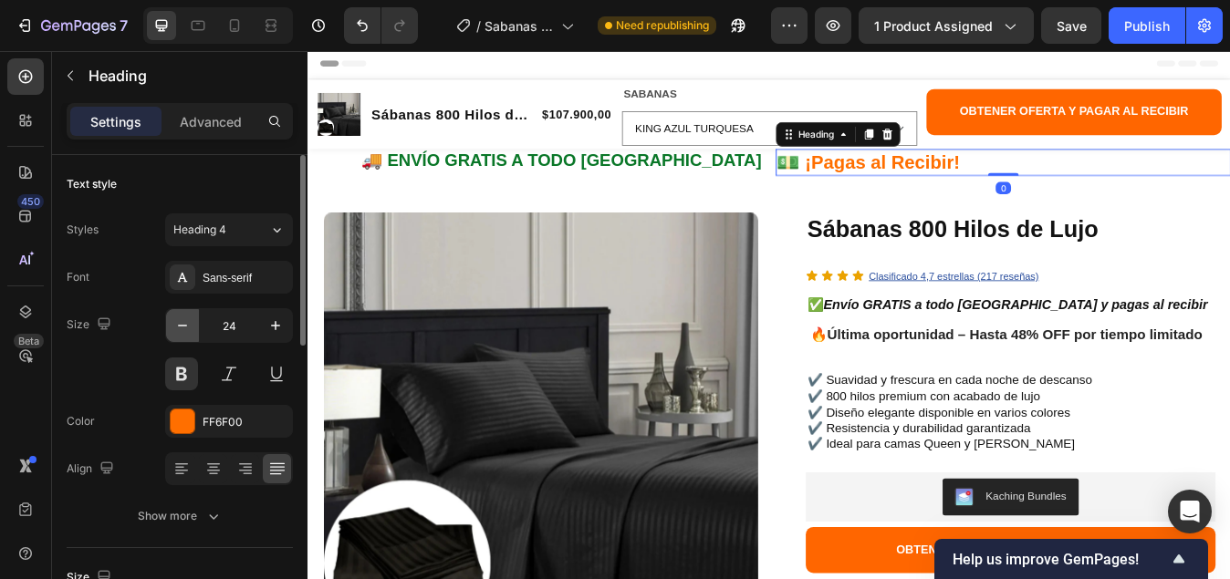
click at [182, 327] on icon "button" at bounding box center [182, 325] width 18 height 18
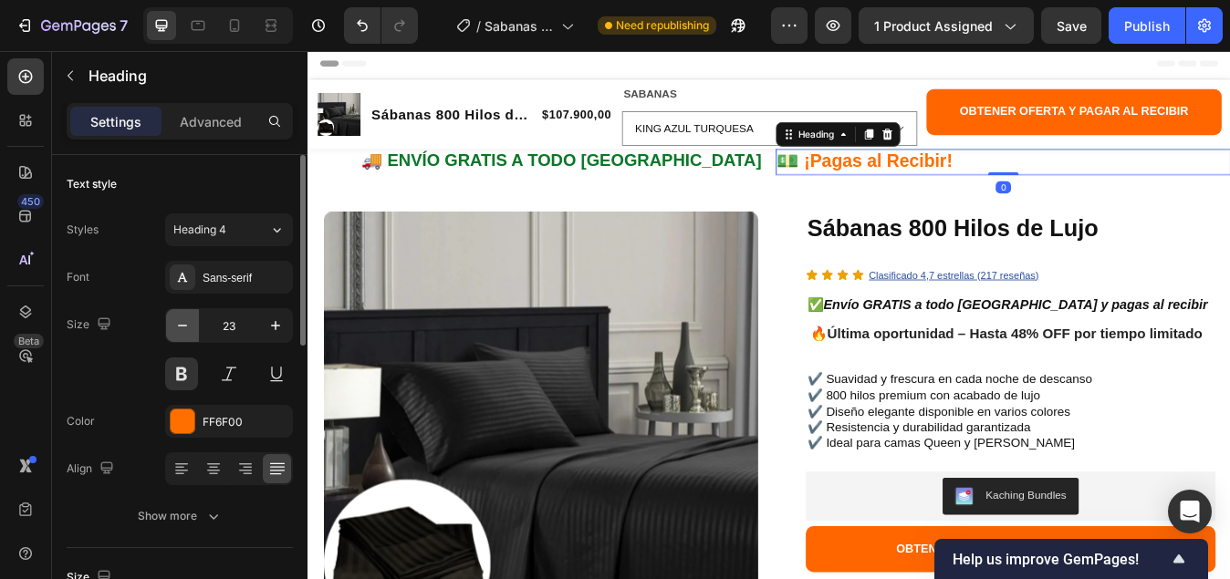
click at [182, 327] on icon "button" at bounding box center [182, 325] width 18 height 18
type input "22"
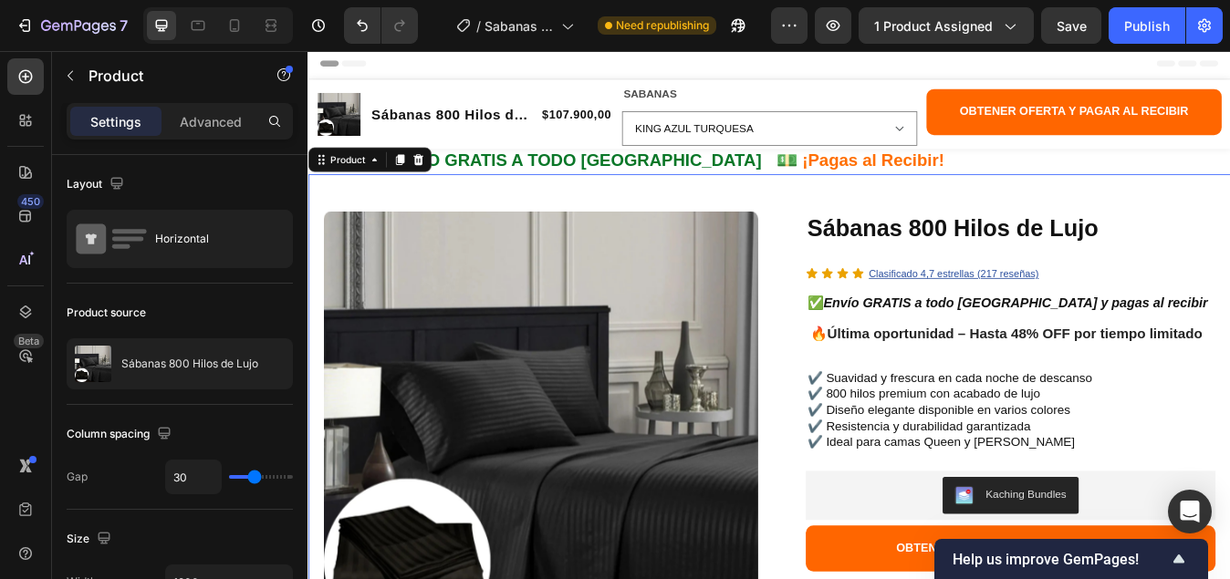
click at [846, 72] on div "Header" at bounding box center [854, 65] width 1065 height 36
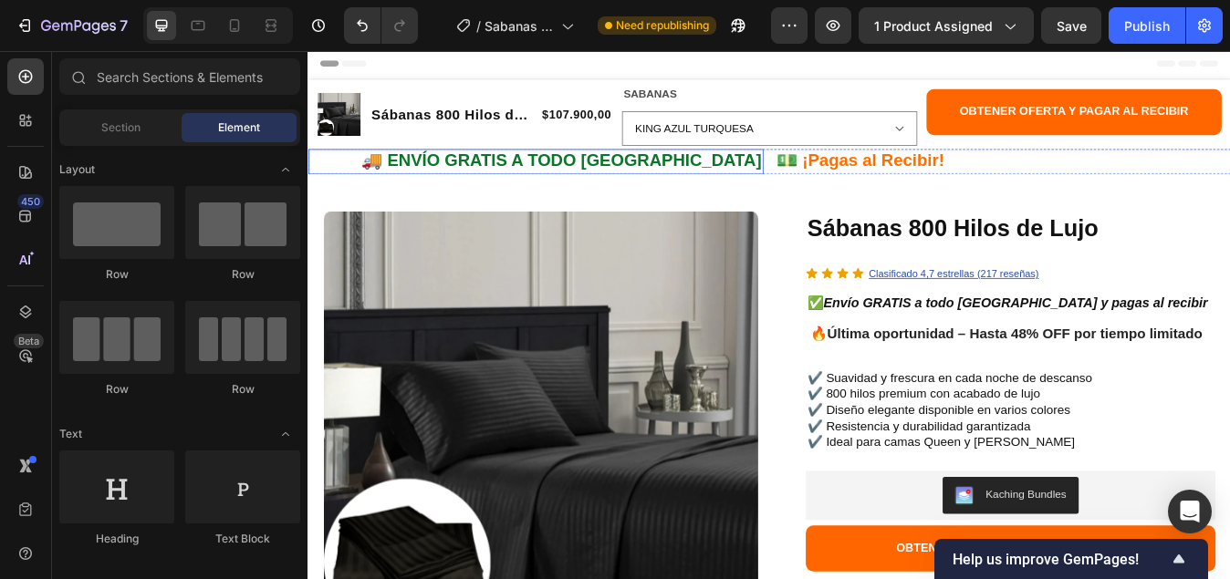
click at [565, 181] on p "🚚 ENVÍO GRATIS A TODO COLOMBIA" at bounding box center [577, 182] width 536 height 26
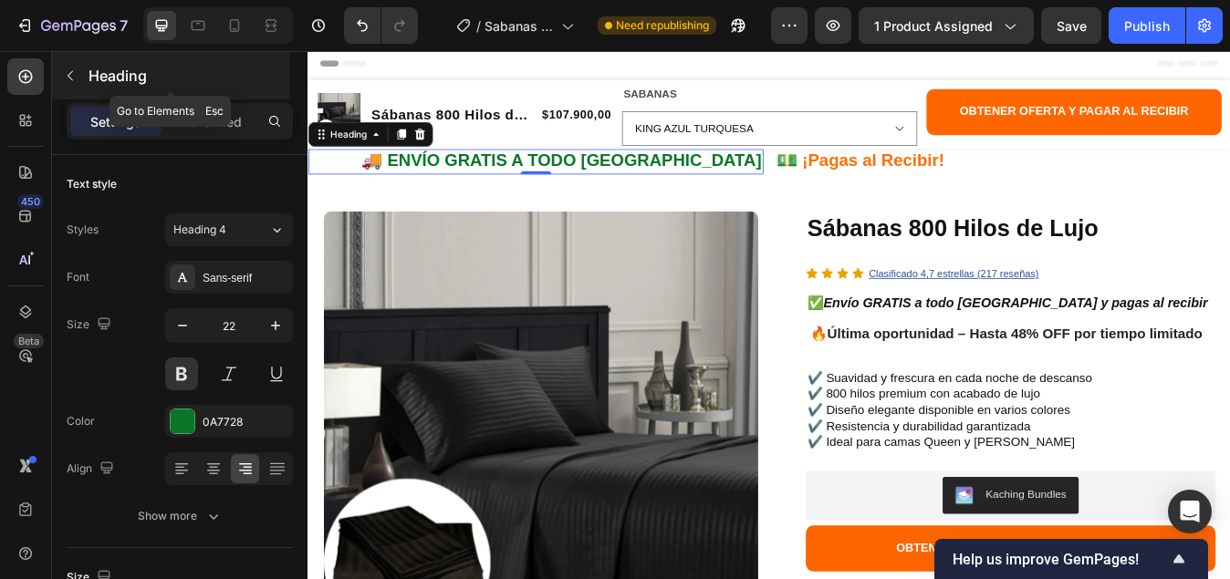
click at [67, 71] on icon "button" at bounding box center [70, 75] width 15 height 15
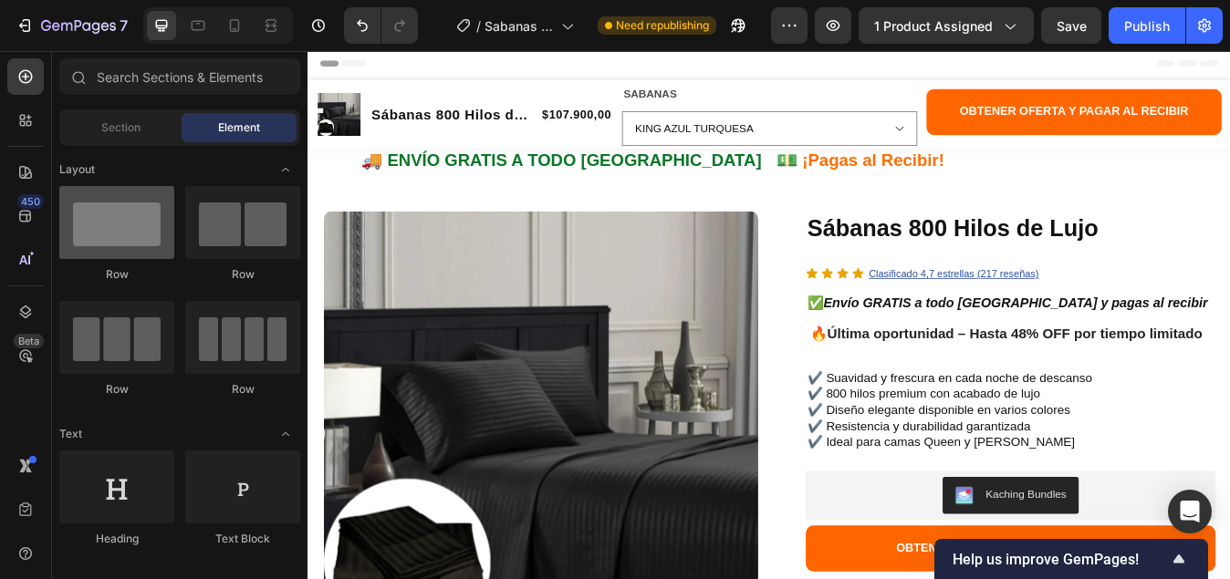
click at [132, 231] on div at bounding box center [116, 222] width 115 height 73
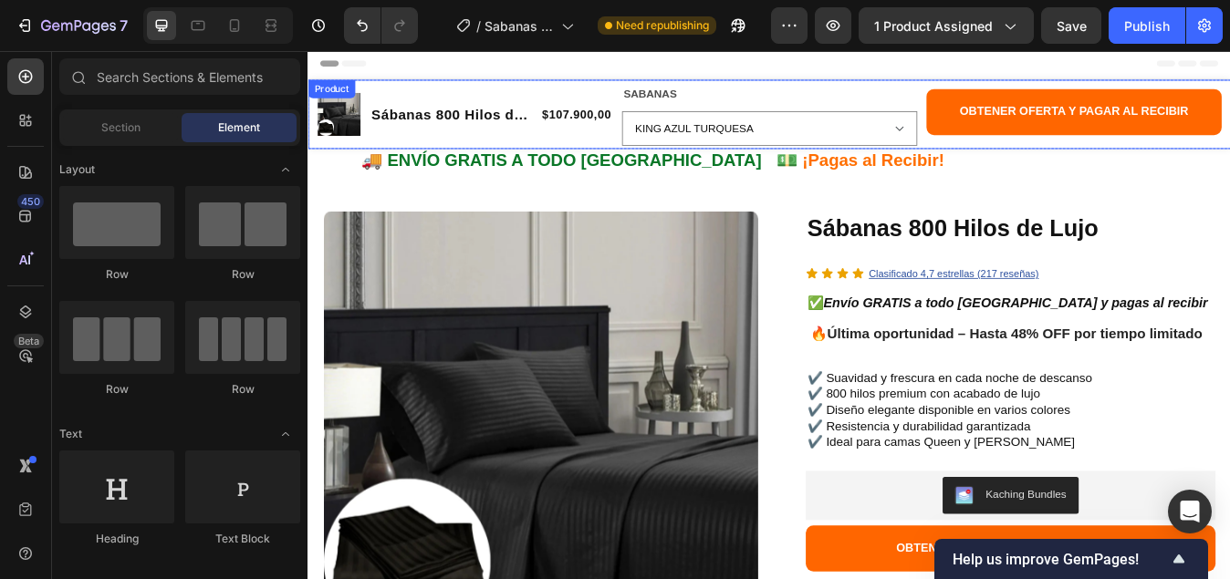
click at [391, 165] on div "Product Images Sábanas 800 Hilos de Lujo Product Title $107.900,00 Product Pric…" at bounding box center [854, 126] width 1095 height 82
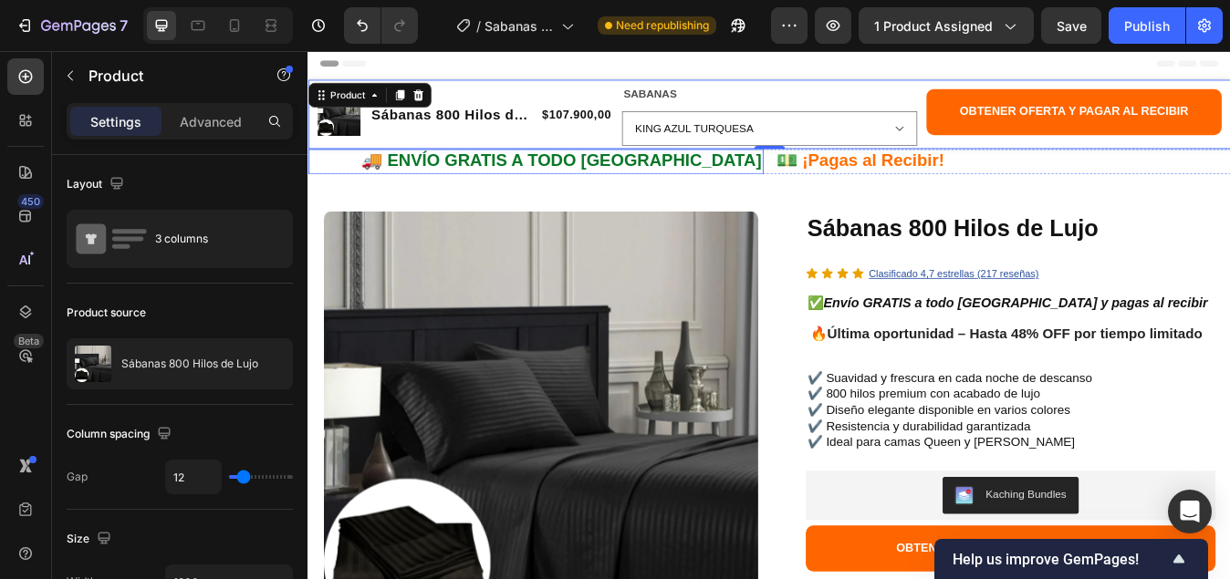
click at [399, 171] on p "🚚 ENVÍO GRATIS A TODO COLOMBIA" at bounding box center [577, 182] width 536 height 26
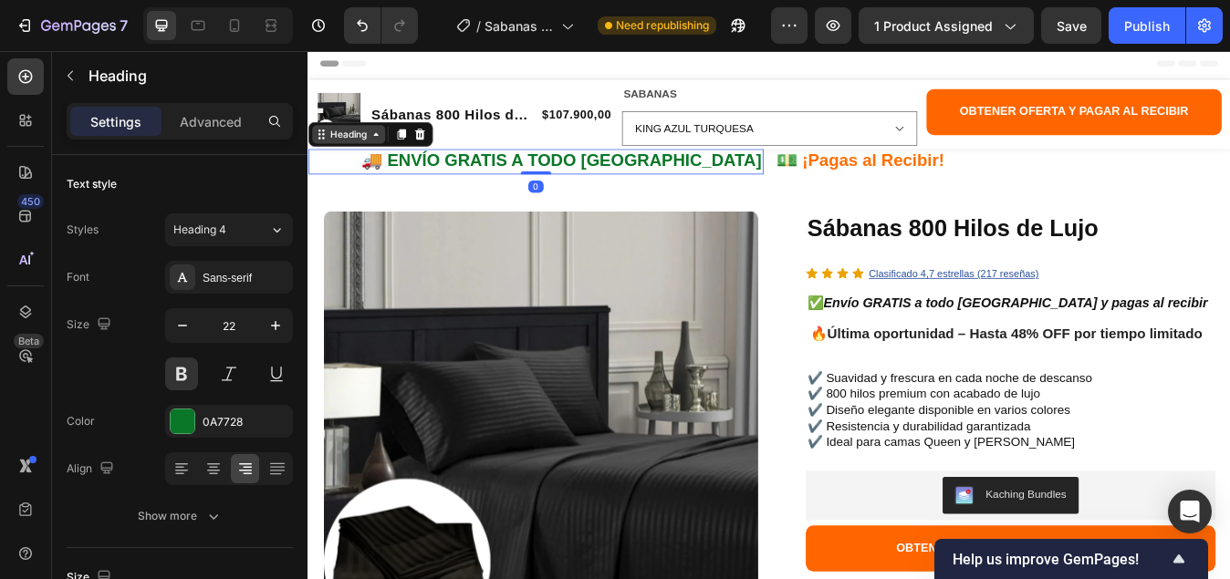
click at [389, 153] on icon at bounding box center [387, 149] width 15 height 15
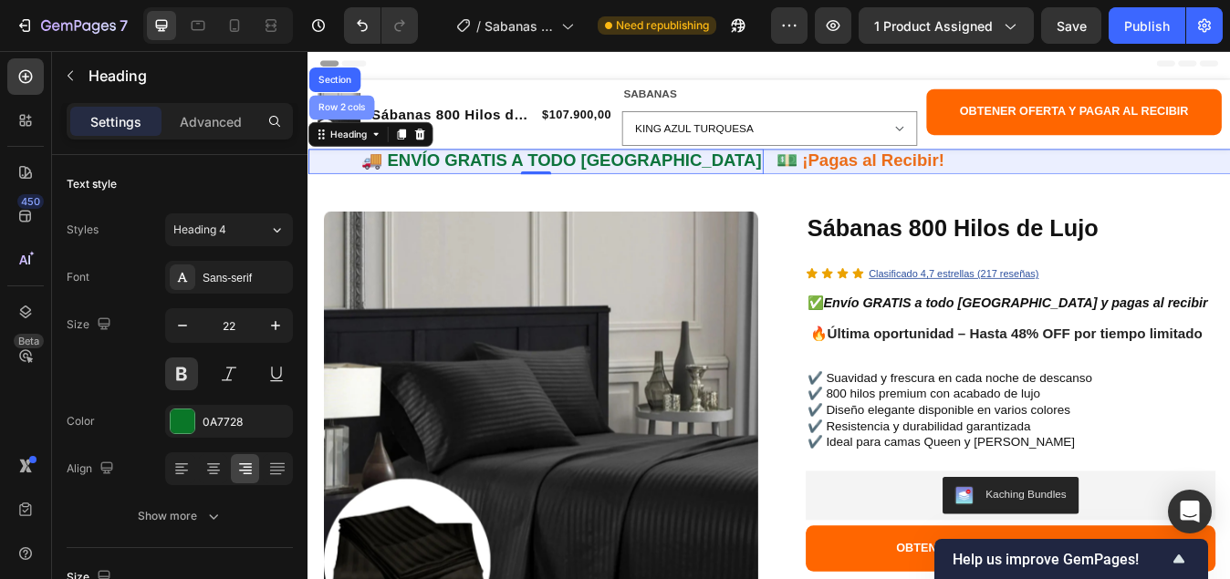
click at [347, 118] on div "Row 2 cols" at bounding box center [347, 117] width 63 height 11
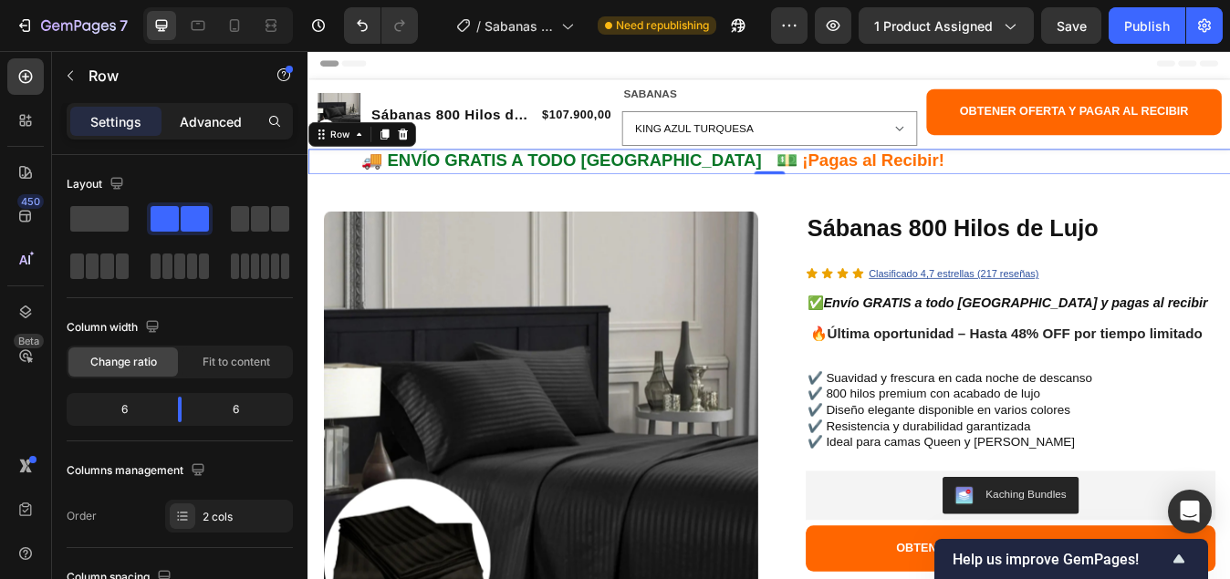
click at [211, 122] on p "Advanced" at bounding box center [211, 121] width 62 height 19
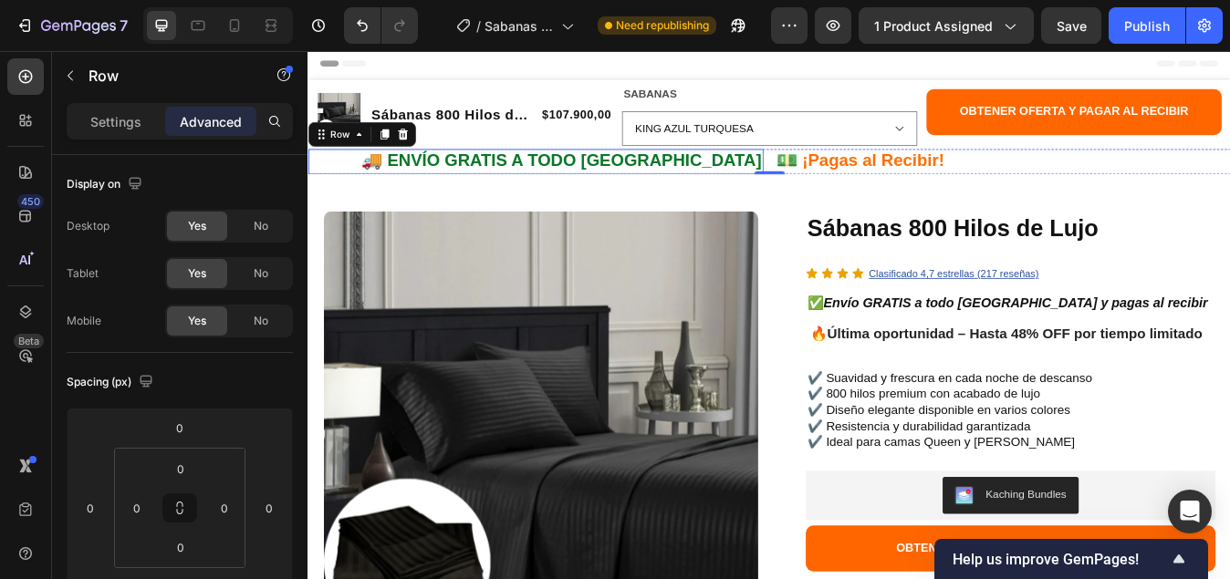
click at [573, 181] on p "🚚 ENVÍO GRATIS A TODO COLOMBIA" at bounding box center [577, 182] width 536 height 26
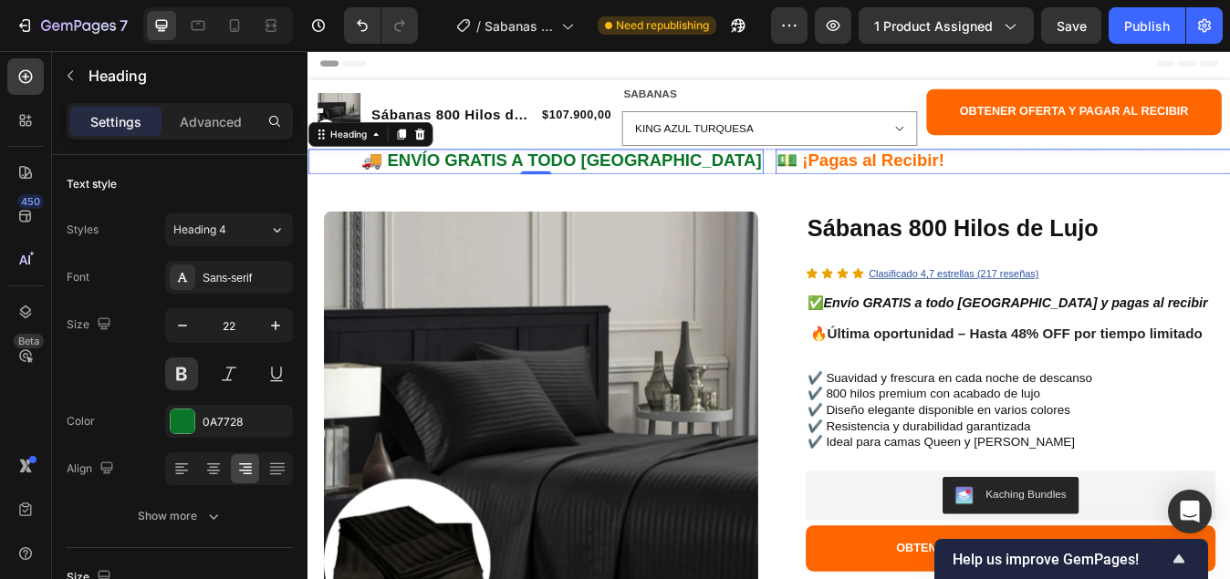
click at [938, 183] on p "💵 ¡Pagas al Recibir!" at bounding box center [1132, 182] width 536 height 26
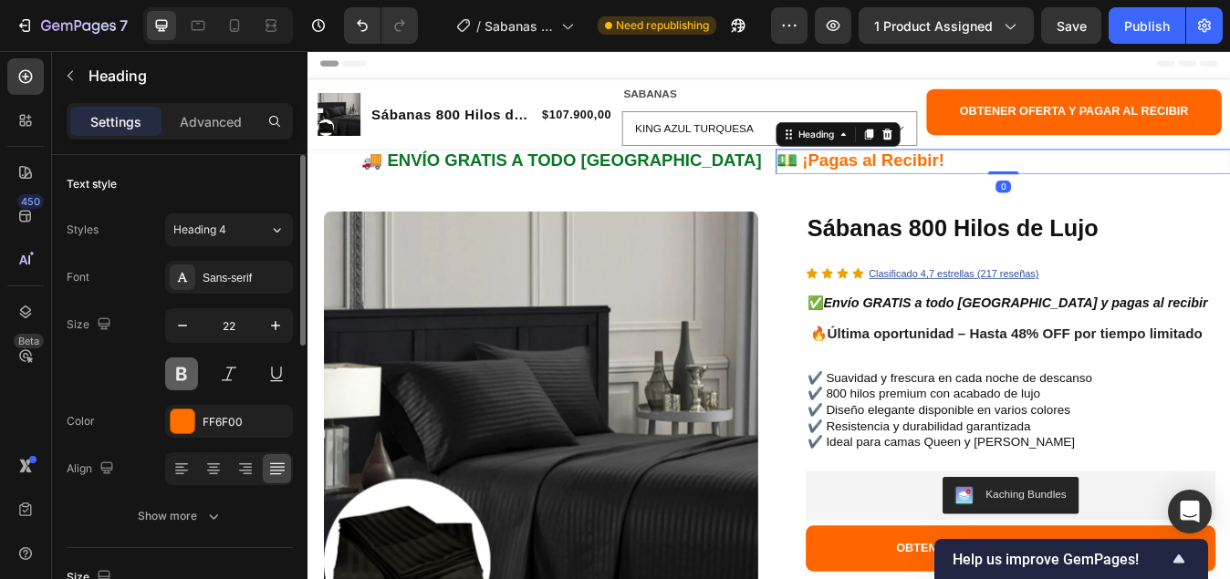
click at [176, 368] on button at bounding box center [181, 374] width 33 height 33
click at [177, 368] on button at bounding box center [181, 374] width 33 height 33
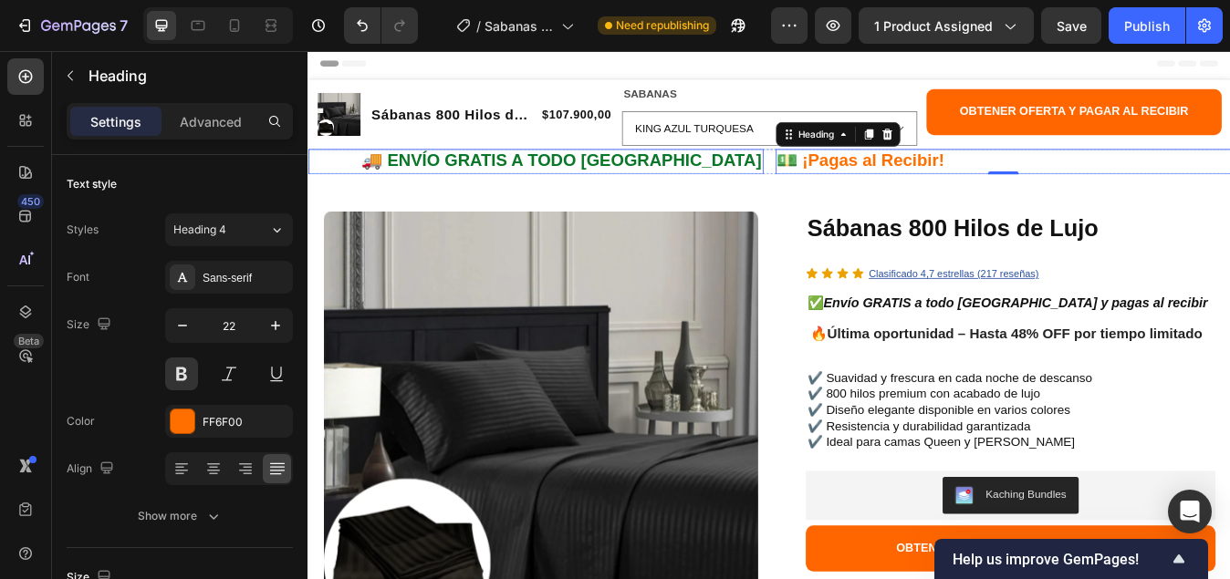
click at [610, 177] on p "🚚 ENVÍO GRATIS A TODO COLOMBIA" at bounding box center [577, 182] width 536 height 26
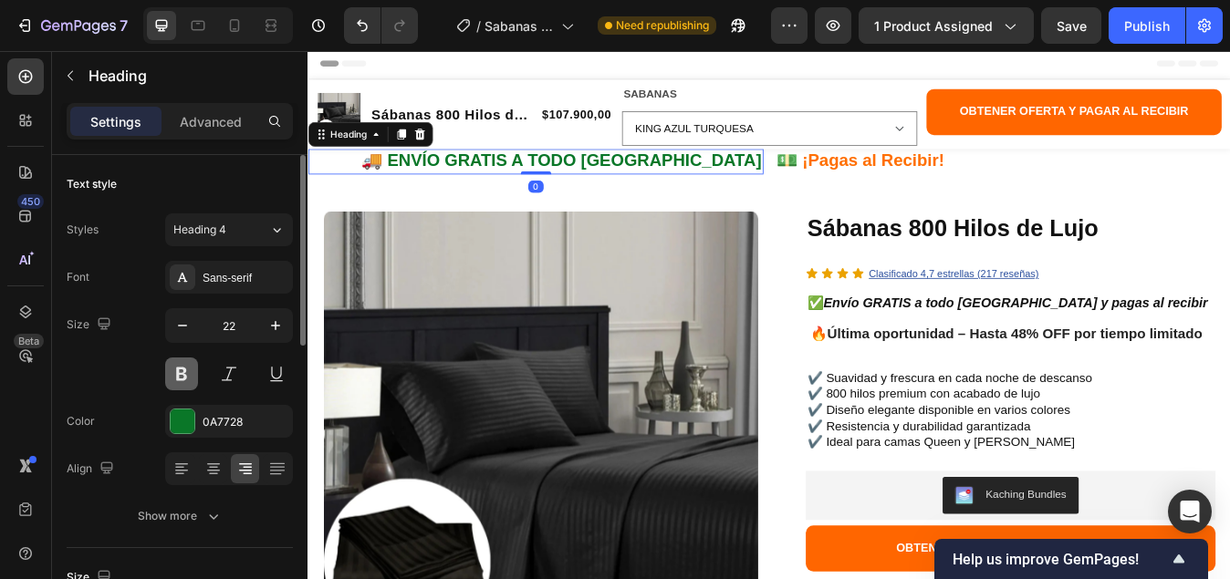
click at [181, 378] on button at bounding box center [181, 374] width 33 height 33
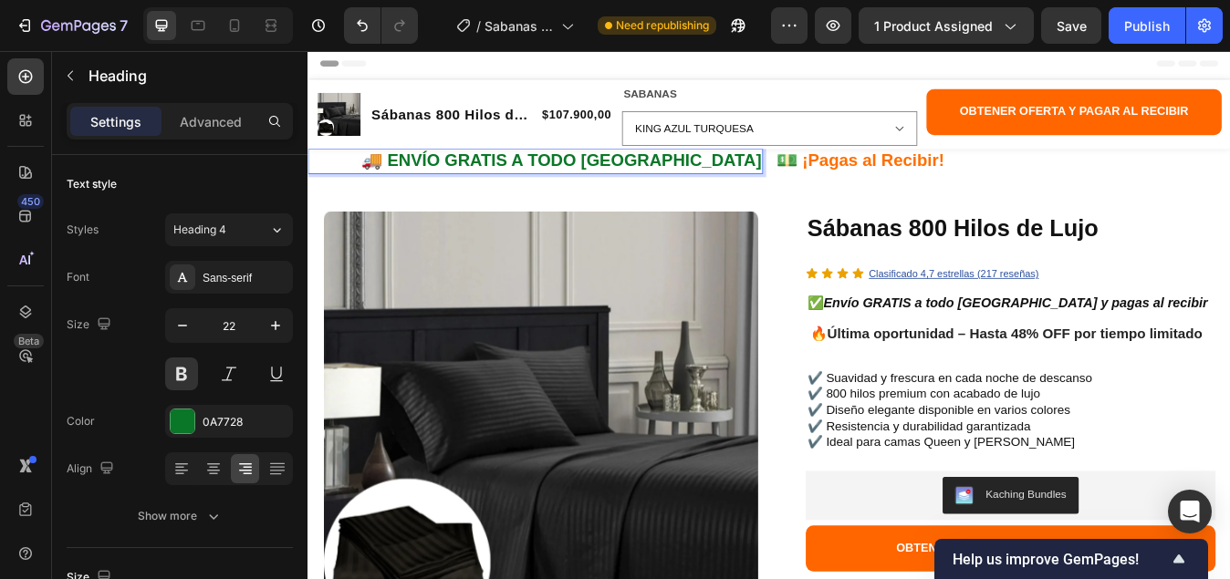
click at [338, 174] on p "🚚 ENVÍO GRATIS A TODO COLOMBIA" at bounding box center [577, 182] width 536 height 26
click at [322, 170] on p "🚚 ENVÍO GRATIS A TODO COLOMBIA" at bounding box center [577, 182] width 536 height 26
click at [319, 192] on p "🚚 ENVÍO GRATIS A TODO COLOMBIA" at bounding box center [577, 182] width 536 height 26
click at [323, 169] on p "🚚 ENVÍO GRATIS A TODO COLOMBIA" at bounding box center [577, 182] width 536 height 26
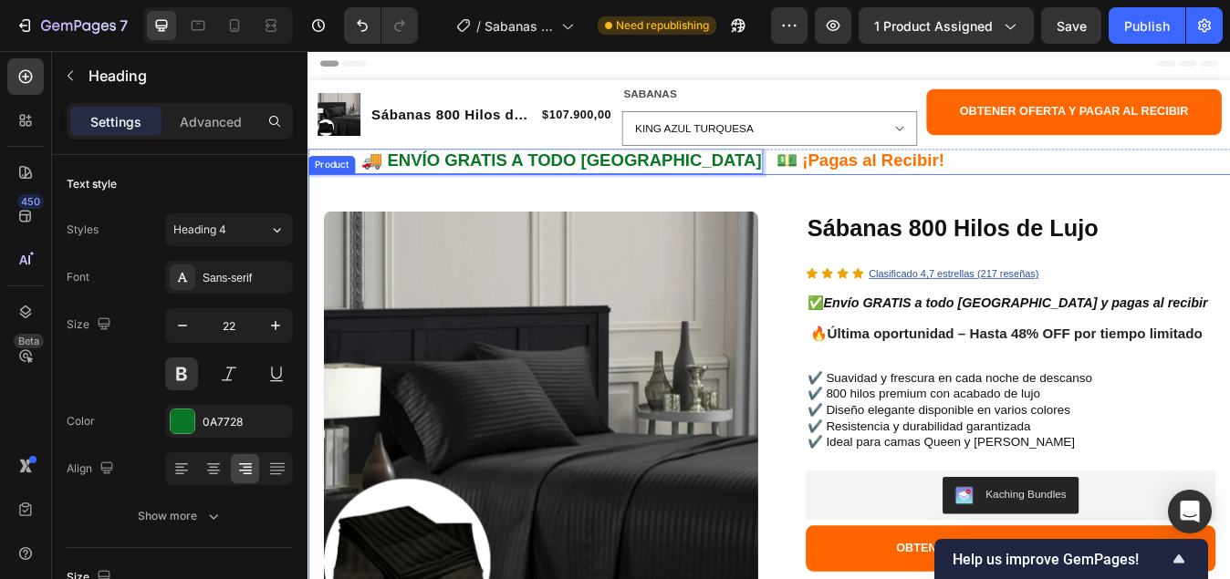
click at [1104, 192] on p "💵 ¡Pagas al Recibir!" at bounding box center [1132, 182] width 536 height 26
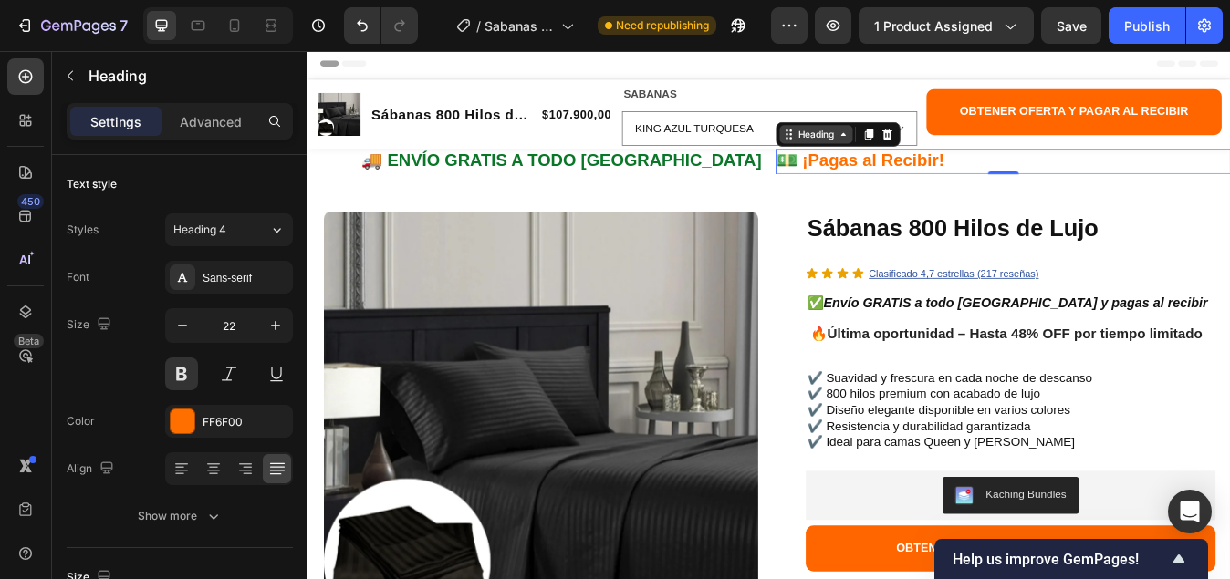
click at [936, 158] on div "Heading" at bounding box center [909, 150] width 87 height 22
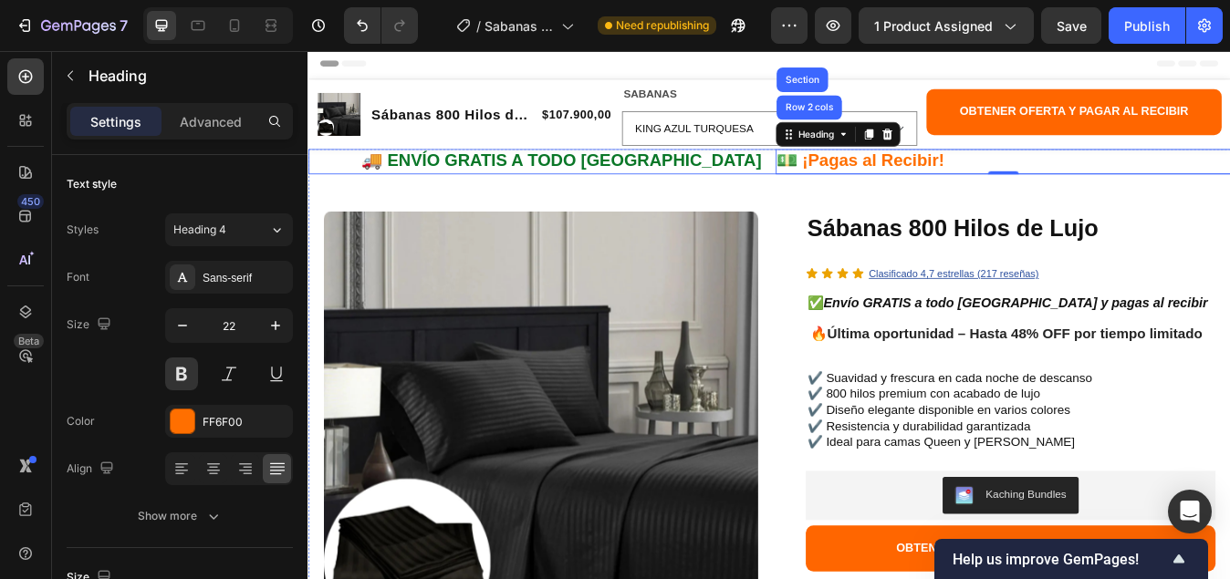
click at [849, 192] on div "🚚 ENVÍO GRATIS A TODO COLOMBIA Heading 💵 ¡Pagas al Recibir! Heading Row 2 cols …" at bounding box center [854, 182] width 1095 height 30
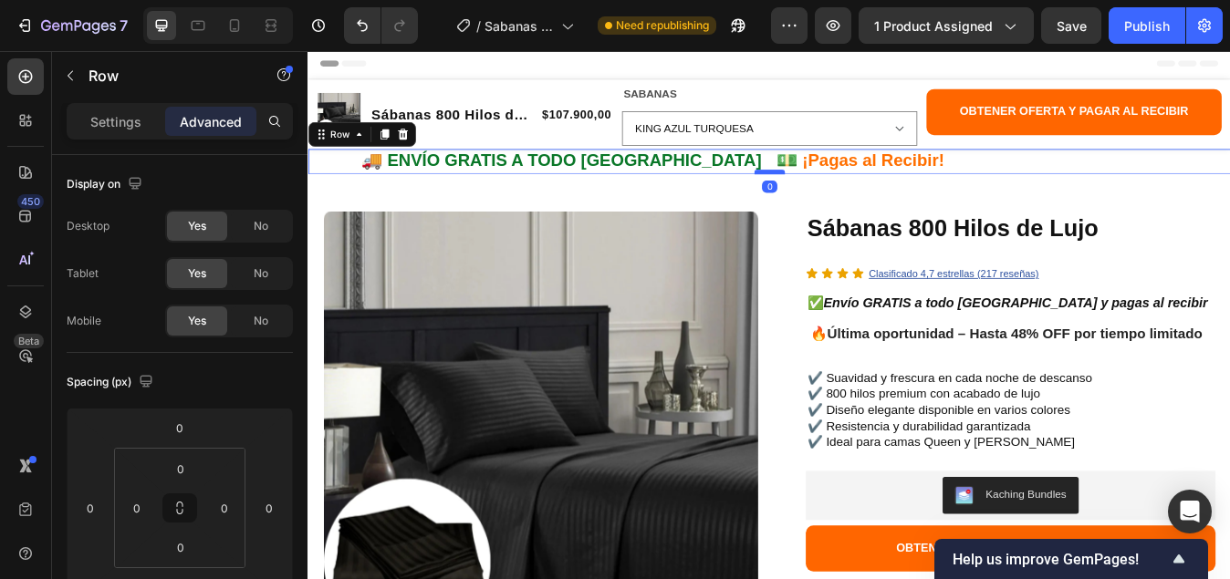
click at [859, 192] on div at bounding box center [854, 194] width 36 height 5
click at [856, 192] on div at bounding box center [854, 194] width 36 height 5
click at [850, 181] on div "🚚 ENVÍO GRATIS A TODO COLOMBIA Heading 💵 ¡Pagas al Recibir! Heading Row 0" at bounding box center [854, 182] width 1095 height 30
click at [862, 181] on h2 "💵 ¡Pagas al Recibir!" at bounding box center [1132, 182] width 540 height 30
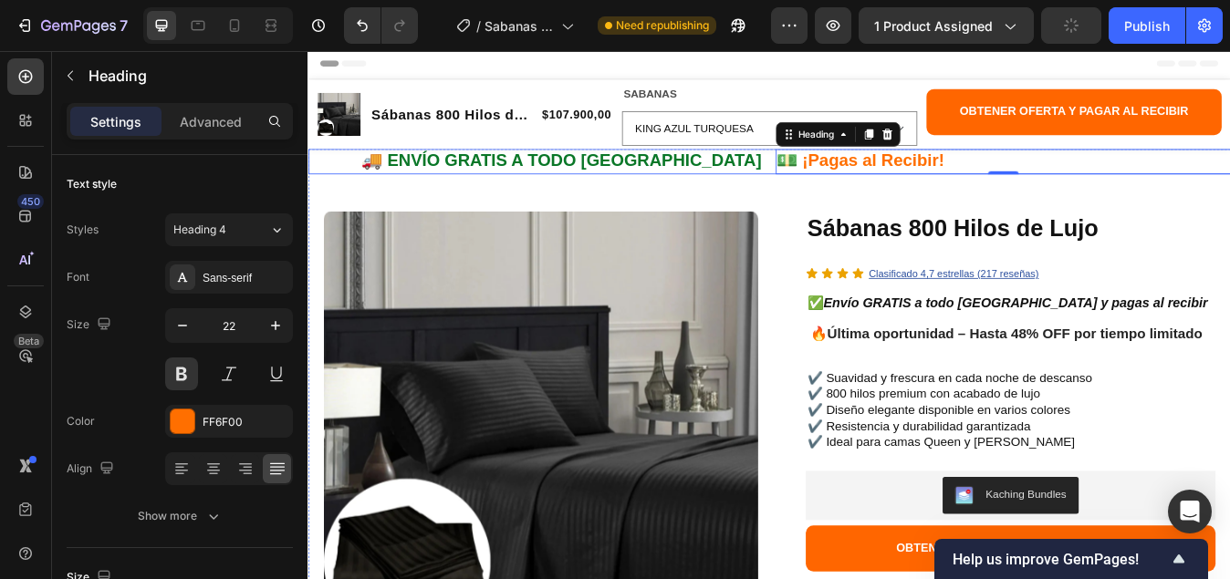
click at [844, 194] on div "🚚 ENVÍO GRATIS A TODO COLOMBIA Heading 💵 ¡Pagas al Recibir! Heading 0 Row" at bounding box center [854, 182] width 1095 height 30
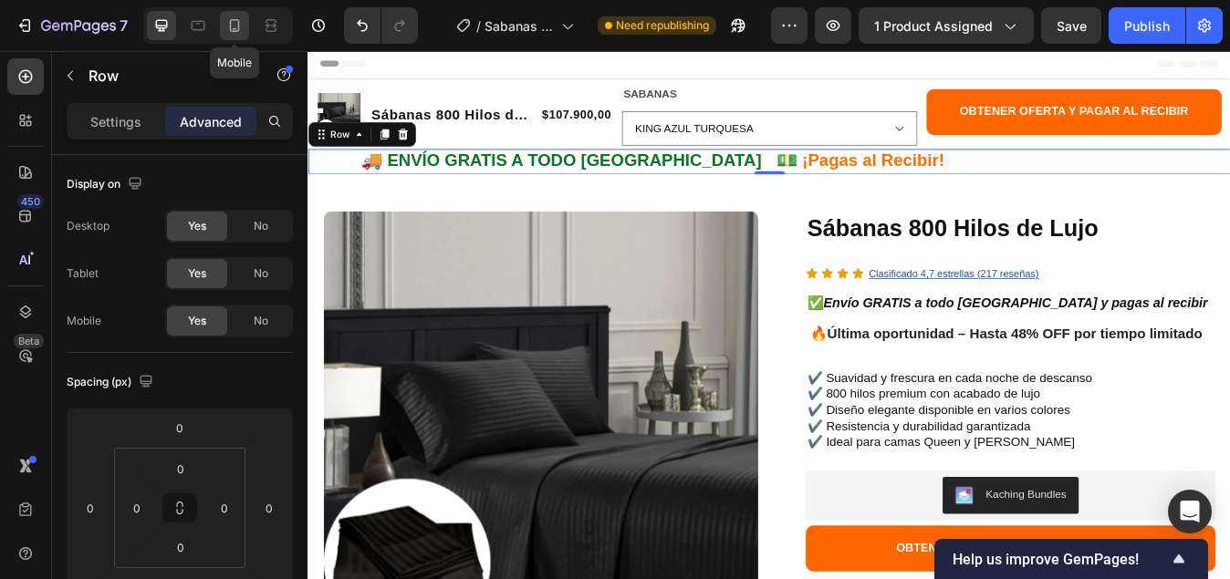
click at [230, 26] on icon at bounding box center [235, 25] width 10 height 13
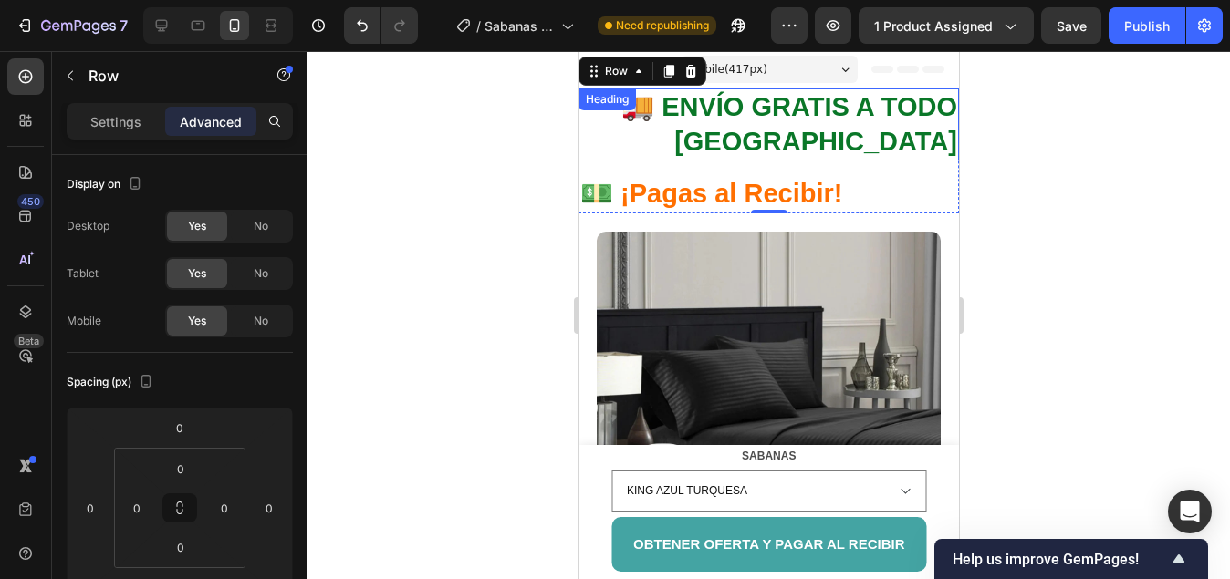
click at [800, 123] on p "🚚 ENVÍO GRATIS A TODO COLOMBIA" at bounding box center [768, 124] width 377 height 68
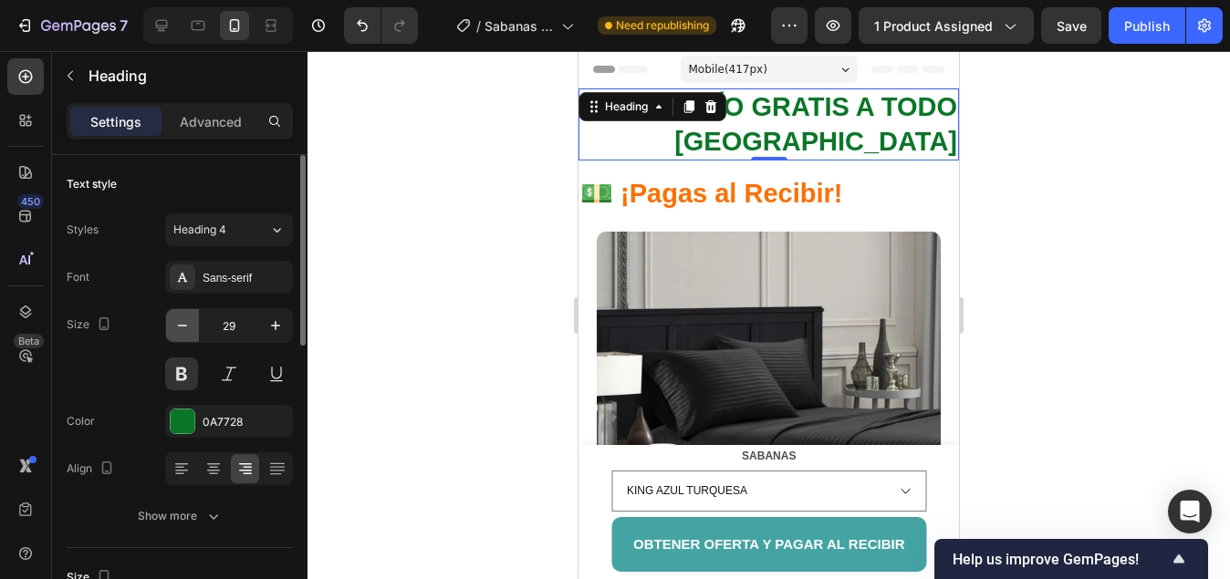
click at [177, 322] on icon "button" at bounding box center [182, 325] width 18 height 18
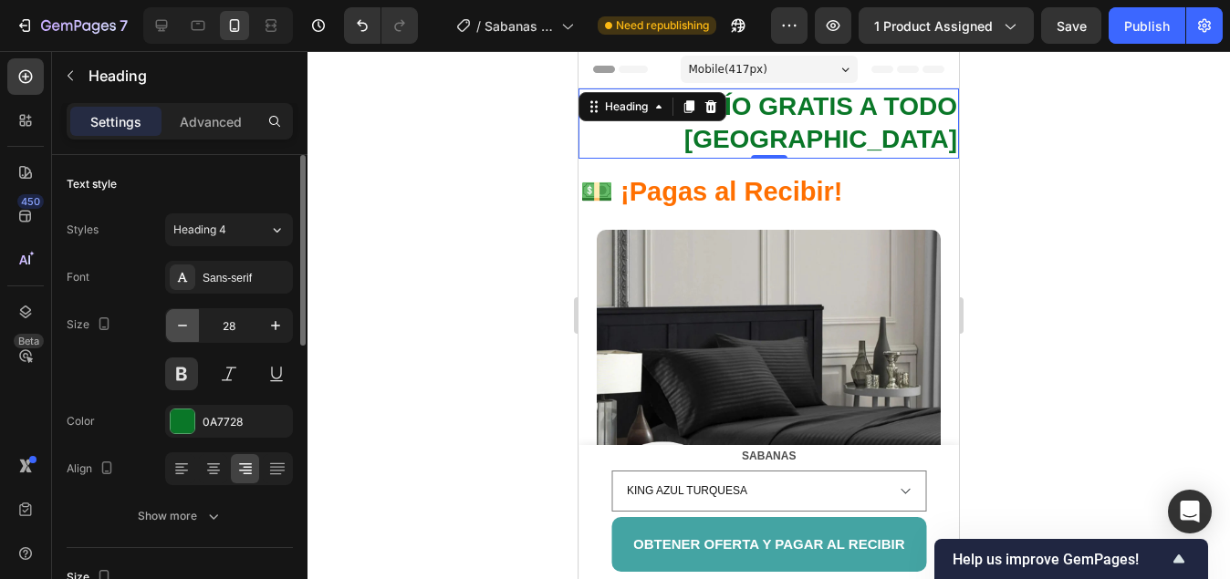
click at [184, 318] on icon "button" at bounding box center [182, 325] width 18 height 18
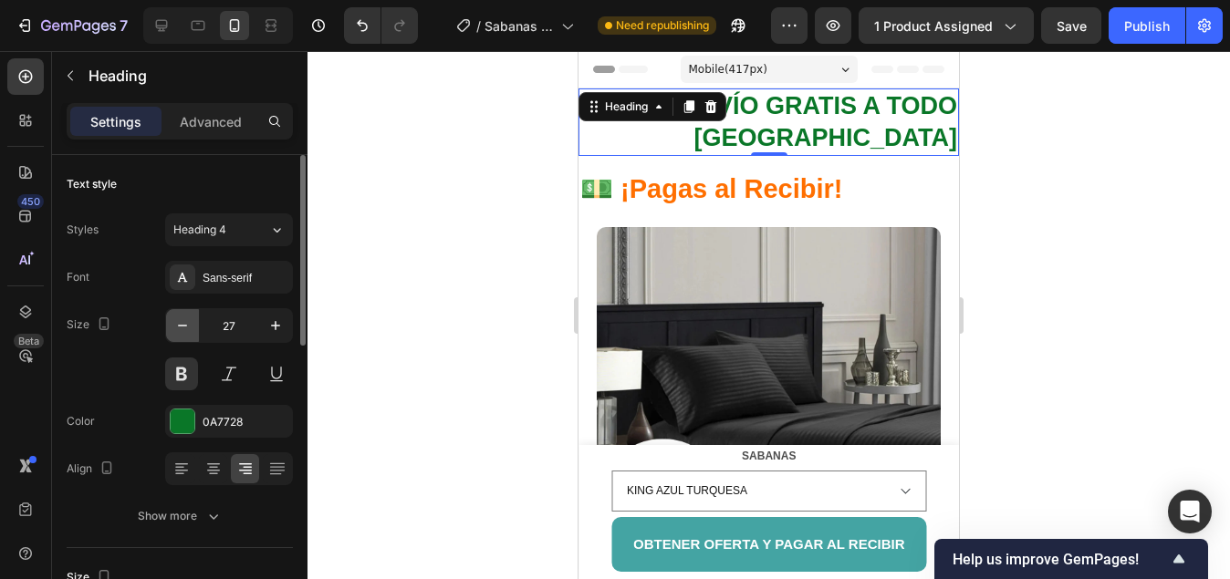
click at [184, 318] on icon "button" at bounding box center [182, 325] width 18 height 18
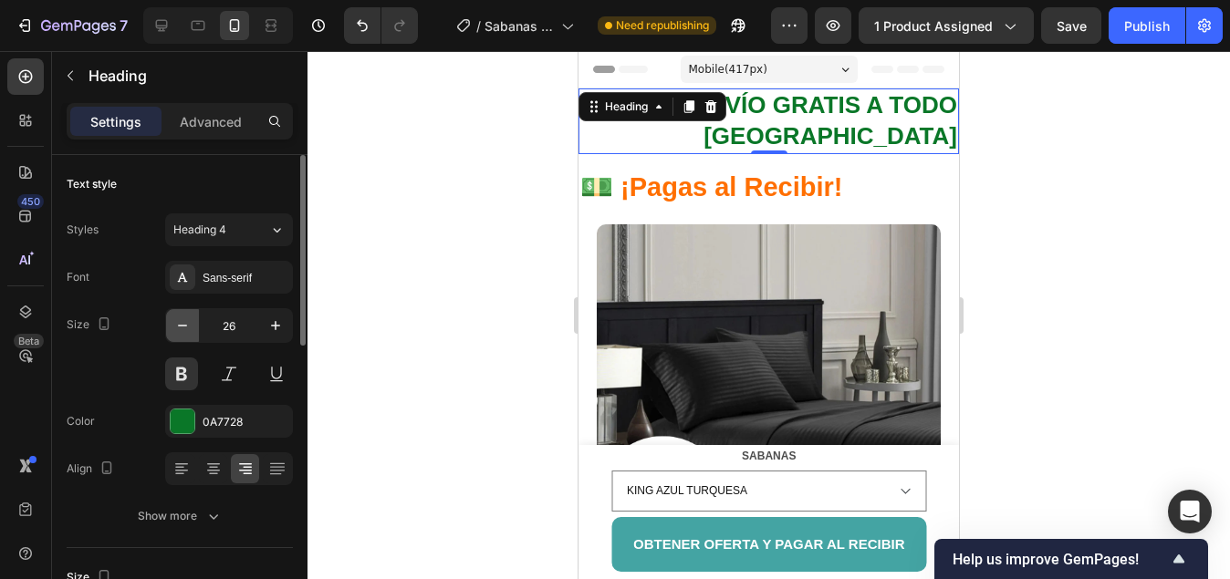
click at [184, 318] on icon "button" at bounding box center [182, 325] width 18 height 18
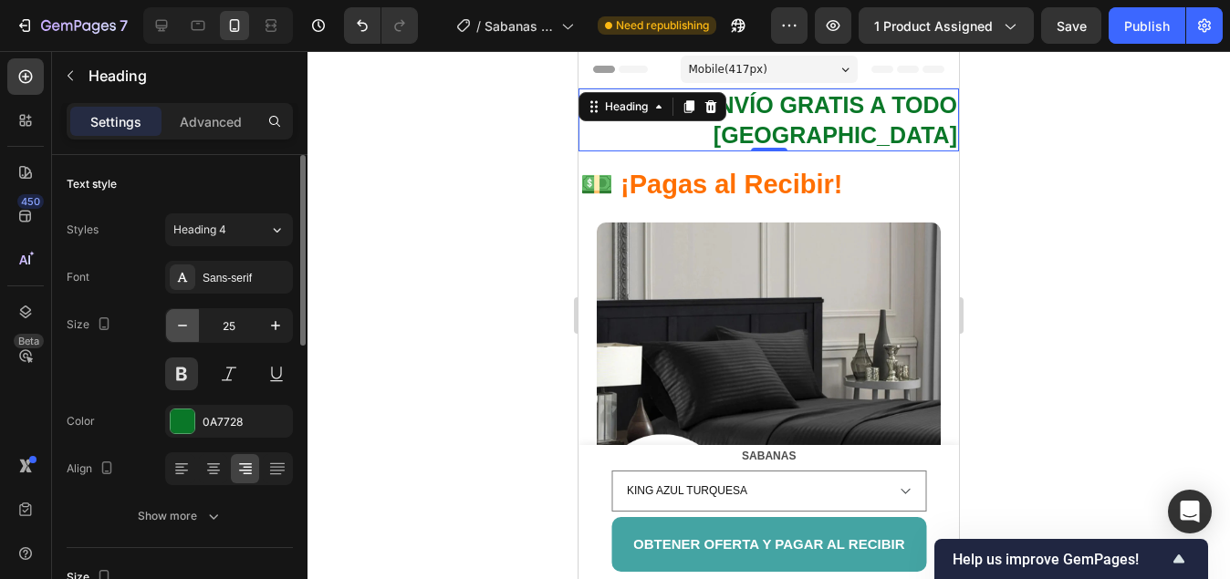
click at [184, 318] on icon "button" at bounding box center [182, 325] width 18 height 18
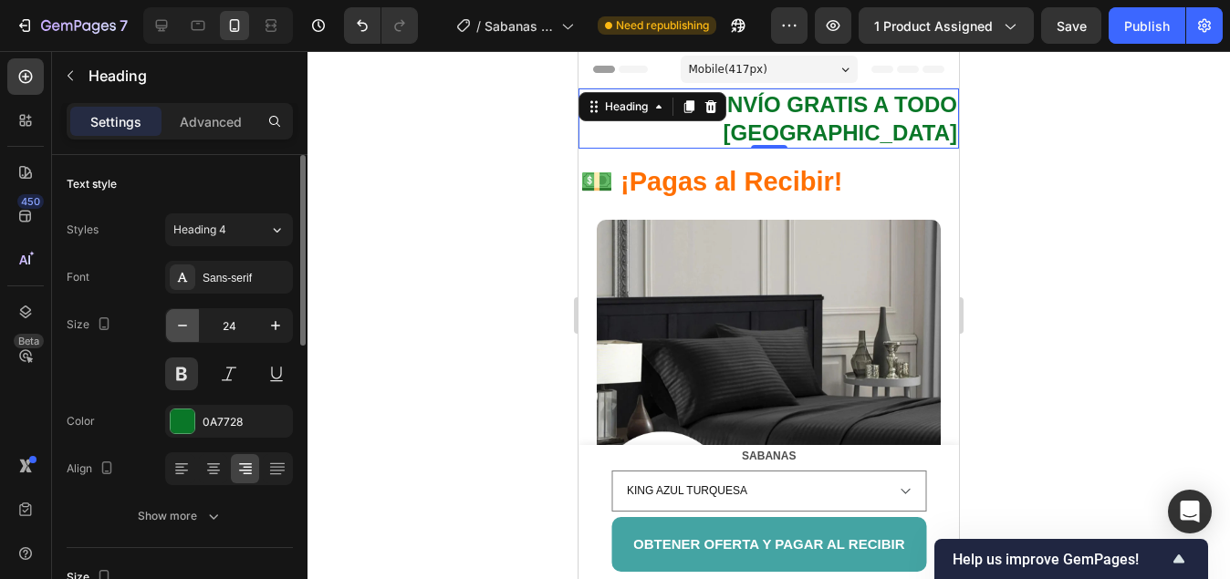
click at [184, 318] on icon "button" at bounding box center [182, 325] width 18 height 18
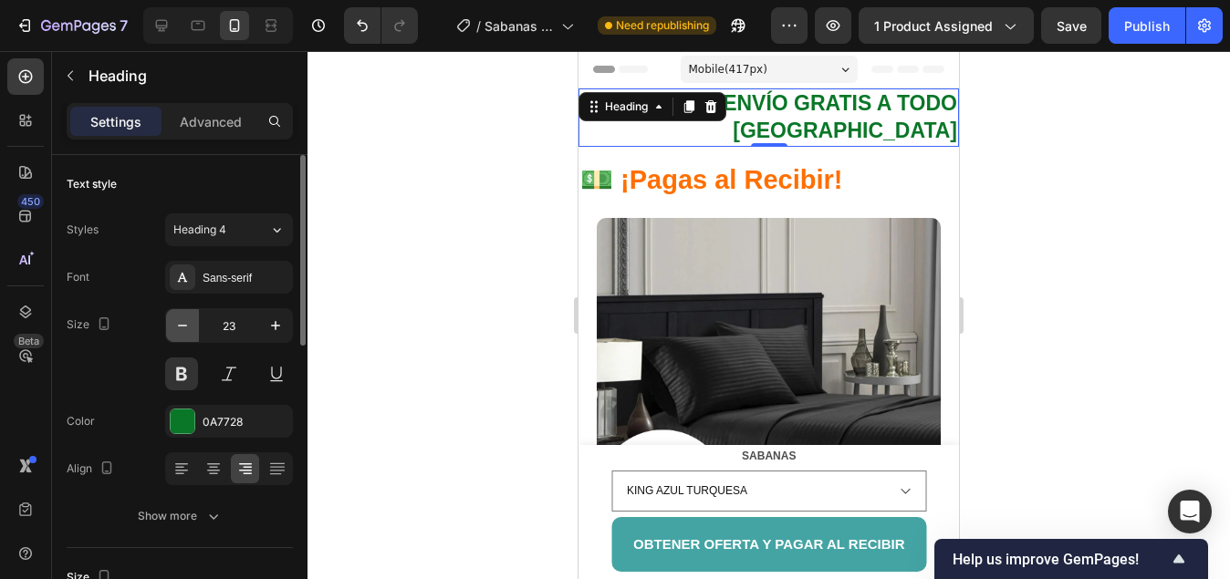
click at [184, 318] on icon "button" at bounding box center [182, 325] width 18 height 18
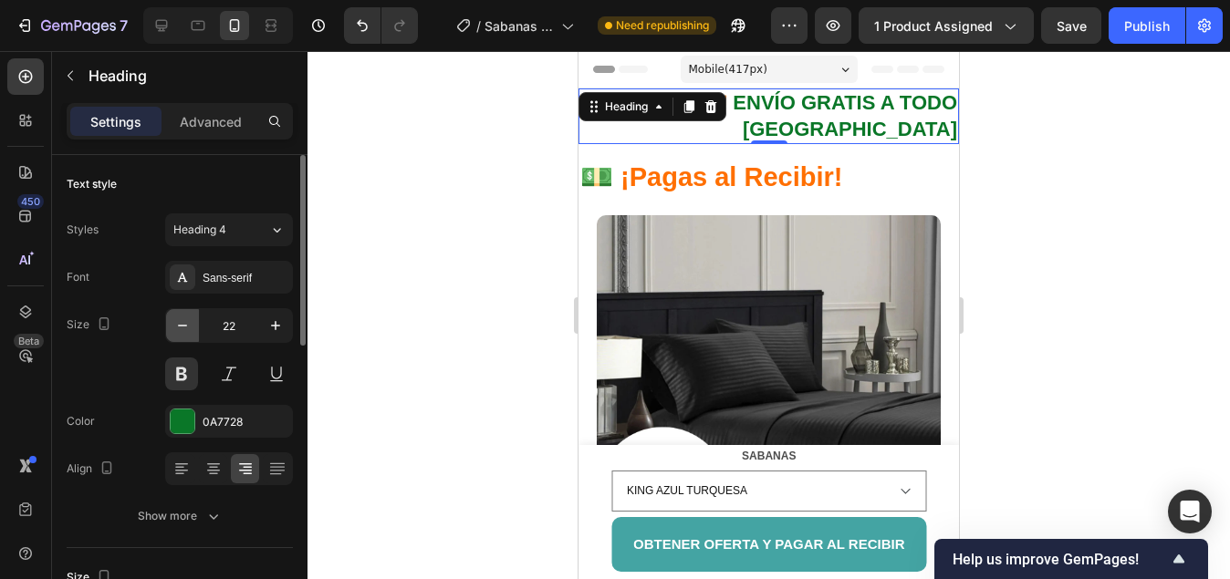
click at [184, 318] on icon "button" at bounding box center [182, 325] width 18 height 18
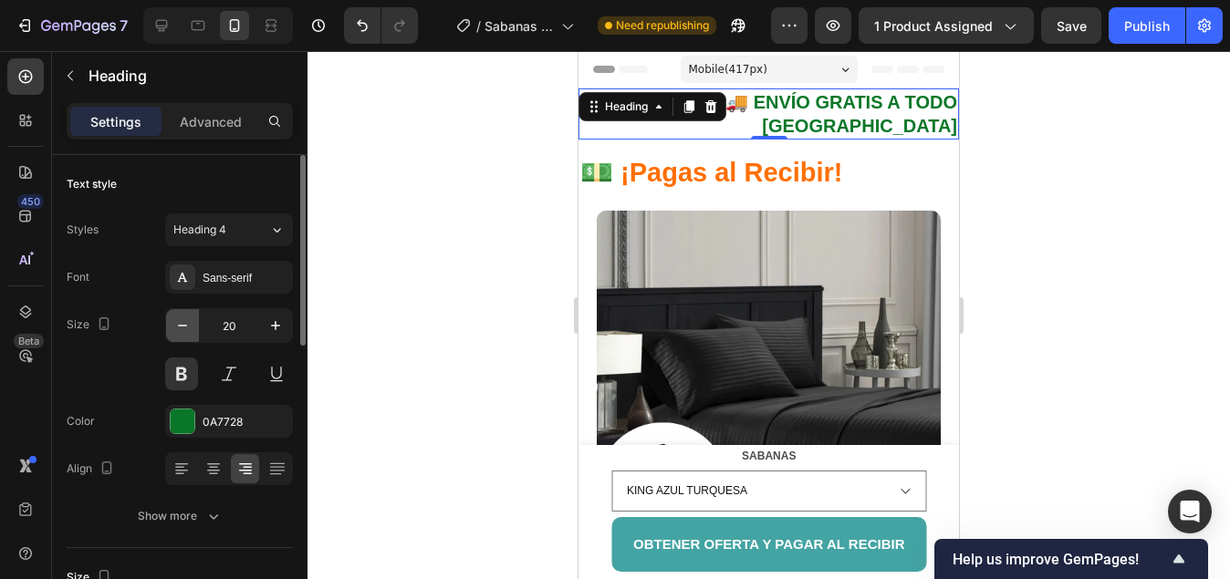
click at [180, 322] on icon "button" at bounding box center [182, 325] width 18 height 18
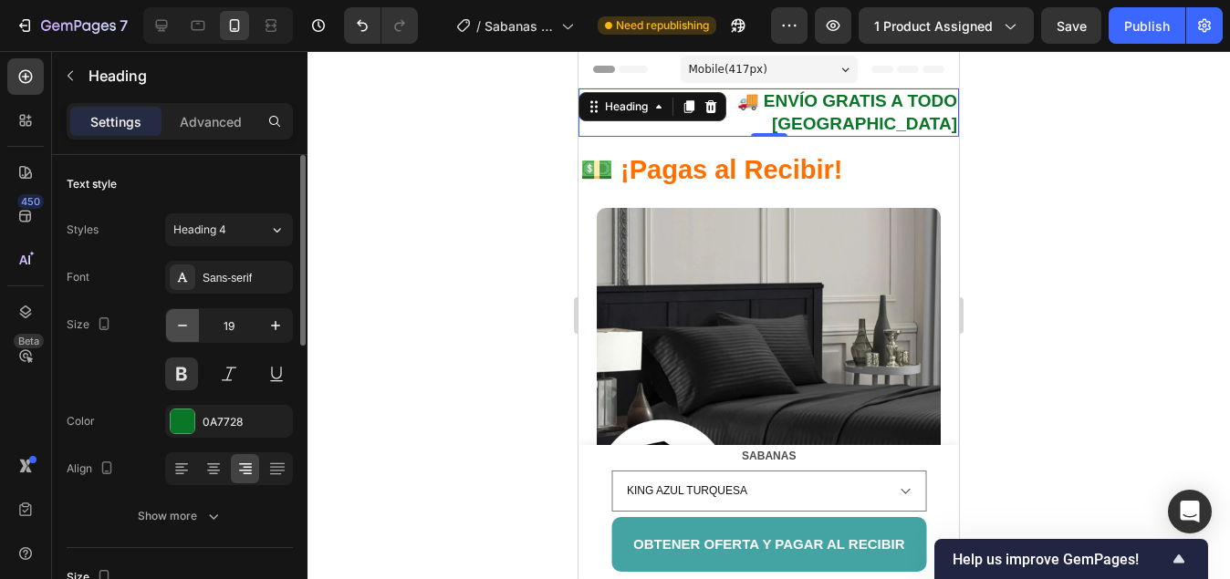
click at [180, 322] on icon "button" at bounding box center [182, 325] width 18 height 18
type input "18"
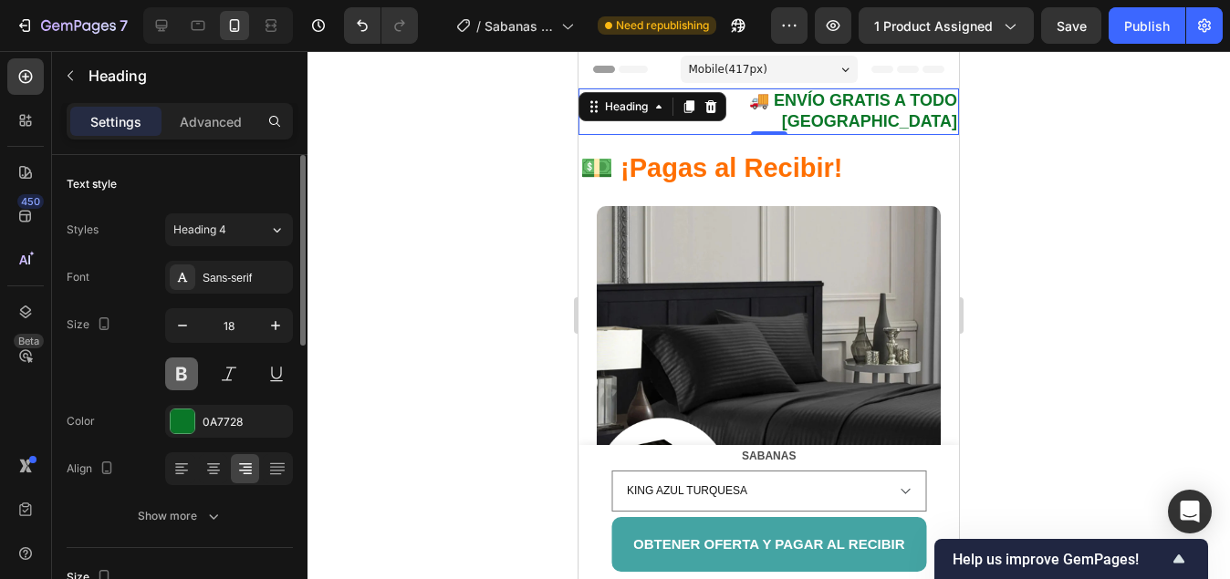
click at [179, 376] on button at bounding box center [181, 374] width 33 height 33
click at [174, 374] on button at bounding box center [181, 374] width 33 height 33
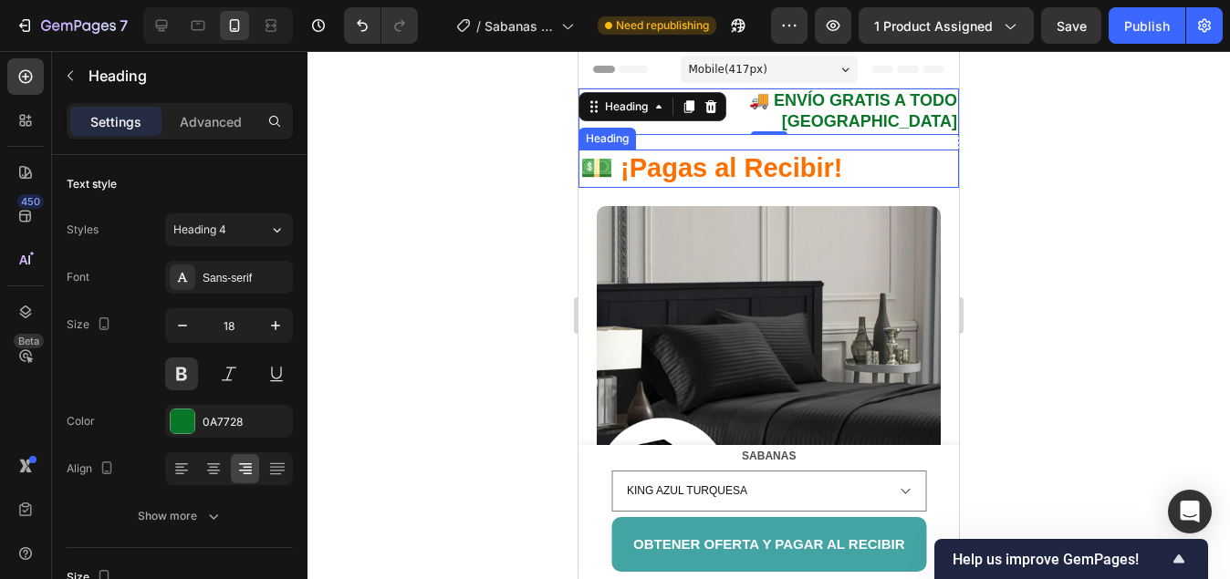
click at [726, 151] on p "💵 ¡Pagas al Recibir!" at bounding box center [768, 168] width 377 height 35
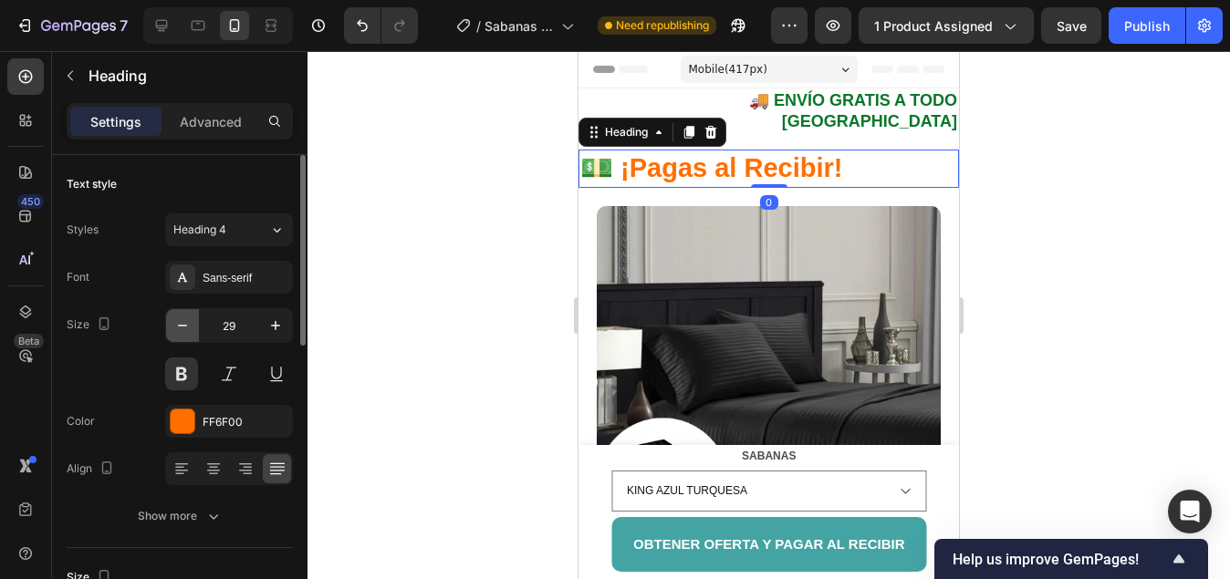
click at [188, 323] on icon "button" at bounding box center [182, 325] width 18 height 18
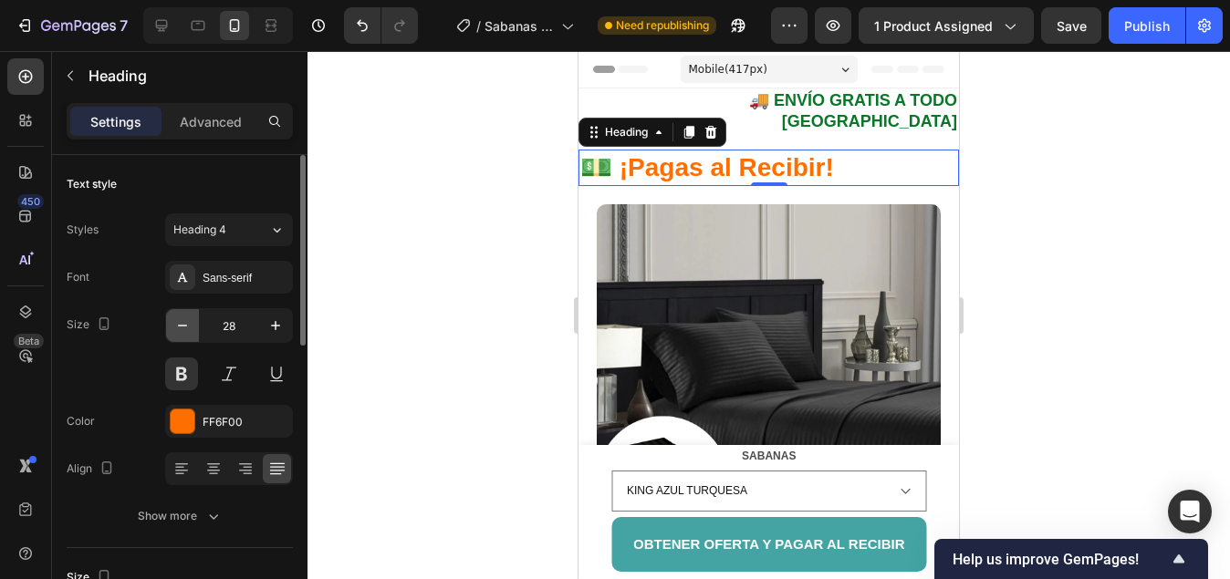
click at [188, 323] on icon "button" at bounding box center [182, 325] width 18 height 18
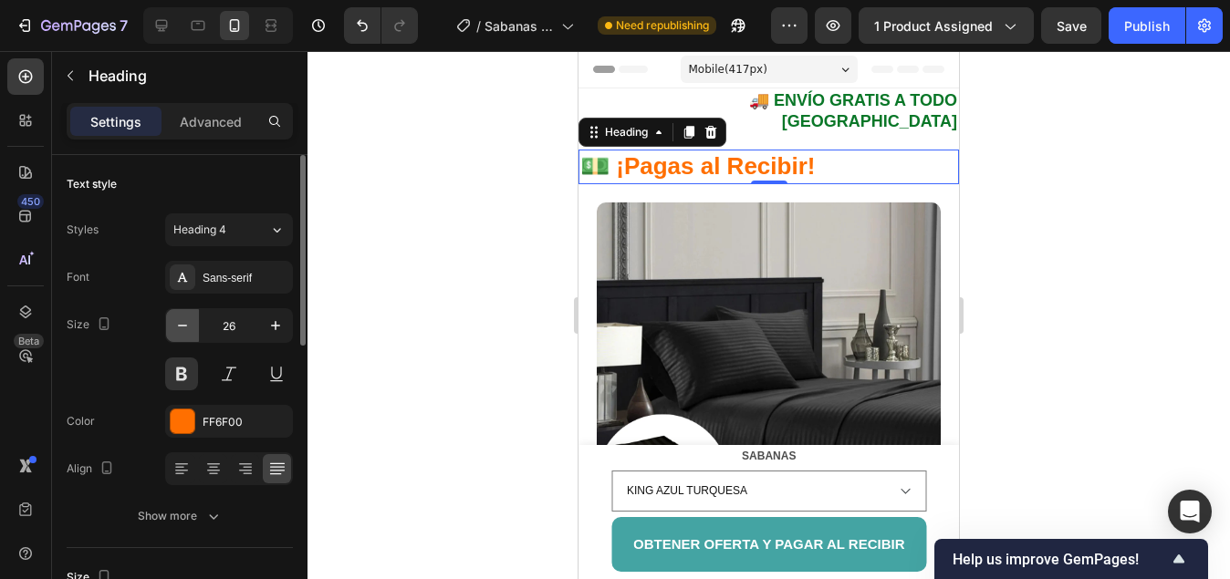
click at [188, 323] on icon "button" at bounding box center [182, 325] width 18 height 18
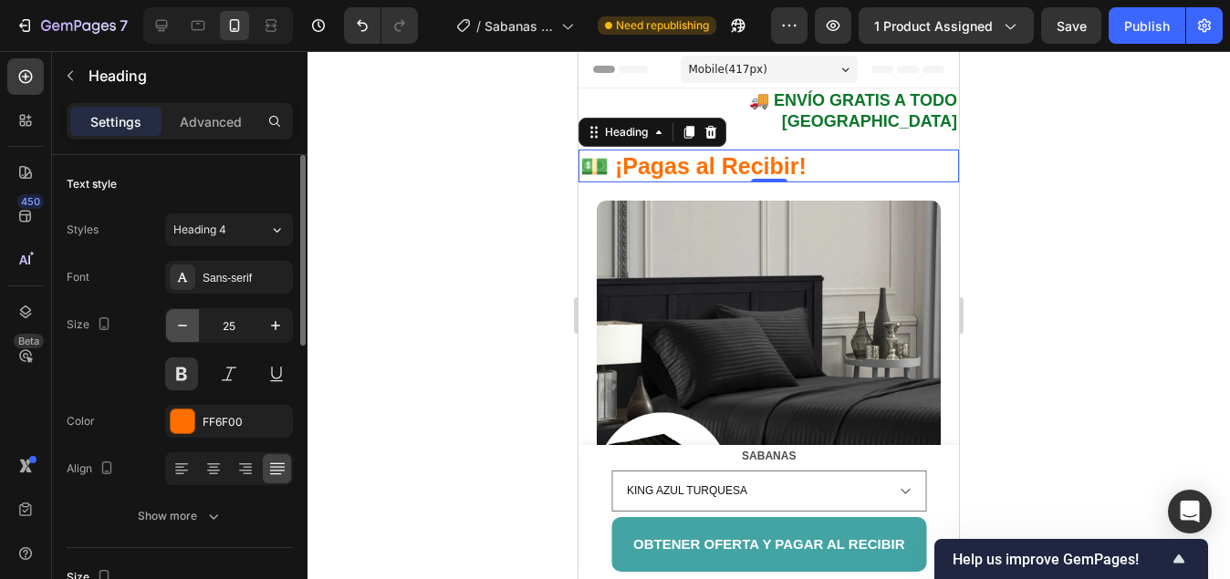
click at [188, 323] on icon "button" at bounding box center [182, 325] width 18 height 18
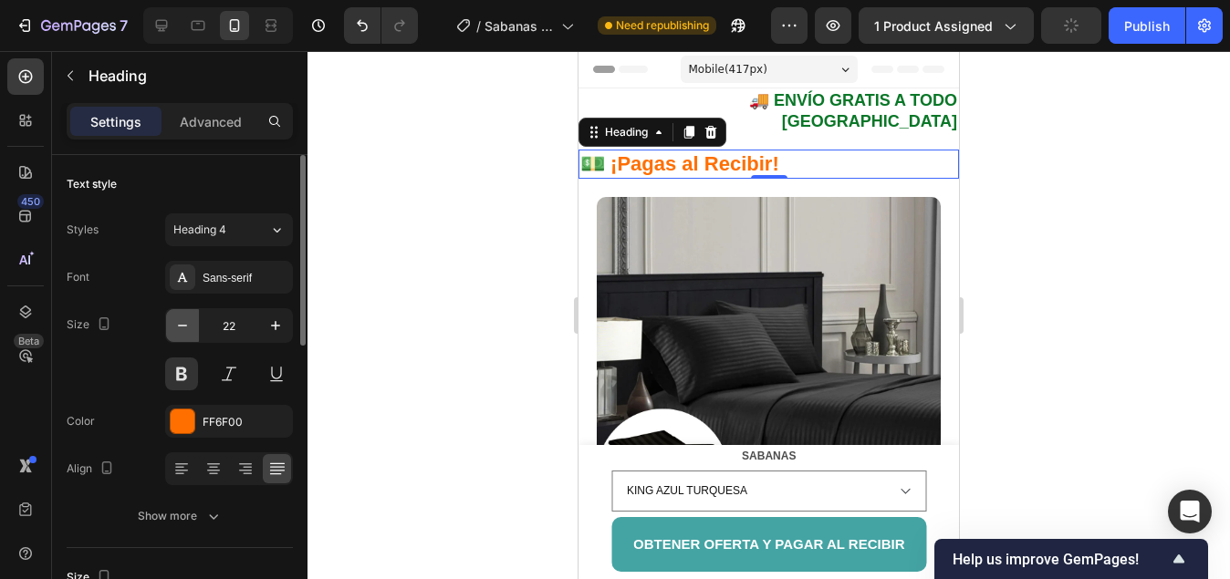
click at [183, 326] on icon "button" at bounding box center [182, 325] width 18 height 18
click at [183, 326] on icon "button" at bounding box center [182, 326] width 9 height 2
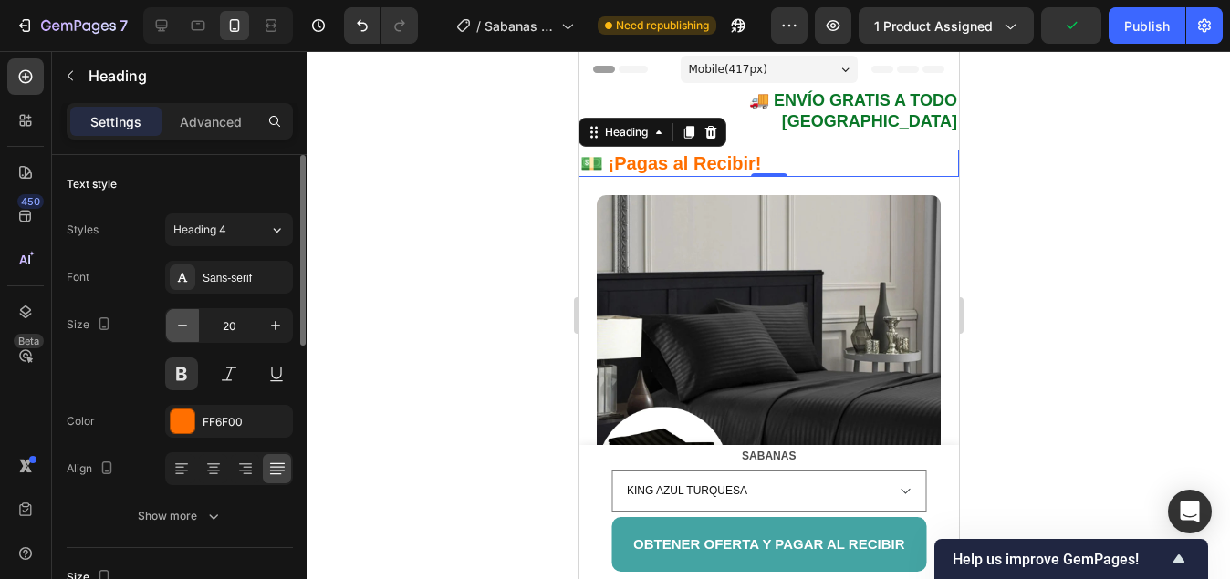
click at [183, 326] on icon "button" at bounding box center [182, 326] width 9 height 2
click at [179, 327] on icon "button" at bounding box center [182, 325] width 18 height 18
type input "18"
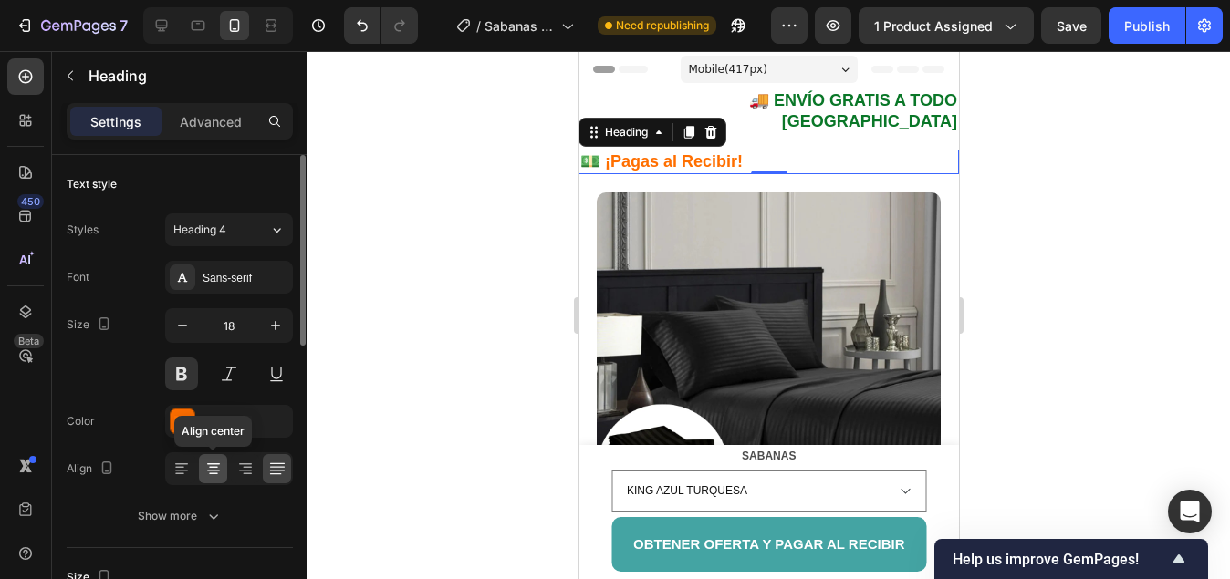
click at [208, 467] on icon at bounding box center [213, 469] width 18 height 18
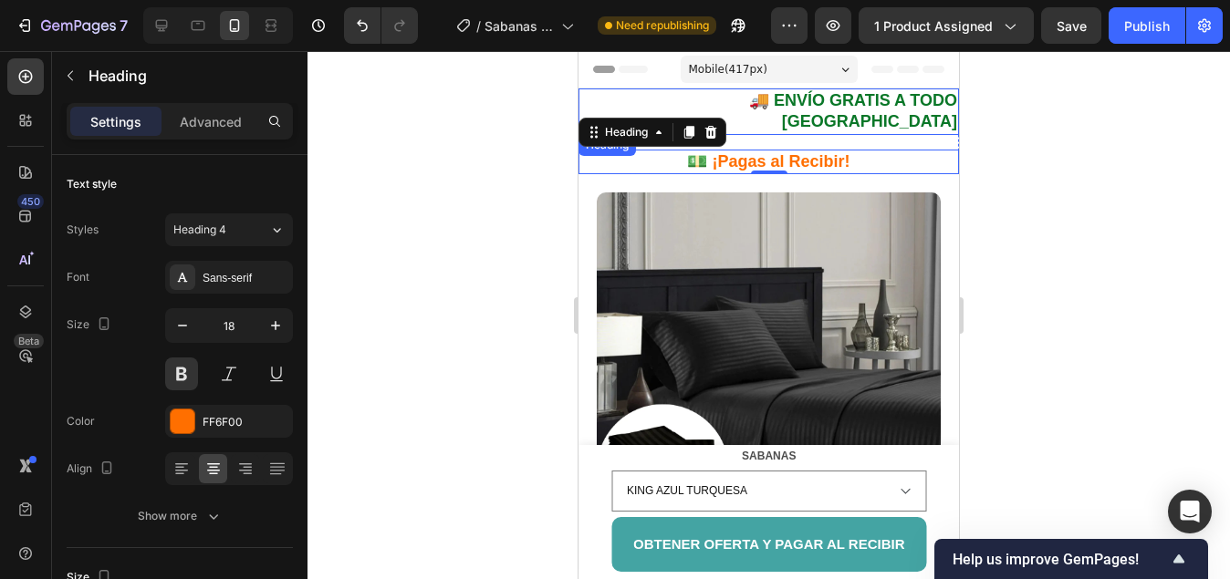
click at [765, 96] on p "🚚 ENVÍO GRATIS A TODO COLOMBIA" at bounding box center [768, 111] width 377 height 43
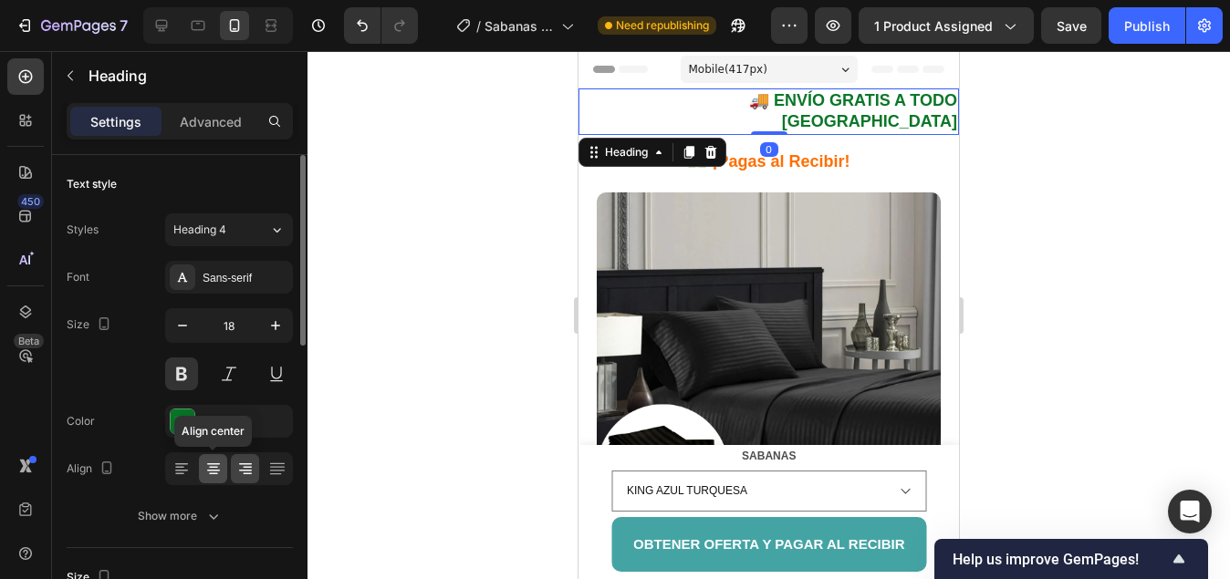
click at [214, 472] on icon at bounding box center [213, 469] width 18 height 18
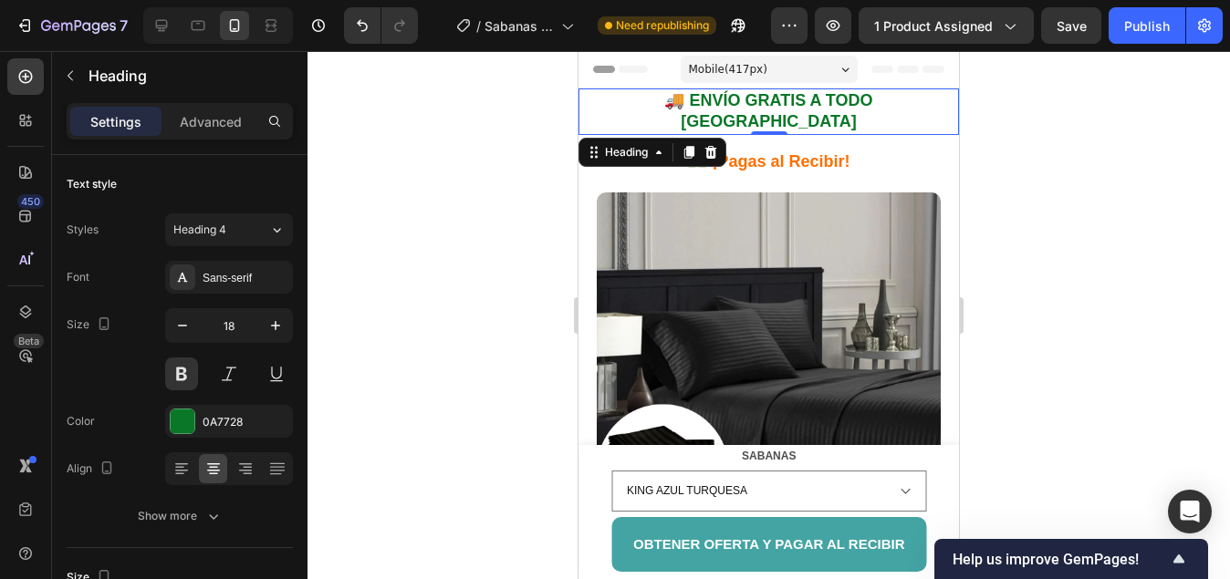
click at [485, 259] on div at bounding box center [768, 315] width 922 height 528
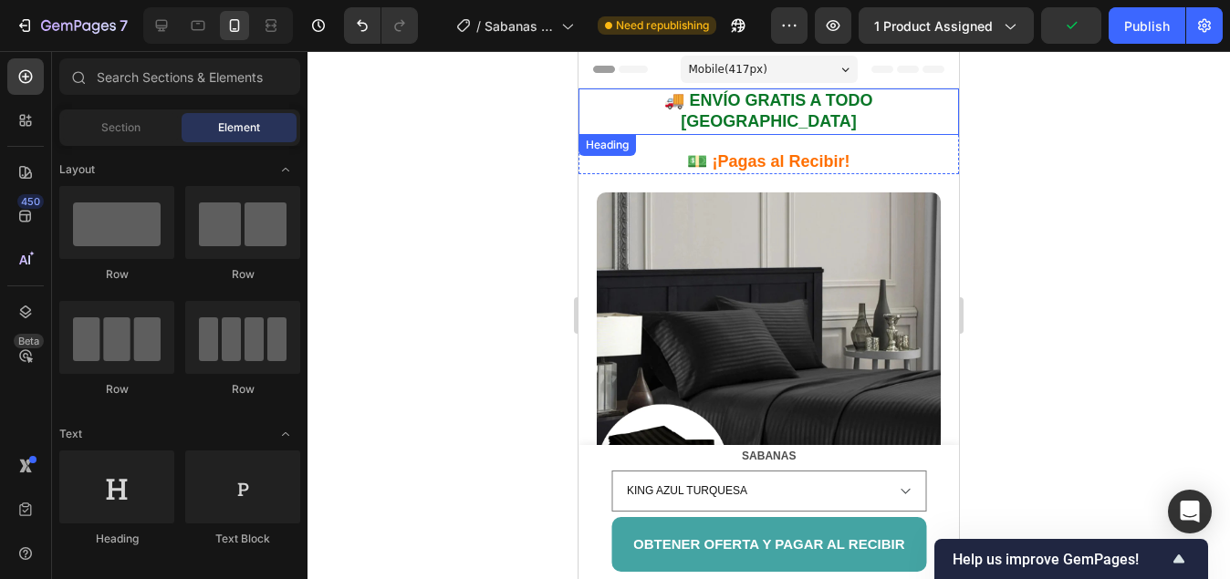
click at [732, 99] on p "🚚 ENVÍO GRATIS A TODO COLOMBIA" at bounding box center [768, 111] width 377 height 43
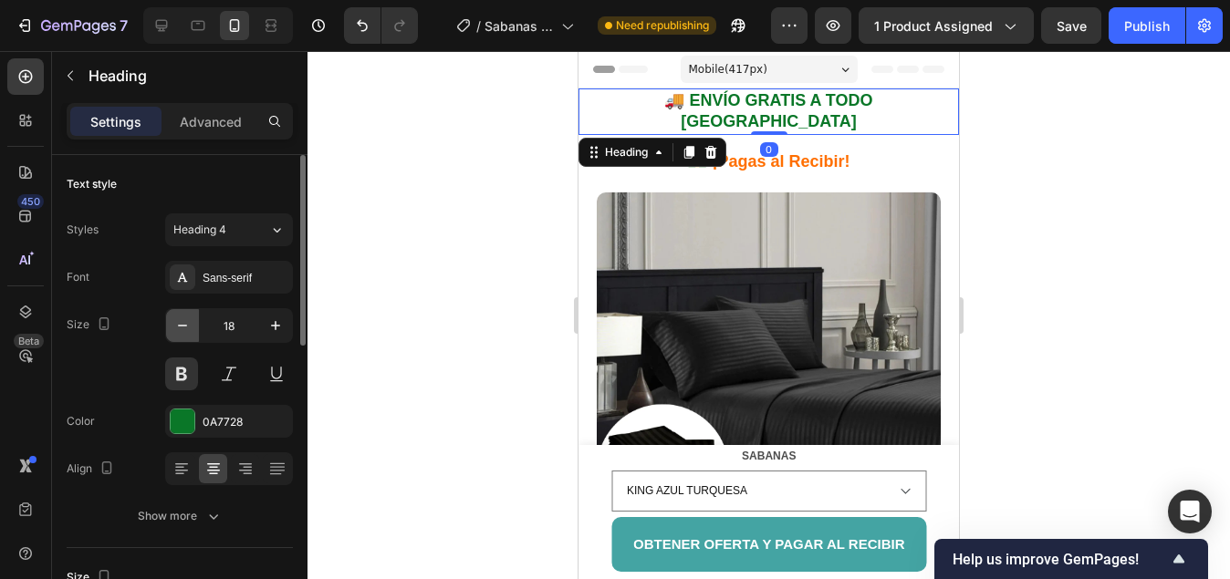
click at [182, 319] on icon "button" at bounding box center [182, 325] width 18 height 18
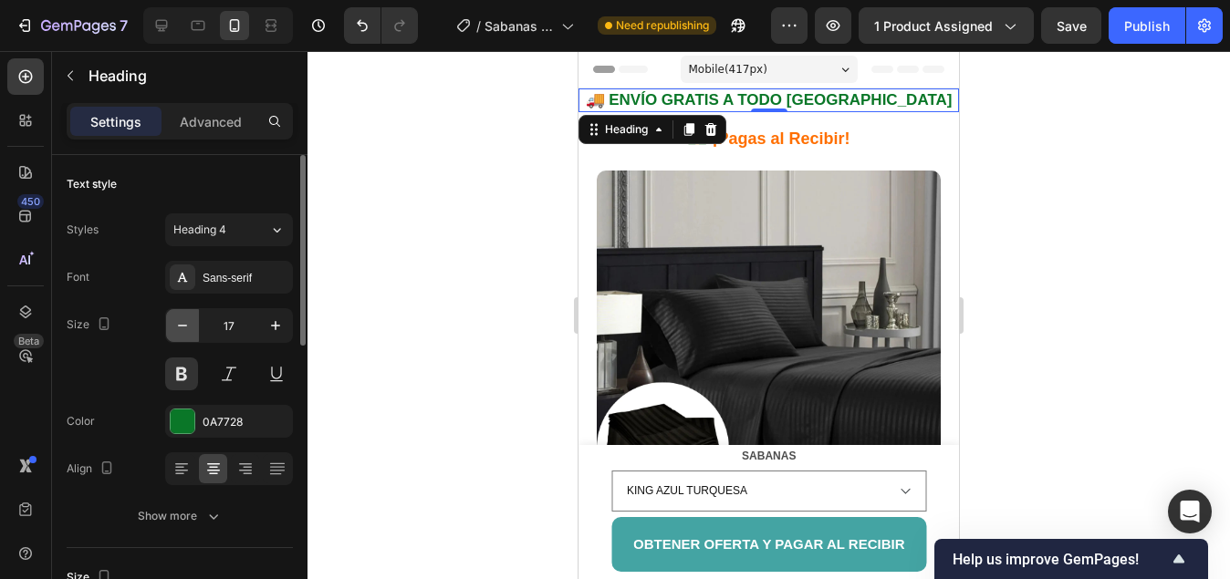
click at [182, 319] on icon "button" at bounding box center [182, 325] width 18 height 18
type input "16"
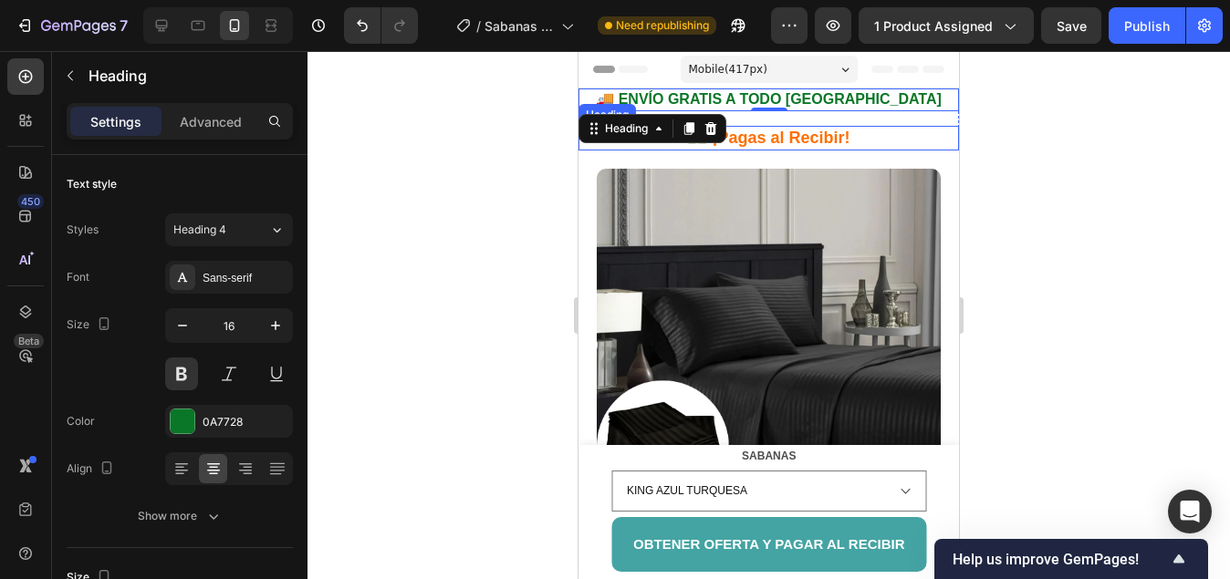
click at [762, 136] on p "💵 ¡Pagas al Recibir!" at bounding box center [768, 138] width 377 height 21
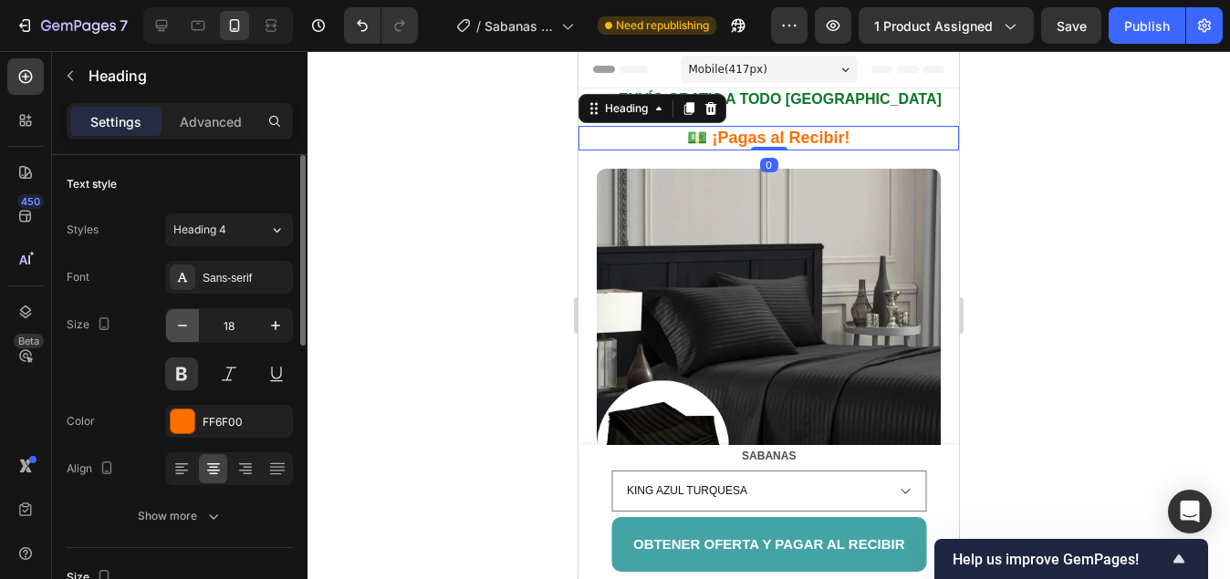
click at [185, 323] on icon "button" at bounding box center [182, 325] width 18 height 18
type input "17"
click at [458, 246] on div at bounding box center [768, 315] width 922 height 528
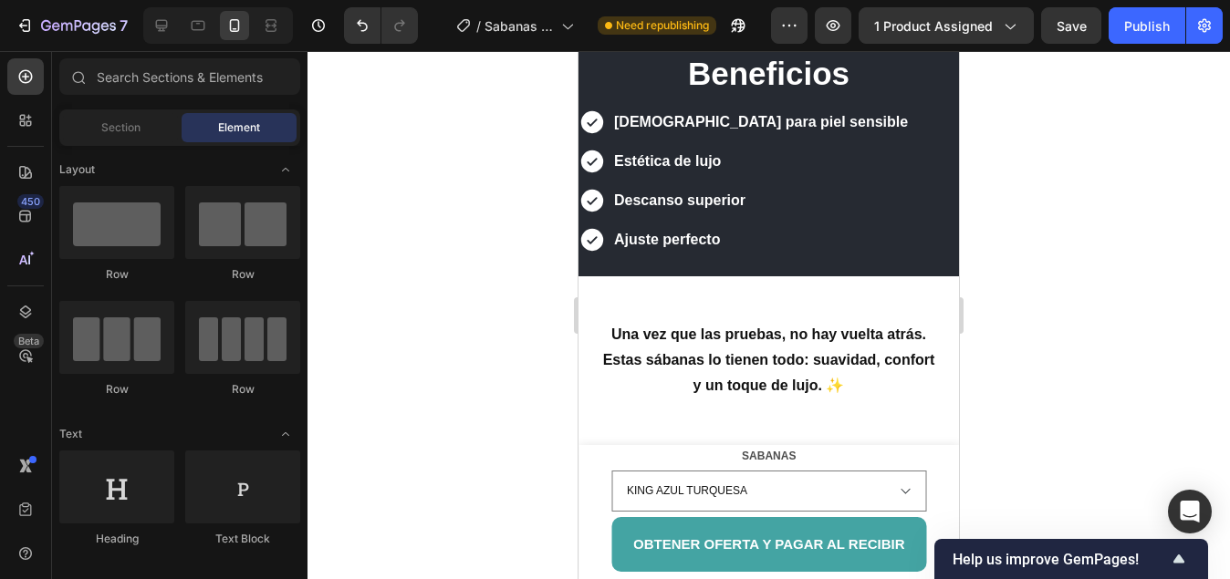
scroll to position [1277, 0]
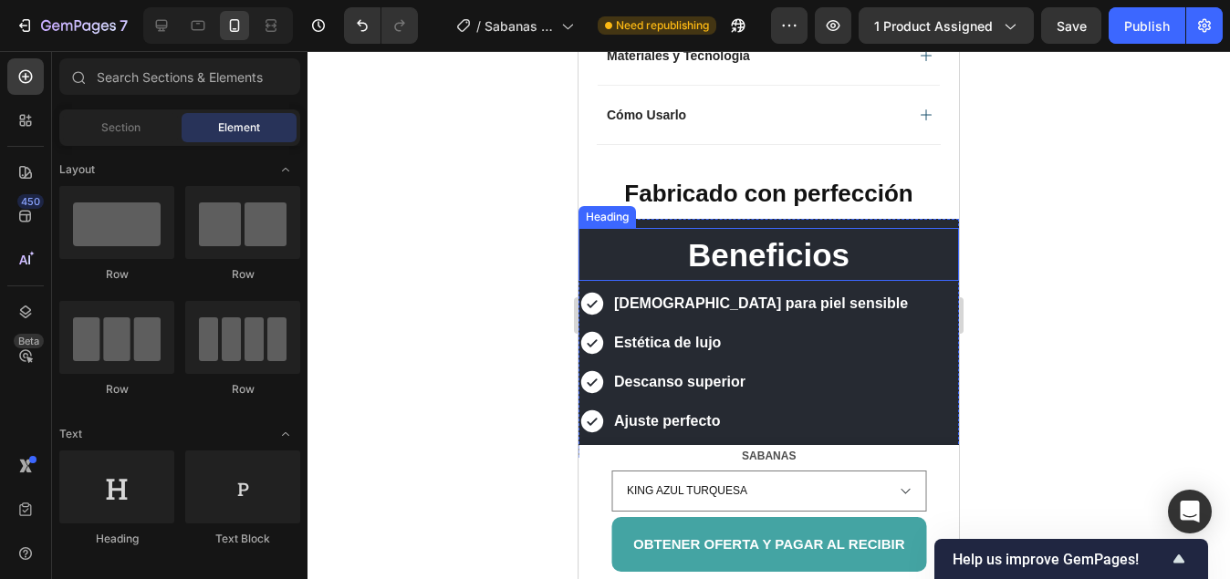
click at [617, 228] on h2 "Beneficios" at bounding box center [768, 254] width 380 height 53
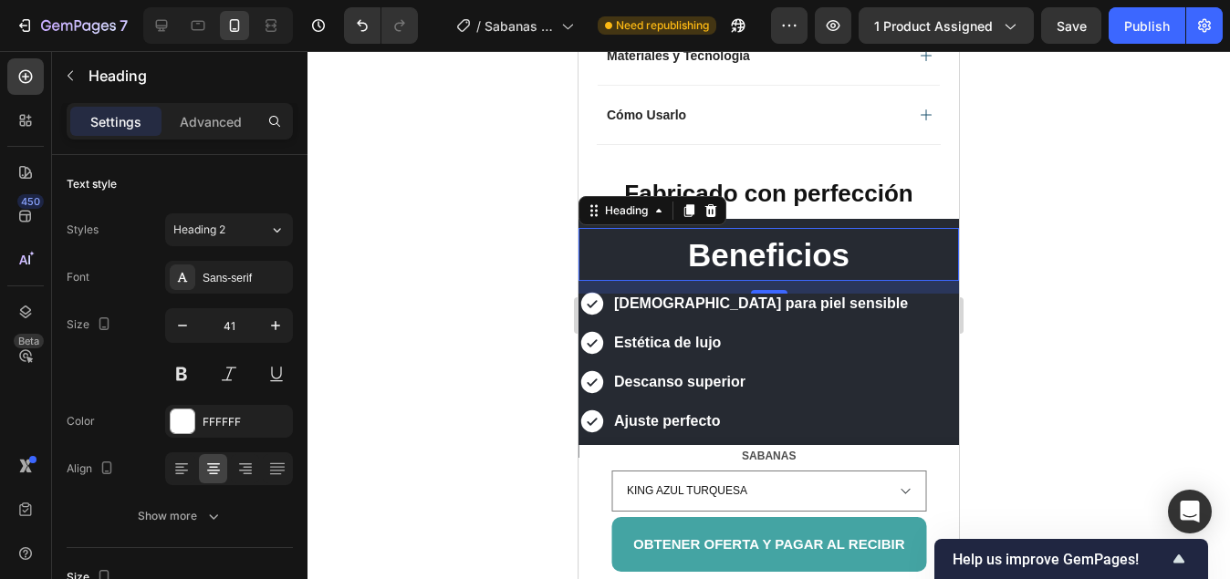
click at [1060, 213] on div at bounding box center [768, 315] width 922 height 528
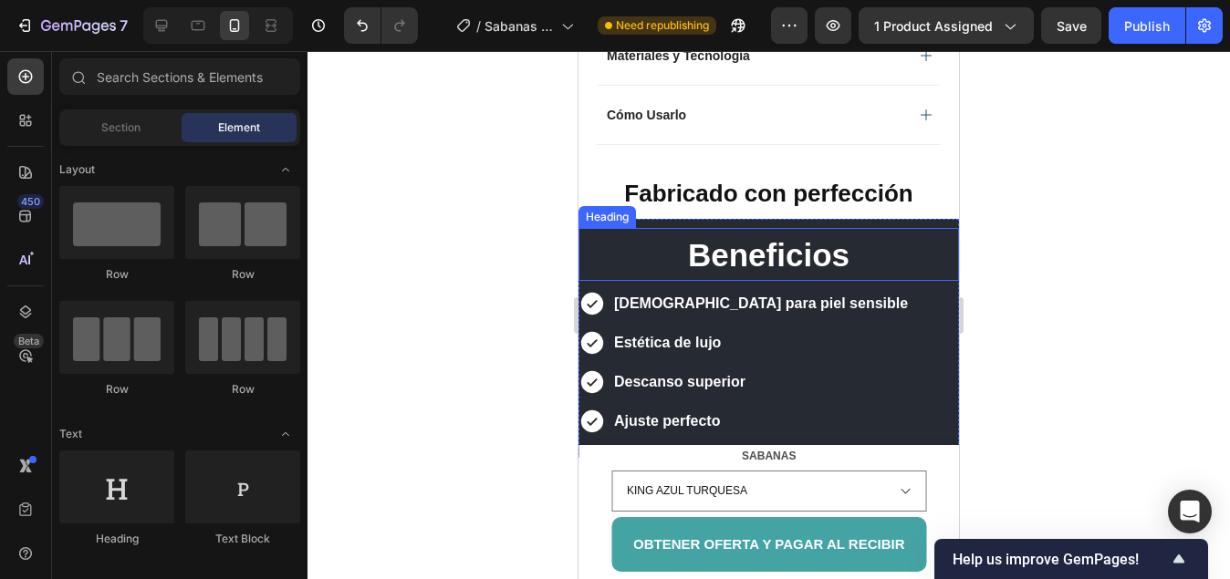
click at [600, 228] on h2 "Beneficios" at bounding box center [768, 254] width 380 height 53
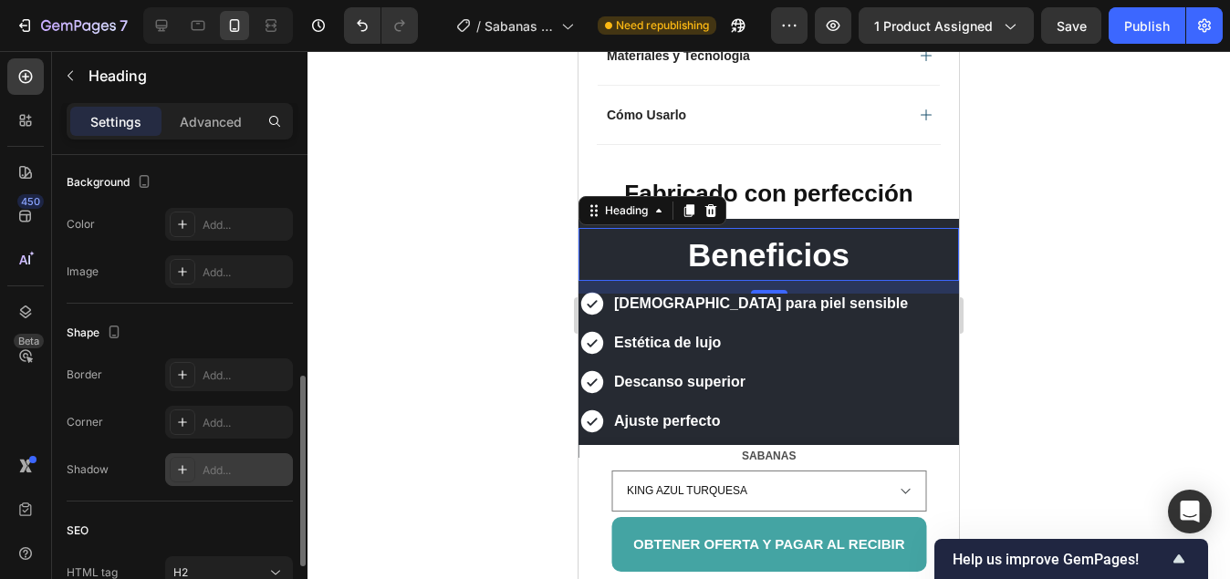
scroll to position [708, 0]
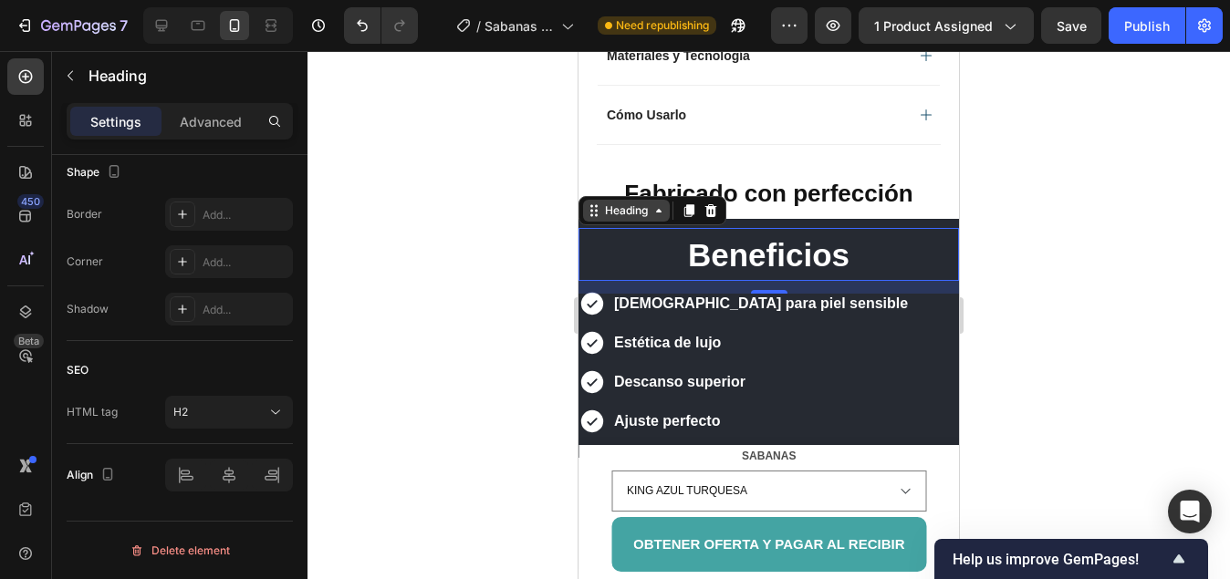
click at [664, 203] on icon at bounding box center [658, 210] width 15 height 15
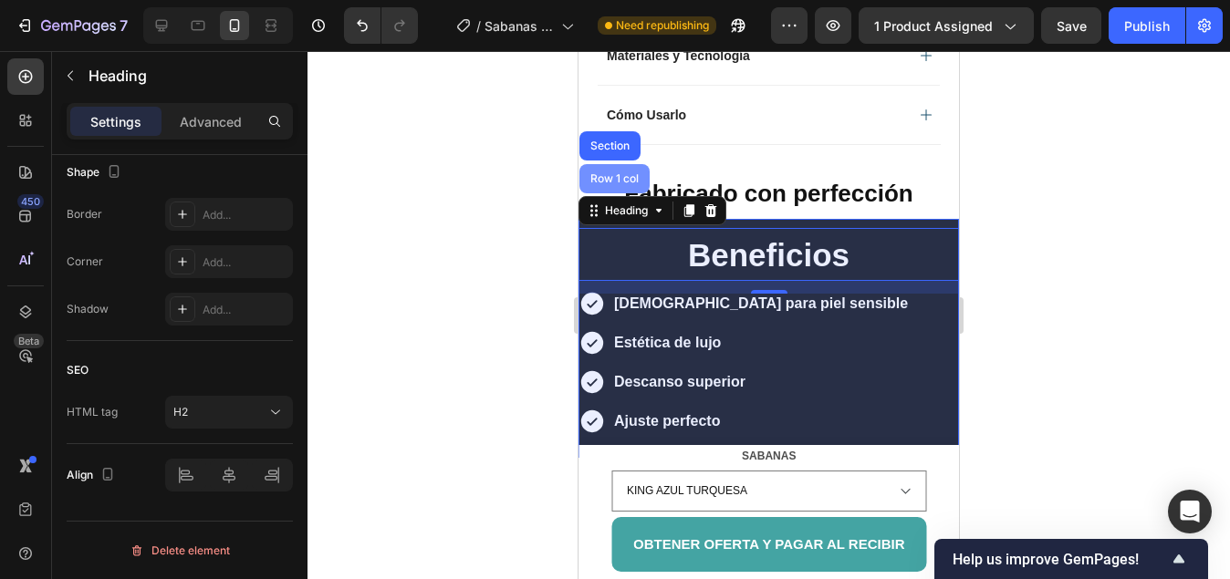
click at [603, 164] on div "Row 1 col" at bounding box center [614, 178] width 70 height 29
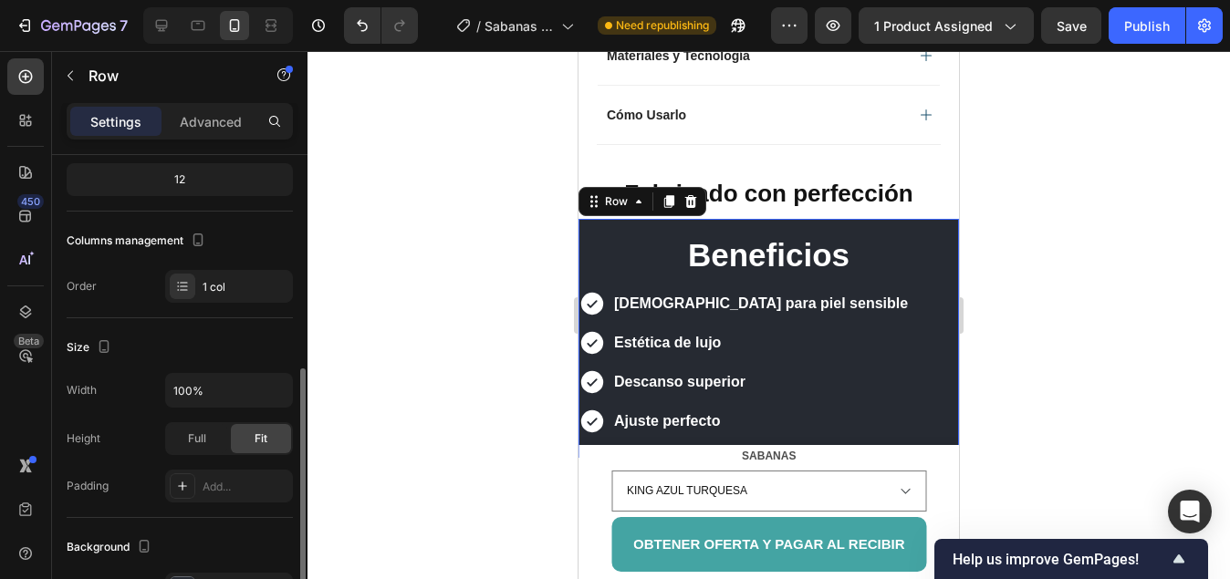
scroll to position [365, 0]
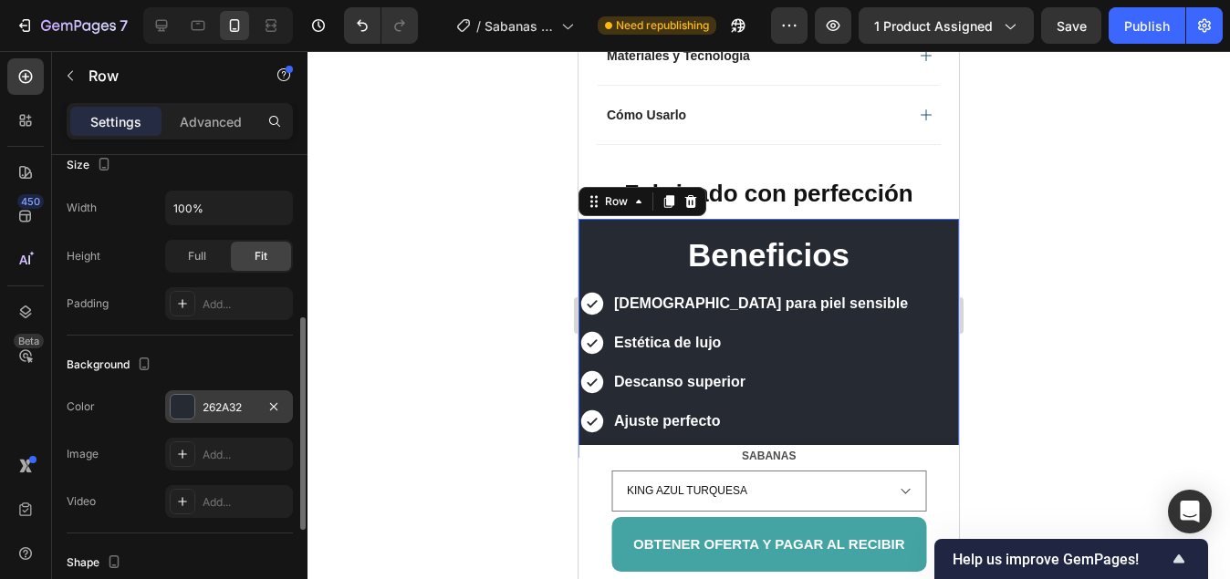
click at [182, 403] on div at bounding box center [183, 407] width 24 height 24
click at [1053, 434] on div at bounding box center [768, 315] width 922 height 528
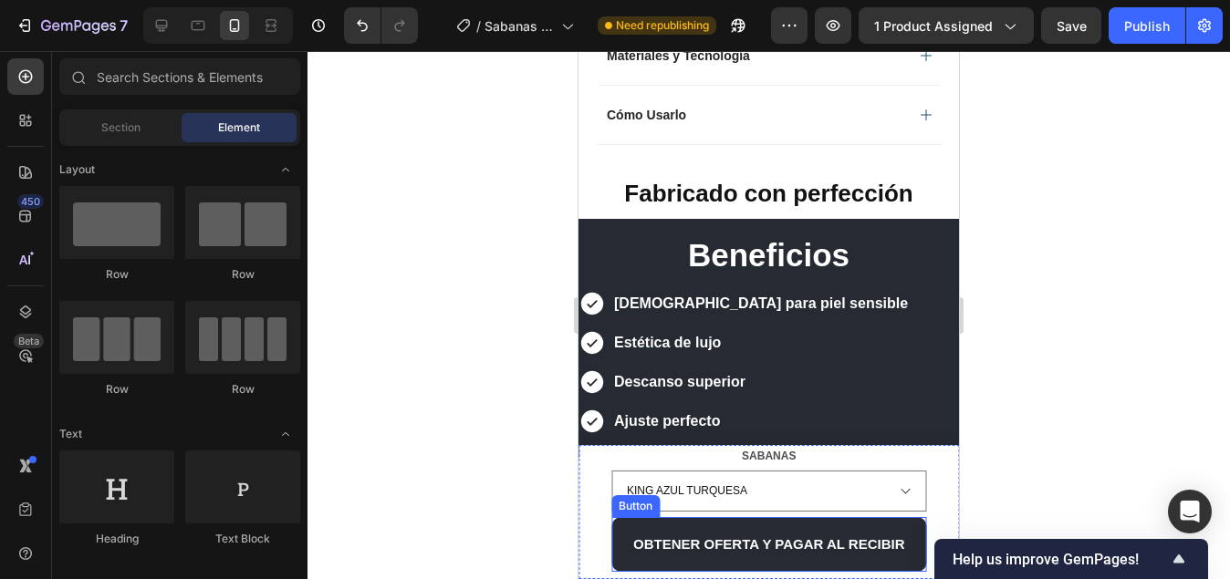
click at [619, 549] on button "OBTENER OFERTA Y PAGAR AL RECIBIR" at bounding box center [769, 544] width 316 height 55
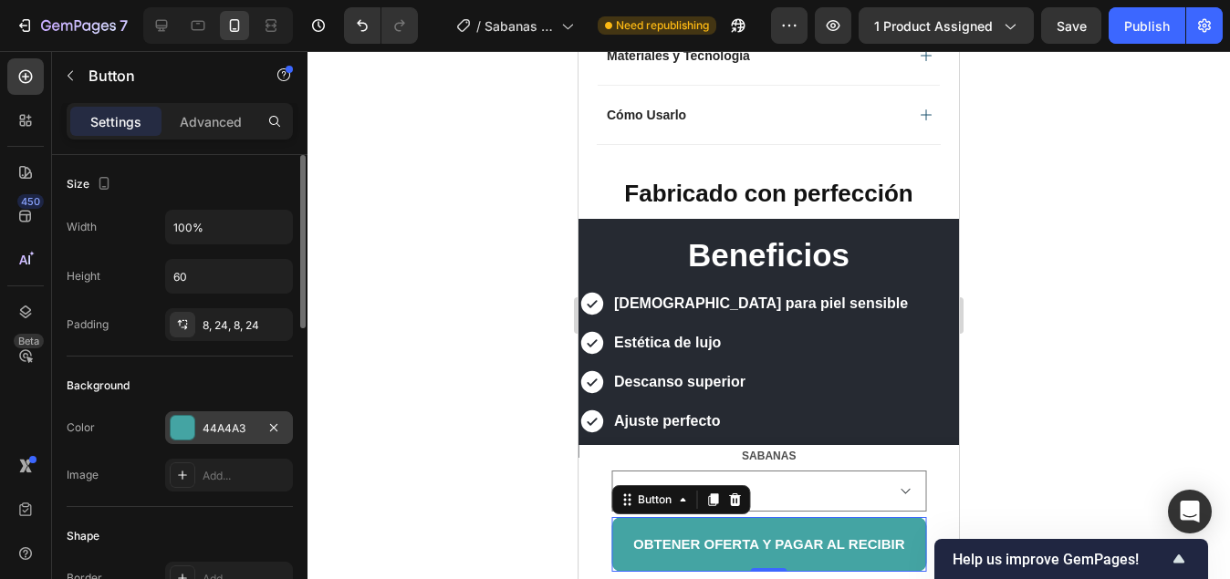
click at [180, 435] on div at bounding box center [183, 428] width 24 height 24
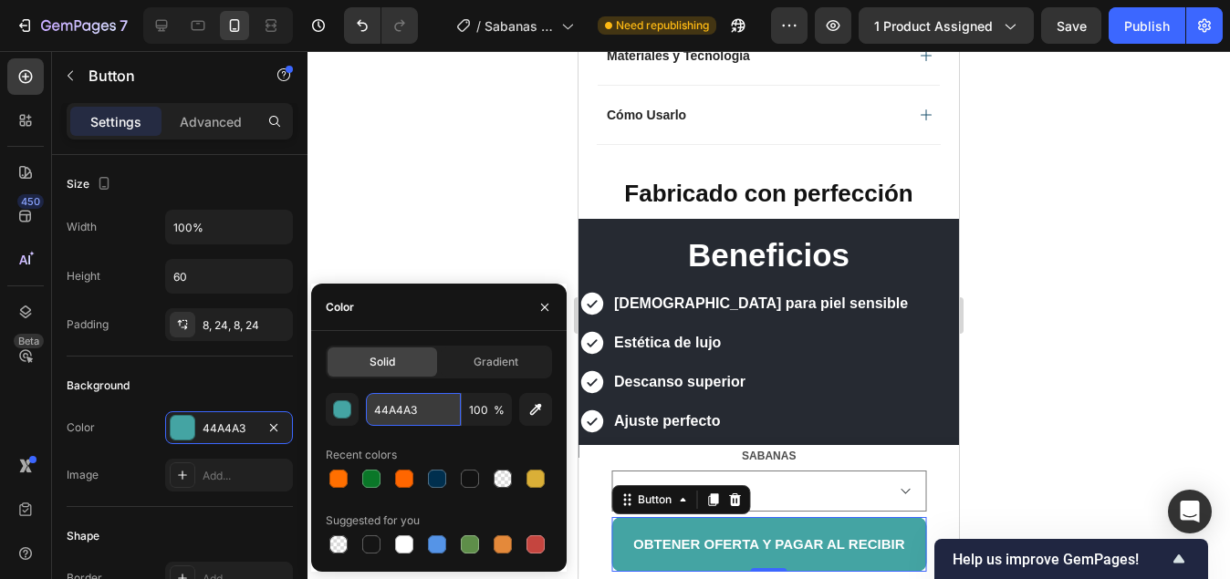
click at [416, 406] on input "44A4A3" at bounding box center [413, 409] width 95 height 33
click at [415, 407] on input "44A4A3" at bounding box center [413, 409] width 95 height 33
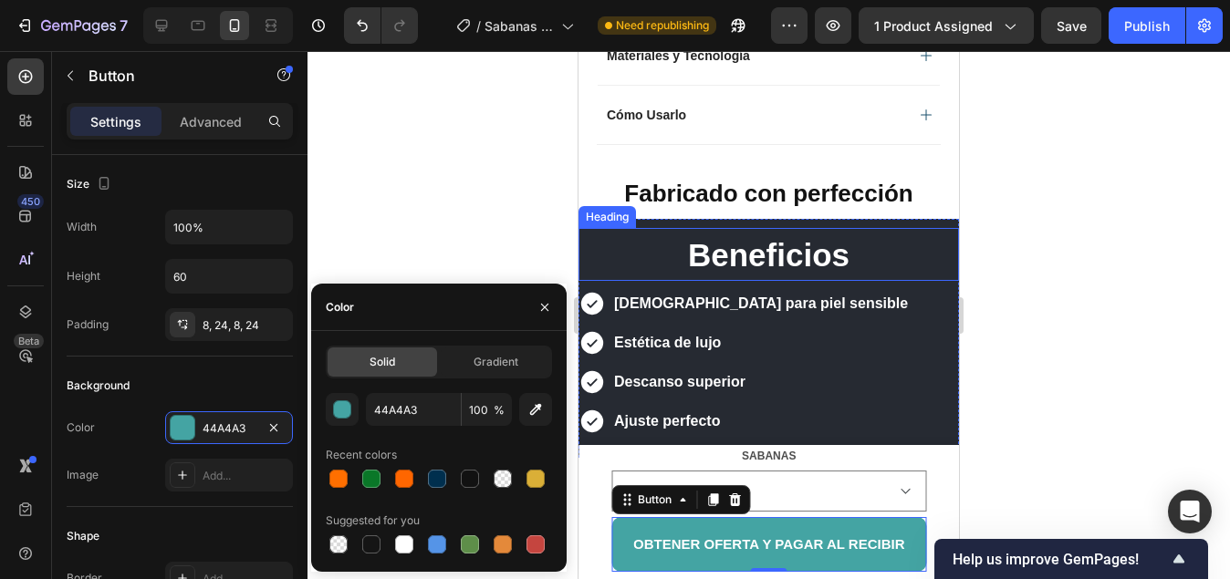
click at [602, 228] on h2 "Beneficios" at bounding box center [768, 254] width 380 height 53
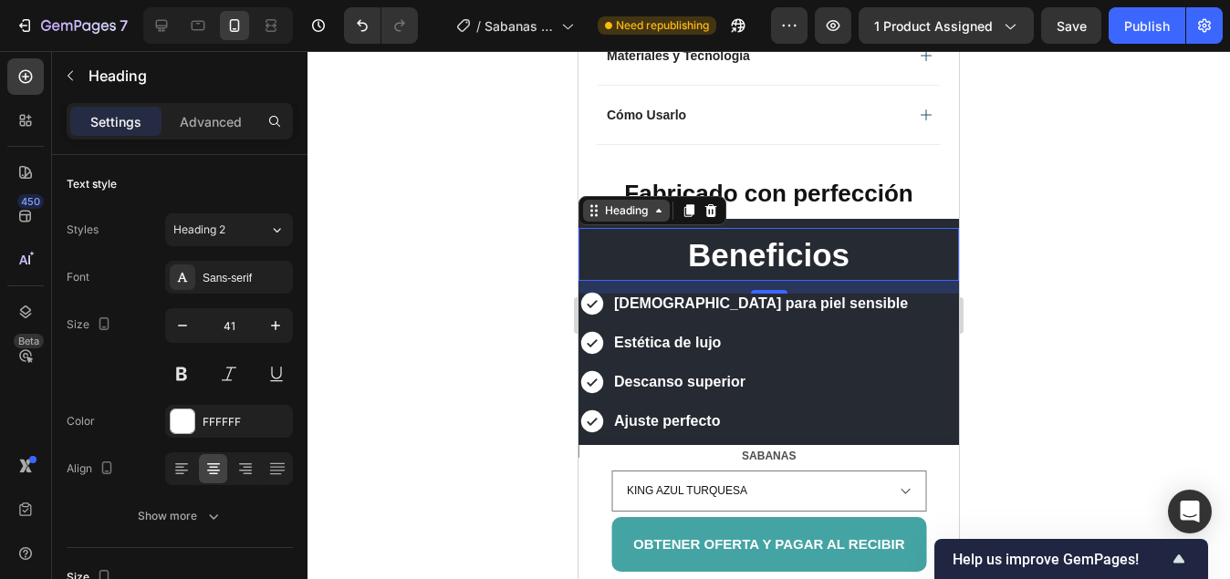
click at [660, 200] on div "Heading" at bounding box center [626, 211] width 87 height 22
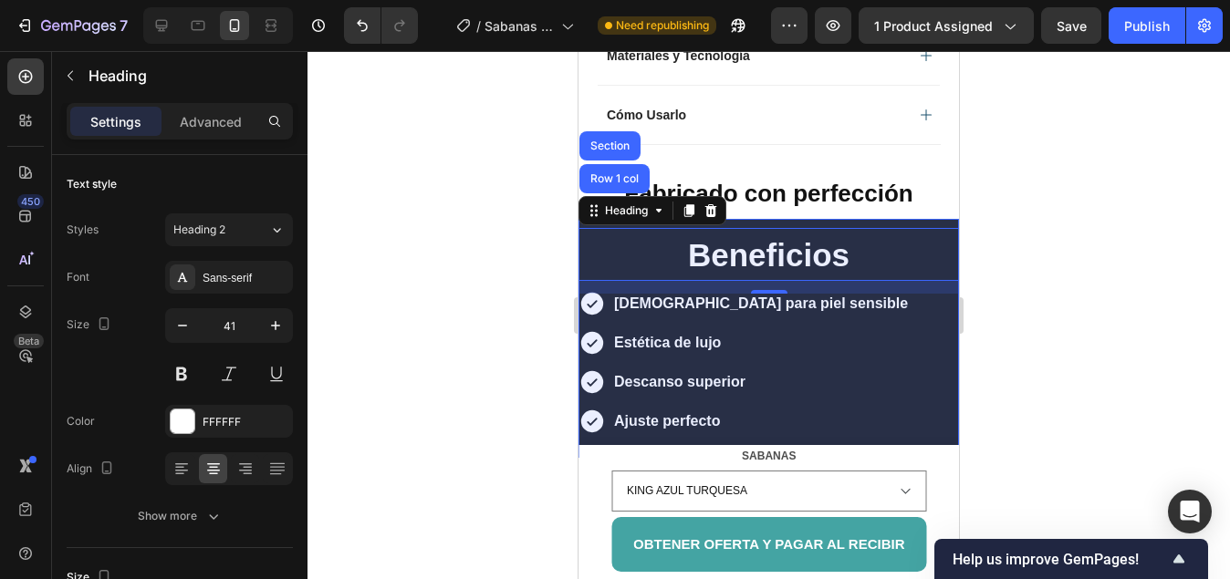
click at [625, 173] on div "Row 1 col" at bounding box center [614, 178] width 56 height 11
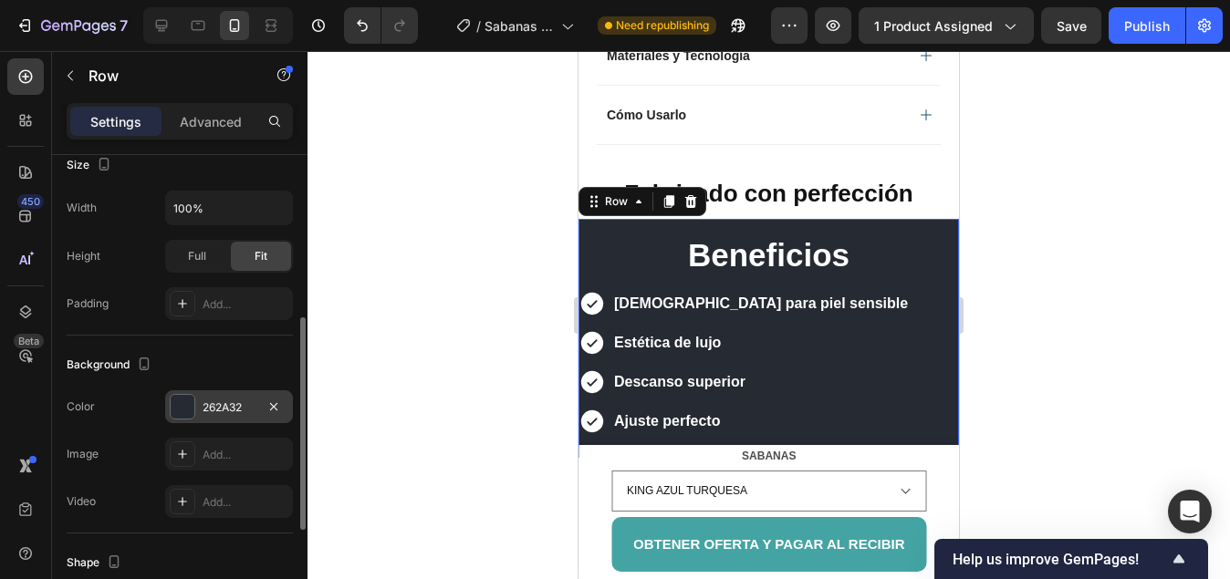
click at [186, 402] on div at bounding box center [183, 407] width 24 height 24
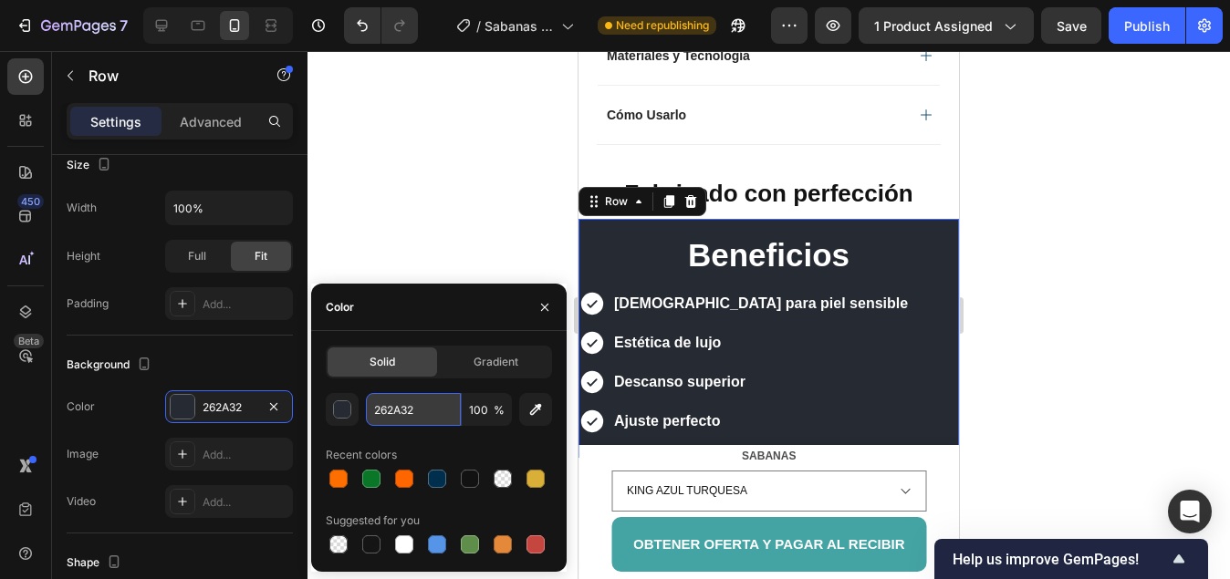
click at [420, 414] on input "262A32" at bounding box center [413, 409] width 95 height 33
paste input "44A4A3"
type input "44A4A3"
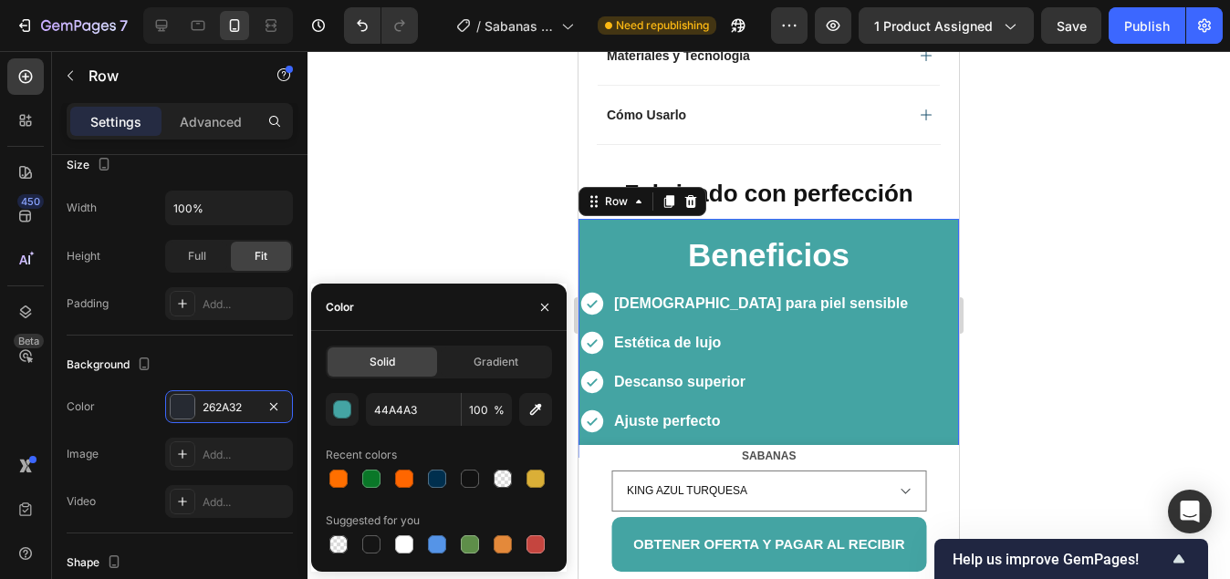
click at [420, 240] on div at bounding box center [768, 315] width 922 height 528
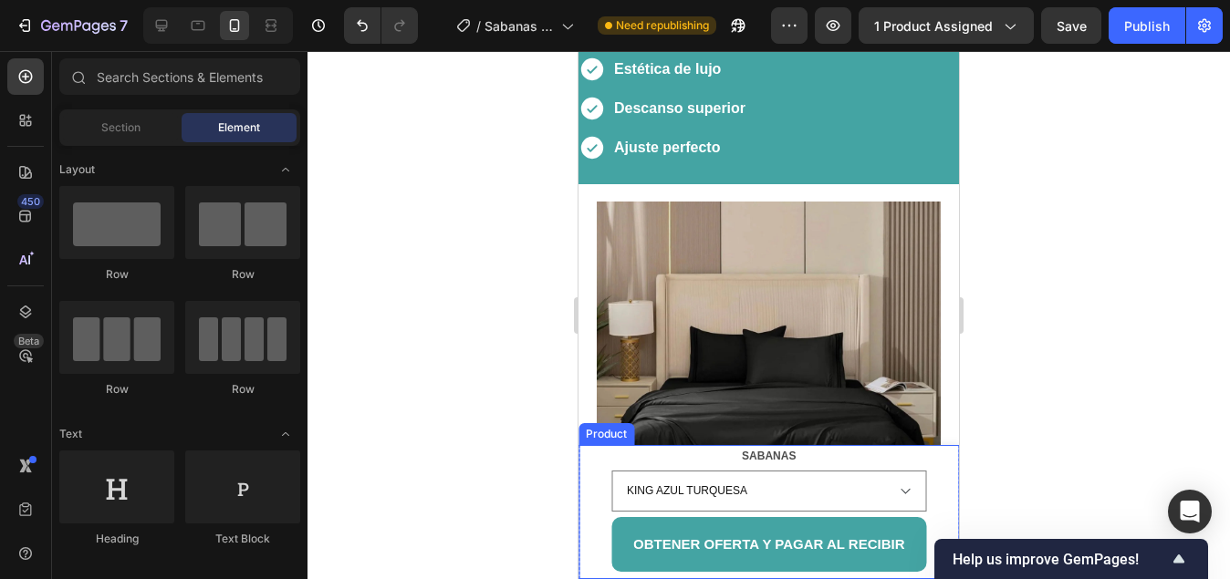
scroll to position [1824, 0]
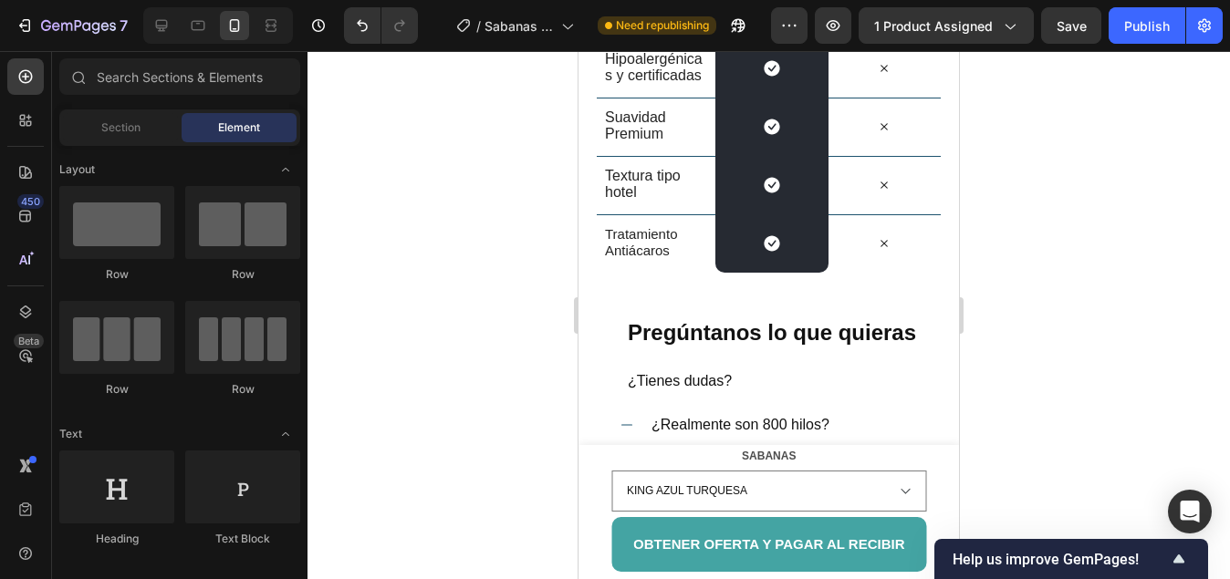
select select "[PERSON_NAME] NEGRA"
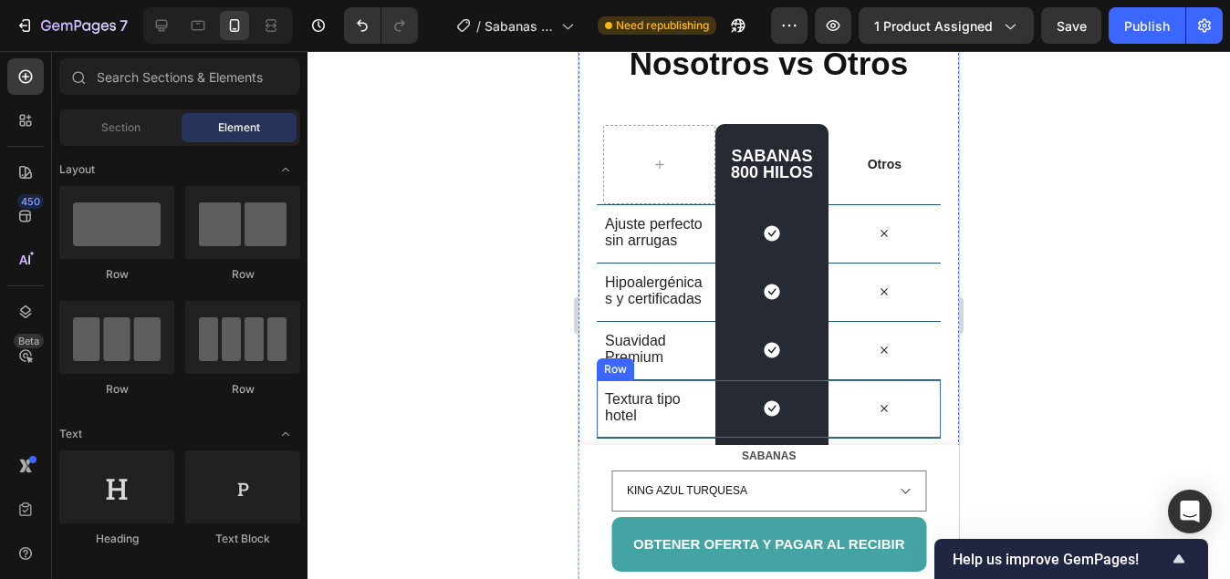
scroll to position [2192, 0]
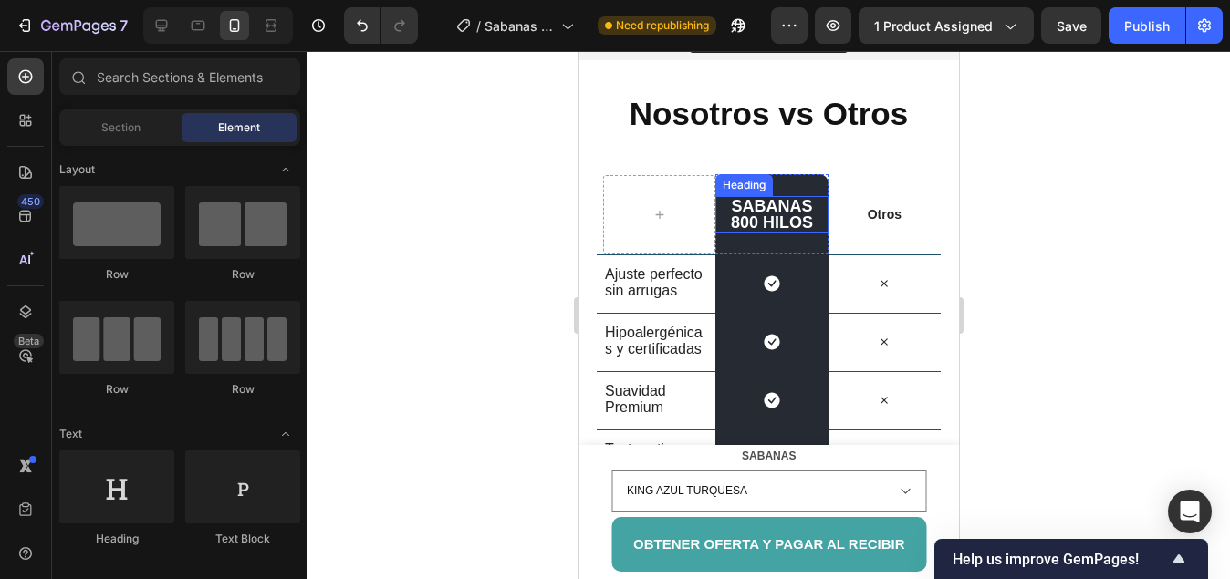
click at [721, 185] on div "Heading" at bounding box center [744, 185] width 50 height 16
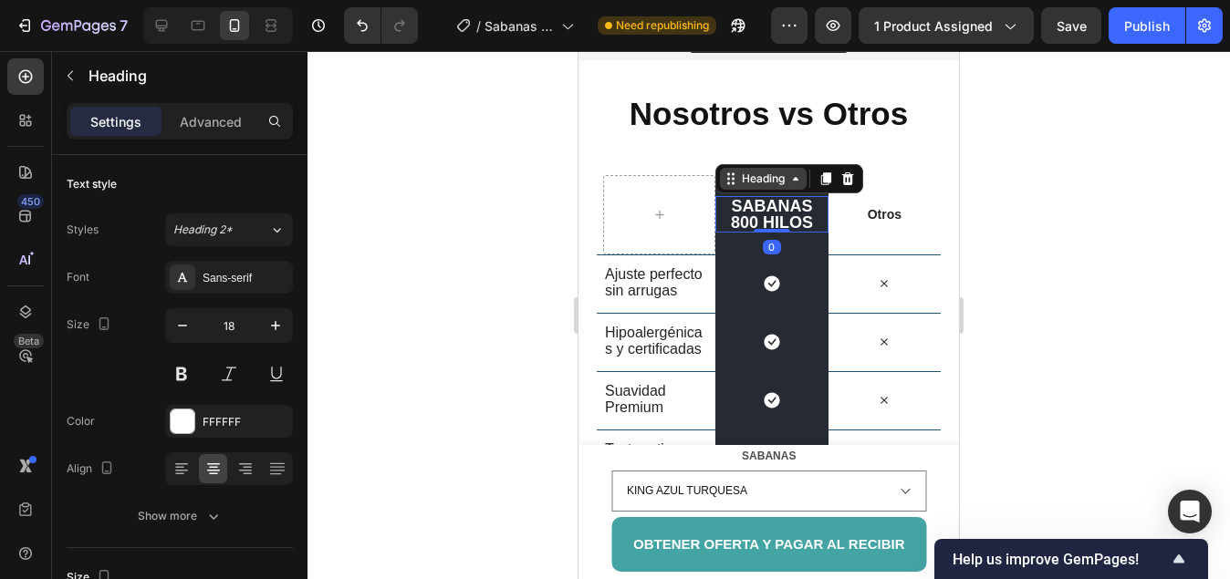
click at [788, 180] on icon at bounding box center [795, 178] width 15 height 15
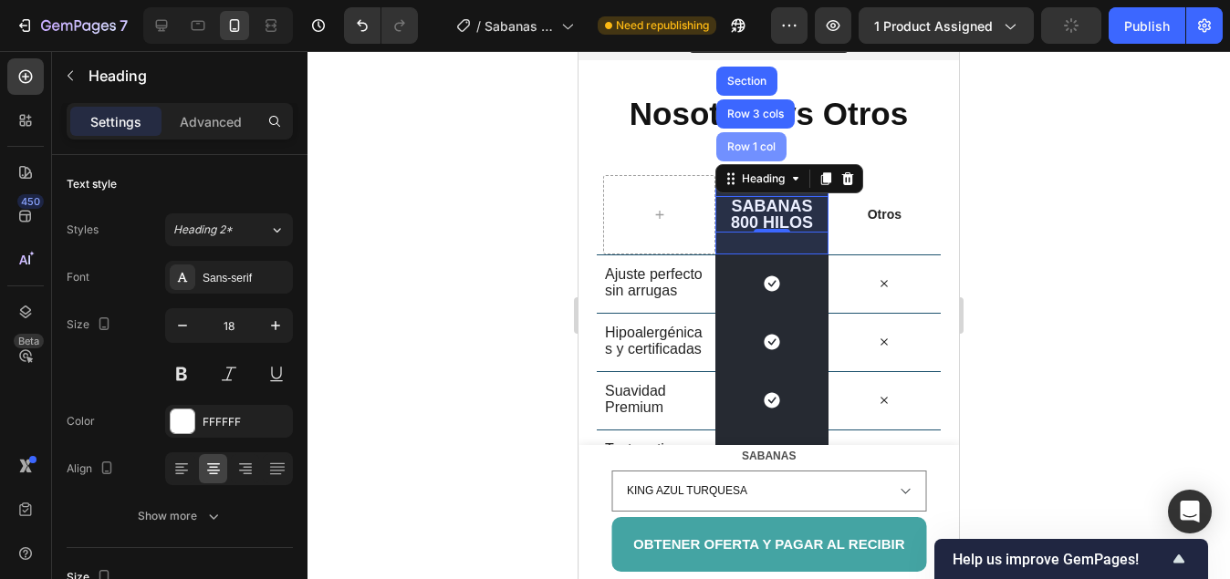
click at [749, 137] on div "Row 1 col" at bounding box center [751, 146] width 70 height 29
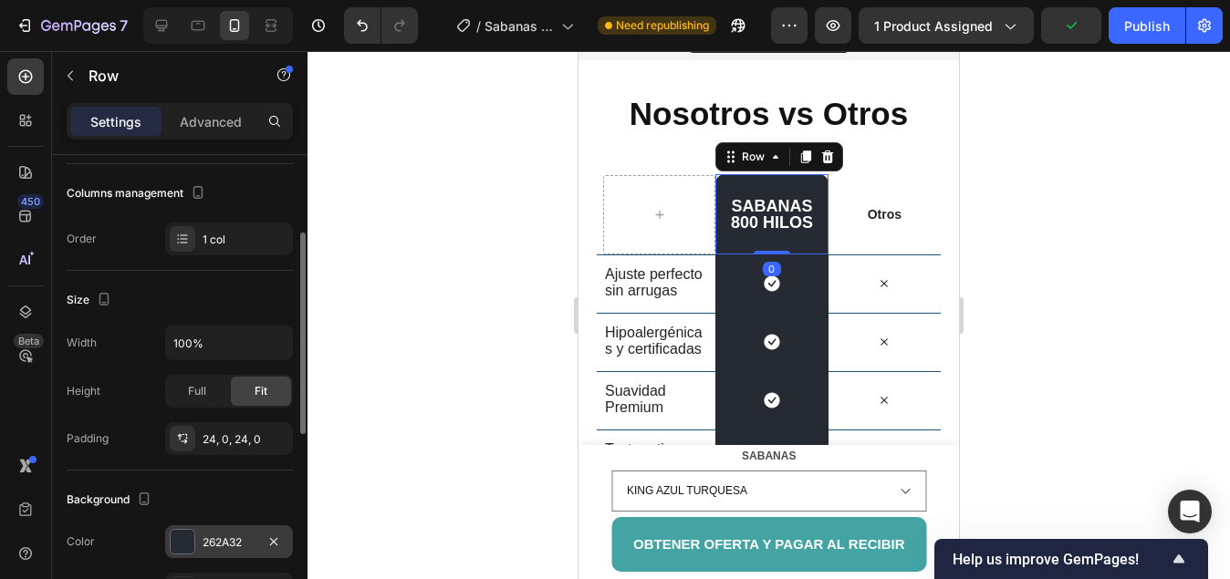
scroll to position [274, 0]
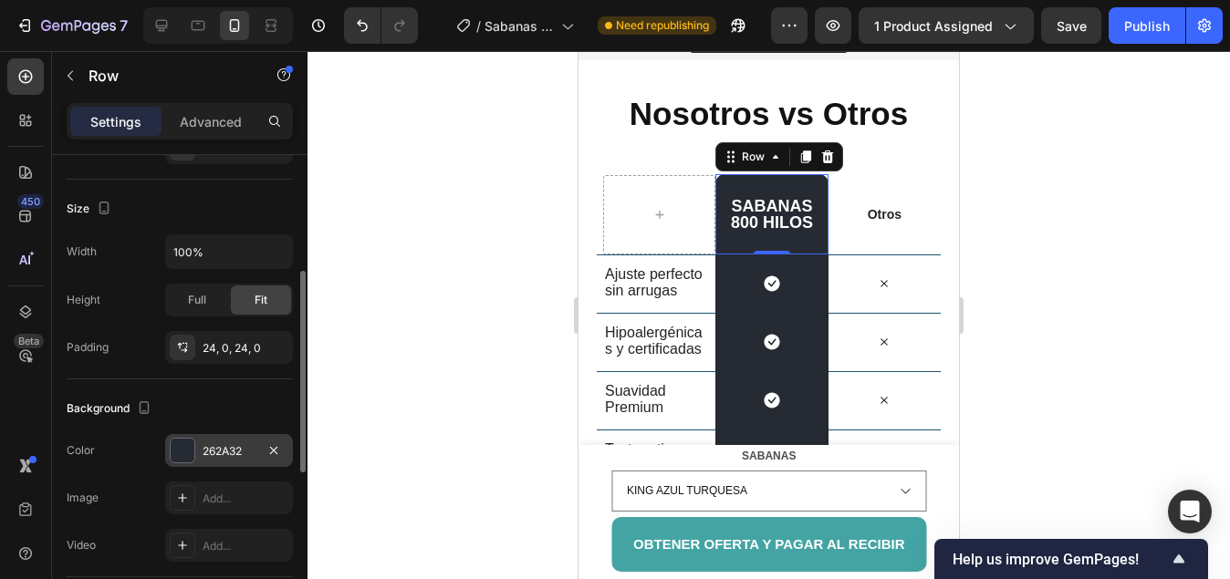
click at [178, 454] on div at bounding box center [183, 451] width 24 height 24
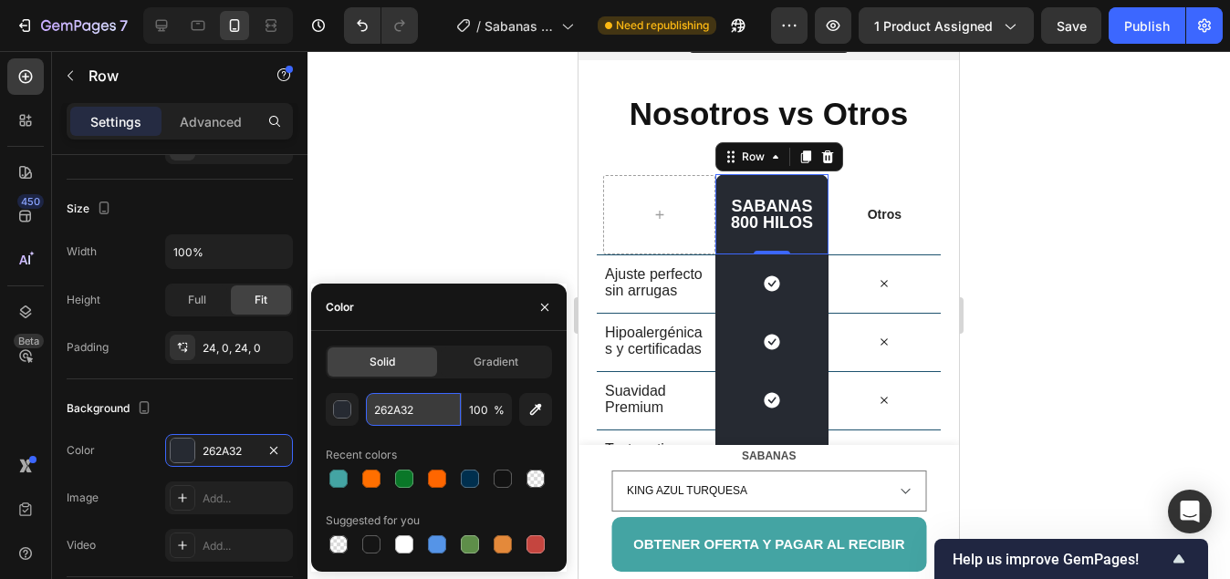
click at [417, 409] on input "262A32" at bounding box center [413, 409] width 95 height 33
paste input "44A4A3"
type input "44A4A3"
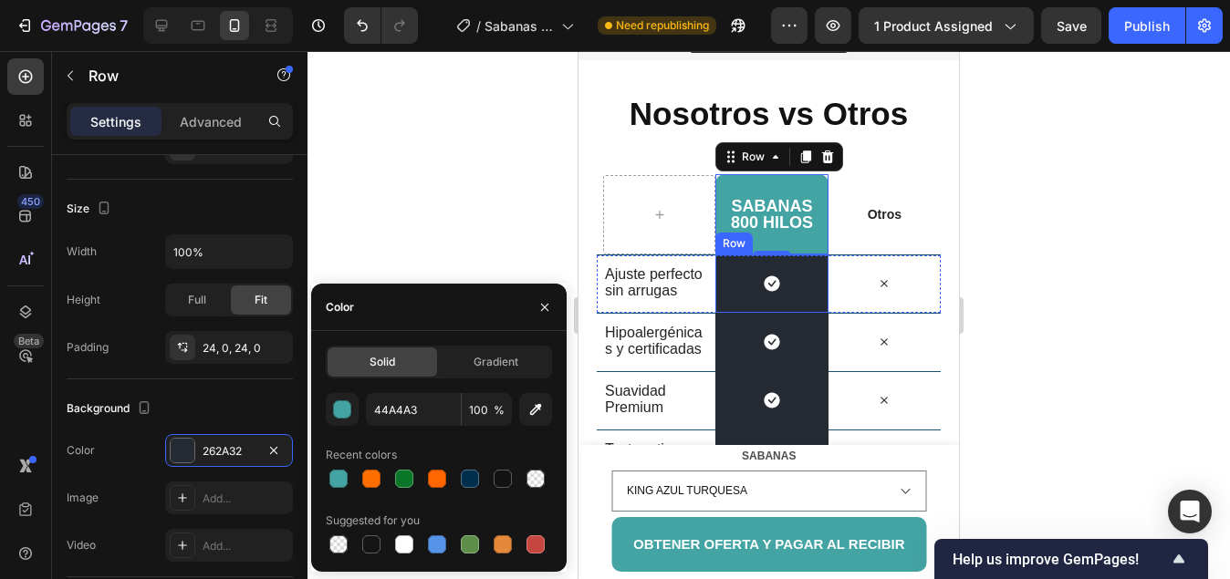
click at [728, 283] on div "Icon Row" at bounding box center [771, 283] width 112 height 58
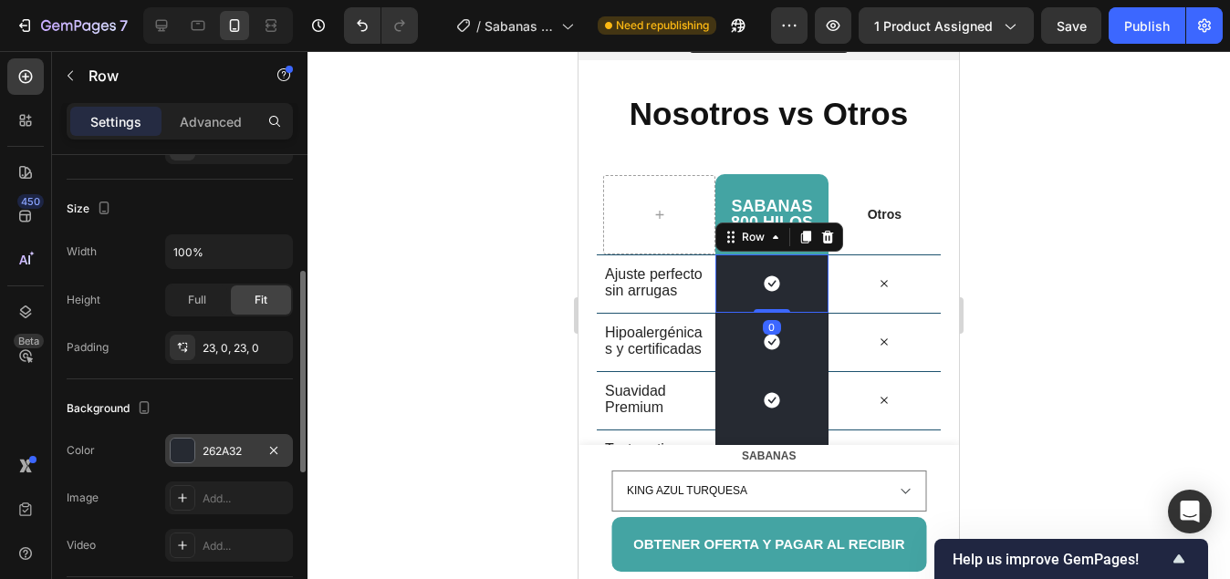
click at [176, 452] on div at bounding box center [183, 451] width 24 height 24
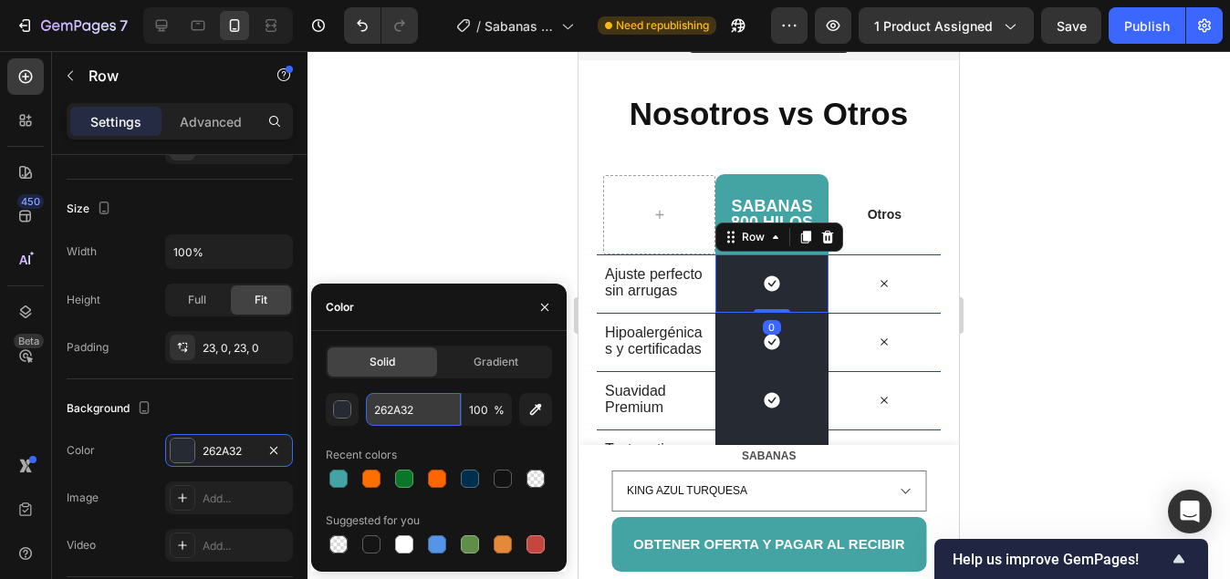
click at [416, 410] on input "262A32" at bounding box center [413, 409] width 95 height 33
paste input "44A4A3"
type input "44A4A3"
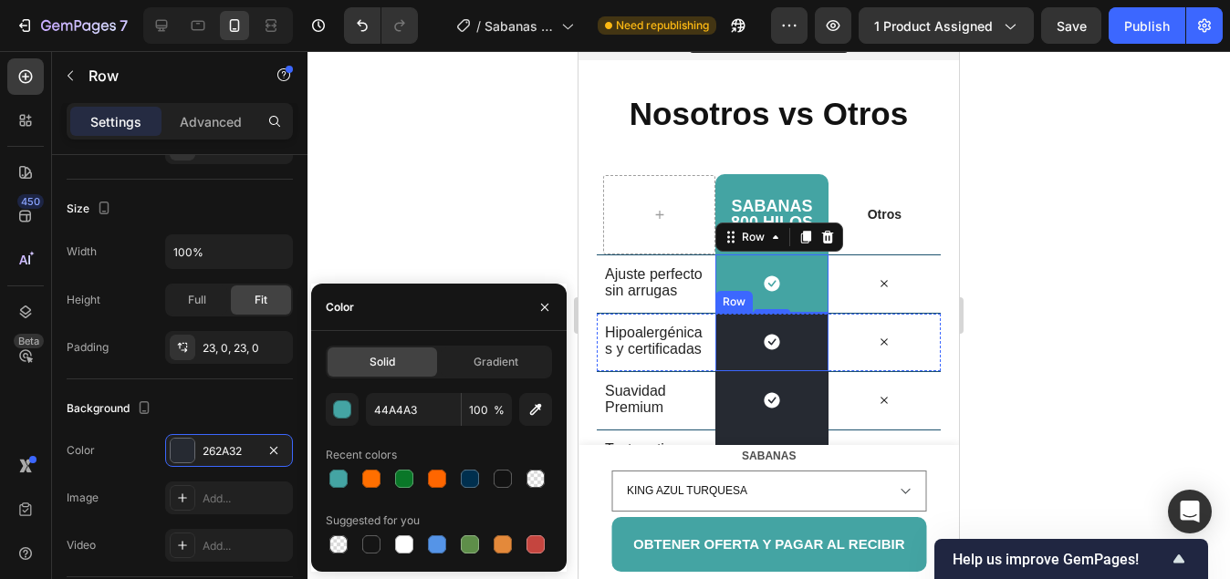
click at [737, 346] on div "Icon Row" at bounding box center [771, 342] width 112 height 58
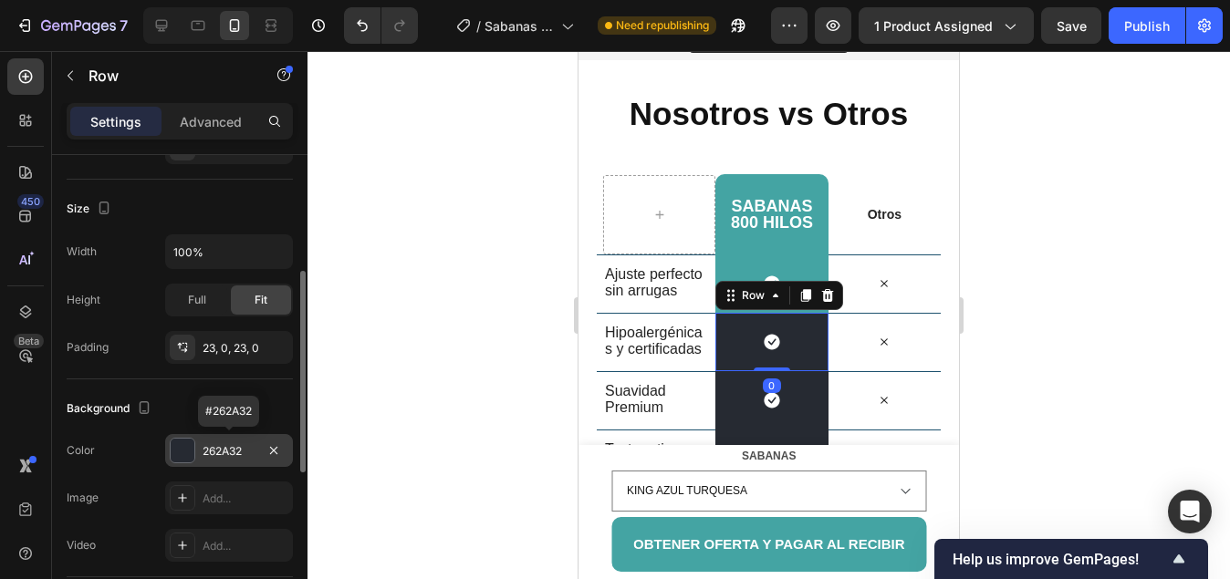
click at [193, 451] on div at bounding box center [183, 451] width 24 height 24
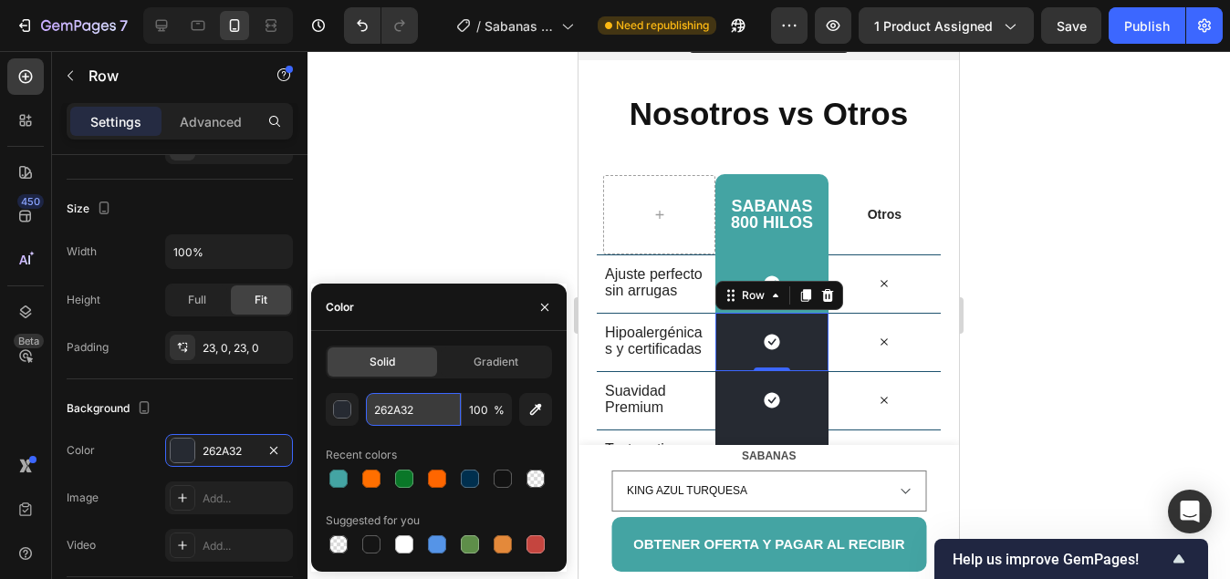
click at [415, 418] on input "262A32" at bounding box center [413, 409] width 95 height 33
paste input "44A4A3"
type input "44A4A3"
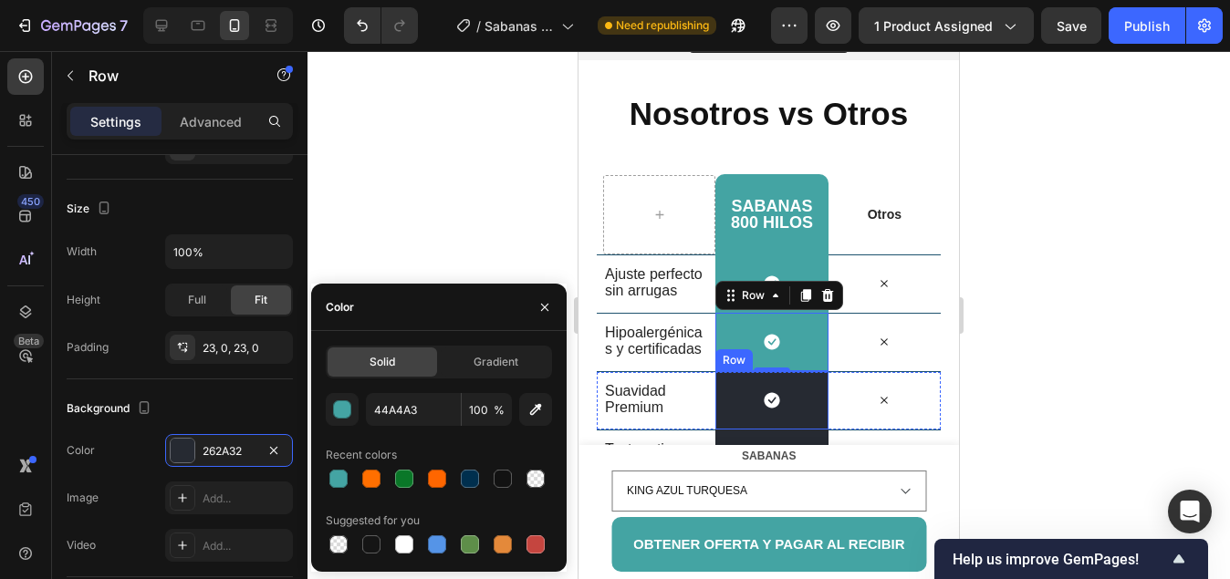
click at [732, 411] on div "Icon Row" at bounding box center [771, 400] width 112 height 58
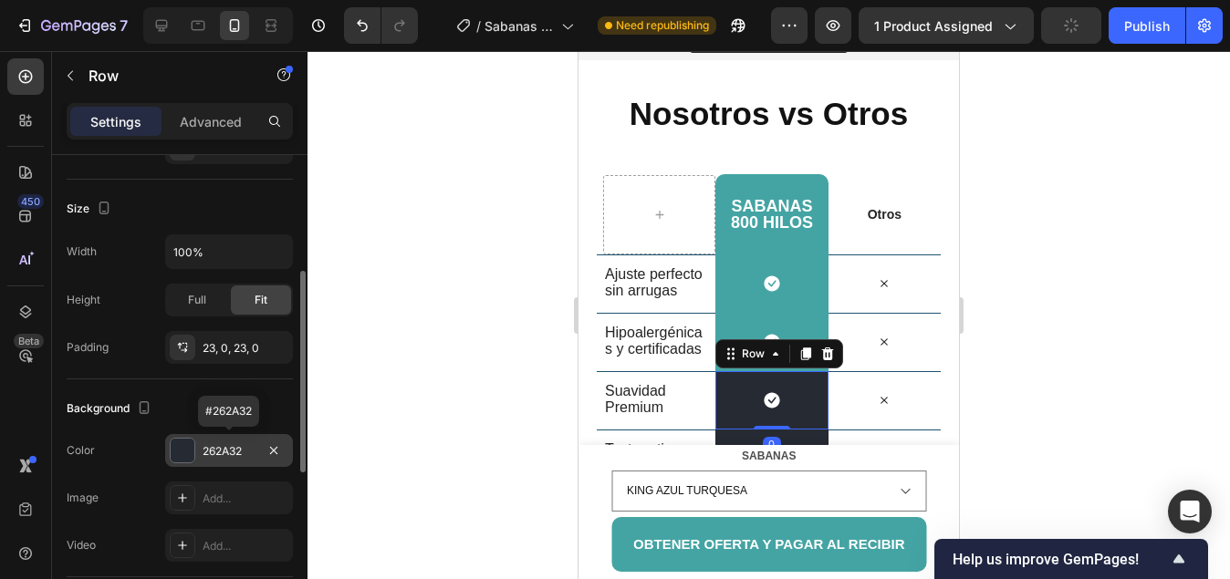
click at [221, 451] on div "262A32" at bounding box center [228, 451] width 53 height 16
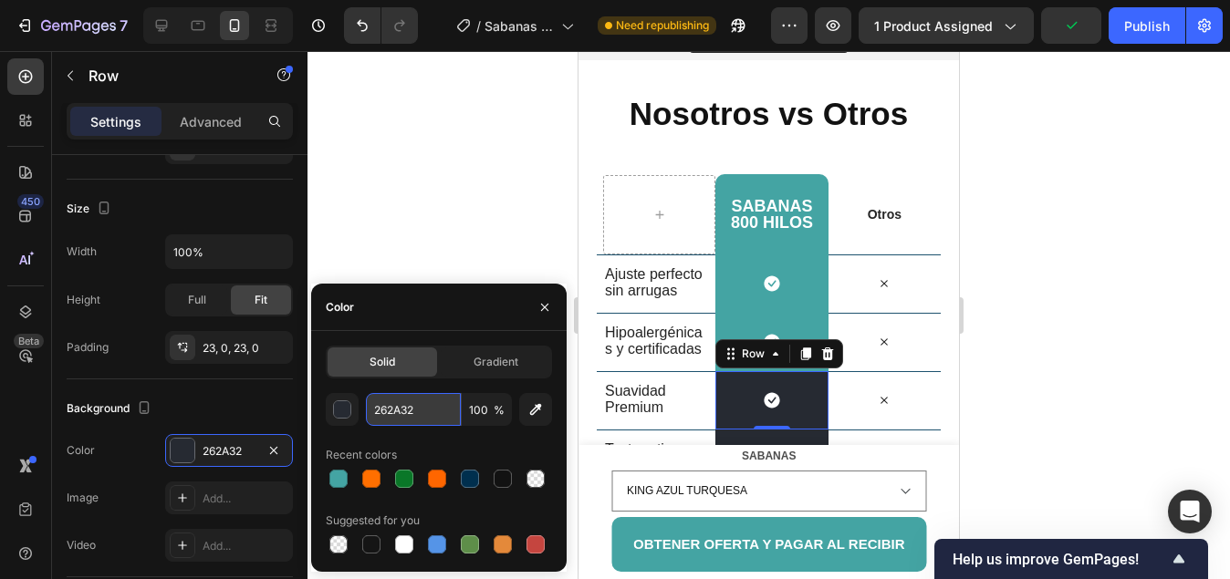
click at [434, 410] on input "262A32" at bounding box center [413, 409] width 95 height 33
paste input "44A4A3"
type input "44A4A3"
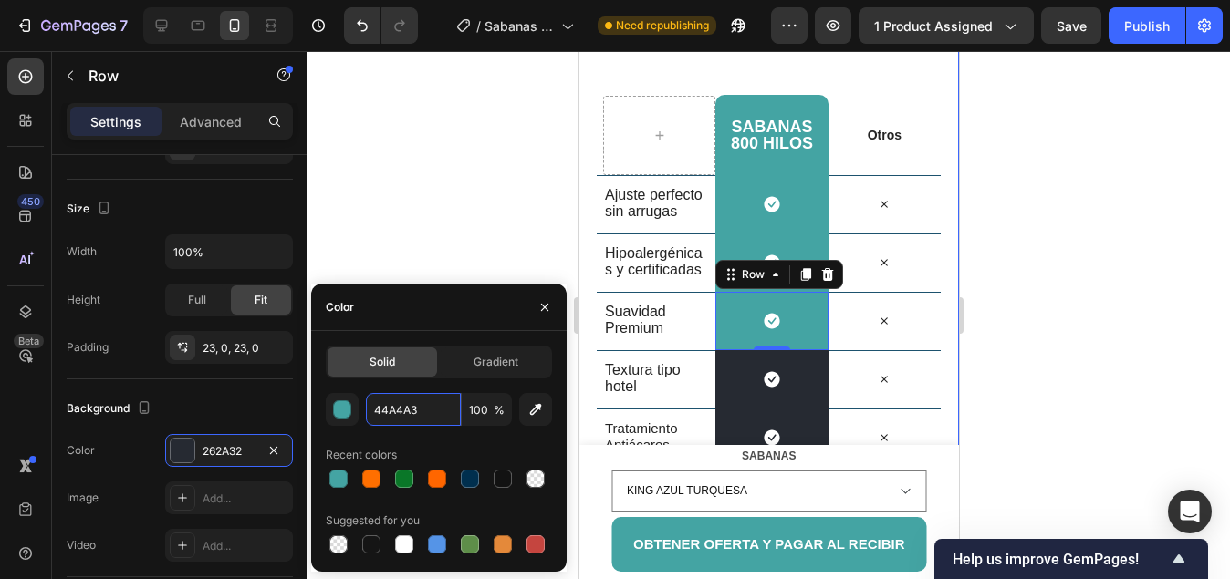
scroll to position [2374, 0]
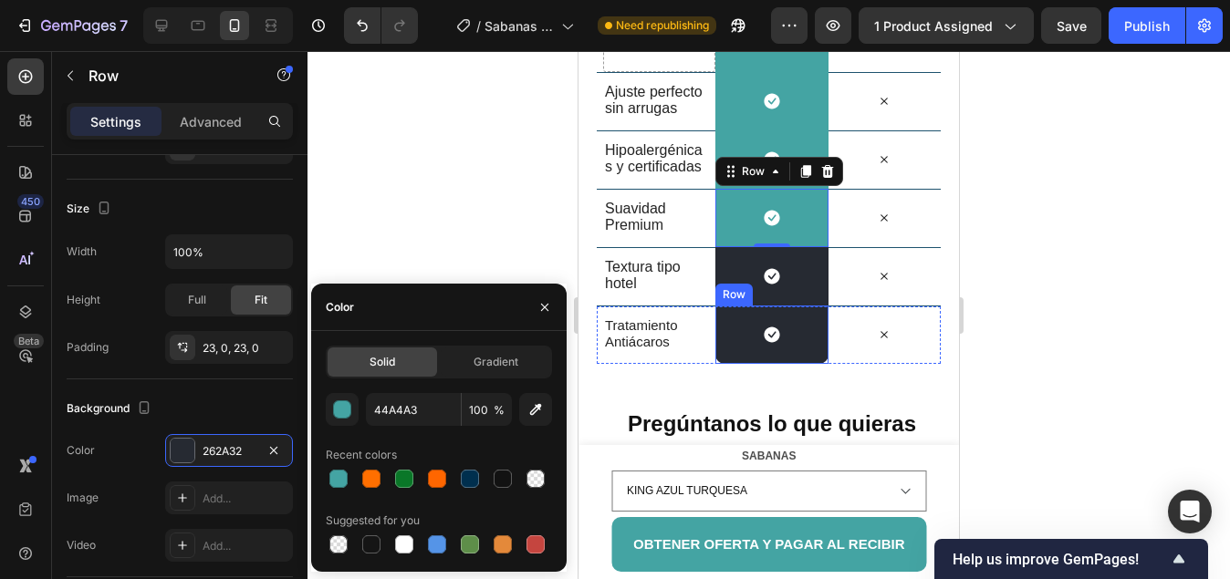
click at [727, 293] on div "Row" at bounding box center [734, 294] width 30 height 16
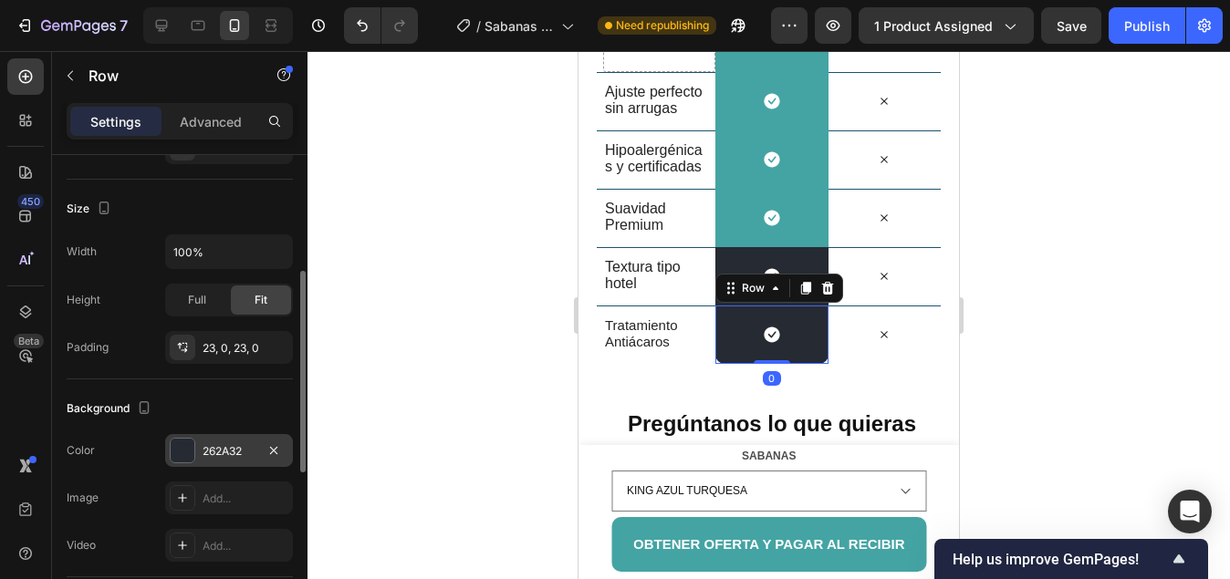
click at [244, 447] on div "262A32" at bounding box center [228, 451] width 53 height 16
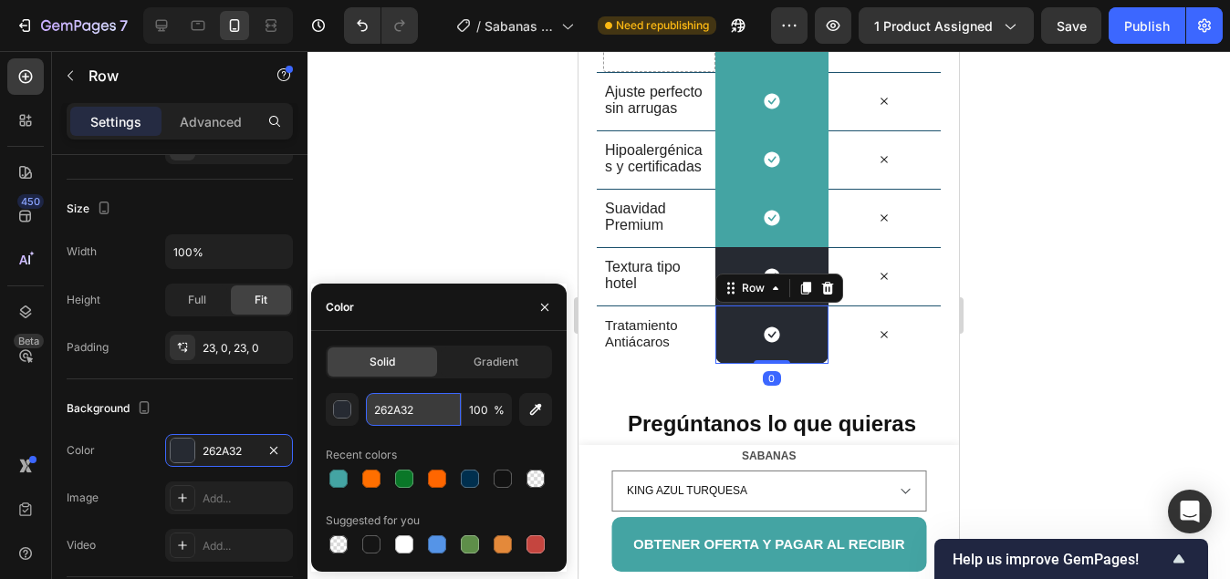
click at [412, 420] on input "262A32" at bounding box center [413, 409] width 95 height 33
paste input "44A4A3"
type input "44A4A3"
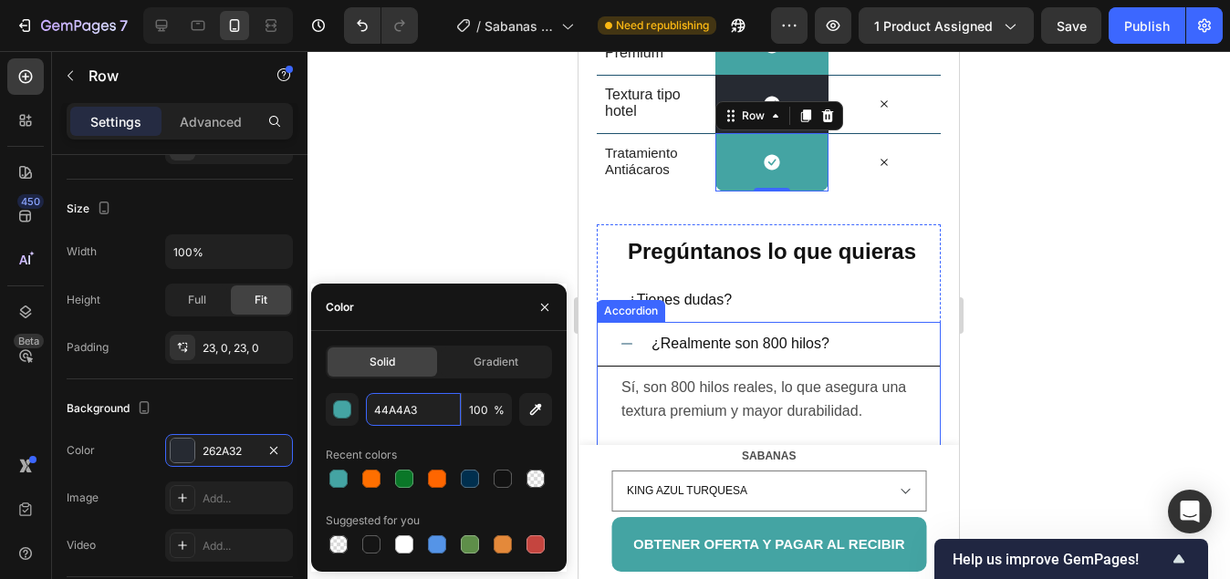
scroll to position [2557, 0]
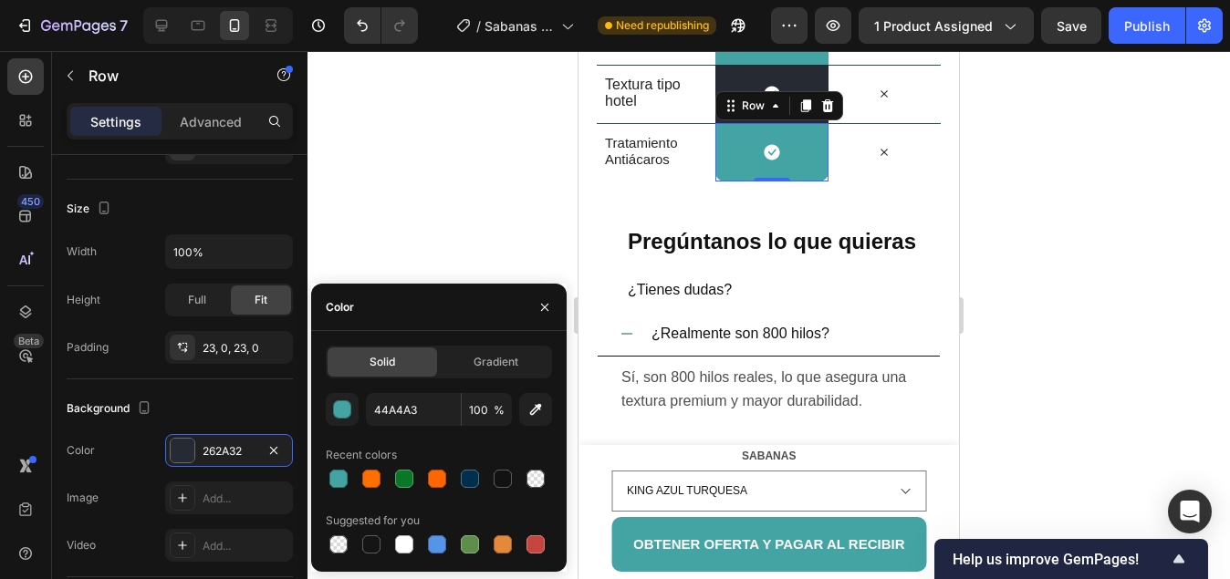
click at [427, 211] on div at bounding box center [768, 315] width 922 height 528
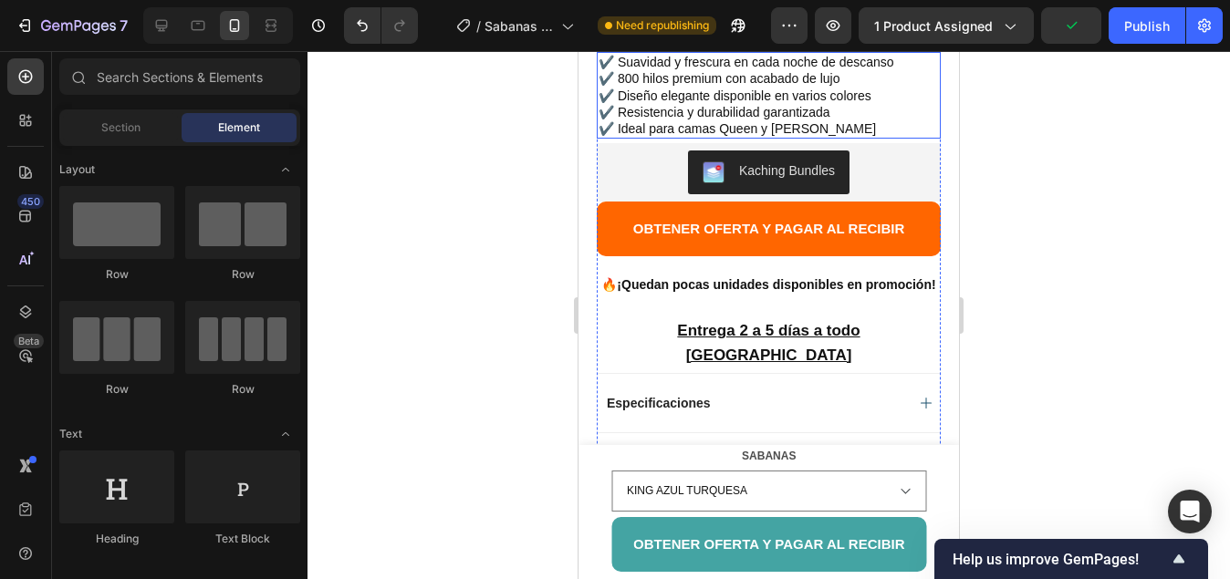
scroll to position [824, 0]
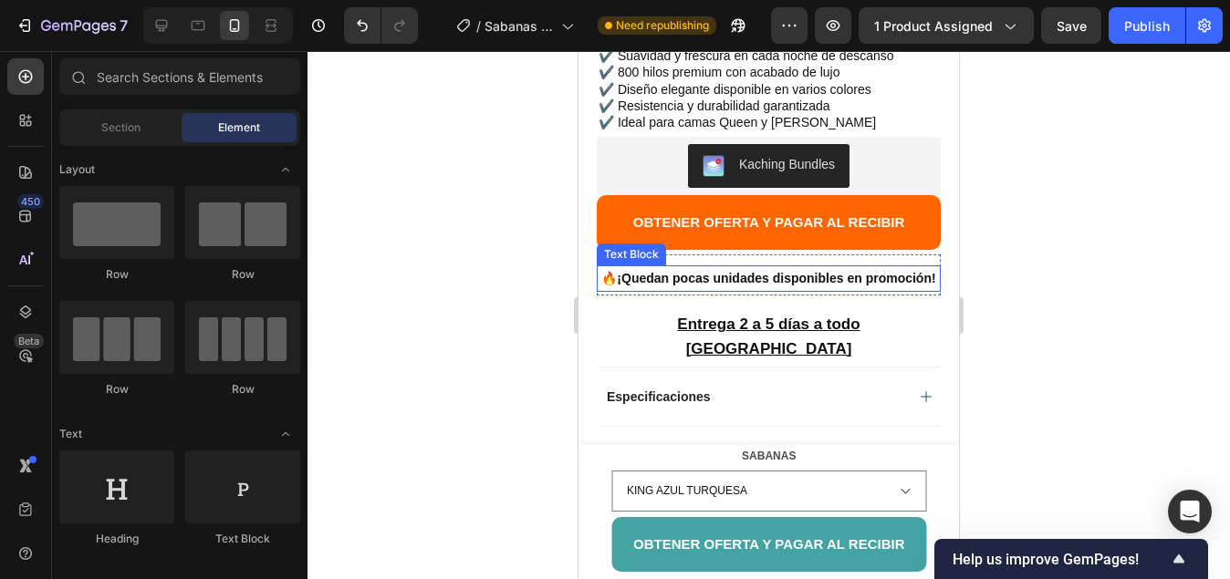
click at [763, 271] on strong "¡Quedan pocas unidades disponibles en promoción!" at bounding box center [776, 278] width 318 height 15
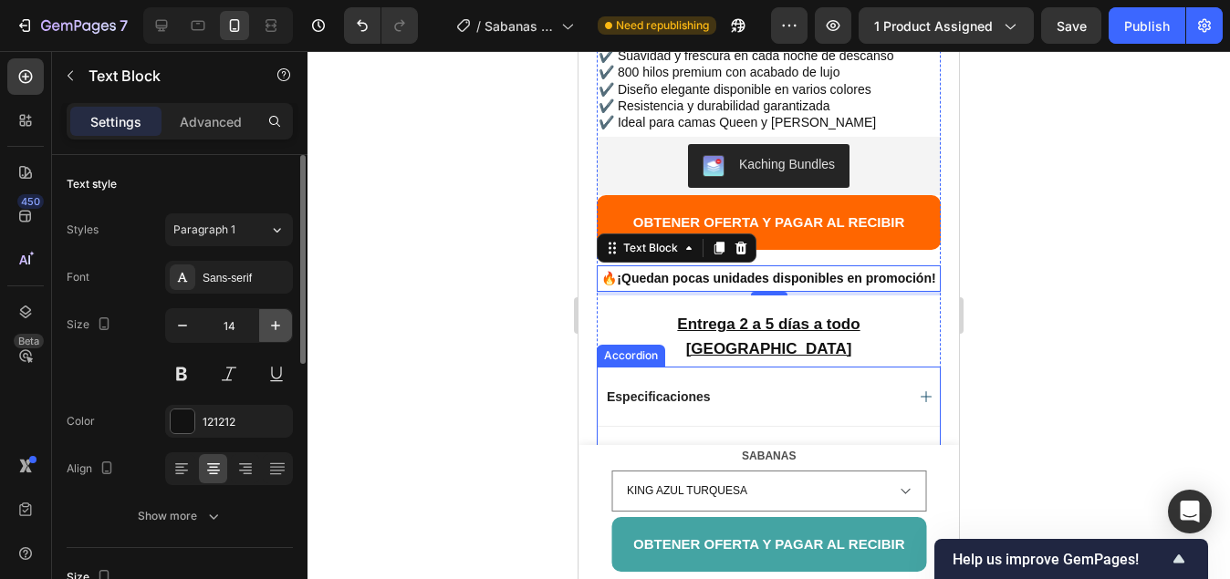
click at [273, 332] on icon "button" at bounding box center [275, 325] width 18 height 18
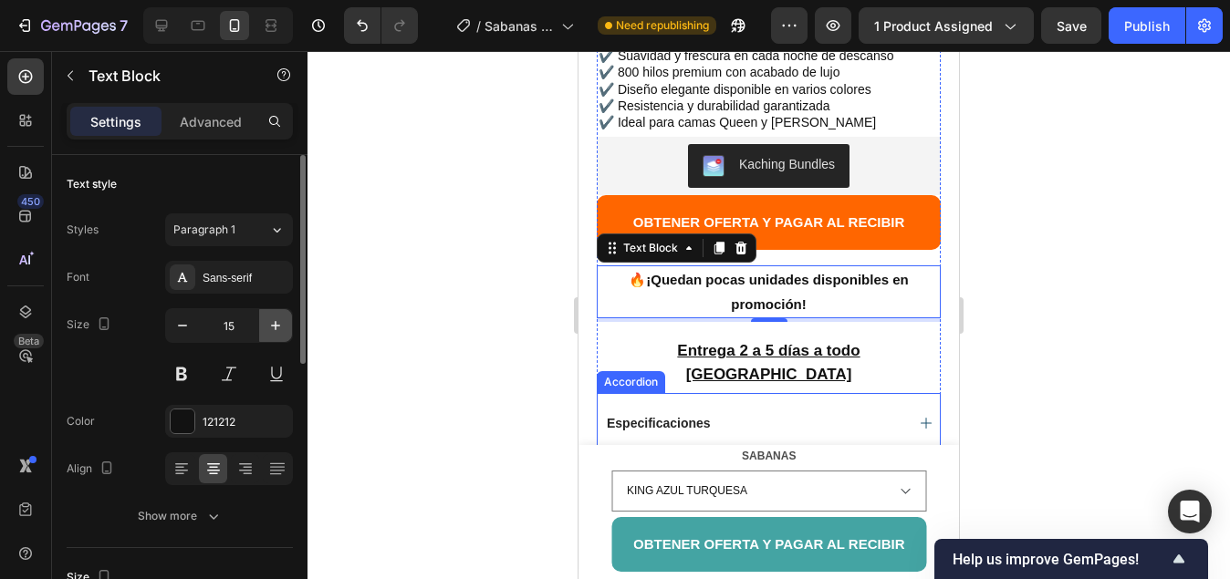
click at [273, 332] on icon "button" at bounding box center [275, 325] width 18 height 18
type input "16"
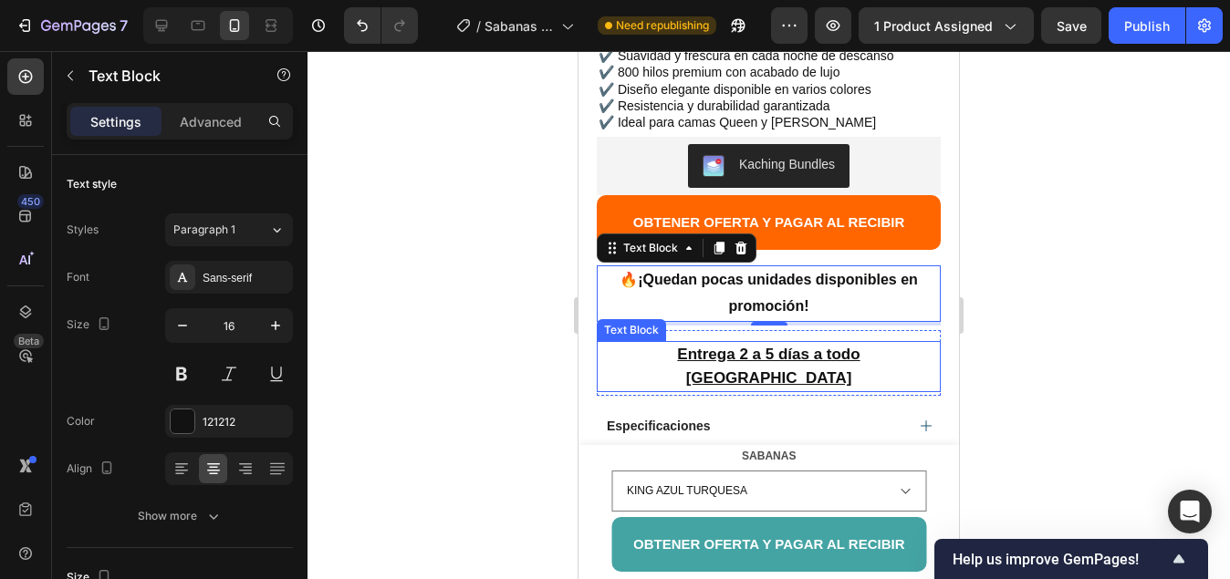
click at [709, 346] on u "Entrega 2 a 5 días a todo [GEOGRAPHIC_DATA]" at bounding box center [768, 366] width 182 height 41
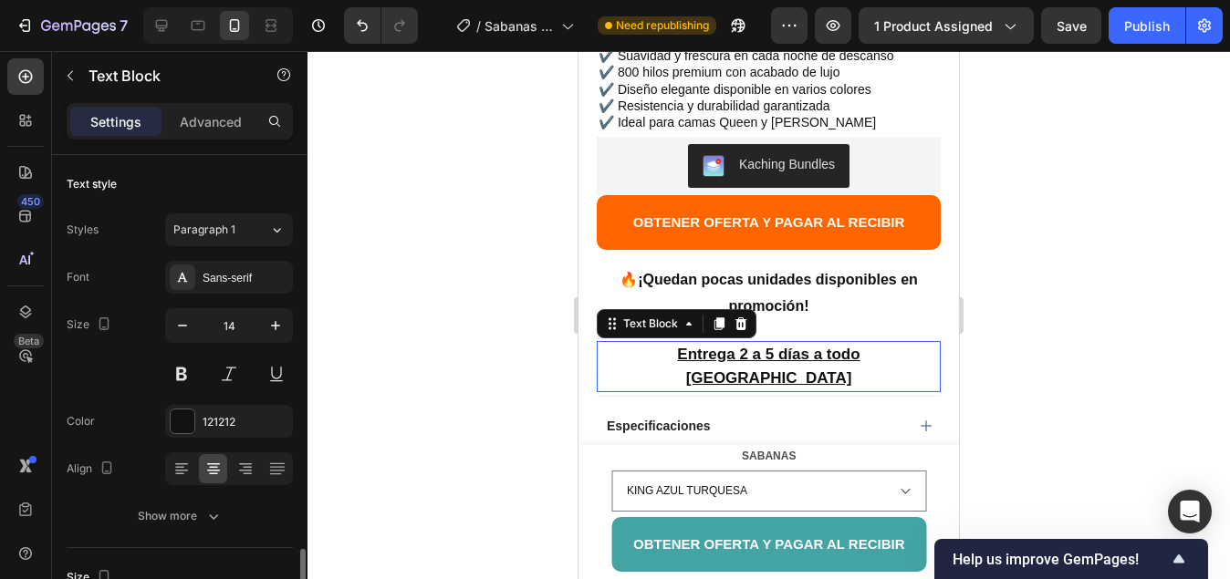
scroll to position [274, 0]
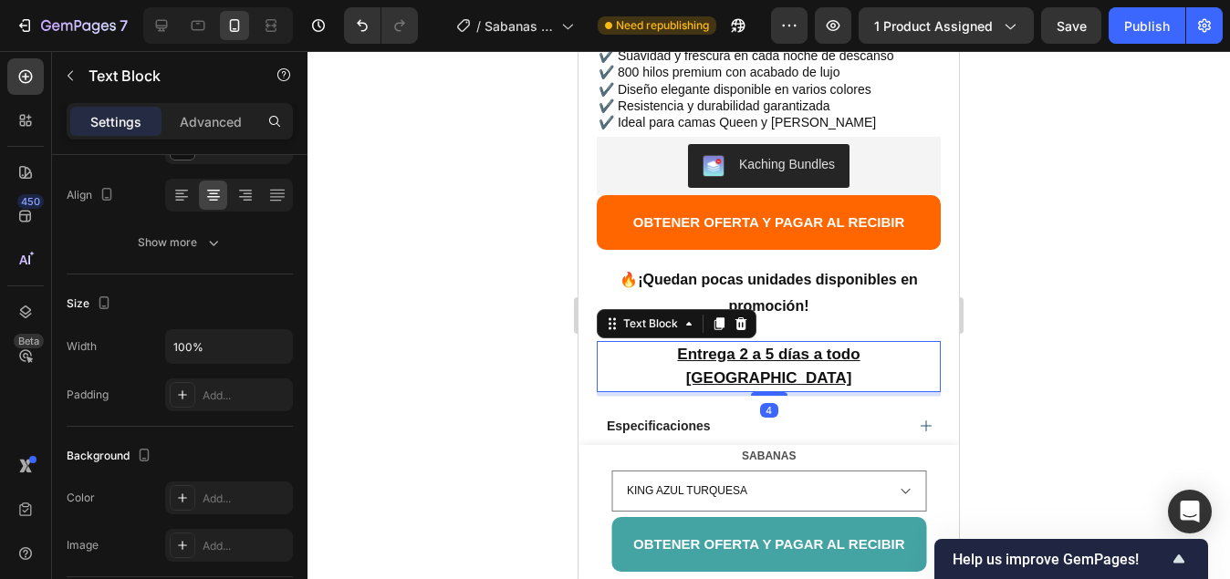
click at [714, 346] on u "Entrega 2 a 5 días a todo [GEOGRAPHIC_DATA]" at bounding box center [768, 366] width 182 height 41
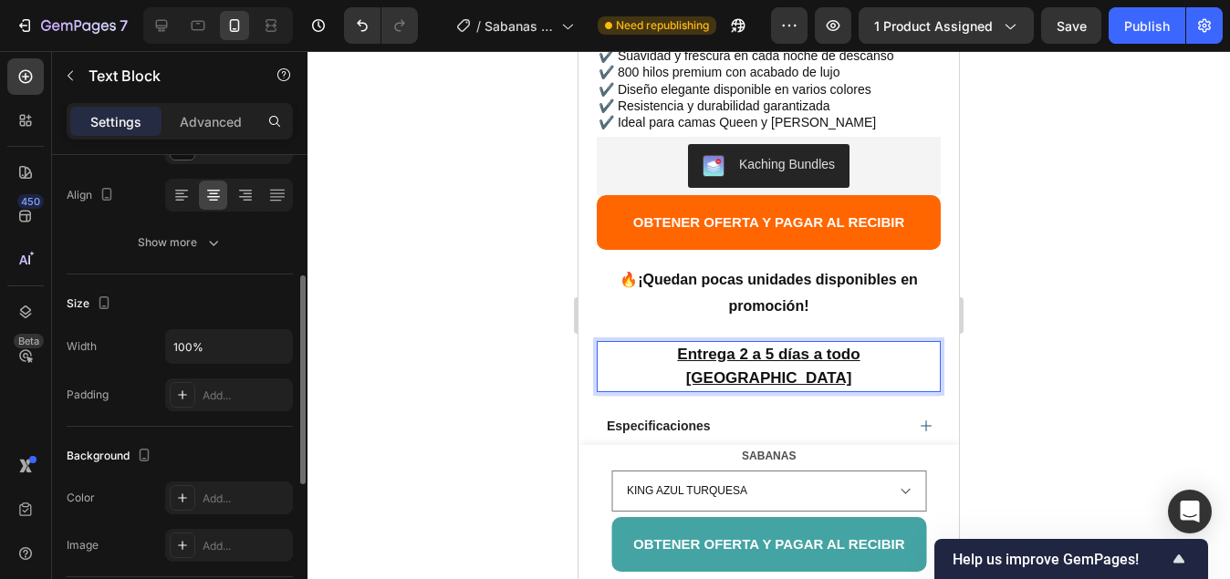
scroll to position [456, 0]
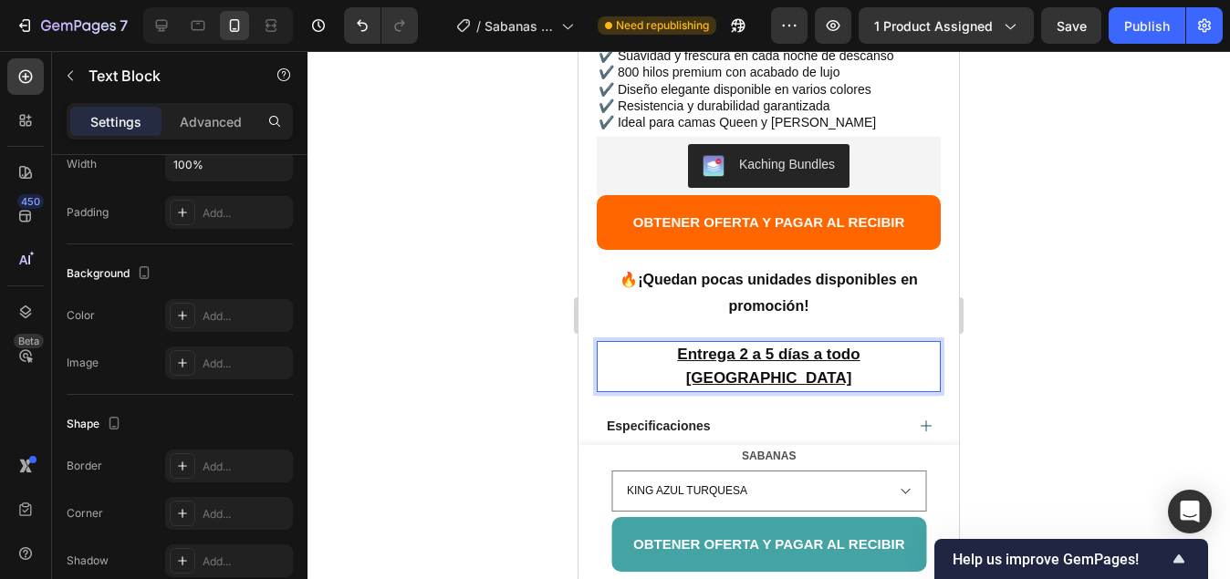
click at [895, 343] on p "Entrega 2 a 5 días a todo [GEOGRAPHIC_DATA]" at bounding box center [768, 366] width 340 height 47
click at [850, 346] on u "Entrega 2 a 5 días a todo [GEOGRAPHIC_DATA]" at bounding box center [768, 366] width 182 height 41
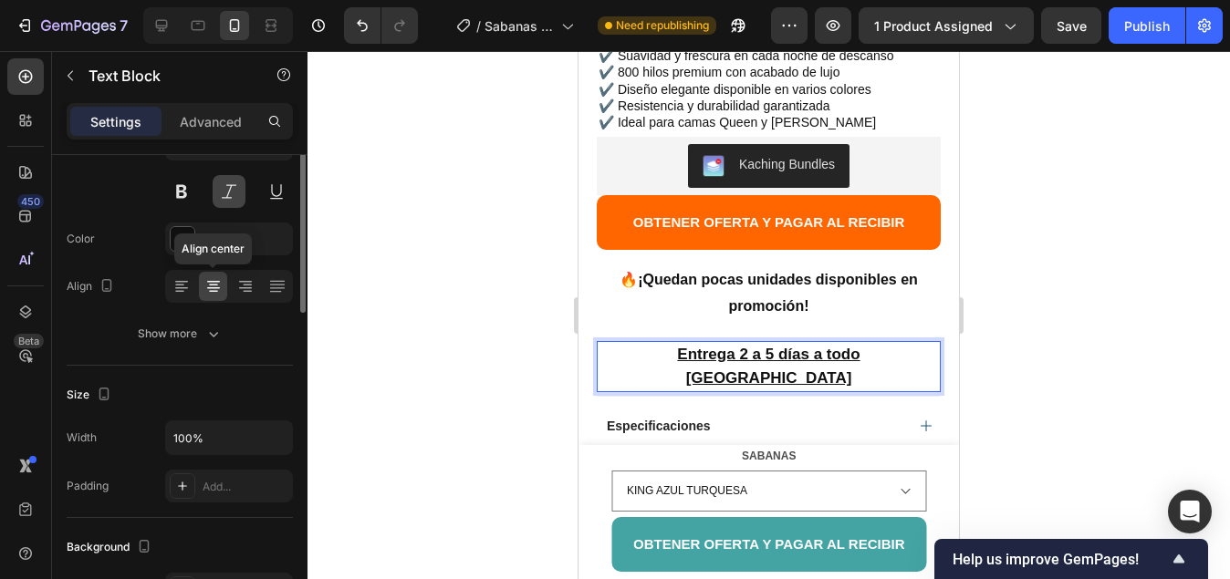
scroll to position [0, 0]
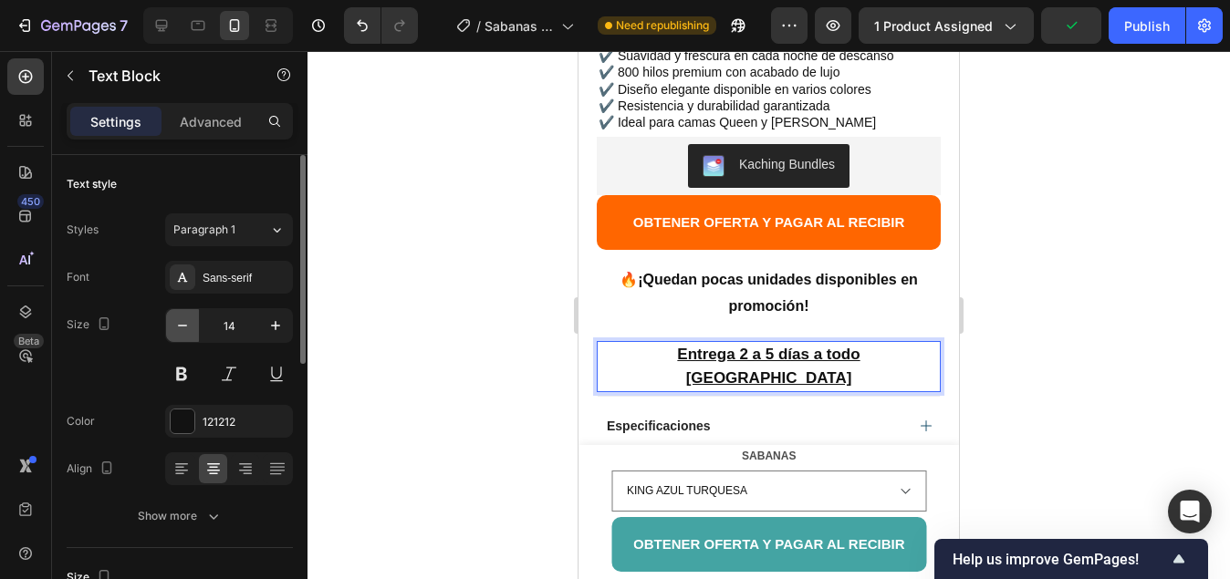
click at [191, 330] on icon "button" at bounding box center [182, 325] width 18 height 18
type input "13"
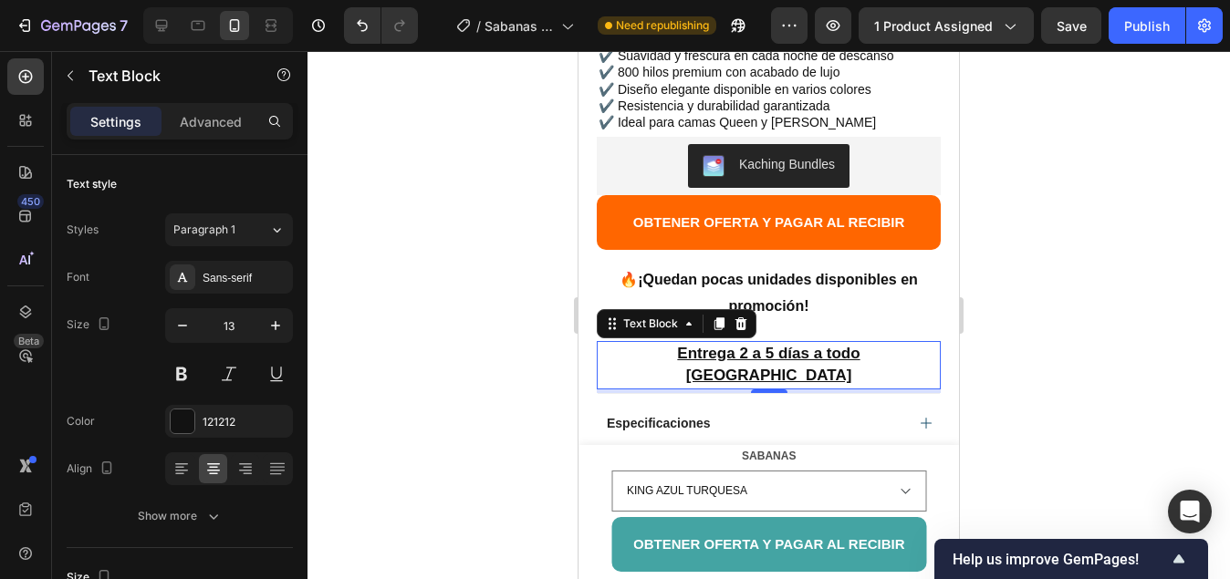
click at [412, 333] on div at bounding box center [768, 315] width 922 height 528
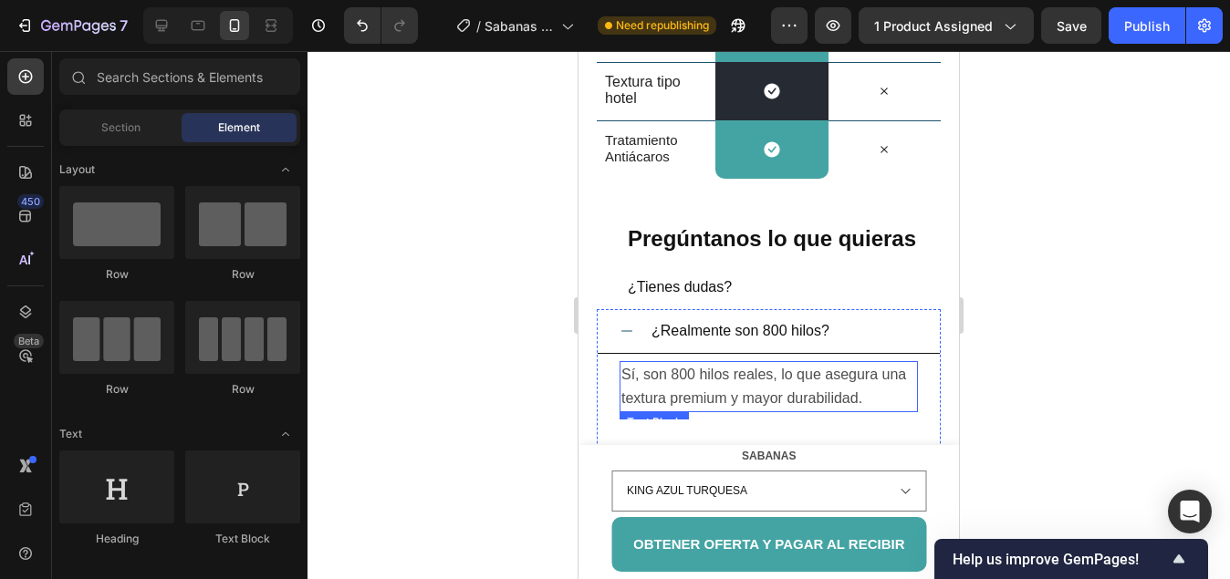
scroll to position [2374, 0]
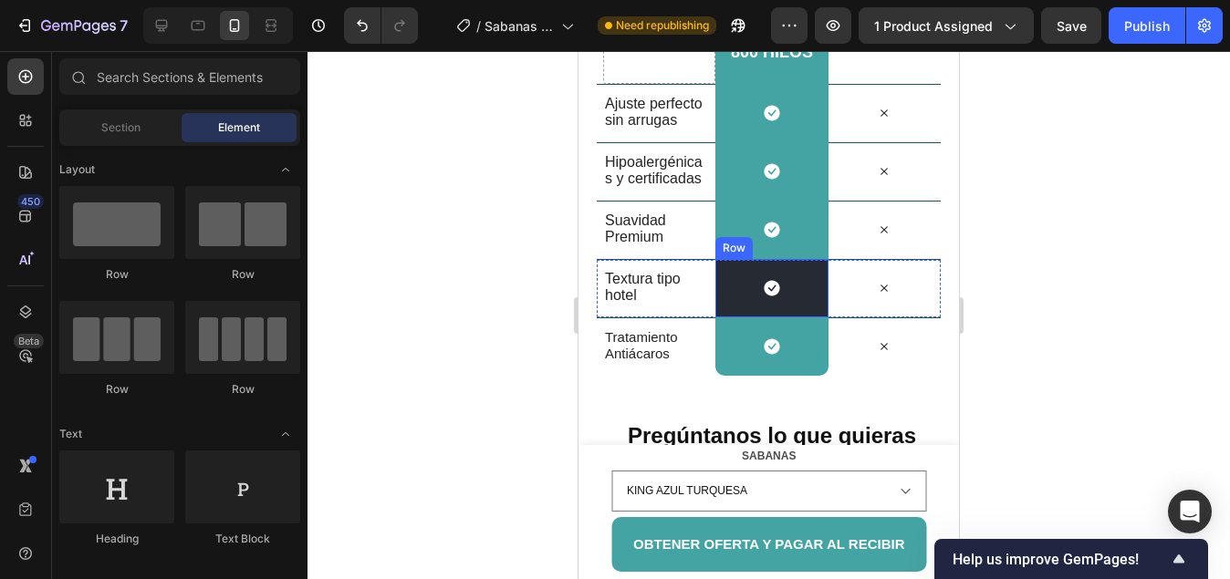
click at [718, 292] on div "Icon Row" at bounding box center [771, 288] width 112 height 58
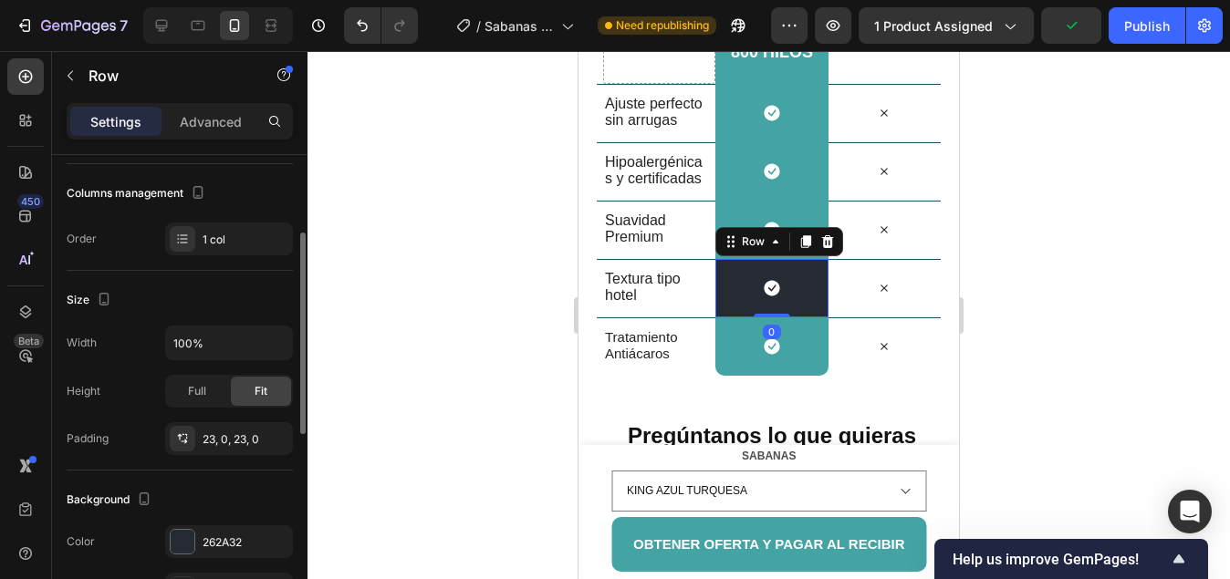
scroll to position [365, 0]
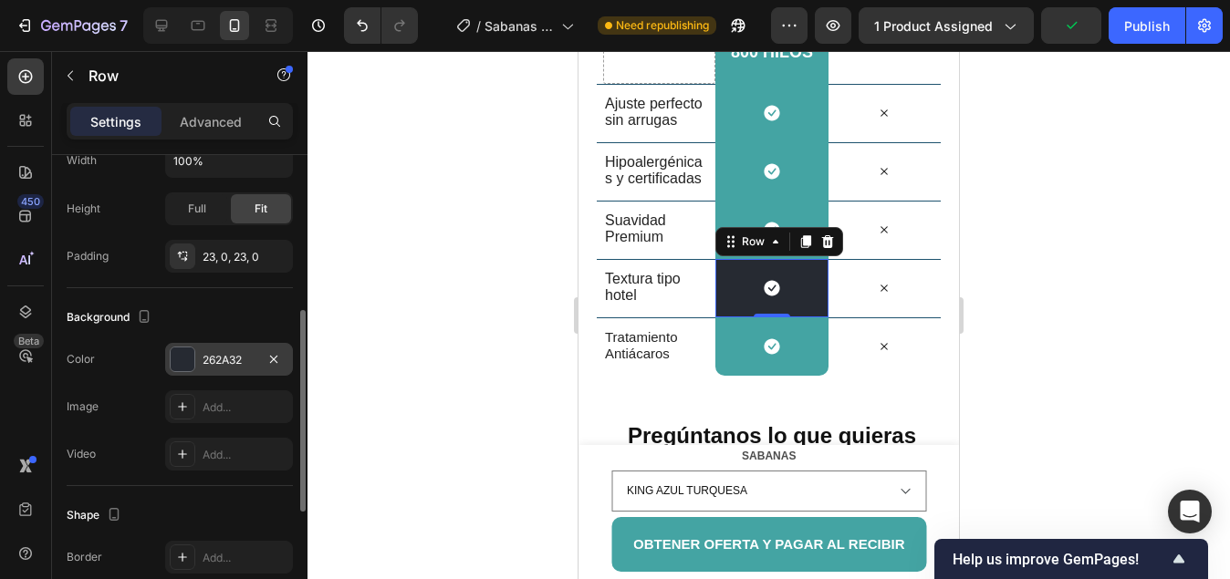
click at [180, 362] on div at bounding box center [183, 360] width 24 height 24
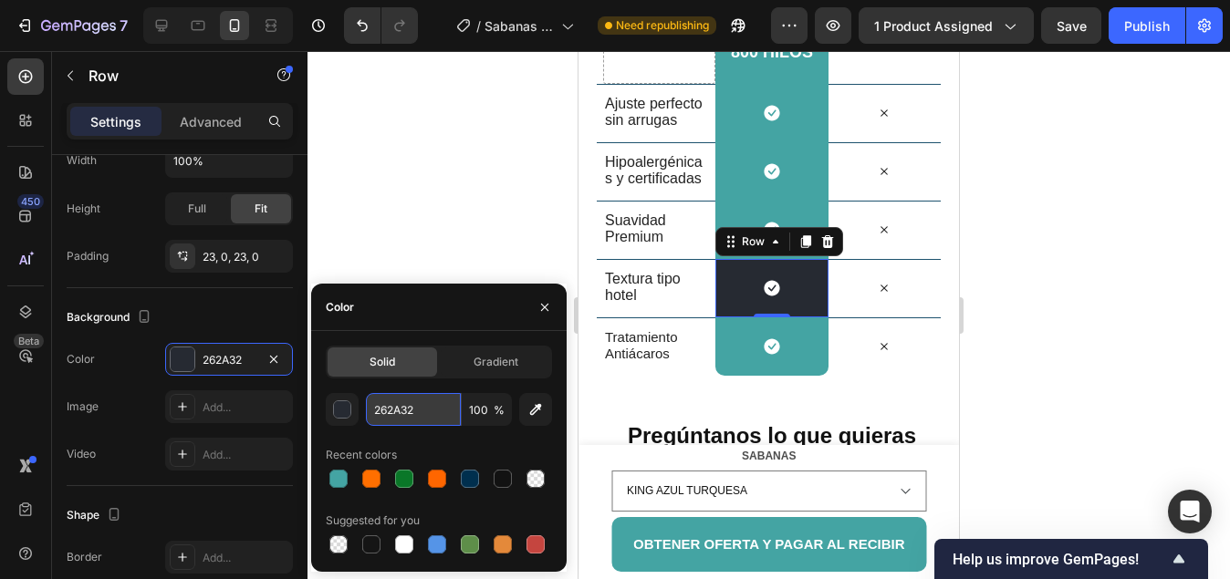
click at [423, 414] on input "262A32" at bounding box center [413, 409] width 95 height 33
paste input "44A4A3"
type input "44A4A3"
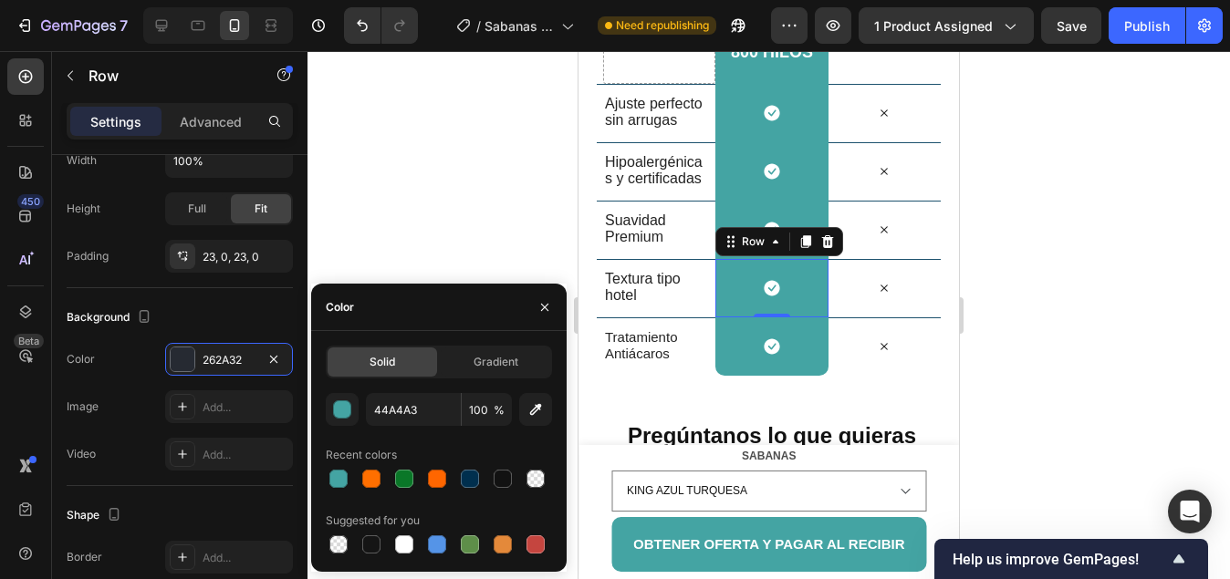
click at [462, 233] on div at bounding box center [768, 315] width 922 height 528
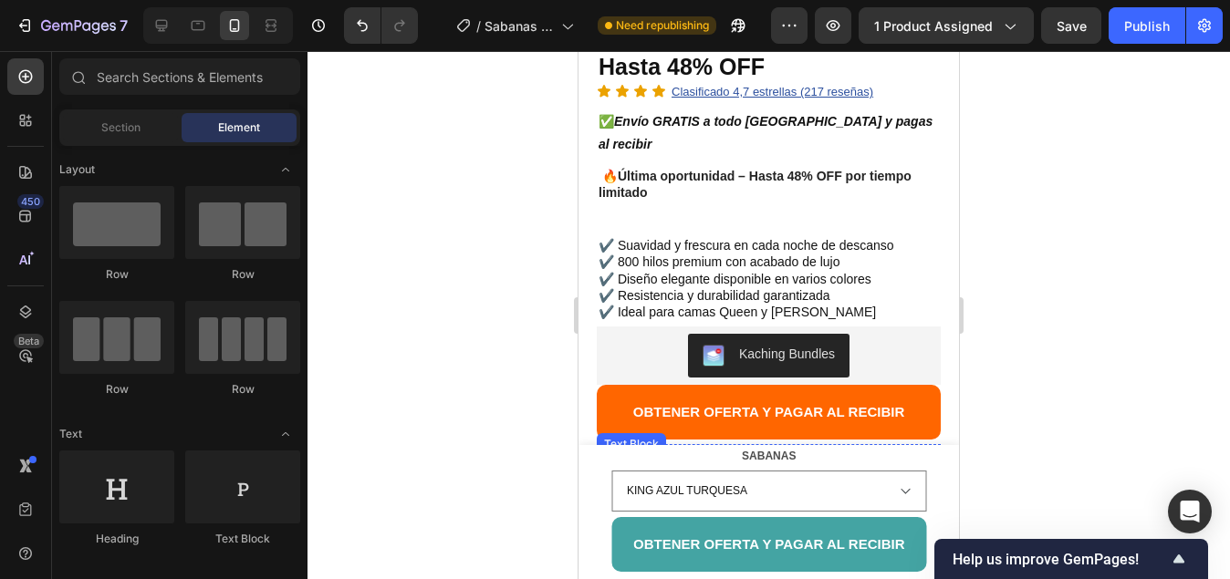
scroll to position [821, 0]
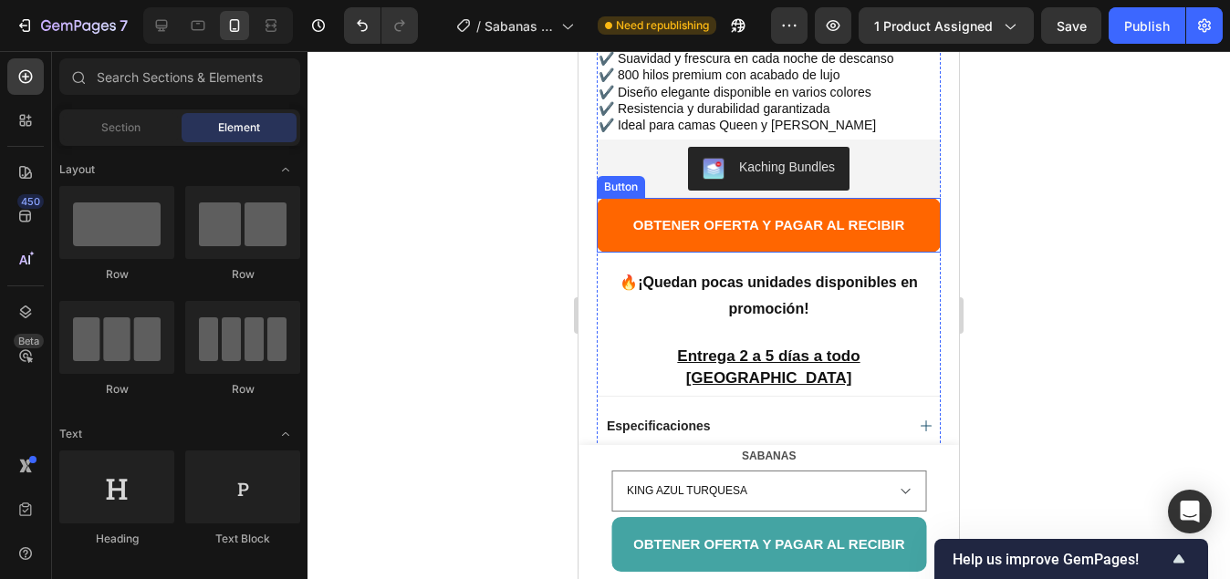
click at [609, 201] on button "OBTENER OFERTA Y PAGAR AL RECIBIR" at bounding box center [769, 225] width 344 height 55
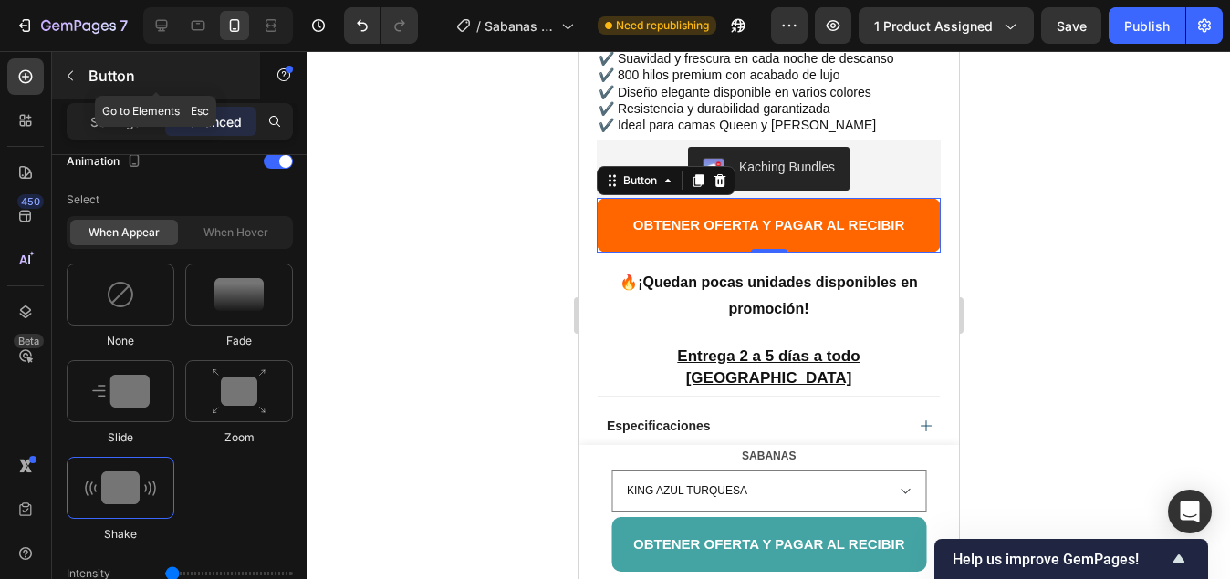
click at [70, 74] on icon "button" at bounding box center [69, 76] width 5 height 10
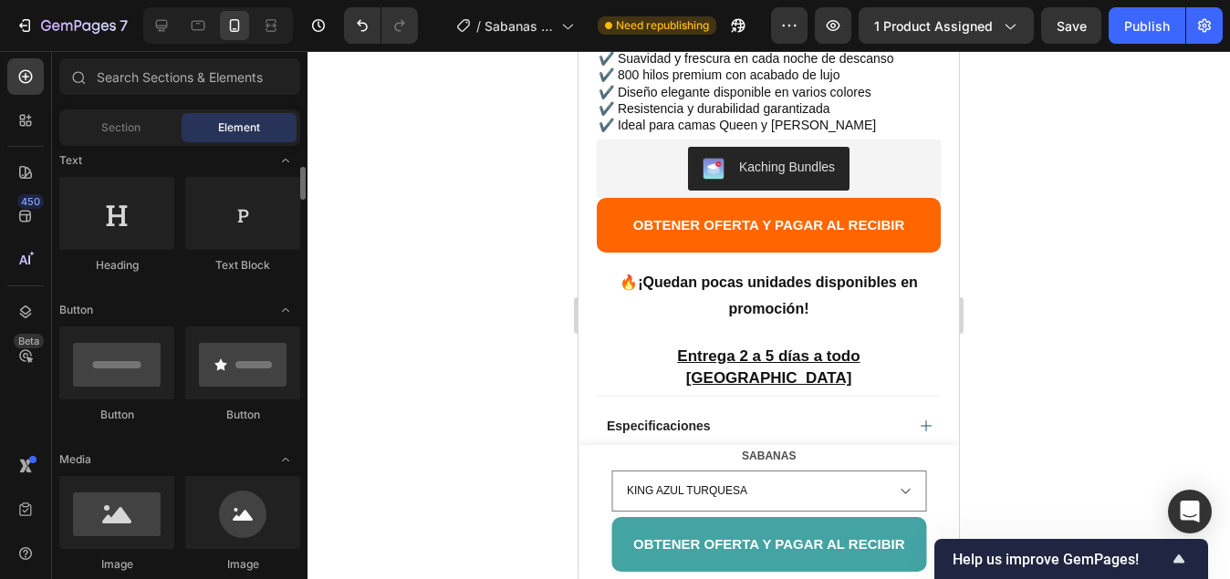
scroll to position [547, 0]
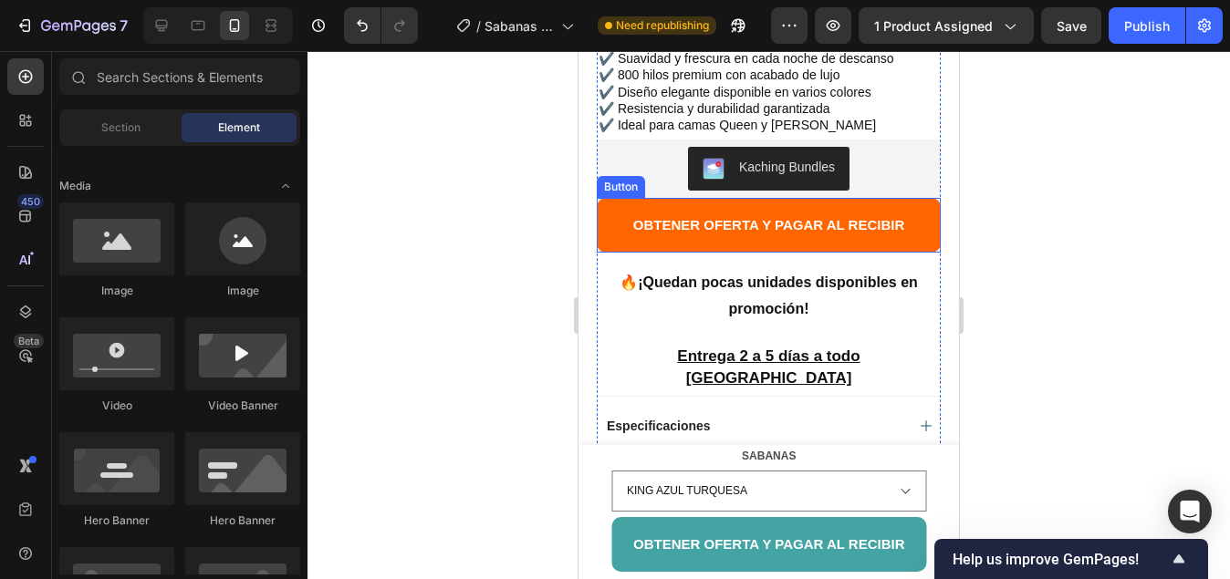
click at [610, 198] on button "OBTENER OFERTA Y PAGAR AL RECIBIR" at bounding box center [769, 225] width 344 height 55
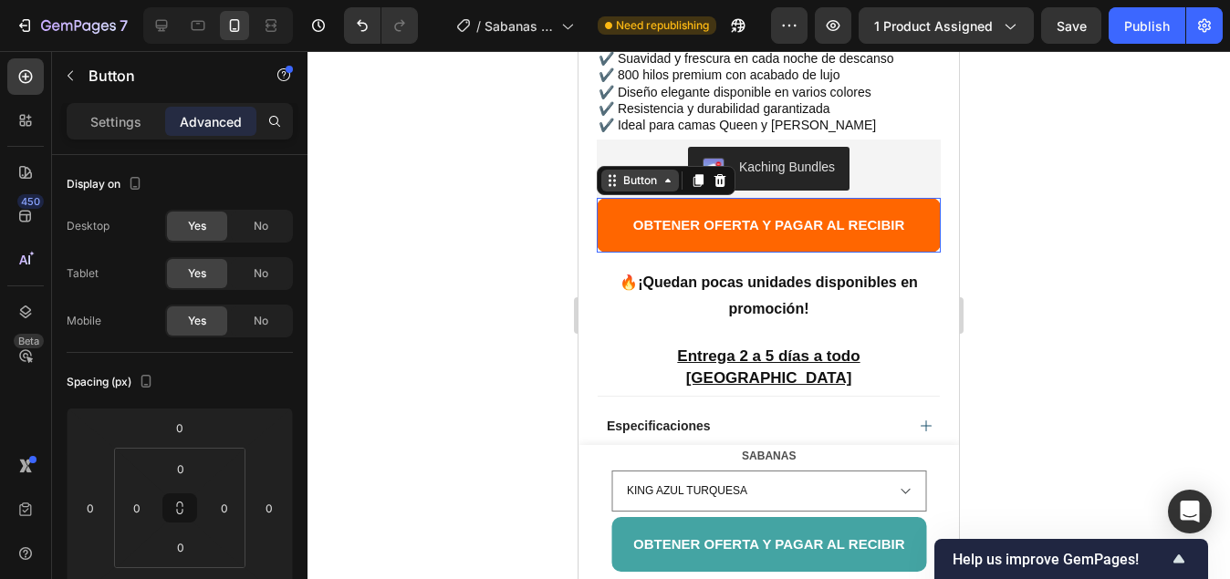
click at [619, 170] on div "Button" at bounding box center [640, 181] width 78 height 22
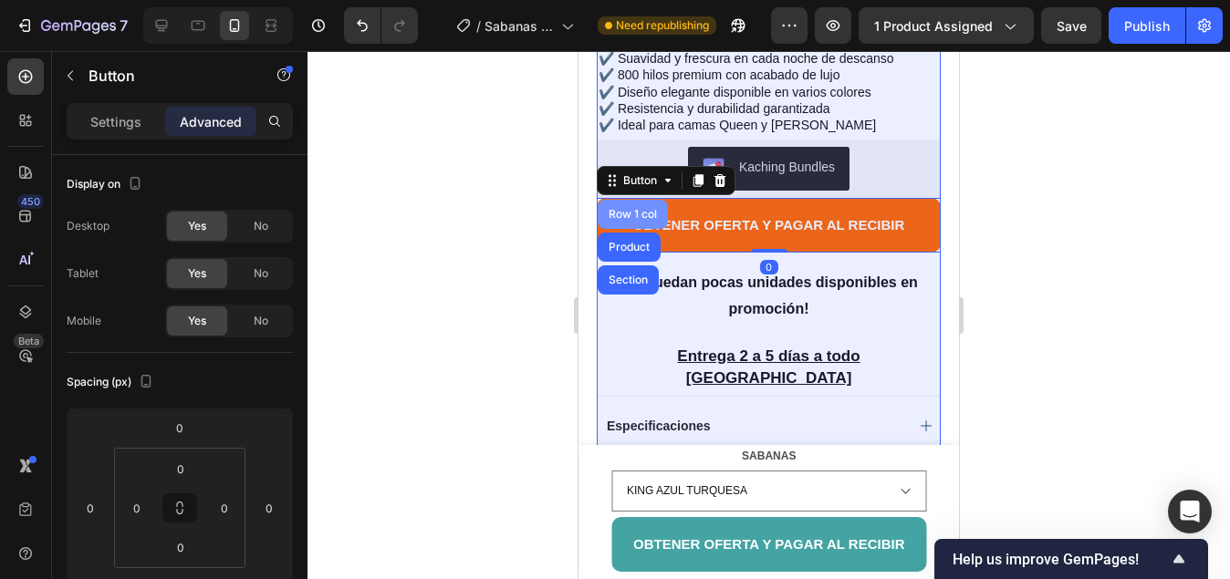
drag, startPoint x: 619, startPoint y: 181, endPoint x: 989, endPoint y: 321, distance: 395.2
click at [619, 209] on div "Row 1 col" at bounding box center [633, 214] width 56 height 11
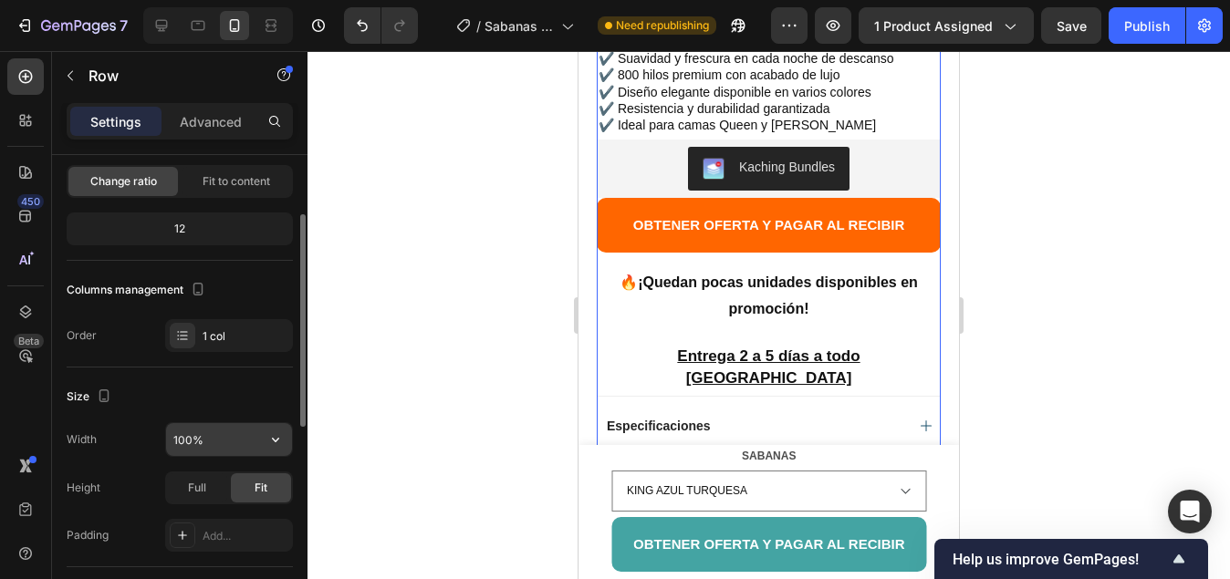
scroll to position [0, 0]
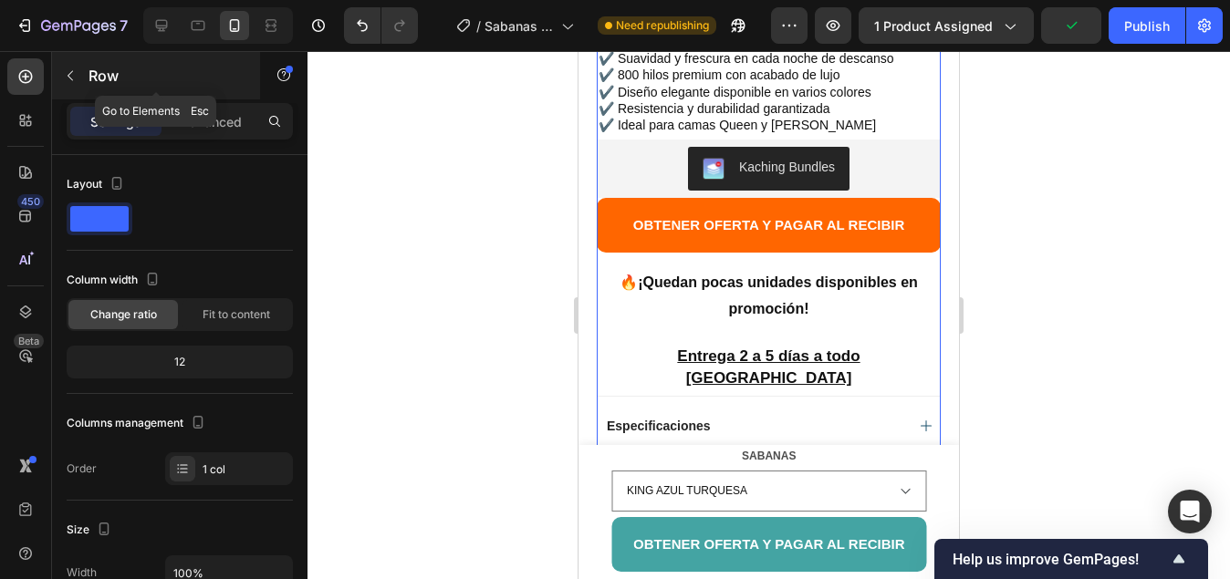
click at [60, 68] on button "button" at bounding box center [70, 75] width 29 height 29
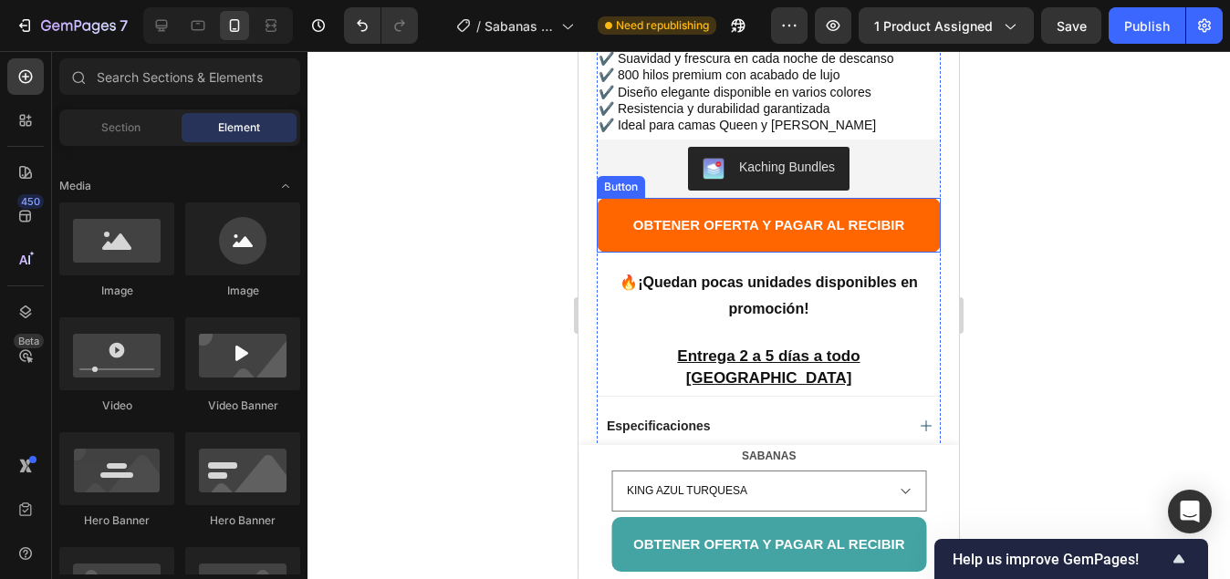
click at [614, 198] on button "OBTENER OFERTA Y PAGAR AL RECIBIR" at bounding box center [769, 225] width 344 height 55
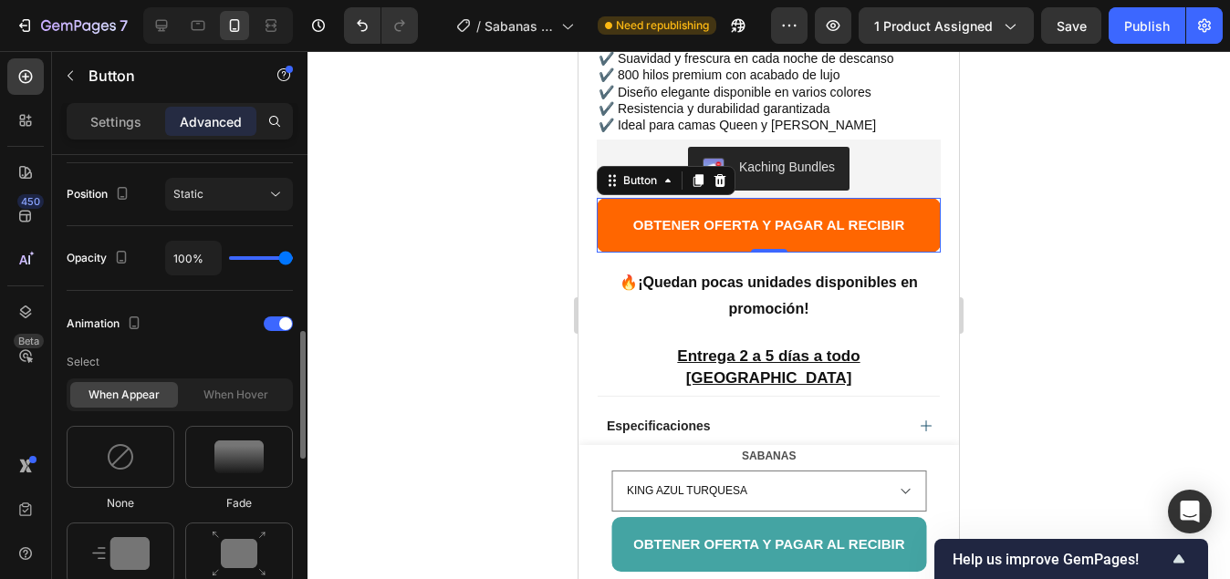
scroll to position [932, 0]
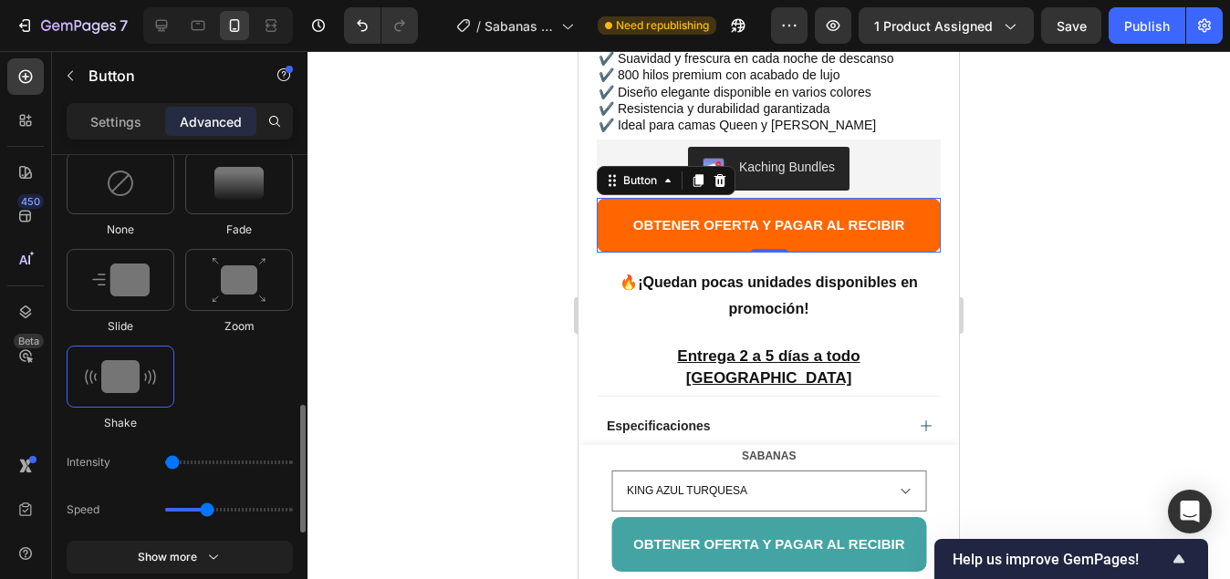
click at [129, 383] on img at bounding box center [120, 376] width 71 height 33
click at [617, 198] on button "OBTENER OFERTA Y PAGAR AL RECIBIR" at bounding box center [769, 225] width 344 height 55
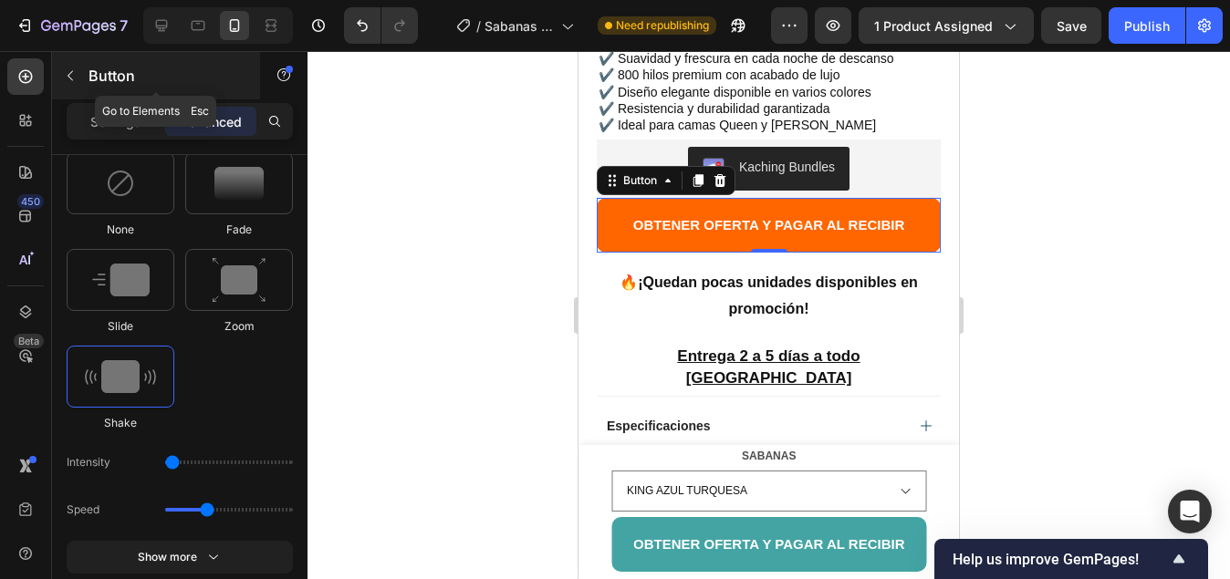
click at [69, 70] on icon "button" at bounding box center [70, 75] width 15 height 15
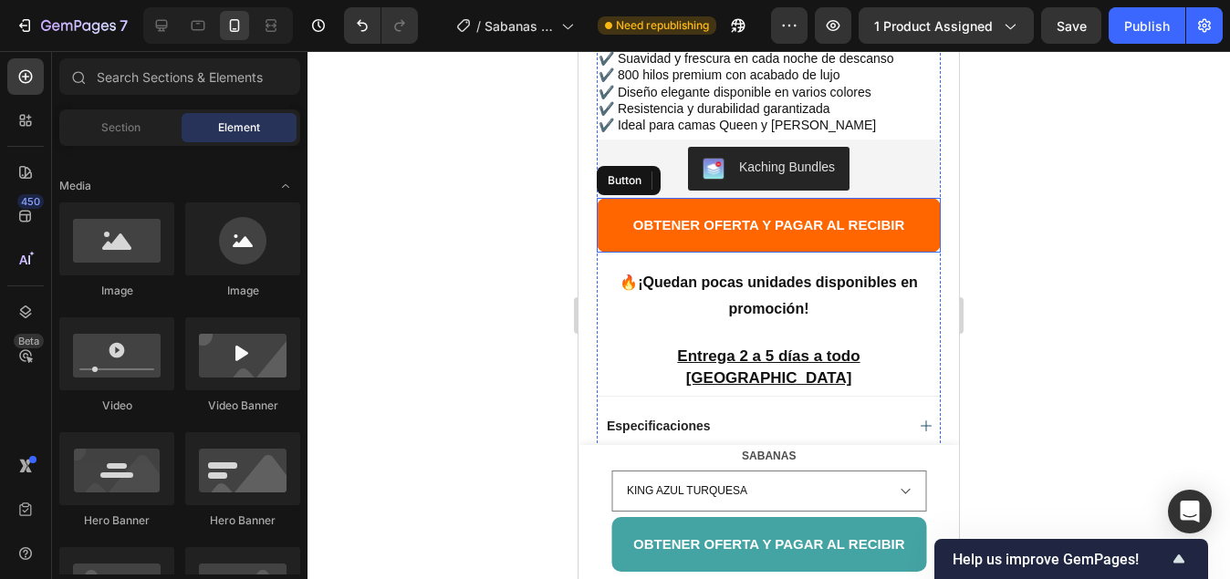
click at [615, 201] on button "OBTENER OFERTA Y PAGAR AL RECIBIR" at bounding box center [769, 225] width 344 height 55
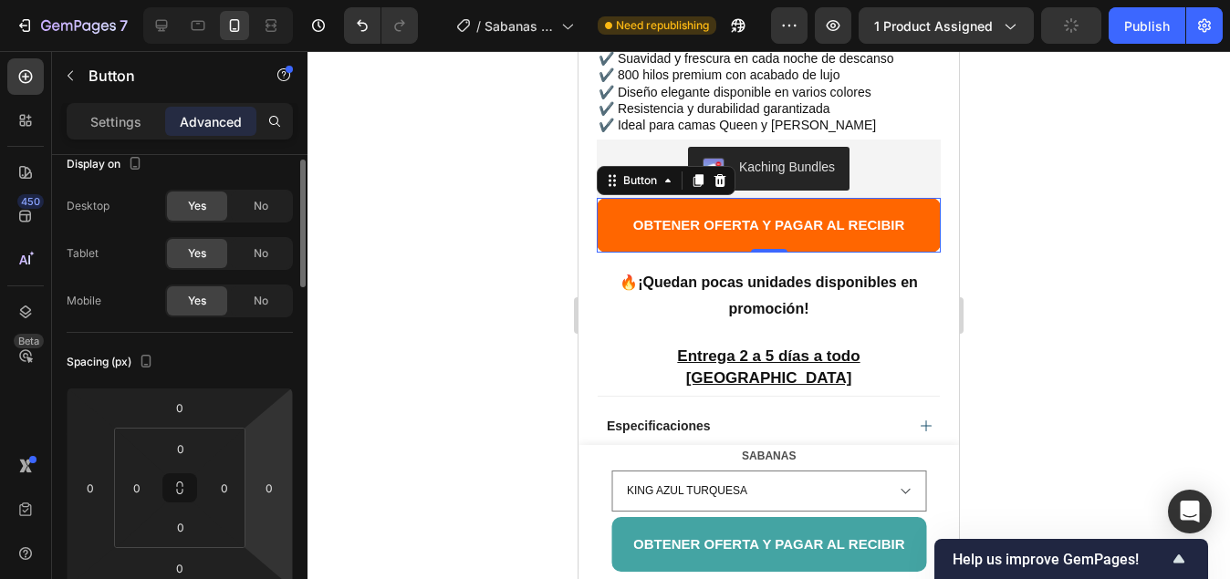
scroll to position [0, 0]
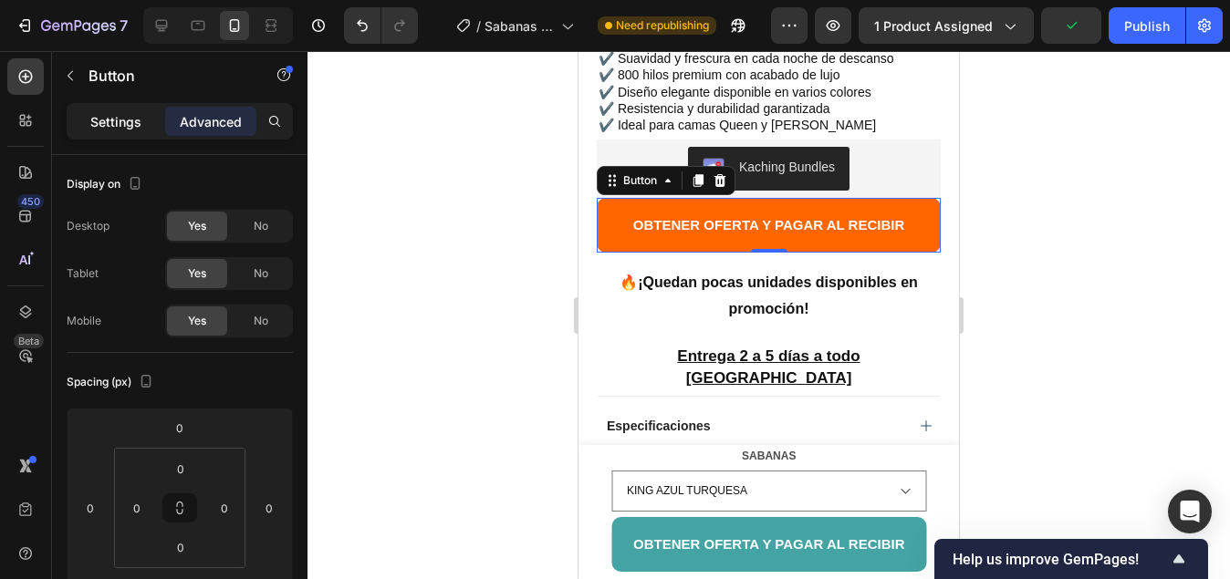
click at [111, 122] on p "Settings" at bounding box center [115, 121] width 51 height 19
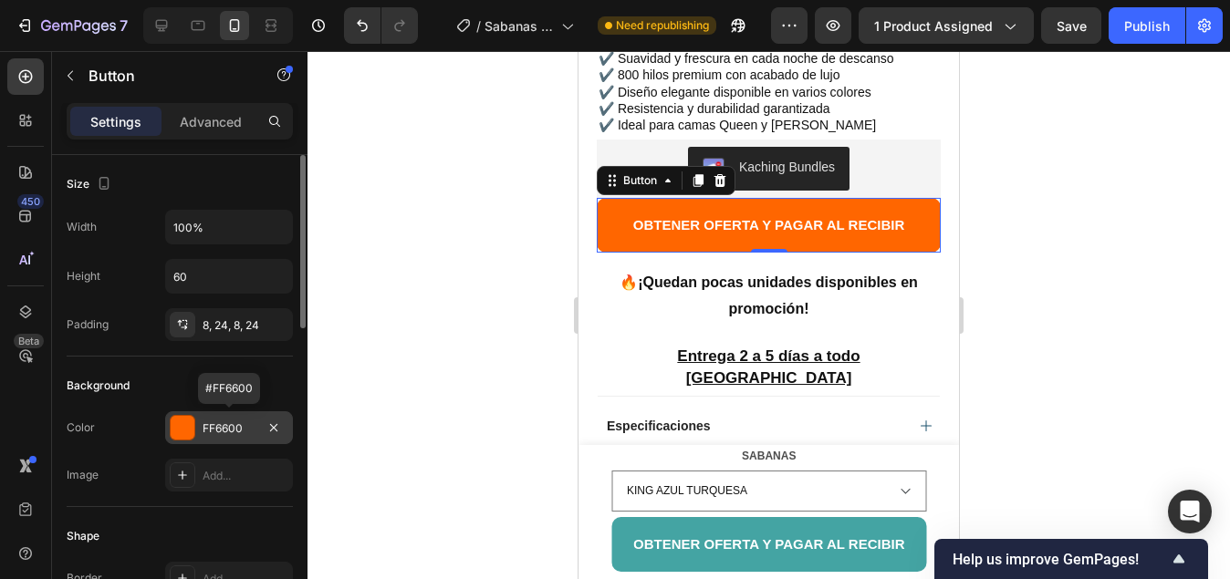
click at [173, 421] on div at bounding box center [183, 428] width 24 height 24
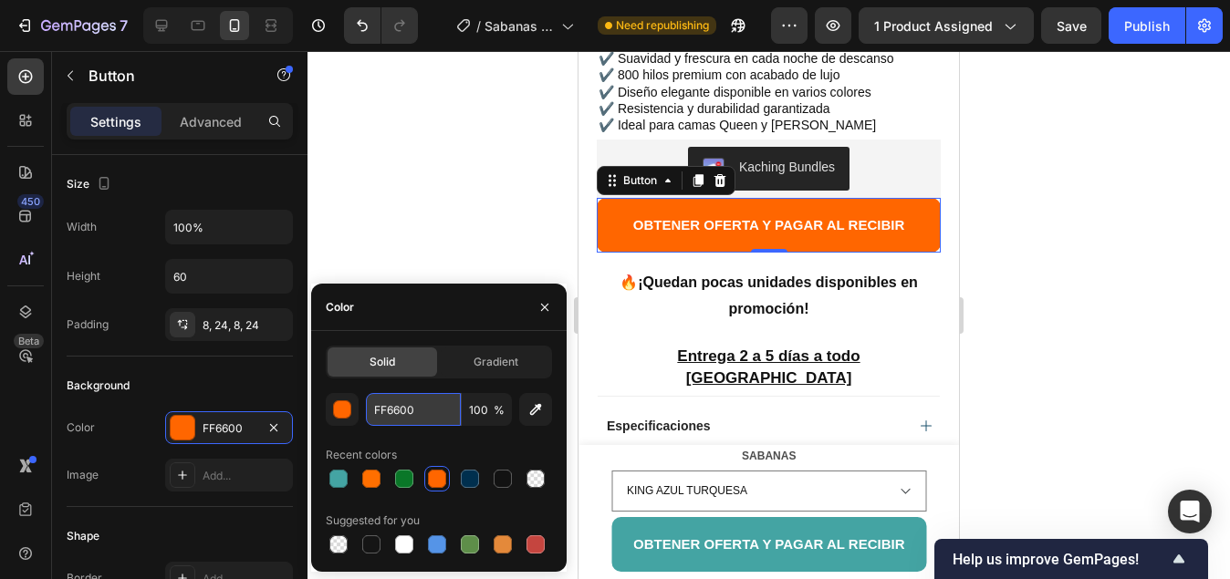
click at [406, 413] on input "FF6600" at bounding box center [413, 409] width 95 height 33
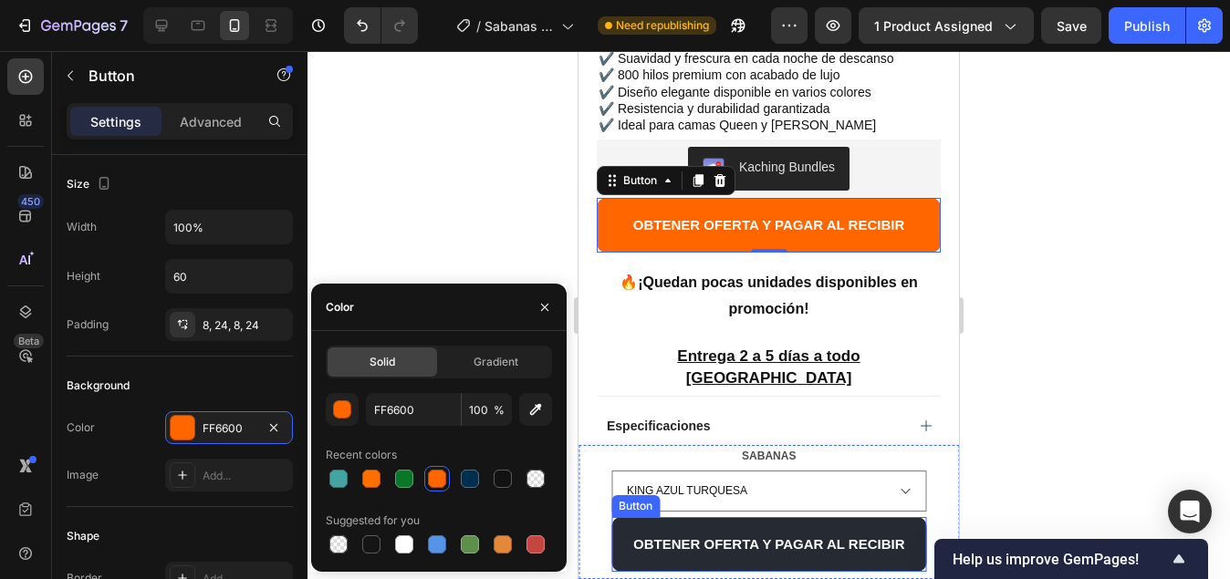
click at [618, 547] on button "OBTENER OFERTA Y PAGAR AL RECIBIR" at bounding box center [769, 544] width 316 height 55
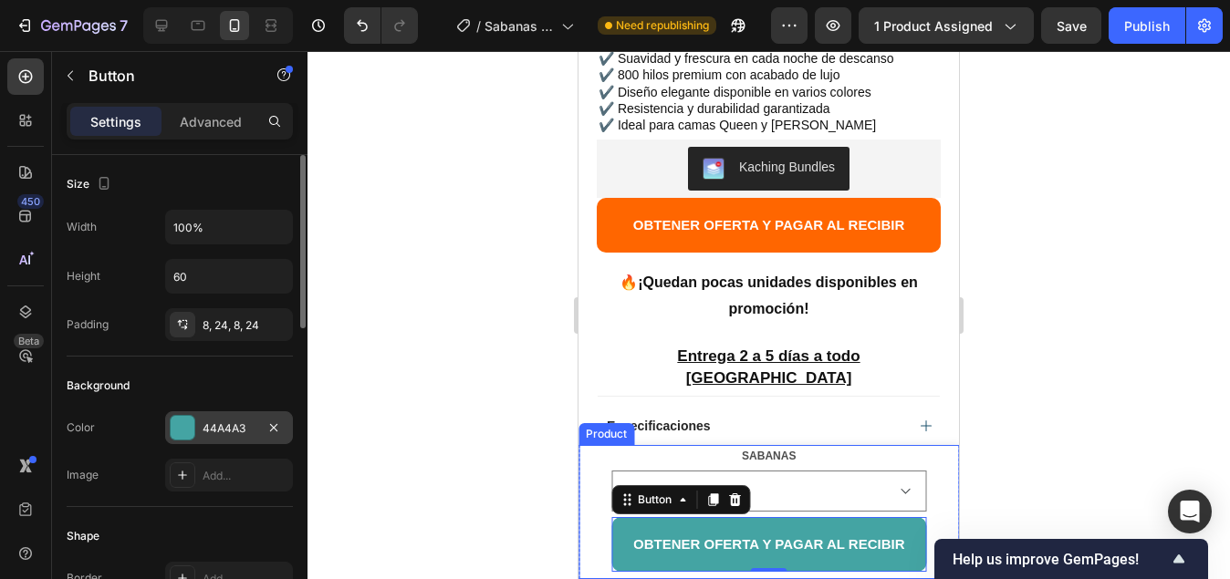
click at [182, 439] on div at bounding box center [183, 428] width 24 height 24
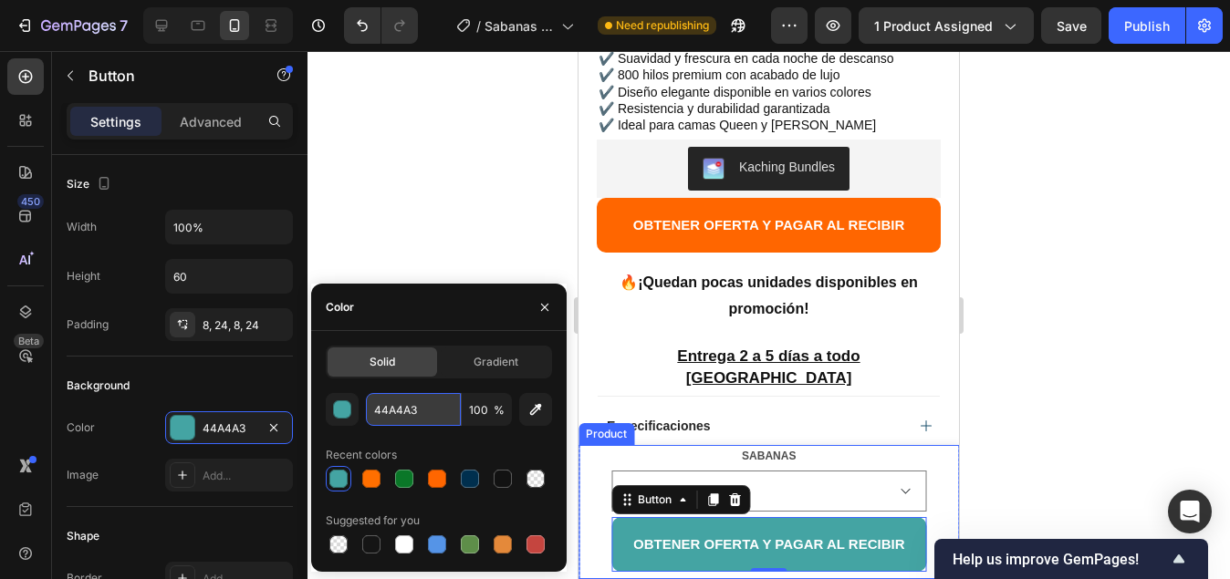
click at [412, 408] on input "44A4A3" at bounding box center [413, 409] width 95 height 33
paste input "FF6600"
type input "FF6600"
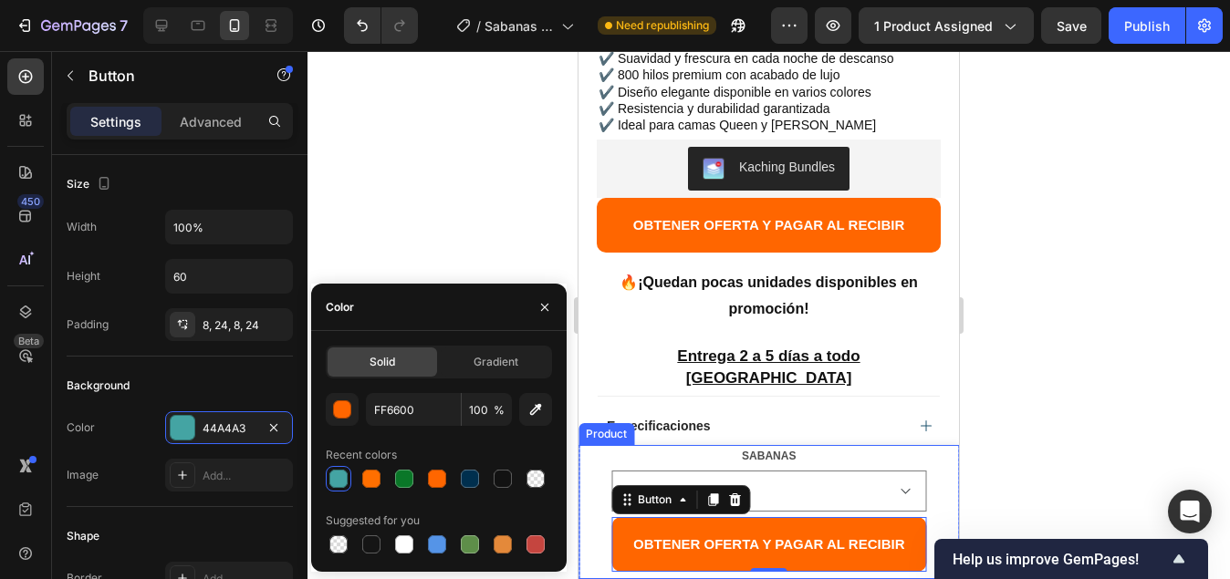
click at [416, 196] on div at bounding box center [768, 315] width 922 height 528
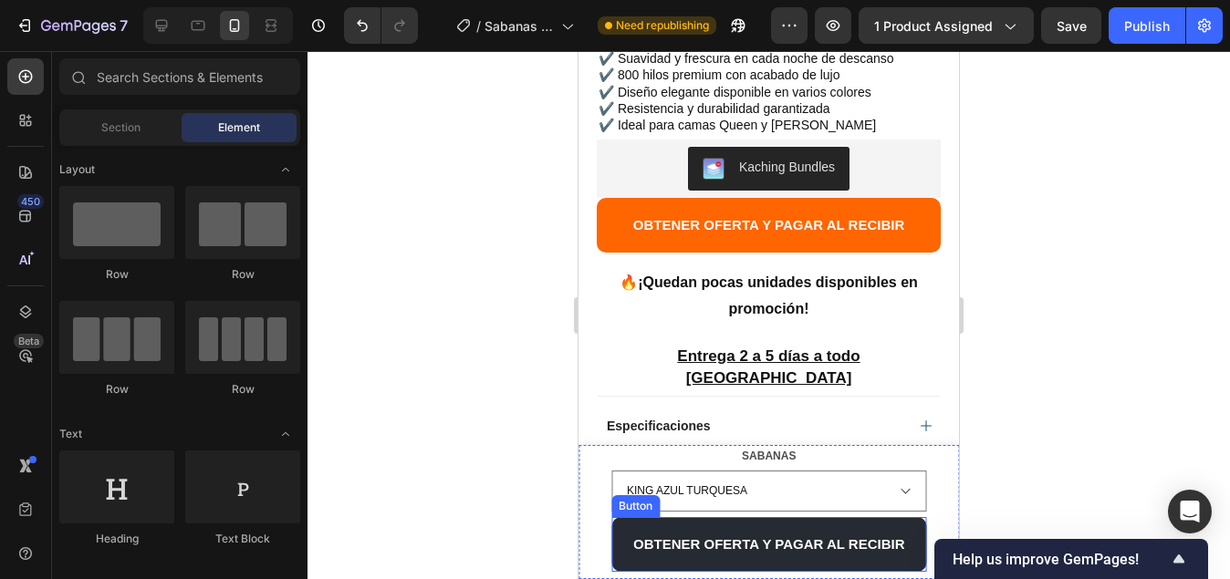
click at [620, 555] on button "OBTENER OFERTA Y PAGAR AL RECIBIR" at bounding box center [769, 544] width 316 height 55
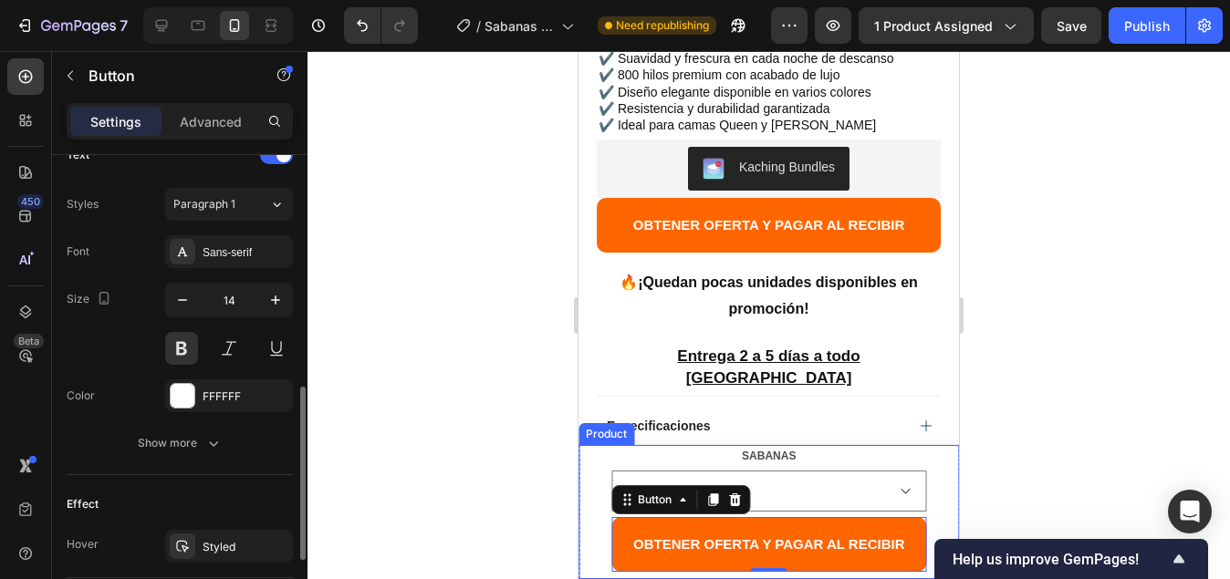
scroll to position [821, 0]
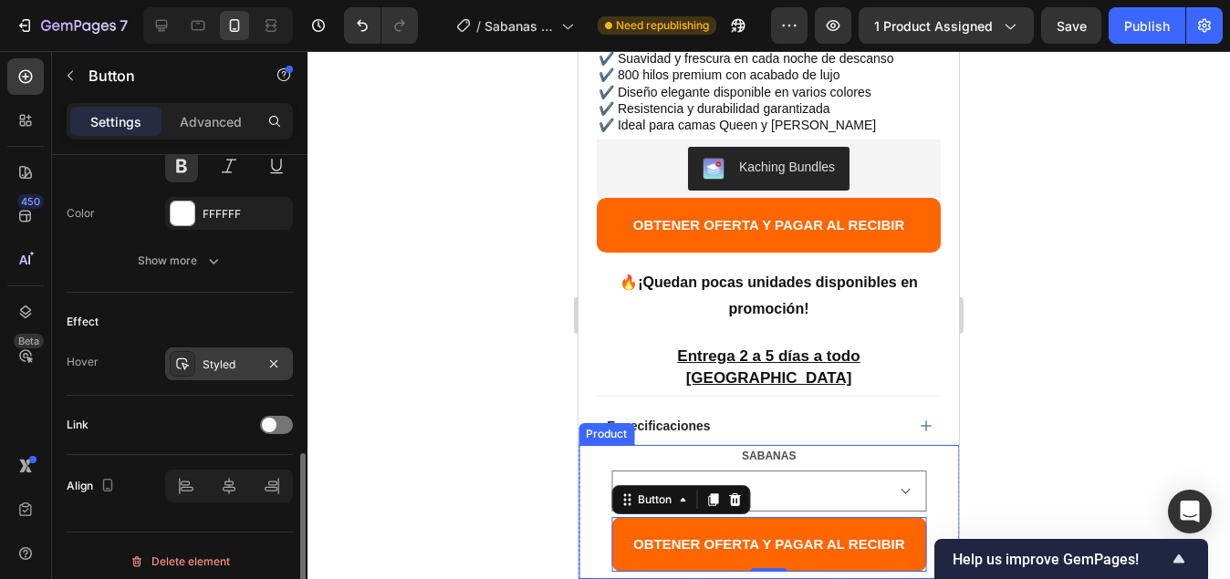
click at [244, 365] on div "Styled" at bounding box center [228, 365] width 53 height 16
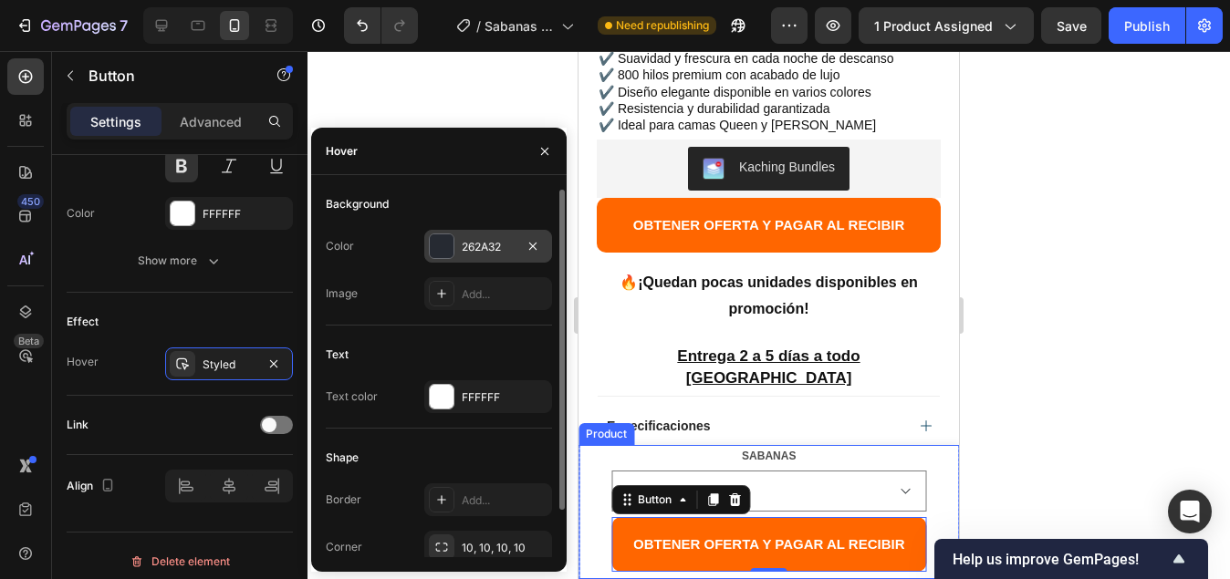
click at [442, 240] on div at bounding box center [442, 246] width 24 height 24
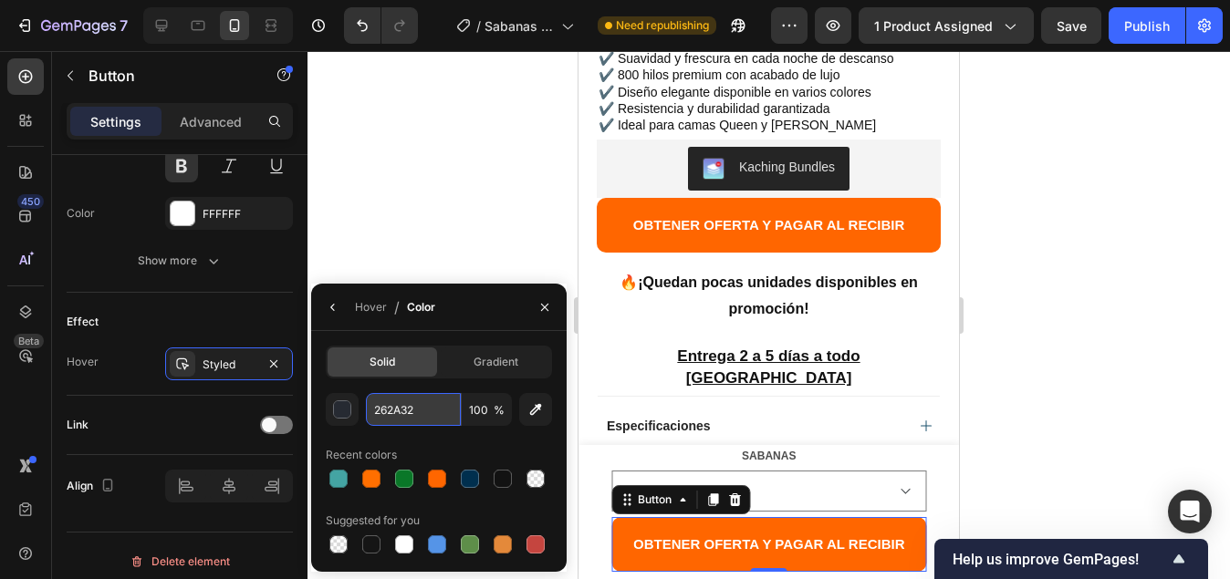
click at [416, 409] on input "262A32" at bounding box center [413, 409] width 95 height 33
paste input "FF6600"
type input "FF6600"
click at [446, 192] on div at bounding box center [768, 315] width 922 height 528
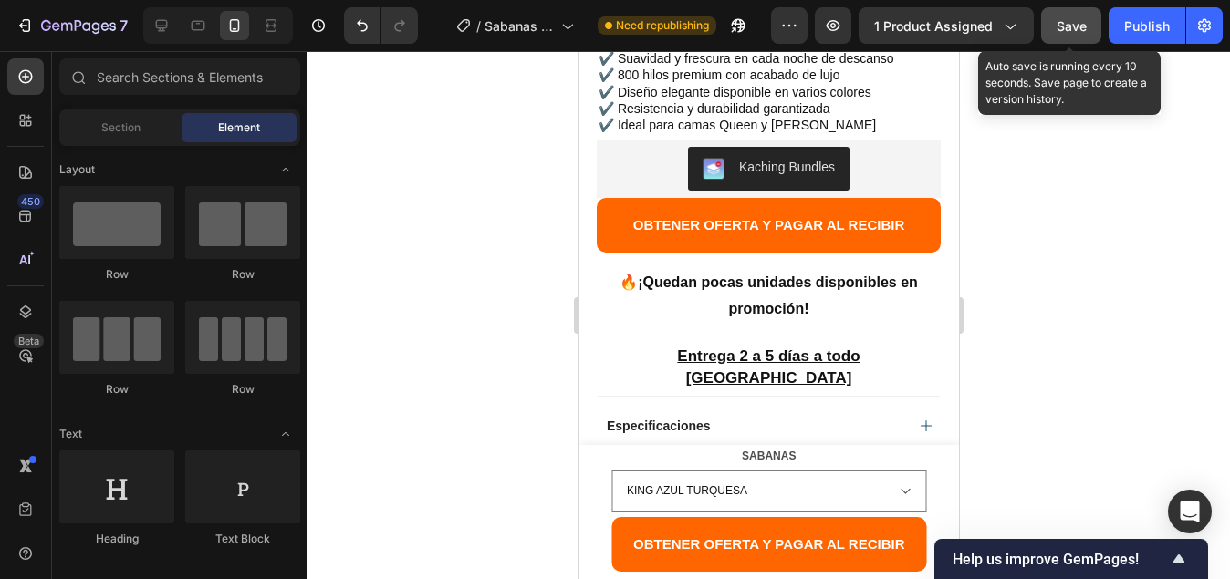
click at [1056, 22] on span "Save" at bounding box center [1071, 26] width 30 height 16
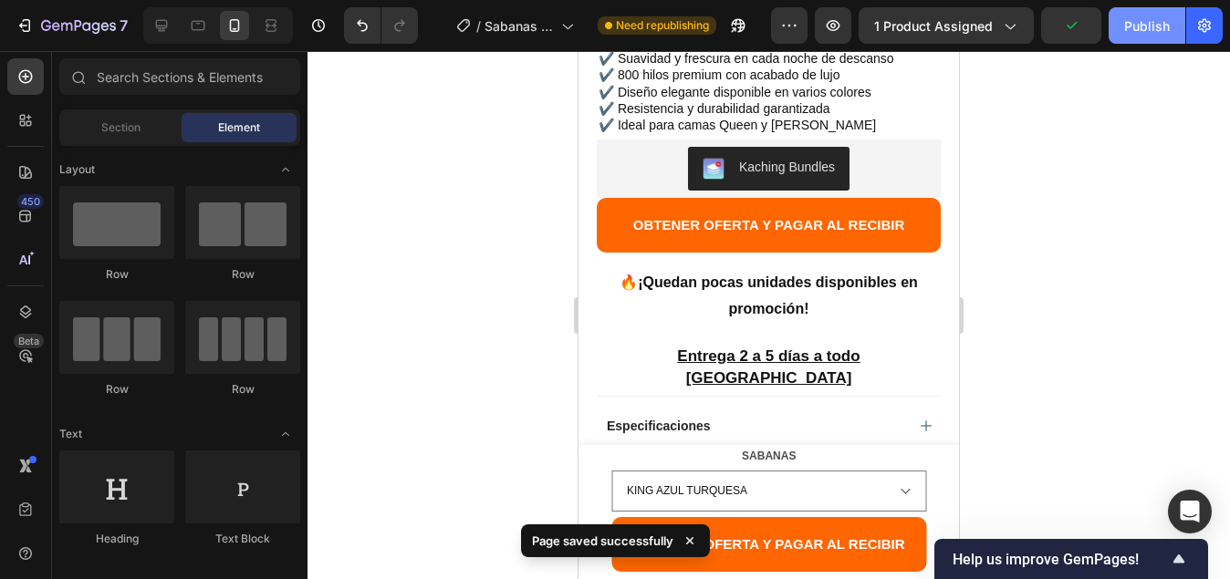
click at [1130, 26] on div "Publish" at bounding box center [1147, 25] width 46 height 19
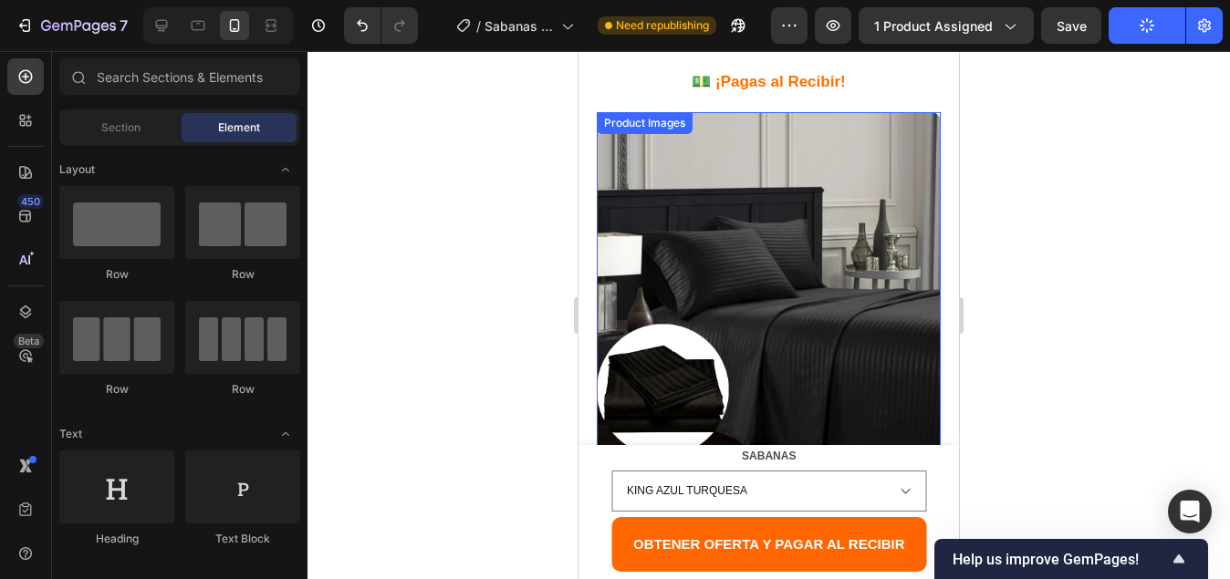
scroll to position [0, 0]
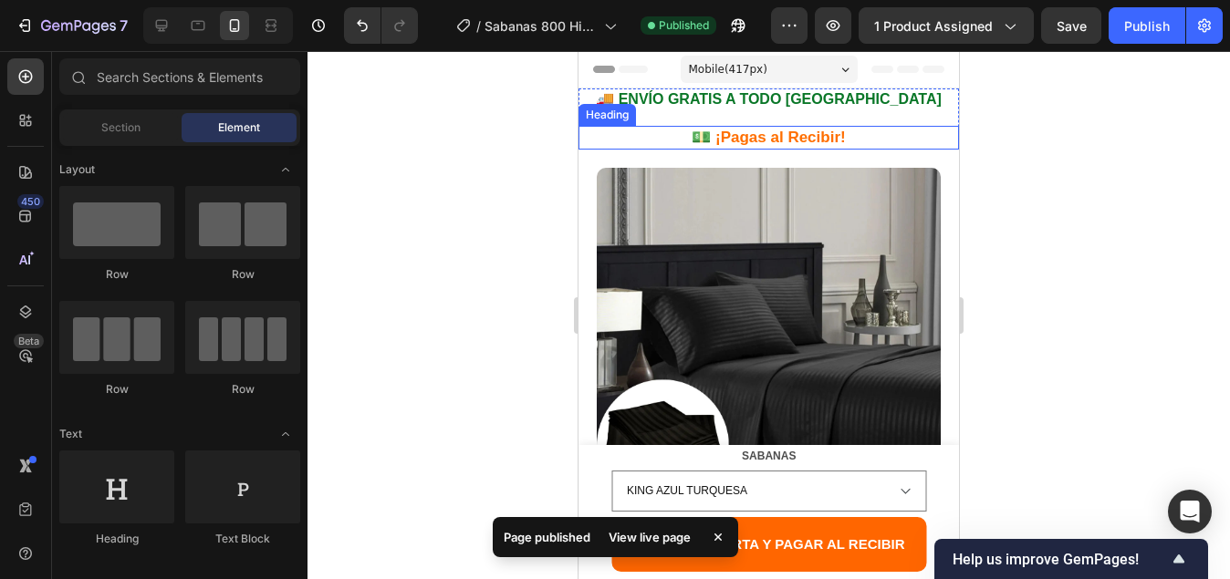
click at [735, 132] on h2 "💵 ¡Pagas al Recibir!" at bounding box center [768, 138] width 380 height 24
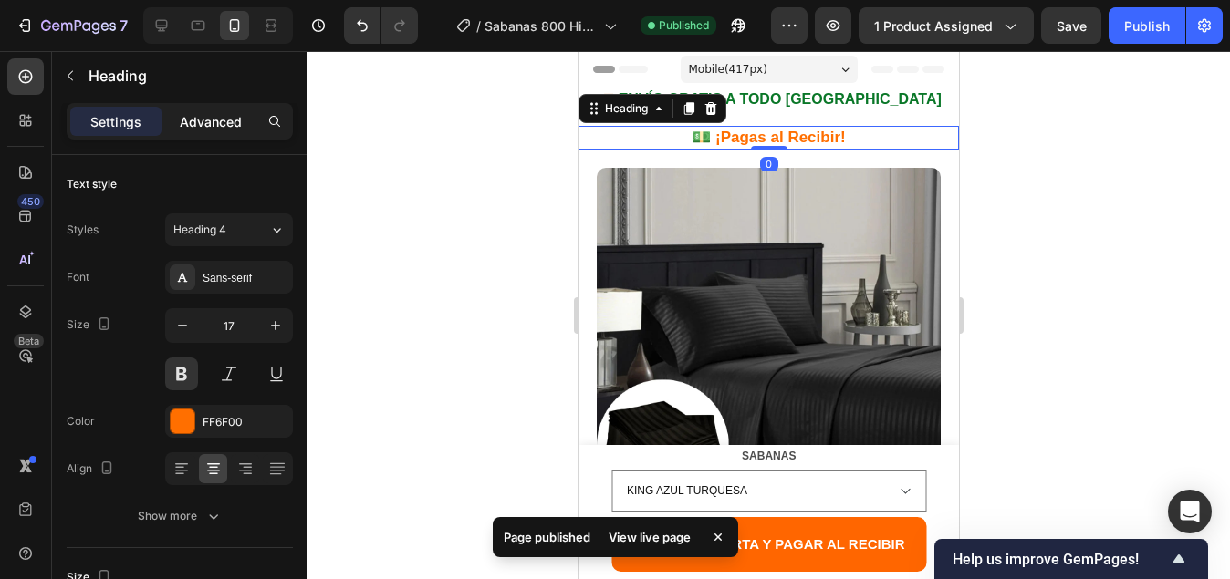
click at [205, 130] on p "Advanced" at bounding box center [211, 121] width 62 height 19
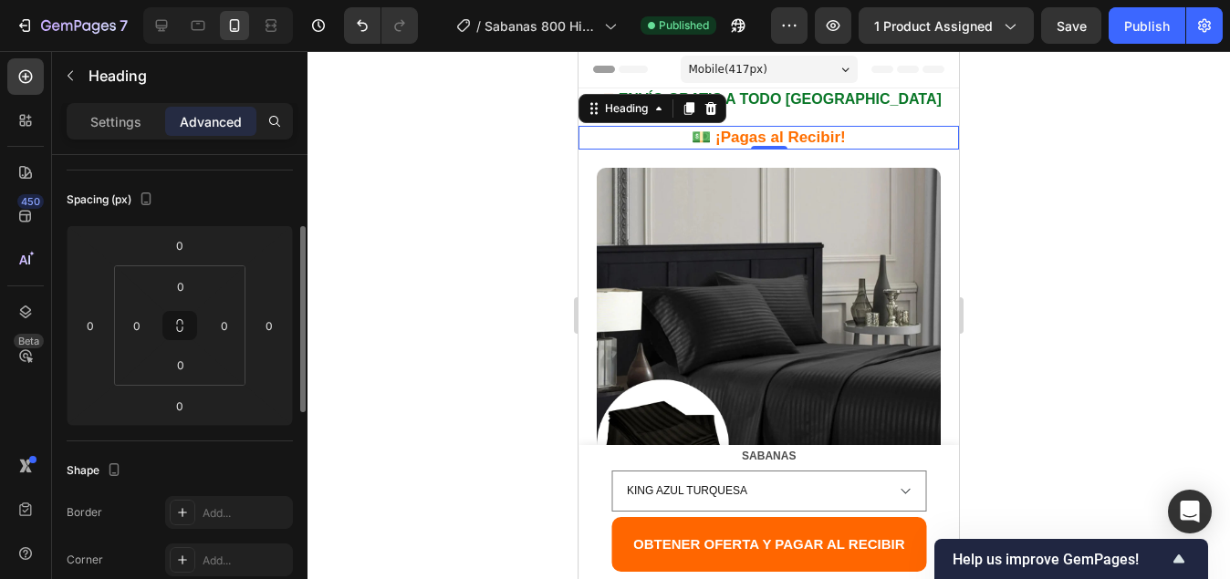
scroll to position [365, 0]
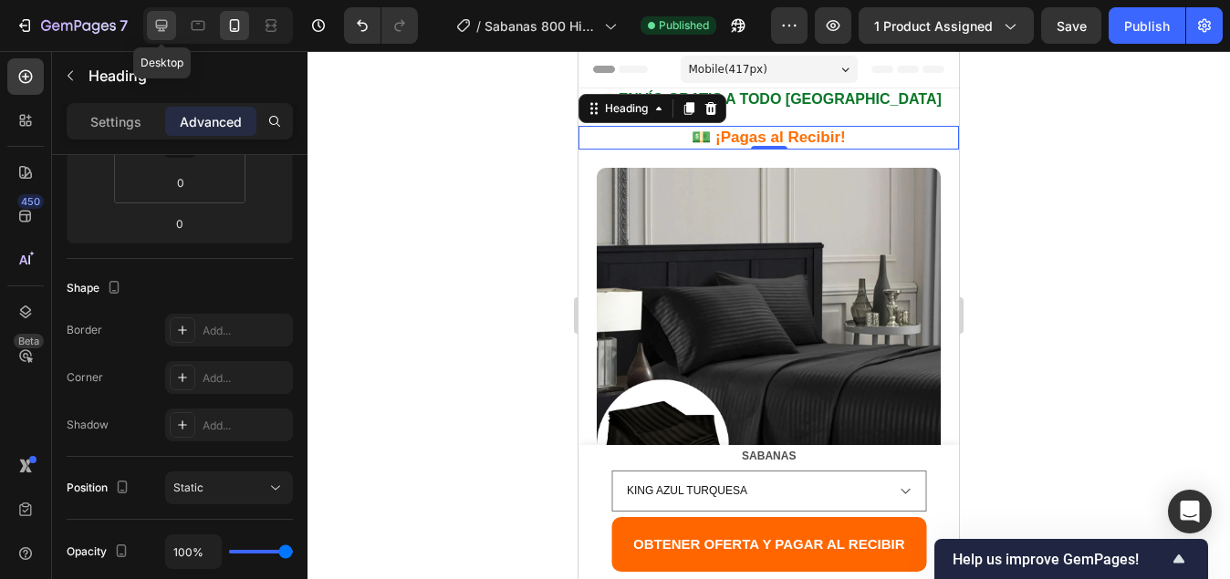
click at [160, 31] on icon at bounding box center [162, 26] width 12 height 12
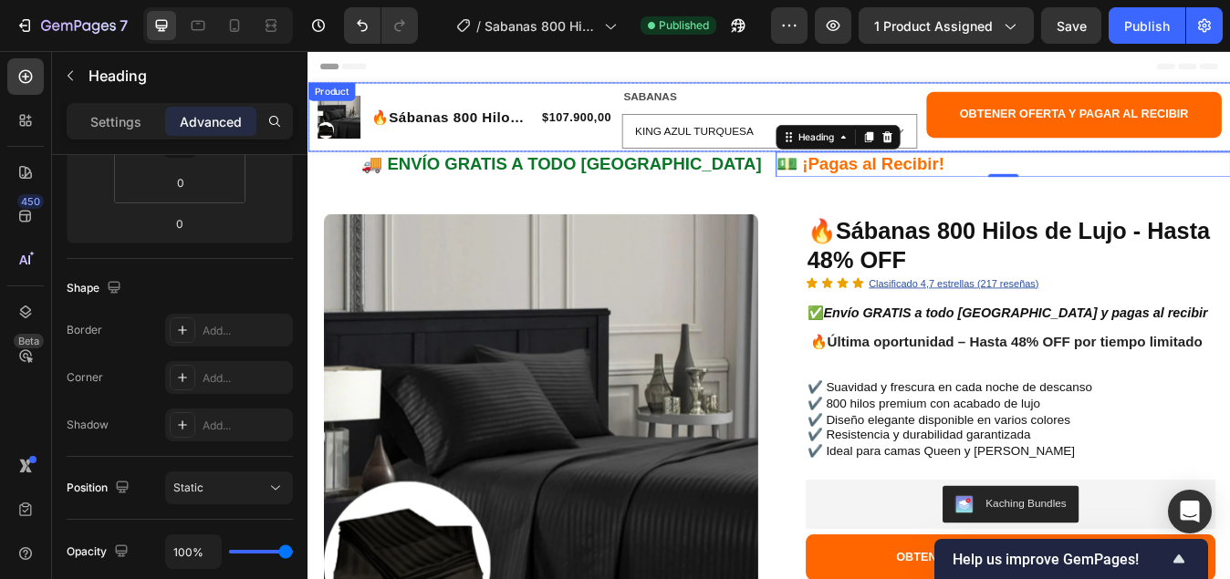
click at [853, 192] on div "🚚 ENVÍO GRATIS A TODO COLOMBIA Heading 💵 ¡Pagas al Recibir! Heading 0 Row" at bounding box center [854, 186] width 1095 height 30
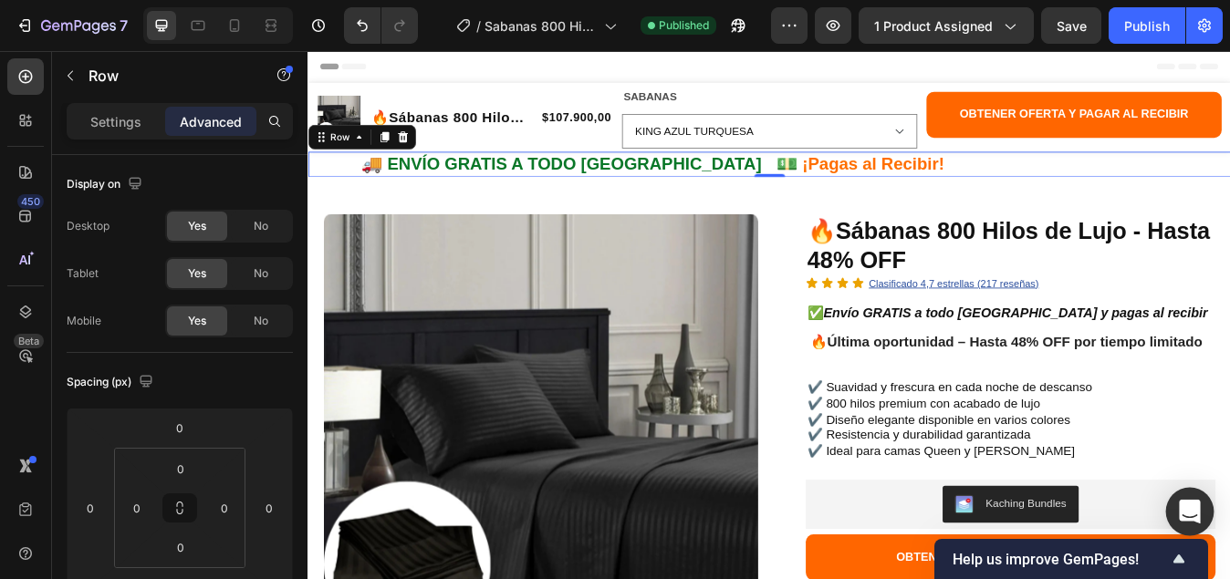
click at [1188, 504] on icon "Open Intercom Messenger" at bounding box center [1188, 512] width 21 height 24
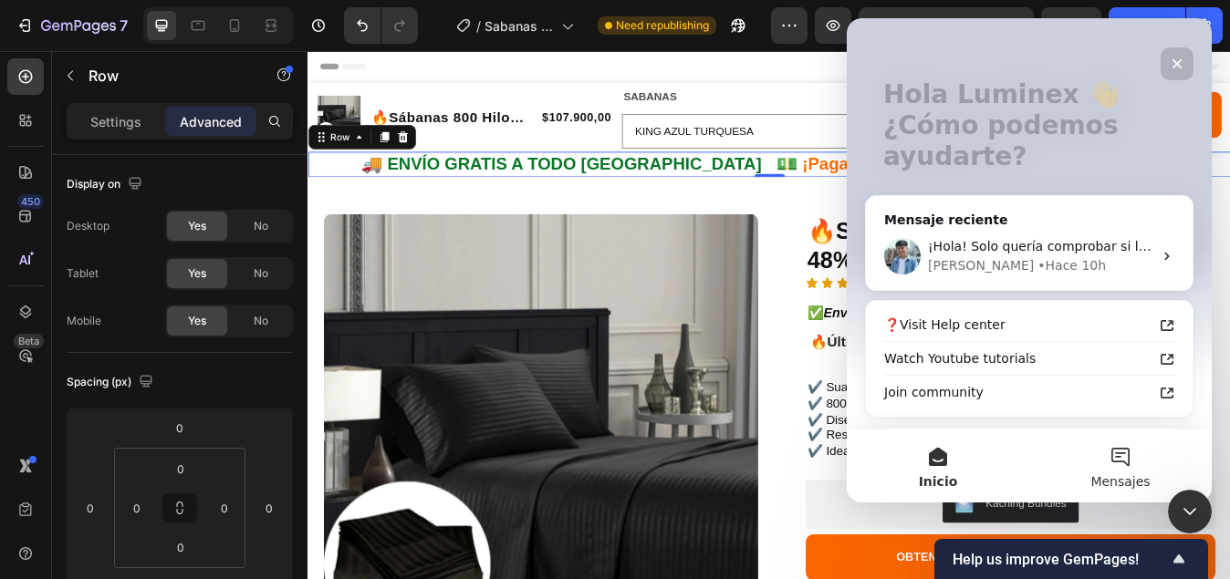
scroll to position [194, 0]
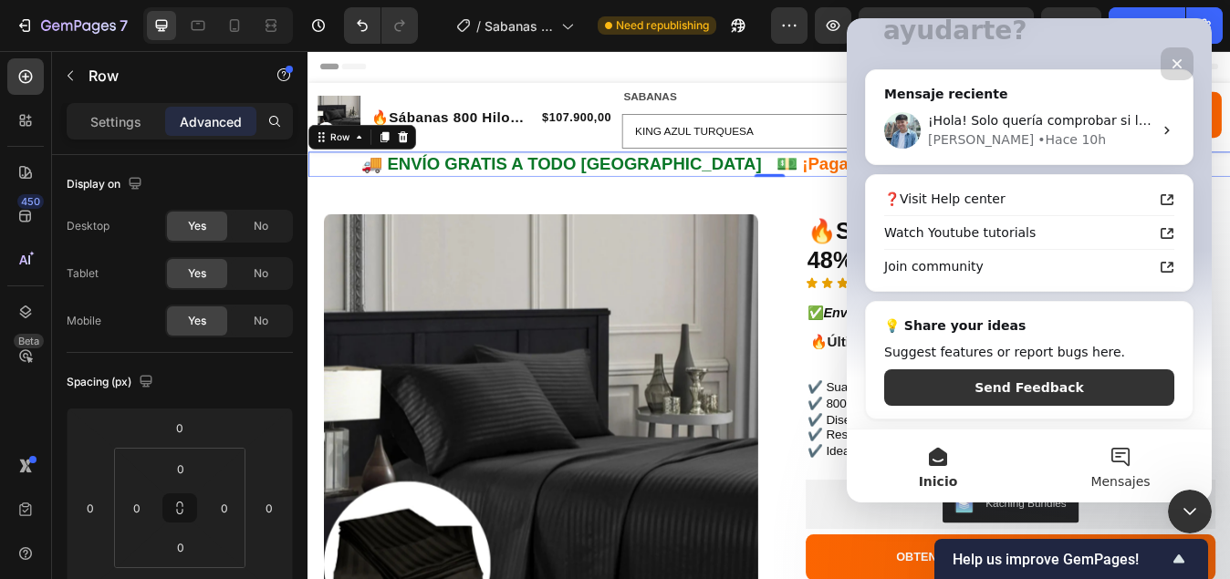
click at [1126, 457] on button "Mensajes" at bounding box center [1120, 466] width 182 height 73
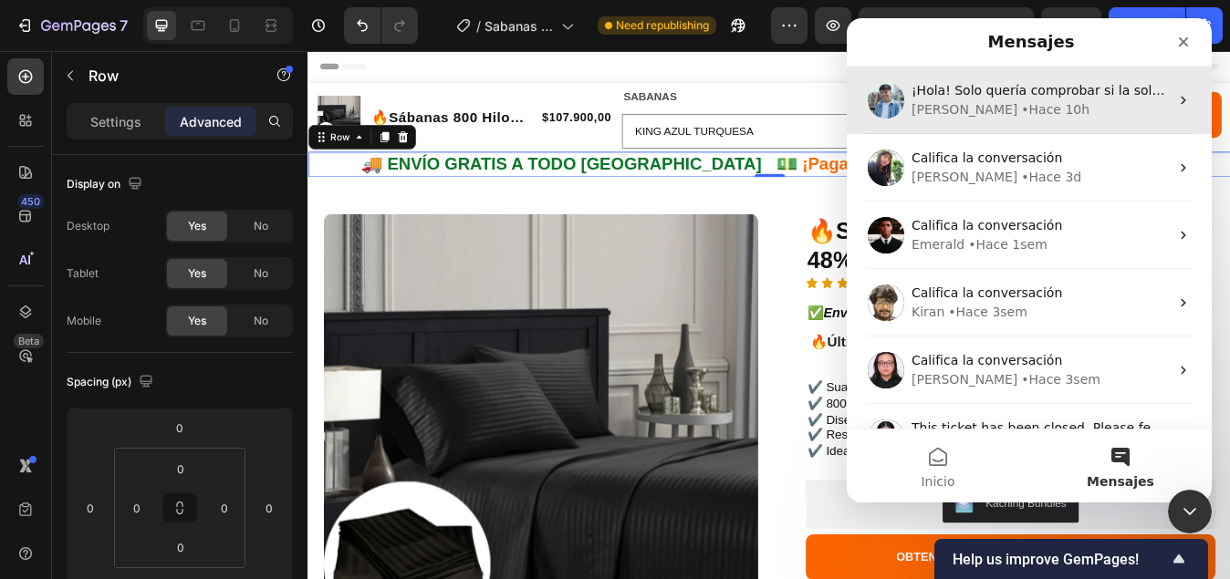
click at [1030, 109] on div "Liam • Hace 10h" at bounding box center [1039, 109] width 257 height 19
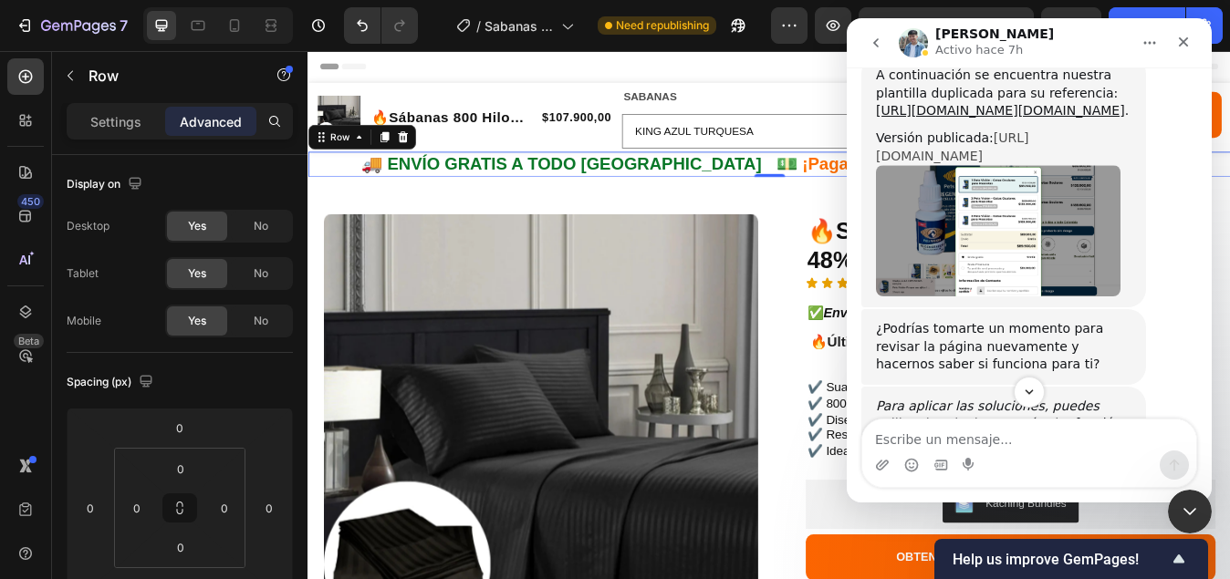
scroll to position [4784, 0]
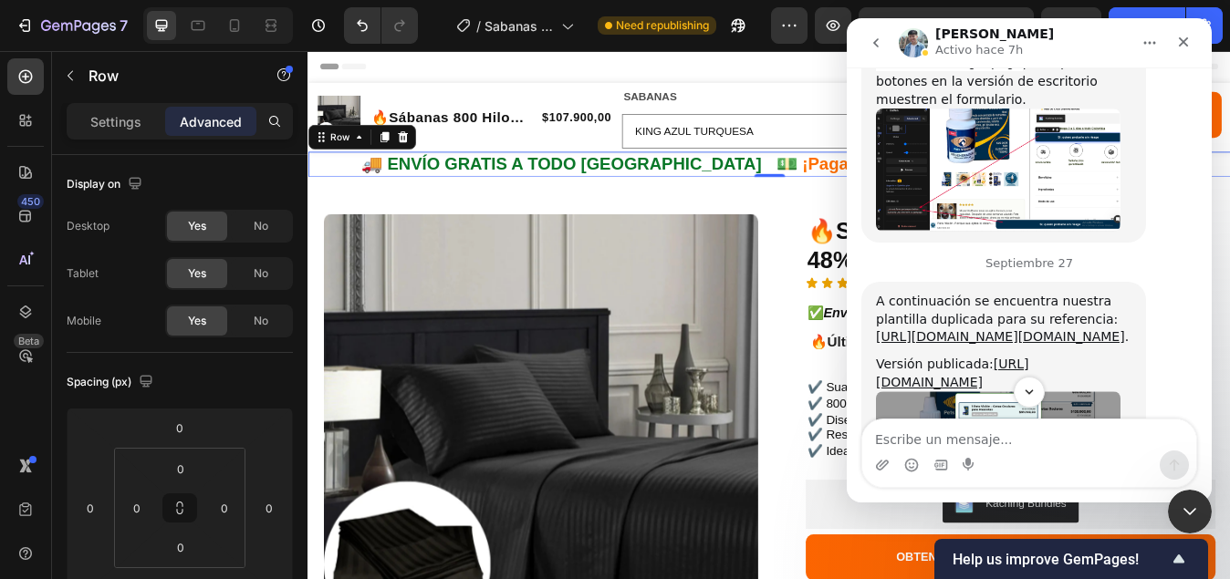
click at [923, 444] on textarea "Escribe un mensaje..." at bounding box center [1029, 435] width 334 height 31
type textarea "HOLA"
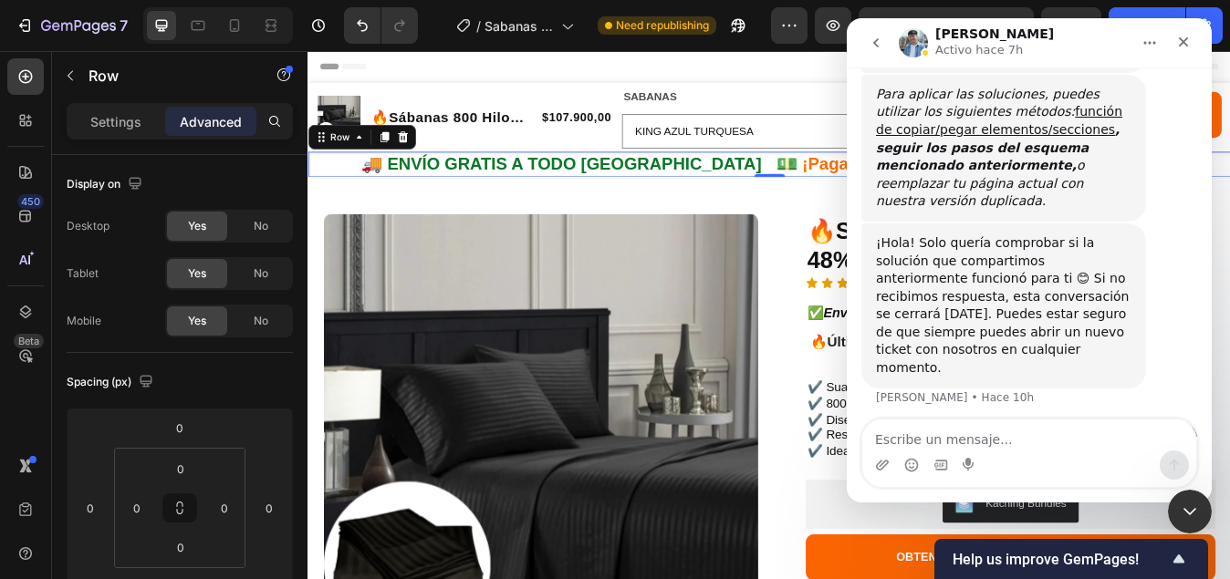
scroll to position [5386, 0]
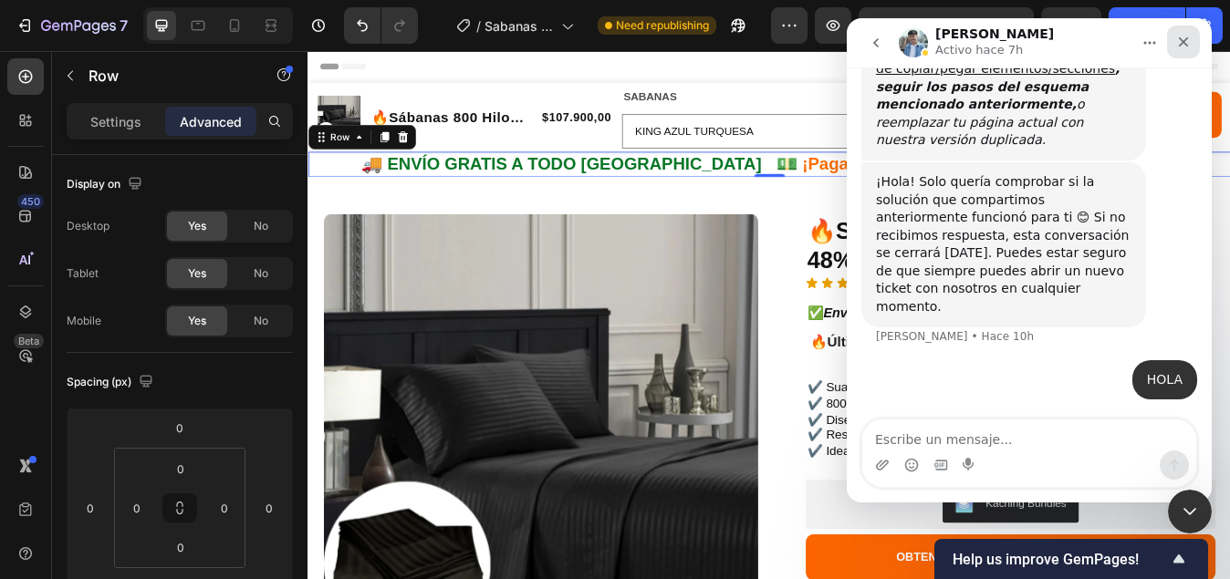
click at [1178, 41] on icon "Cerrar" at bounding box center [1183, 42] width 15 height 15
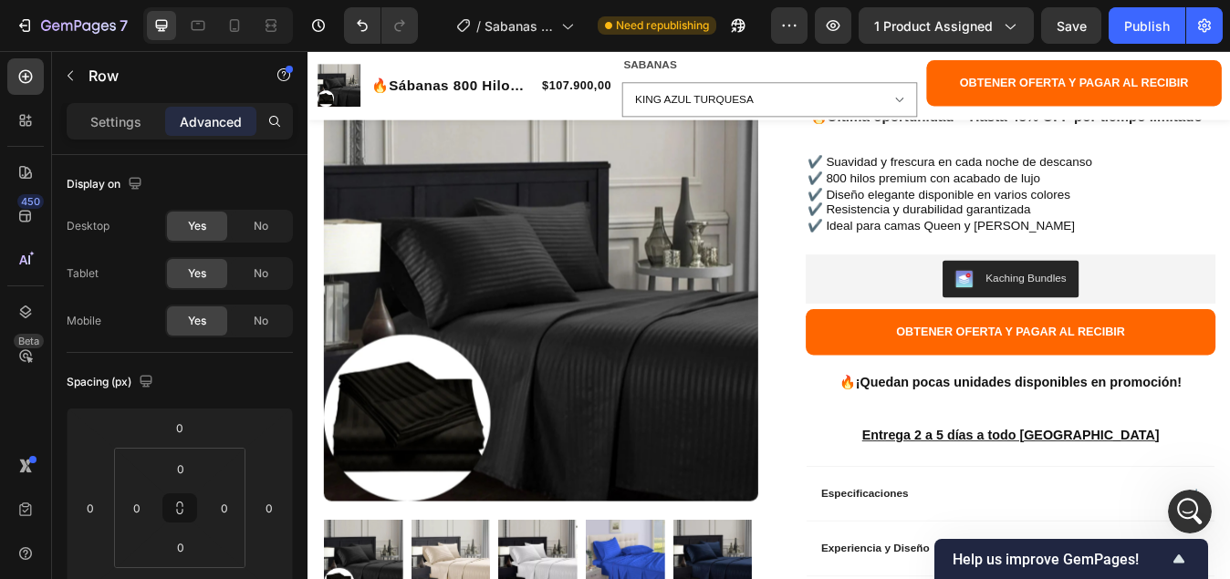
scroll to position [274, 0]
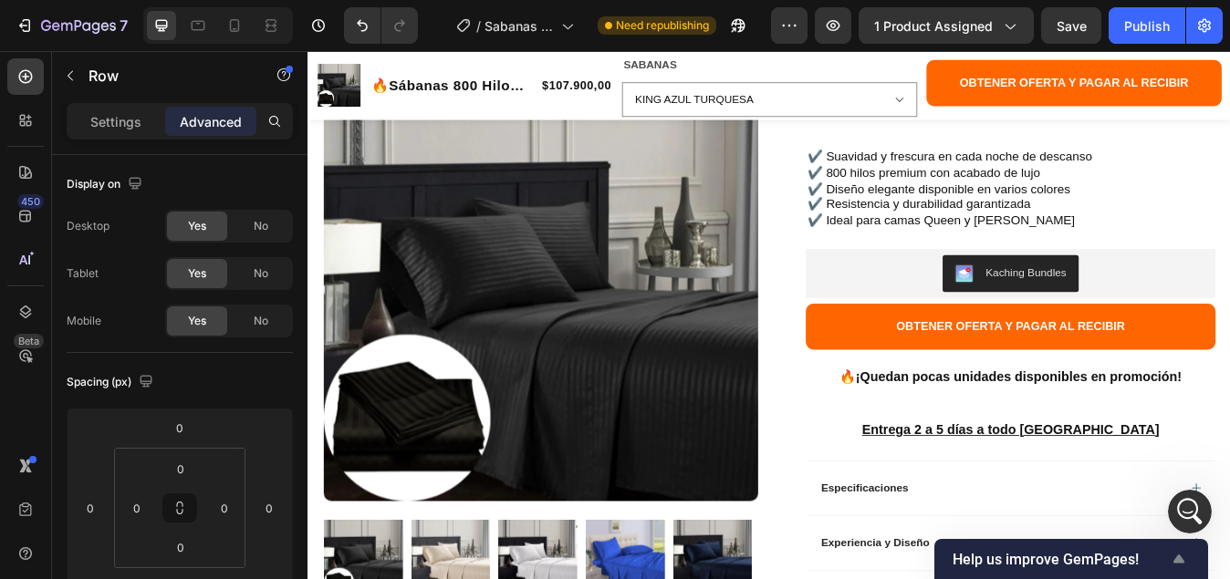
click at [1118, 560] on span "Help us improve GemPages!" at bounding box center [1059, 559] width 215 height 17
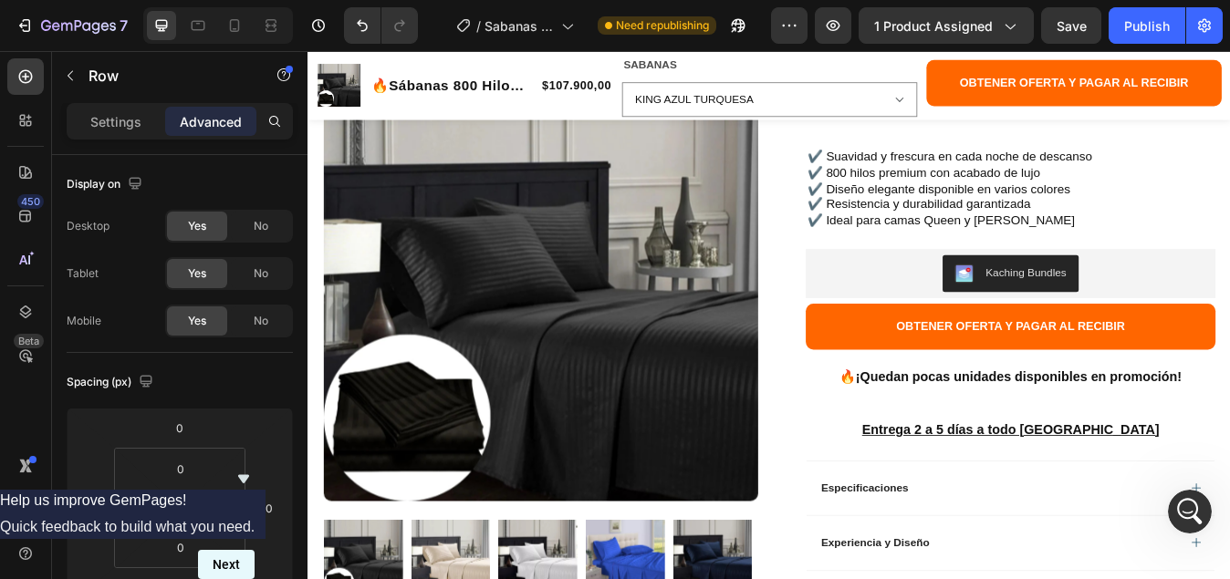
click at [254, 551] on button "Next" at bounding box center [226, 564] width 57 height 29
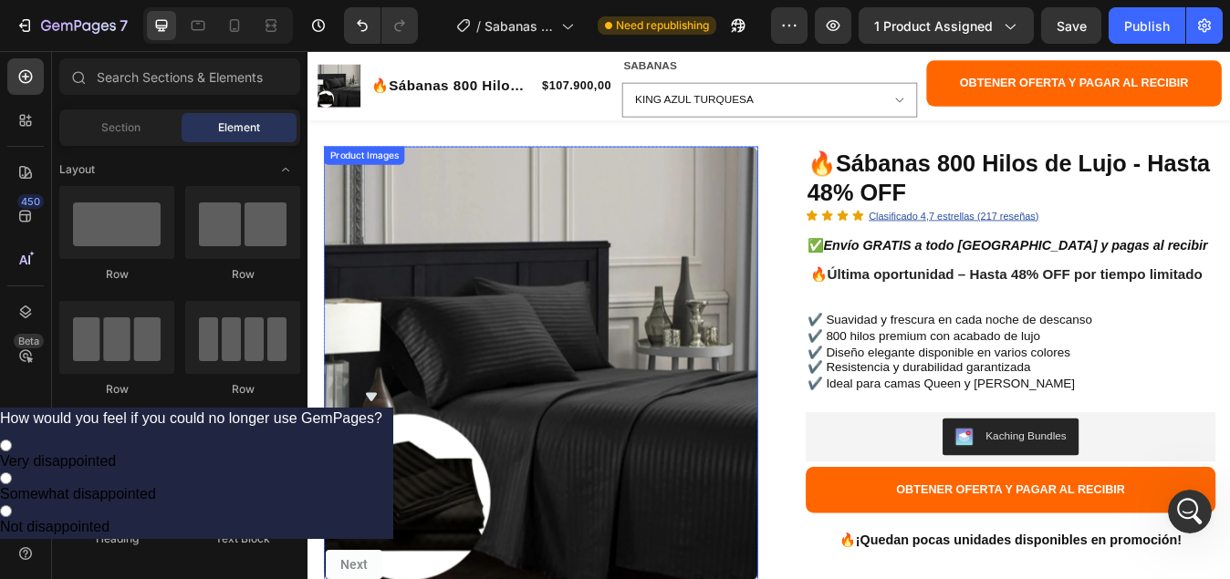
scroll to position [0, 0]
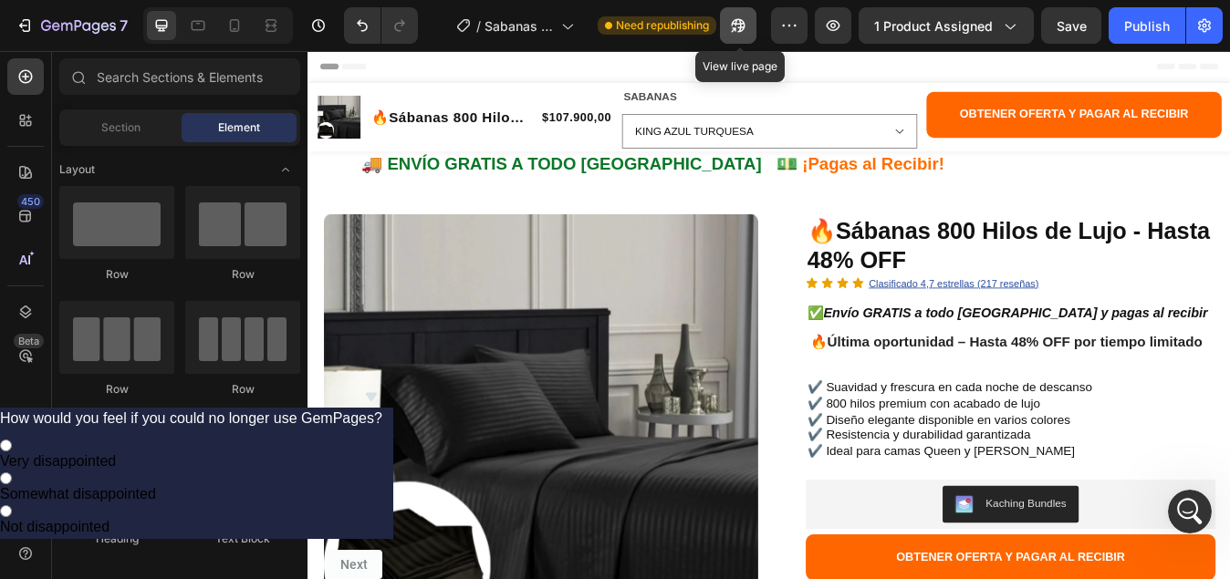
click at [743, 27] on icon "button" at bounding box center [738, 26] width 14 height 14
click at [382, 386] on icon "Hide survey" at bounding box center [371, 397] width 22 height 22
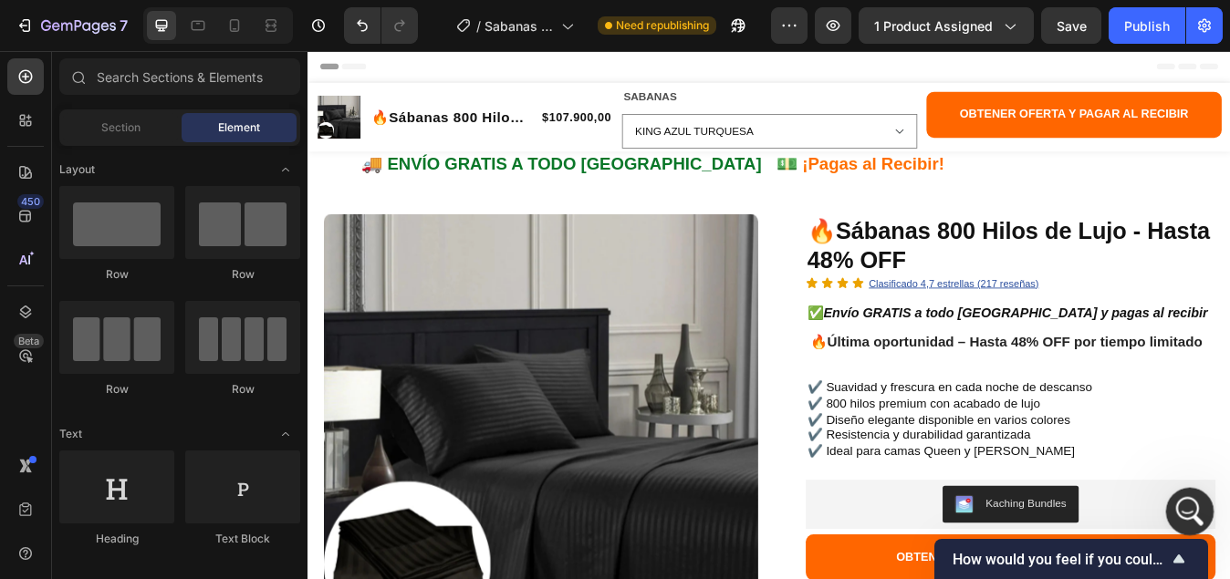
click at [1178, 513] on icon "Abrir Intercom Messenger" at bounding box center [1187, 509] width 30 height 30
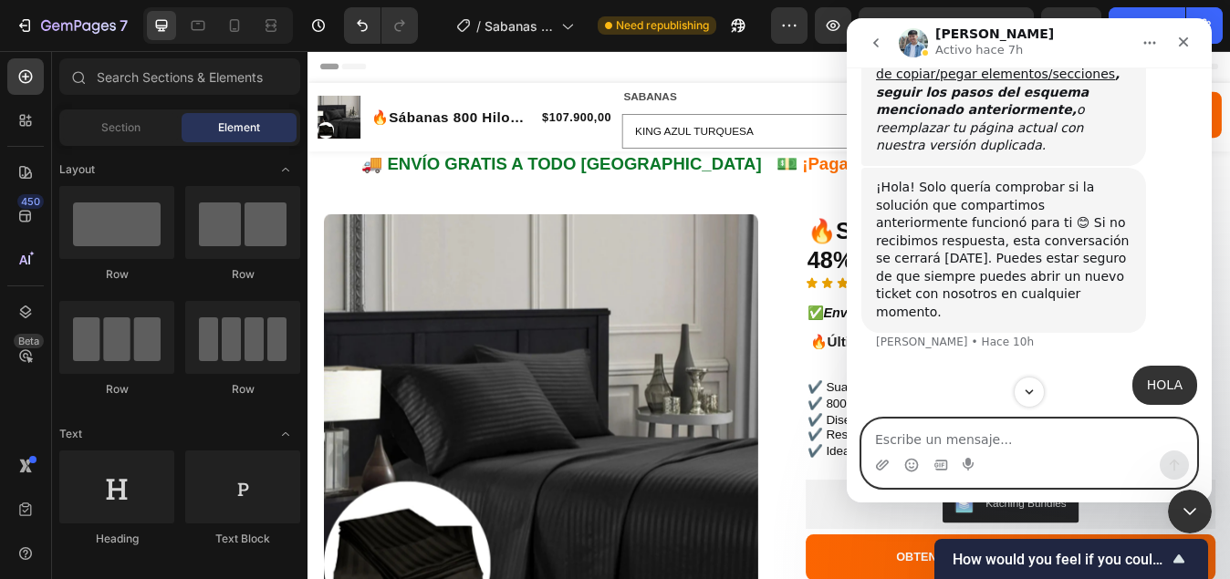
scroll to position [5386, 0]
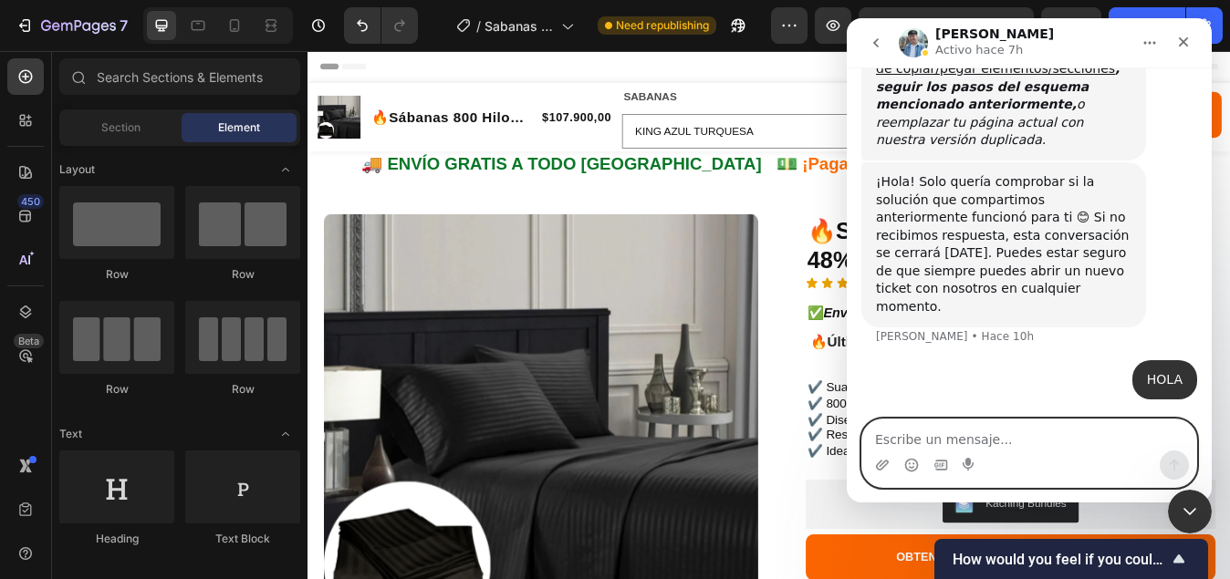
click at [1013, 445] on textarea "Escribe un mensaje..." at bounding box center [1029, 435] width 334 height 31
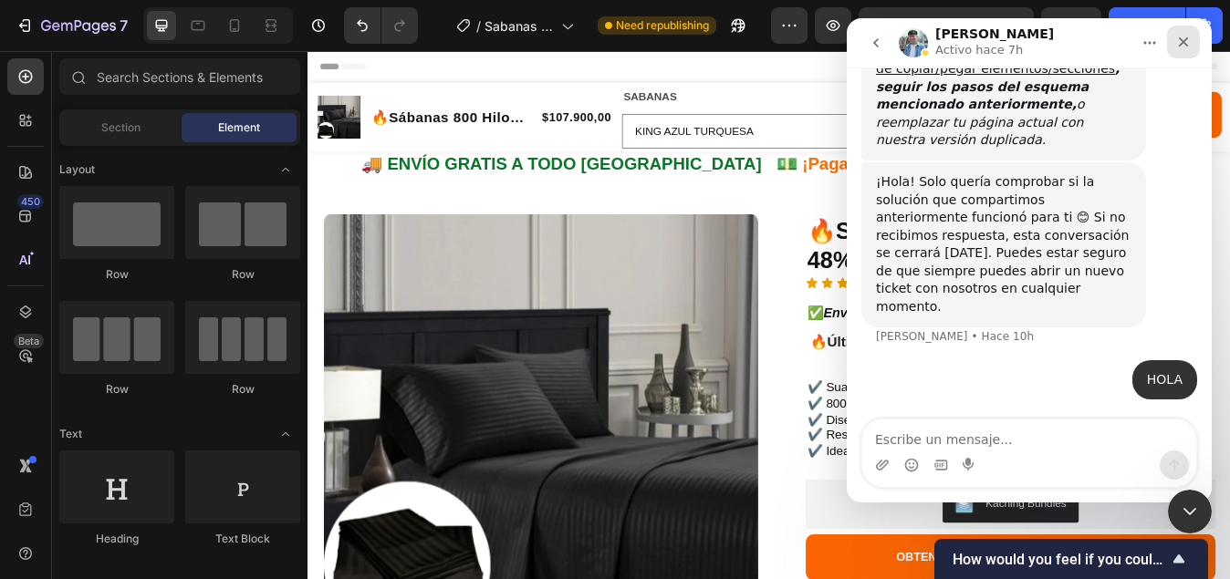
drag, startPoint x: 1175, startPoint y: 43, endPoint x: 2022, endPoint y: 60, distance: 847.5
click at [1175, 43] on div "Cerrar" at bounding box center [1183, 42] width 33 height 33
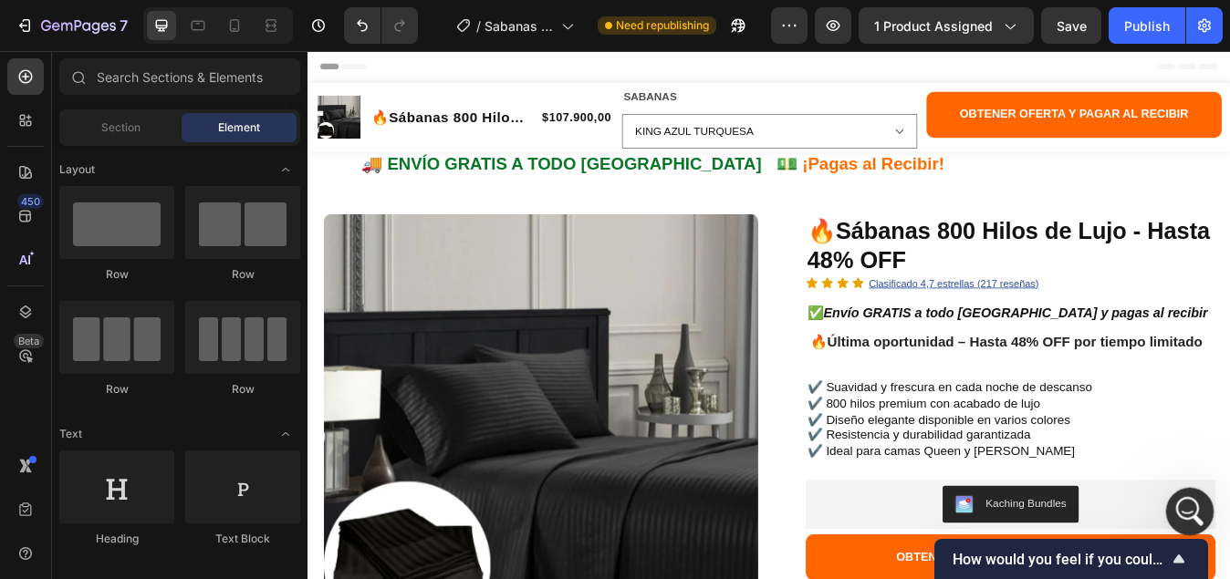
click at [1203, 510] on div "Abrir Intercom Messenger" at bounding box center [1187, 509] width 60 height 60
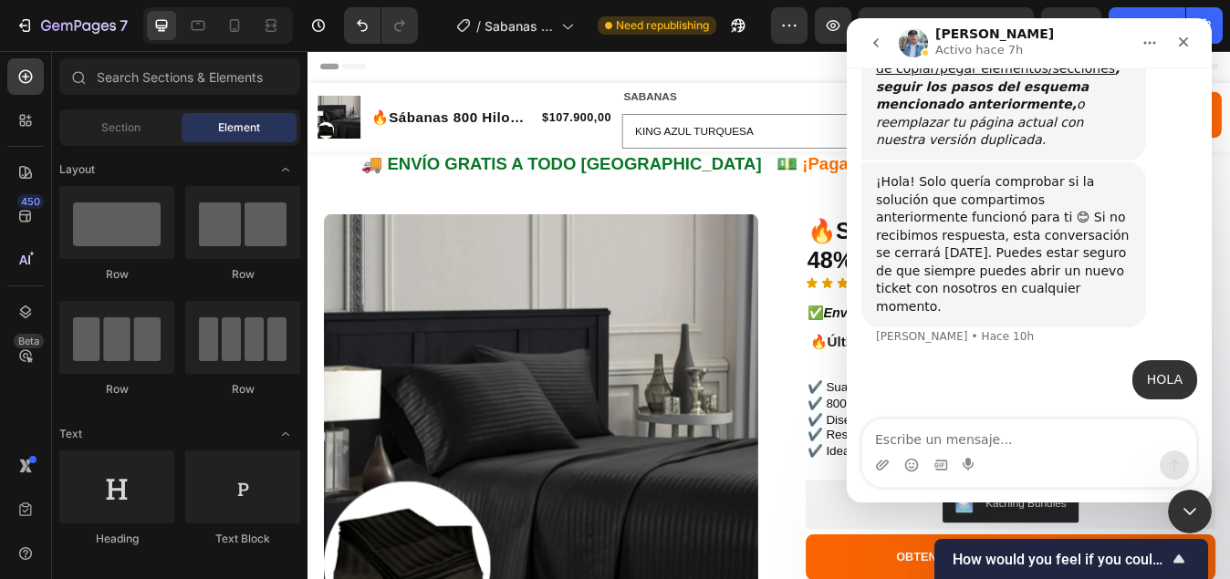
click at [974, 451] on div "Intercom Messenger" at bounding box center [969, 465] width 15 height 29
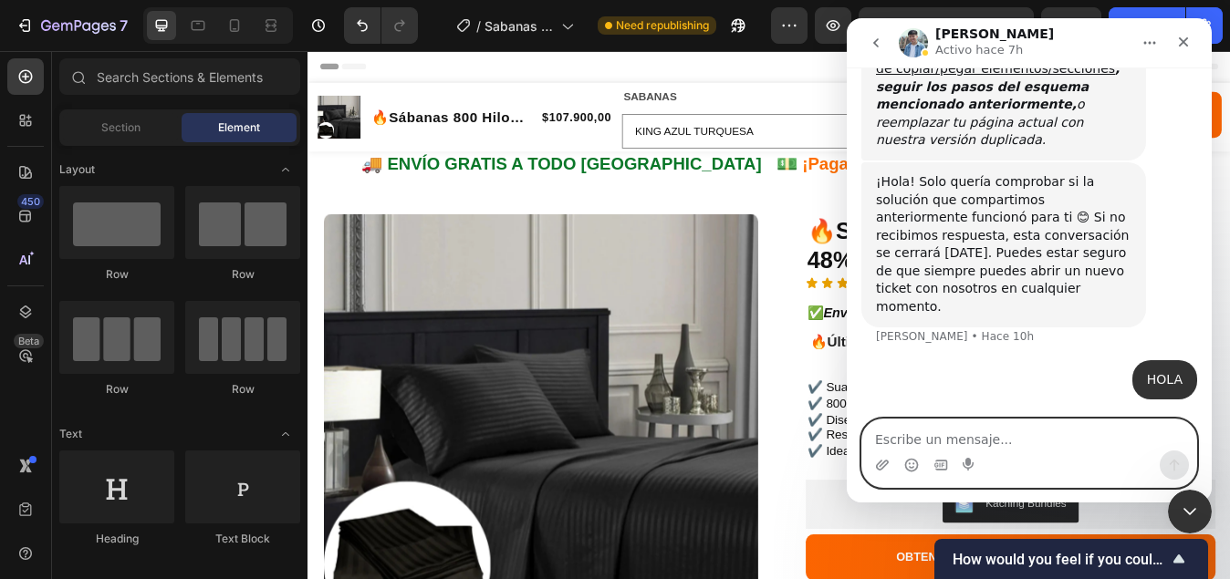
click at [956, 438] on textarea "Escribe un mensaje..." at bounding box center [1029, 435] width 334 height 31
type textarea "n"
type textarea "NECESITO AYUDA POR FAVOR"
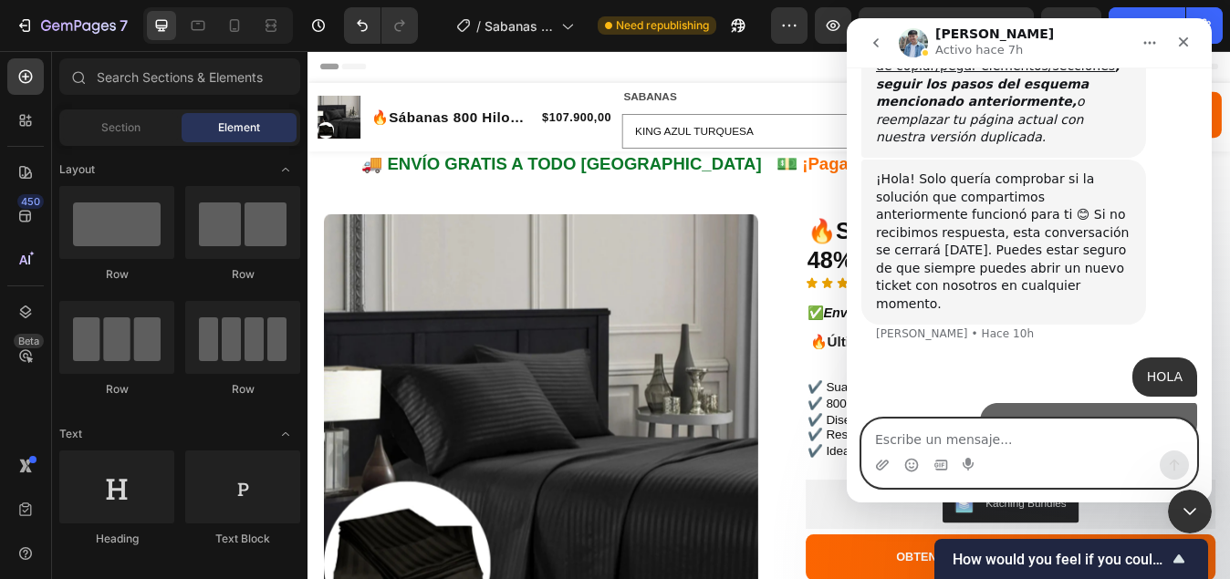
scroll to position [5427, 0]
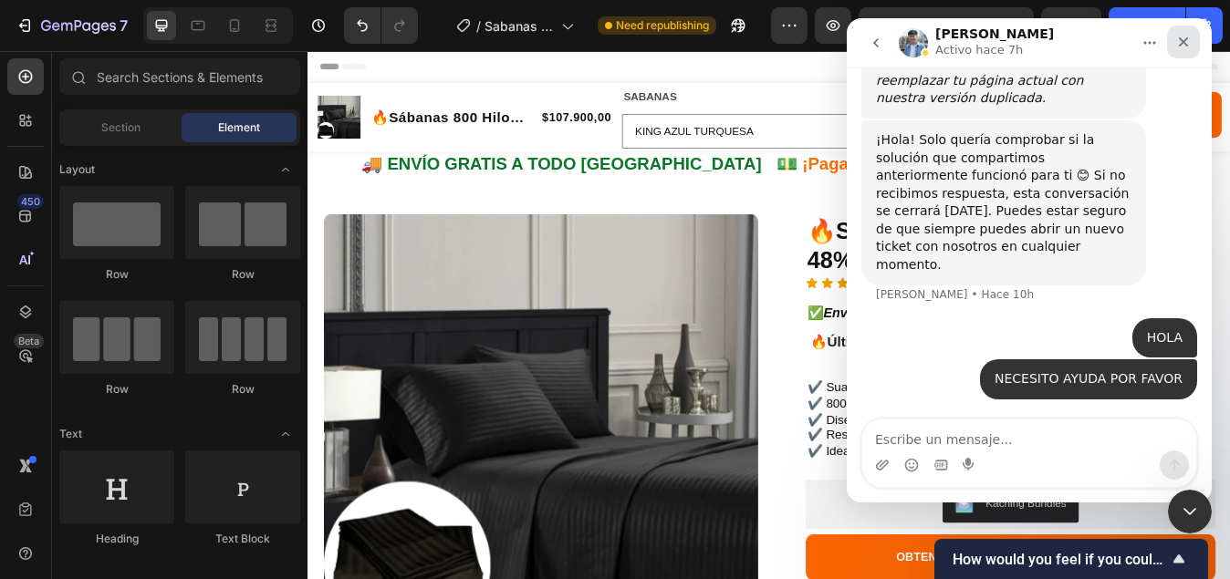
click at [1181, 42] on icon "Cerrar" at bounding box center [1183, 42] width 15 height 15
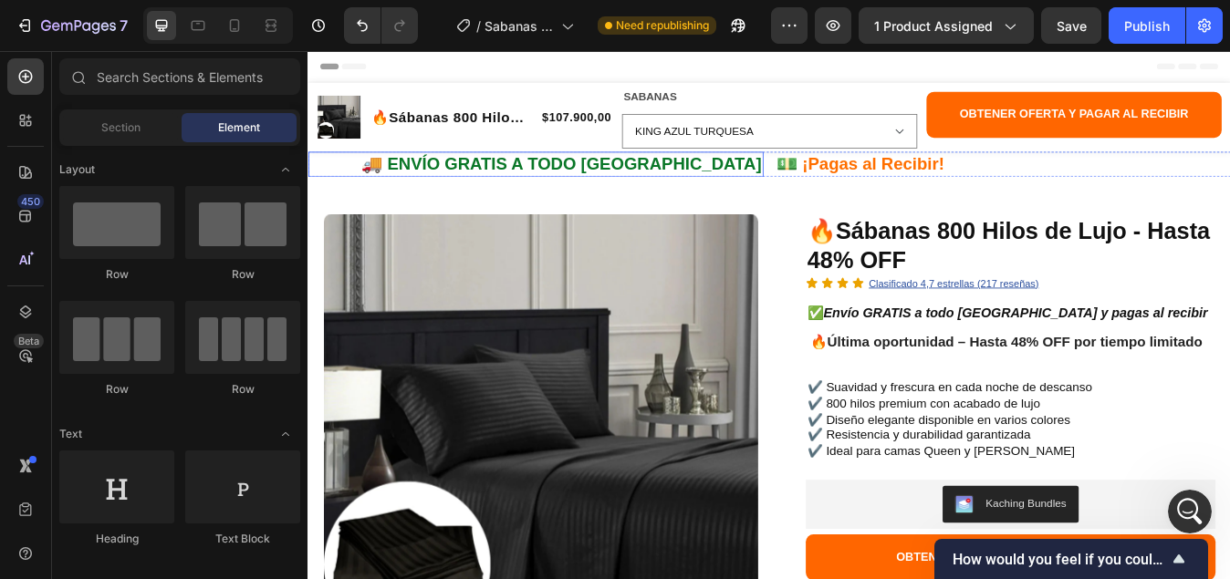
click at [541, 181] on h2 "🚚 ENVÍO GRATIS A TODO COLOMBIA" at bounding box center [577, 186] width 540 height 30
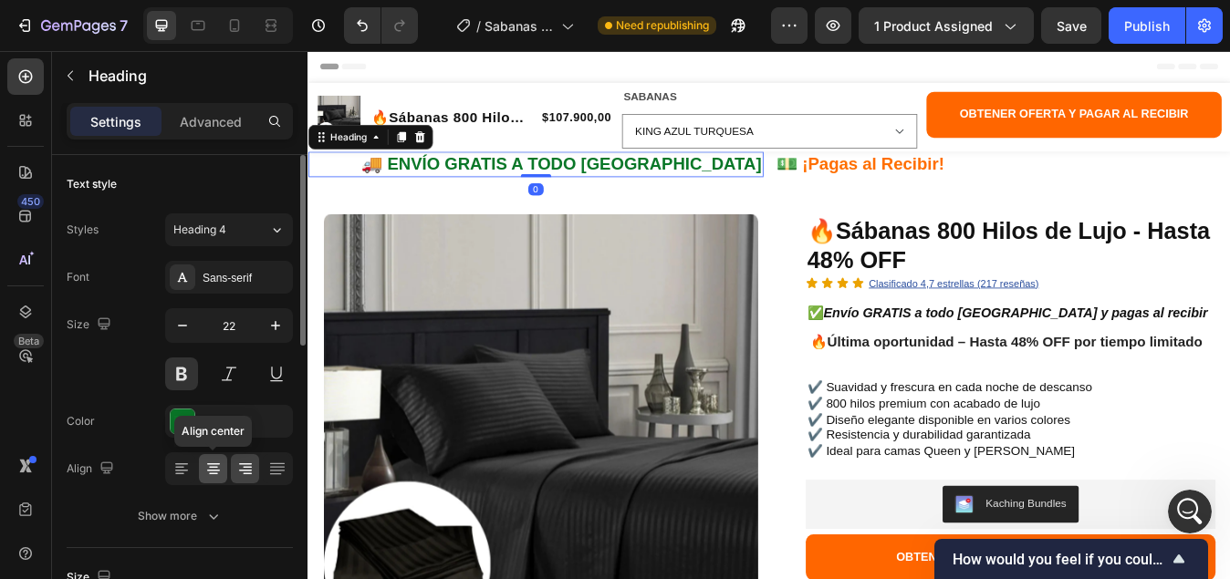
click at [214, 472] on icon at bounding box center [213, 469] width 18 height 18
click at [215, 471] on icon at bounding box center [213, 471] width 13 height 2
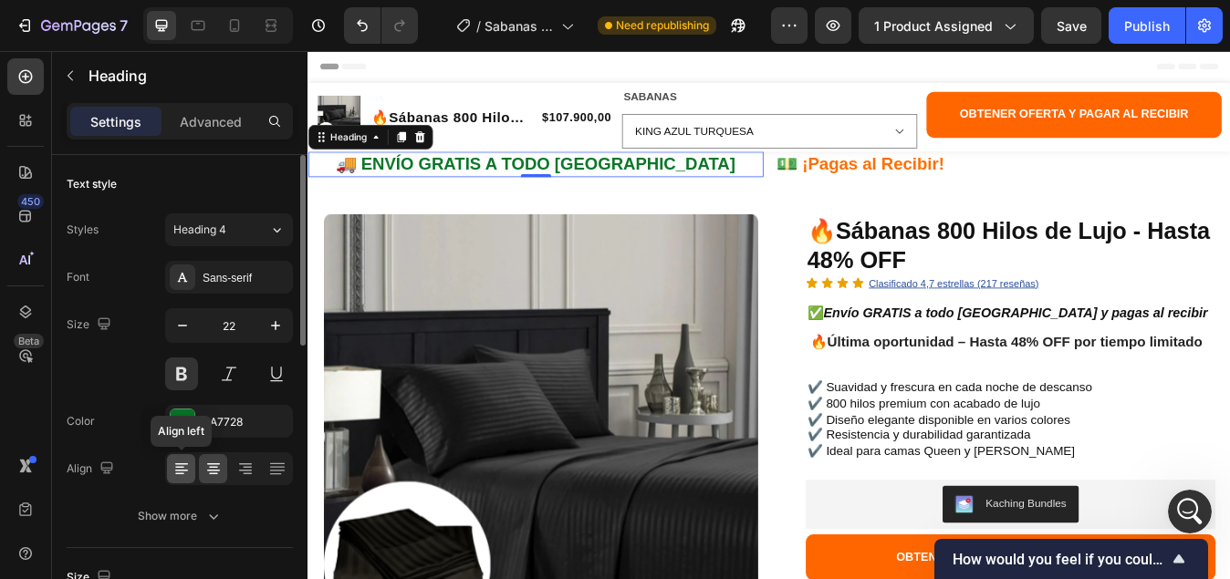
click at [182, 467] on icon at bounding box center [179, 468] width 9 height 2
click at [210, 472] on icon at bounding box center [213, 469] width 18 height 18
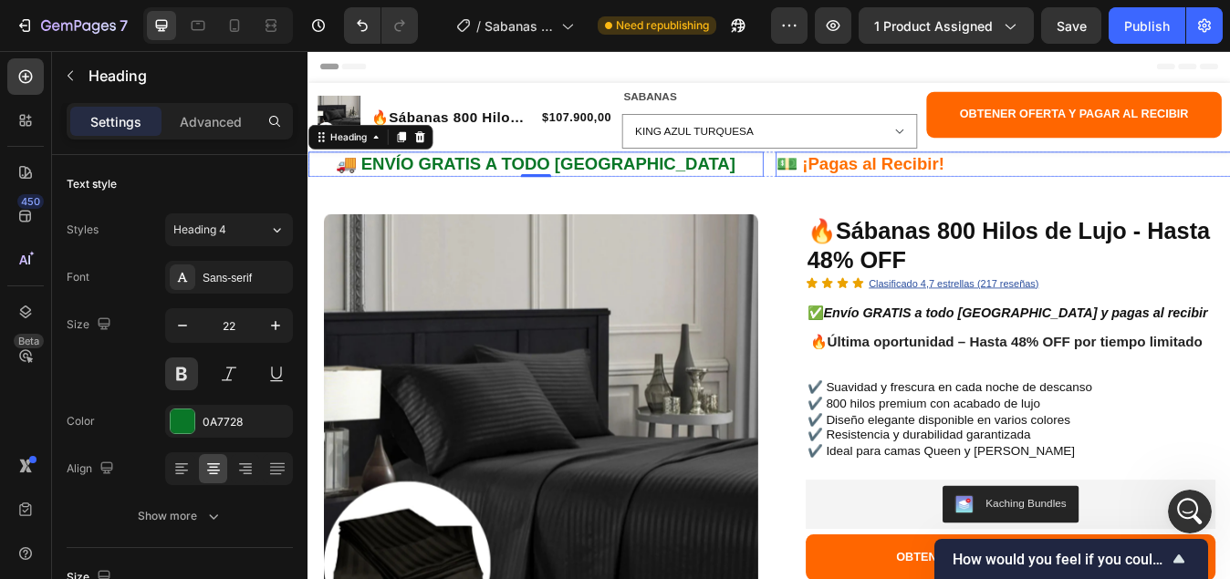
click at [908, 189] on h2 "💵 ¡Pagas al Recibir!" at bounding box center [1132, 186] width 540 height 30
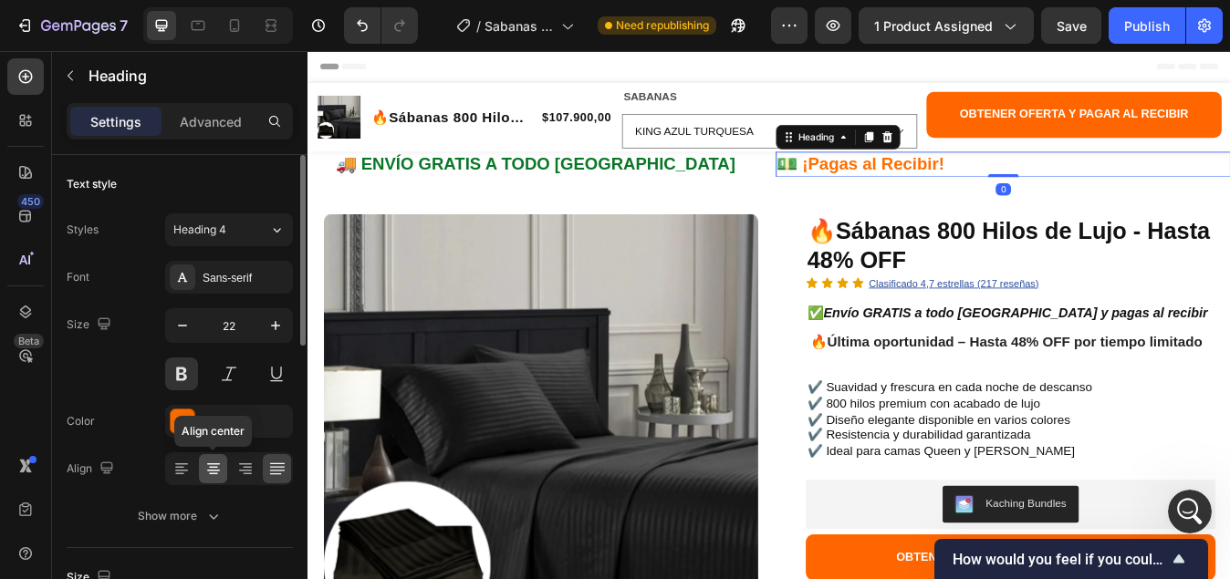
click at [214, 467] on icon at bounding box center [213, 469] width 18 height 18
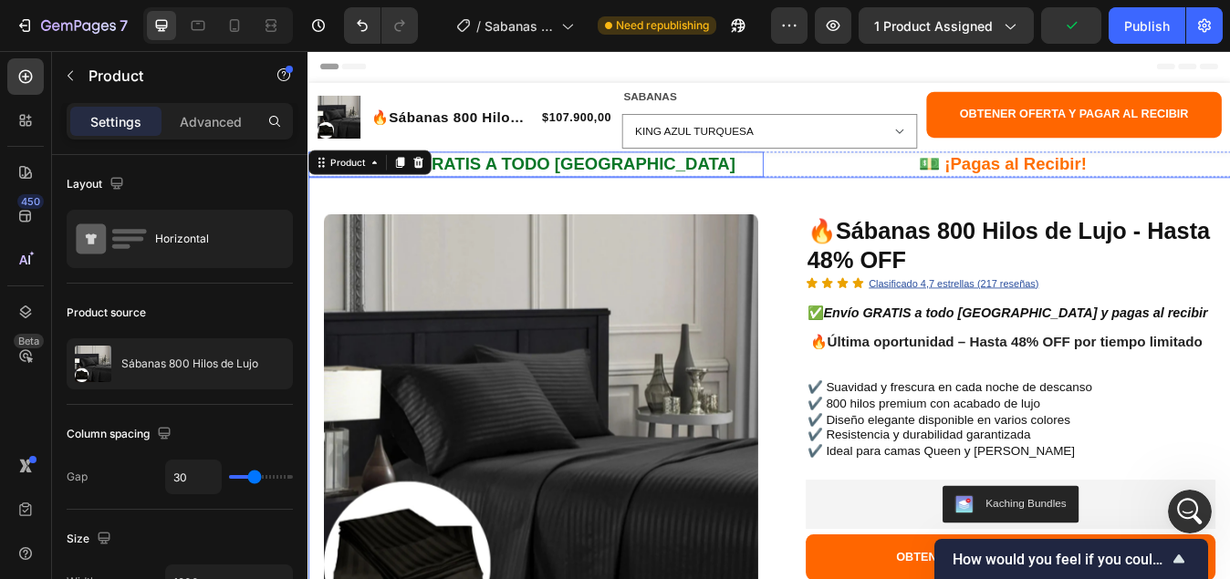
click at [684, 182] on h2 "🚚 ENVÍO GRATIS A TODO COLOMBIA" at bounding box center [577, 186] width 540 height 30
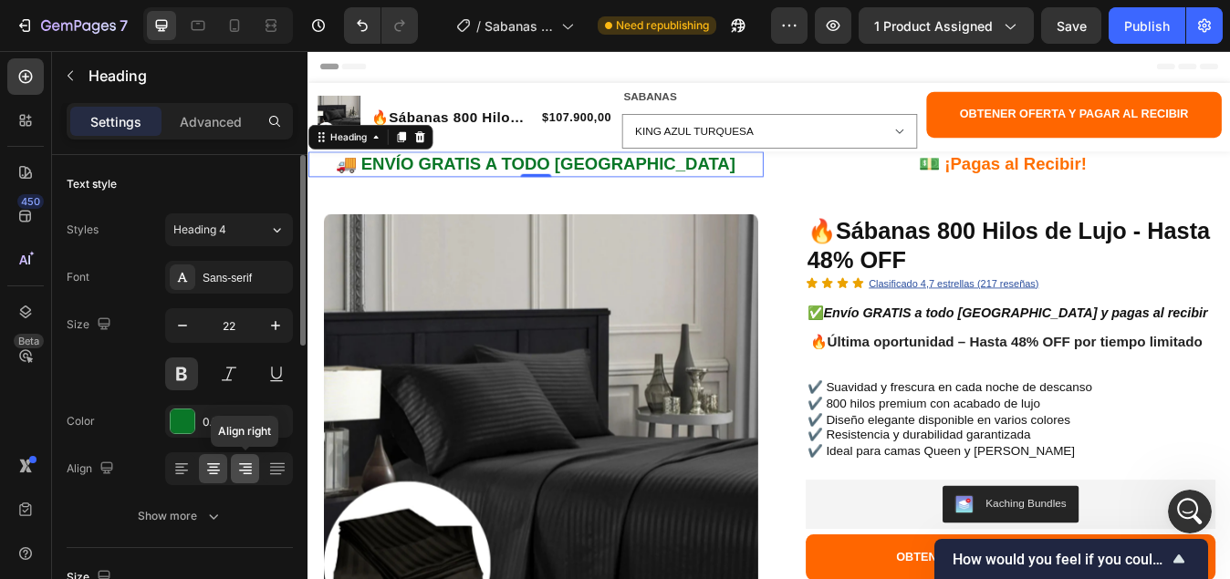
click at [252, 466] on icon at bounding box center [245, 469] width 18 height 18
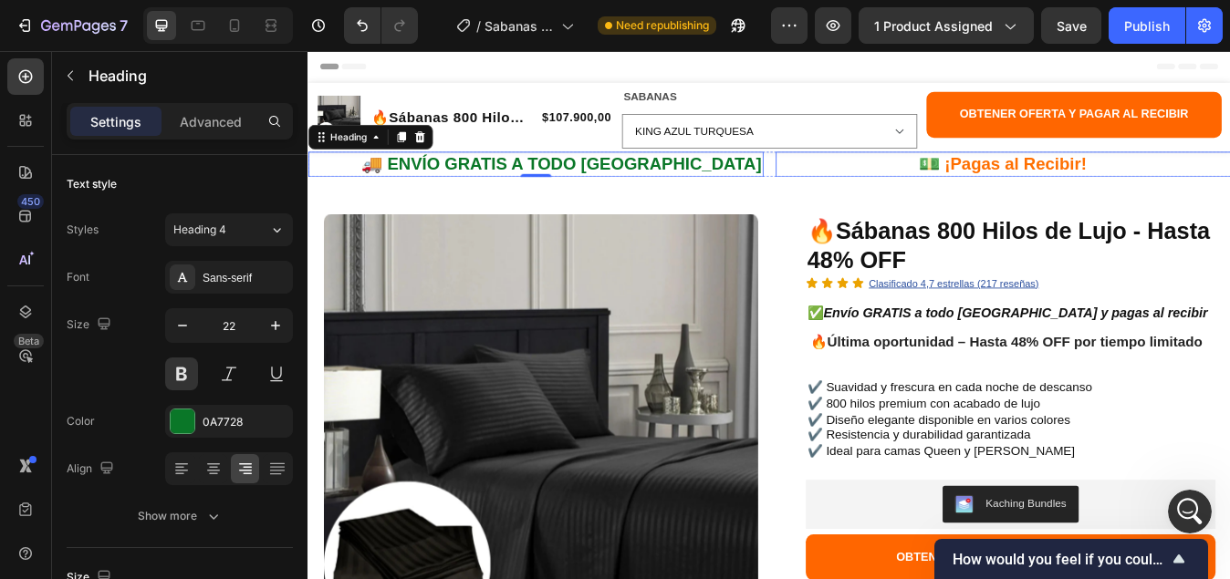
click at [1092, 182] on h2 "💵 ¡Pagas al Recibir!" at bounding box center [1132, 186] width 540 height 30
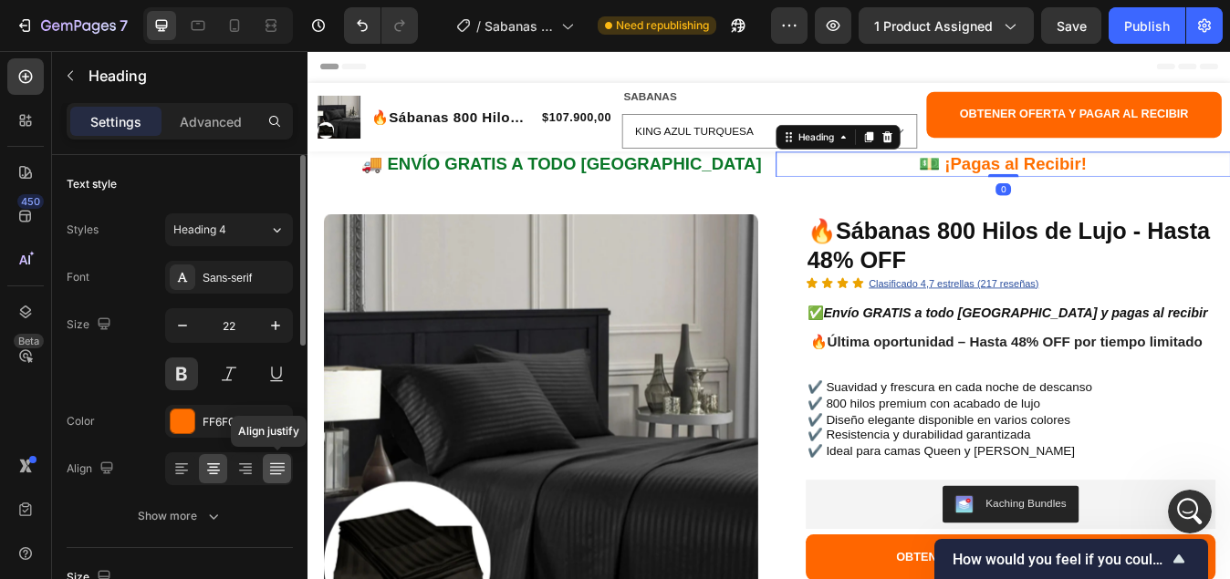
click at [275, 472] on icon at bounding box center [277, 469] width 18 height 18
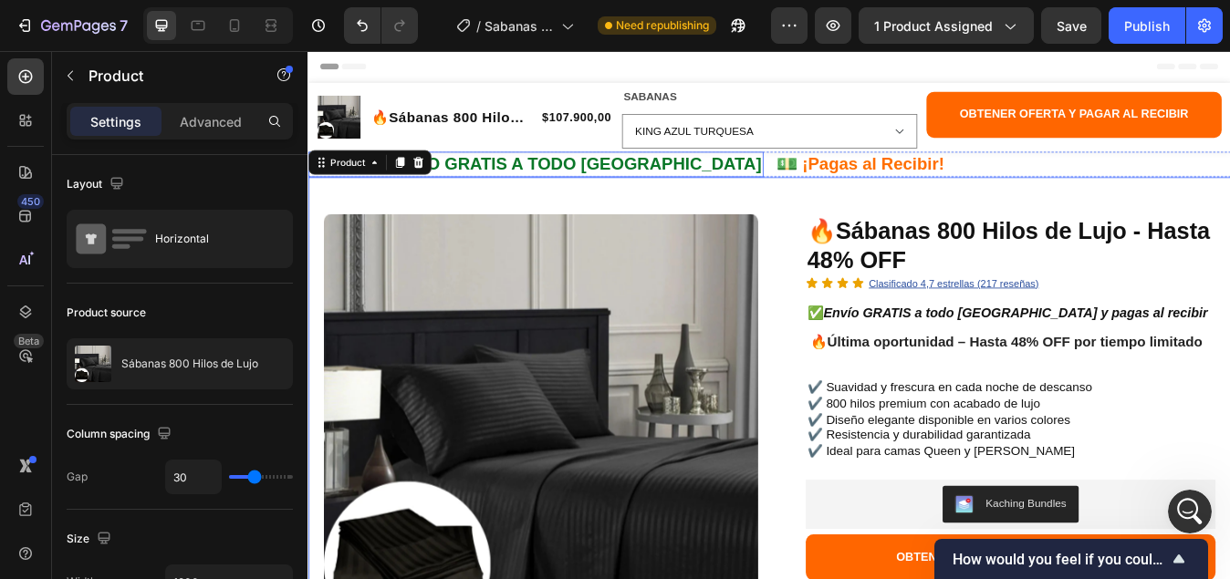
click at [835, 182] on h2 "🚚 ENVÍO GRATIS A TODO COLOMBIA" at bounding box center [577, 186] width 540 height 30
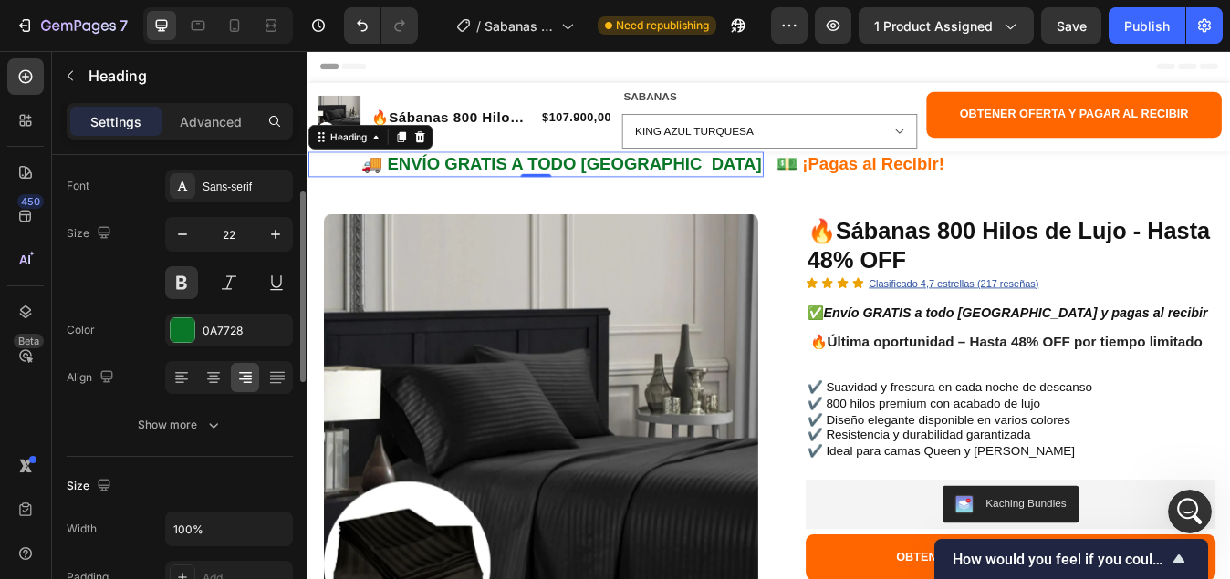
scroll to position [0, 0]
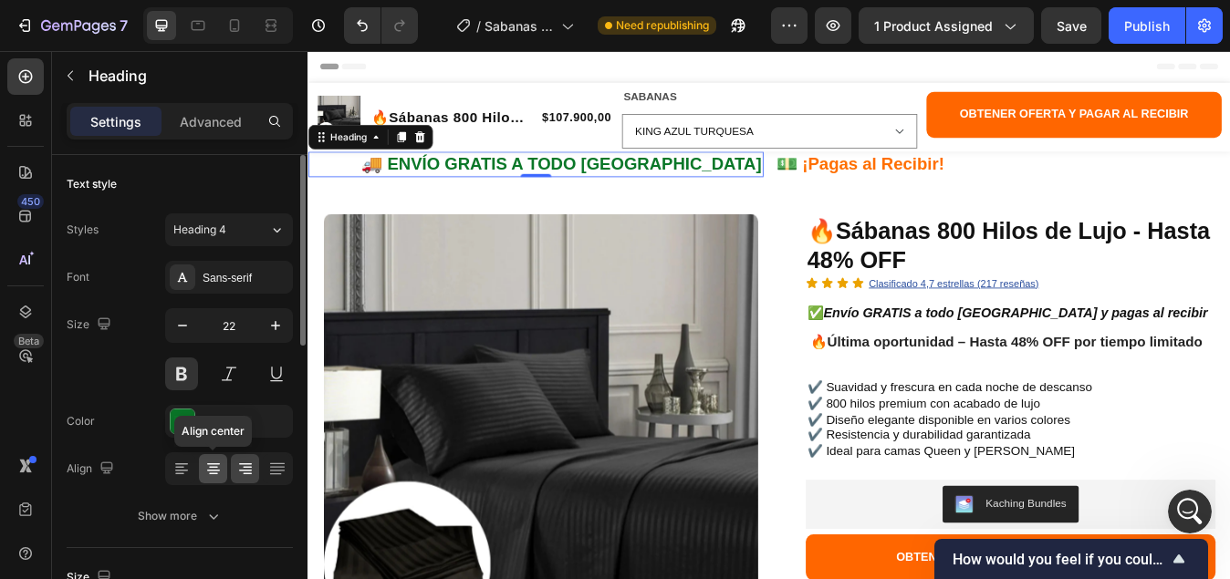
click at [212, 462] on icon at bounding box center [213, 469] width 18 height 18
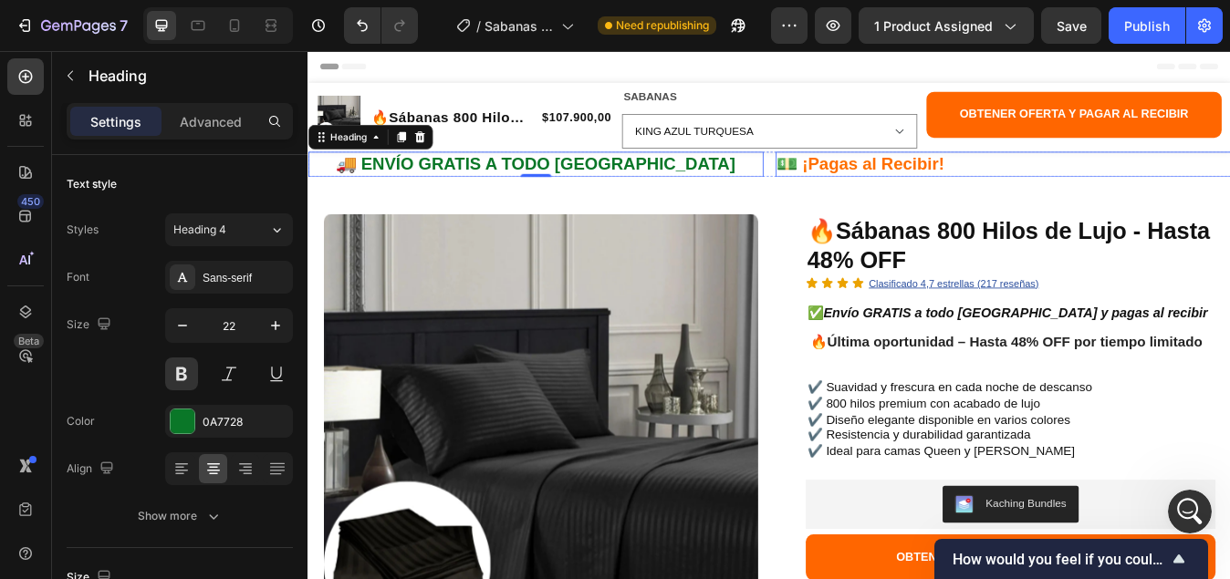
click at [924, 182] on h2 "💵 ¡Pagas al Recibir!" at bounding box center [1132, 186] width 540 height 30
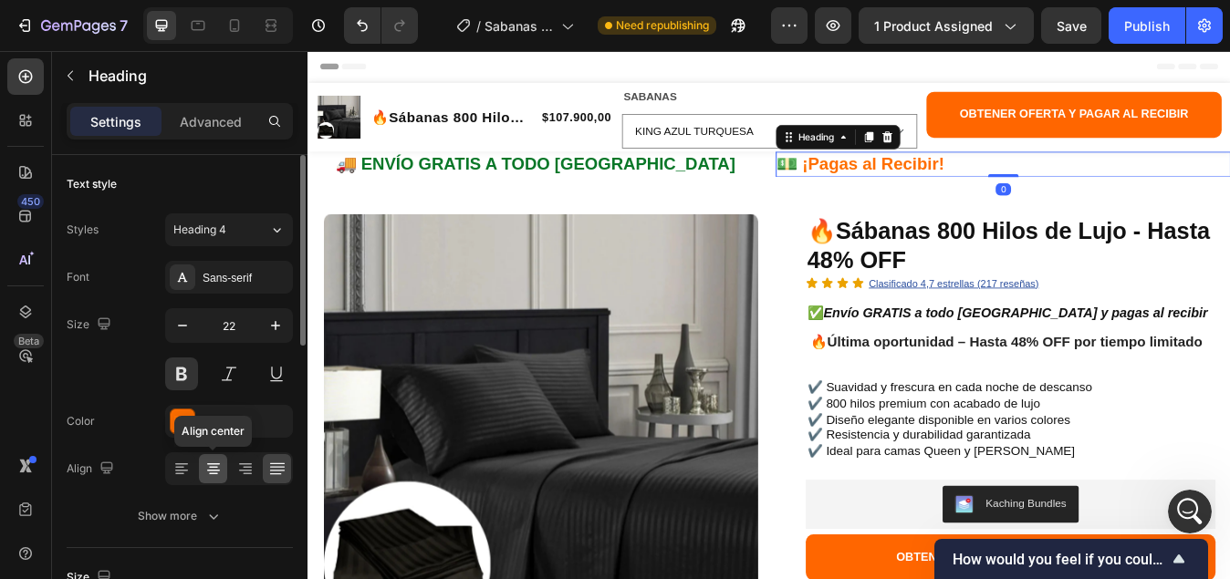
click at [214, 461] on icon at bounding box center [213, 469] width 18 height 18
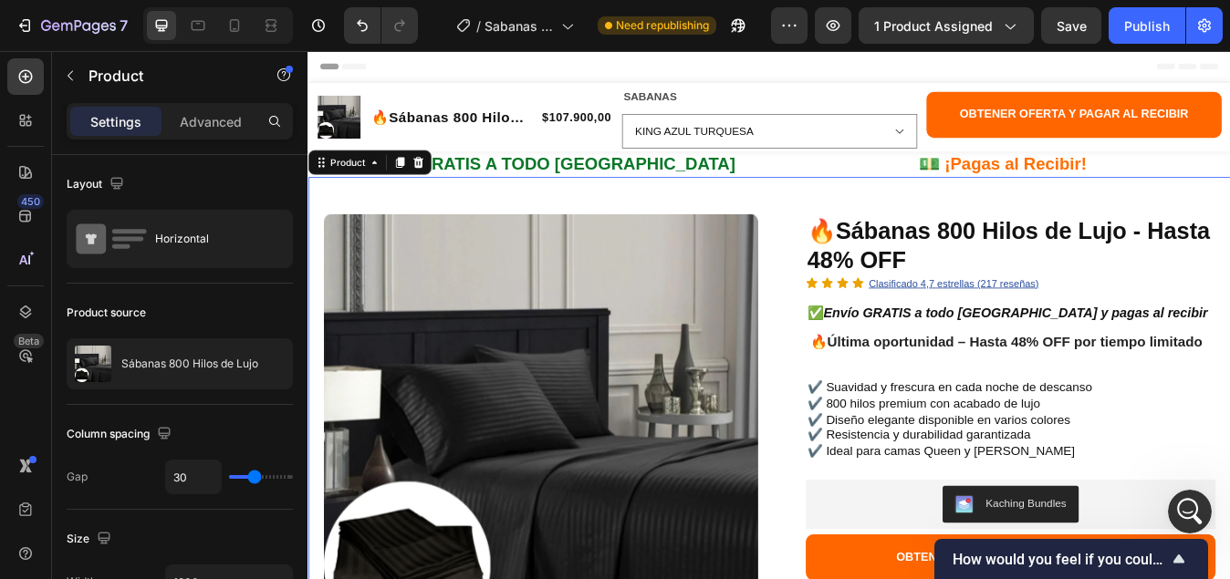
click at [830, 78] on div "Header" at bounding box center [854, 69] width 1065 height 36
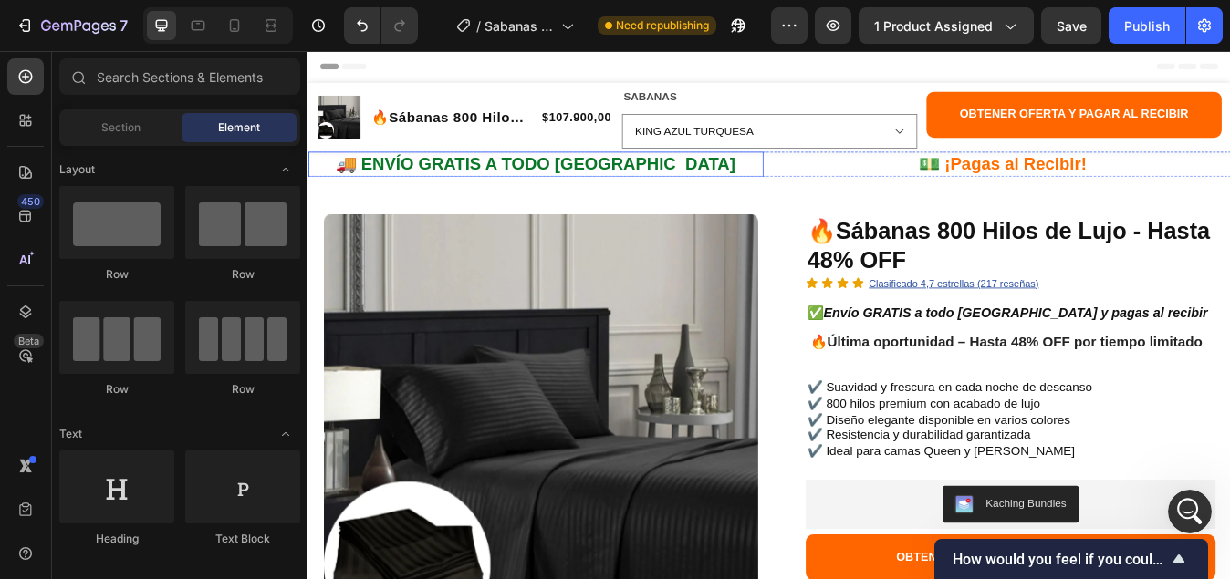
click at [563, 188] on h2 "🚚 ENVÍO GRATIS A TODO COLOMBIA" at bounding box center [577, 186] width 540 height 30
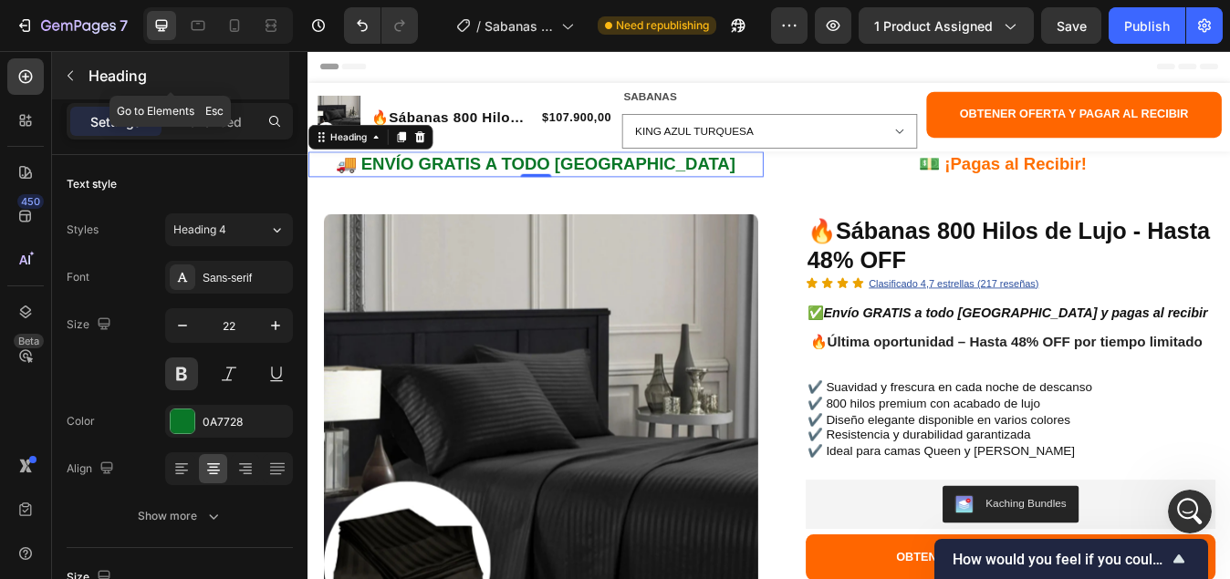
click at [67, 74] on icon "button" at bounding box center [70, 75] width 15 height 15
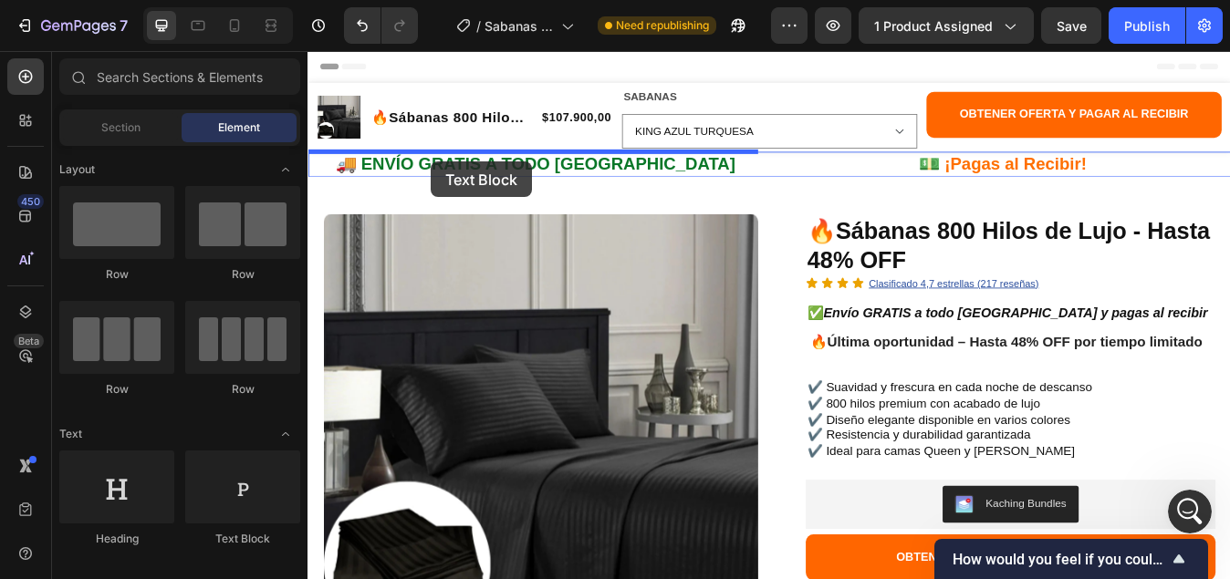
drag, startPoint x: 554, startPoint y: 550, endPoint x: 453, endPoint y: 182, distance: 381.0
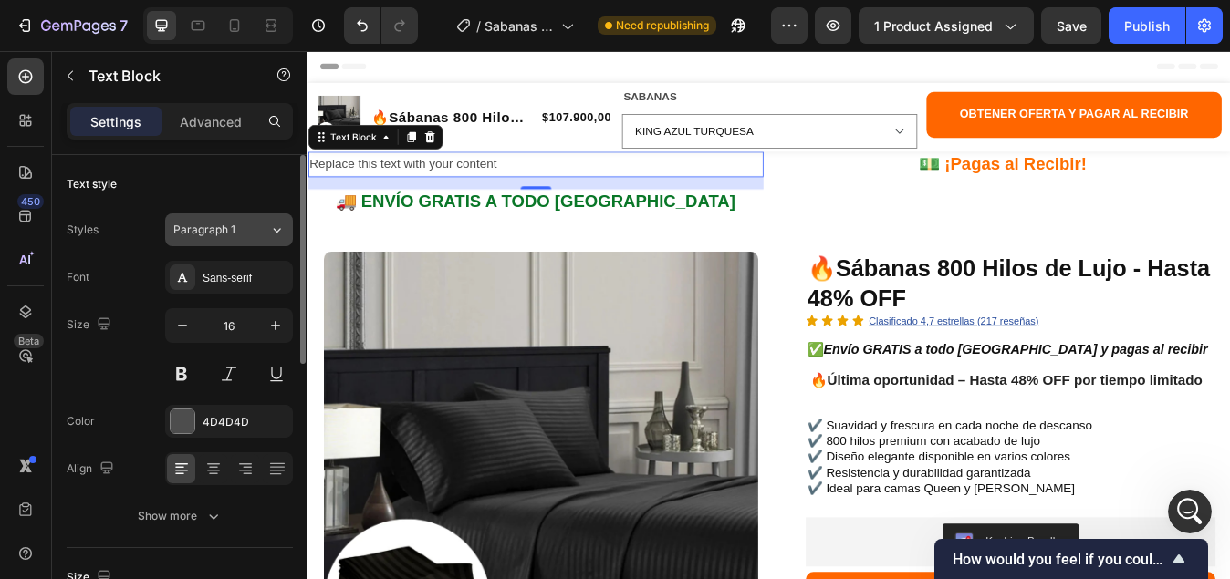
click at [275, 230] on icon at bounding box center [277, 230] width 16 height 18
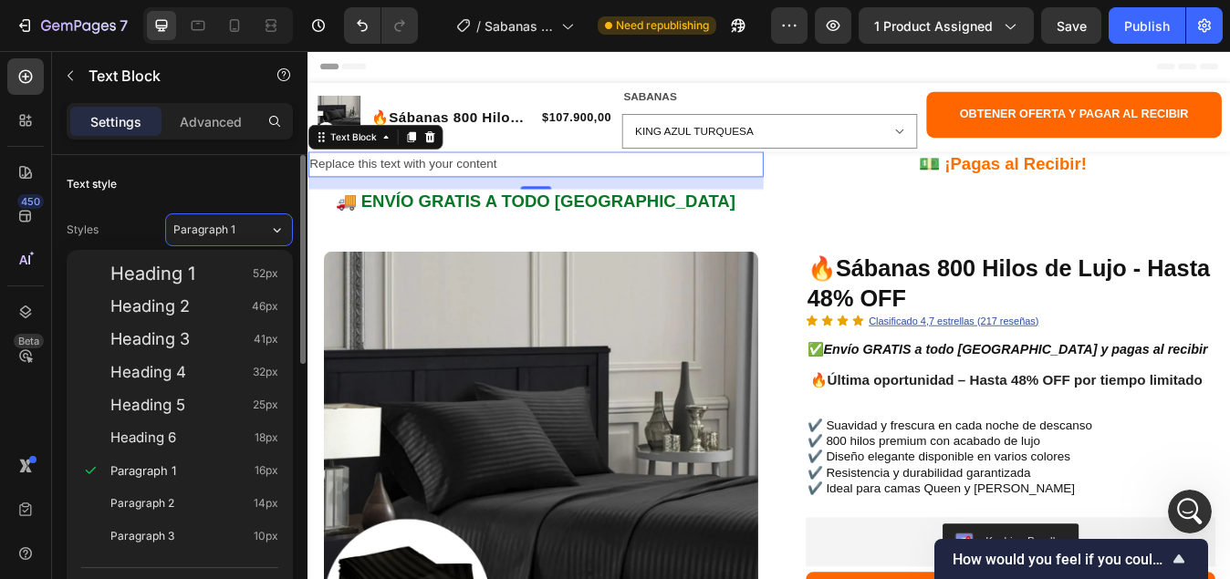
click at [196, 182] on div "Text style" at bounding box center [180, 184] width 226 height 29
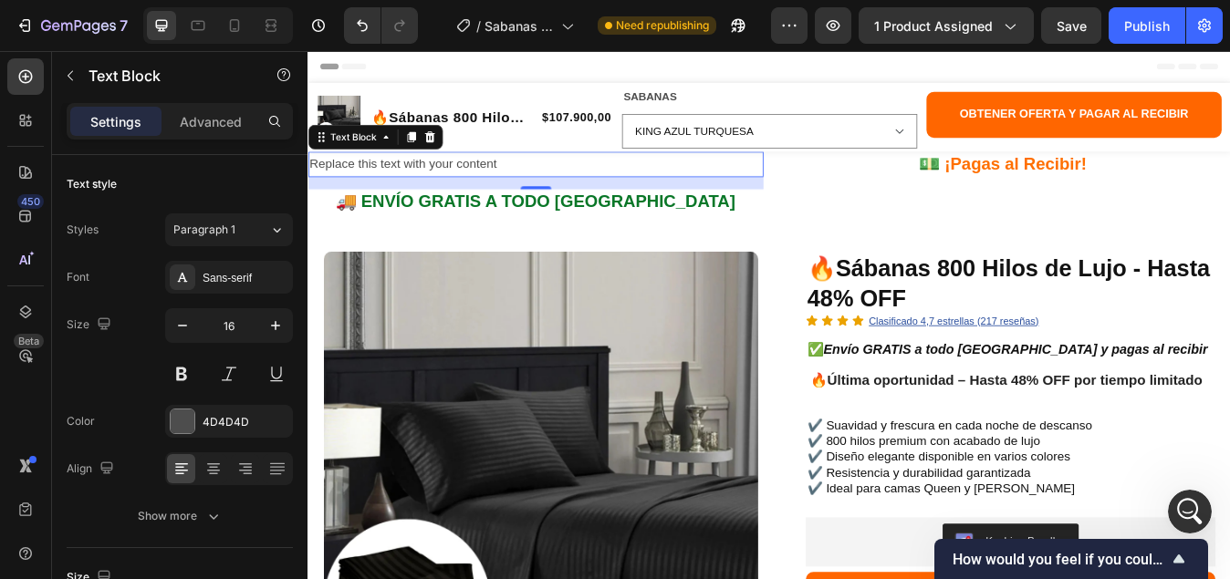
click at [496, 186] on div "Replace this text with your content" at bounding box center [577, 186] width 540 height 30
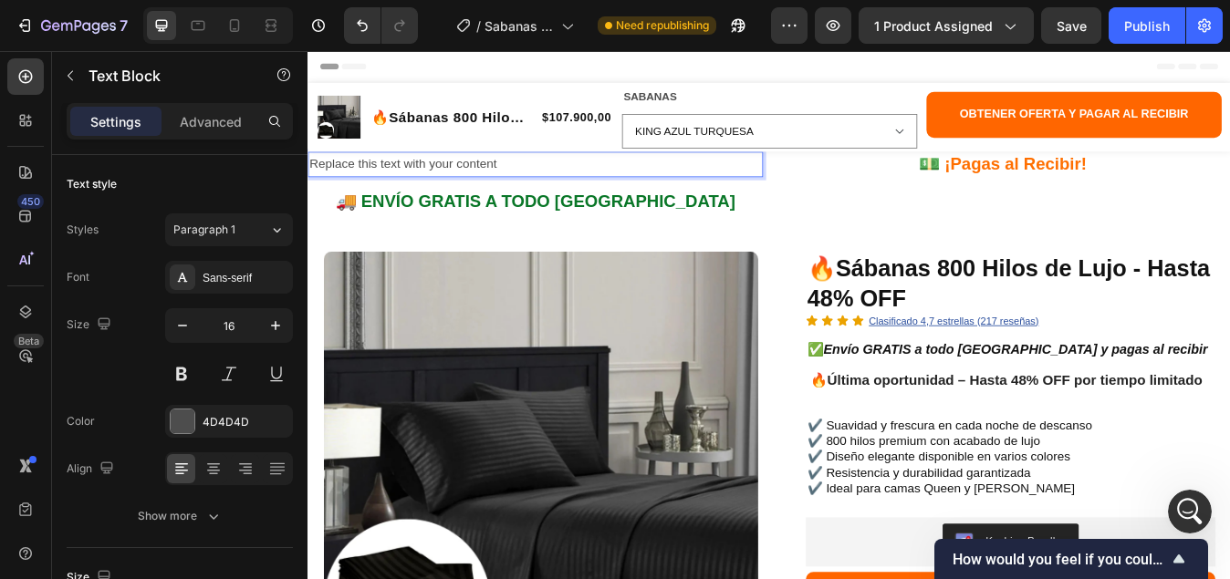
click at [561, 182] on p "Replace this text with your content" at bounding box center [577, 185] width 536 height 26
click at [611, 193] on p "Replace this text with your content" at bounding box center [577, 185] width 536 height 26
click at [511, 185] on p "Replace this text with your content" at bounding box center [577, 185] width 536 height 26
click at [534, 183] on p "Replace this text with your content" at bounding box center [577, 185] width 536 height 26
drag, startPoint x: 534, startPoint y: 183, endPoint x: 611, endPoint y: 204, distance: 79.4
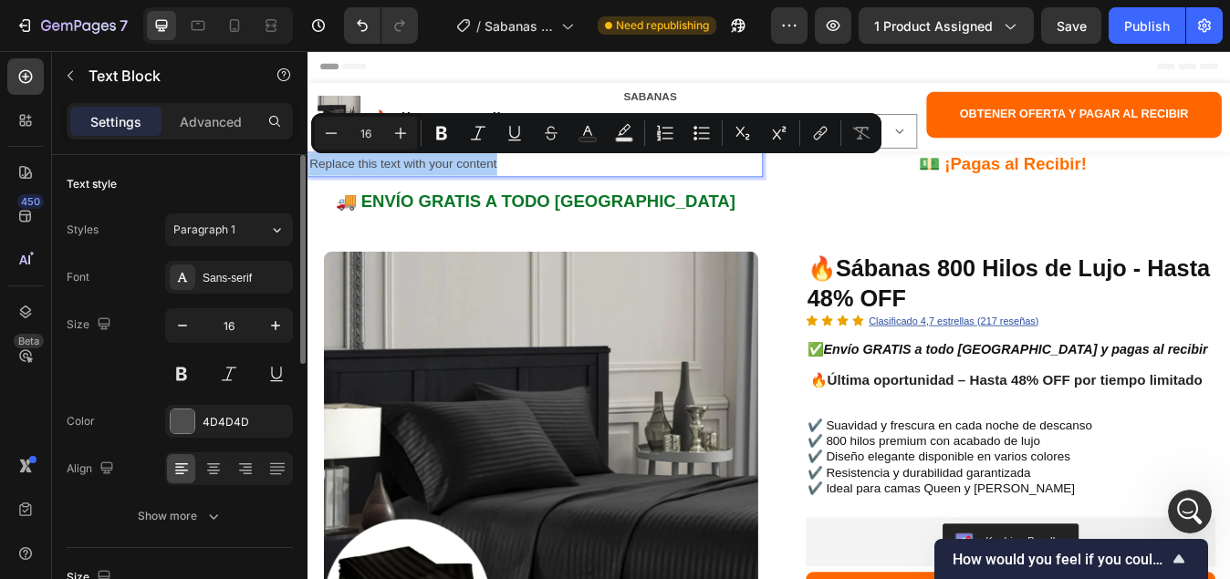
click at [256, 183] on div "Text style" at bounding box center [180, 184] width 226 height 29
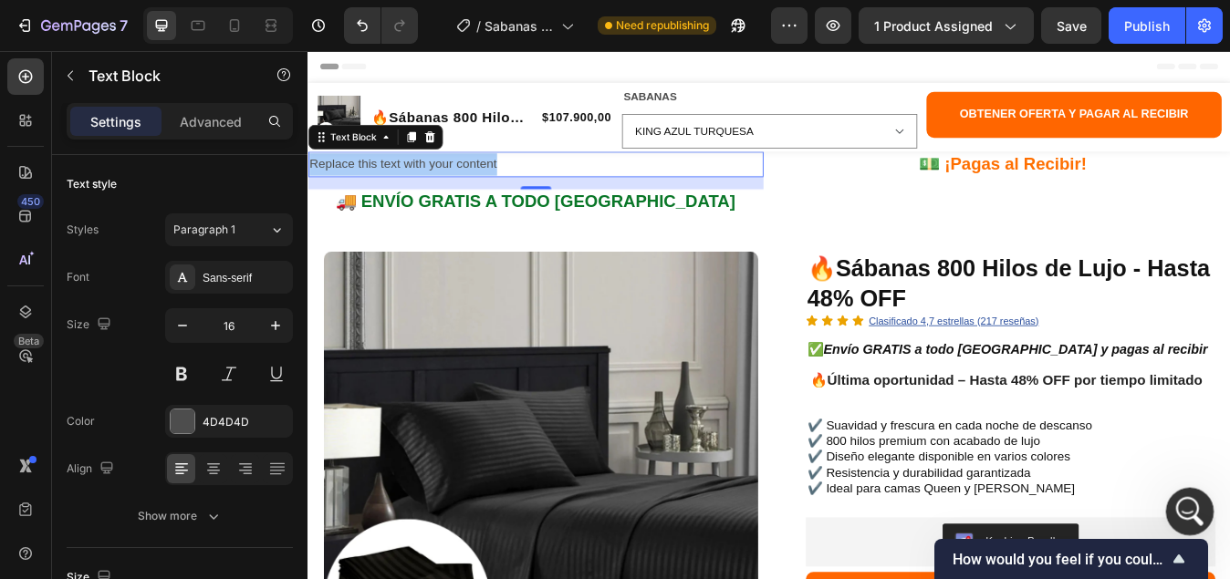
click at [1177, 501] on icon "Abrir Intercom Messenger" at bounding box center [1187, 509] width 30 height 30
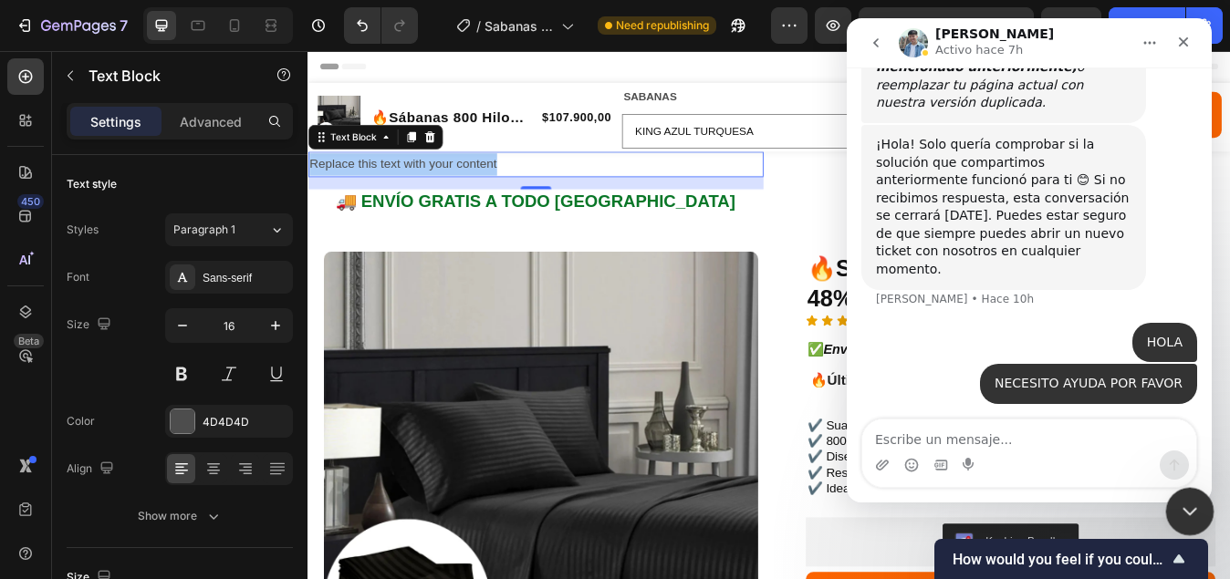
scroll to position [5427, 0]
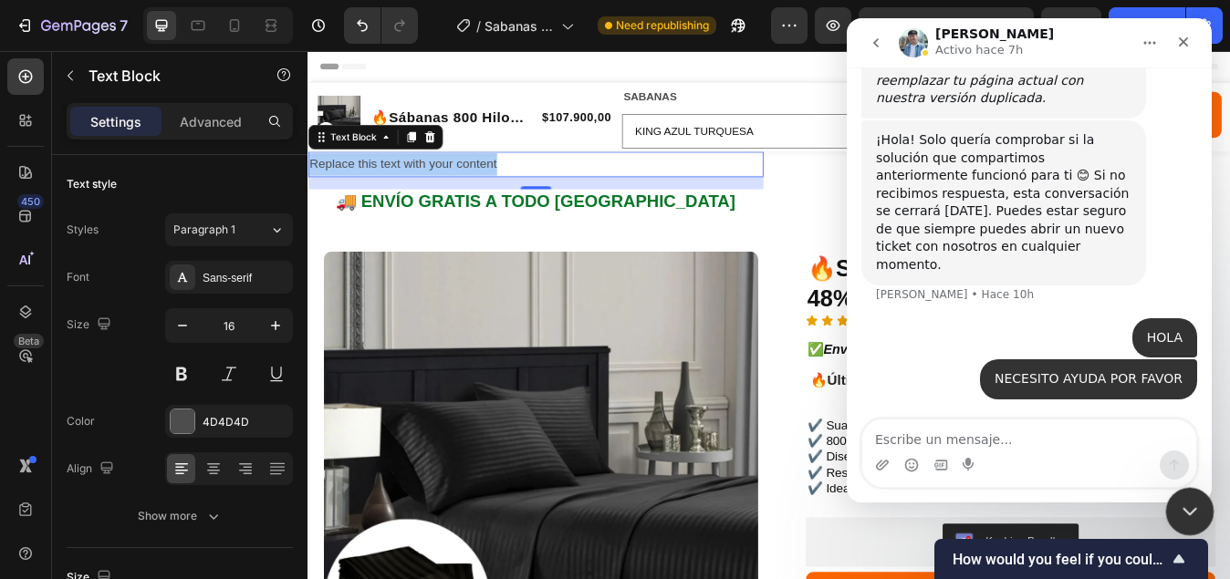
click at [1194, 508] on icon "Cerrar Intercom Messenger" at bounding box center [1187, 509] width 22 height 22
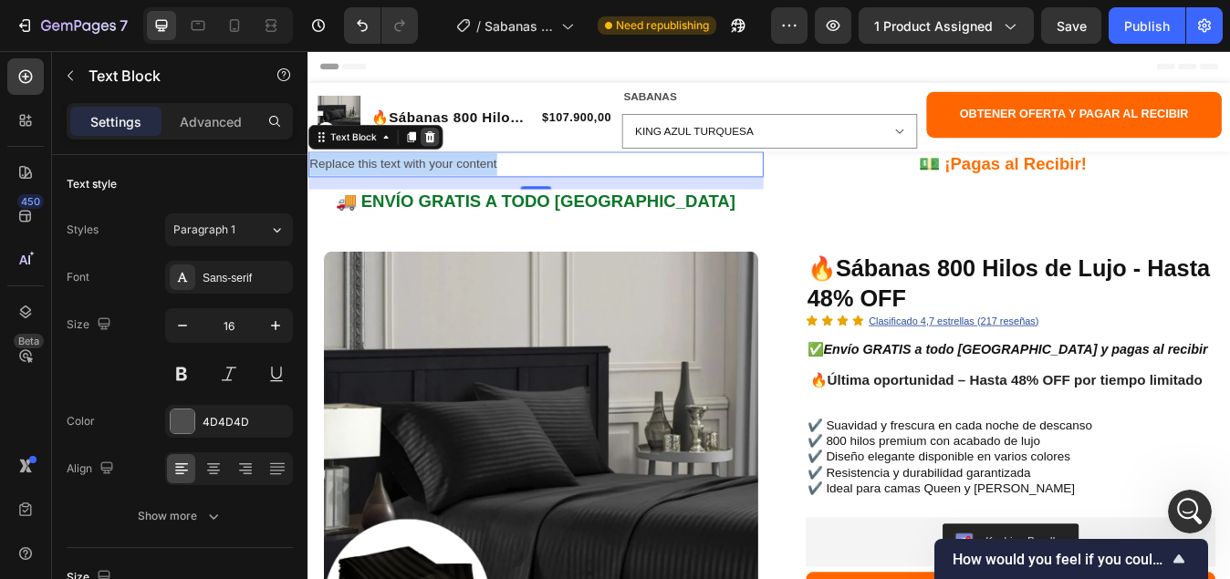
click at [454, 151] on icon at bounding box center [452, 153] width 12 height 13
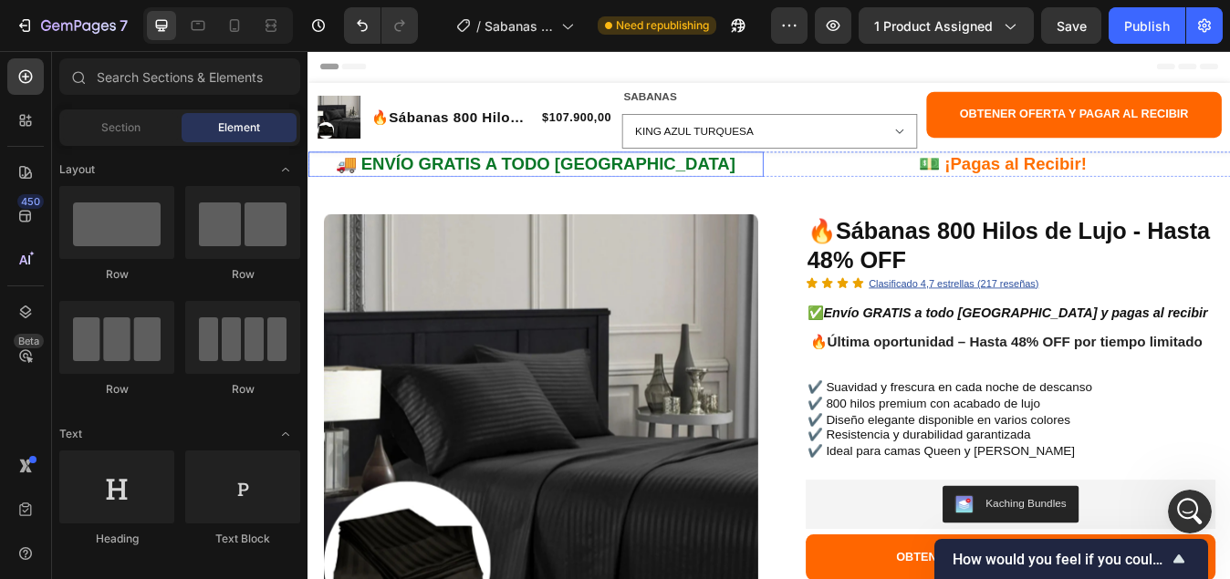
click at [586, 189] on h2 "🚚 ENVÍO GRATIS A TODO COLOMBIA" at bounding box center [577, 186] width 540 height 30
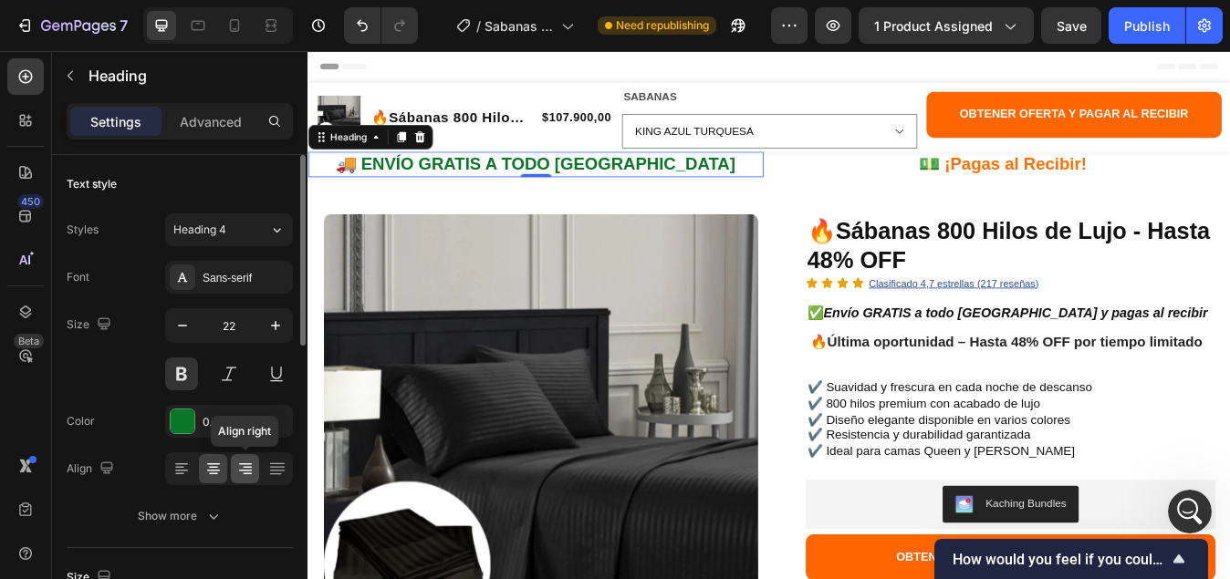
click at [245, 470] on icon at bounding box center [245, 471] width 13 height 2
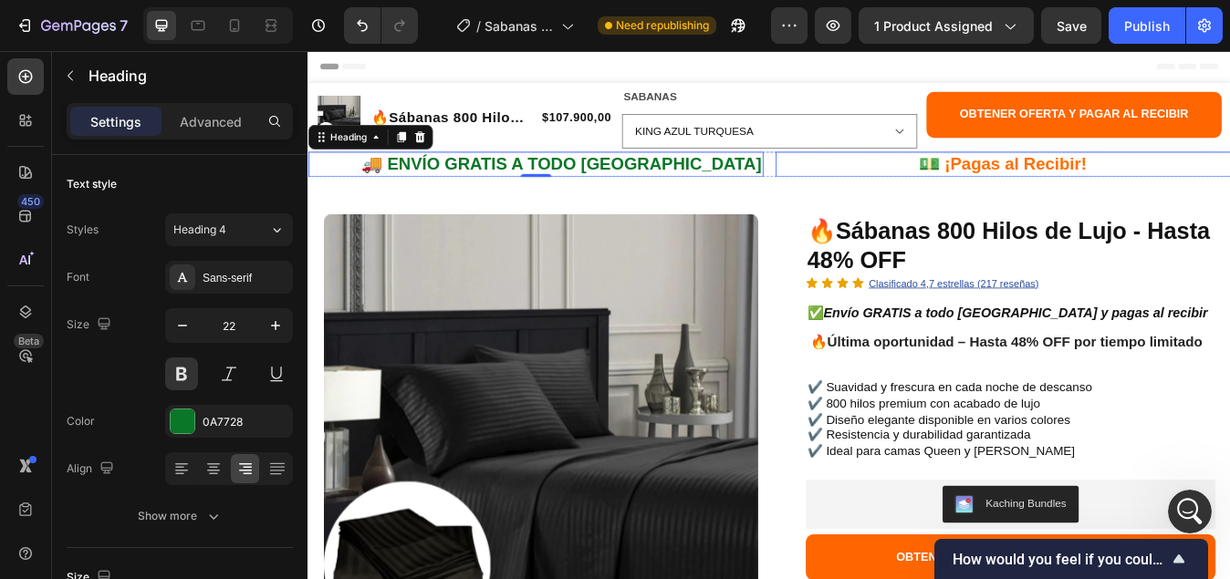
click at [1133, 179] on h2 "💵 ¡Pagas al Recibir!" at bounding box center [1132, 186] width 540 height 30
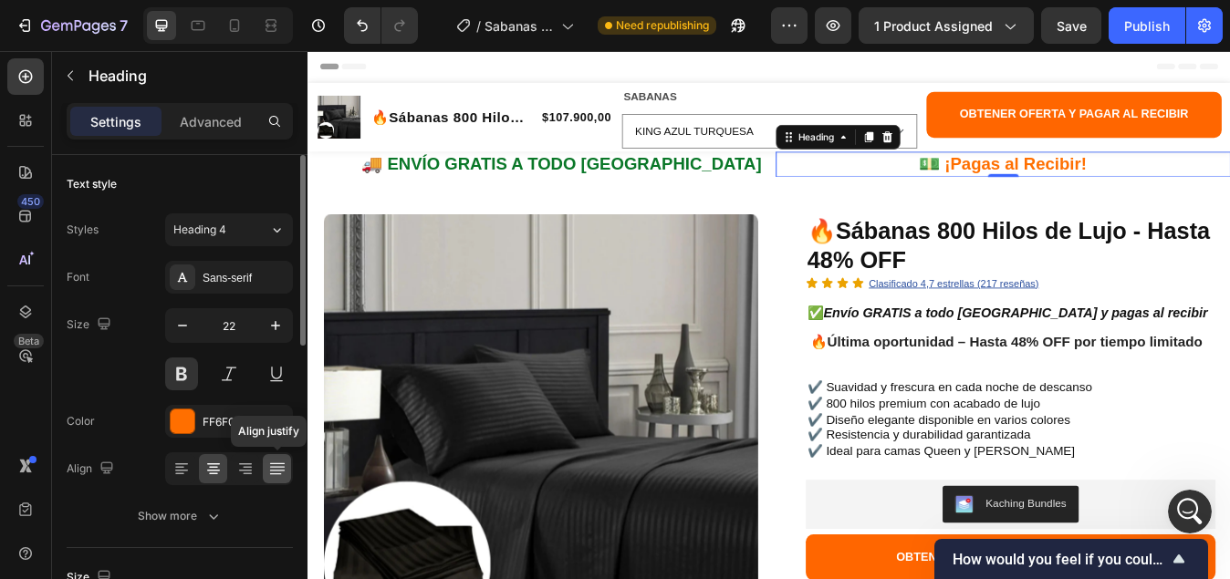
click at [274, 465] on icon at bounding box center [277, 469] width 18 height 18
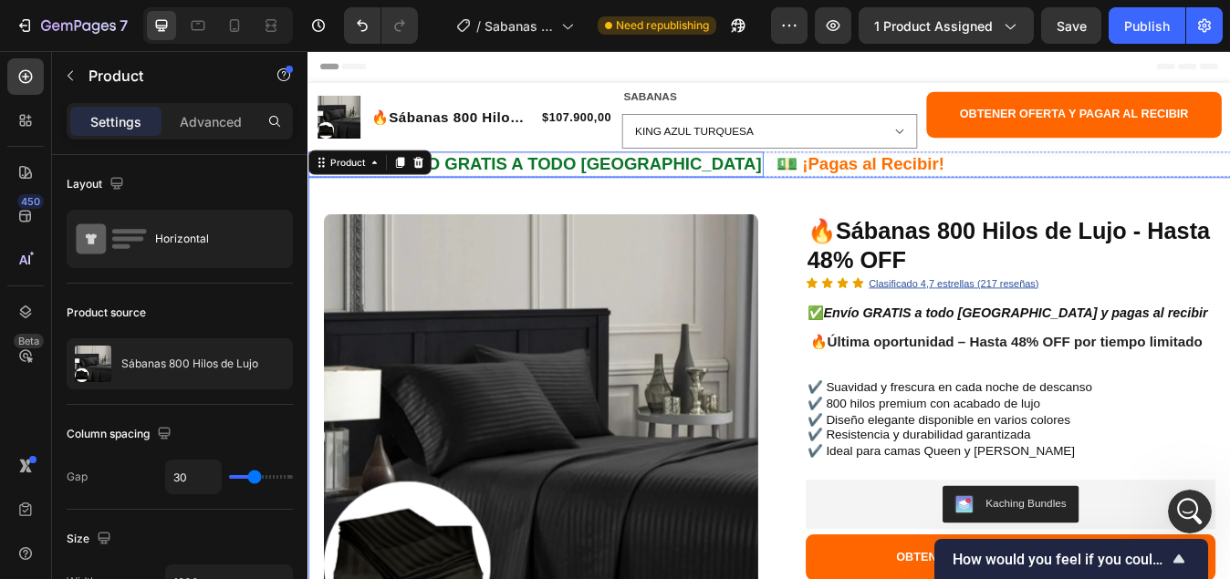
click at [497, 181] on h2 "🚚 ENVÍO GRATIS A TODO COLOMBIA" at bounding box center [577, 186] width 540 height 30
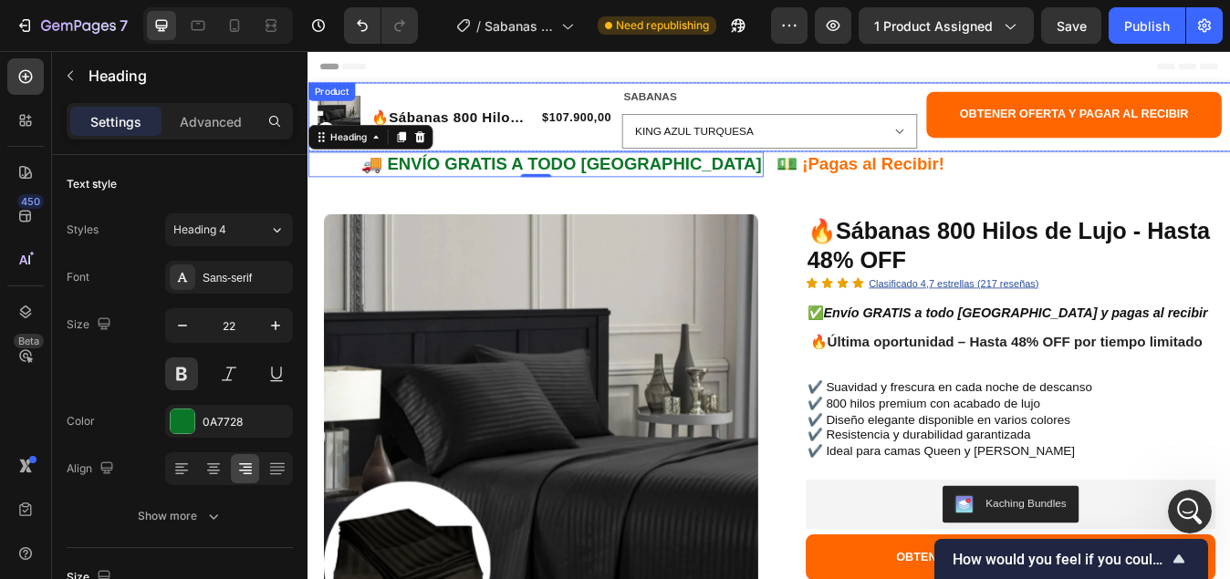
click at [544, 164] on div "Product Images 🔥Sábanas 800 Hilos de Lujo - Hasta 48% OFF Product Title $107.90…" at bounding box center [493, 129] width 350 height 75
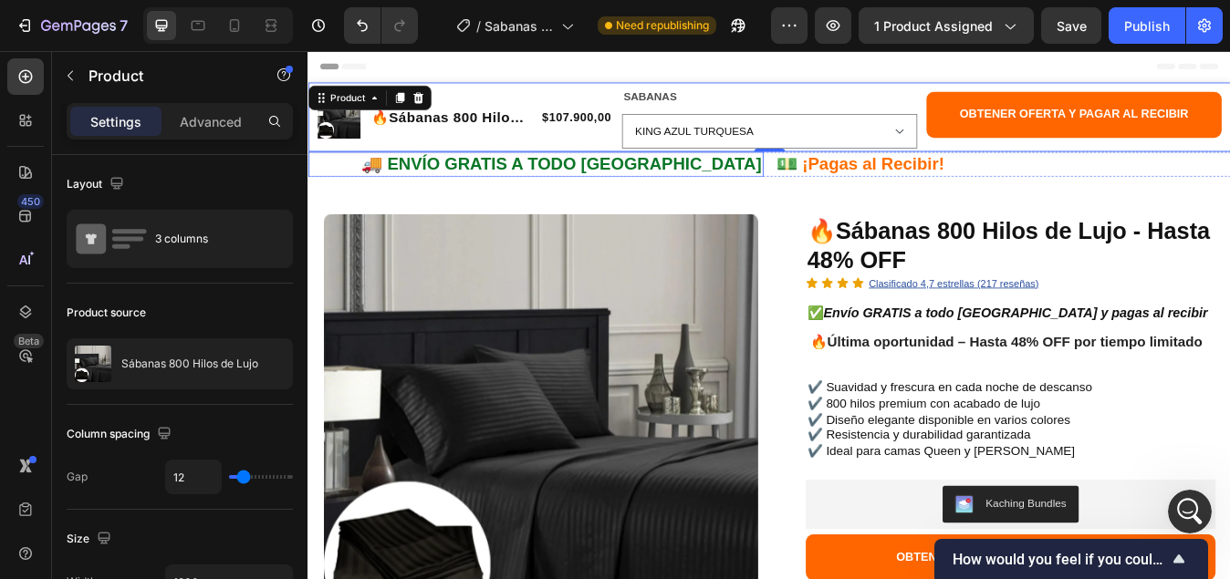
click at [390, 191] on h2 "🚚 ENVÍO GRATIS A TODO COLOMBIA" at bounding box center [577, 186] width 540 height 30
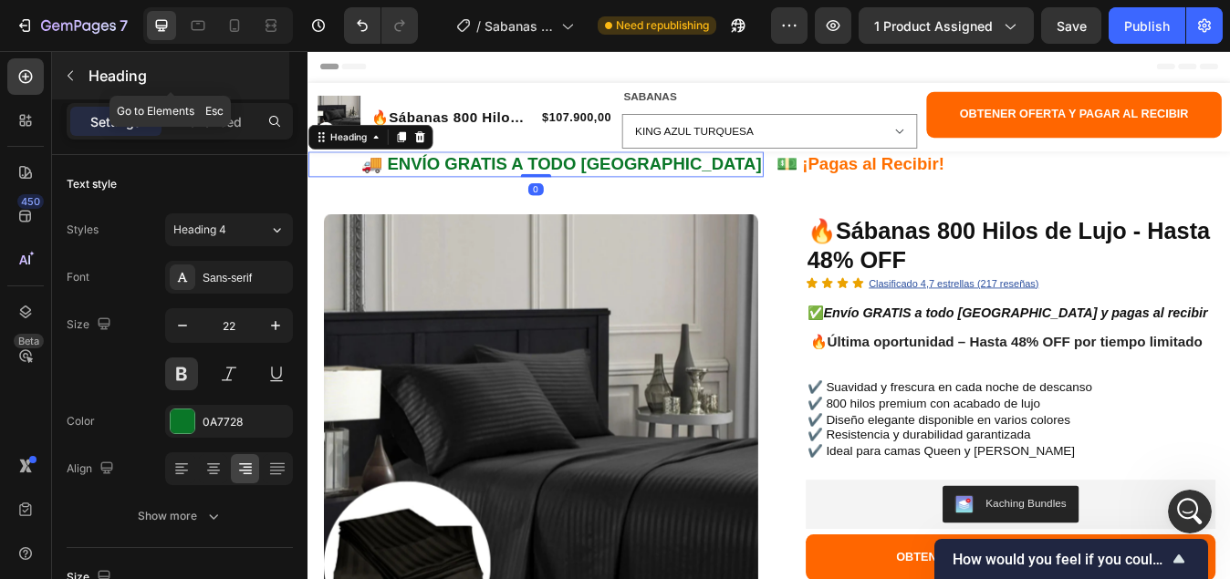
click at [67, 83] on button "button" at bounding box center [70, 75] width 29 height 29
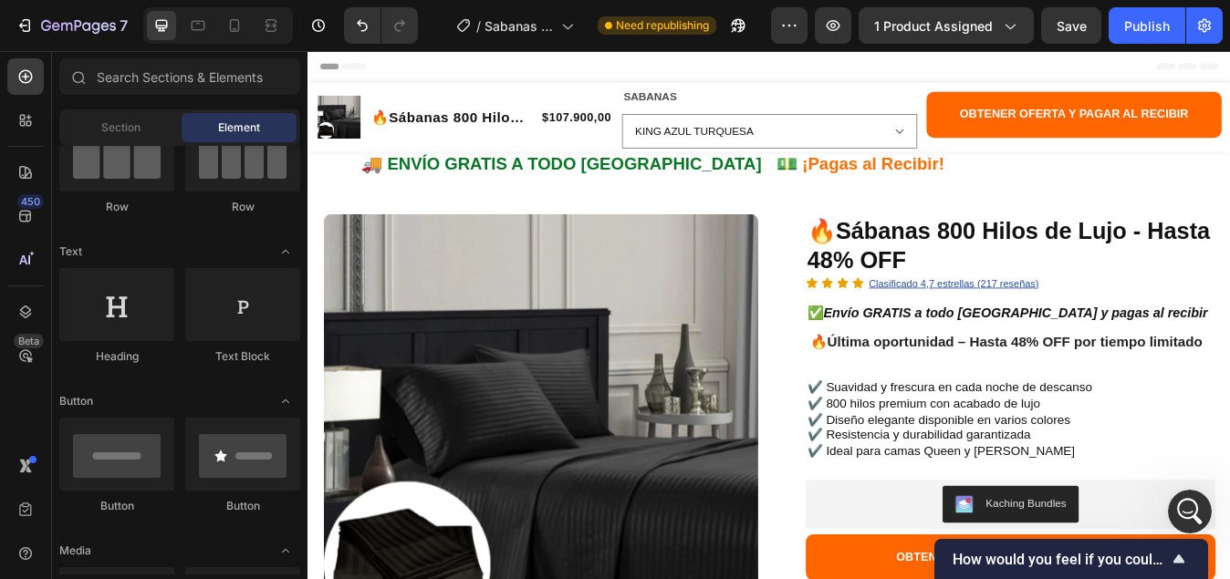
scroll to position [91, 0]
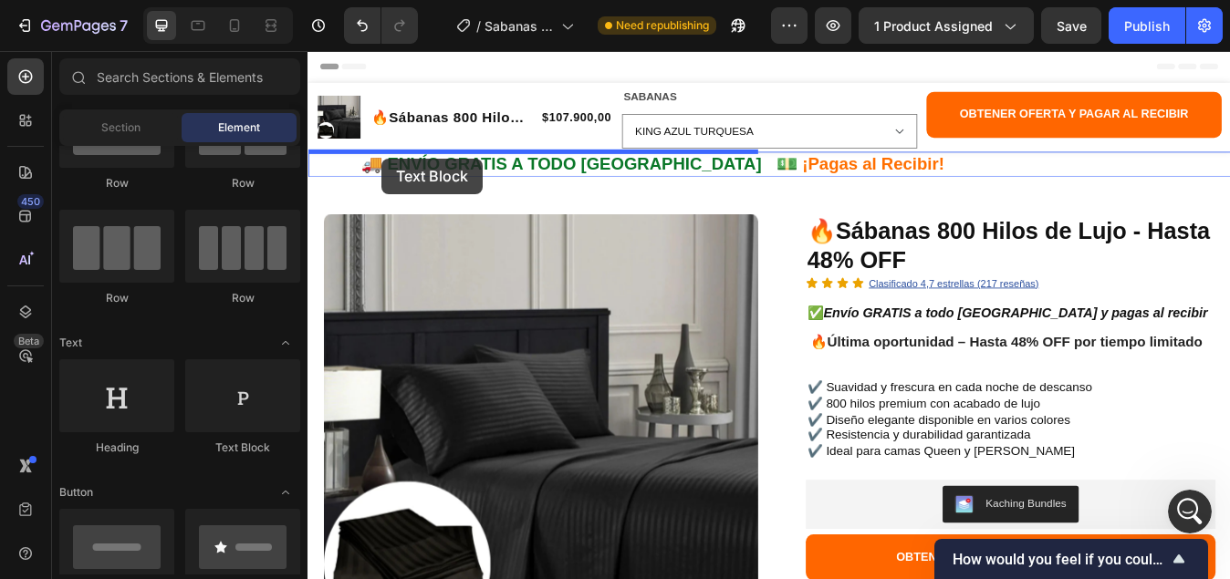
drag, startPoint x: 534, startPoint y: 460, endPoint x: 395, endPoint y: 179, distance: 313.7
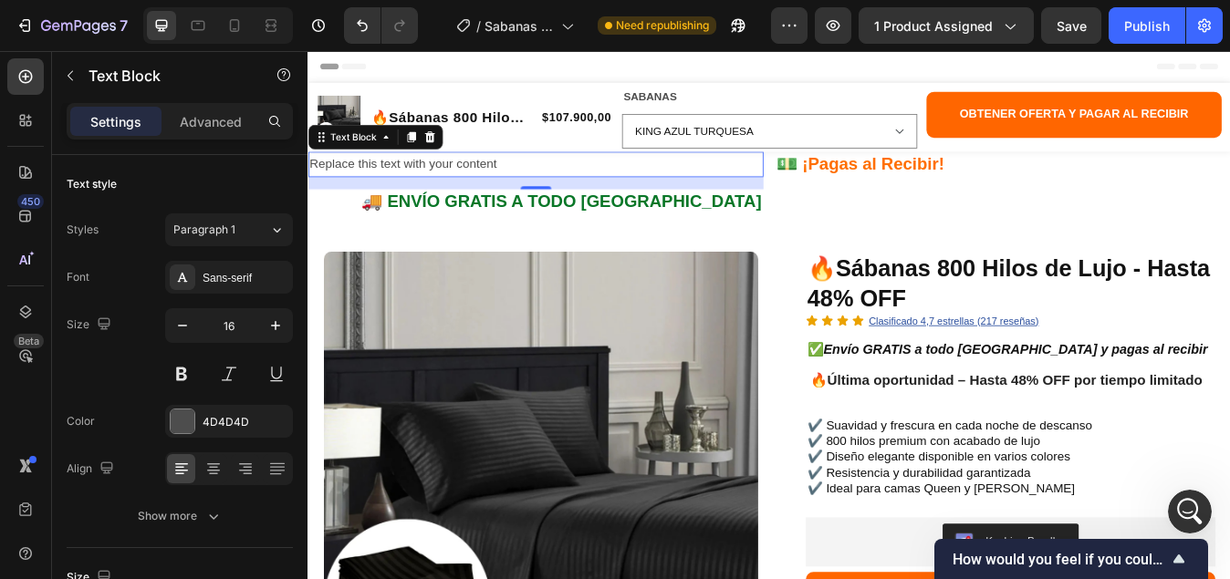
click at [523, 182] on div "Replace this text with your content" at bounding box center [577, 186] width 540 height 30
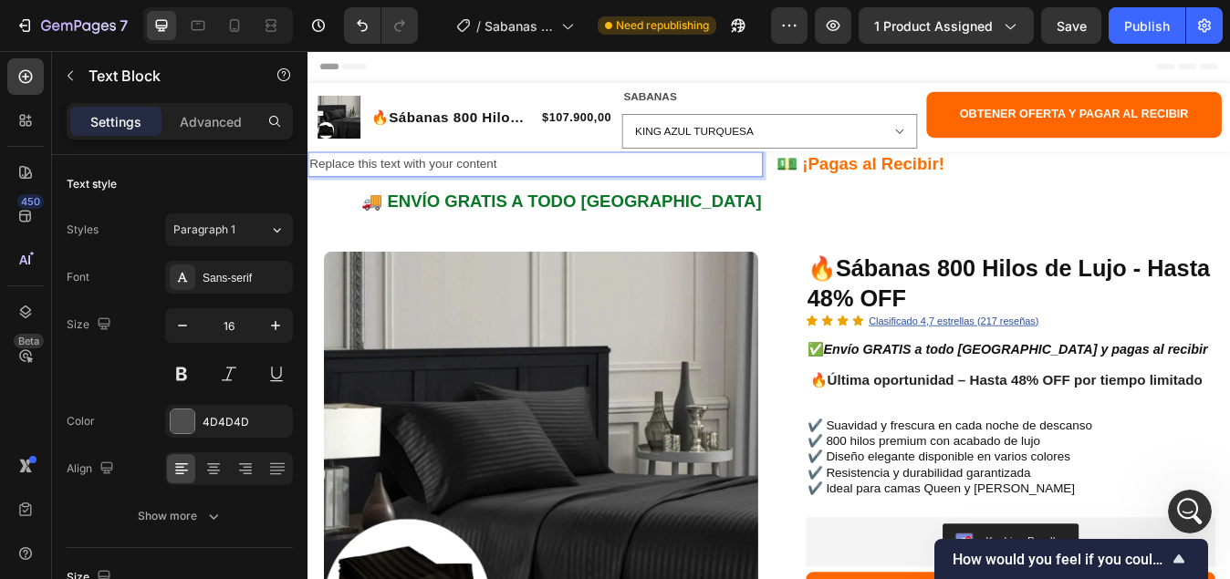
click at [544, 183] on p "Replace this text with your content" at bounding box center [577, 185] width 536 height 26
drag, startPoint x: 544, startPoint y: 183, endPoint x: 285, endPoint y: 185, distance: 259.0
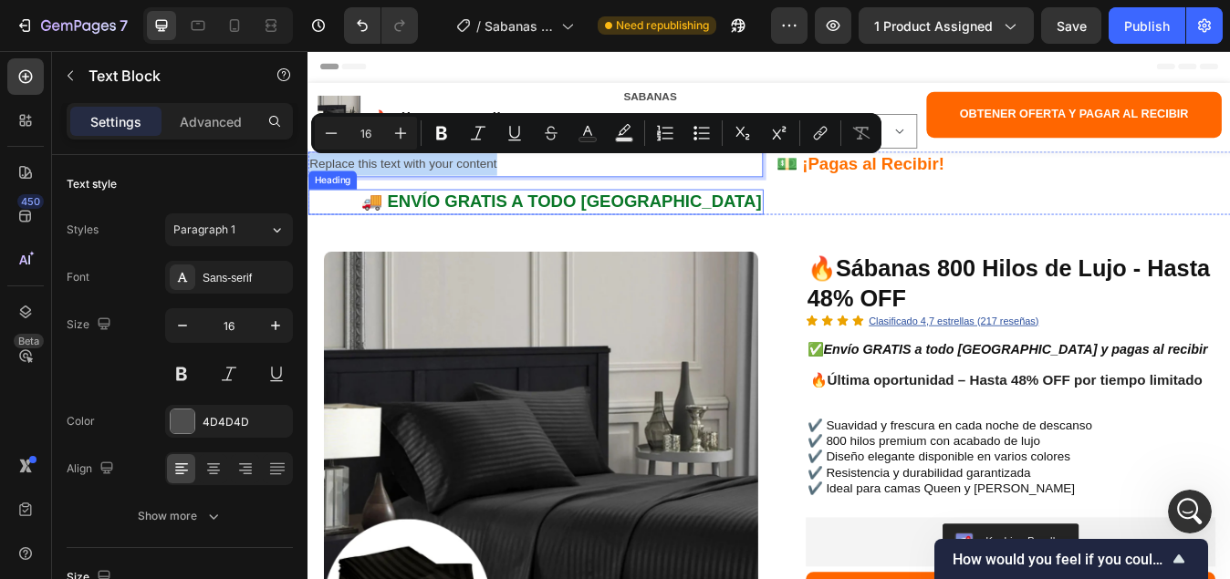
click at [418, 237] on h2 "🚚 ENVÍO GRATIS A TODO COLOMBIA" at bounding box center [577, 230] width 540 height 30
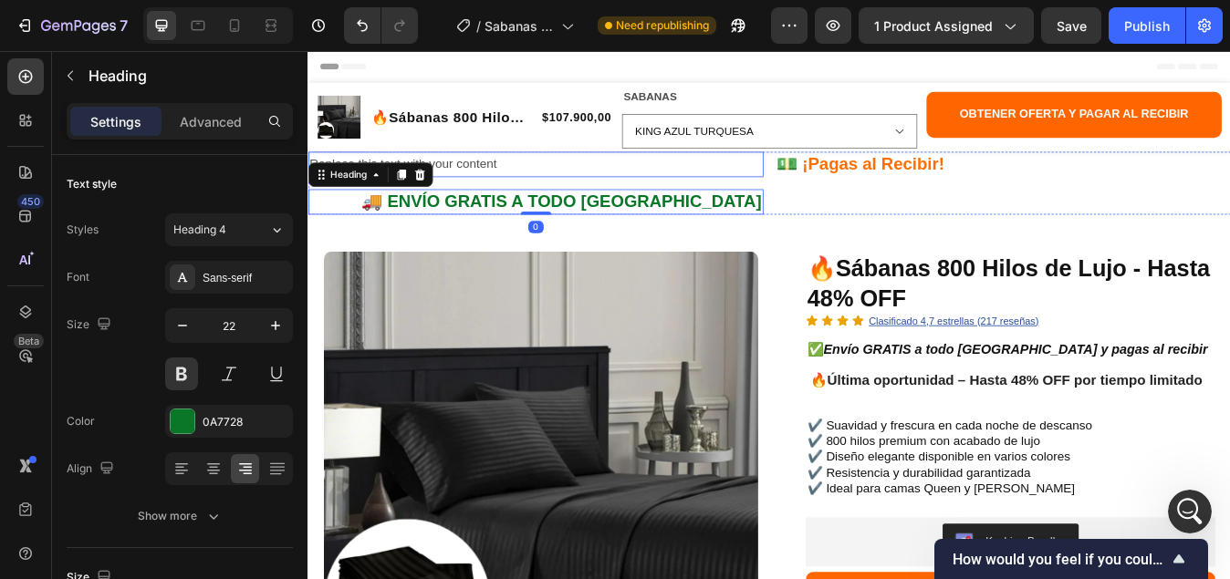
click at [492, 196] on p "Replace this text with your content" at bounding box center [577, 185] width 536 height 26
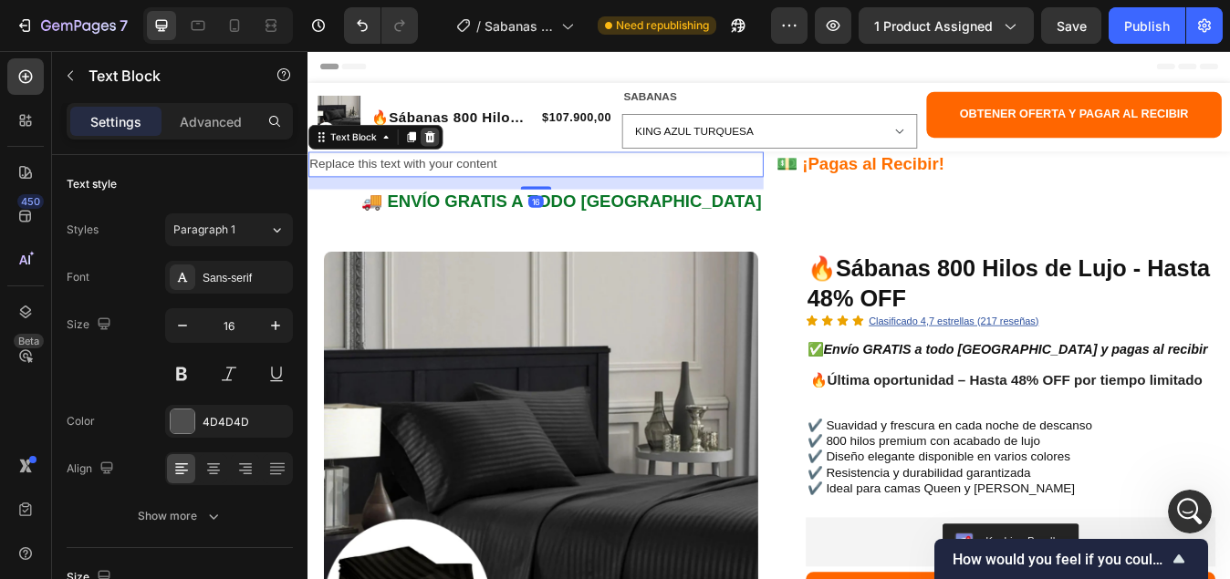
click at [450, 154] on icon at bounding box center [452, 153] width 12 height 13
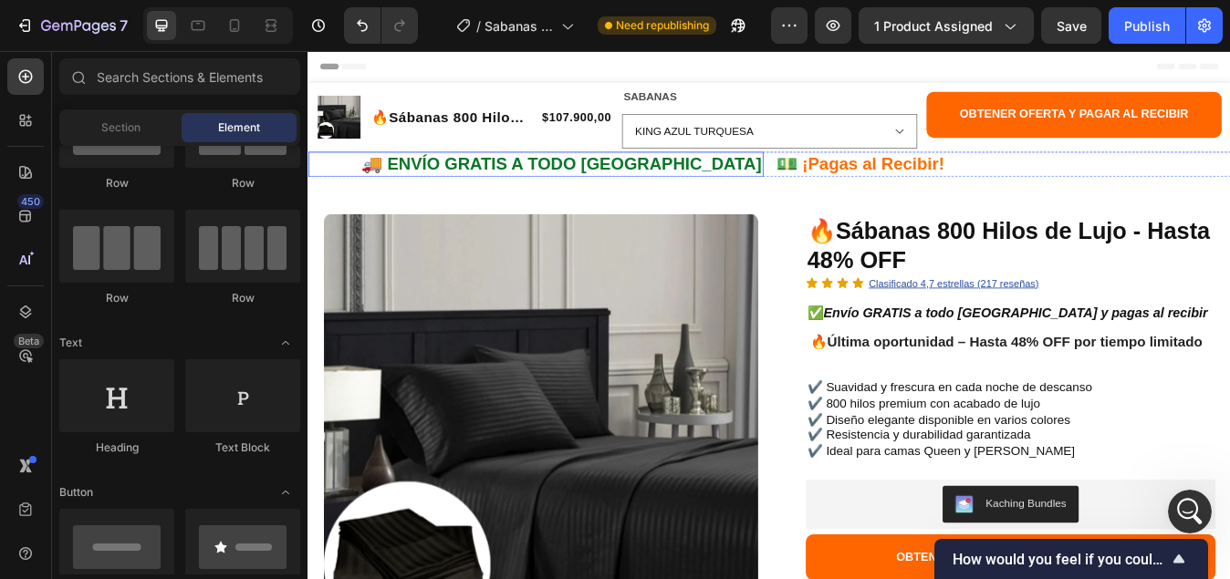
click at [379, 183] on h2 "🚚 ENVÍO GRATIS A TODO COLOMBIA" at bounding box center [577, 186] width 540 height 30
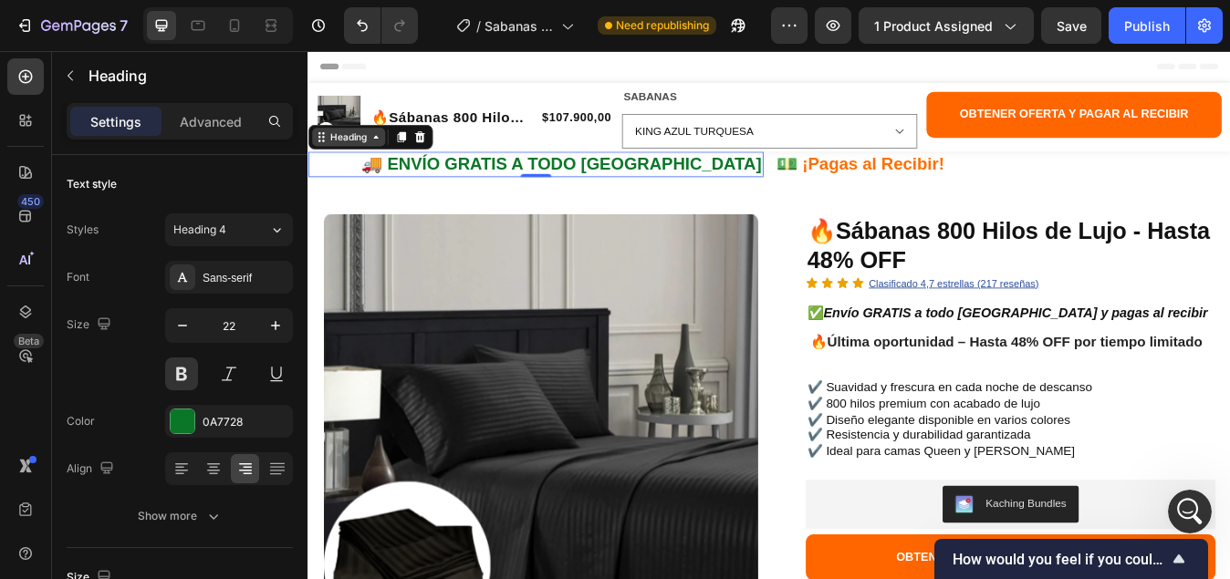
click at [384, 159] on icon at bounding box center [387, 153] width 15 height 15
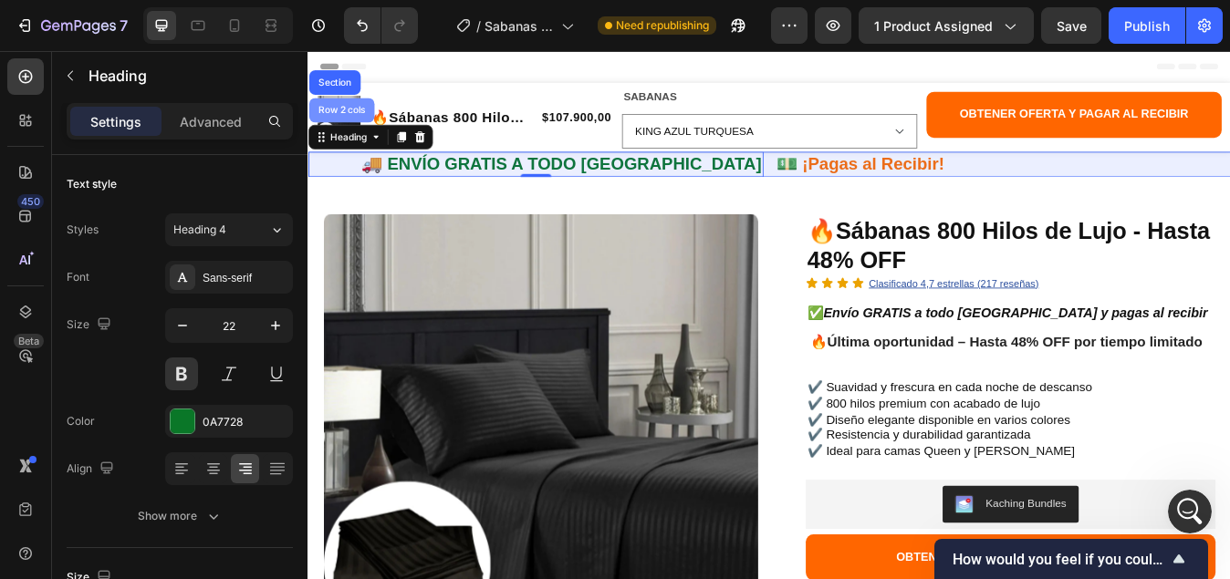
click at [335, 124] on div "Row 2 cols" at bounding box center [347, 121] width 63 height 11
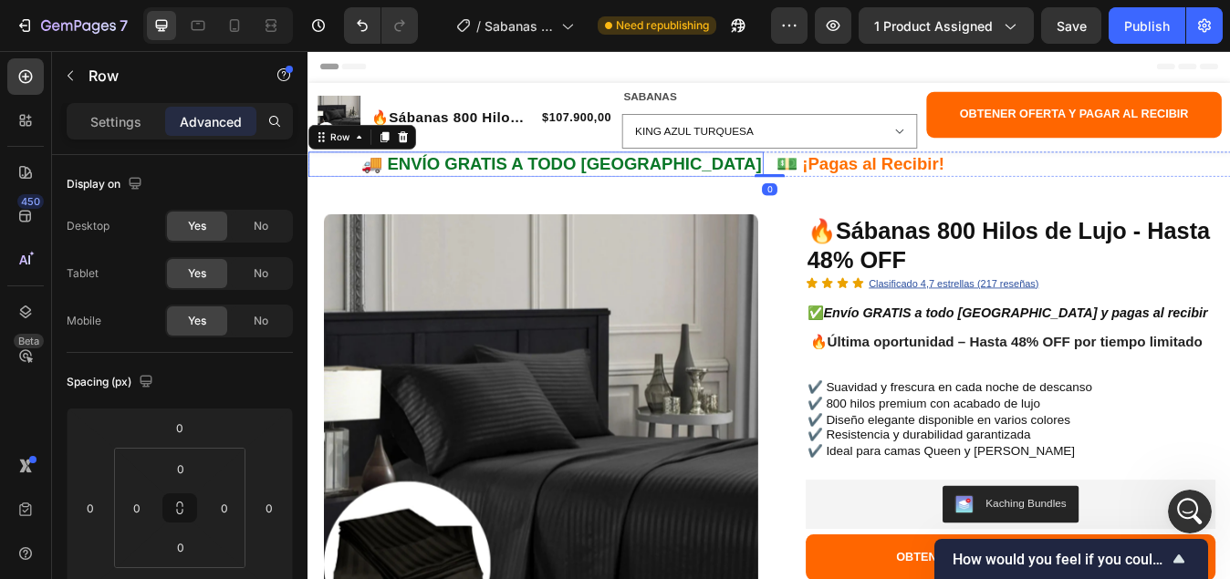
click at [354, 185] on h2 "🚚 ENVÍO GRATIS A TODO COLOMBIA" at bounding box center [577, 186] width 540 height 30
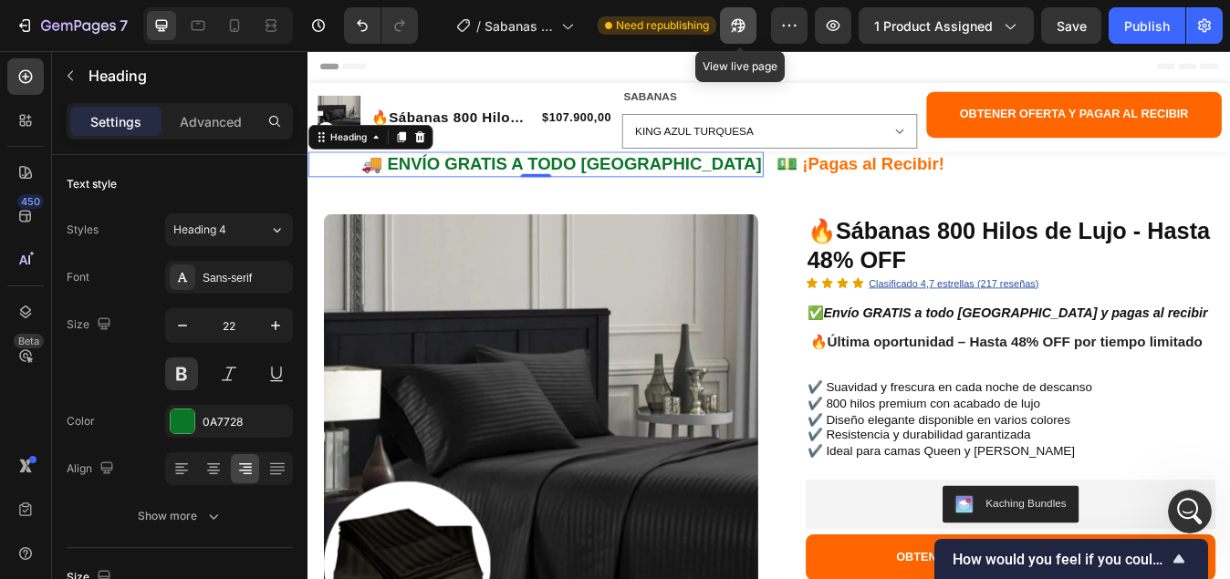
click at [736, 30] on icon "button" at bounding box center [733, 29] width 5 height 5
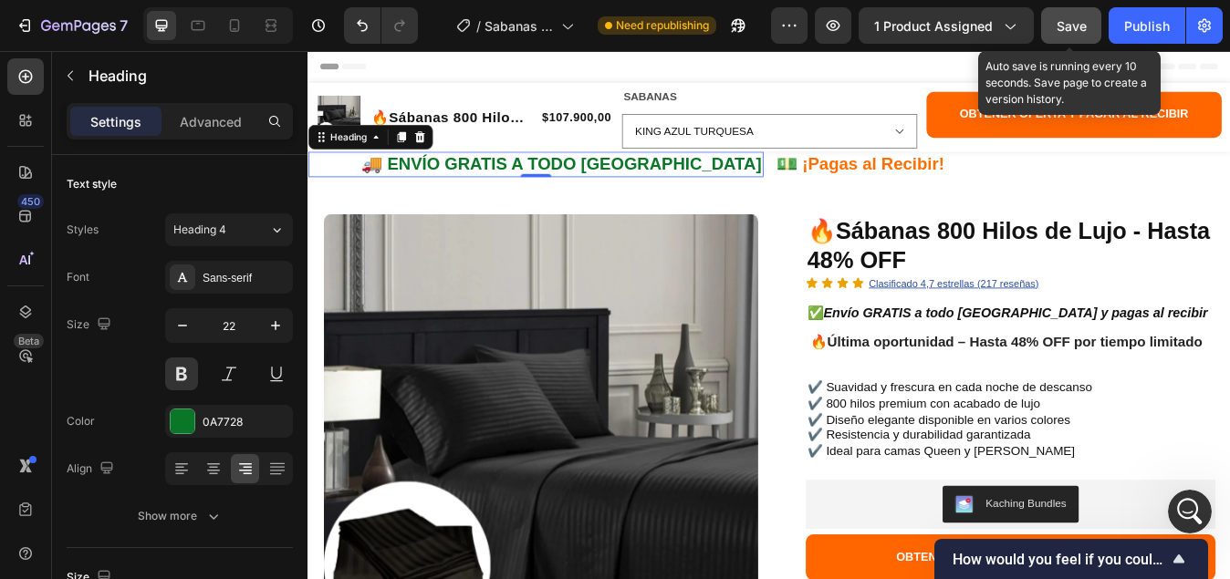
click at [1067, 36] on button "Save" at bounding box center [1071, 25] width 60 height 36
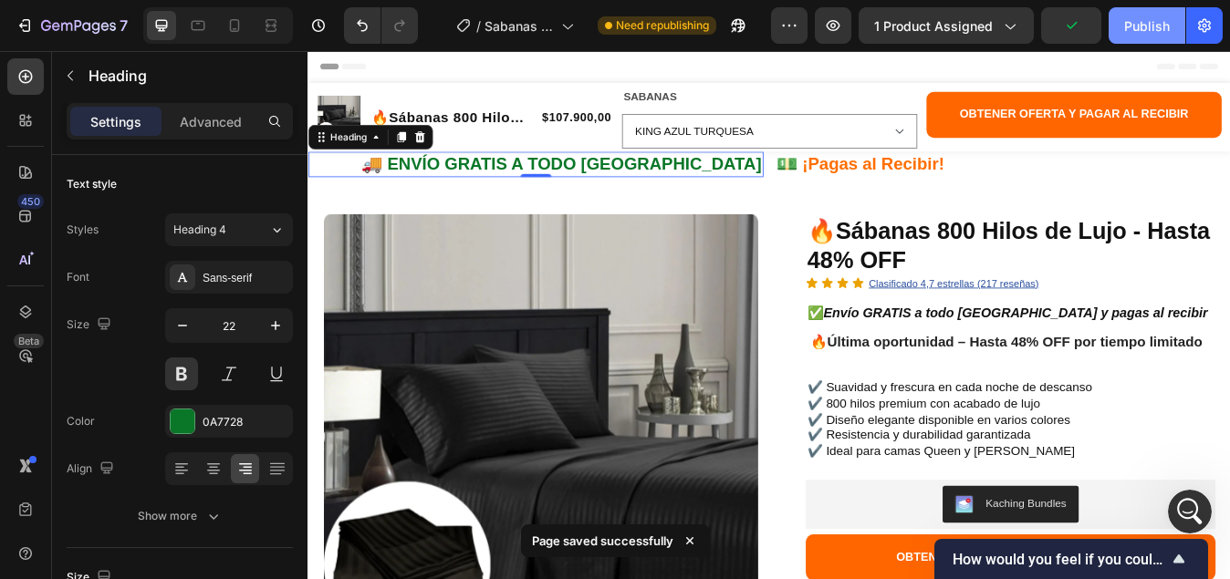
click at [1130, 29] on div "Publish" at bounding box center [1147, 25] width 46 height 19
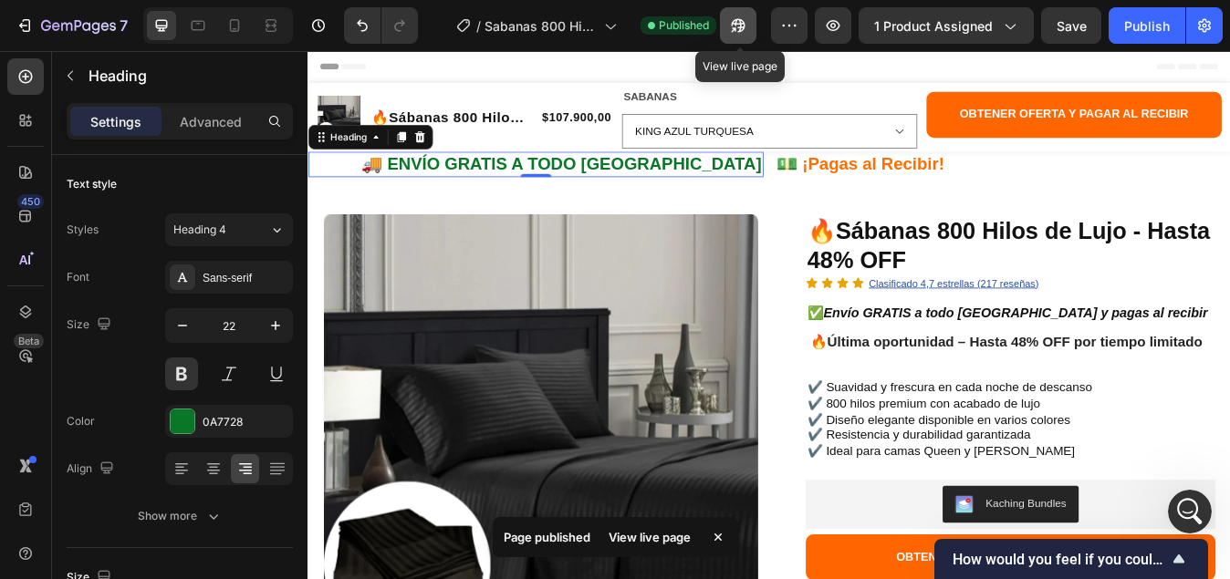
click at [742, 27] on icon "button" at bounding box center [738, 26] width 14 height 14
click at [741, 23] on icon "button" at bounding box center [738, 25] width 18 height 18
